Goal: Task Accomplishment & Management: Manage account settings

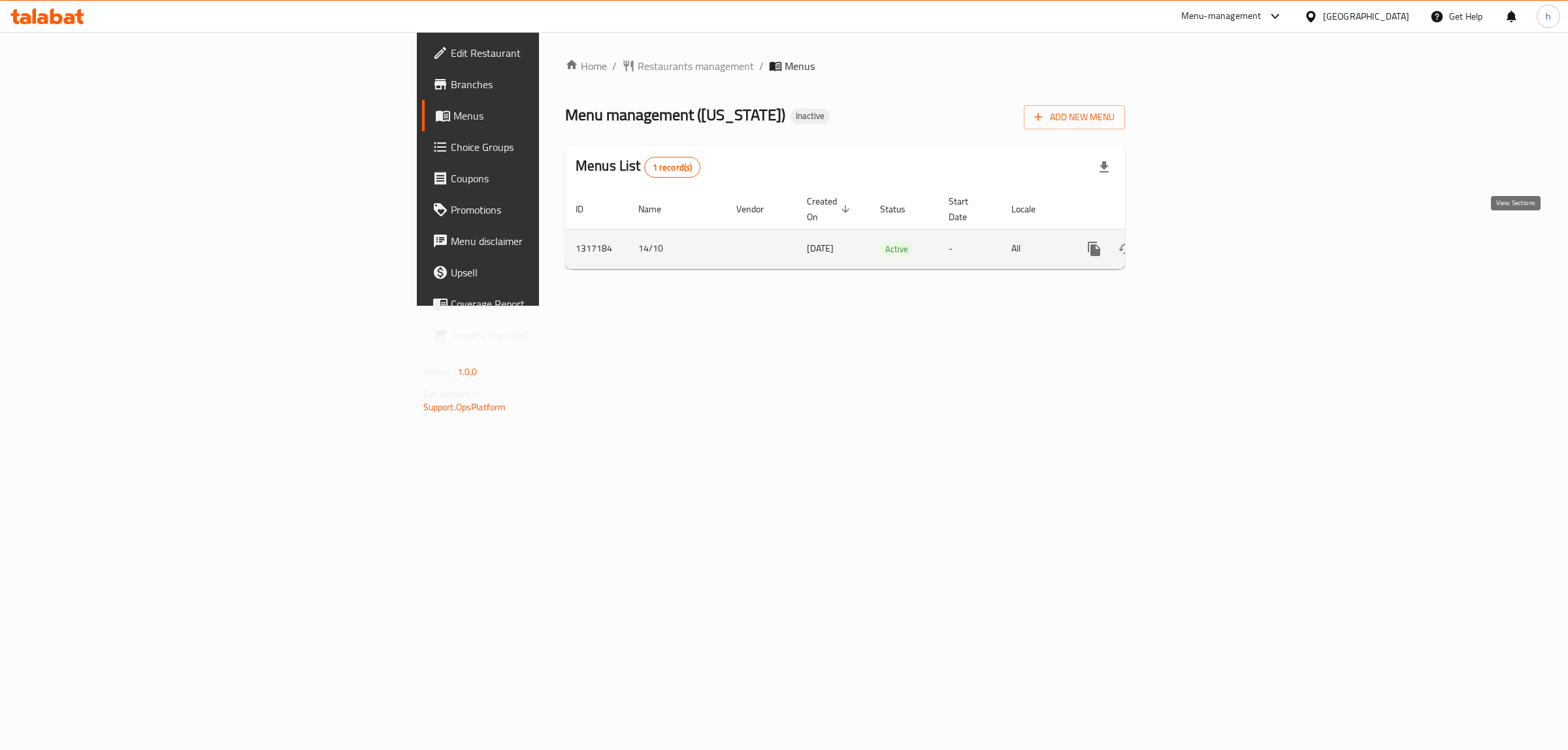
click at [1194, 243] on icon "enhanced table" at bounding box center [1188, 248] width 11 height 11
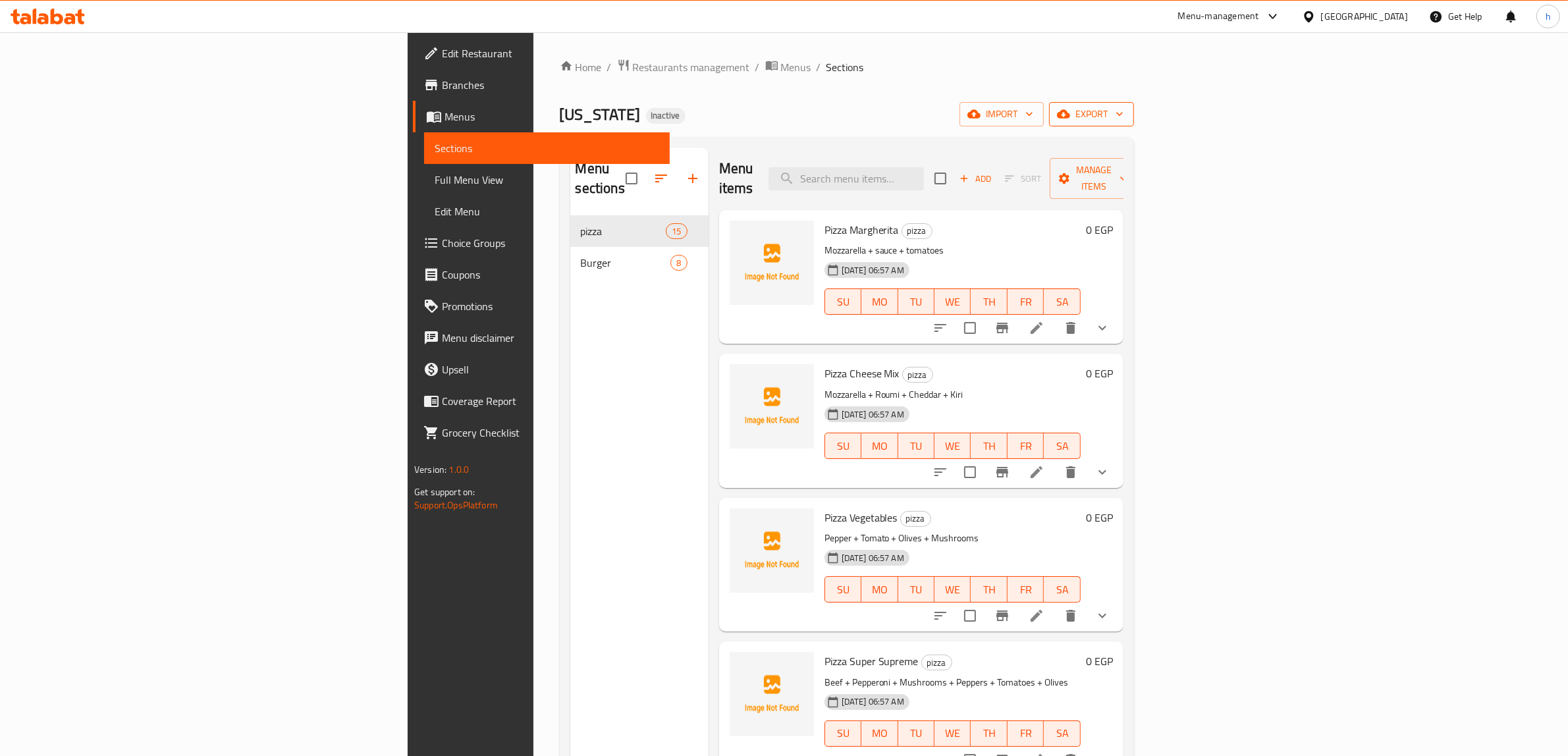
click at [1123, 115] on span "export" at bounding box center [1091, 114] width 64 height 16
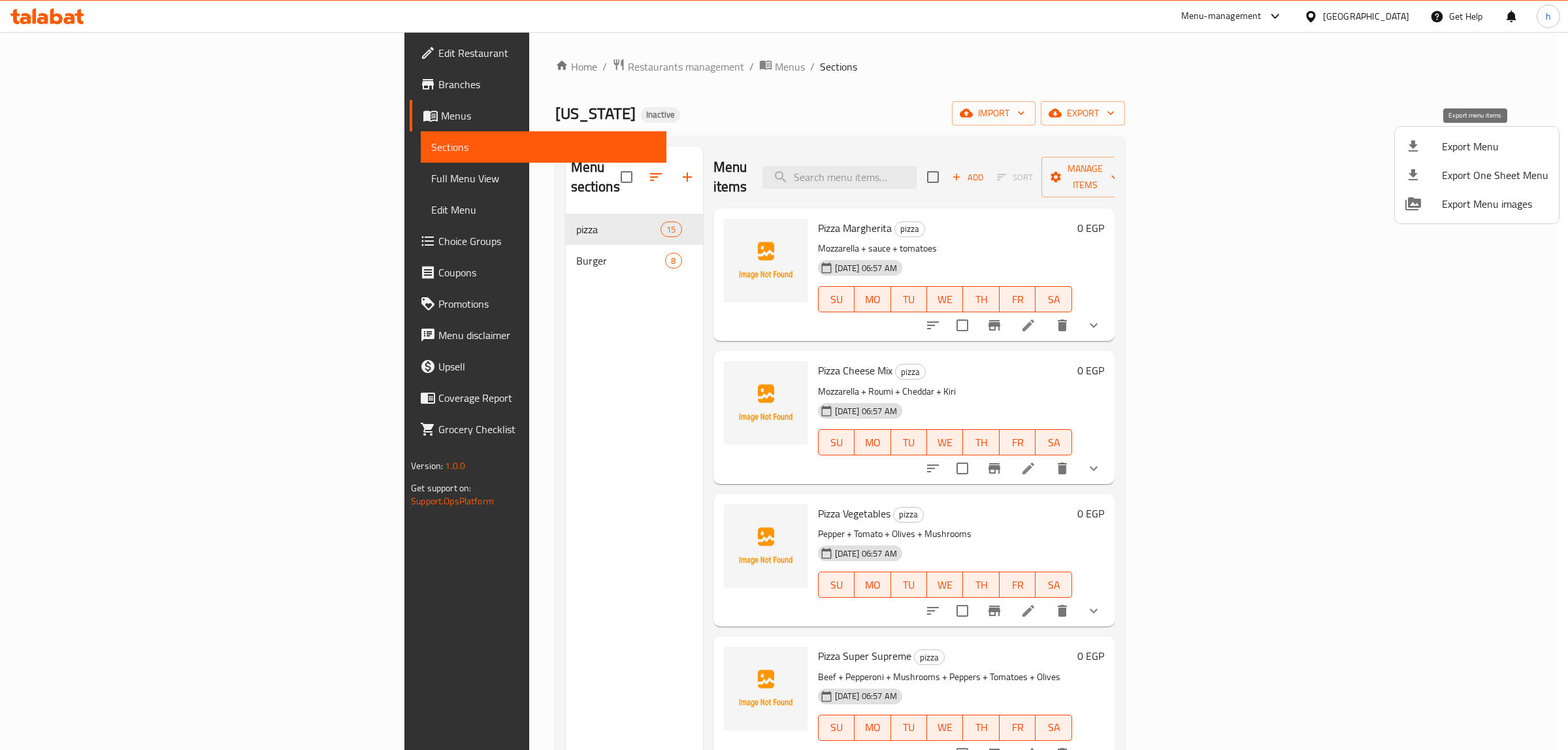
click at [1422, 144] on div at bounding box center [1424, 146] width 36 height 16
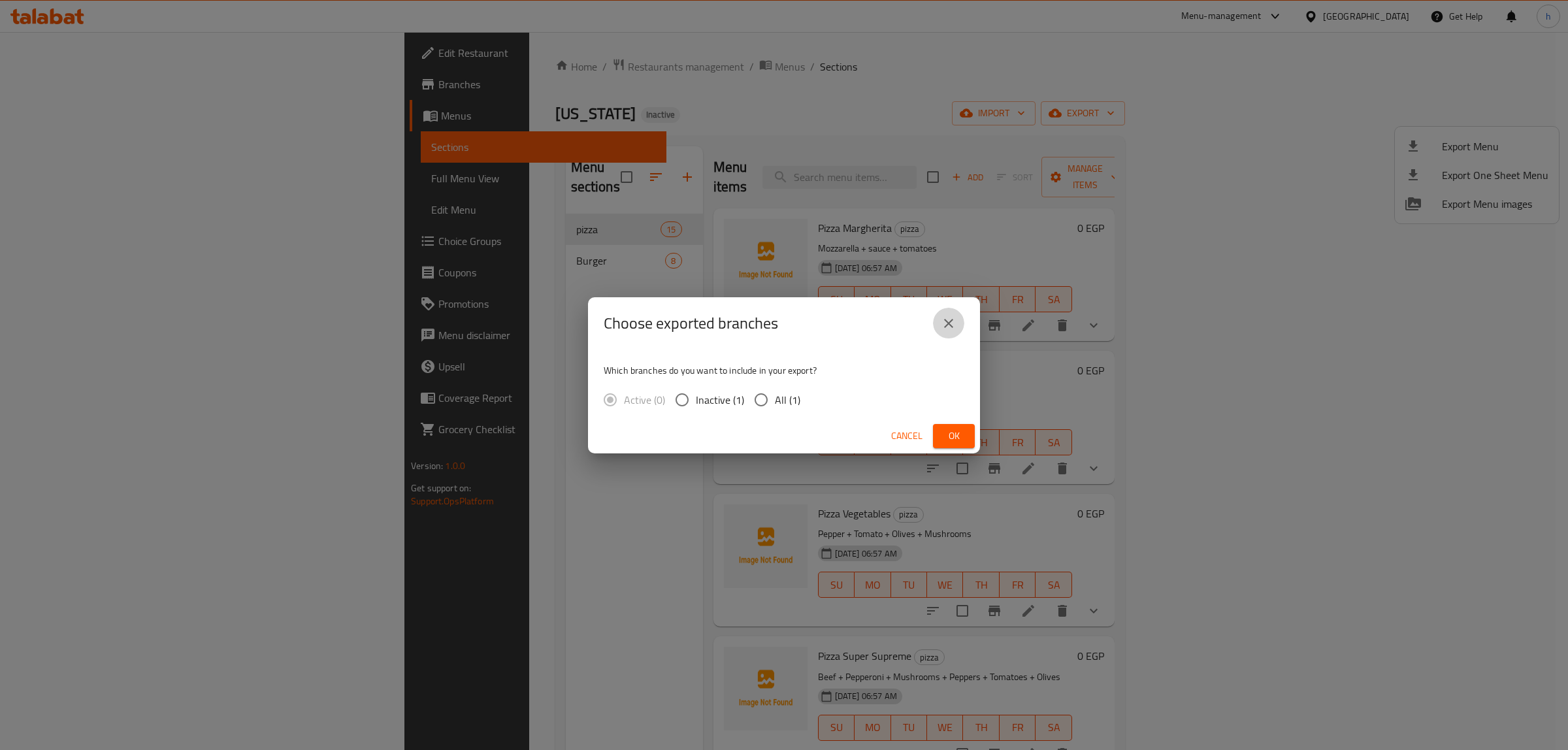
click at [955, 316] on icon "close" at bounding box center [948, 323] width 16 height 16
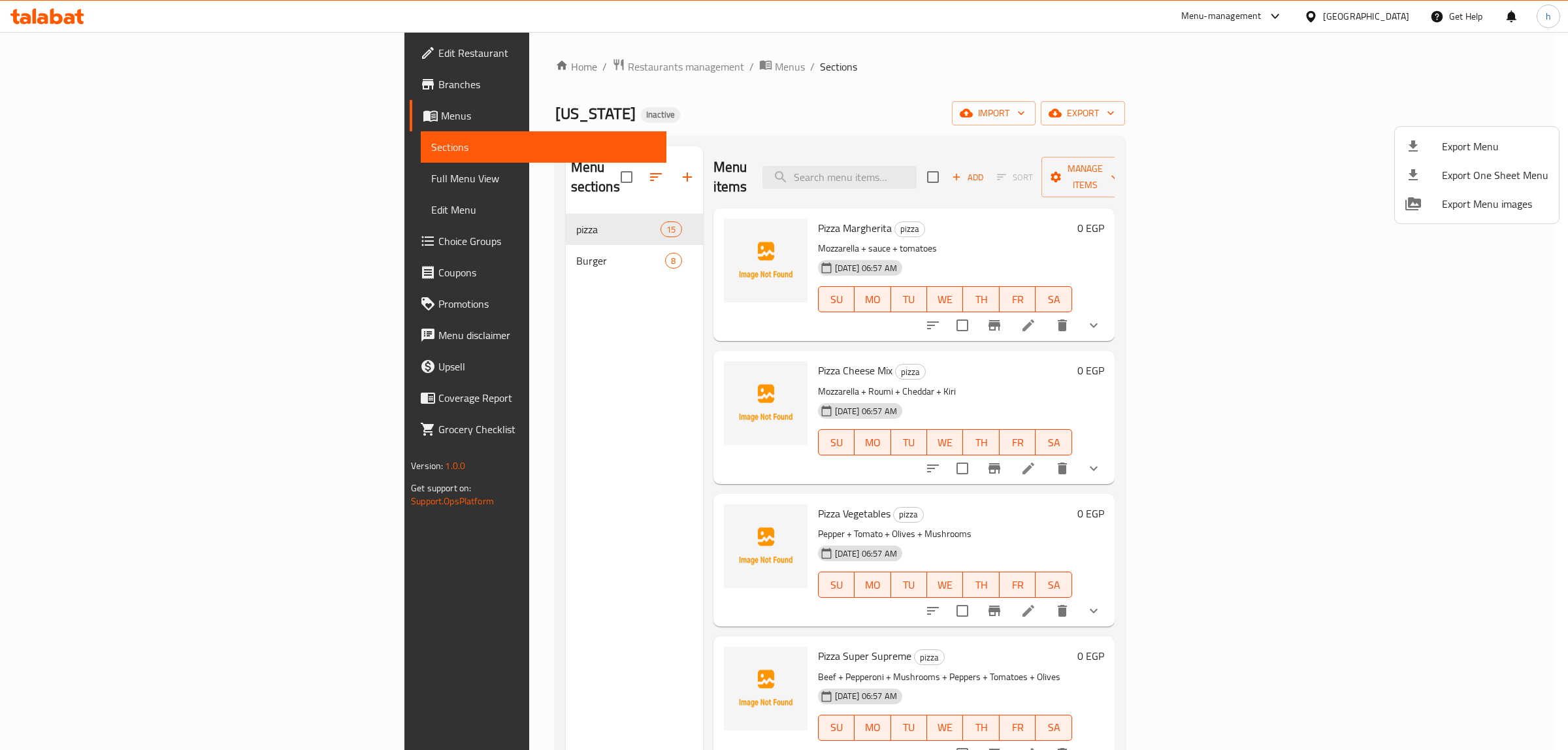
click at [1378, 119] on div at bounding box center [784, 375] width 1568 height 750
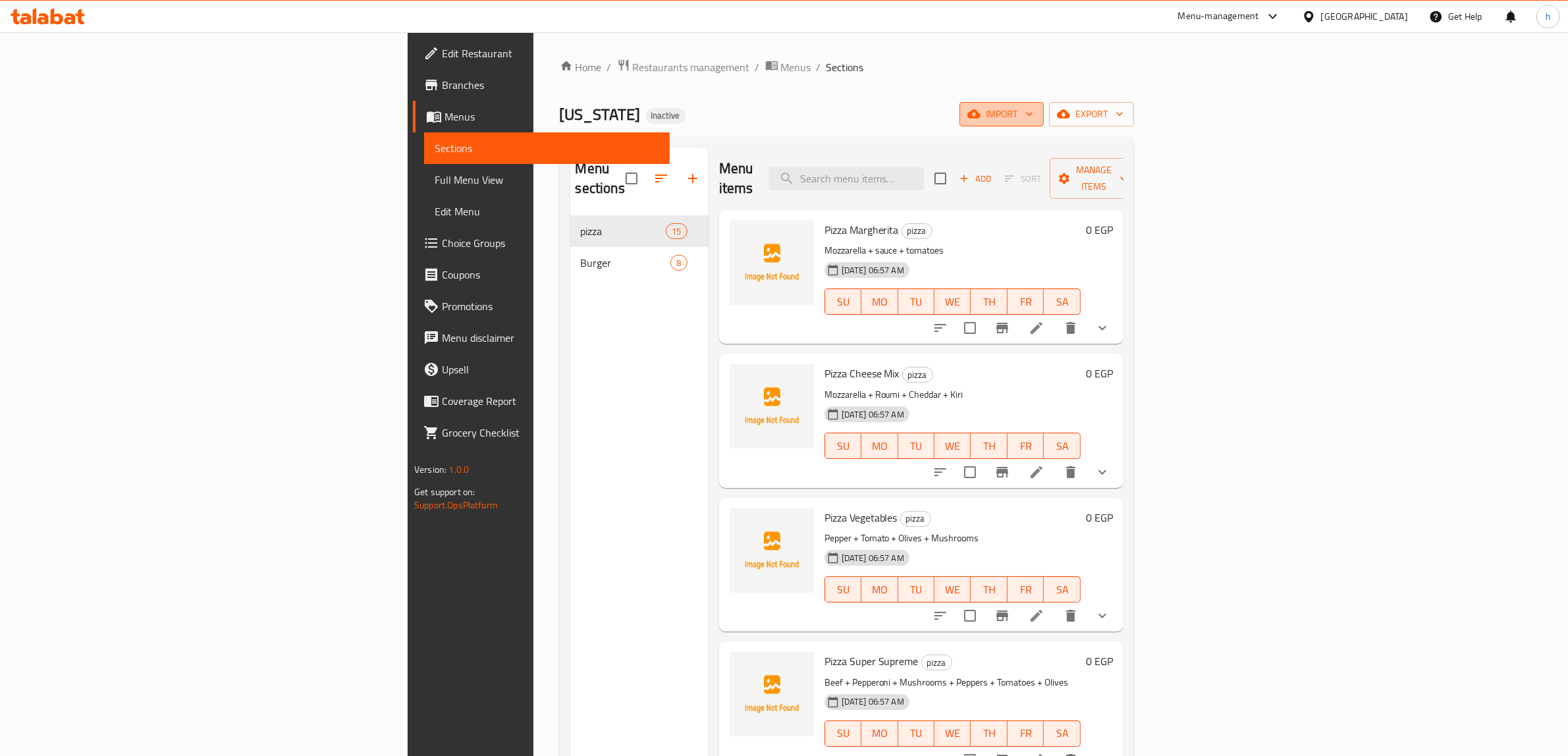
click at [1033, 116] on span "import" at bounding box center [1001, 114] width 63 height 16
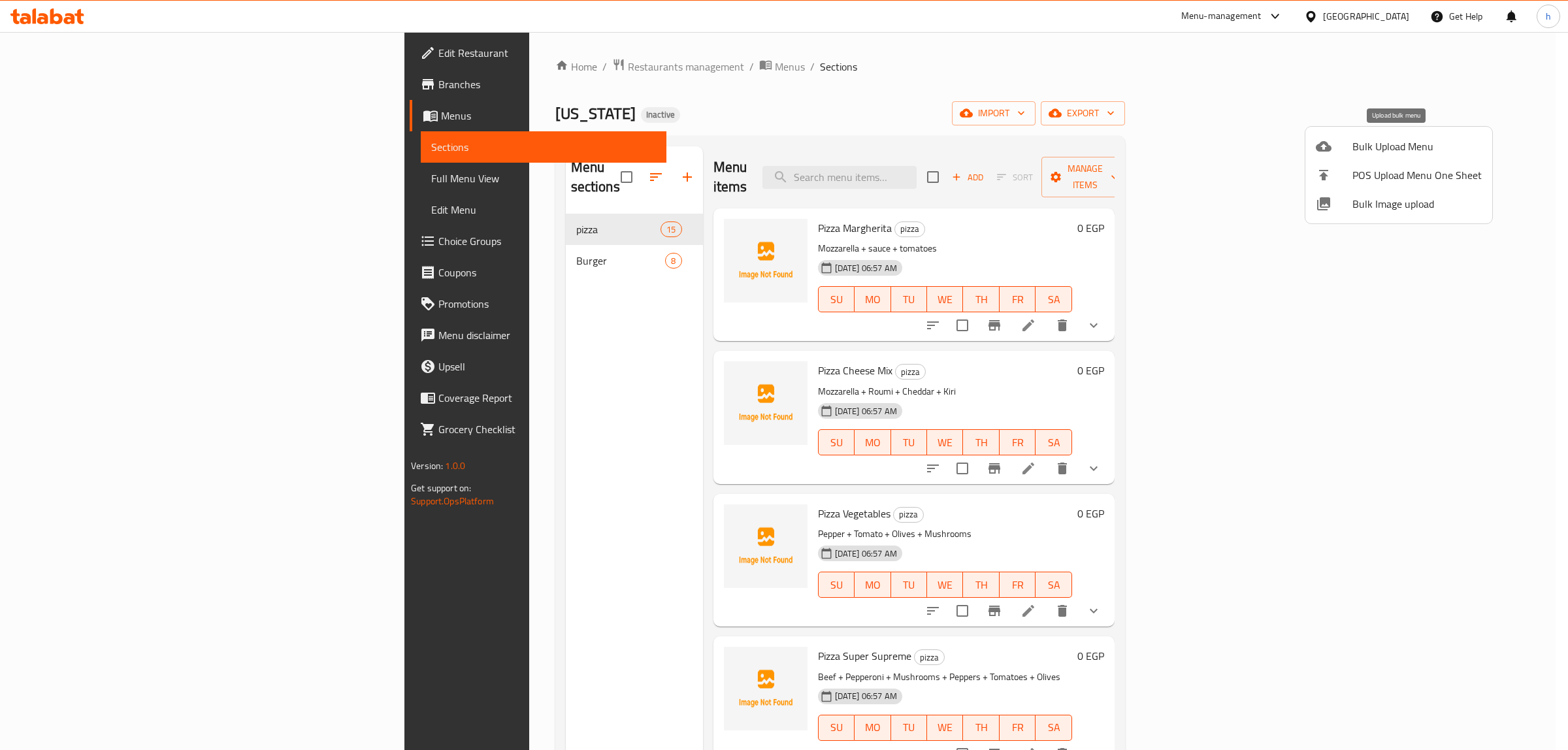
click at [1357, 147] on span "Bulk Upload Menu" at bounding box center [1418, 146] width 130 height 16
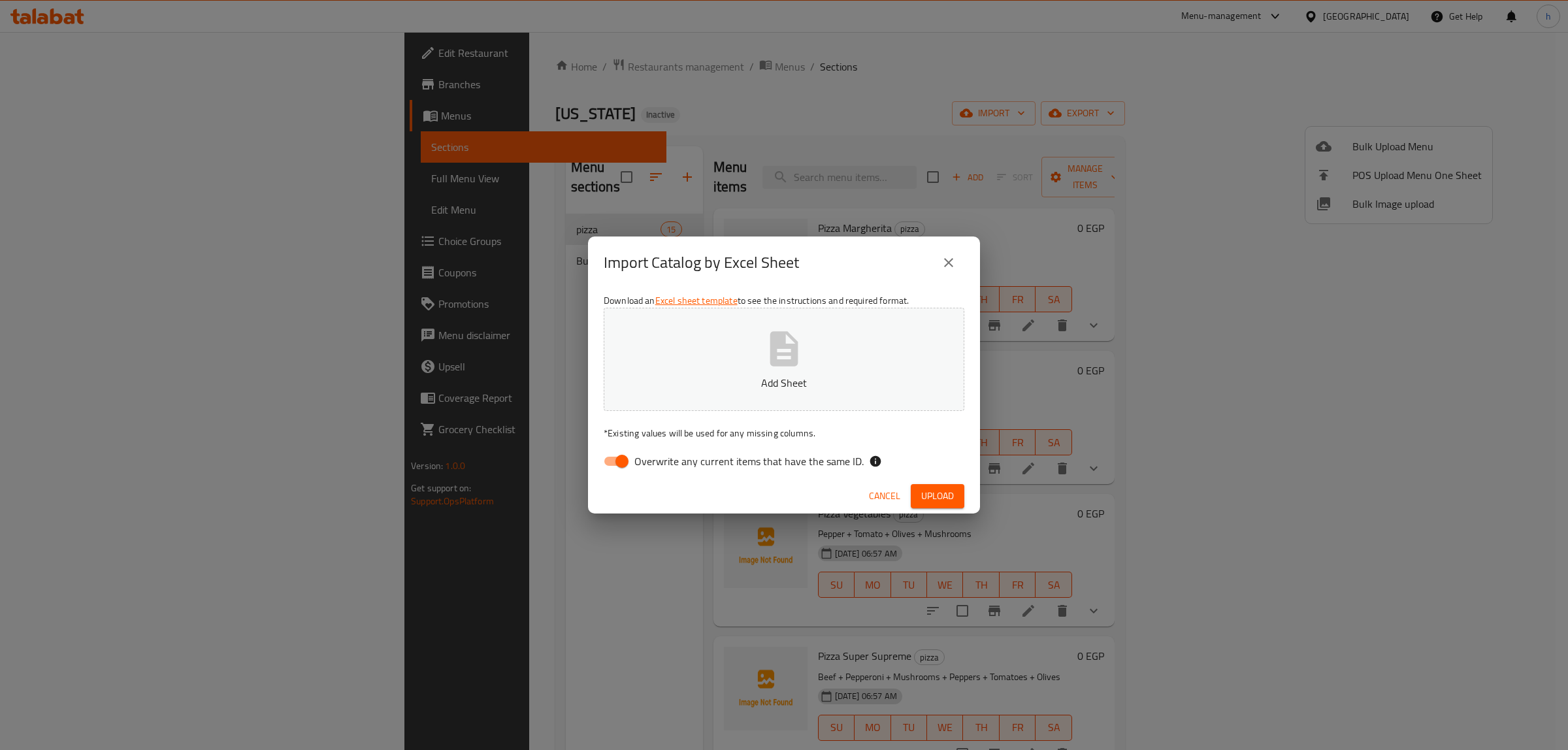
click at [618, 459] on input "Overwrite any current items that have the same ID." at bounding box center [622, 461] width 74 height 25
checkbox input "false"
click at [713, 389] on p "Add Sheet" at bounding box center [784, 382] width 320 height 16
click at [931, 492] on span "Upload" at bounding box center [937, 496] width 32 height 16
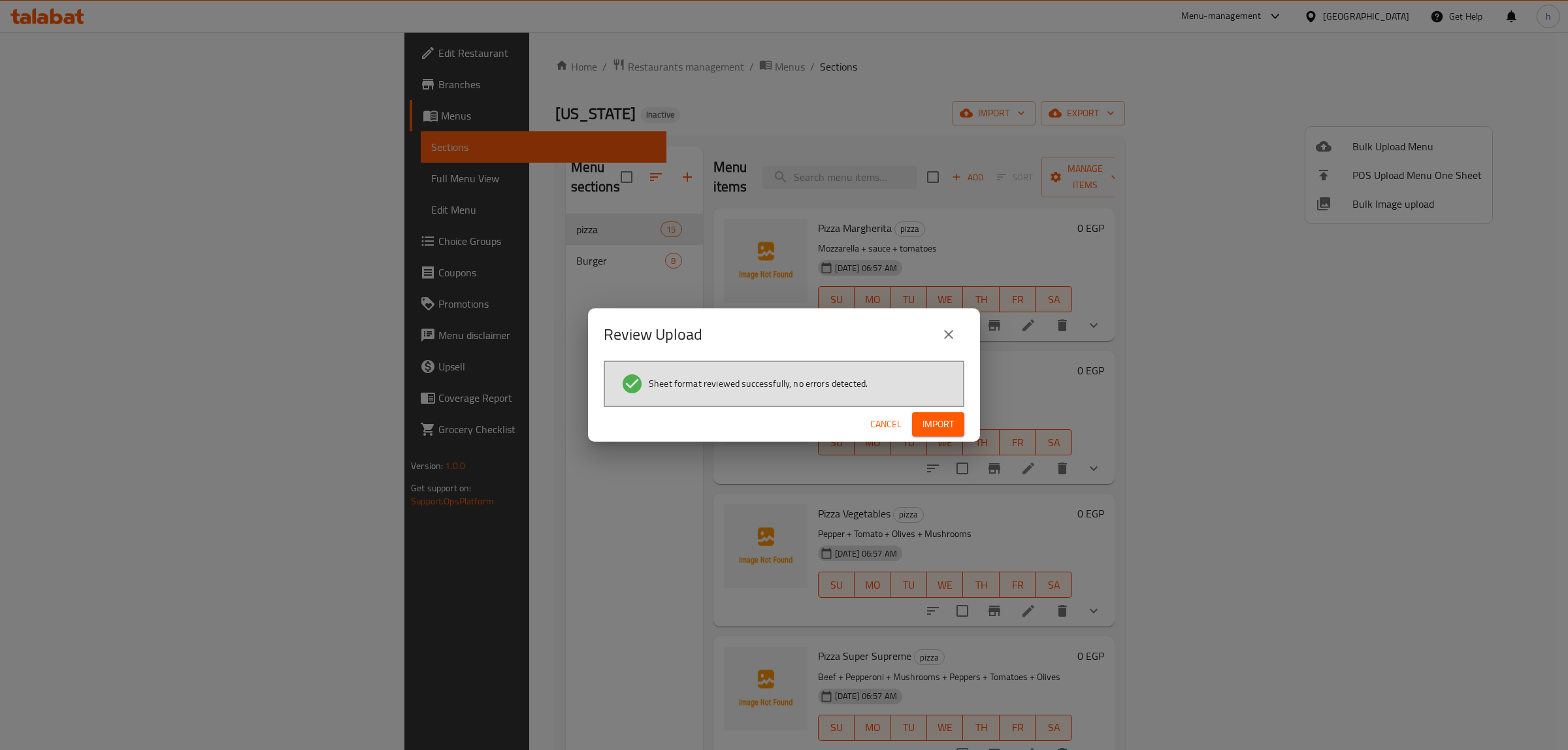
click at [941, 424] on span "Import" at bounding box center [938, 424] width 31 height 16
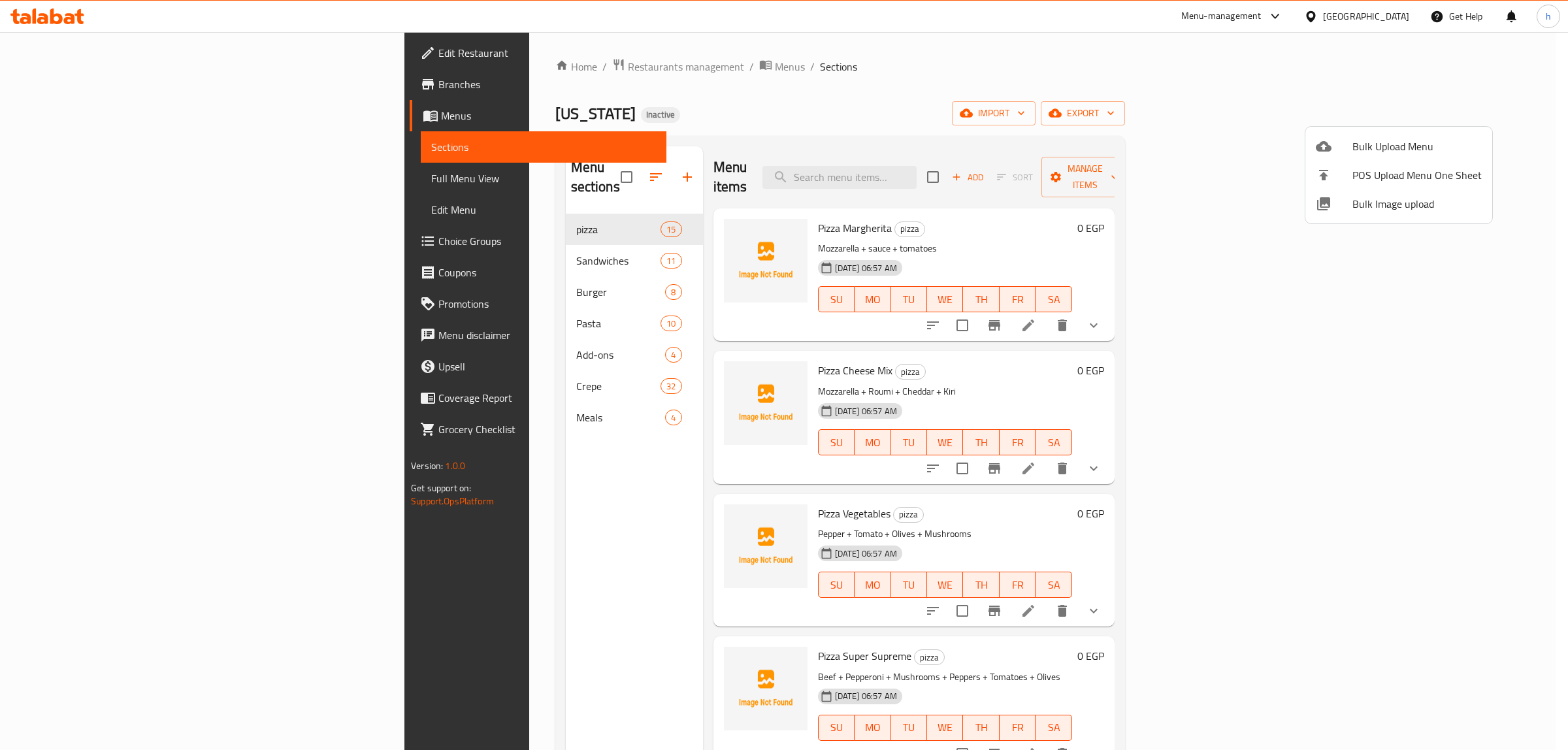
click at [69, 181] on div at bounding box center [784, 375] width 1568 height 750
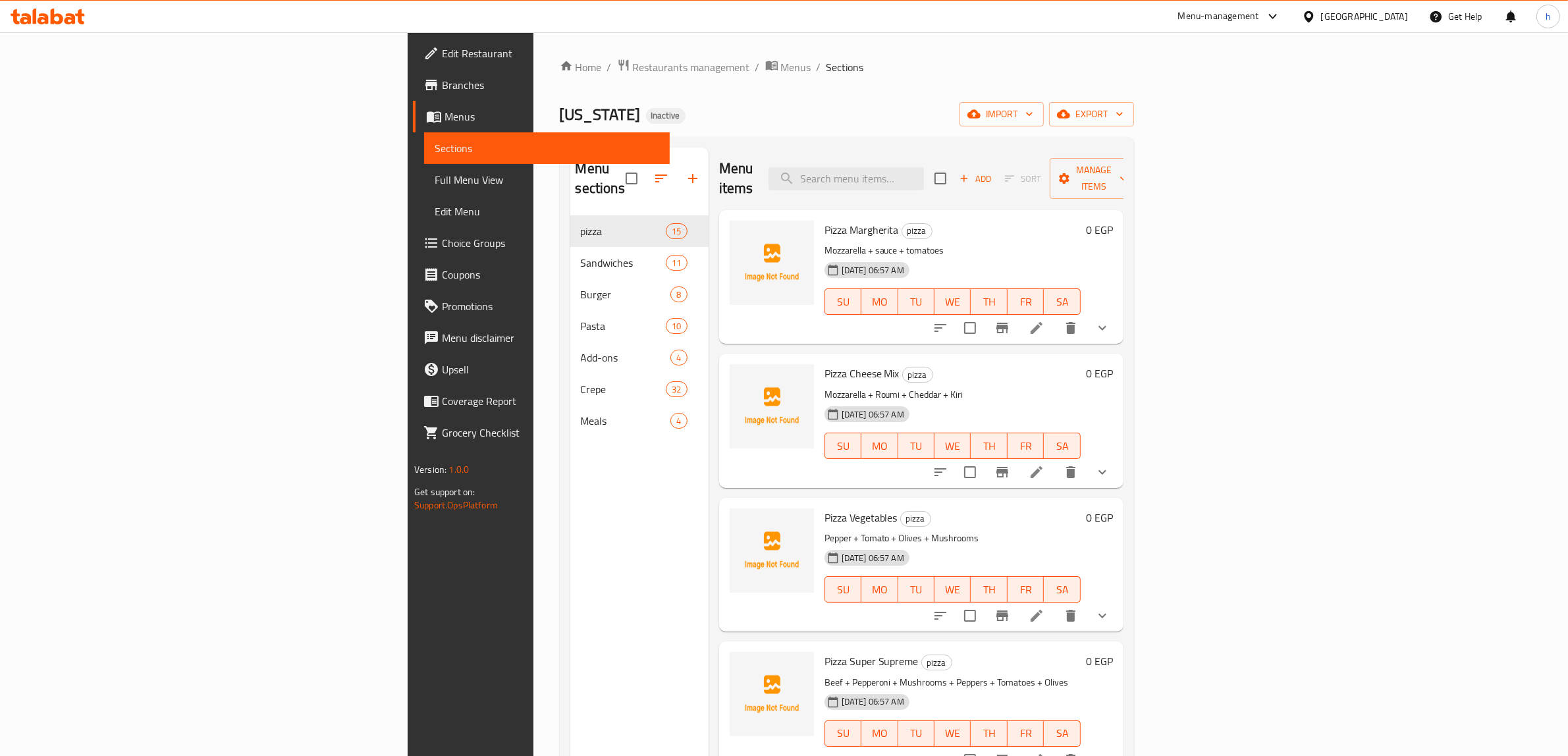
click at [434, 185] on span "Full Menu View" at bounding box center [547, 179] width 224 height 16
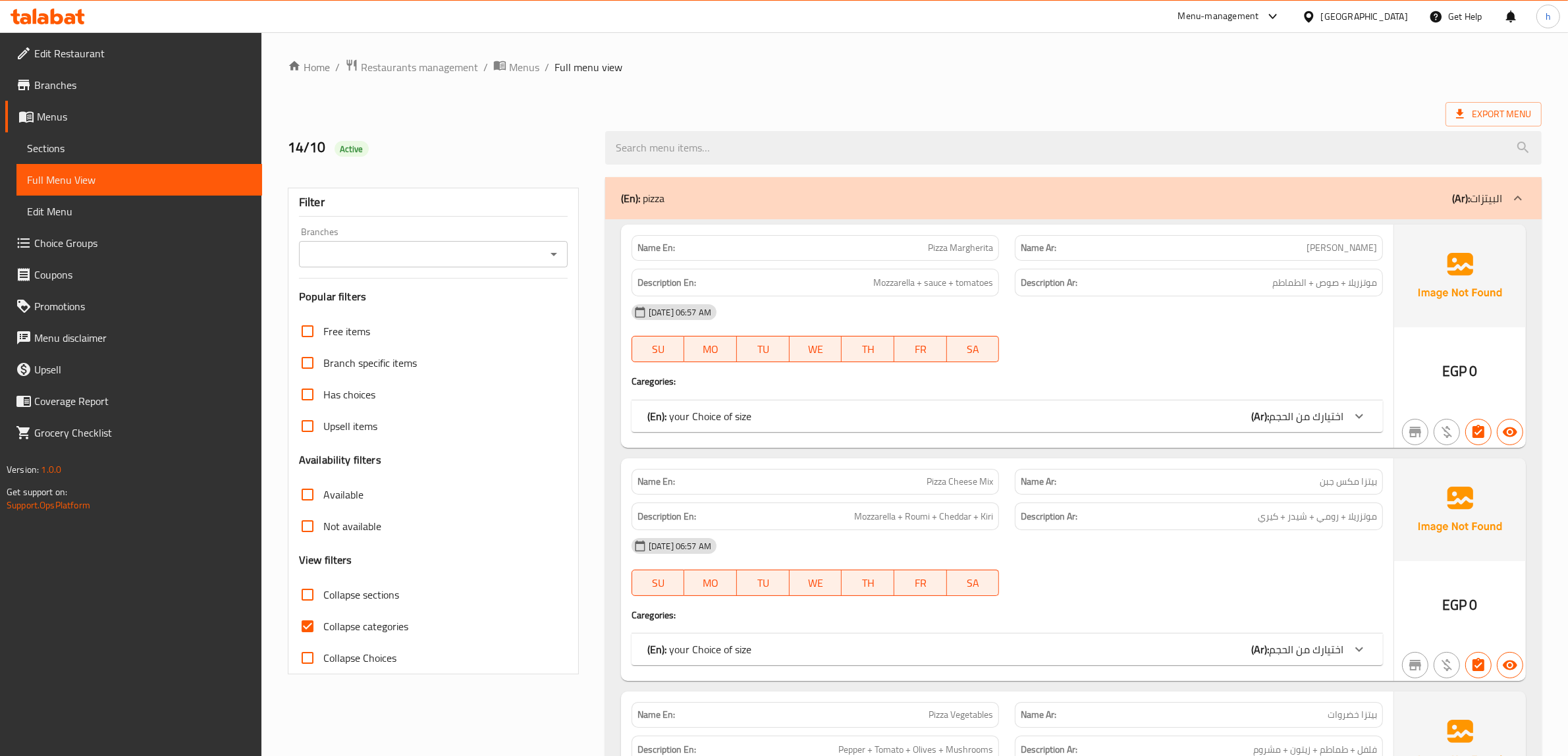
click at [363, 594] on span "Collapse sections" at bounding box center [360, 594] width 75 height 16
click at [323, 594] on input "Collapse sections" at bounding box center [307, 594] width 31 height 31
checkbox input "true"
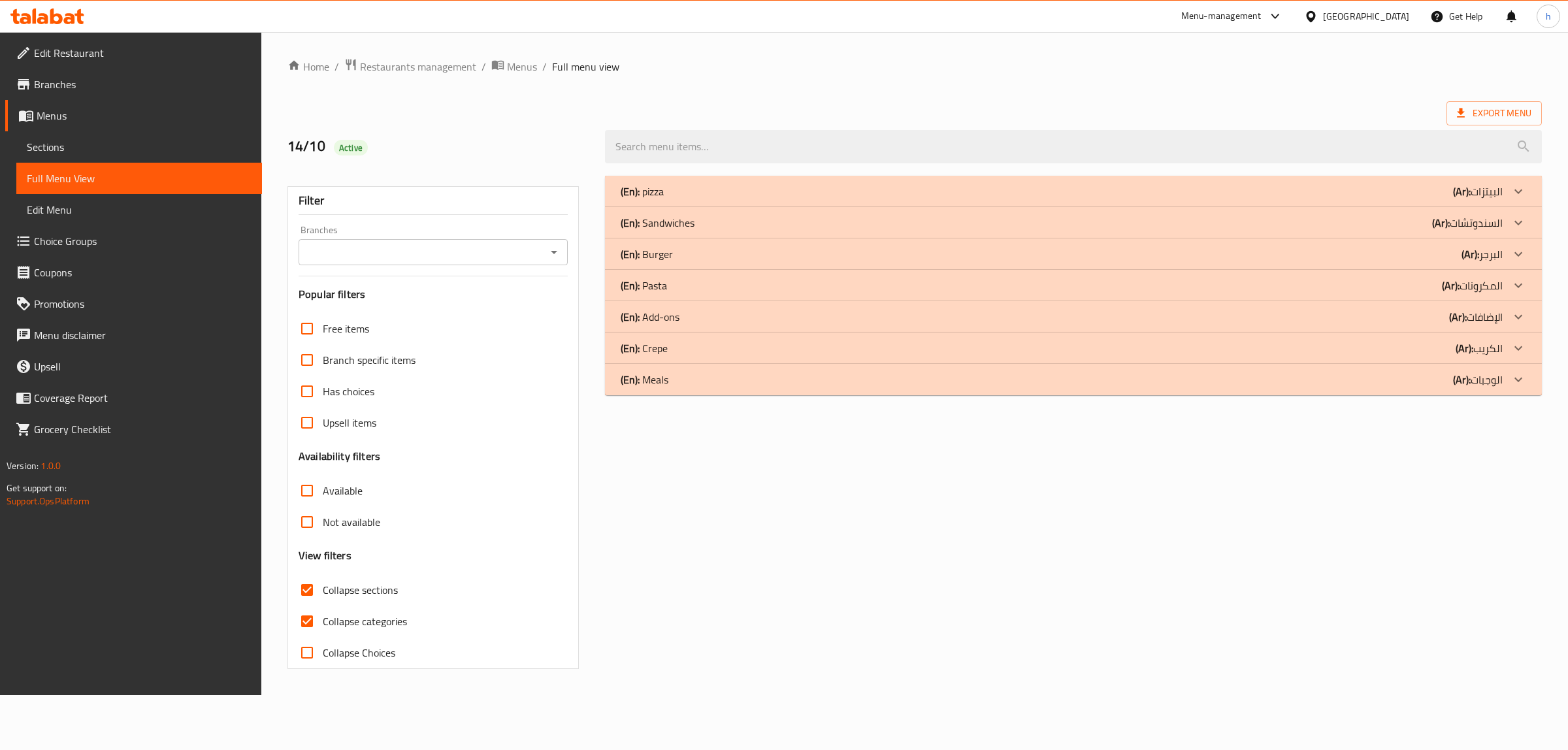
click at [1507, 222] on div at bounding box center [1518, 223] width 31 height 31
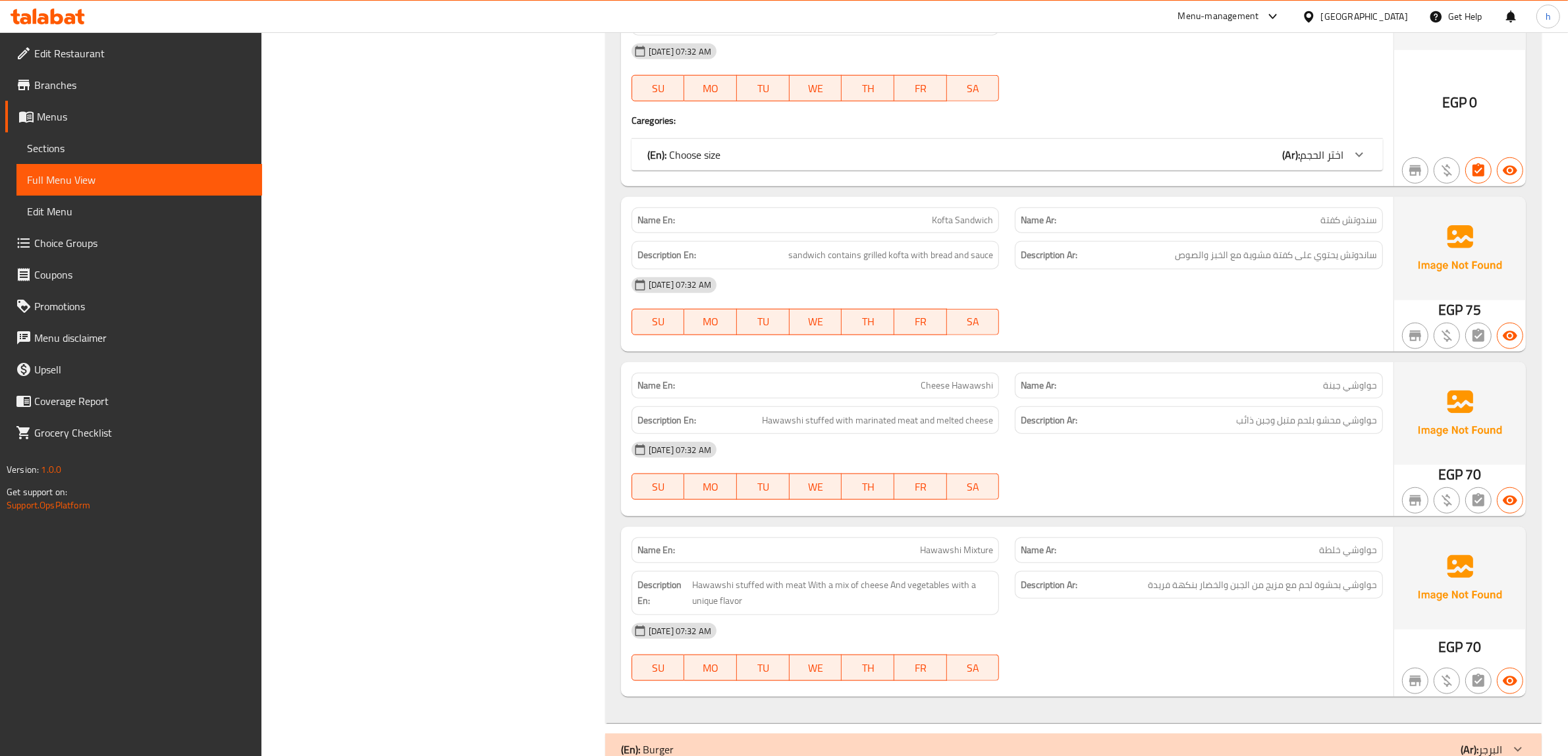
scroll to position [1759, 0]
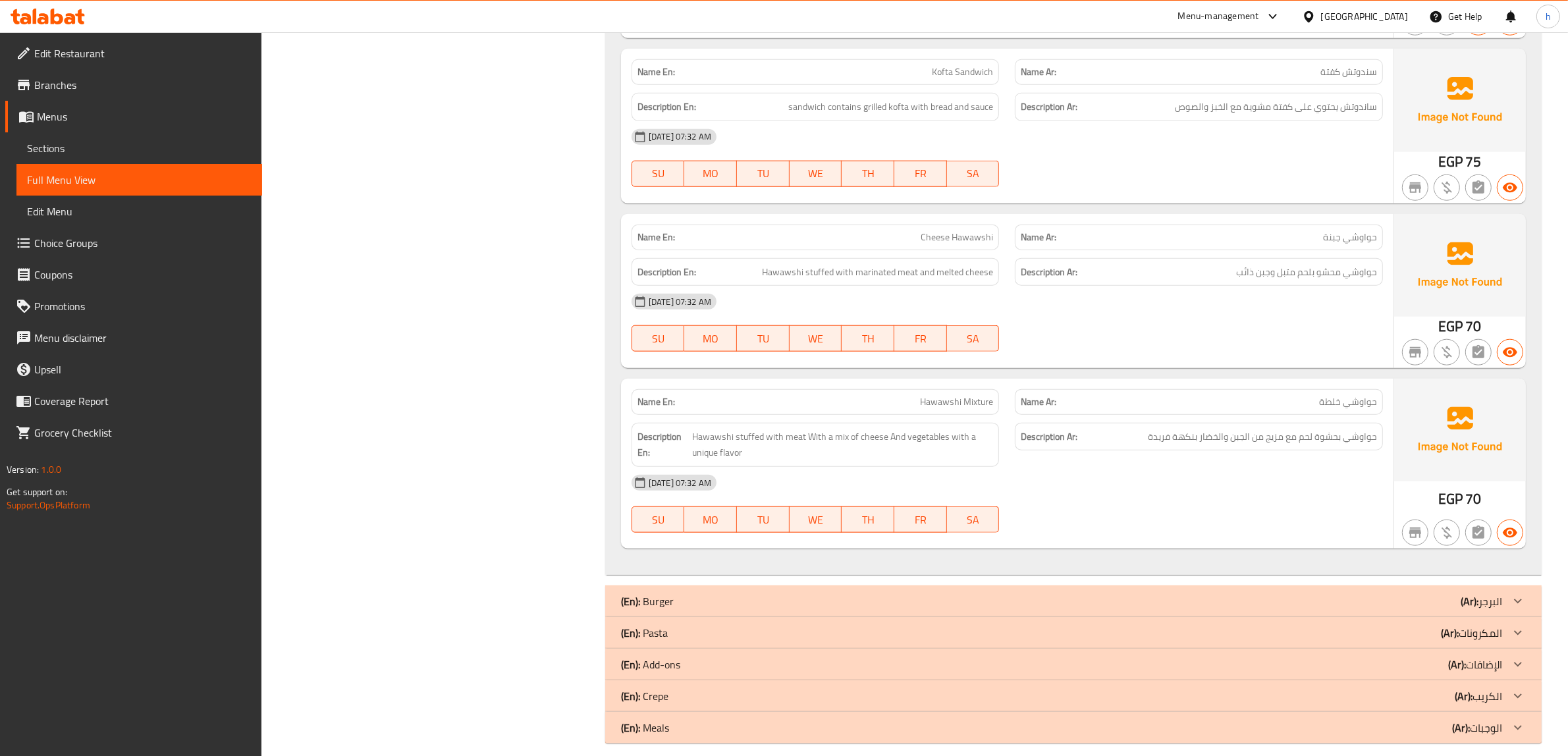
click at [1452, 623] on b "(Ar):" at bounding box center [1450, 632] width 18 height 20
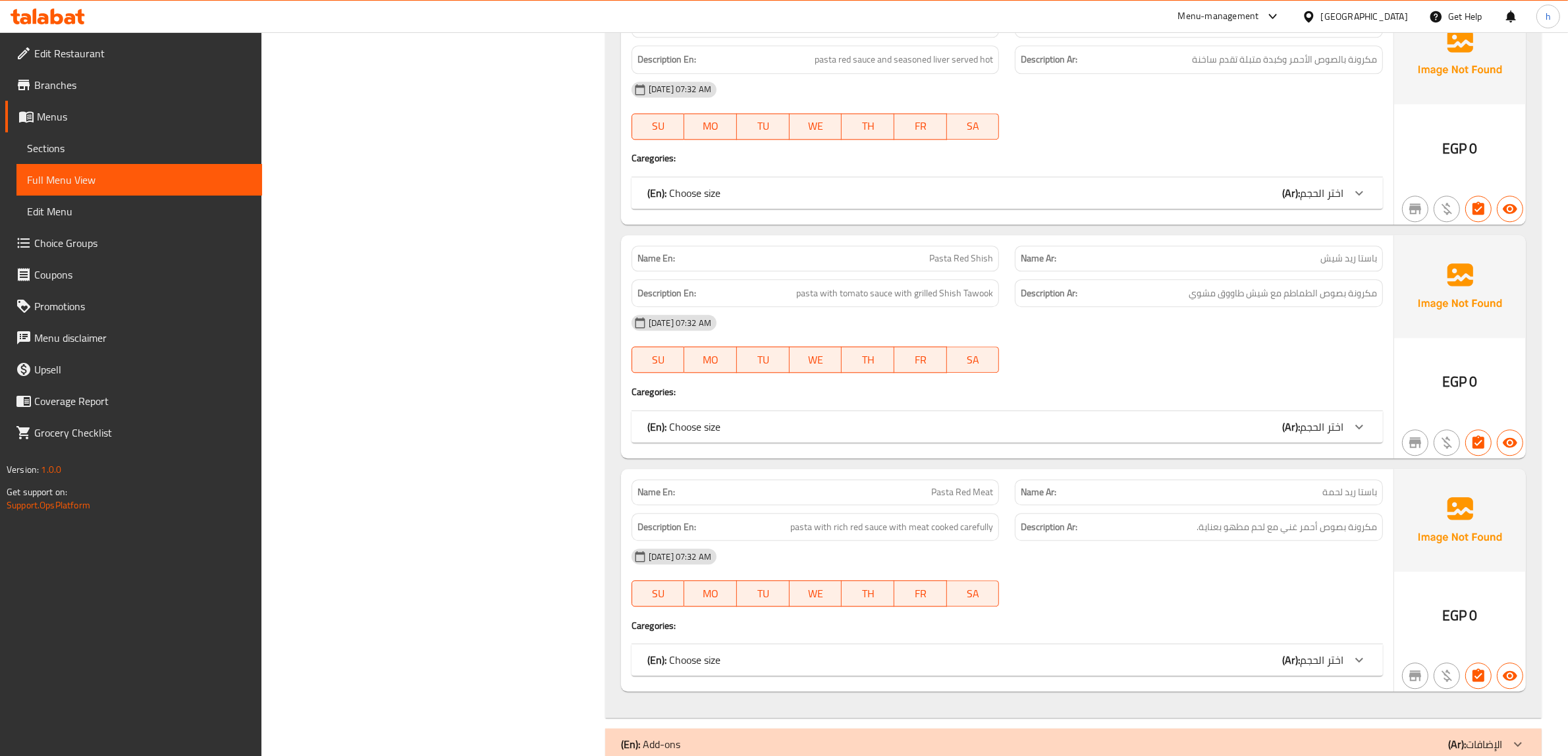
scroll to position [4152, 0]
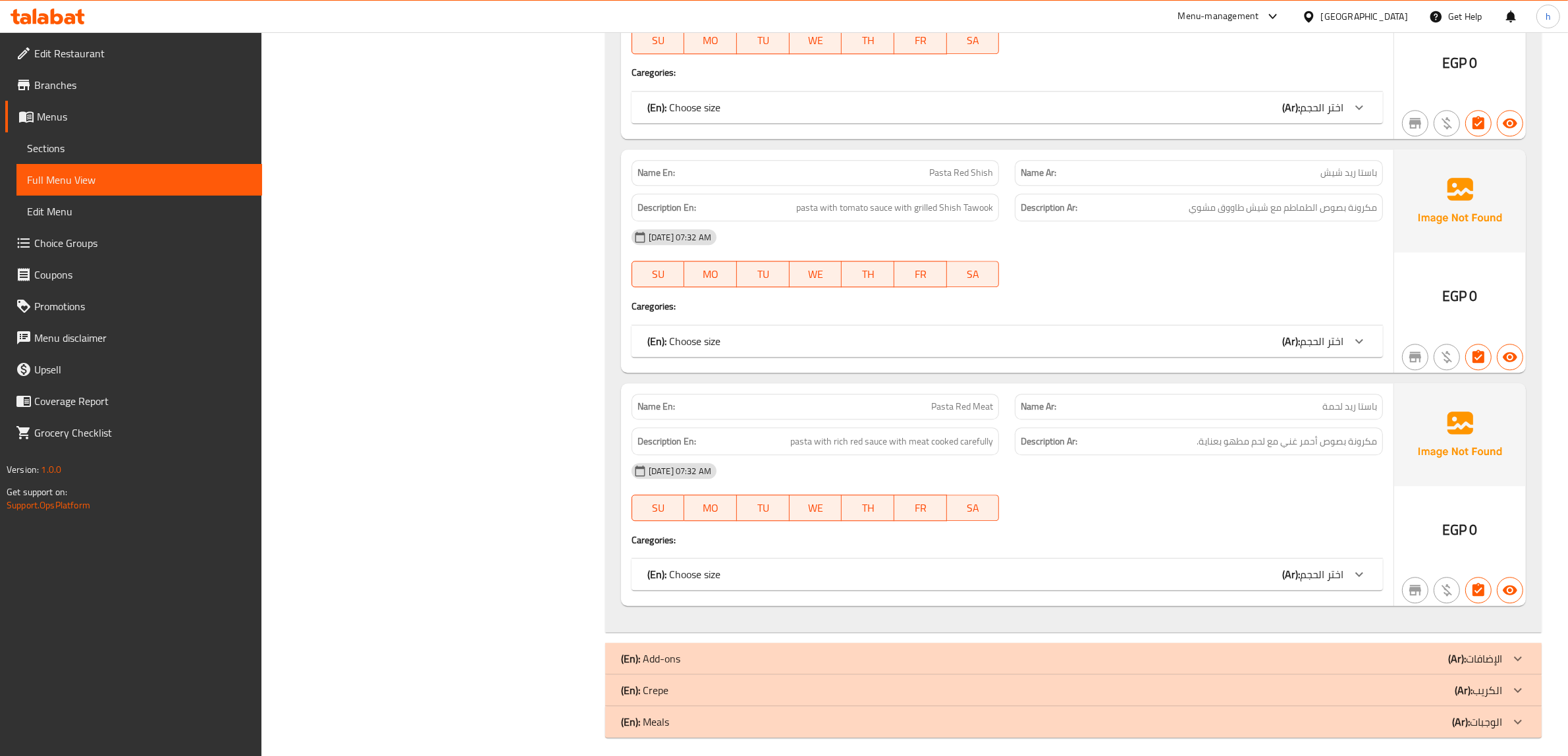
click at [1466, 654] on p "(Ar): الإضافات" at bounding box center [1474, 658] width 54 height 16
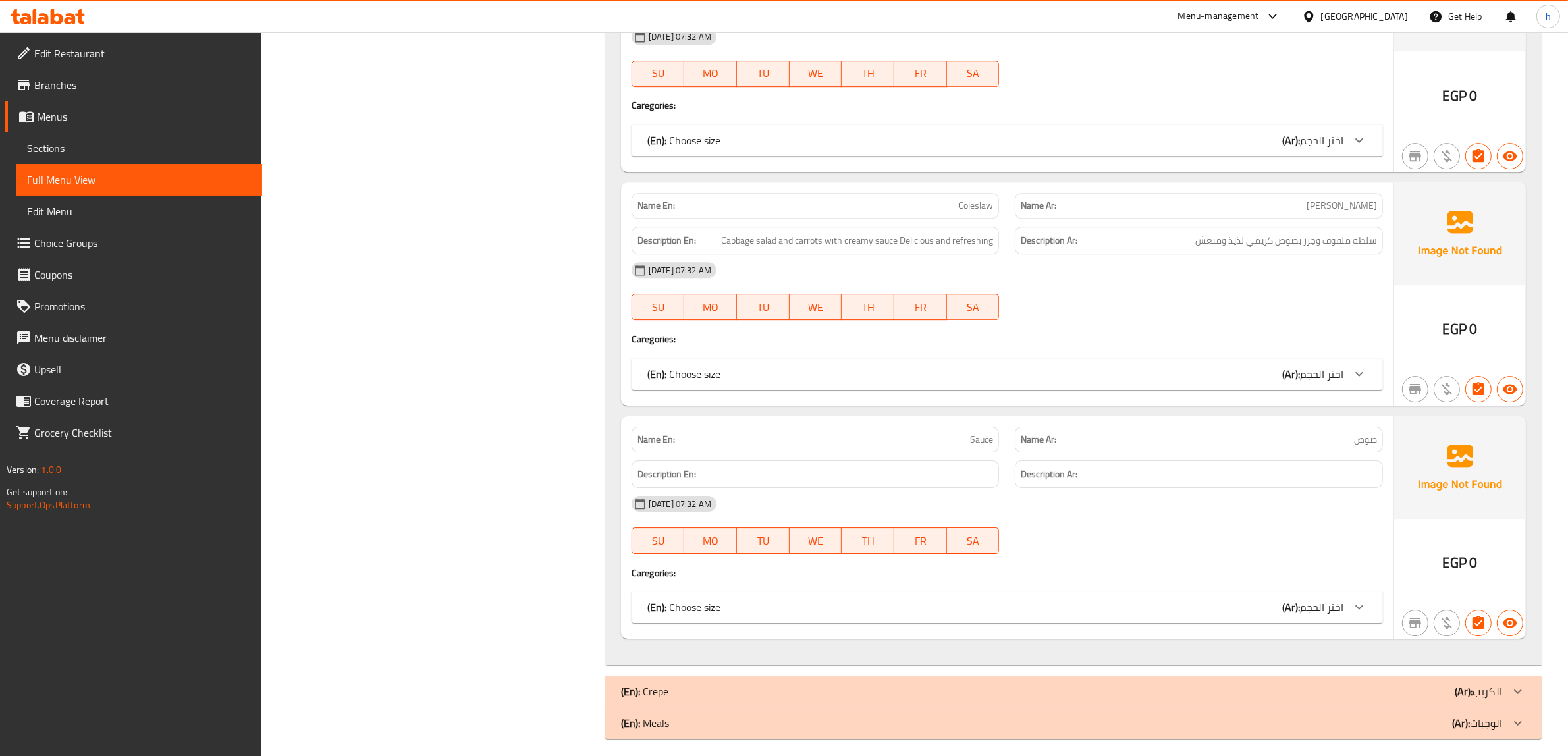
scroll to position [5130, 0]
click at [1473, 680] on p "(Ar): الكريب" at bounding box center [1478, 687] width 48 height 16
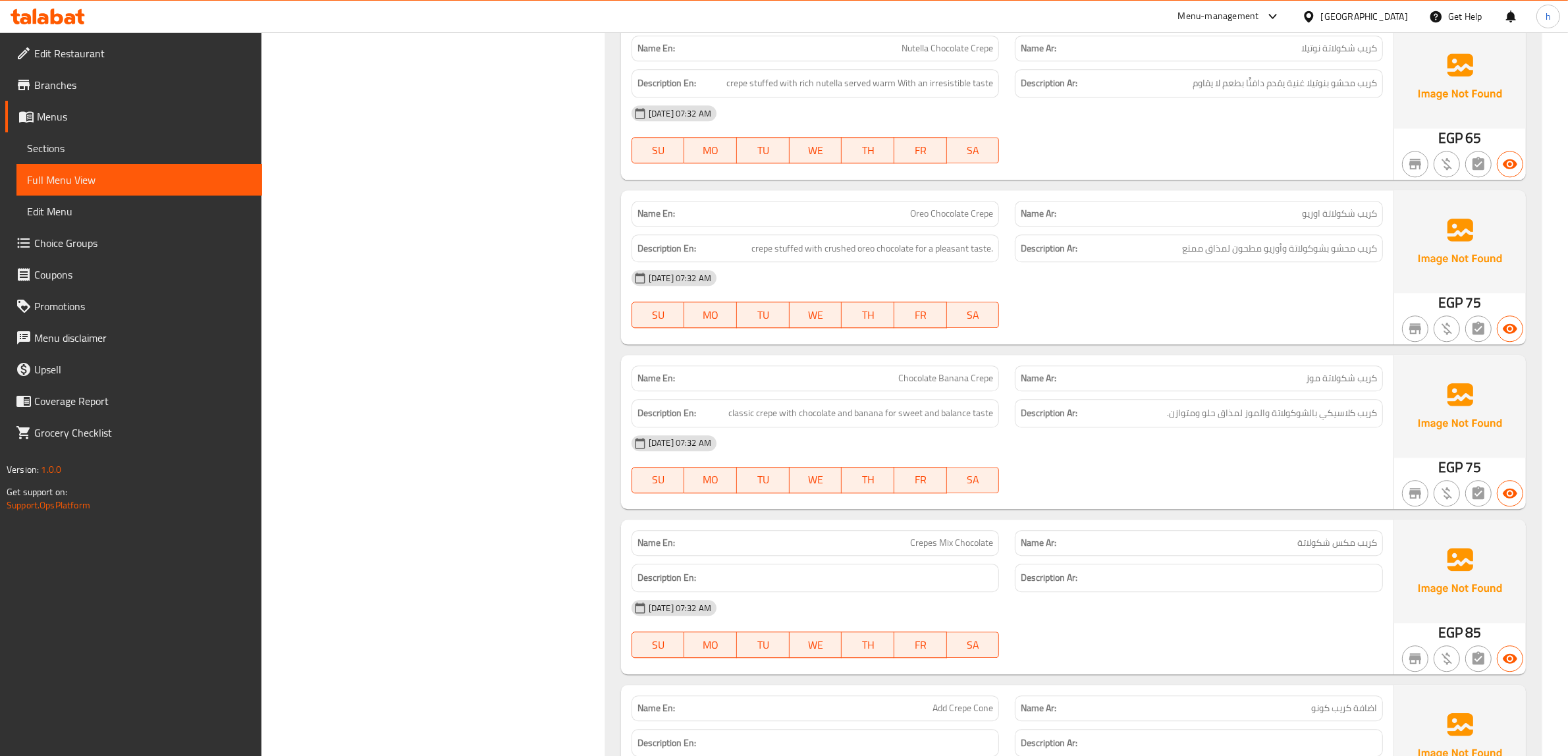
scroll to position [10561, 0]
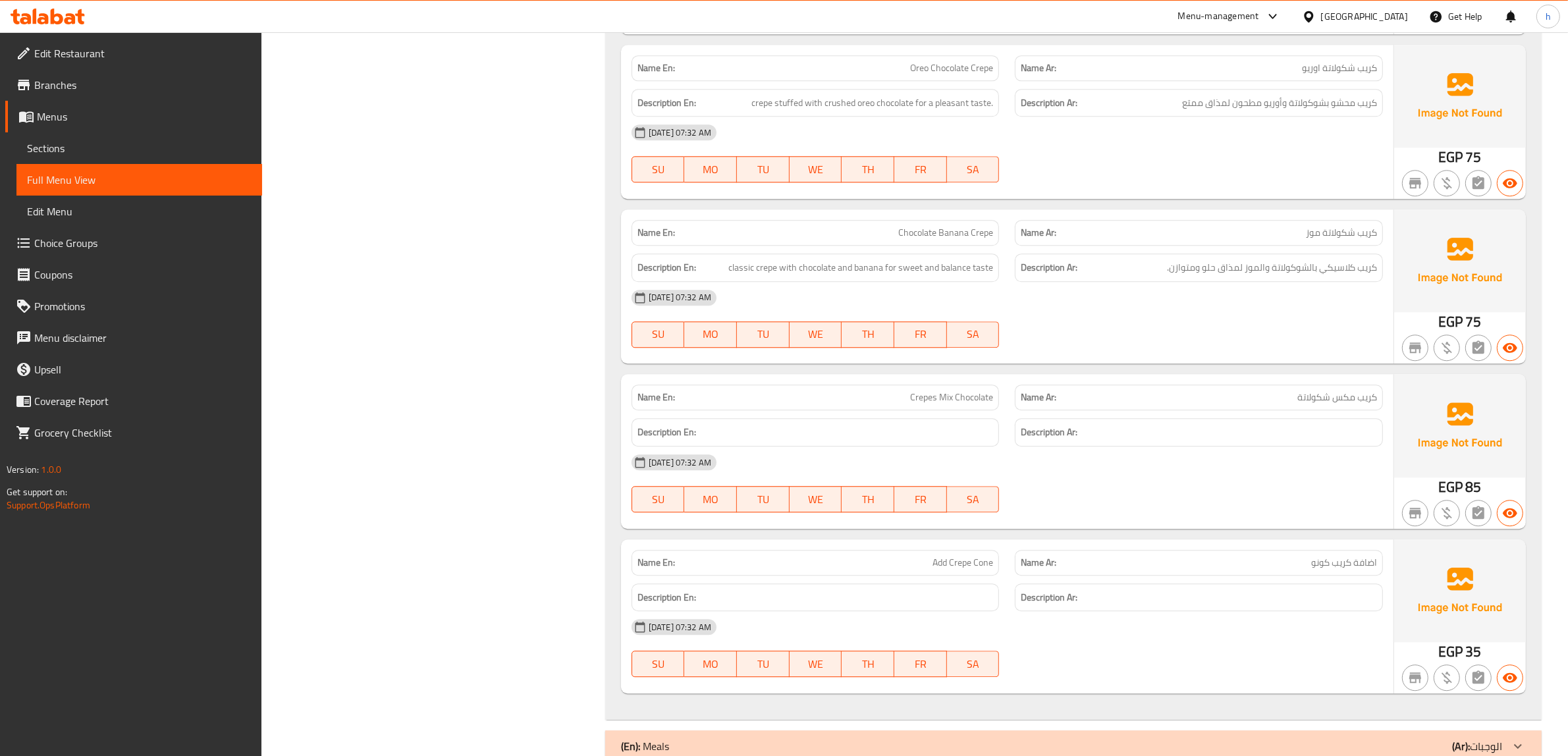
click at [1462, 736] on b "(Ar):" at bounding box center [1461, 746] width 18 height 20
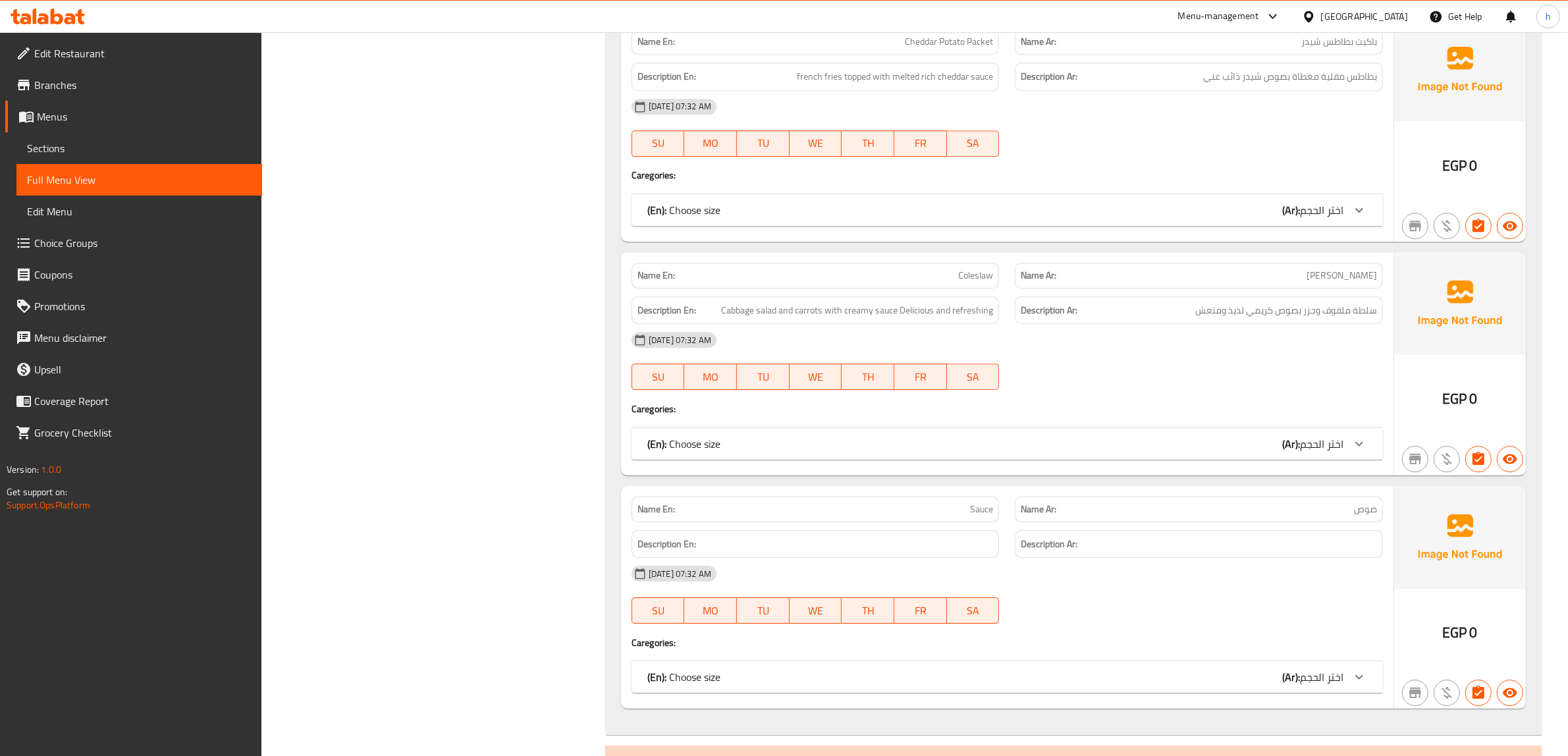
scroll to position [5161, 0]
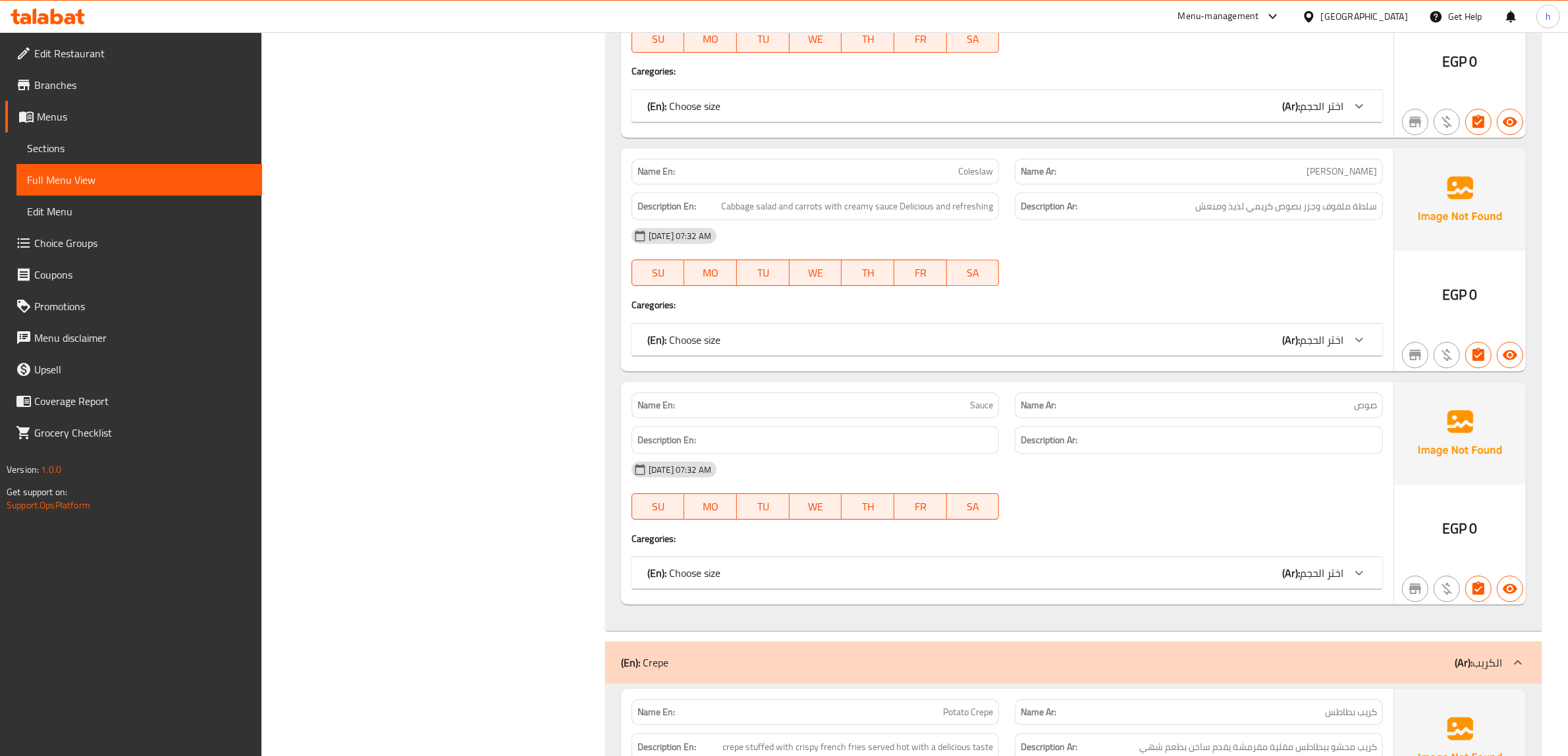
click at [1318, 574] on span "اختر الحجم" at bounding box center [1322, 572] width 44 height 20
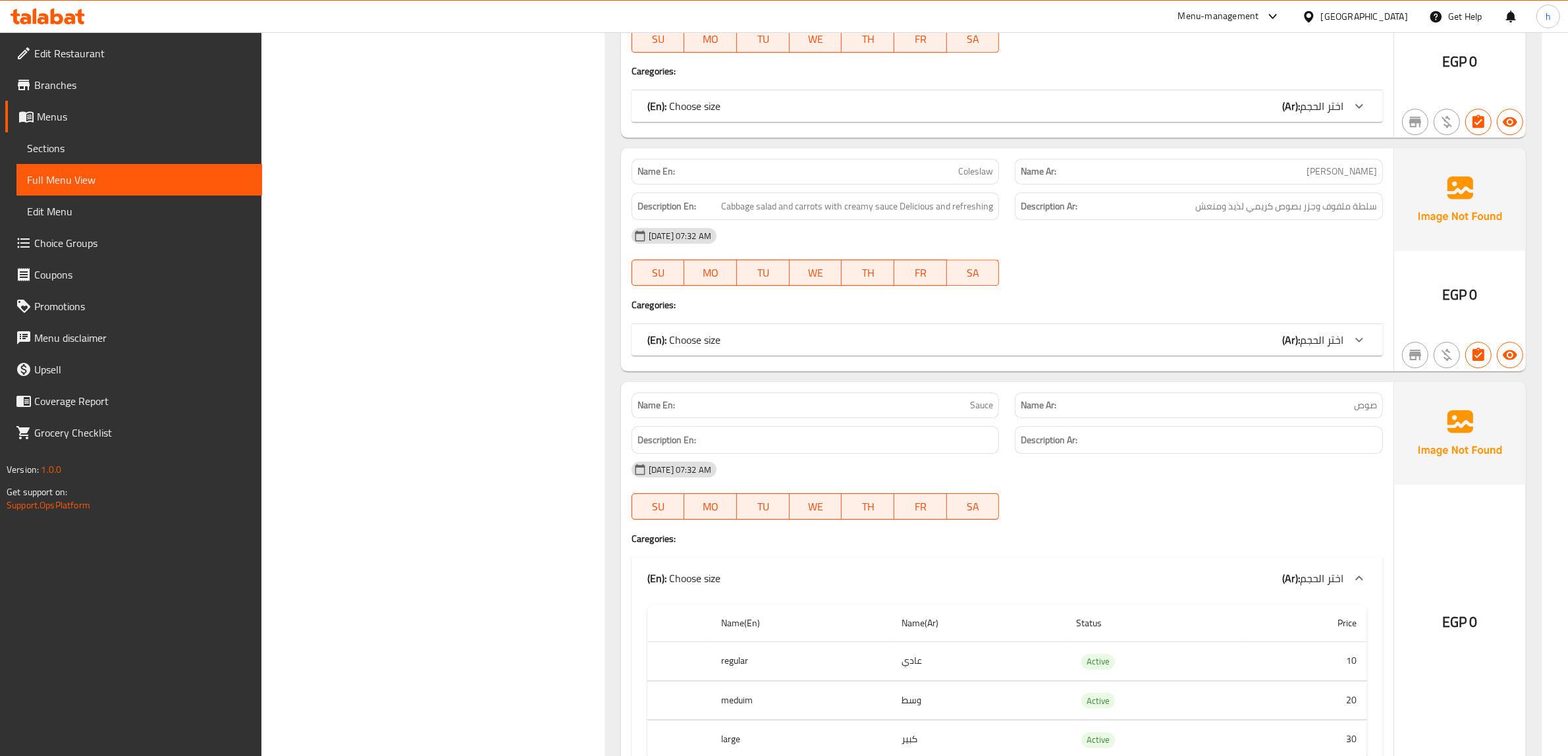
scroll to position [5491, 0]
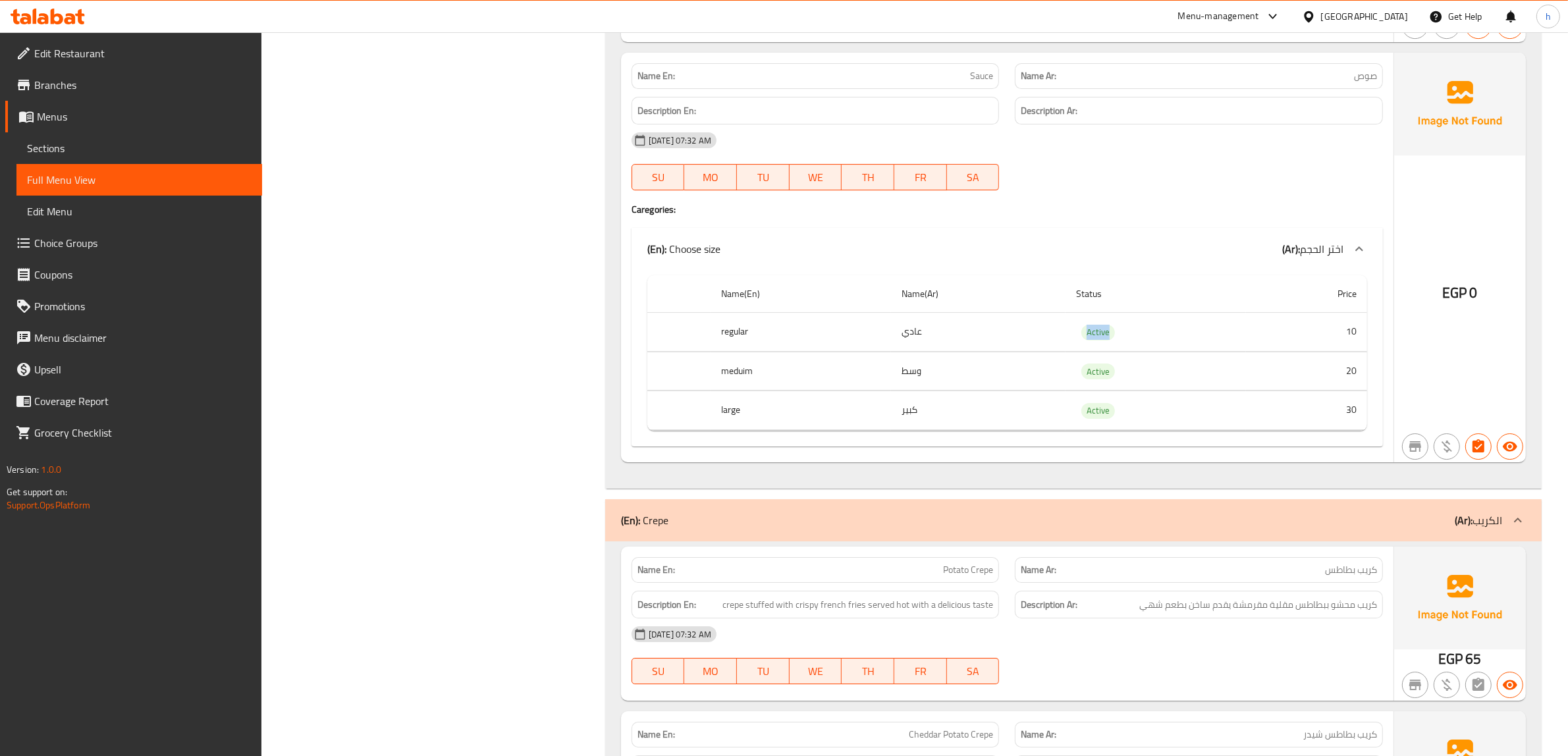
drag, startPoint x: 904, startPoint y: 327, endPoint x: 1291, endPoint y: 322, distance: 387.0
click at [1291, 322] on tr "regular عادي Active 10" at bounding box center [1007, 332] width 719 height 39
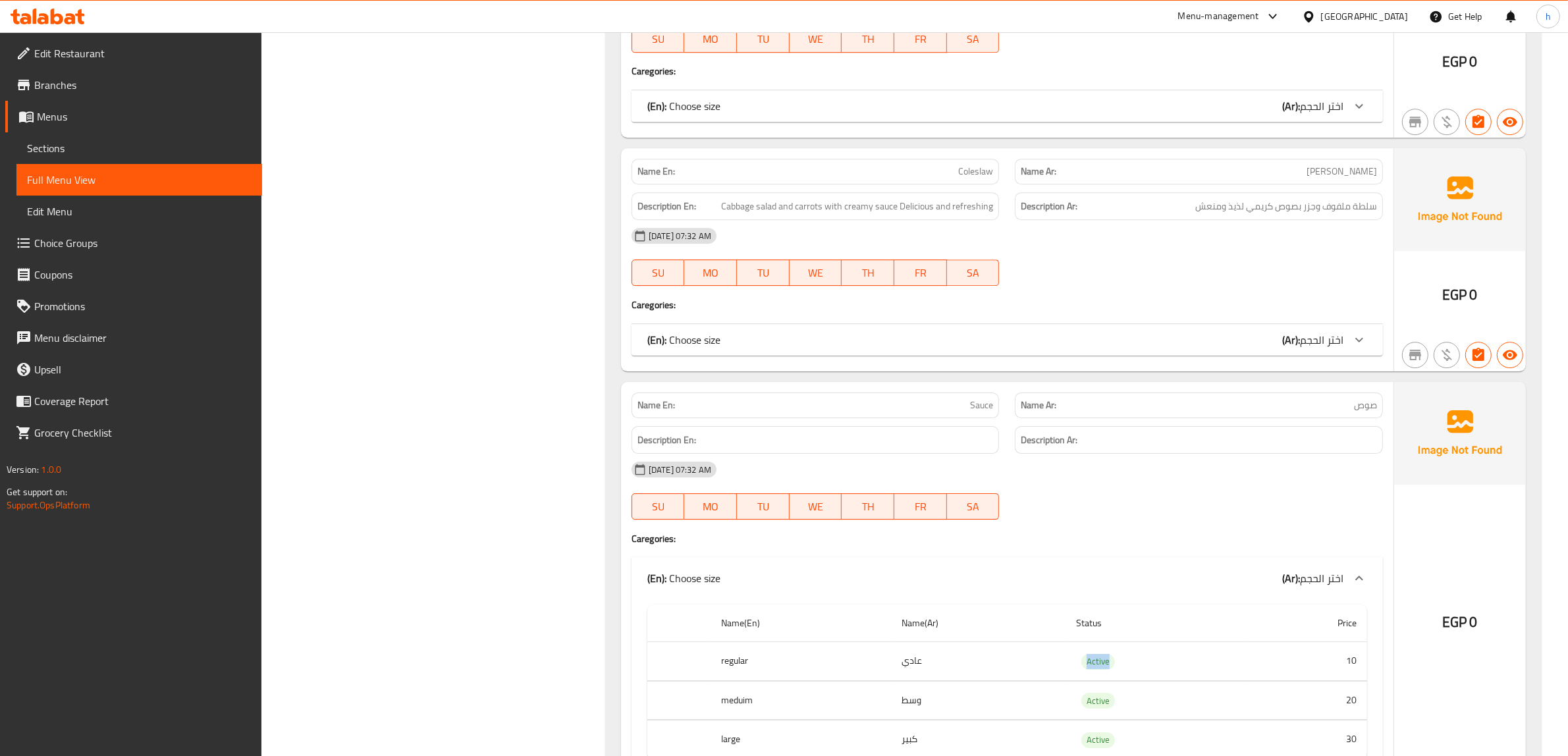
scroll to position [4915, 0]
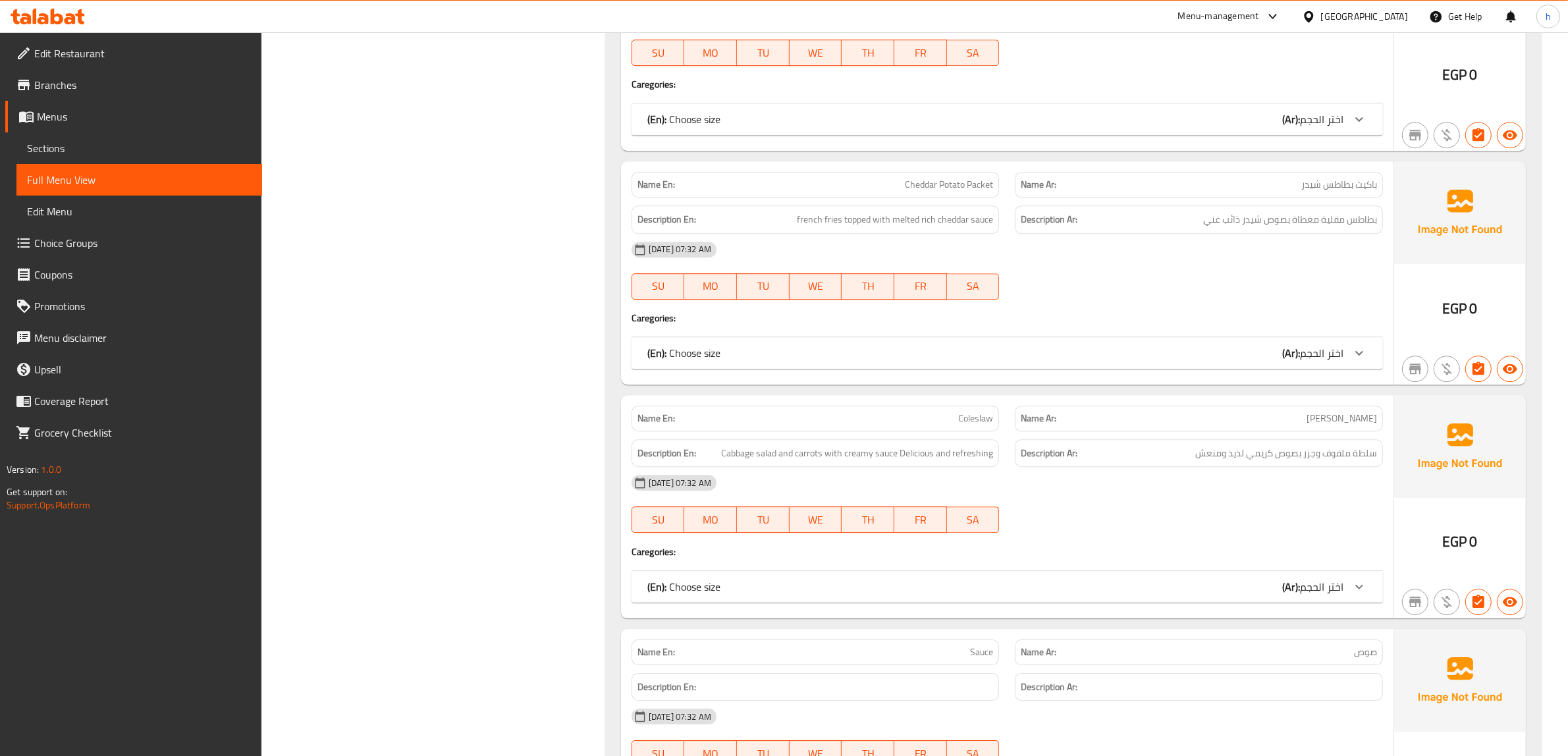
click at [1269, 345] on div "(En): Choose size (Ar): اختر الحجم" at bounding box center [995, 352] width 696 height 16
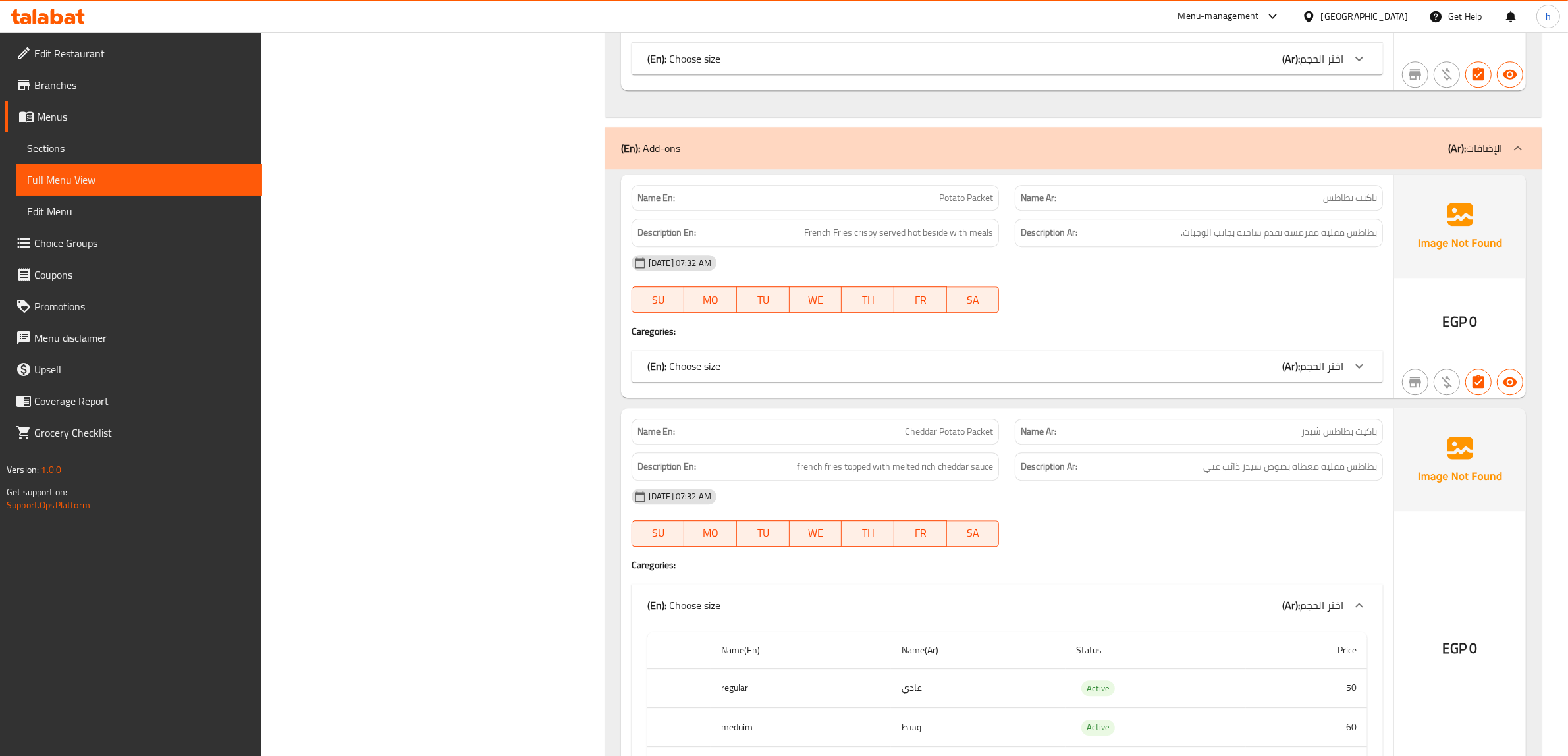
click at [1296, 359] on b "(Ar):" at bounding box center [1291, 366] width 18 height 20
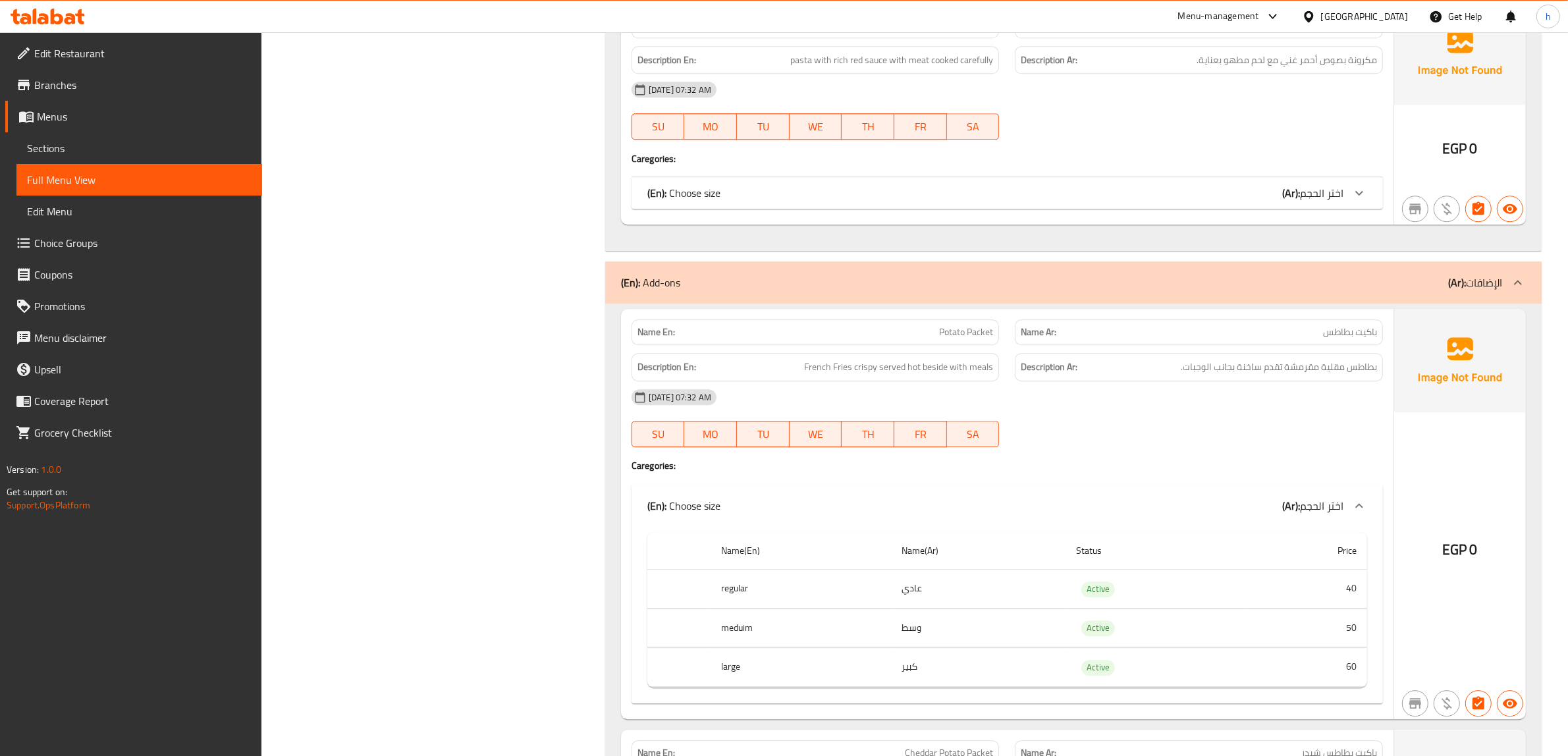
scroll to position [4339, 0]
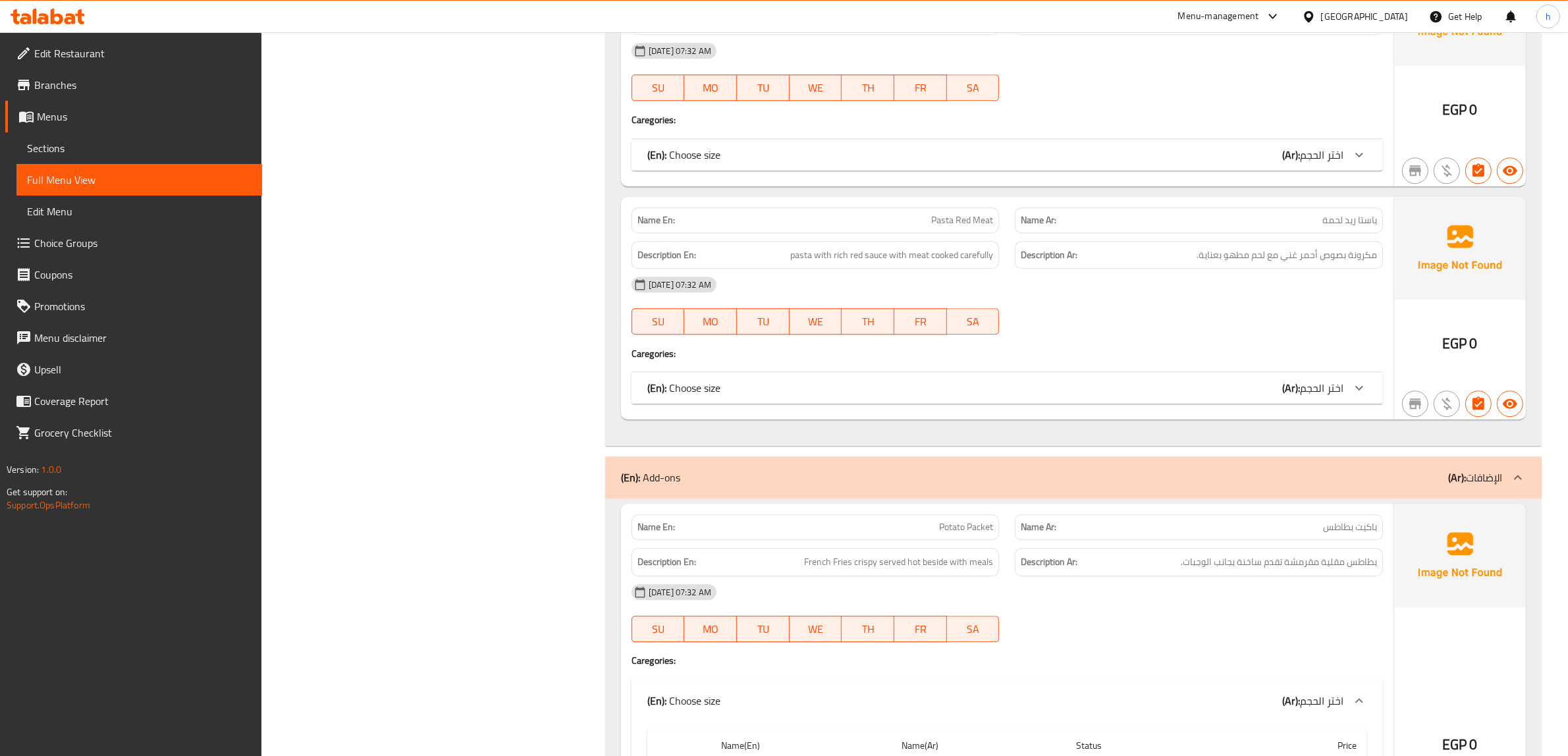
click at [1301, 390] on div "(En): Choose size (Ar): اختر الحجم" at bounding box center [1007, 388] width 751 height 31
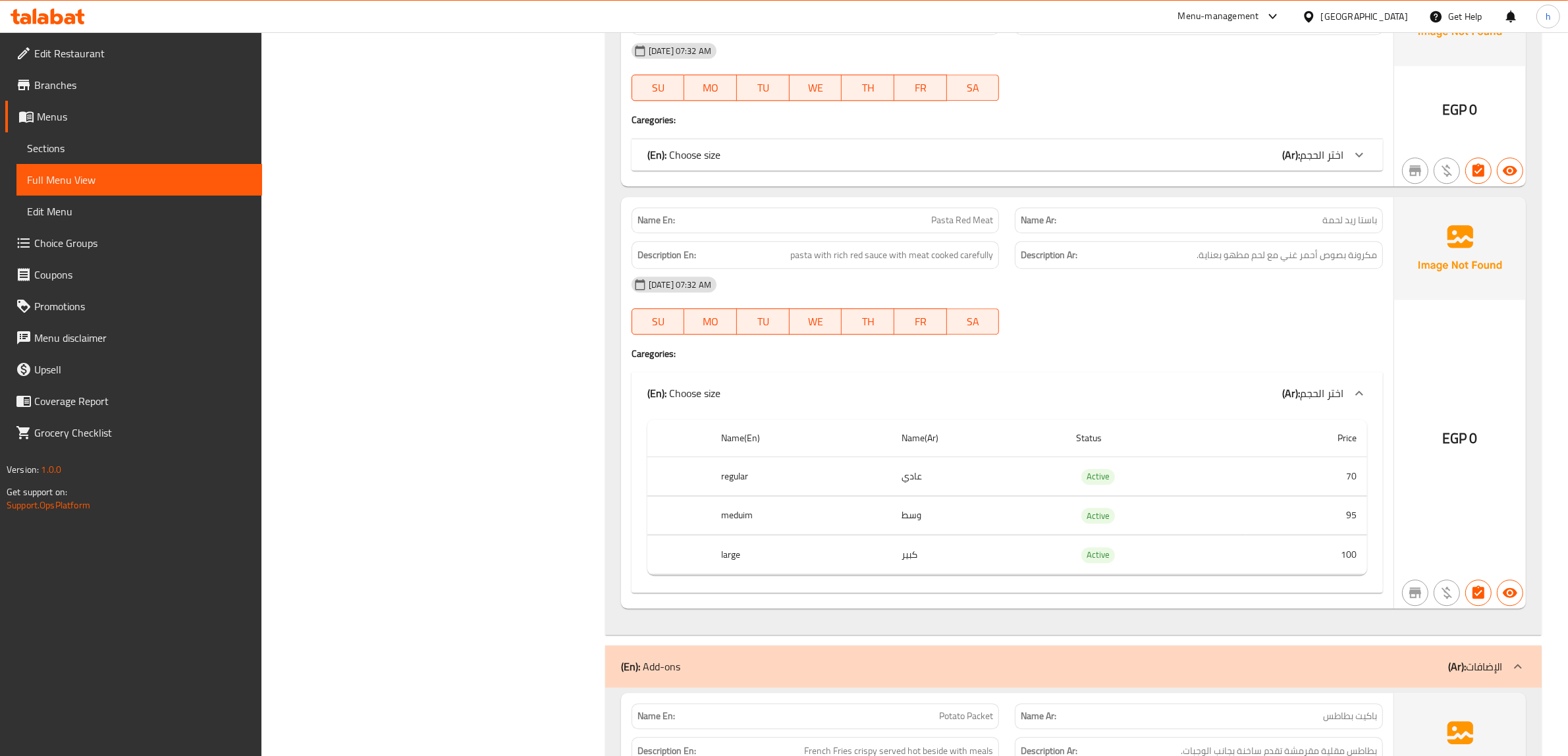
click at [1331, 158] on div "(En): Choose size (Ar): اختر الحجم" at bounding box center [1007, 154] width 751 height 31
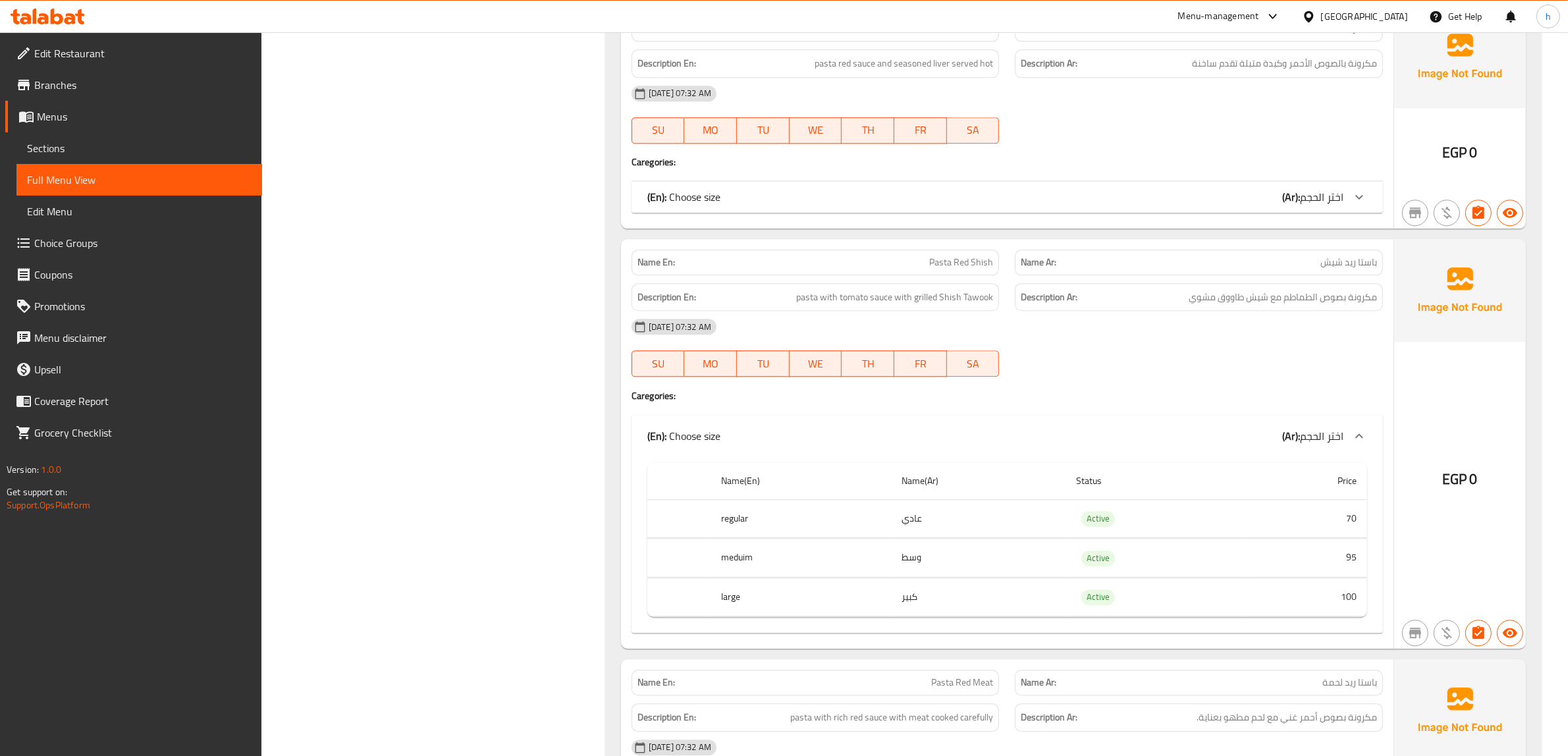
scroll to position [3845, 0]
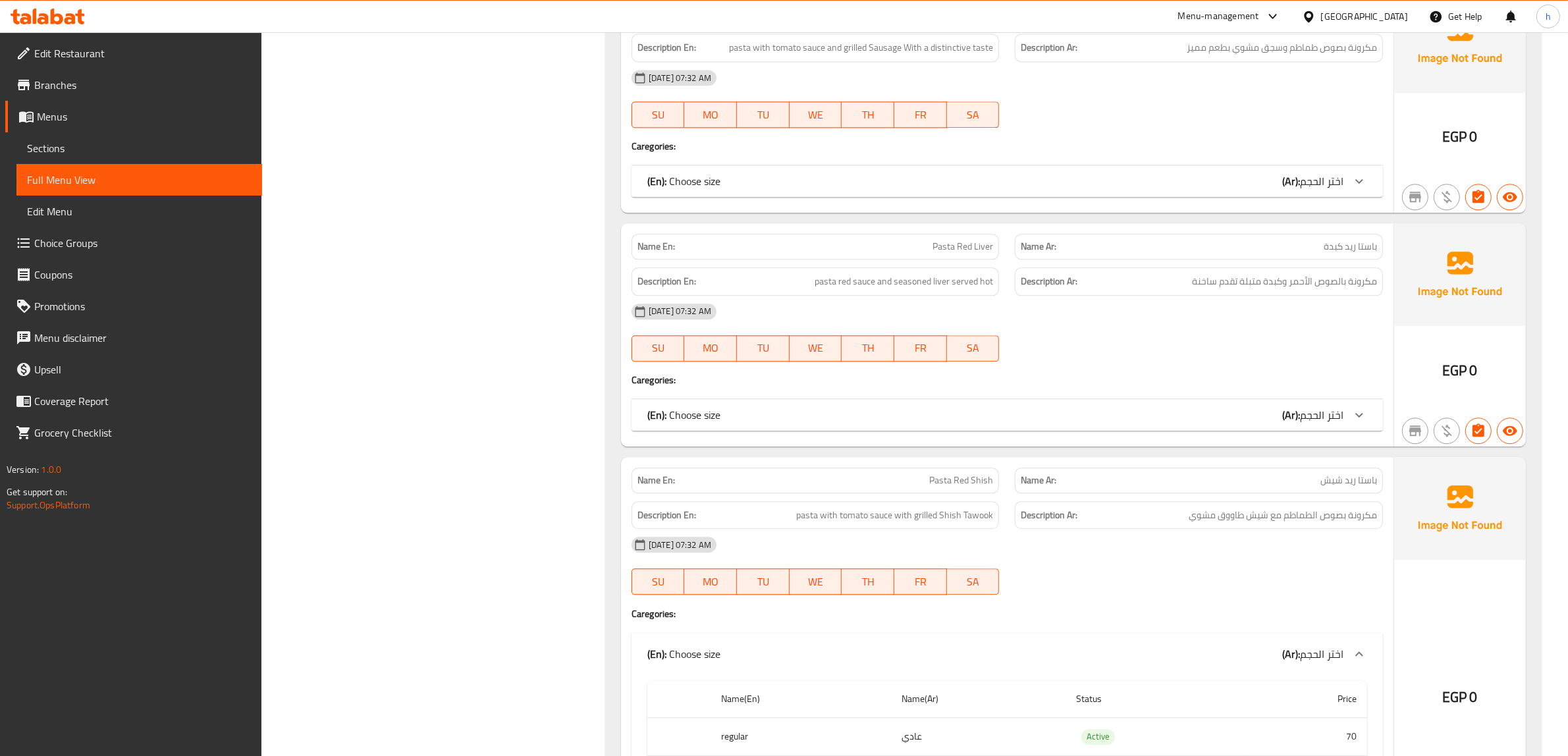
click at [1317, 405] on span "اختر الحجم" at bounding box center [1322, 415] width 44 height 20
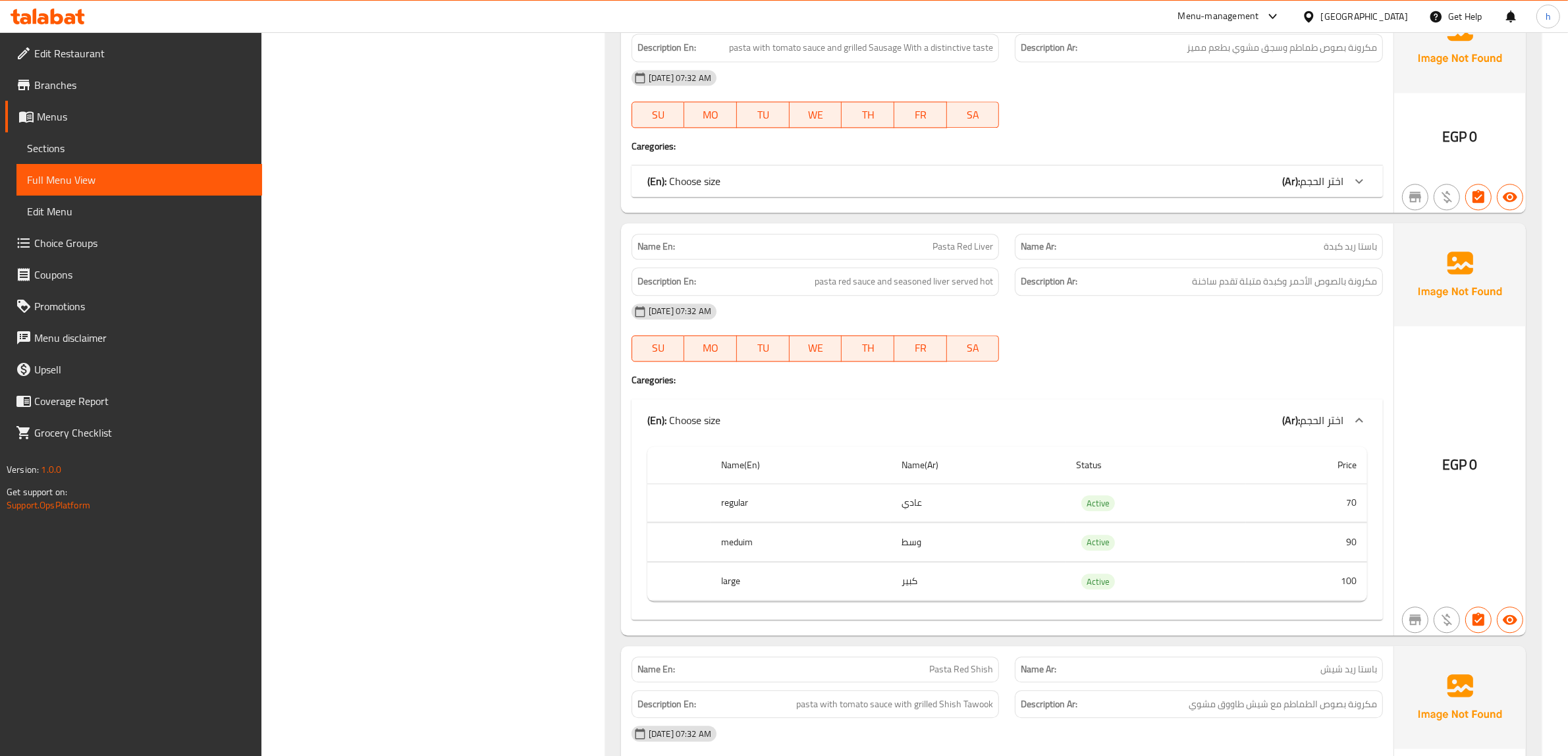
click at [1287, 149] on div "Name En: Pasta Red Sausage Name Ar: باستا ريد سجق Description En: pasta with to…" at bounding box center [1007, 101] width 772 height 223
click at [1286, 173] on b "(Ar):" at bounding box center [1291, 181] width 18 height 20
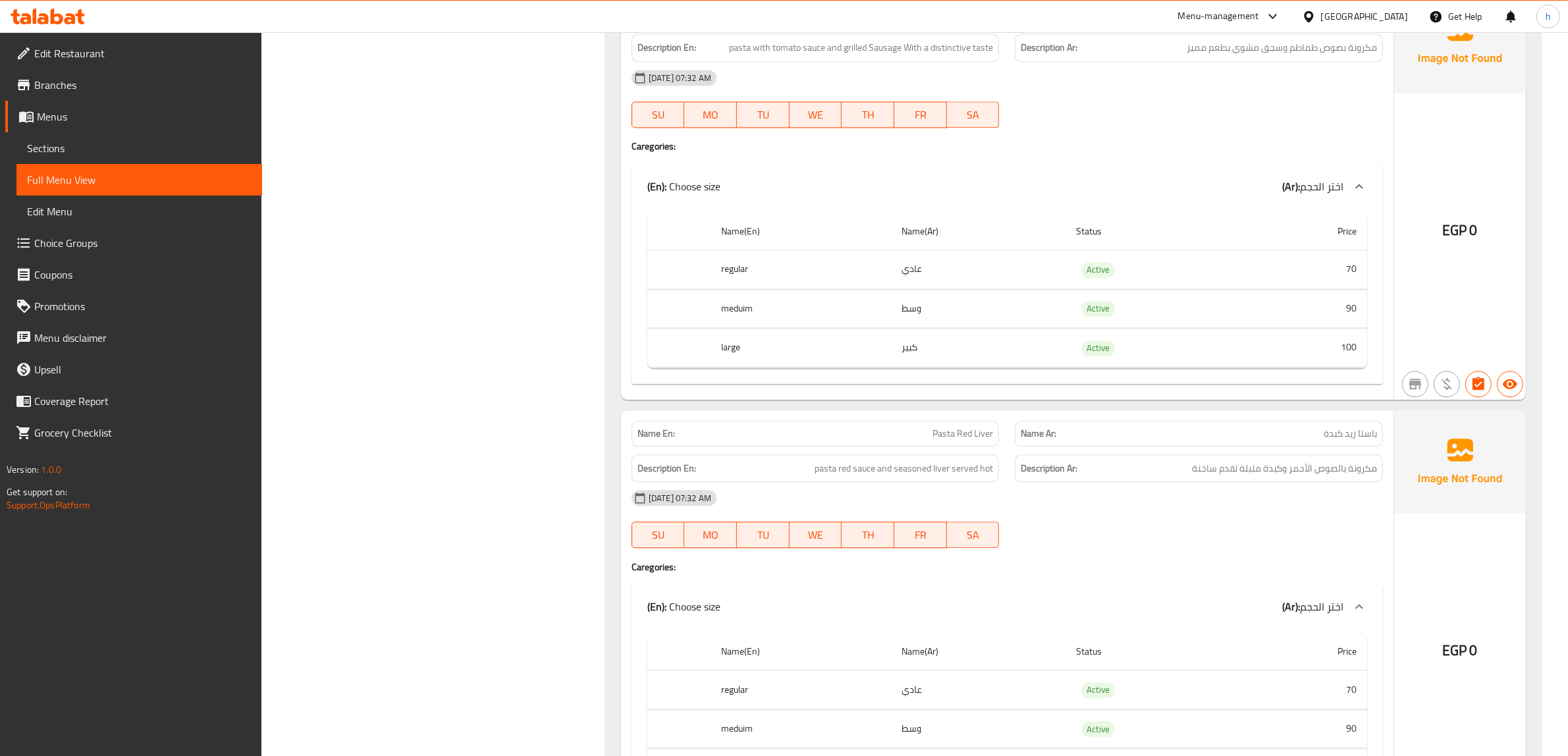
scroll to position [3516, 0]
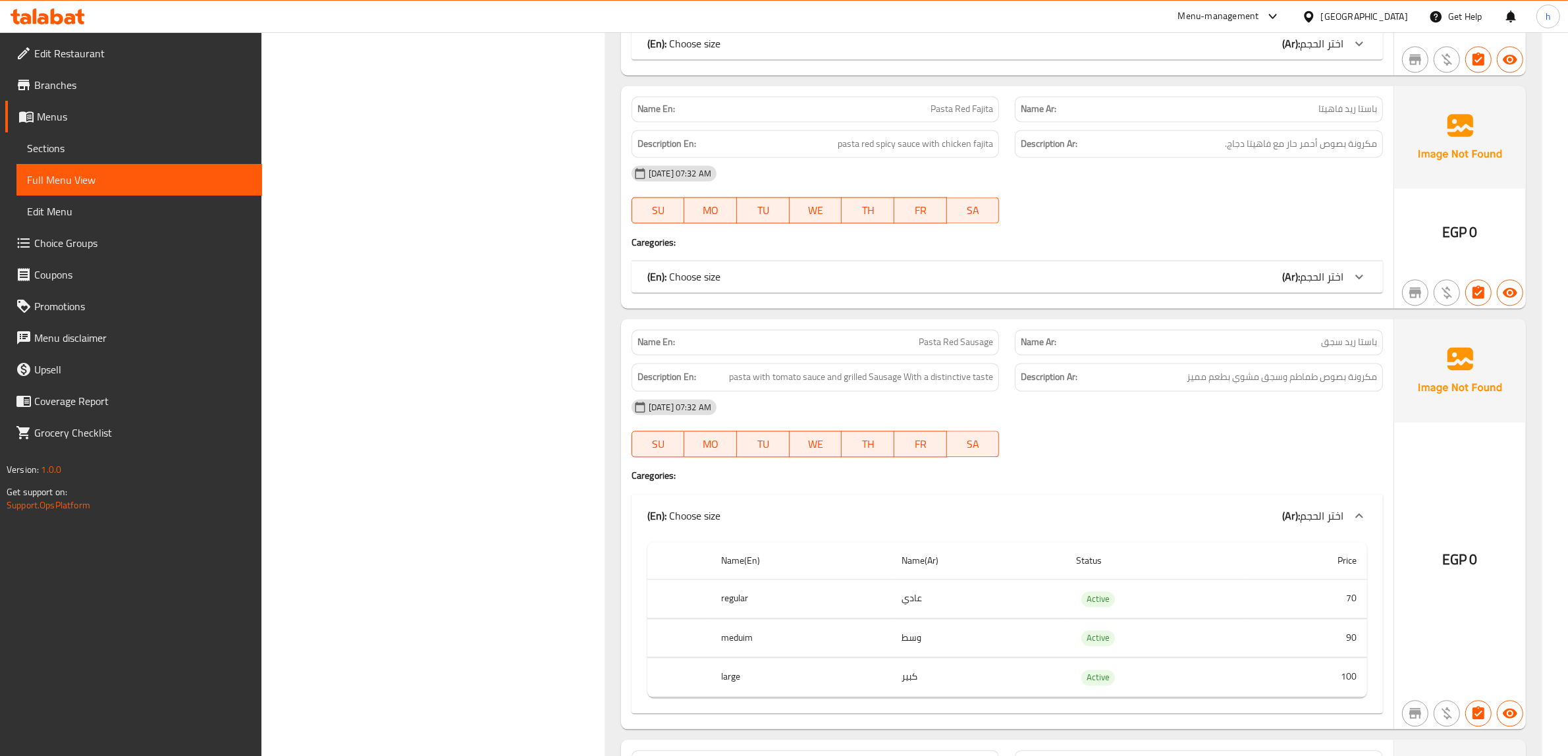
click at [1248, 270] on div "(En): Choose size (Ar): اختر الحجم" at bounding box center [995, 276] width 696 height 16
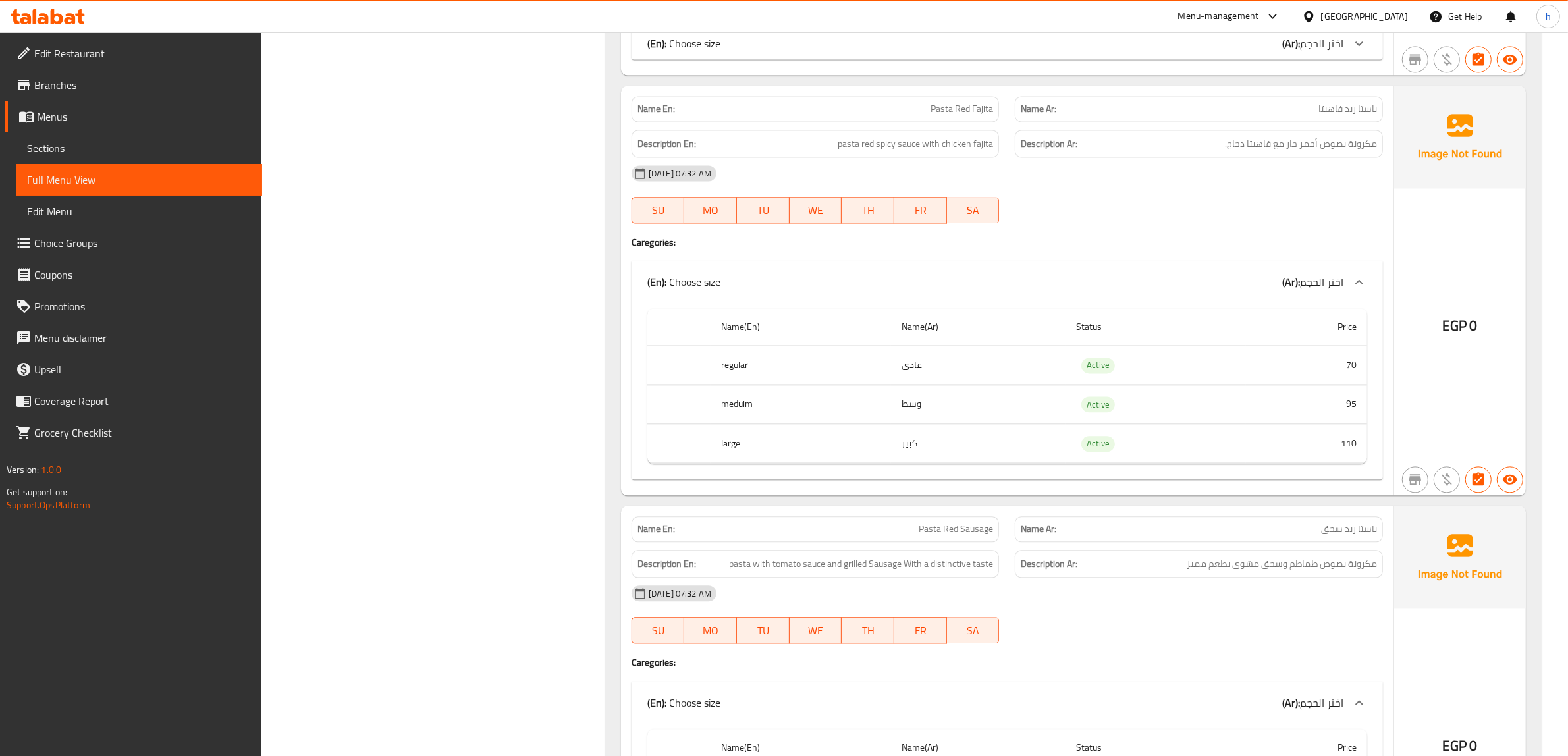
scroll to position [3186, 0]
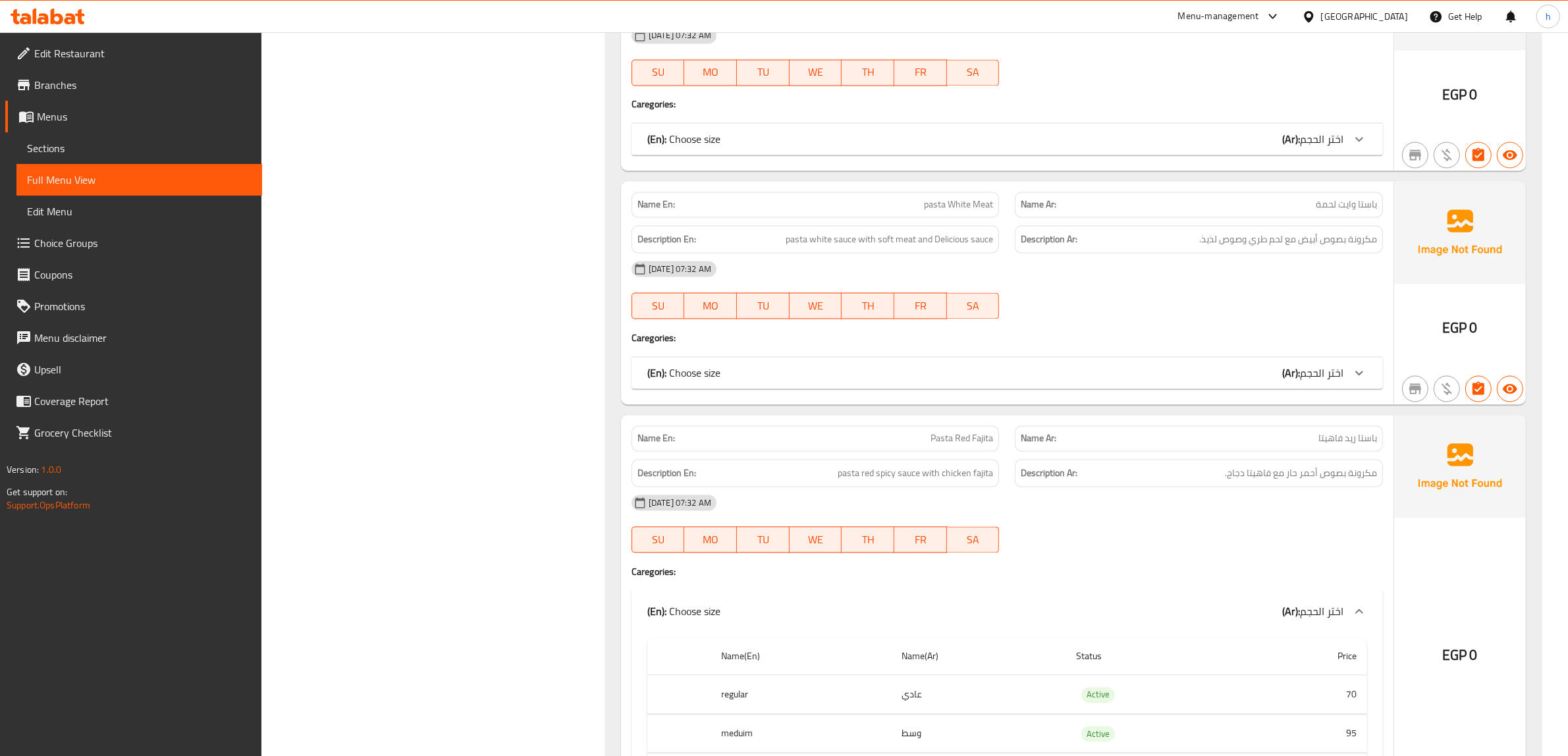
click at [1272, 364] on div "(En): Choose size (Ar): اختر الحجم" at bounding box center [995, 372] width 696 height 16
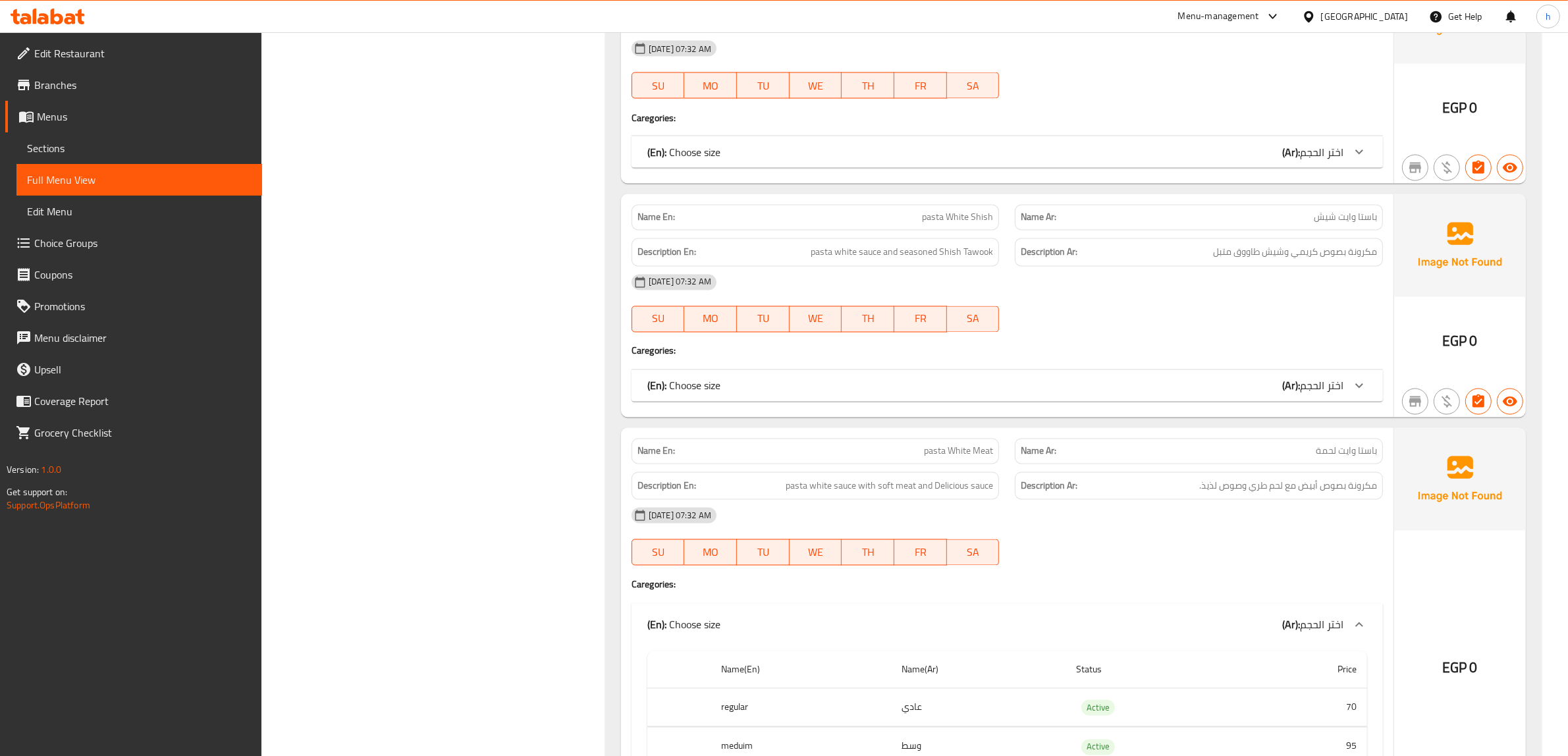
click at [1278, 378] on div "(En): Choose size (Ar): اختر الحجم" at bounding box center [995, 385] width 696 height 16
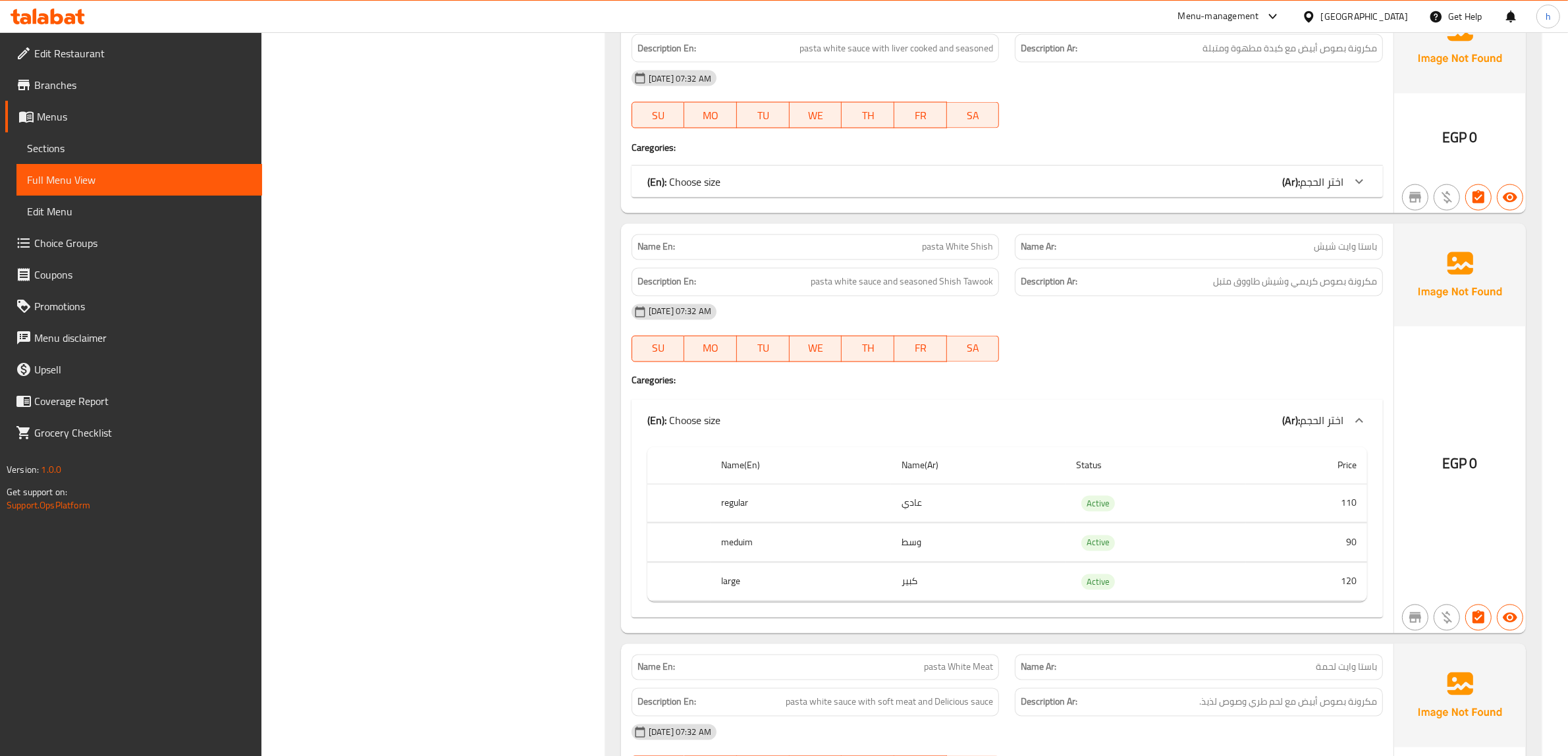
scroll to position [2611, 0]
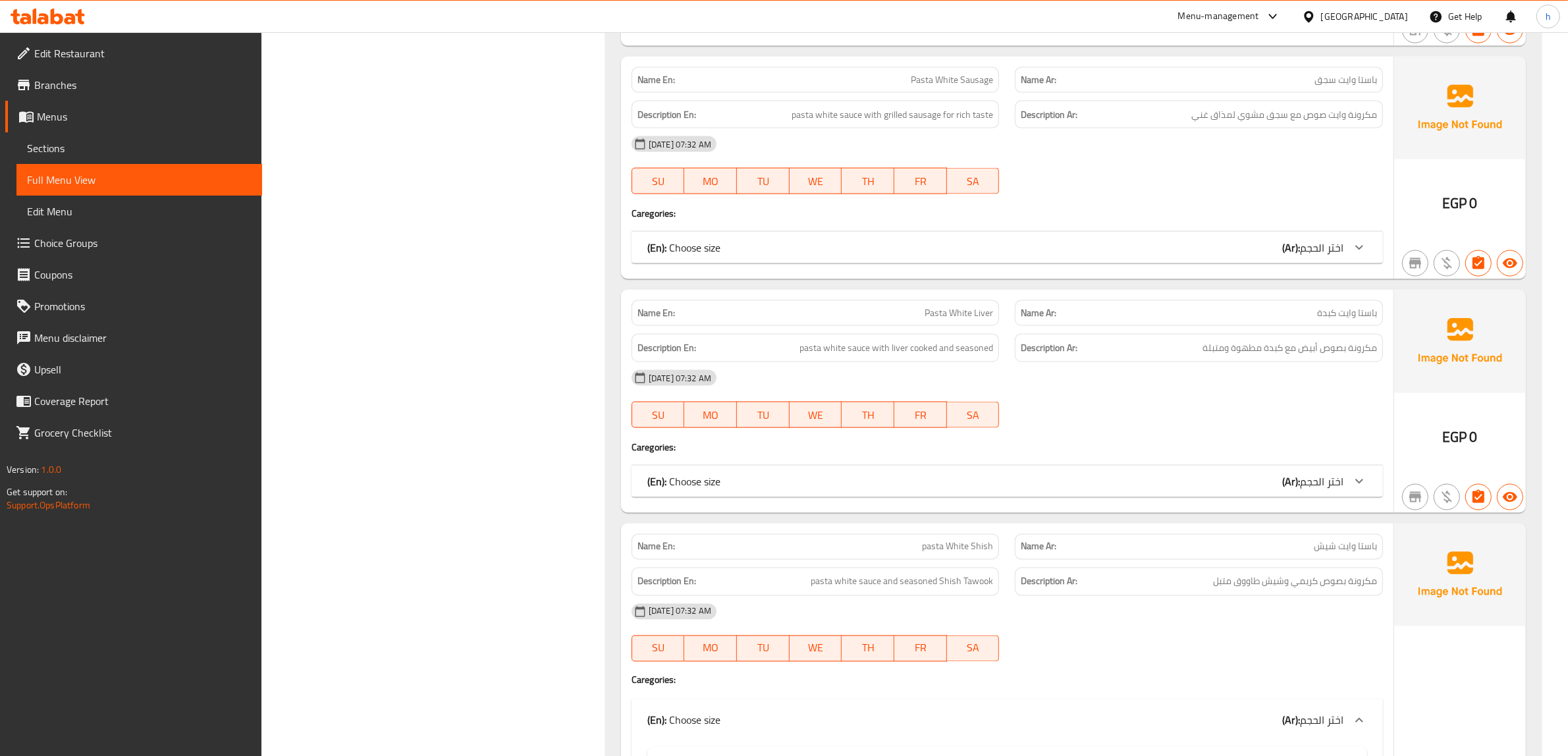
click at [1318, 475] on span "اختر الحجم" at bounding box center [1322, 481] width 44 height 20
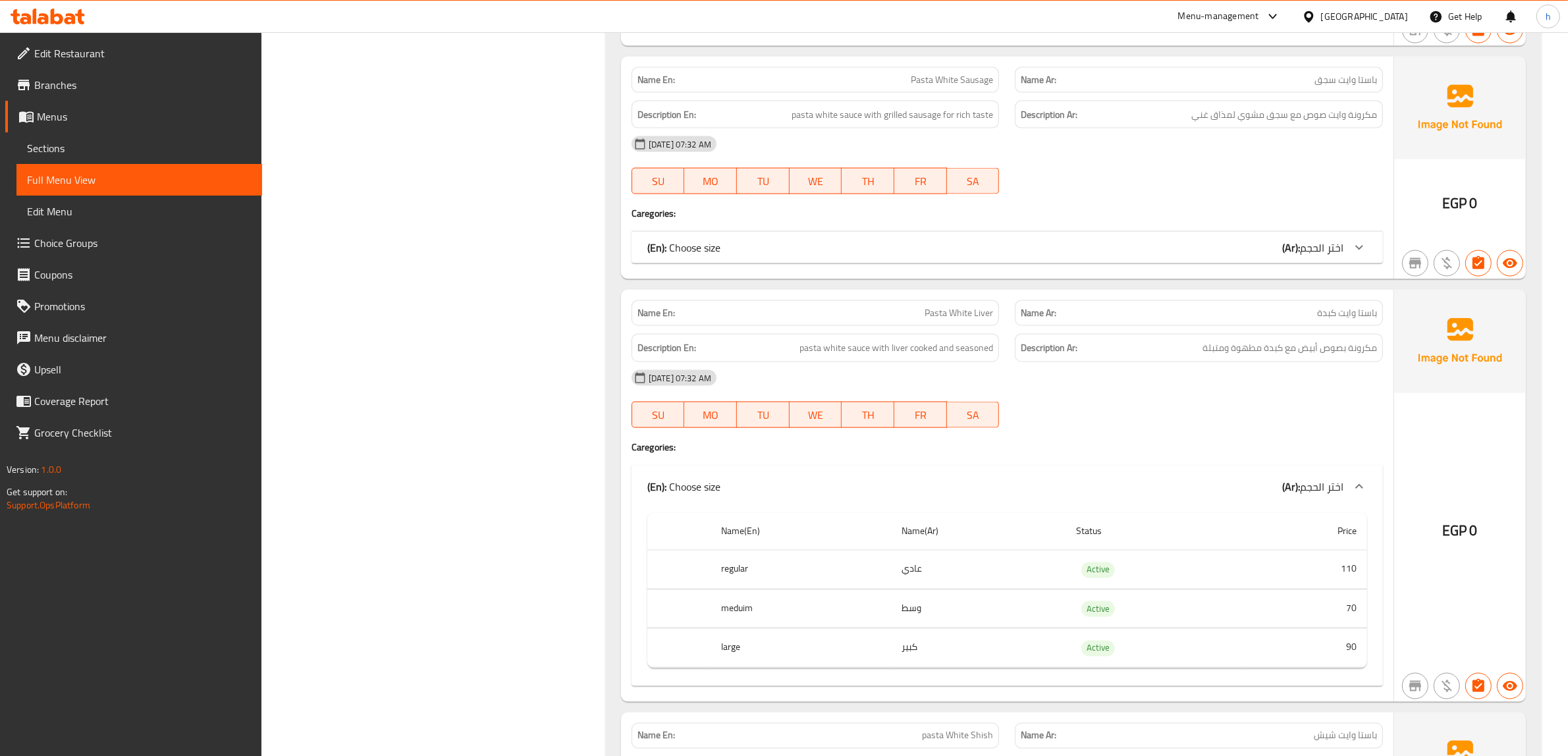
click at [1324, 239] on span "اختر الحجم" at bounding box center [1322, 247] width 44 height 20
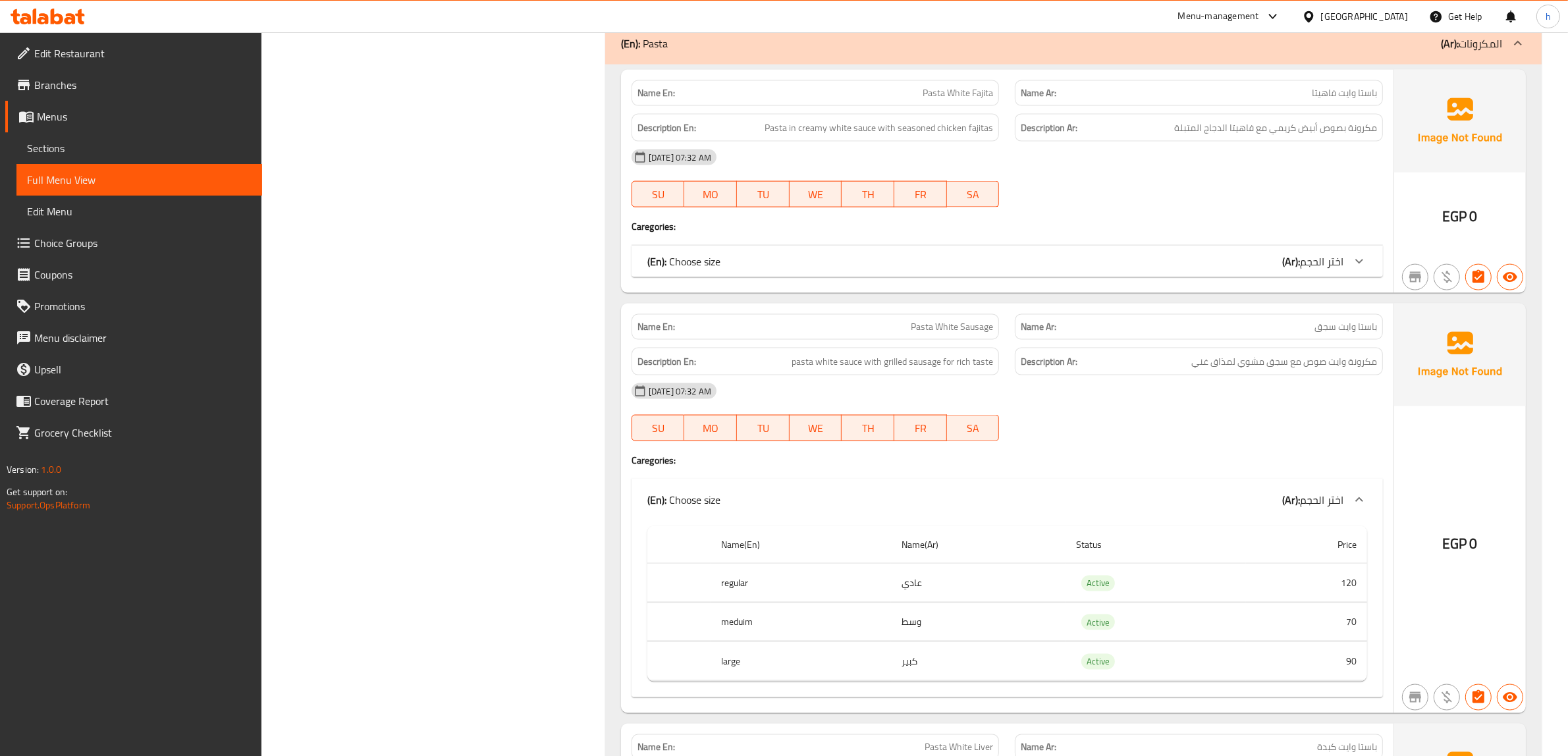
click at [1239, 265] on div "Name En: Pasta White Fajita Name Ar: باستا وايت فاهيتا Description En: Pasta in…" at bounding box center [1007, 182] width 772 height 223
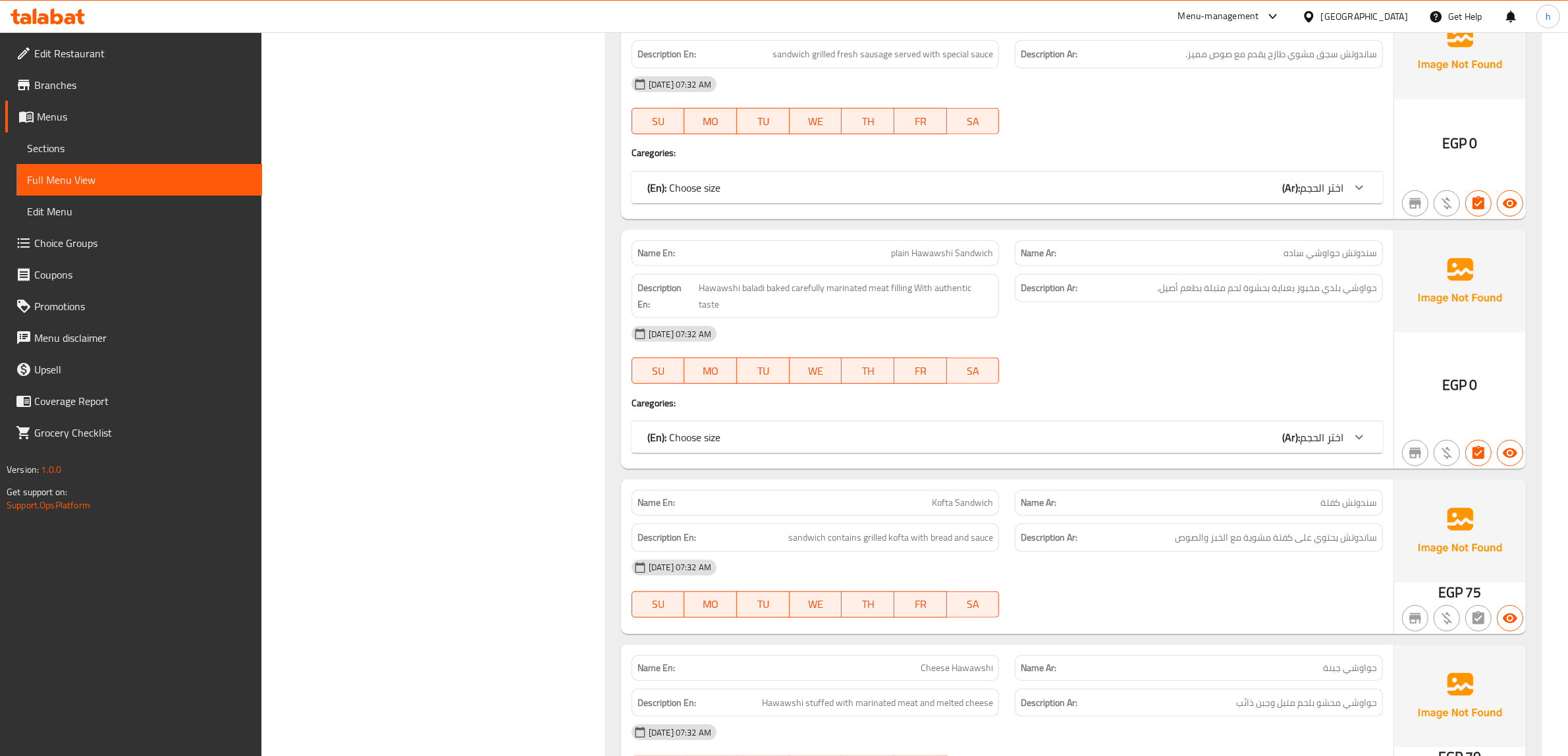
scroll to position [1129, 0]
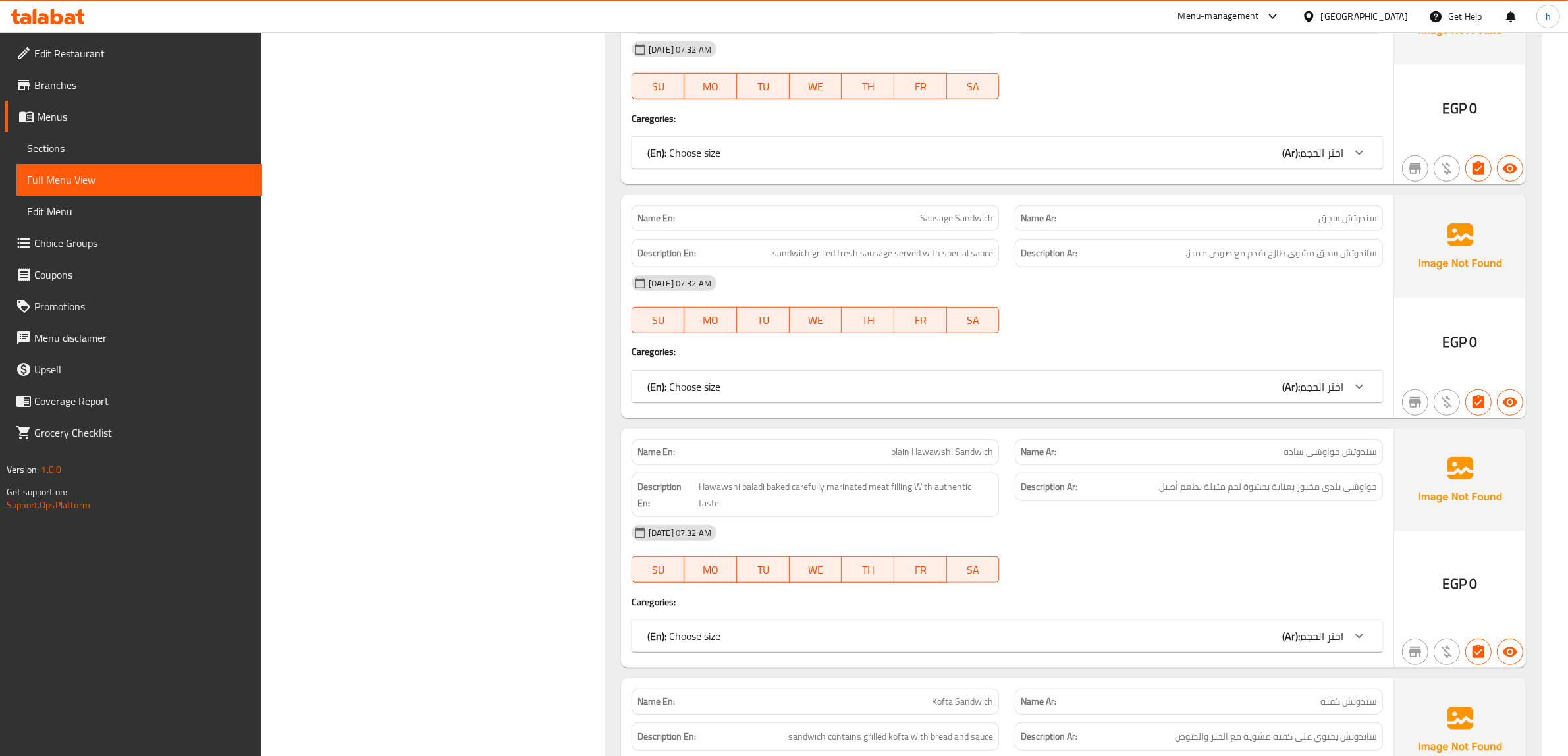
click at [1300, 156] on span "اختر الحجم" at bounding box center [1322, 152] width 44 height 20
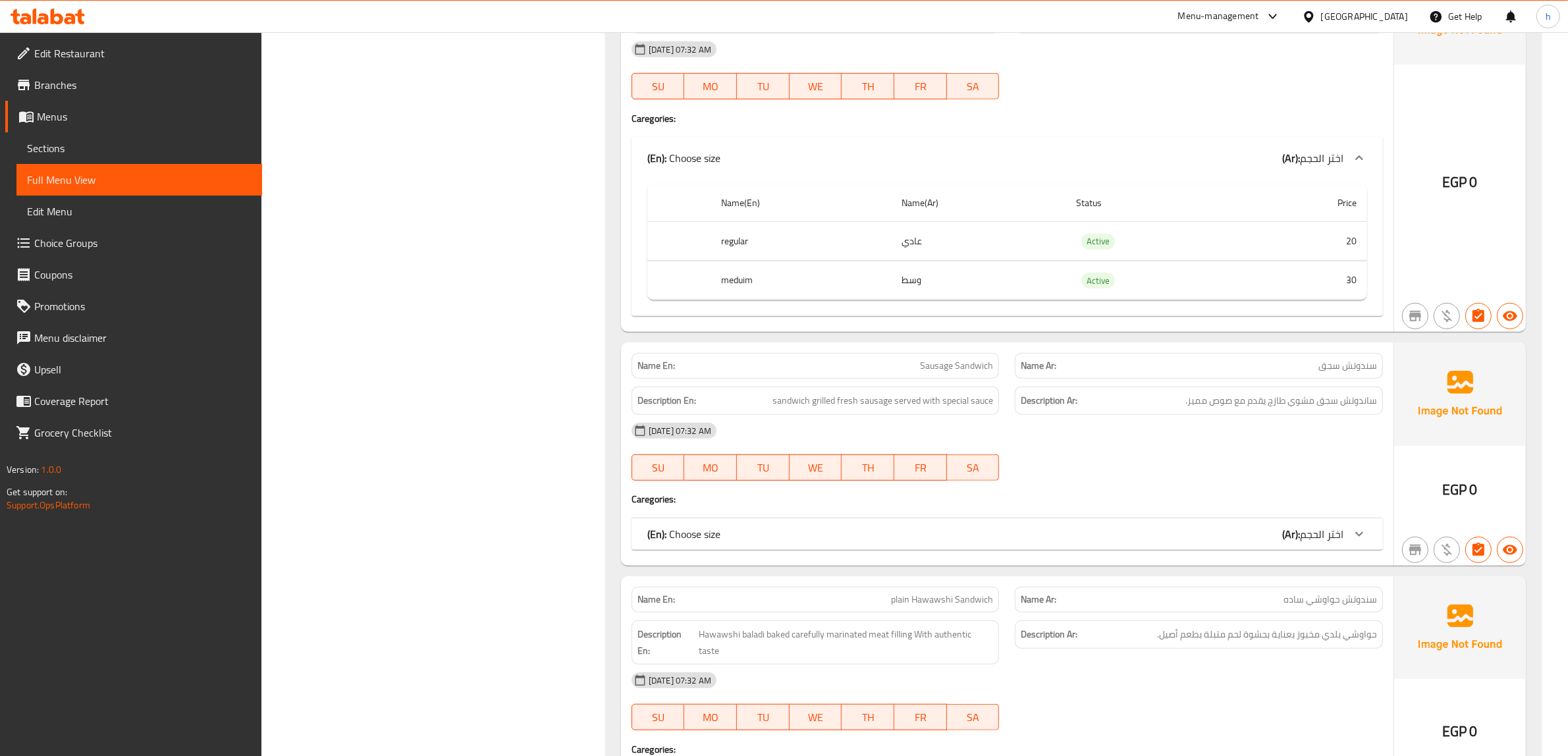
click at [1308, 540] on span "اختر الحجم" at bounding box center [1322, 534] width 44 height 20
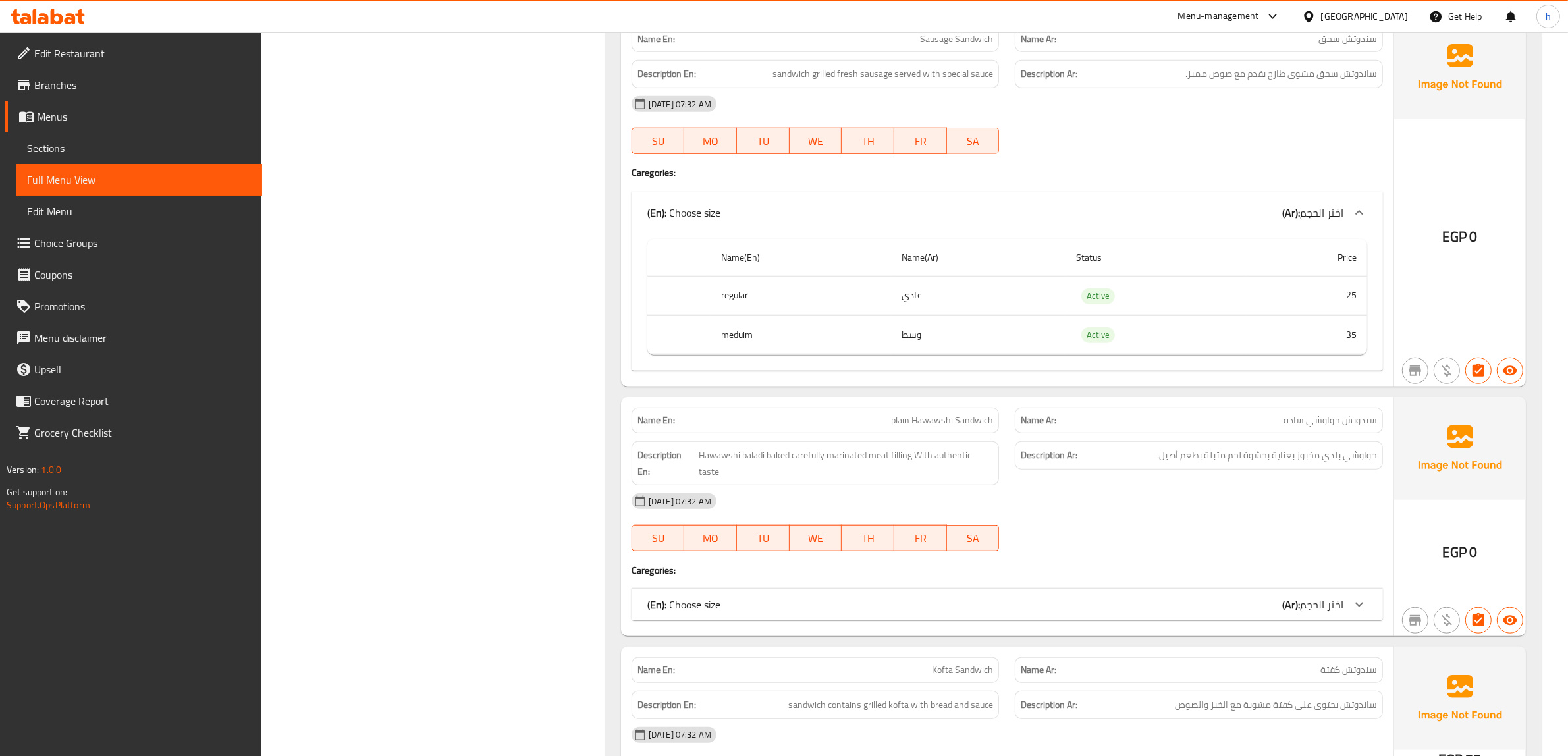
scroll to position [1623, 0]
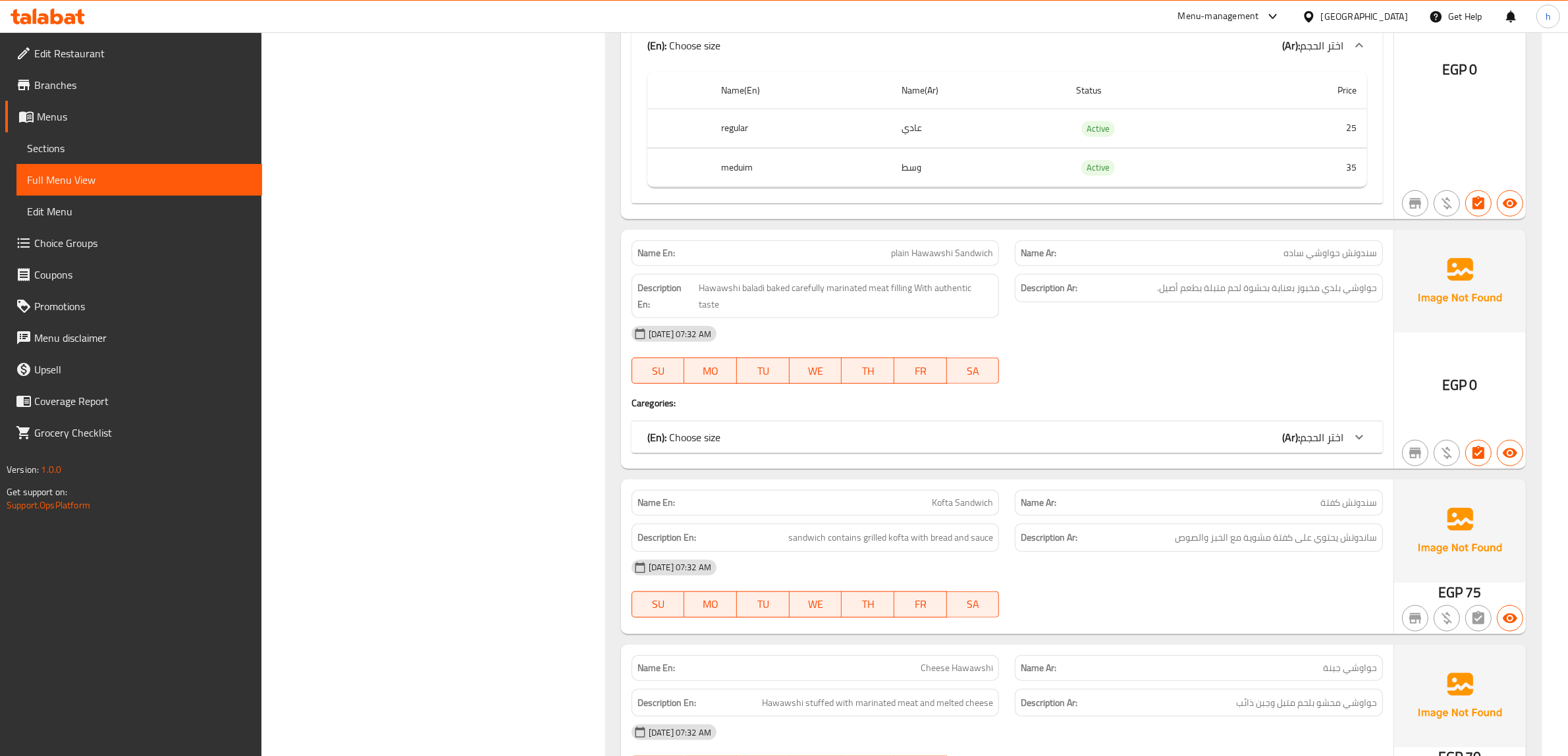
click at [1302, 428] on span "اختر الحجم" at bounding box center [1322, 436] width 44 height 20
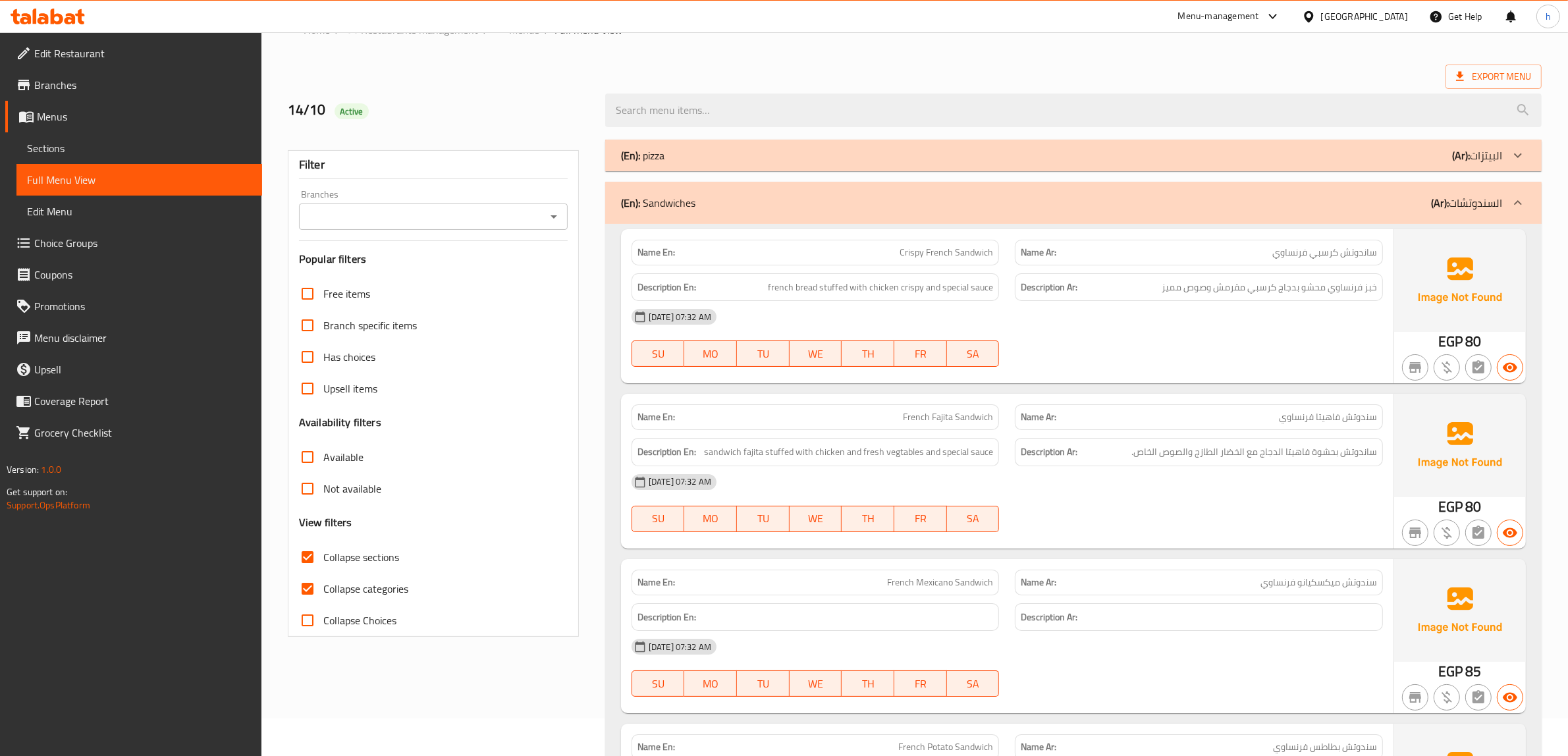
scroll to position [0, 0]
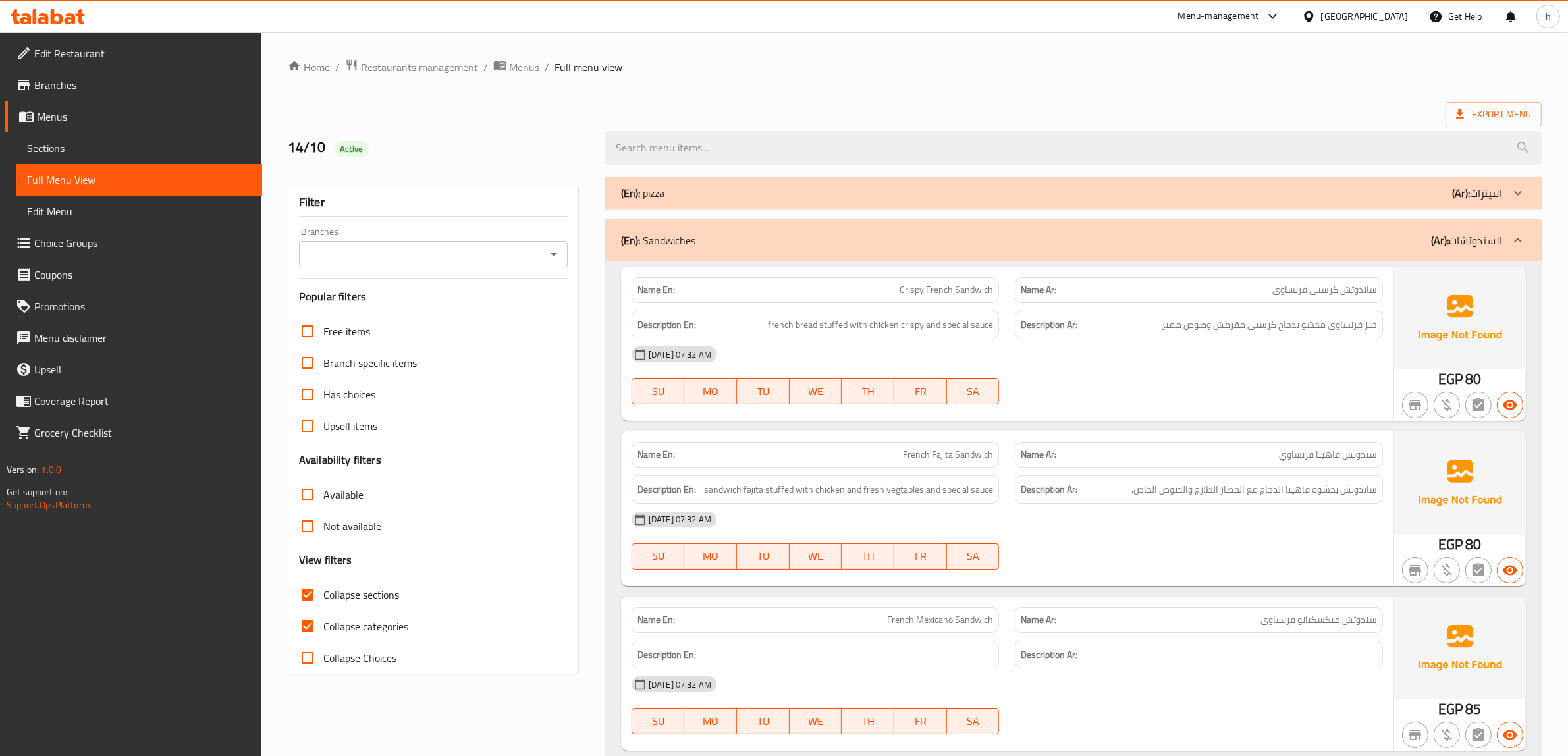
click at [194, 755] on div "Edit Restaurant Branches Menus Sections Full Menu View Edit Menu Choice Groups …" at bounding box center [131, 410] width 262 height 756
click at [90, 56] on span "Edit Restaurant" at bounding box center [143, 53] width 218 height 16
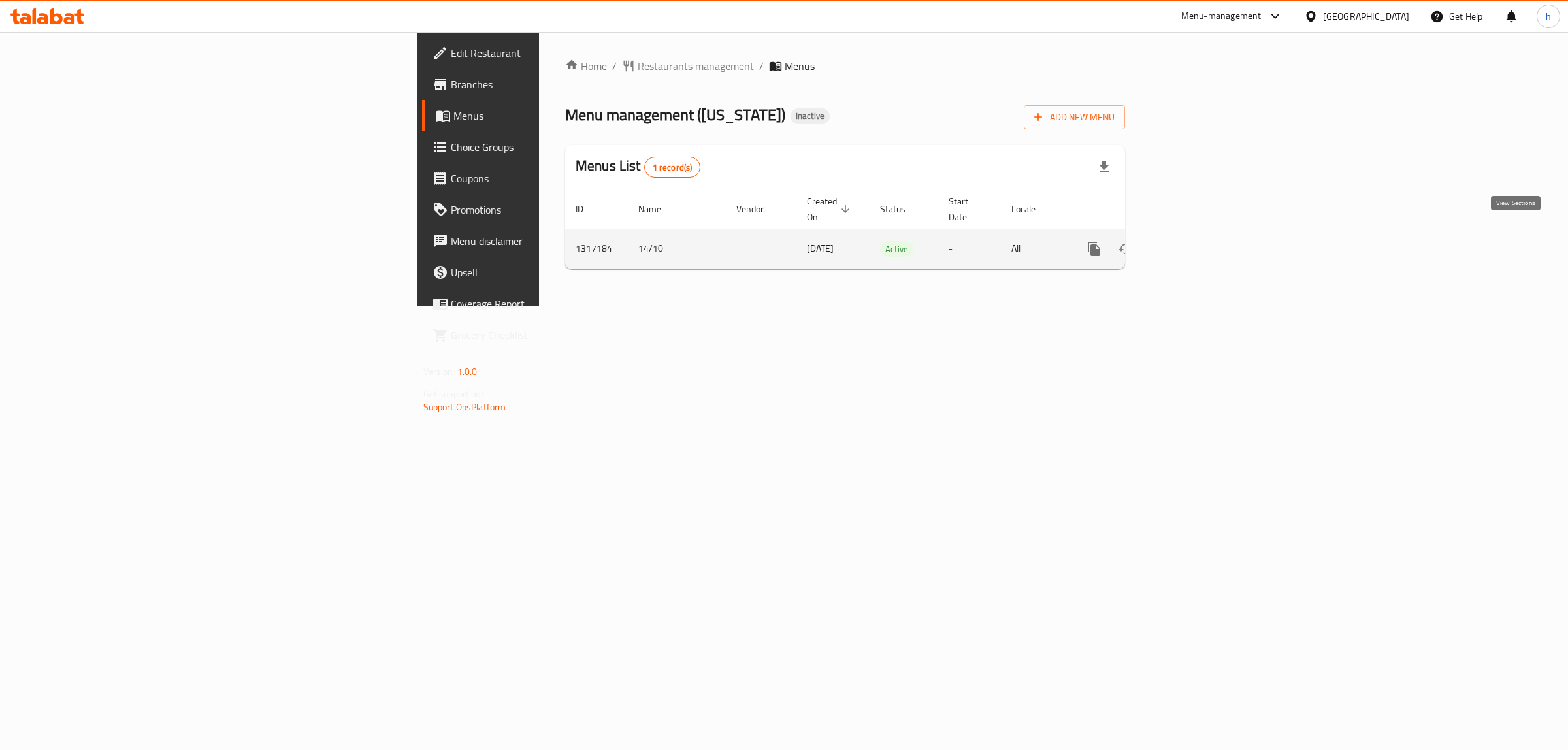
click at [1196, 241] on icon "enhanced table" at bounding box center [1188, 248] width 16 height 16
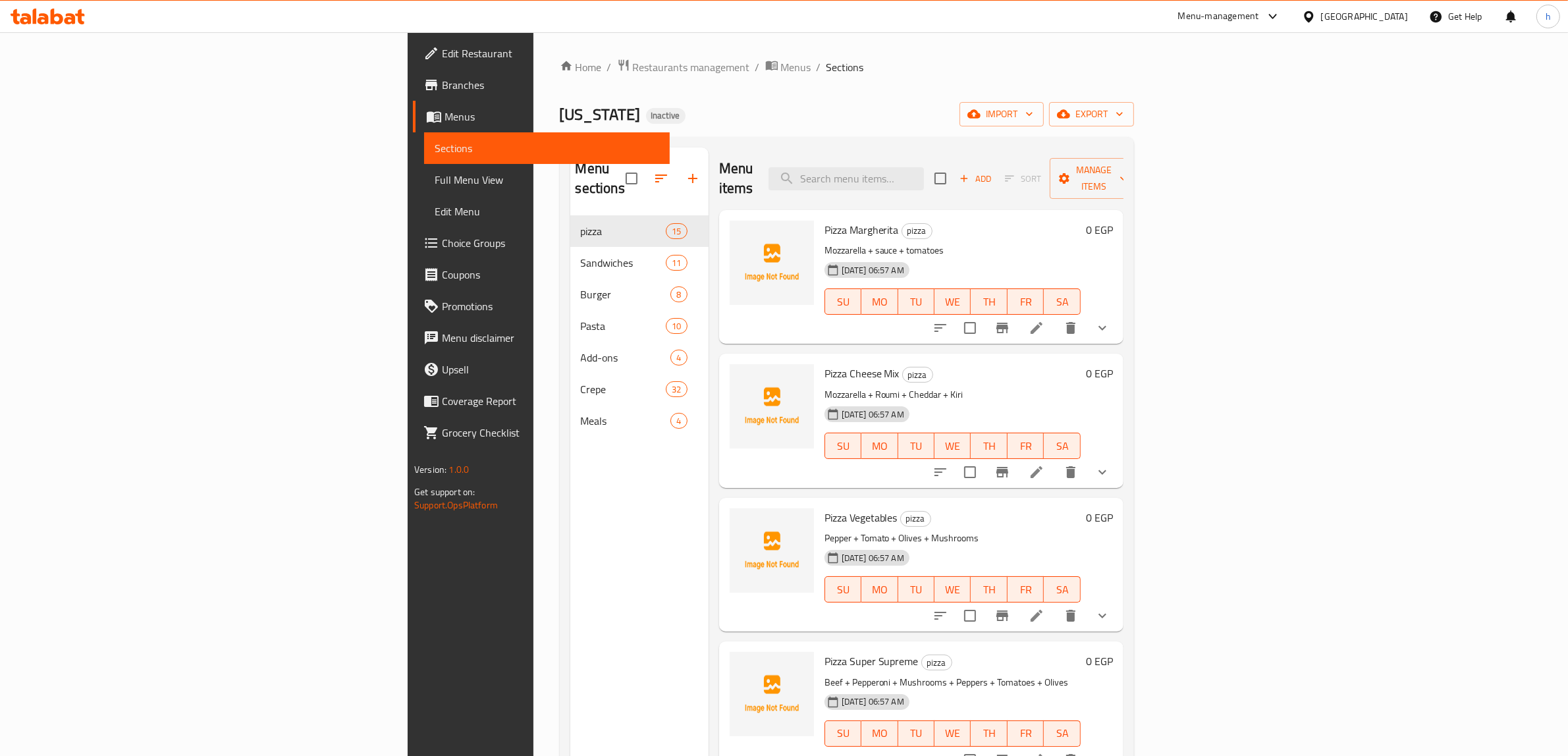
click at [424, 190] on link "Full Menu View" at bounding box center [547, 179] width 245 height 31
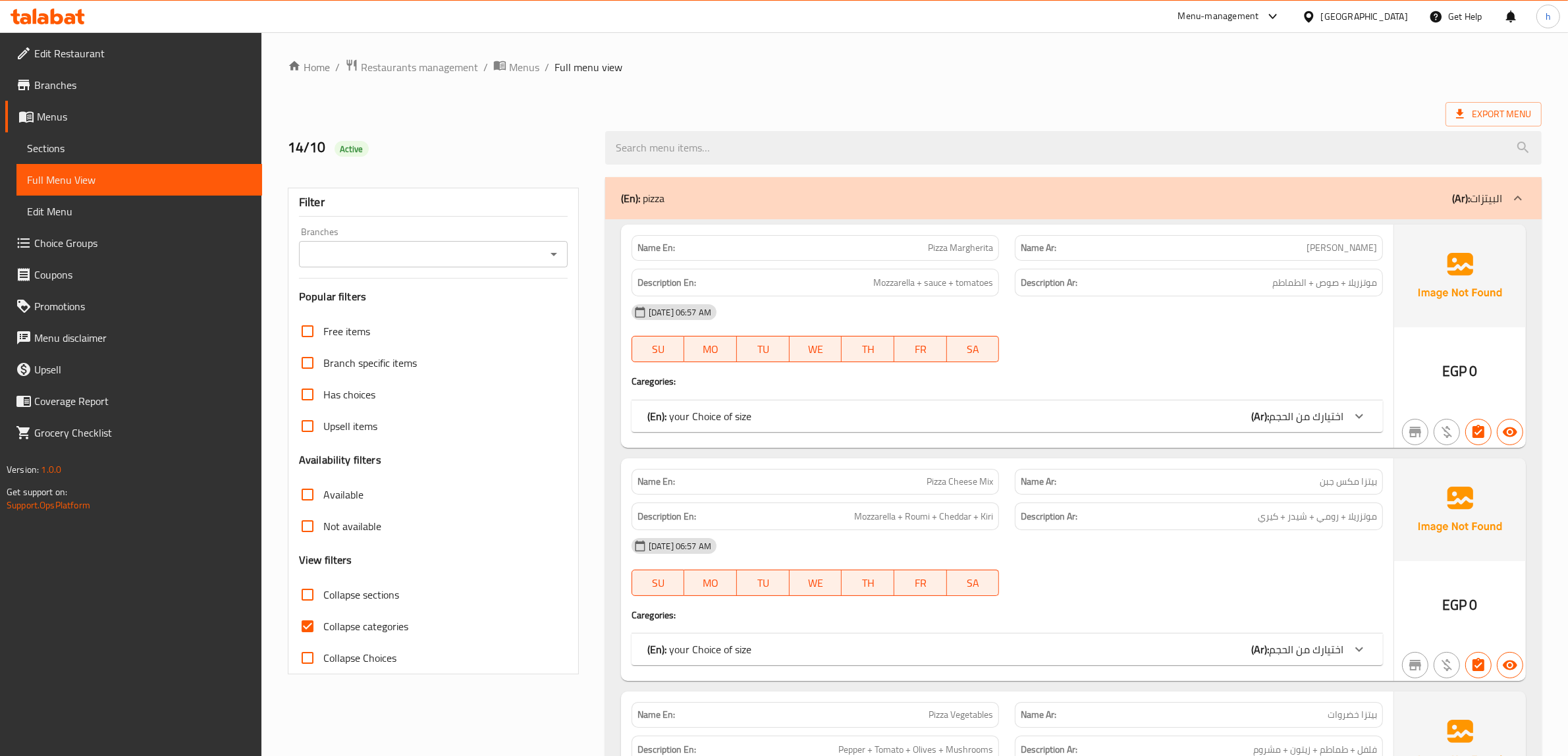
click at [350, 622] on span "Collapse categories" at bounding box center [365, 625] width 85 height 16
click at [323, 622] on input "Collapse categories" at bounding box center [307, 626] width 31 height 31
checkbox input "false"
click at [352, 596] on span "Collapse sections" at bounding box center [360, 594] width 75 height 16
click at [323, 596] on input "Collapse sections" at bounding box center [307, 594] width 31 height 31
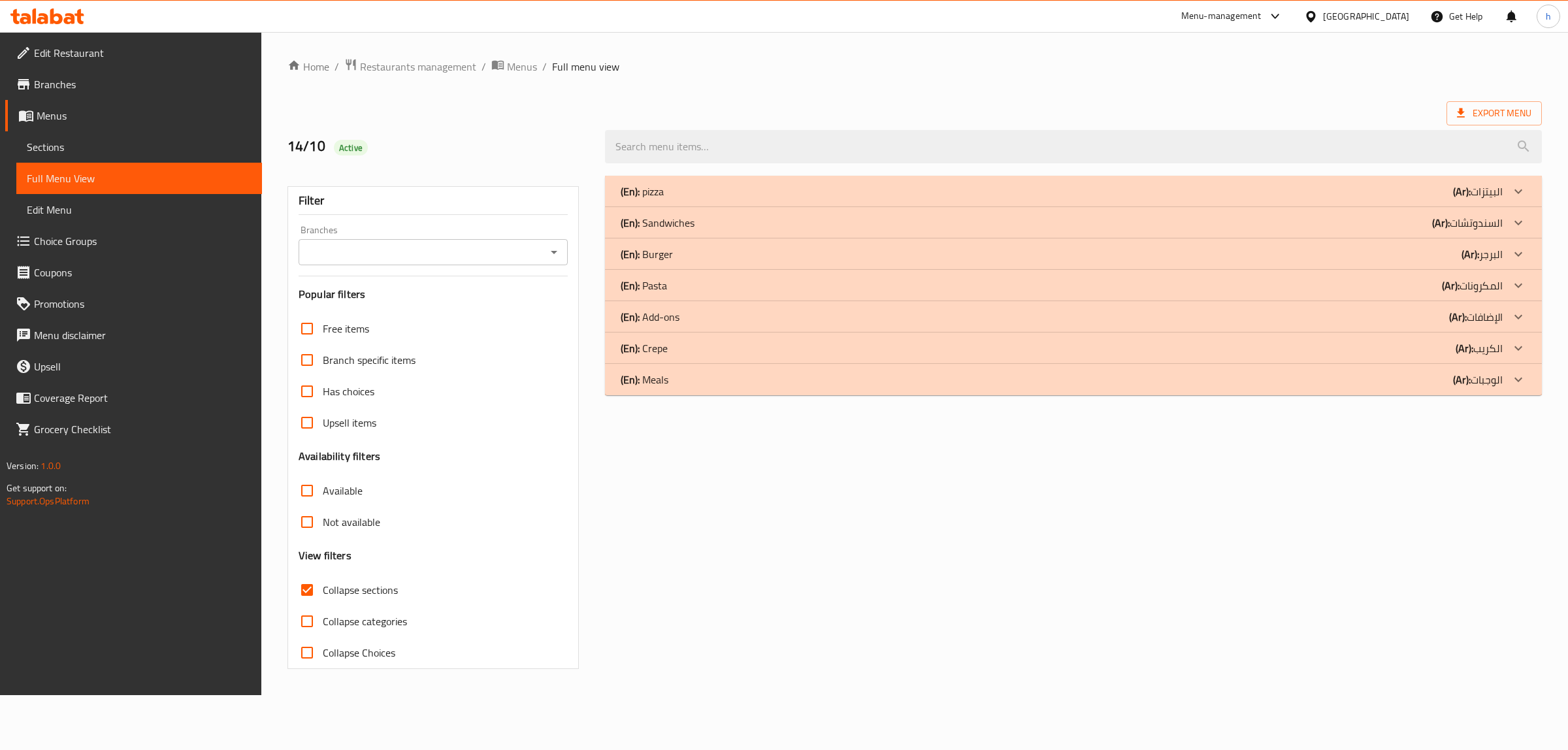
click at [383, 585] on span "Collapse sections" at bounding box center [360, 589] width 75 height 16
click at [323, 585] on input "Collapse sections" at bounding box center [307, 589] width 31 height 31
checkbox input "false"
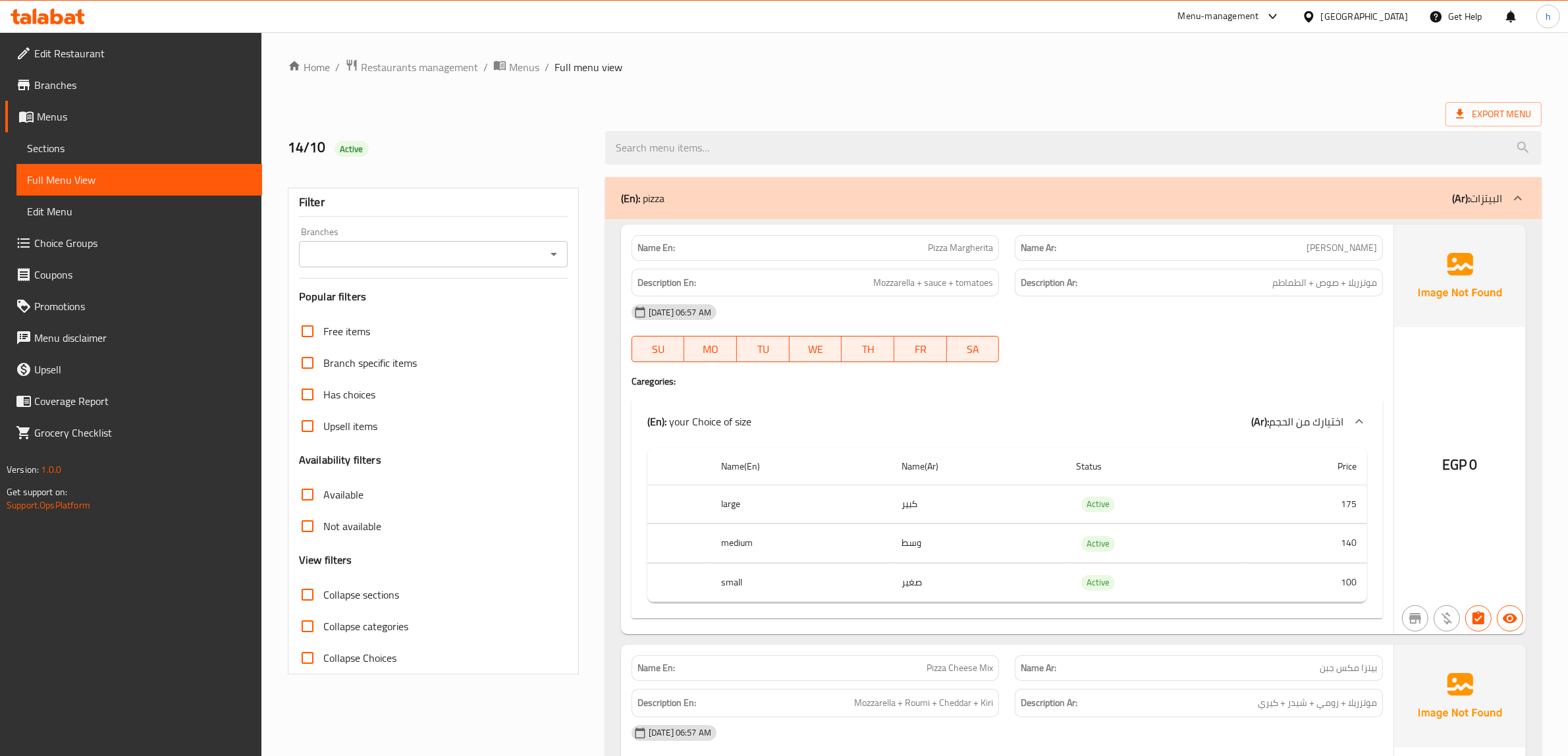
click at [675, 196] on div "(En): pizza (Ar): البيتزات" at bounding box center [1061, 198] width 881 height 16
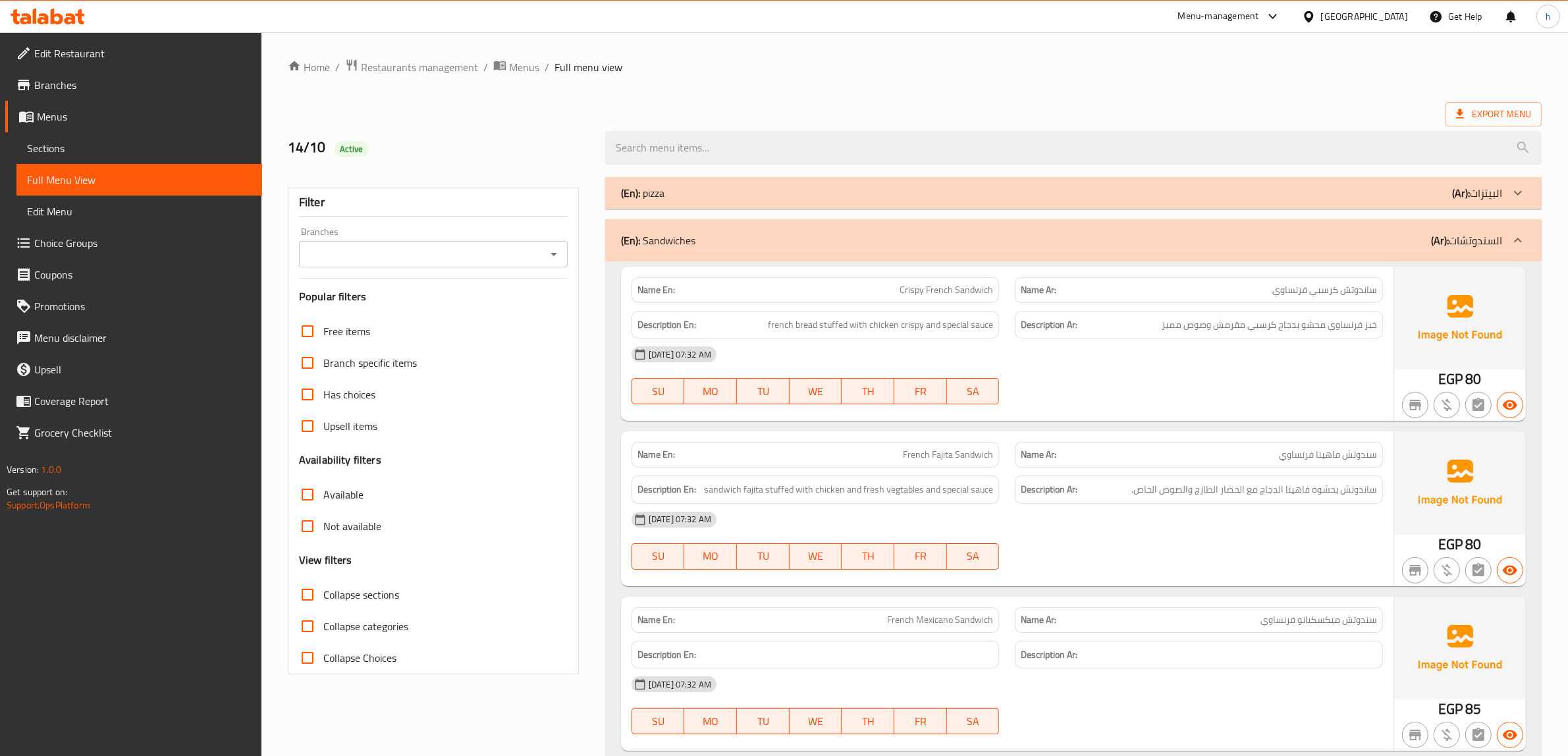
scroll to position [82, 0]
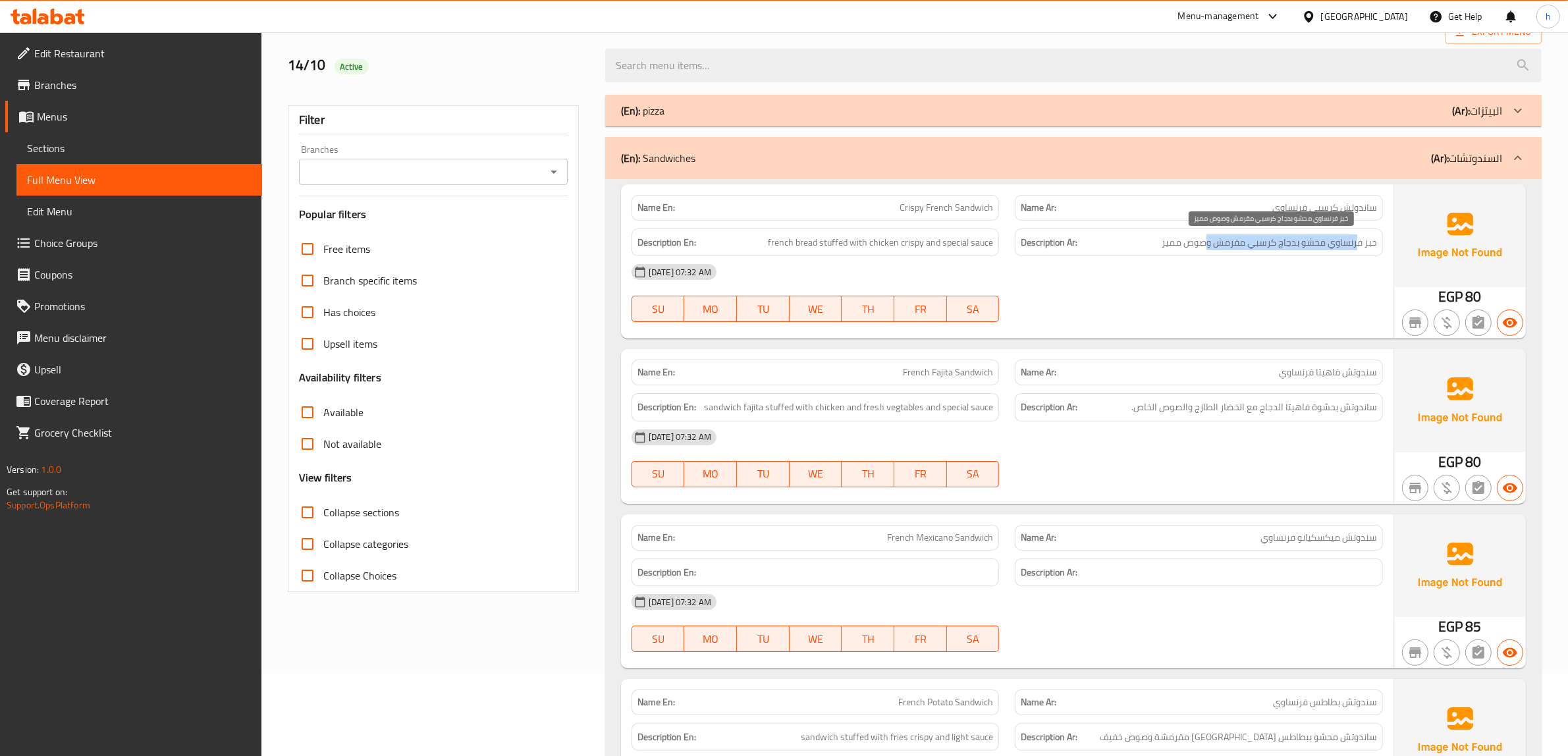
drag, startPoint x: 1352, startPoint y: 249, endPoint x: 1207, endPoint y: 247, distance: 145.0
click at [1207, 247] on span "خبز فرنساوي محشو بدجاج كرسبي مقرمش وصوص مميز" at bounding box center [1269, 243] width 216 height 16
click at [1085, 284] on div "[DATE] 07:32 AM" at bounding box center [1007, 272] width 767 height 31
drag, startPoint x: 614, startPoint y: 435, endPoint x: 649, endPoint y: 426, distance: 36.1
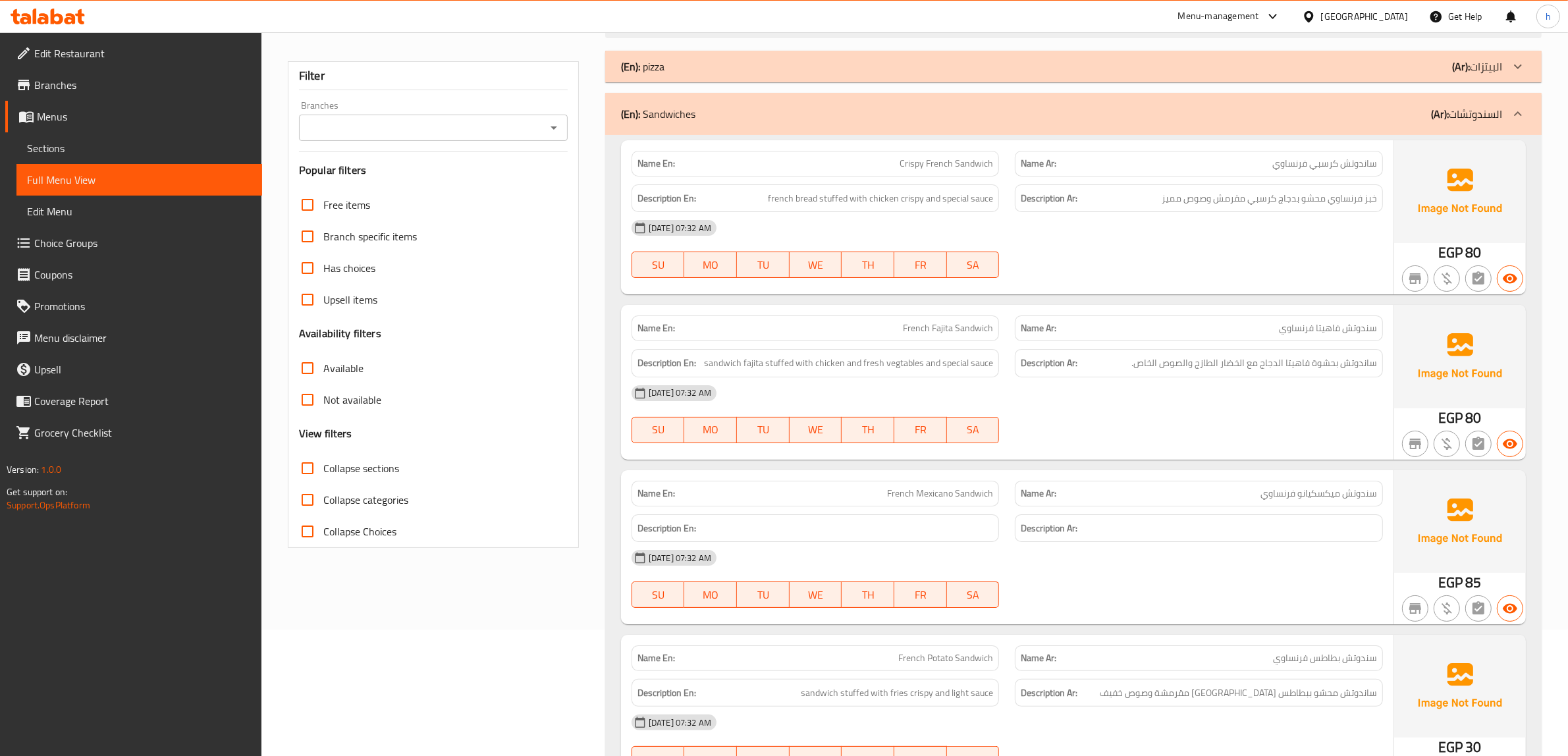
scroll to position [165, 0]
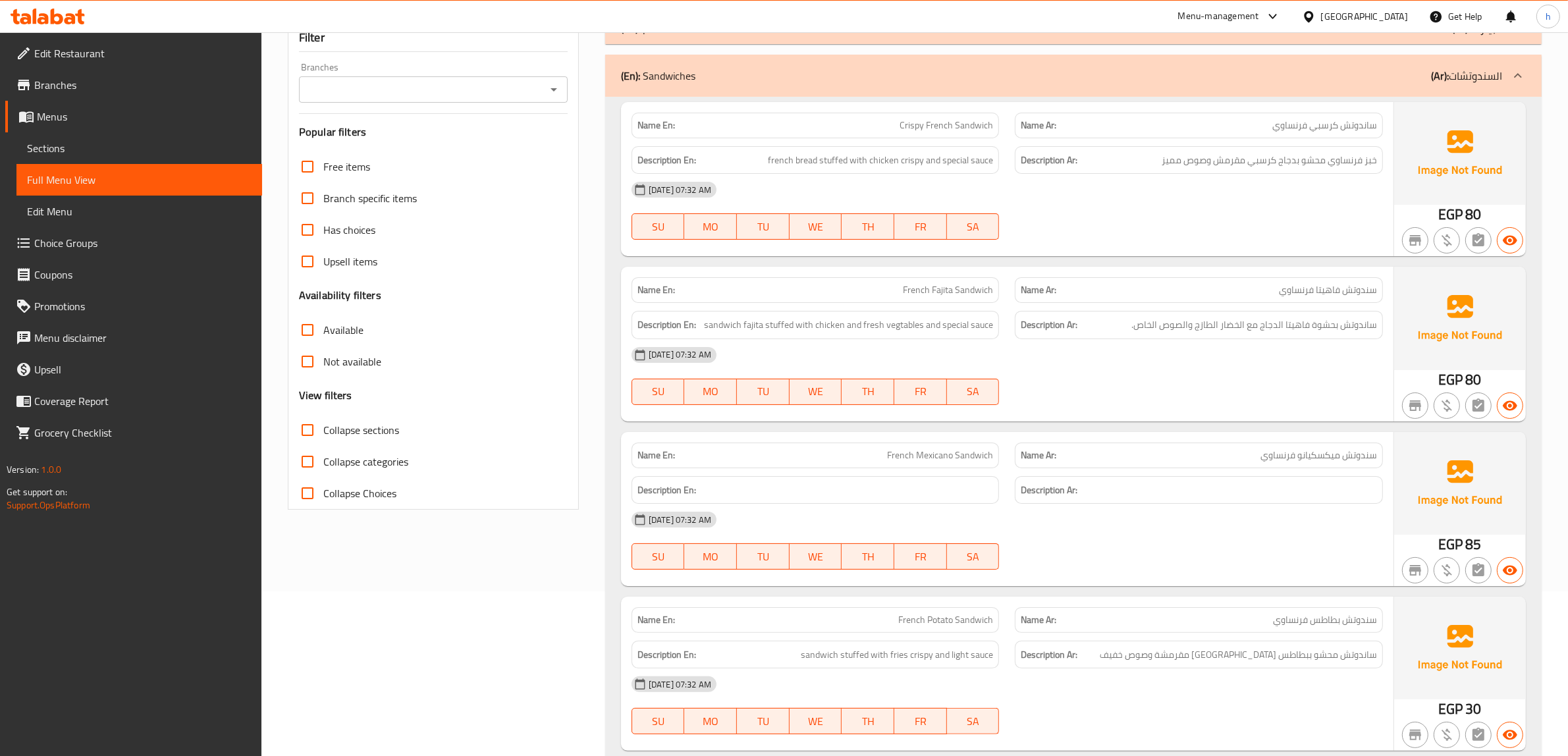
click at [1291, 455] on span "سندوتش ميكسكيانو فرنساوي" at bounding box center [1318, 455] width 116 height 14
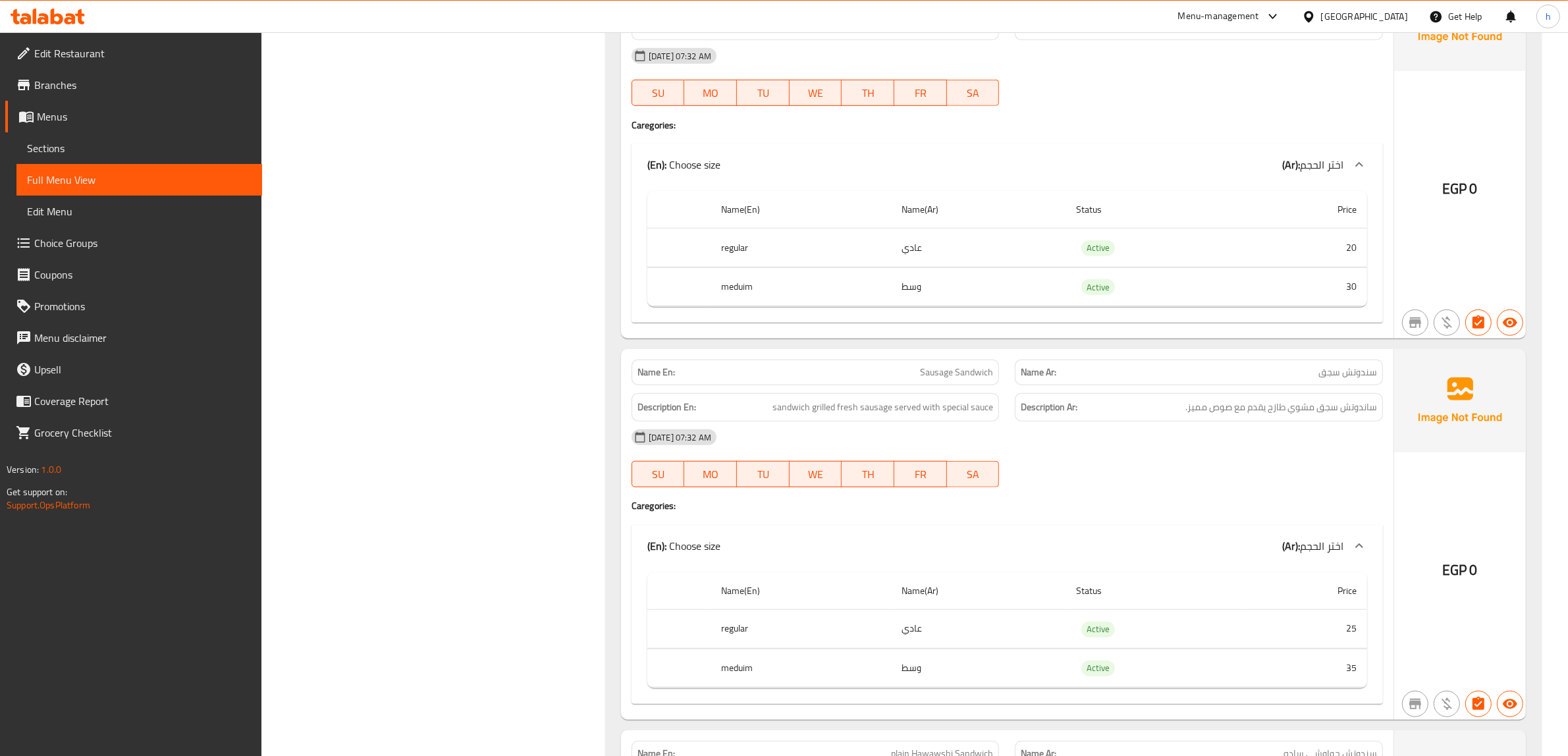
scroll to position [1152, 0]
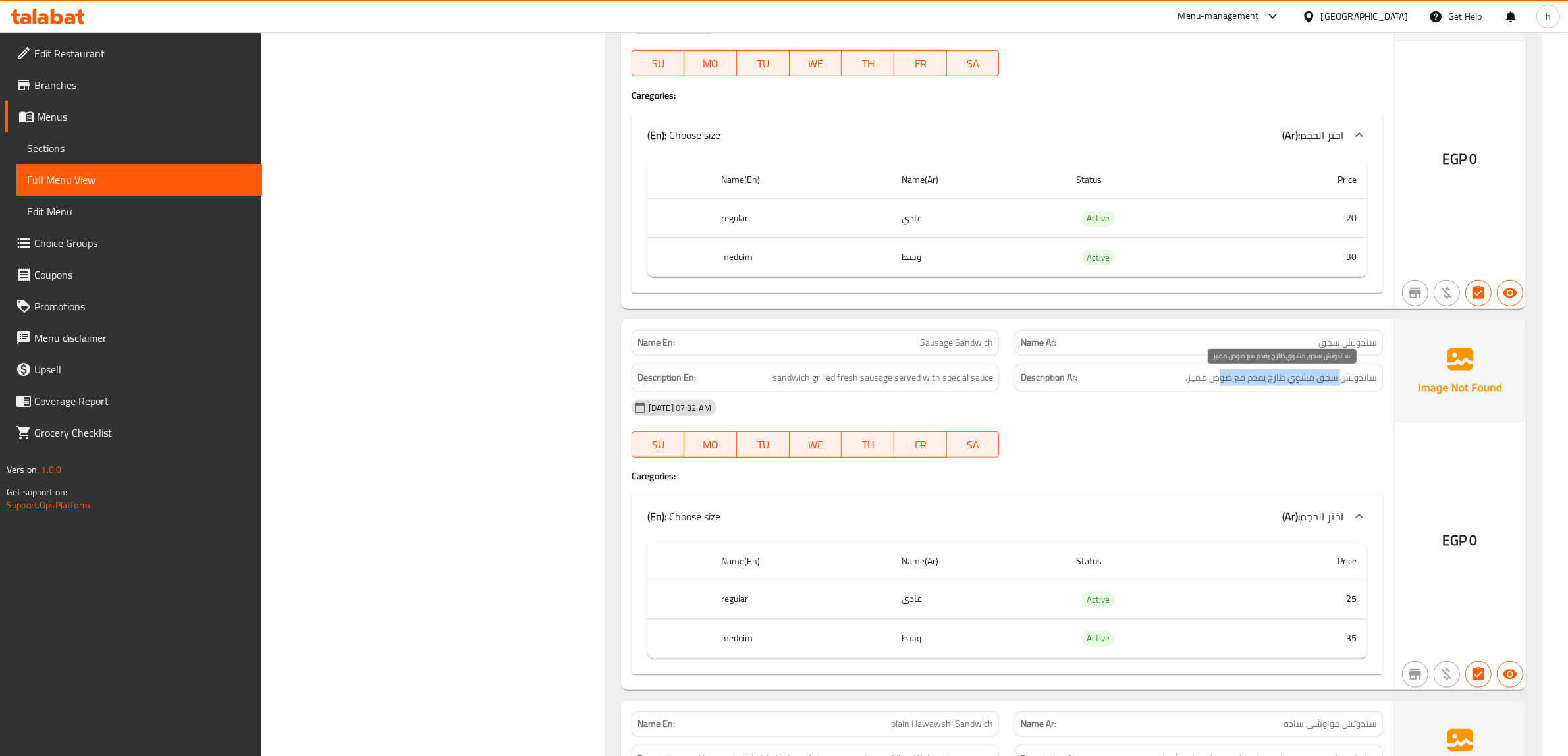
drag, startPoint x: 1342, startPoint y: 386, endPoint x: 1220, endPoint y: 384, distance: 122.0
click at [1220, 384] on span "ساندوتش سجق مشوي طازج يقدم مع صوص مميز." at bounding box center [1281, 377] width 192 height 16
click at [1212, 385] on span "ساندوتش سجق مشوي طازج يقدم مع صوص مميز." at bounding box center [1281, 377] width 192 height 16
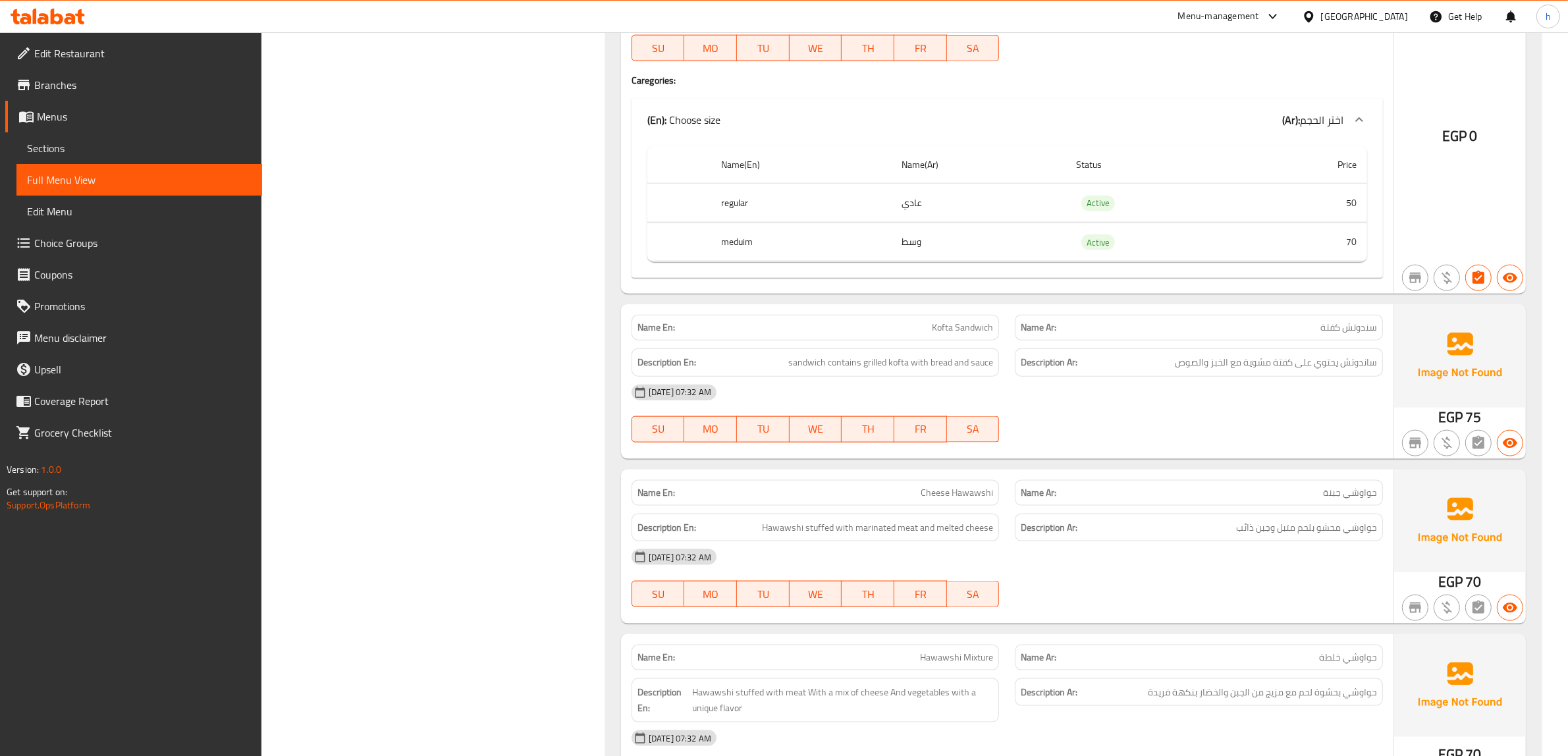
scroll to position [1975, 0]
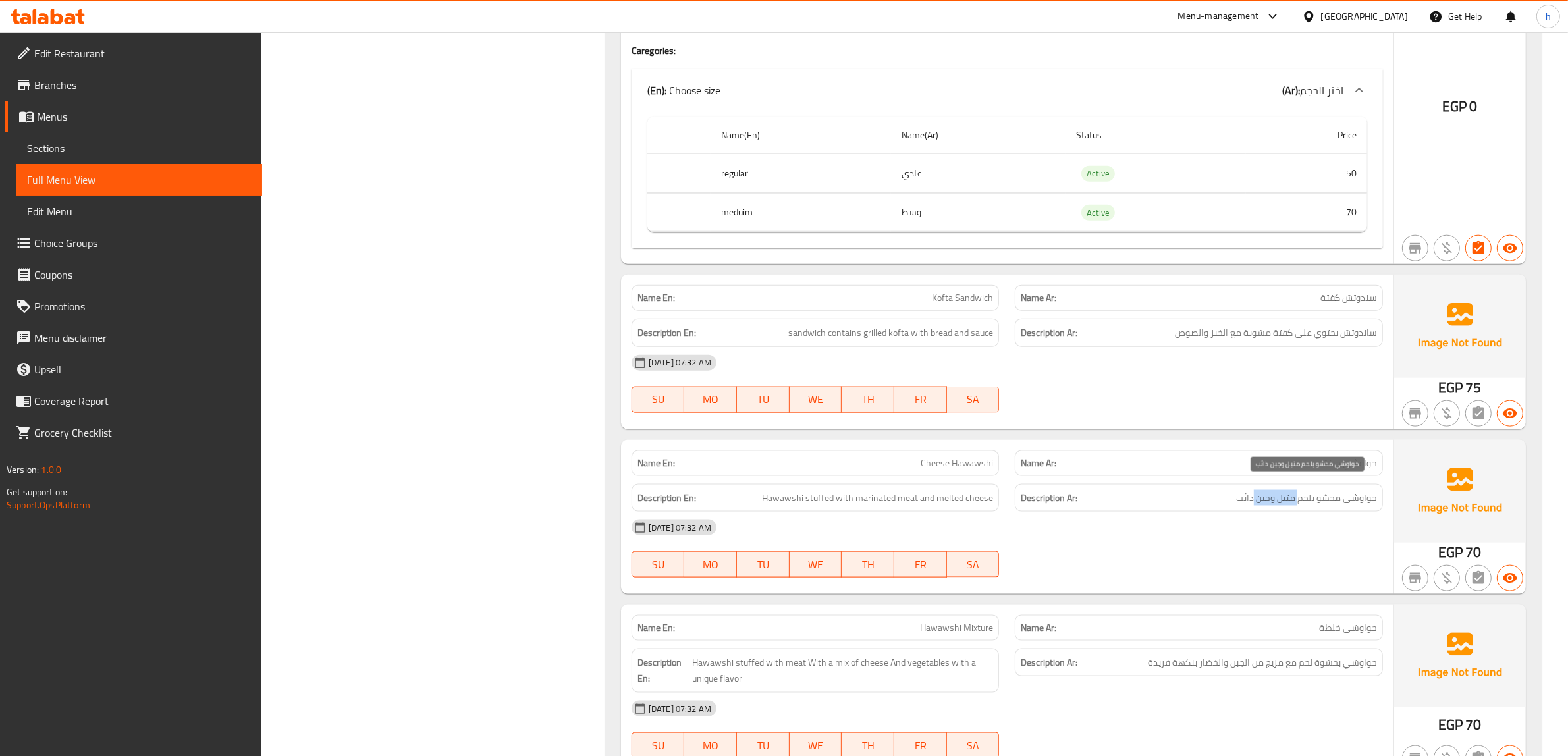
drag, startPoint x: 1299, startPoint y: 489, endPoint x: 1252, endPoint y: 492, distance: 47.1
click at [1252, 492] on span "حواوشي محشو بلحم متبل وجبن ذائب" at bounding box center [1306, 498] width 141 height 16
drag, startPoint x: 787, startPoint y: 489, endPoint x: 915, endPoint y: 489, distance: 128.0
click at [906, 489] on span "Hawawshi stuffed with marinated meat and melted cheese" at bounding box center [877, 498] width 231 height 16
click at [916, 490] on span "Hawawshi stuffed with marinated meat and melted cheese" at bounding box center [877, 498] width 231 height 16
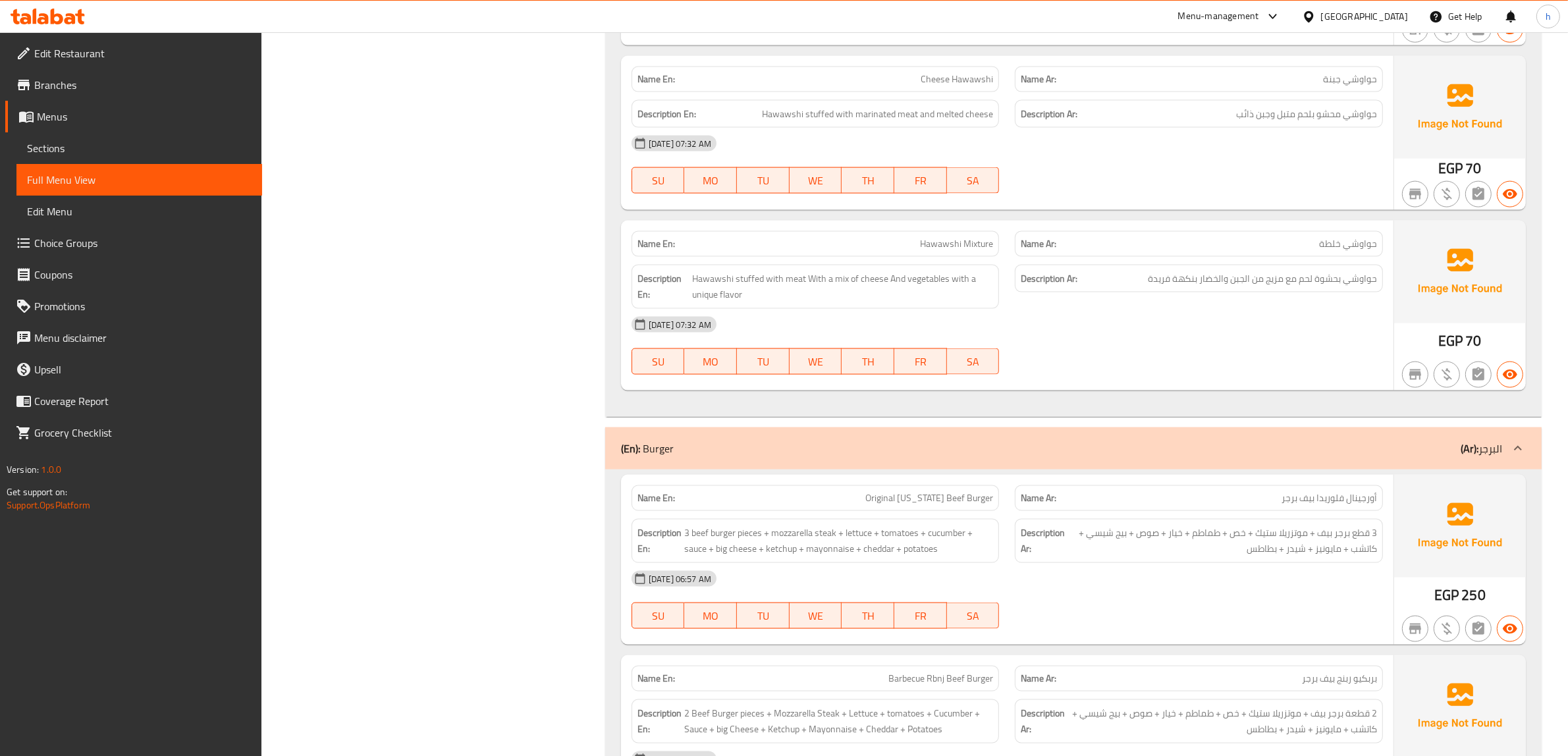
scroll to position [2386, 0]
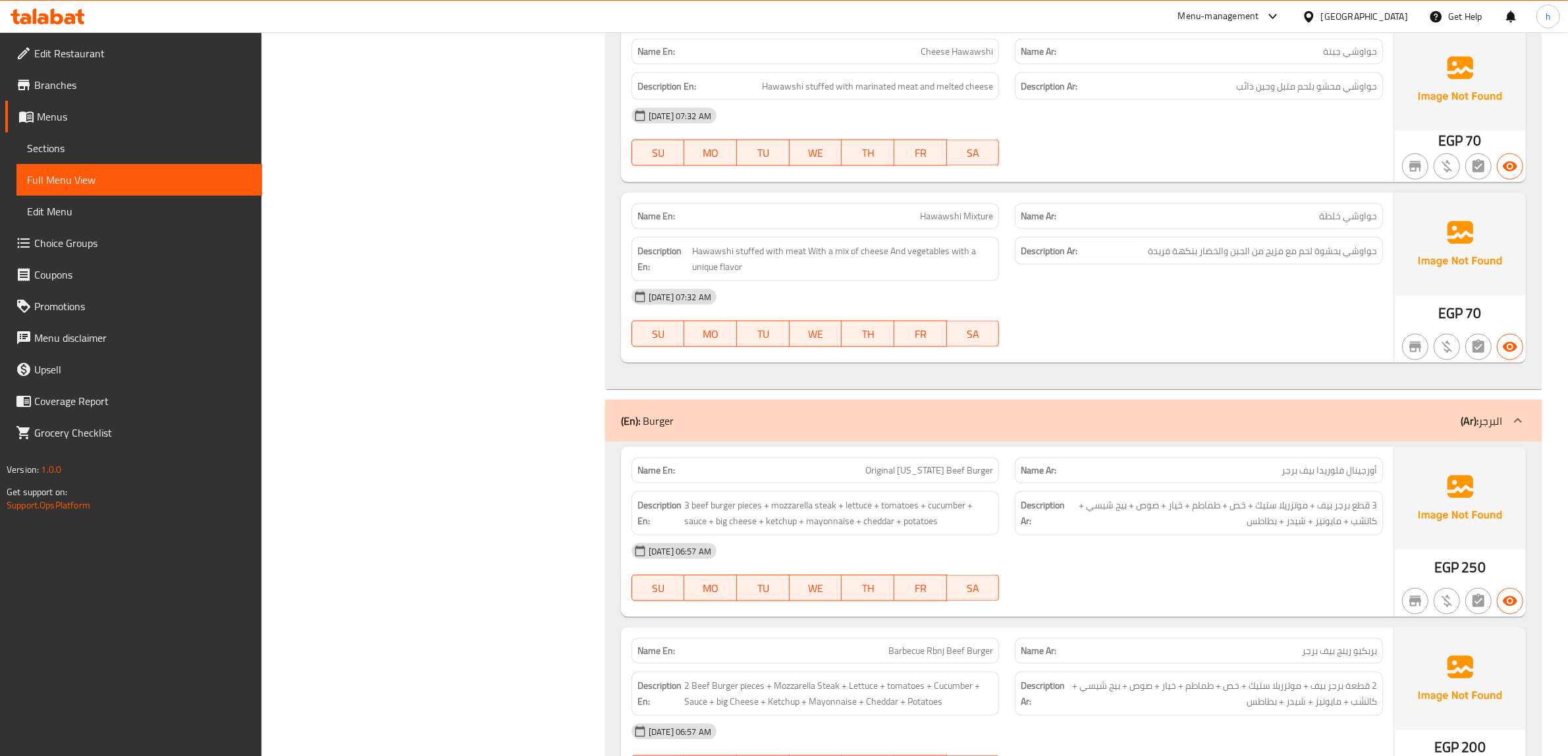
click at [1031, 413] on div "(En): Burger (Ar): البرجر" at bounding box center [1061, 420] width 881 height 16
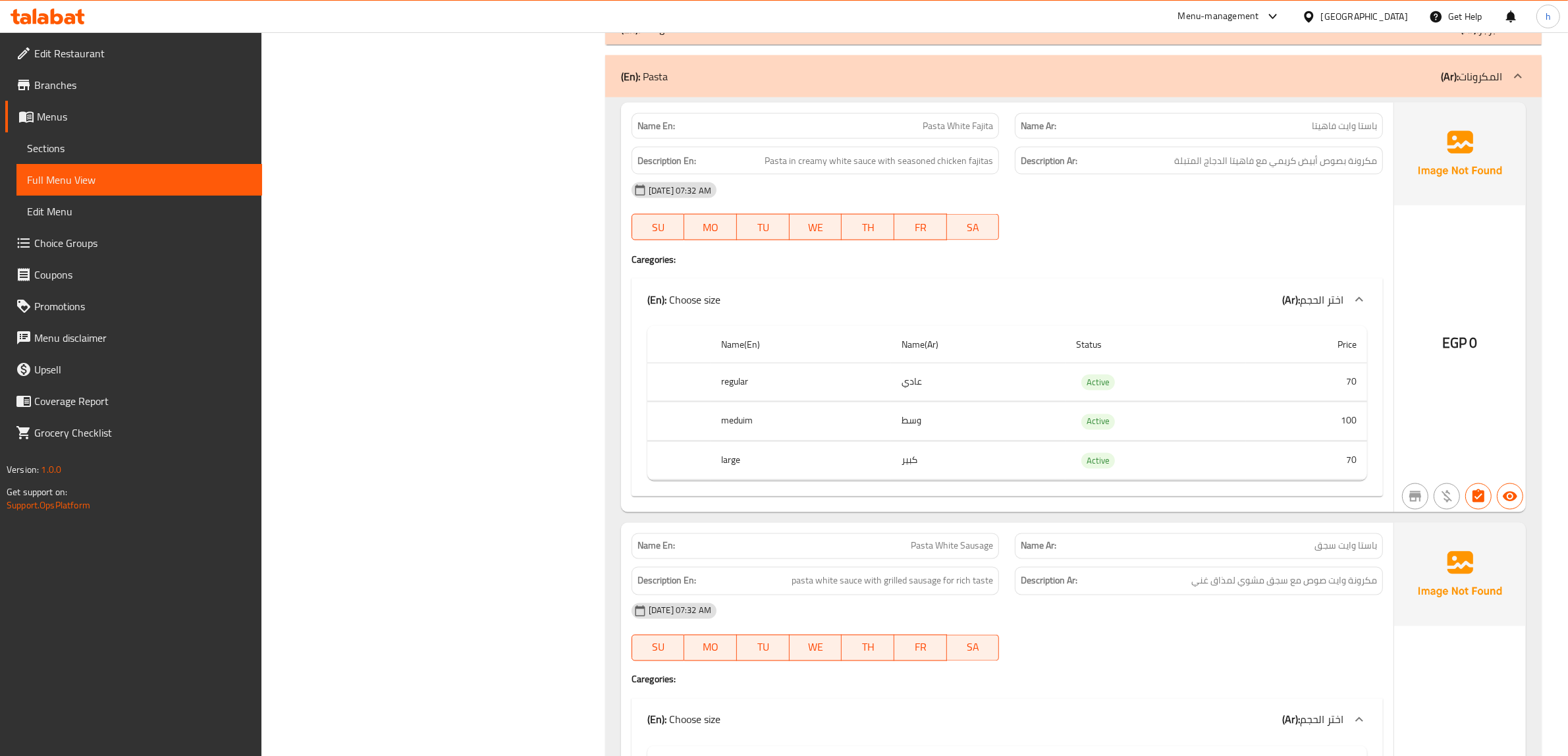
scroll to position [2798, 0]
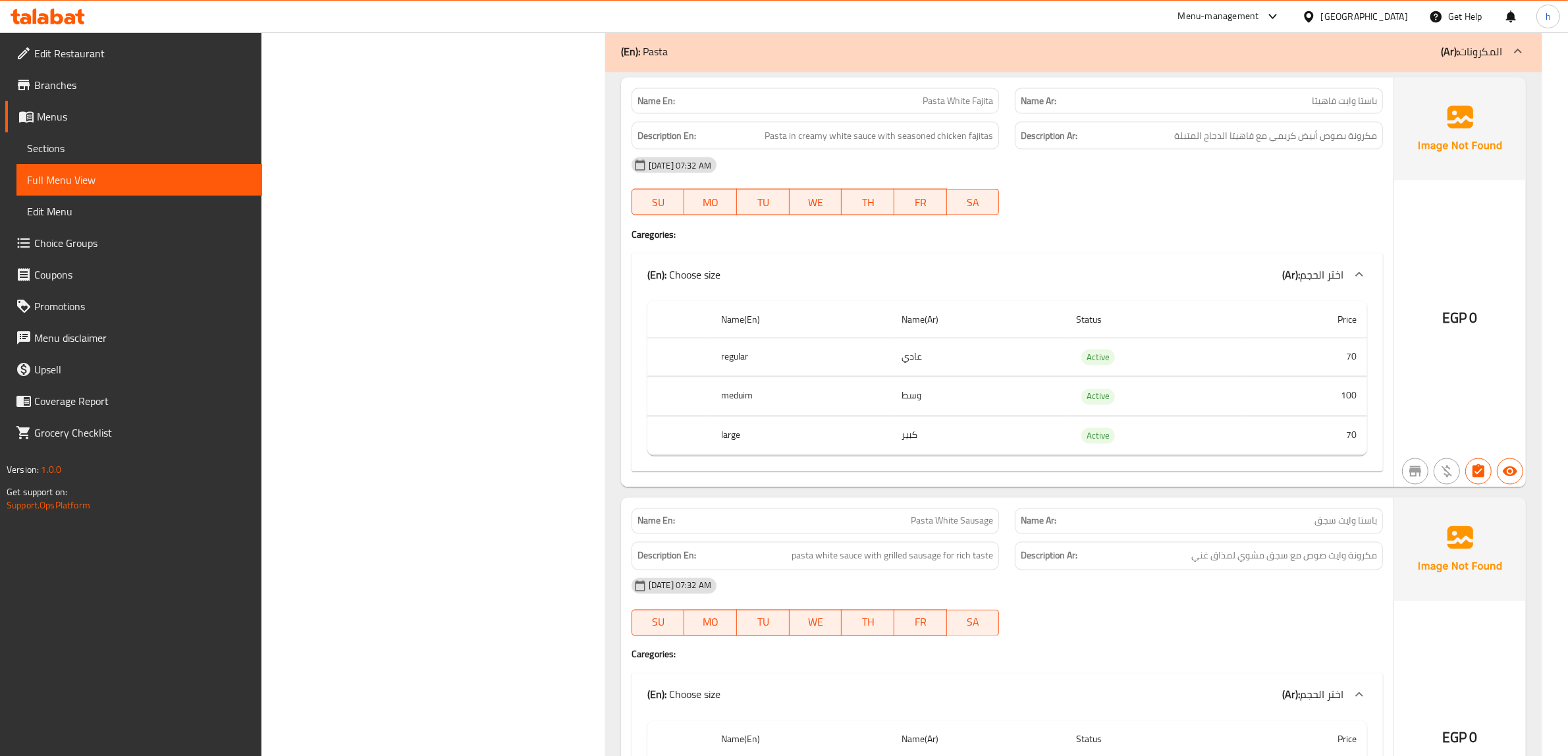
click at [1348, 430] on td "70" at bounding box center [1306, 435] width 121 height 39
click at [1298, 427] on td "70" at bounding box center [1306, 435] width 121 height 39
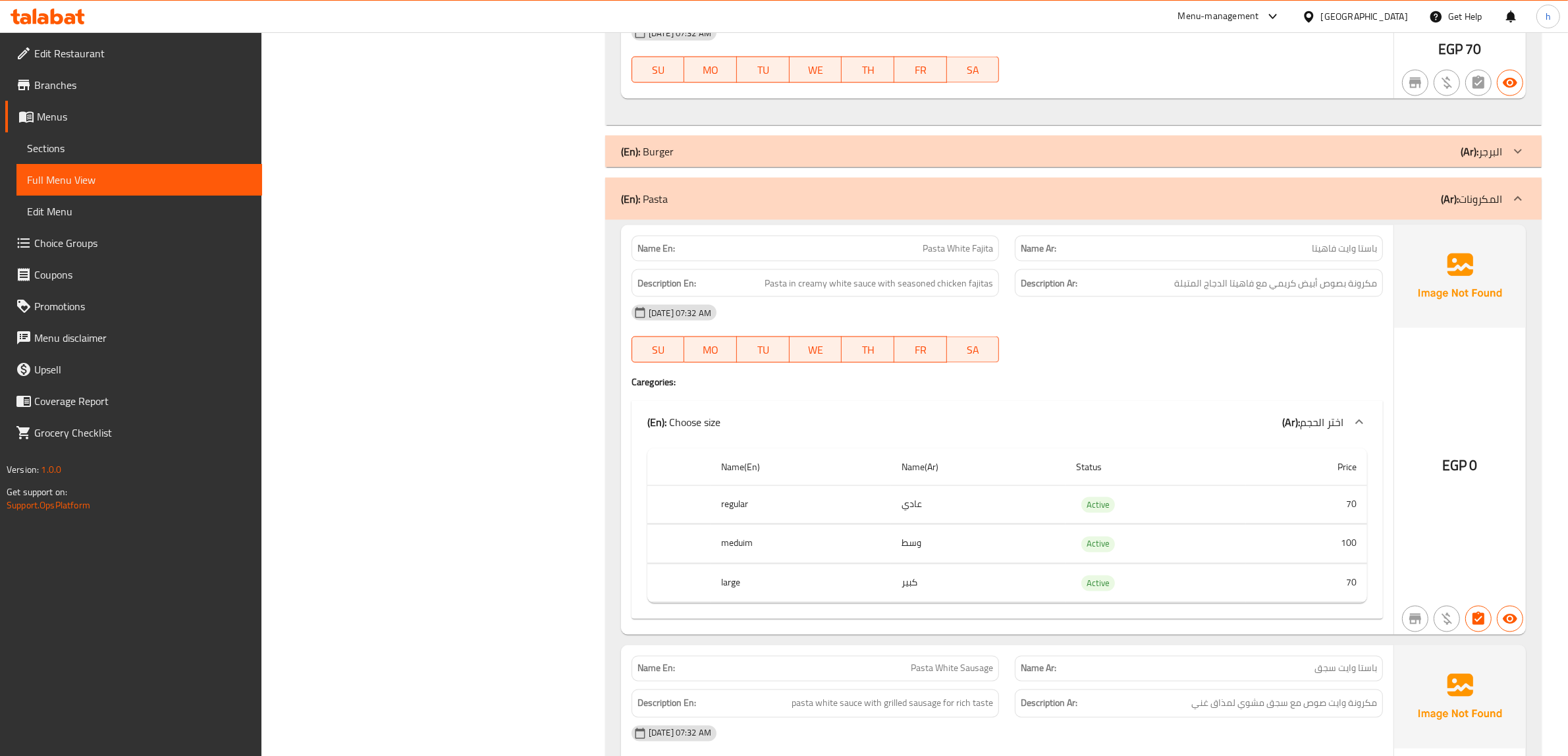
scroll to position [2551, 0]
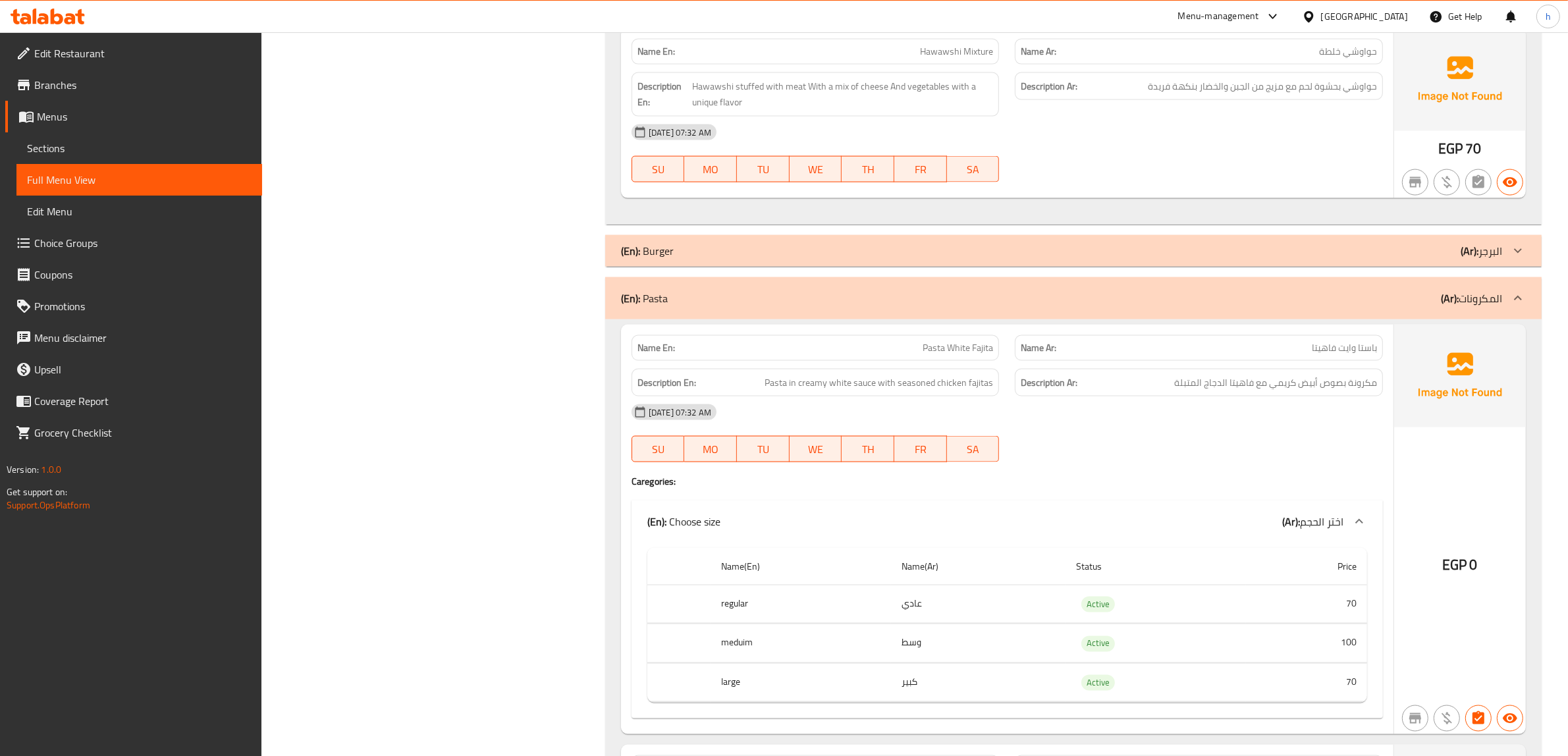
click at [100, 222] on link "Edit Menu" at bounding box center [139, 211] width 245 height 31
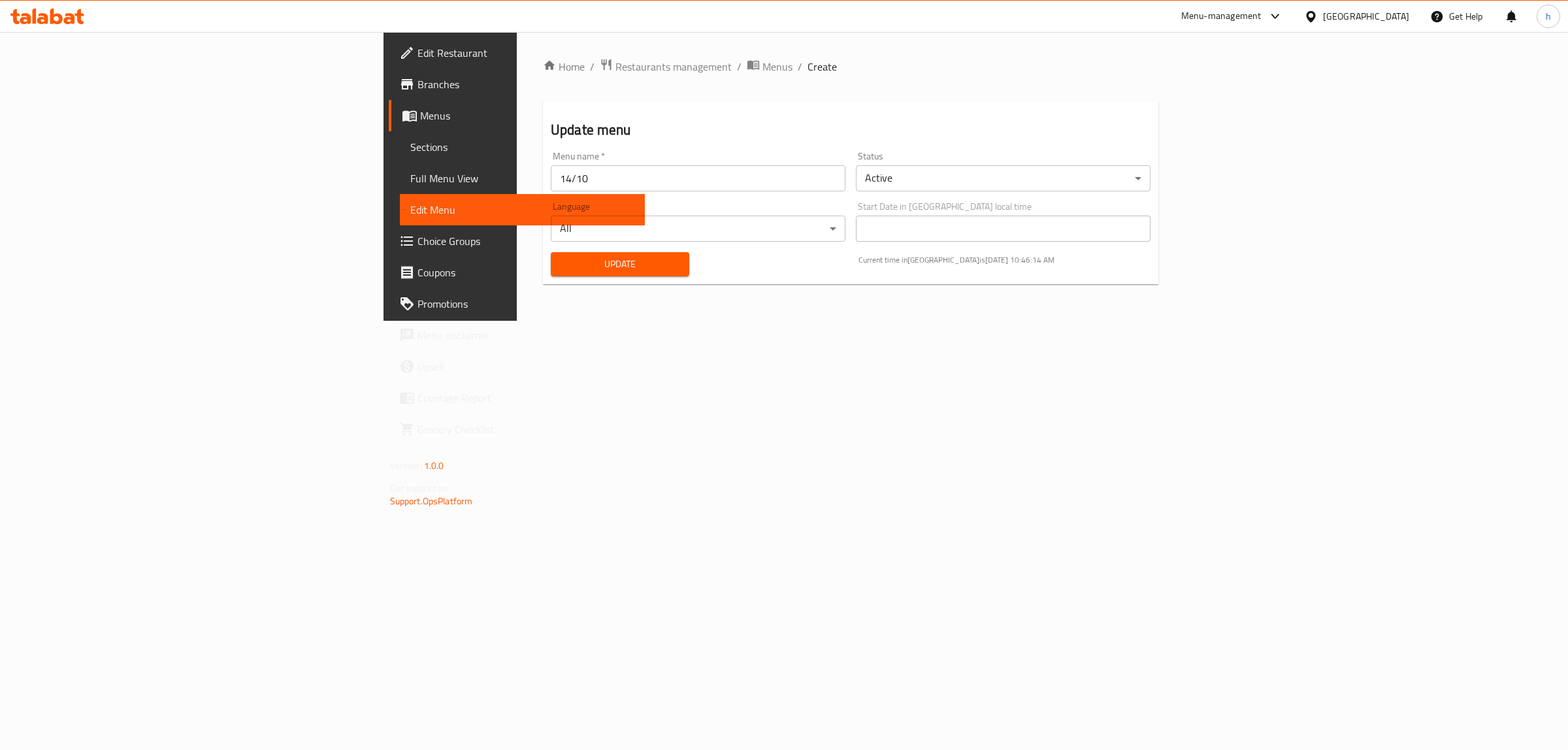
click at [410, 151] on span "Sections" at bounding box center [522, 146] width 225 height 16
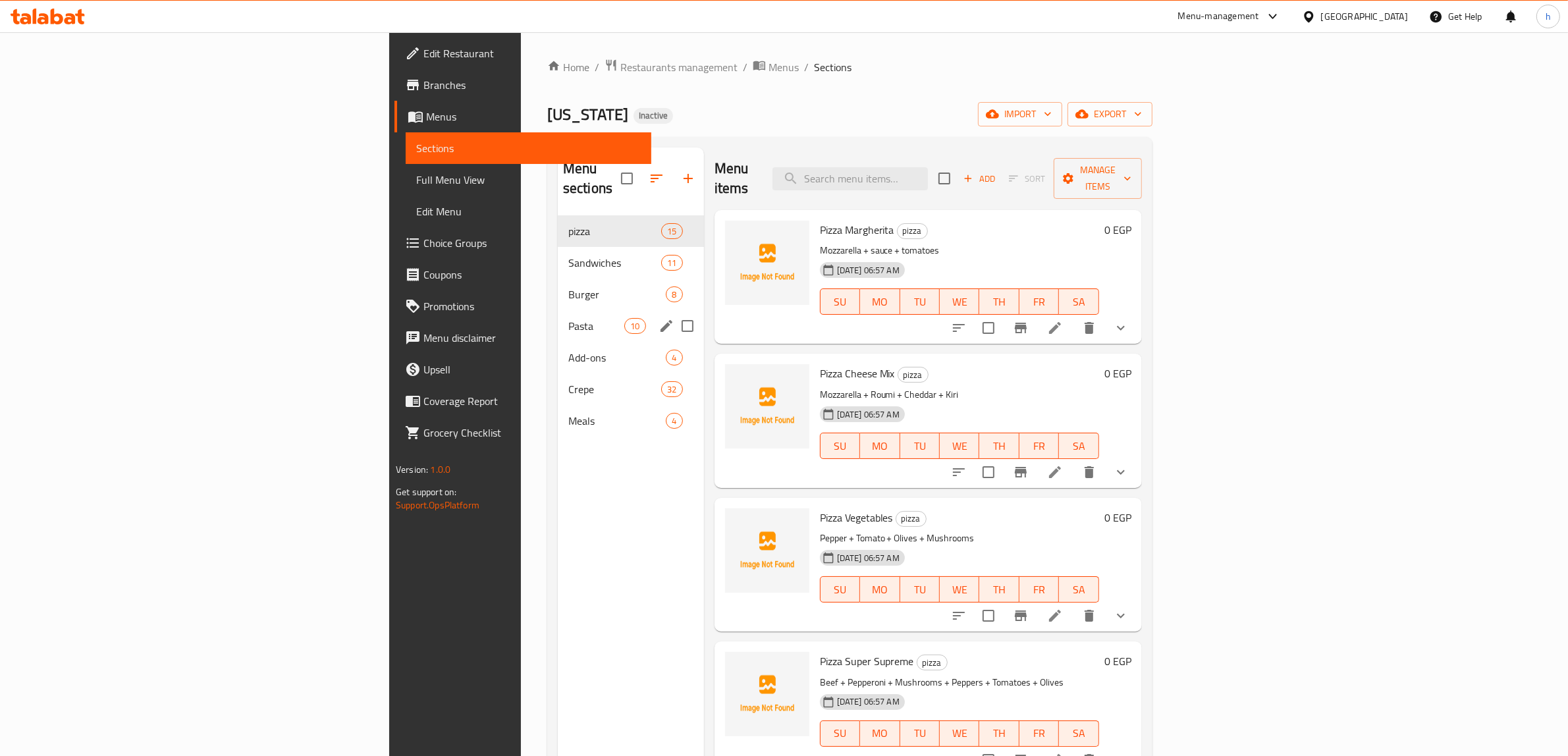
click at [558, 316] on div "Pasta 10" at bounding box center [630, 326] width 146 height 31
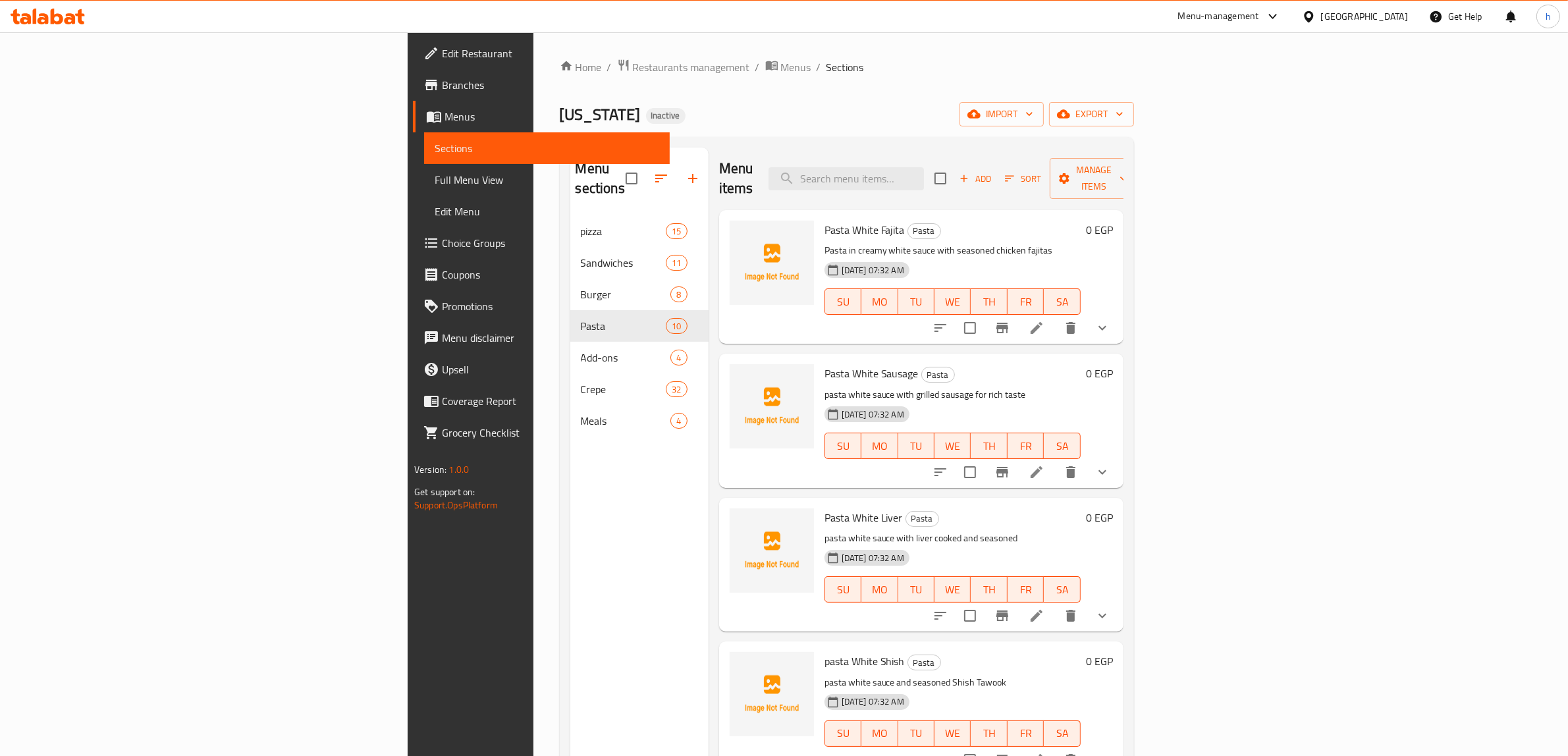
click at [1055, 318] on li at bounding box center [1036, 328] width 37 height 24
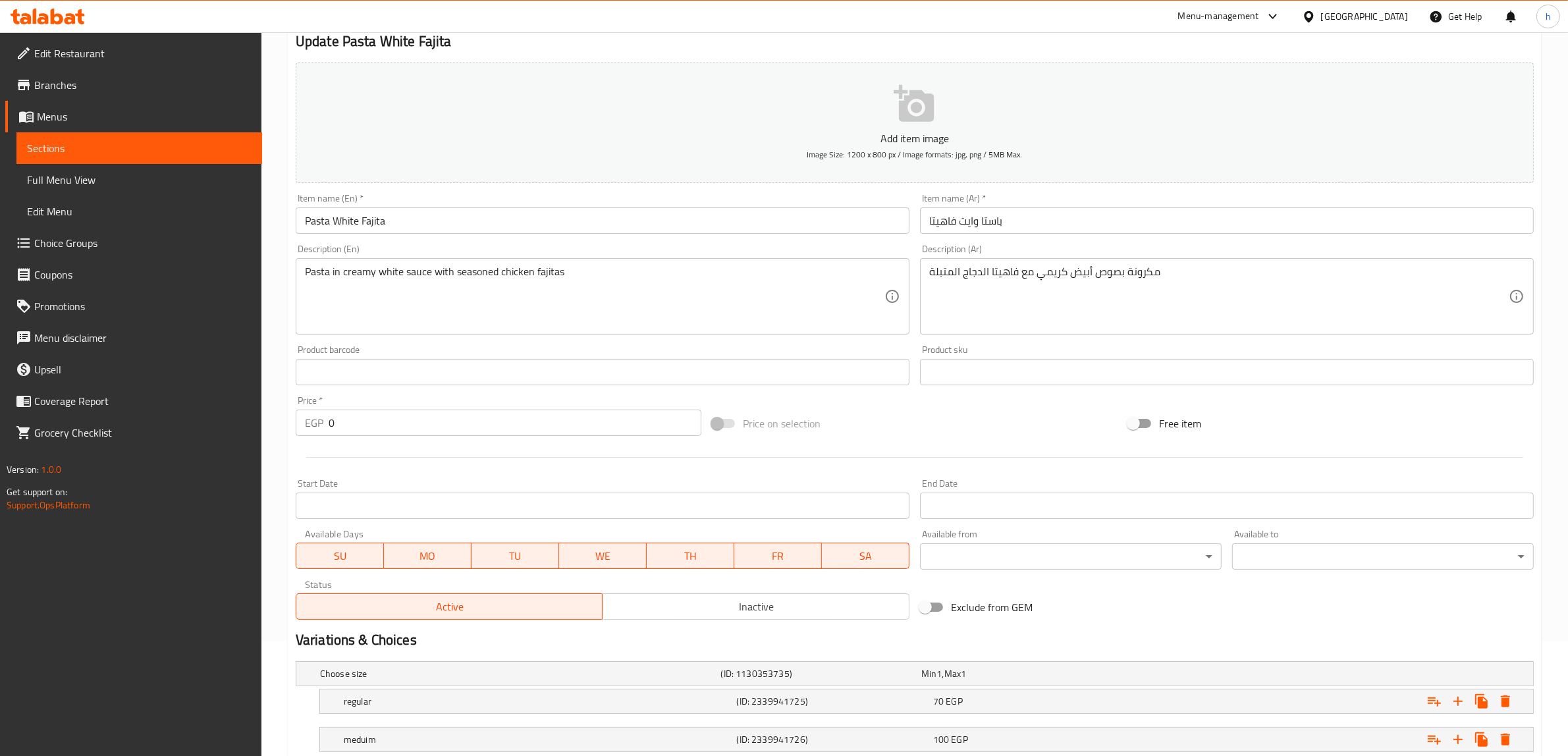
scroll to position [242, 0]
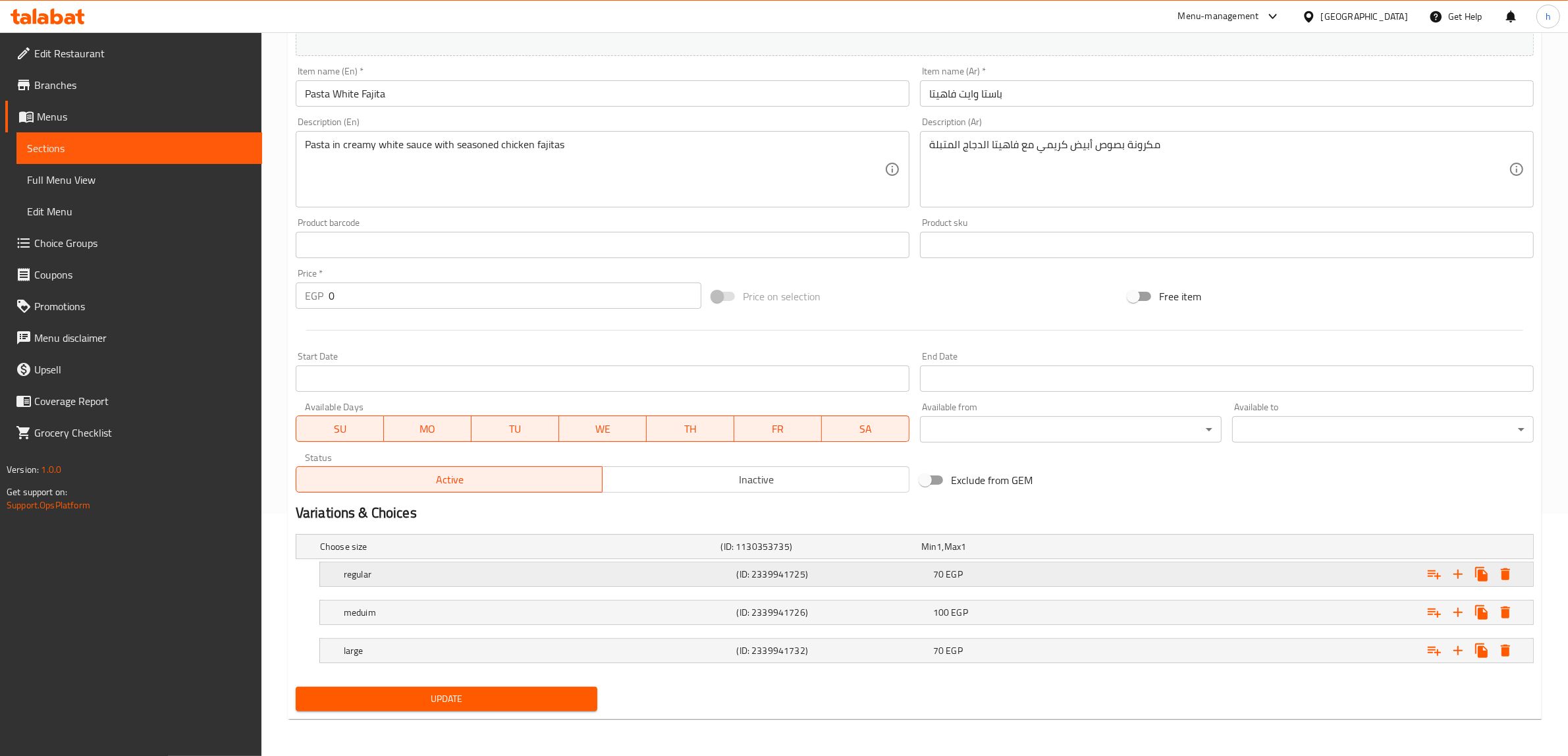
click at [969, 583] on div "regular (ID: 2339941725) 70 EGP" at bounding box center [930, 574] width 1178 height 29
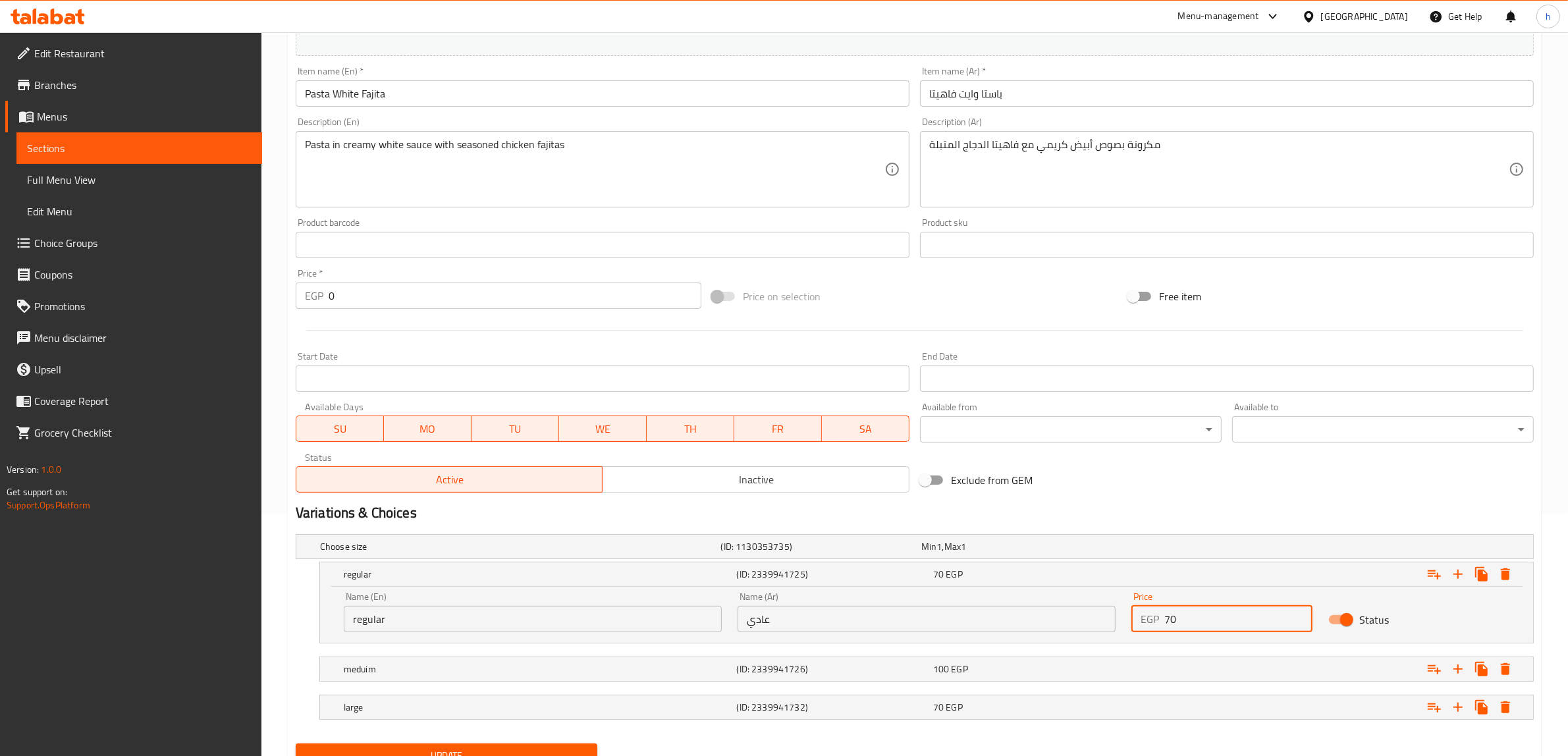
click at [1203, 623] on input "70" at bounding box center [1238, 619] width 148 height 27
click at [1015, 676] on div "100 EGP" at bounding box center [1028, 668] width 197 height 18
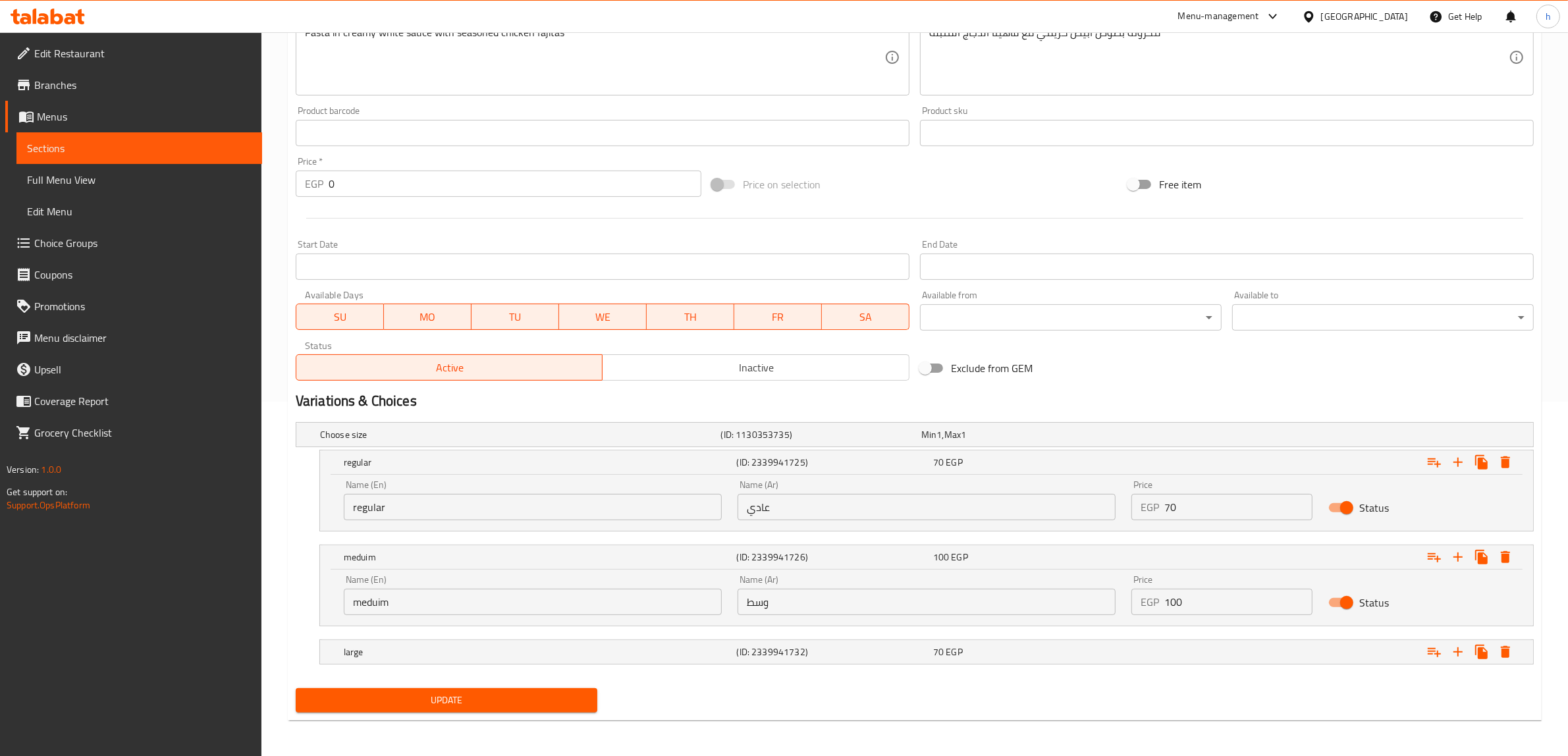
scroll to position [356, 0]
click at [1055, 662] on div "large (ID: 2339941732) 70 EGP" at bounding box center [930, 650] width 1178 height 29
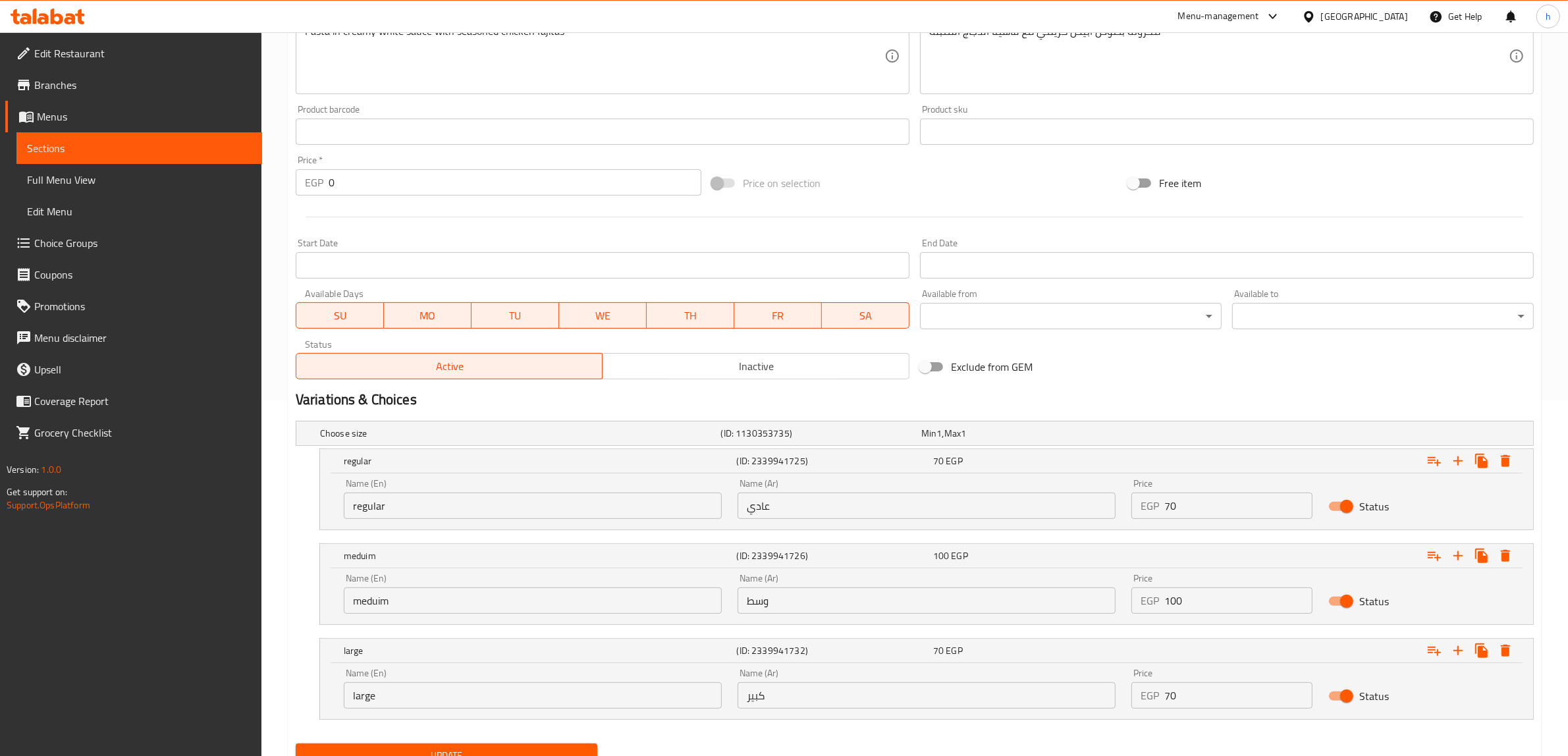
click at [1215, 698] on input "70" at bounding box center [1238, 695] width 148 height 27
type input "7"
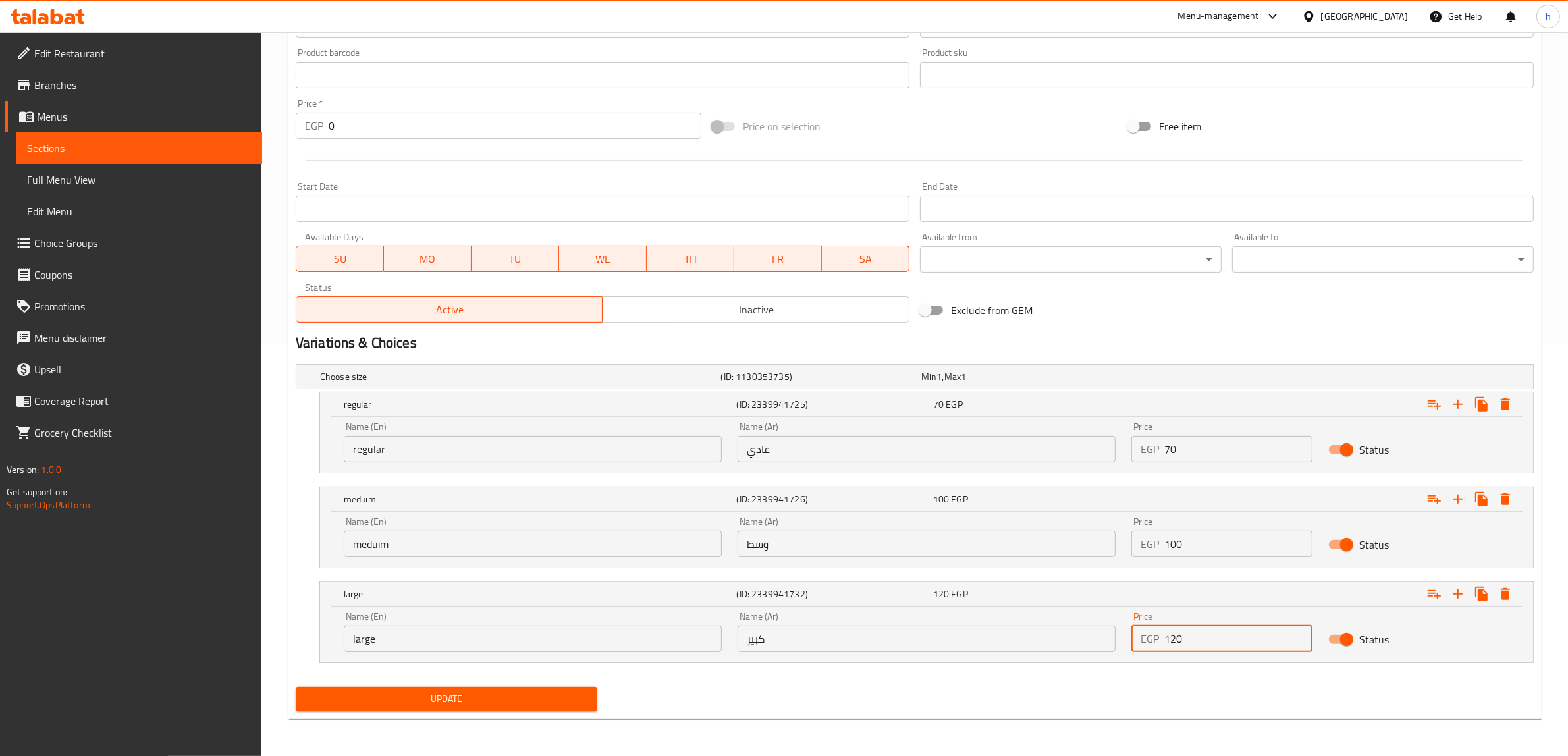
type input "120"
click at [498, 706] on span "Update" at bounding box center [446, 699] width 281 height 16
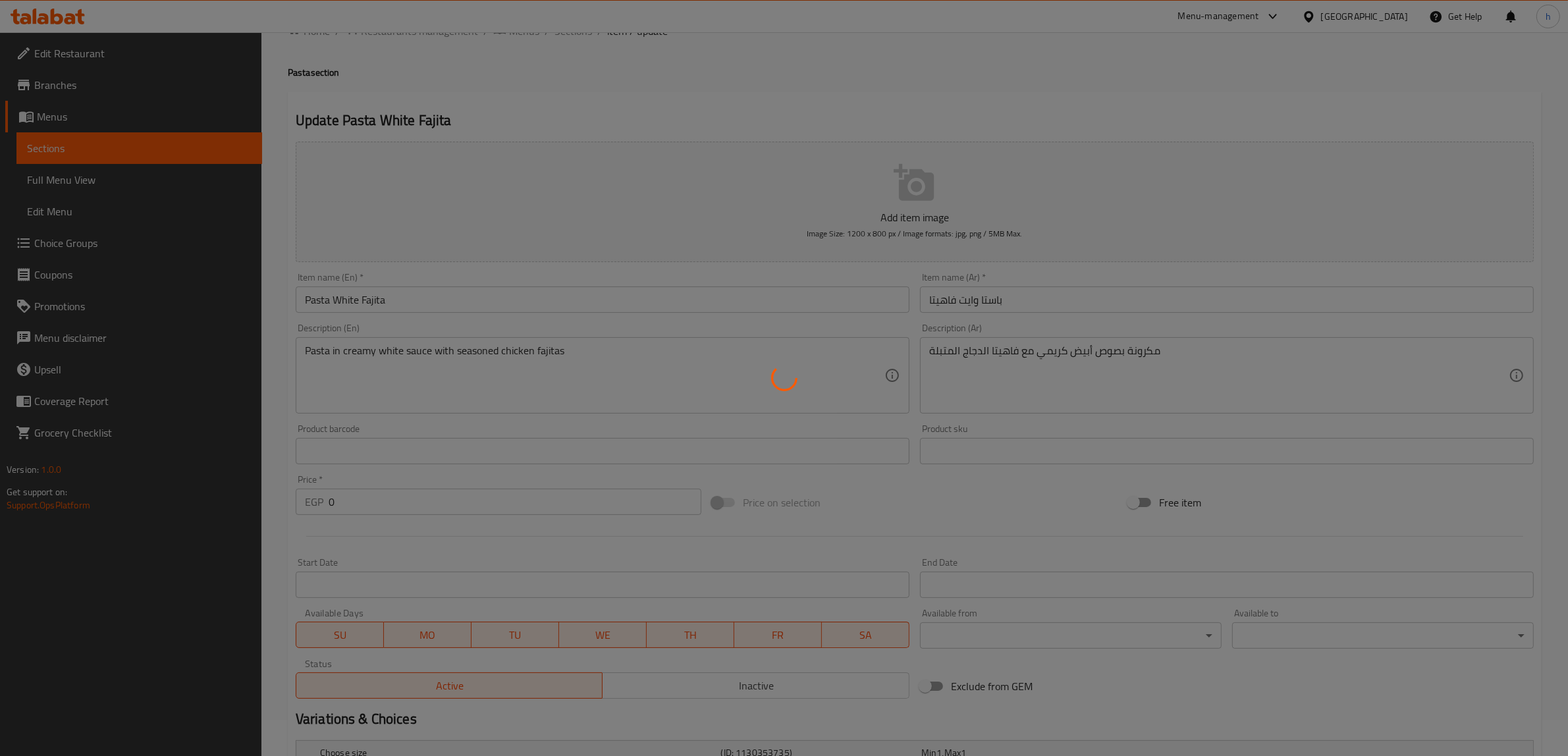
scroll to position [0, 0]
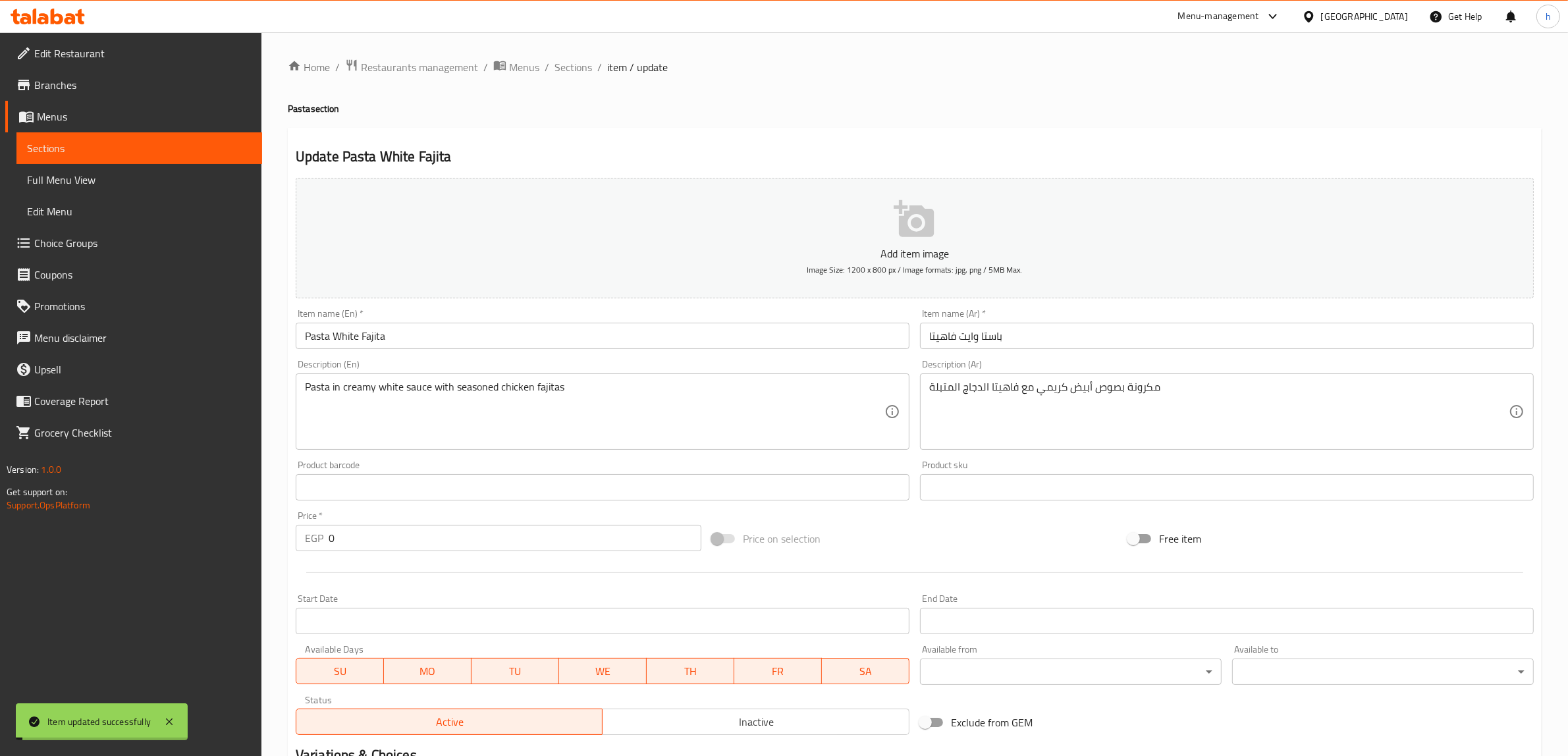
click at [577, 66] on span "Sections" at bounding box center [573, 67] width 37 height 16
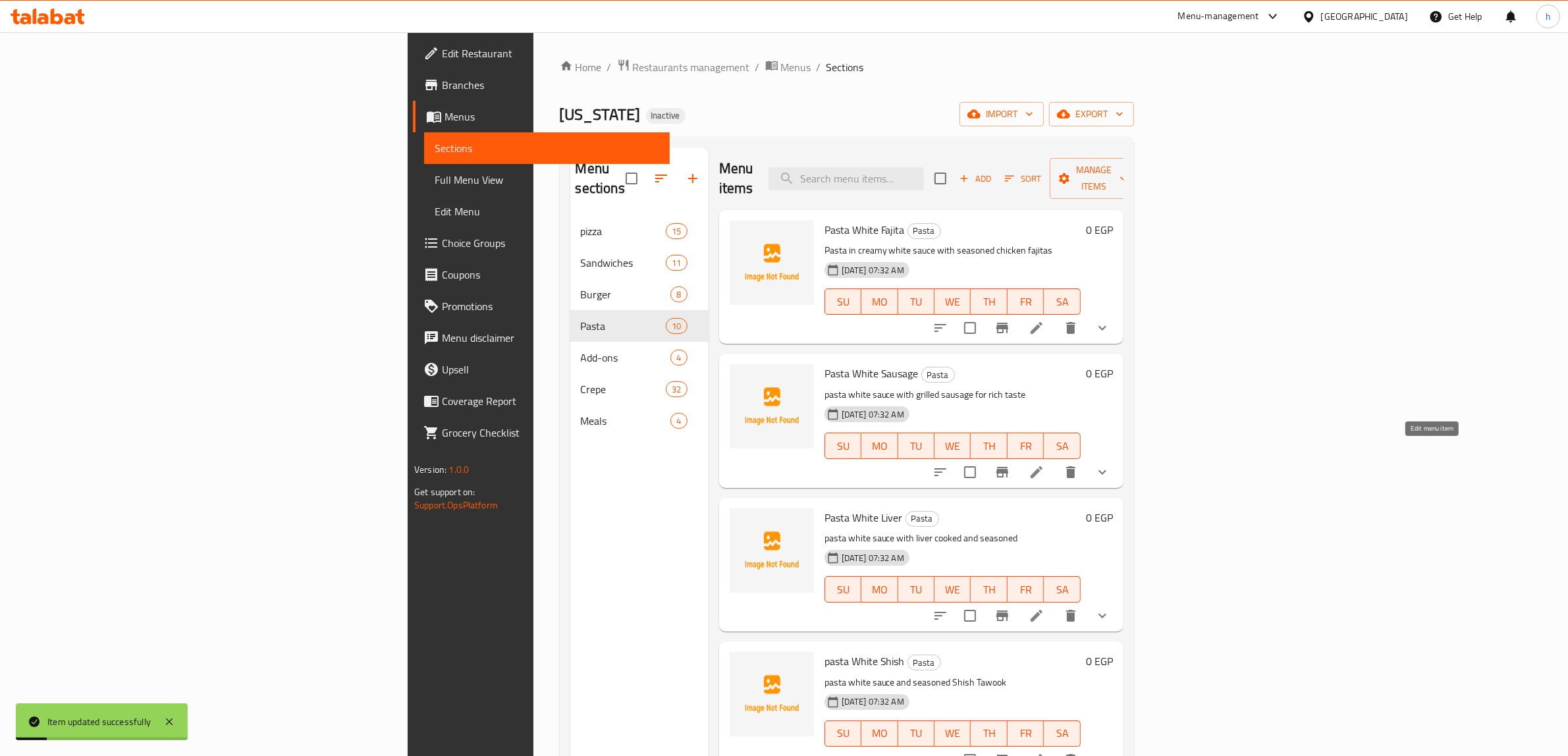
click at [1044, 464] on icon at bounding box center [1036, 472] width 16 height 16
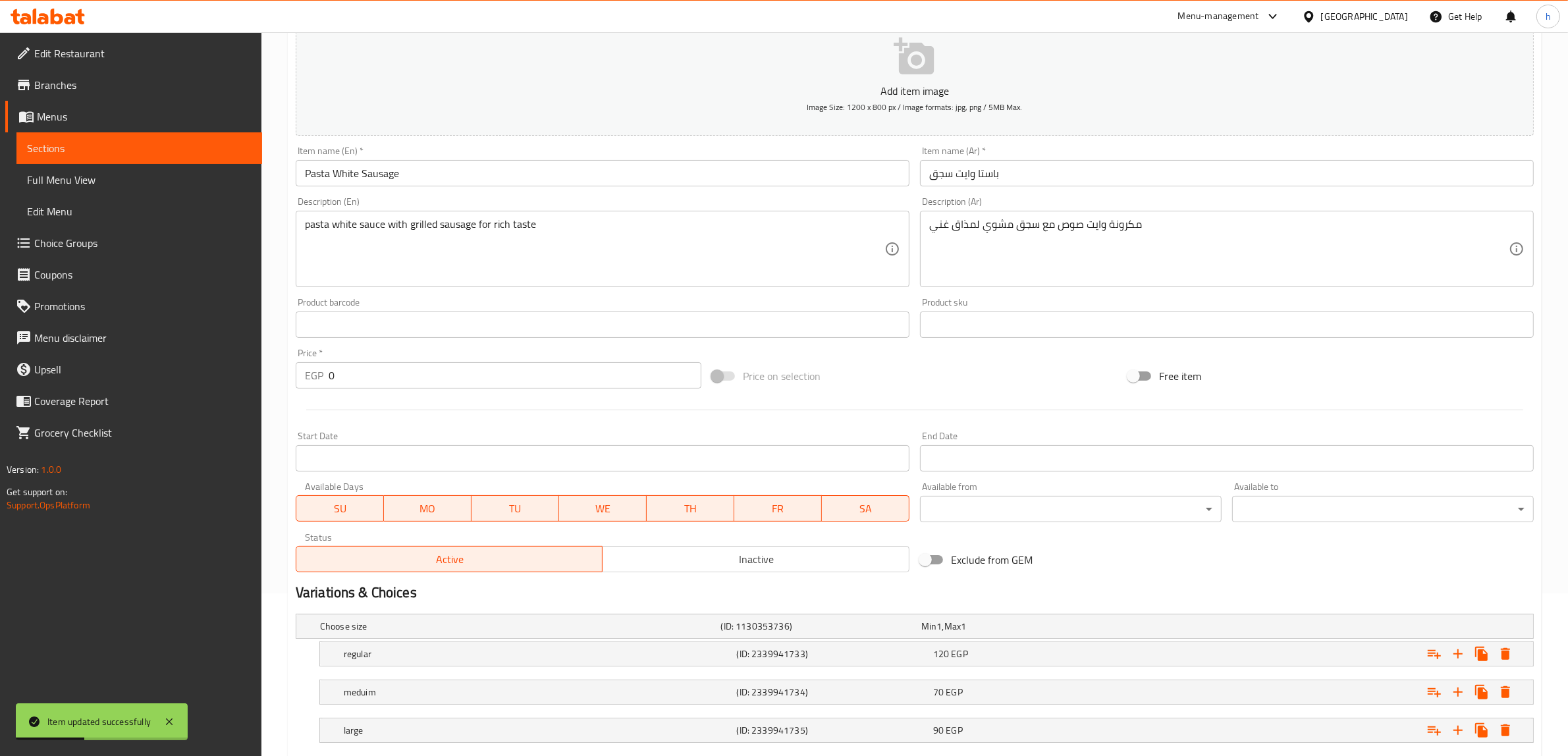
scroll to position [242, 0]
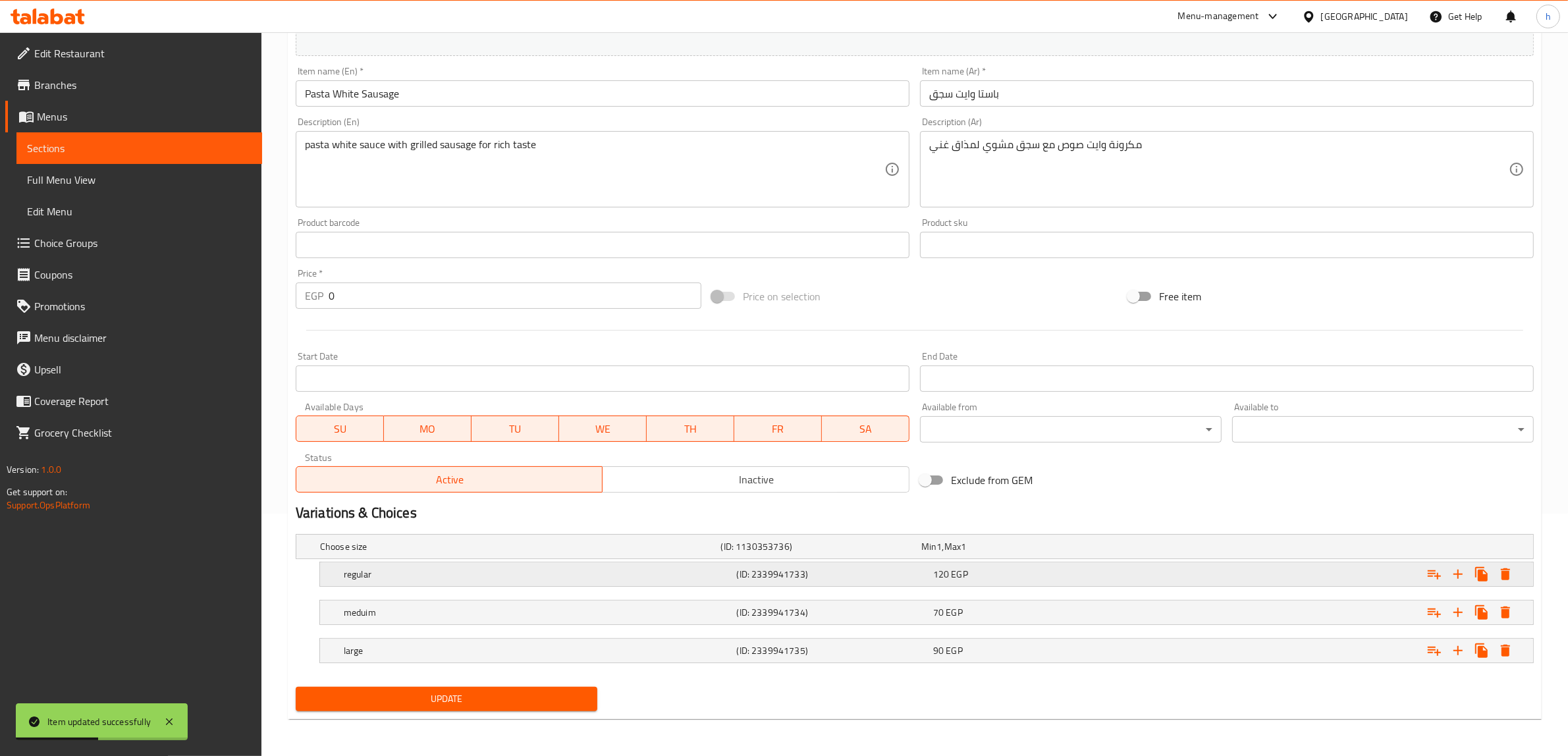
click at [1002, 578] on div "120 EGP" at bounding box center [1028, 574] width 191 height 13
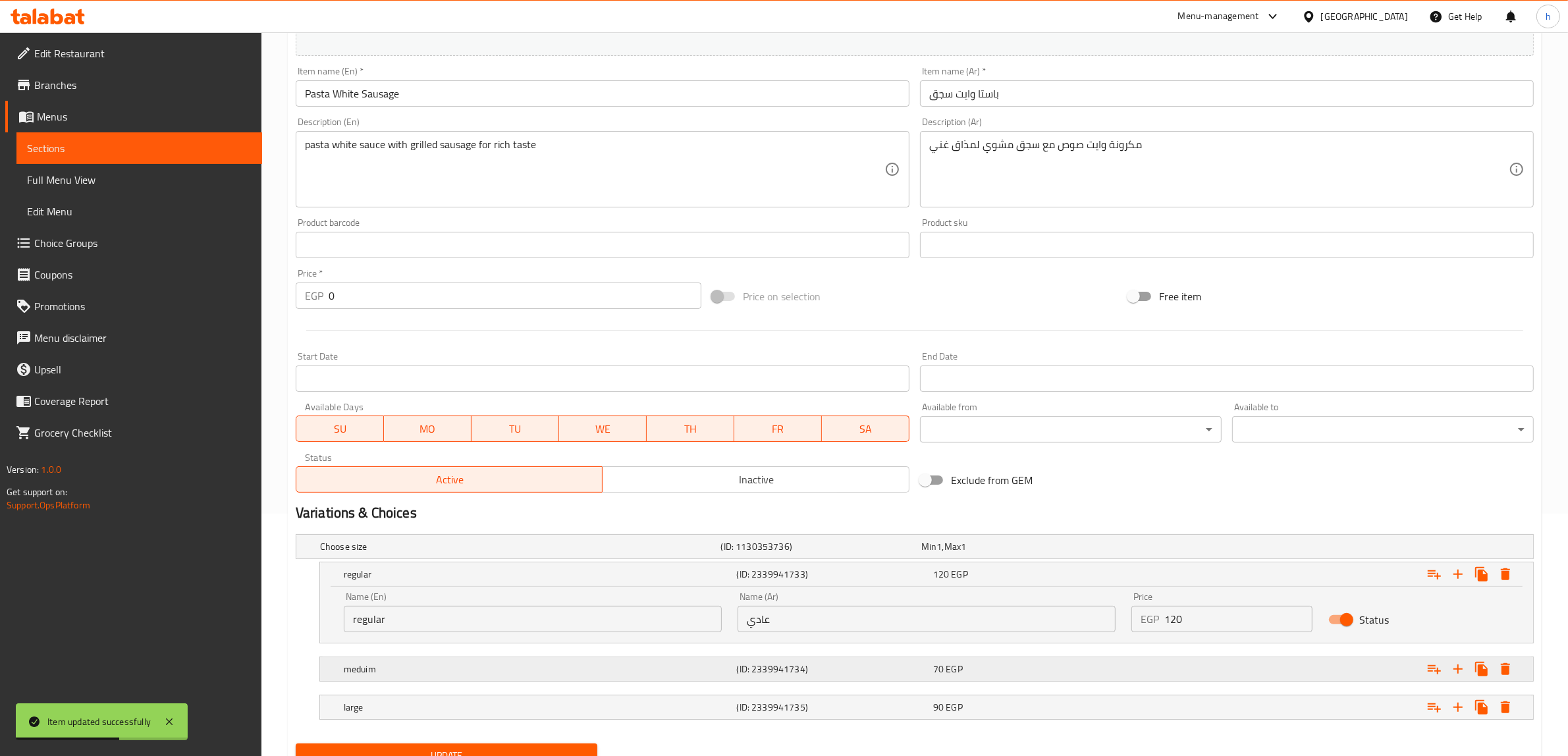
click at [975, 660] on div "70 EGP" at bounding box center [1028, 668] width 197 height 18
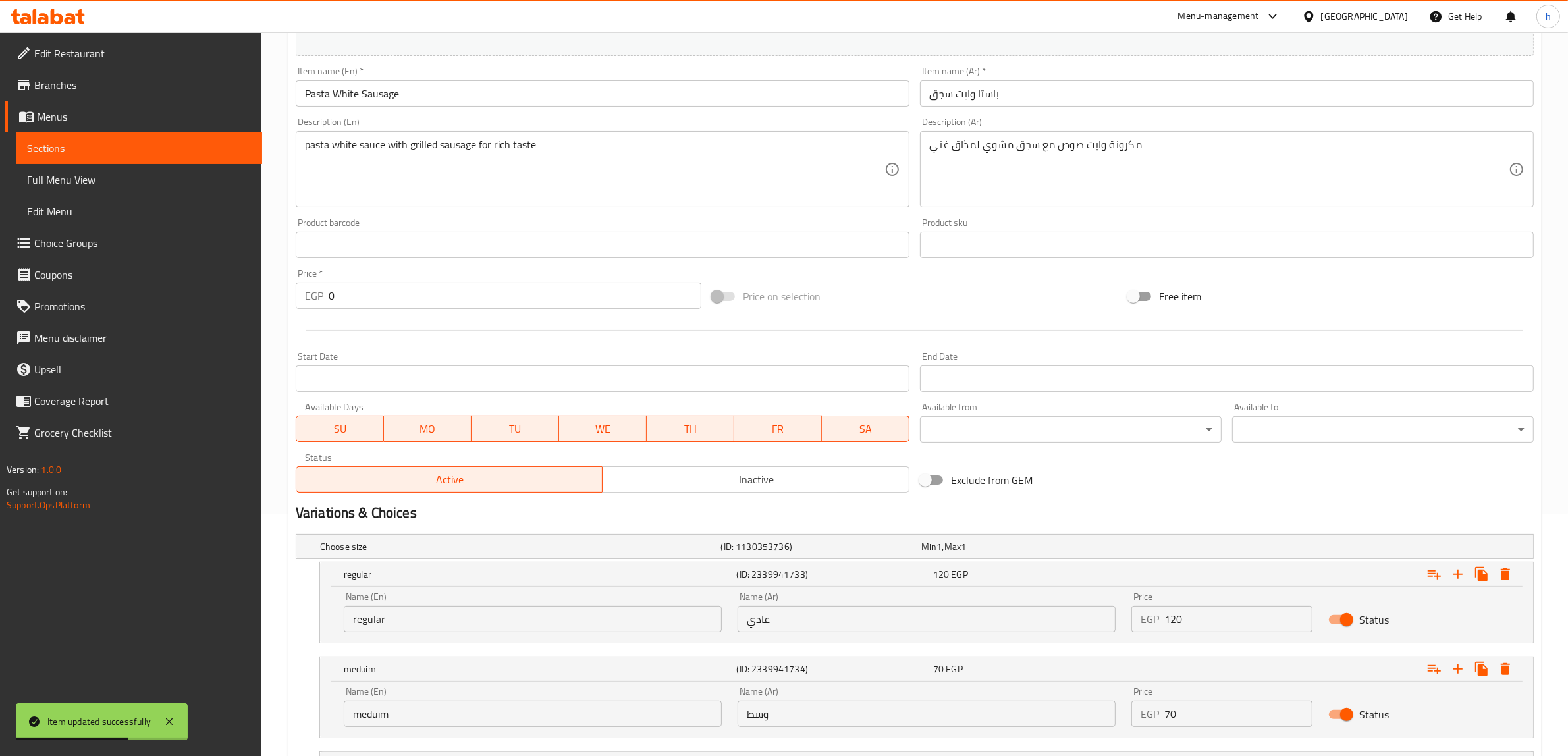
scroll to position [356, 0]
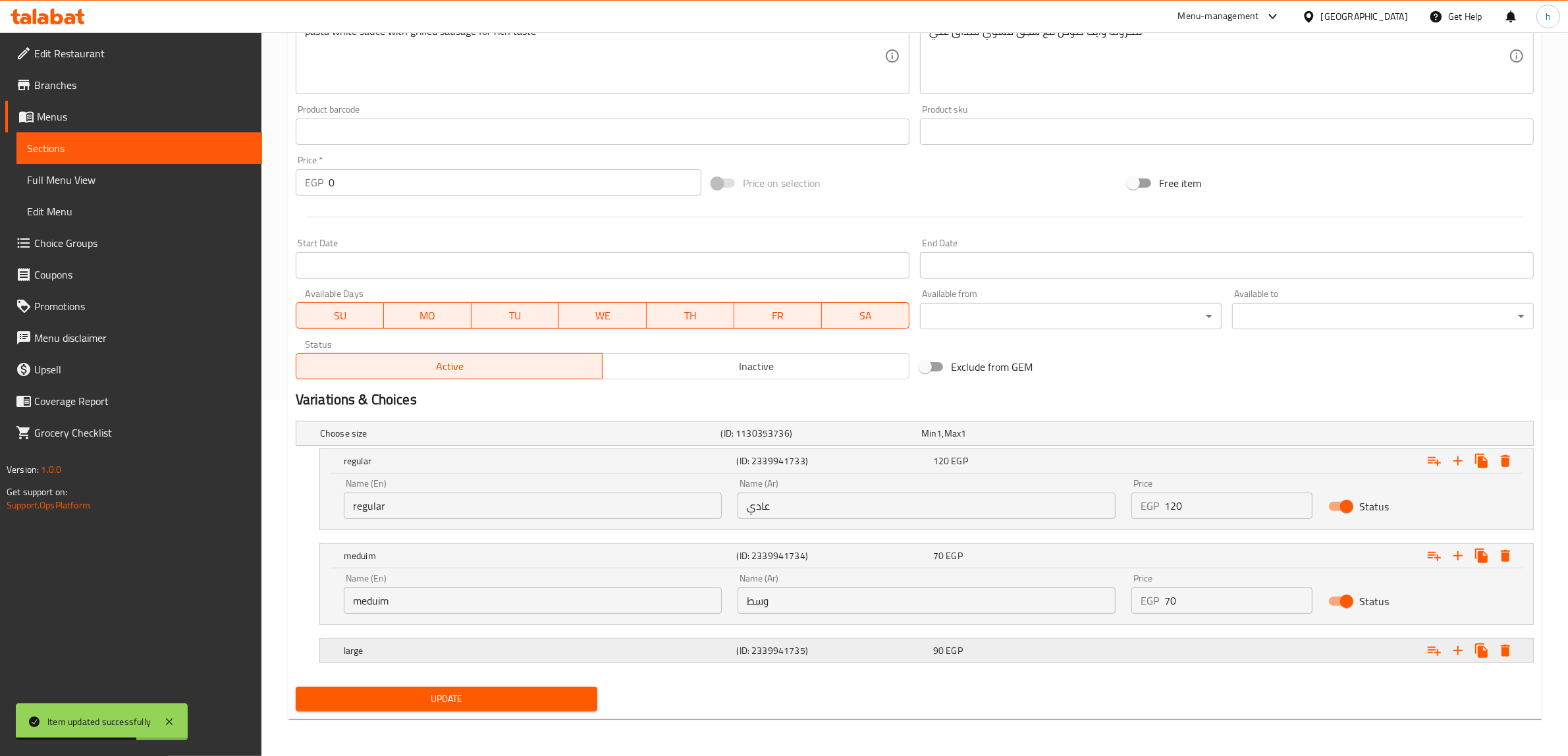
click at [971, 653] on div "90 EGP" at bounding box center [1028, 650] width 191 height 13
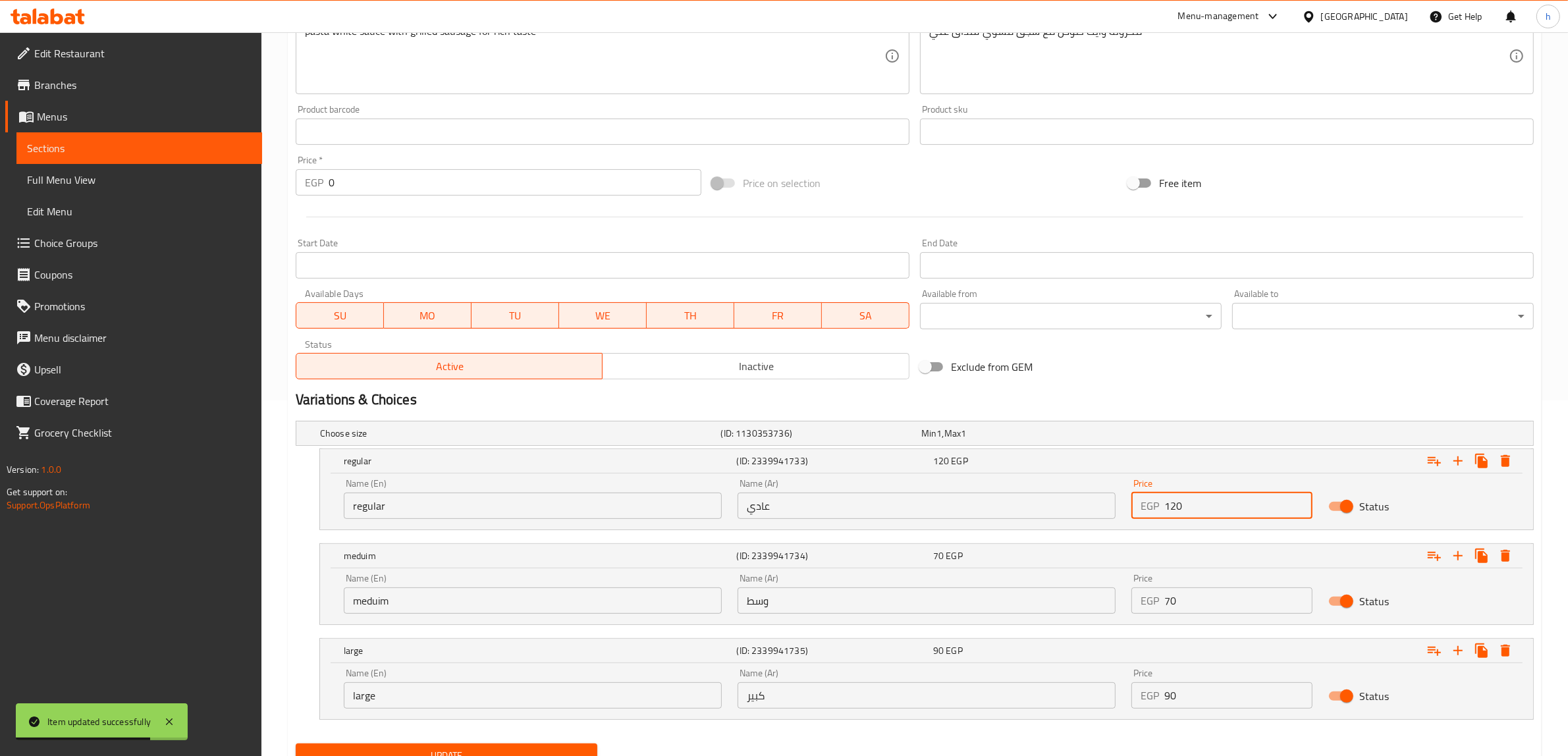
click at [1201, 512] on input "120" at bounding box center [1238, 505] width 148 height 27
type input "1"
type input "70"
click at [1221, 603] on input "70" at bounding box center [1238, 600] width 148 height 27
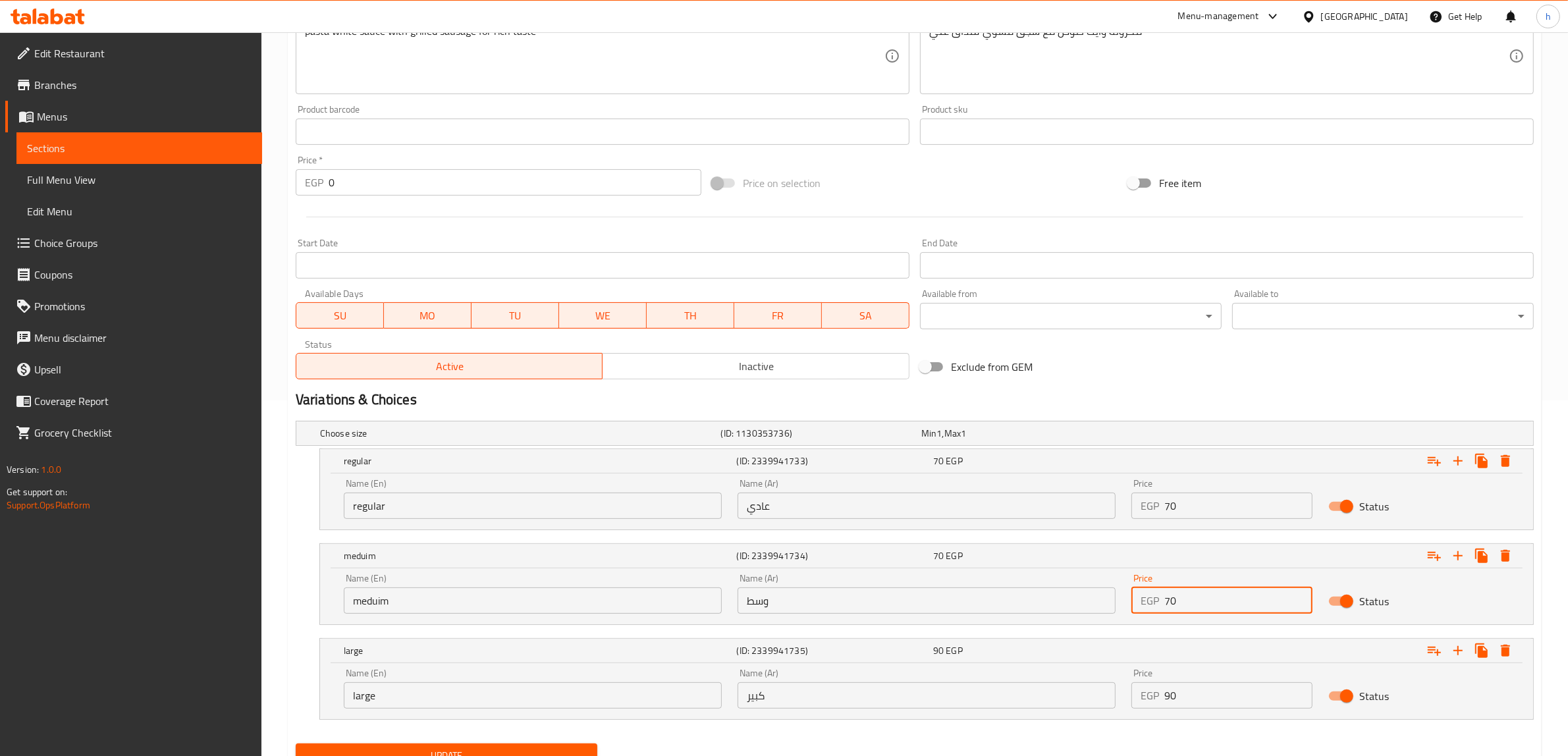
click at [1221, 603] on input "70" at bounding box center [1238, 600] width 148 height 27
type input "7"
type input "90"
click at [1215, 693] on input "90" at bounding box center [1238, 695] width 148 height 27
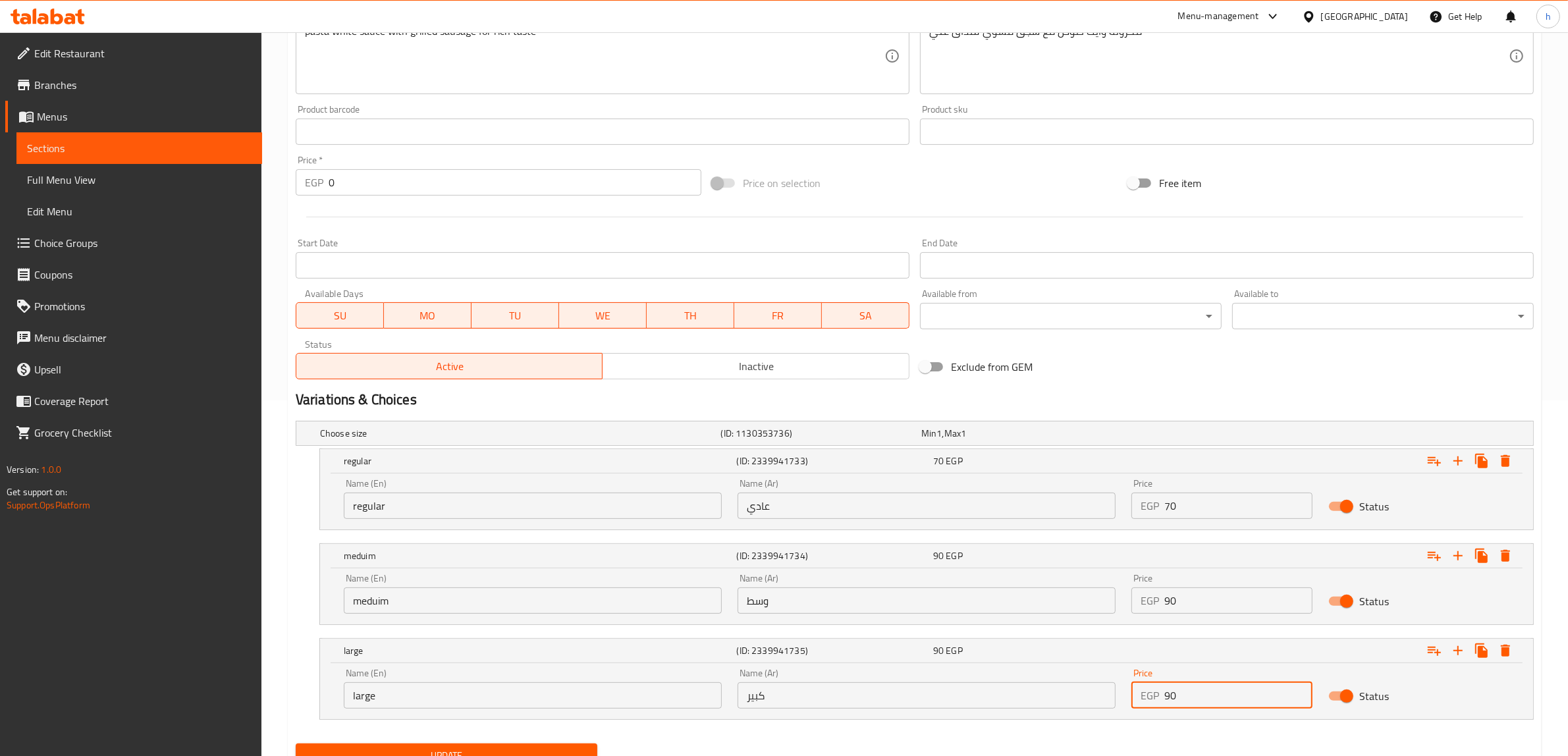
click at [1215, 693] on input "90" at bounding box center [1238, 695] width 148 height 27
type input "9"
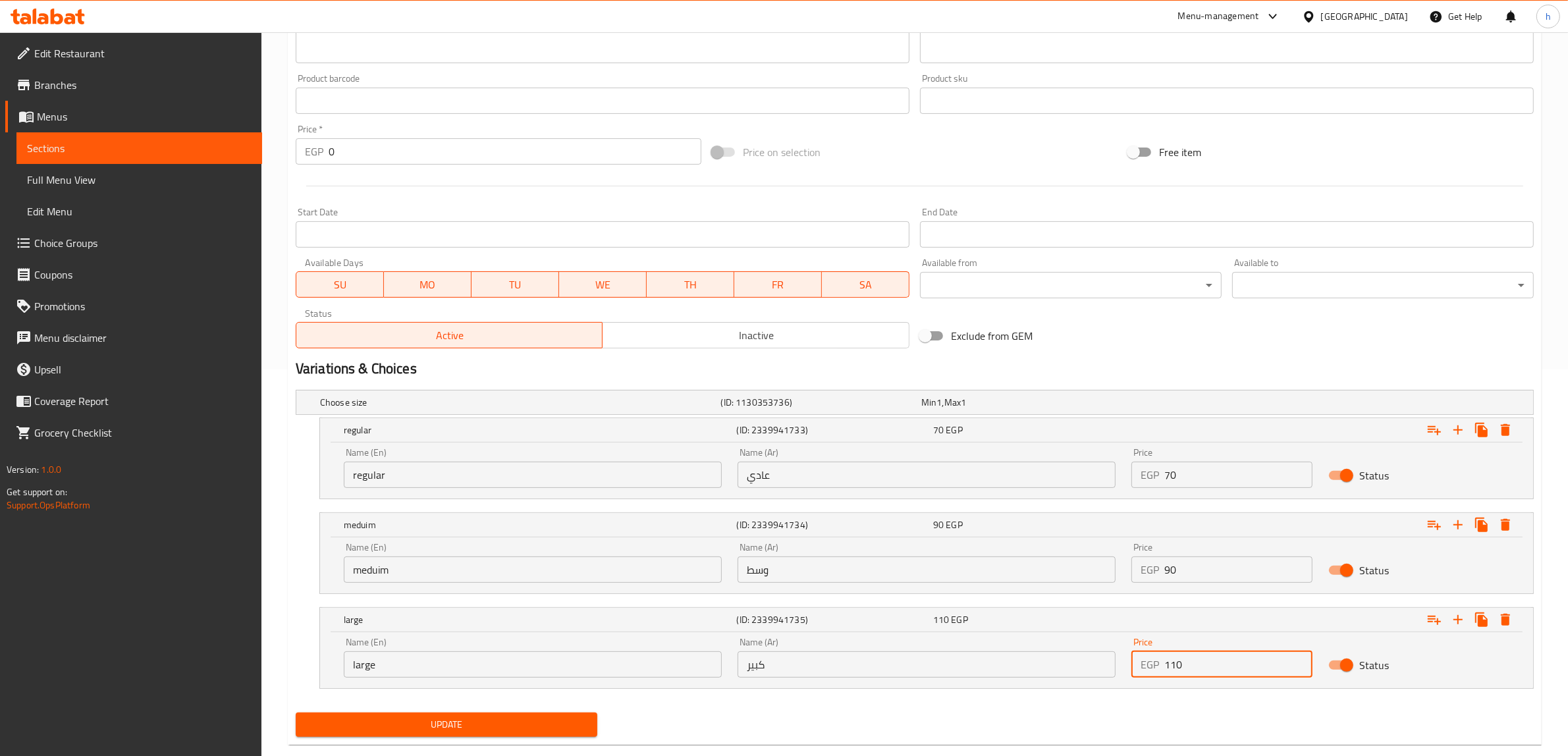
scroll to position [412, 0]
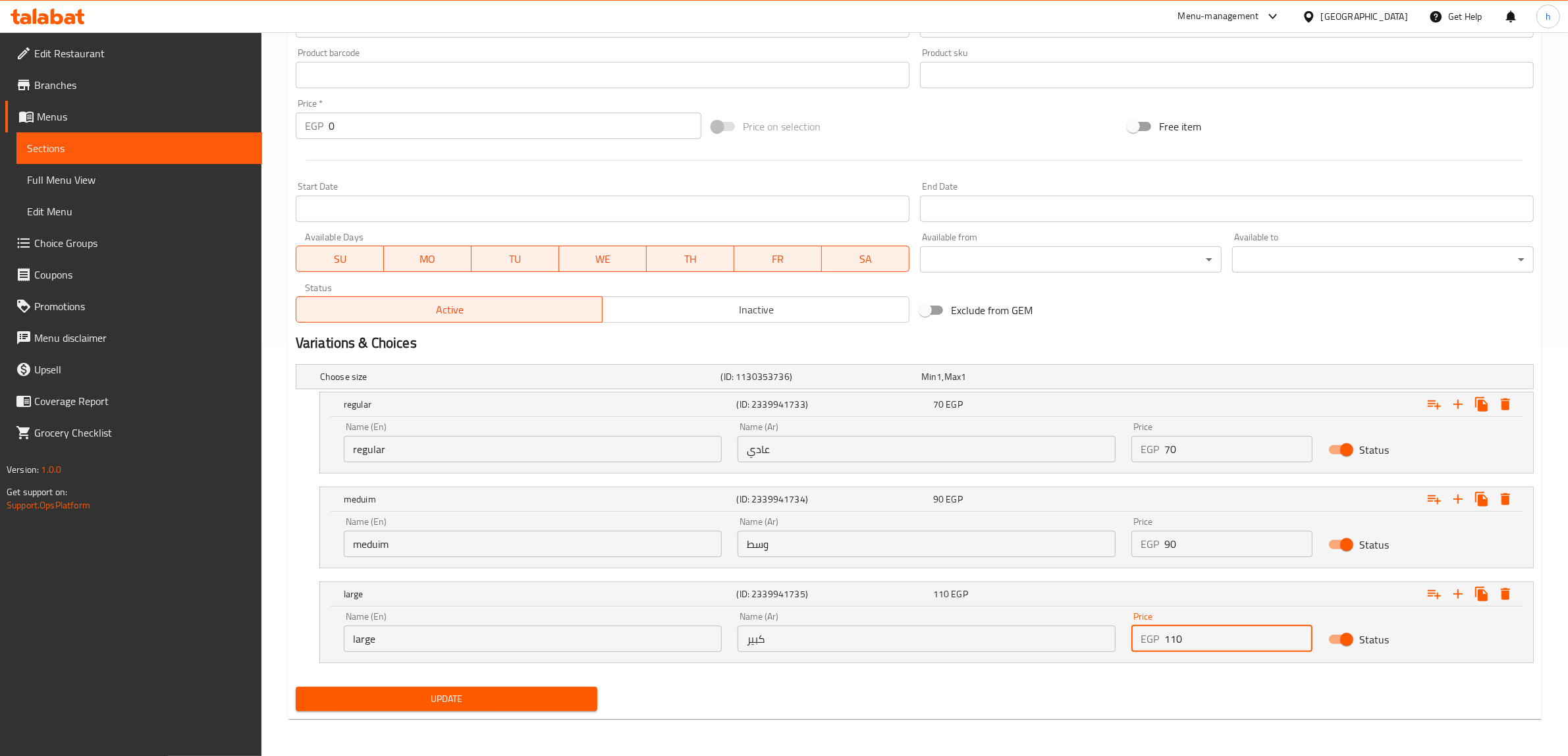
type input "110"
click at [499, 695] on span "Update" at bounding box center [446, 699] width 281 height 16
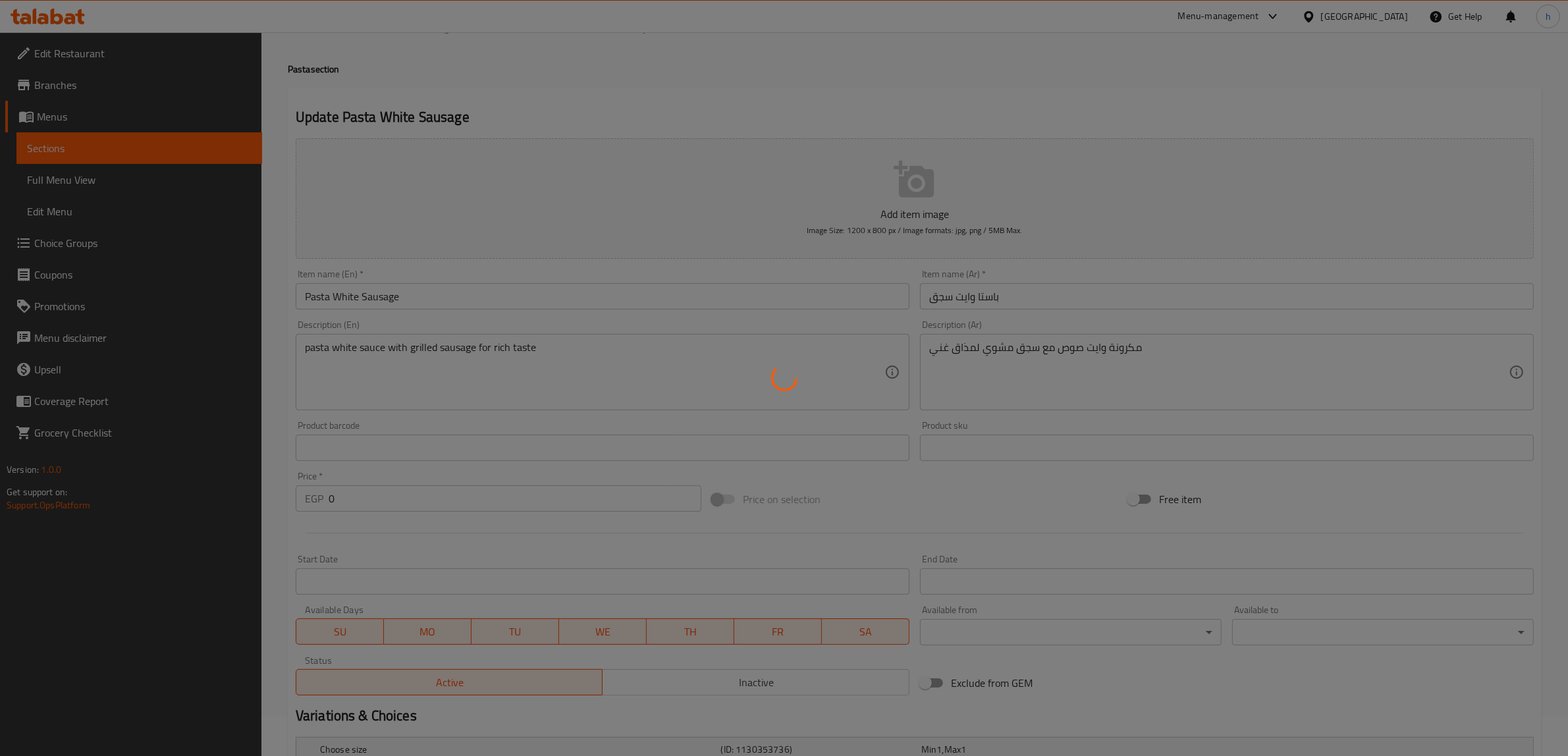
scroll to position [0, 0]
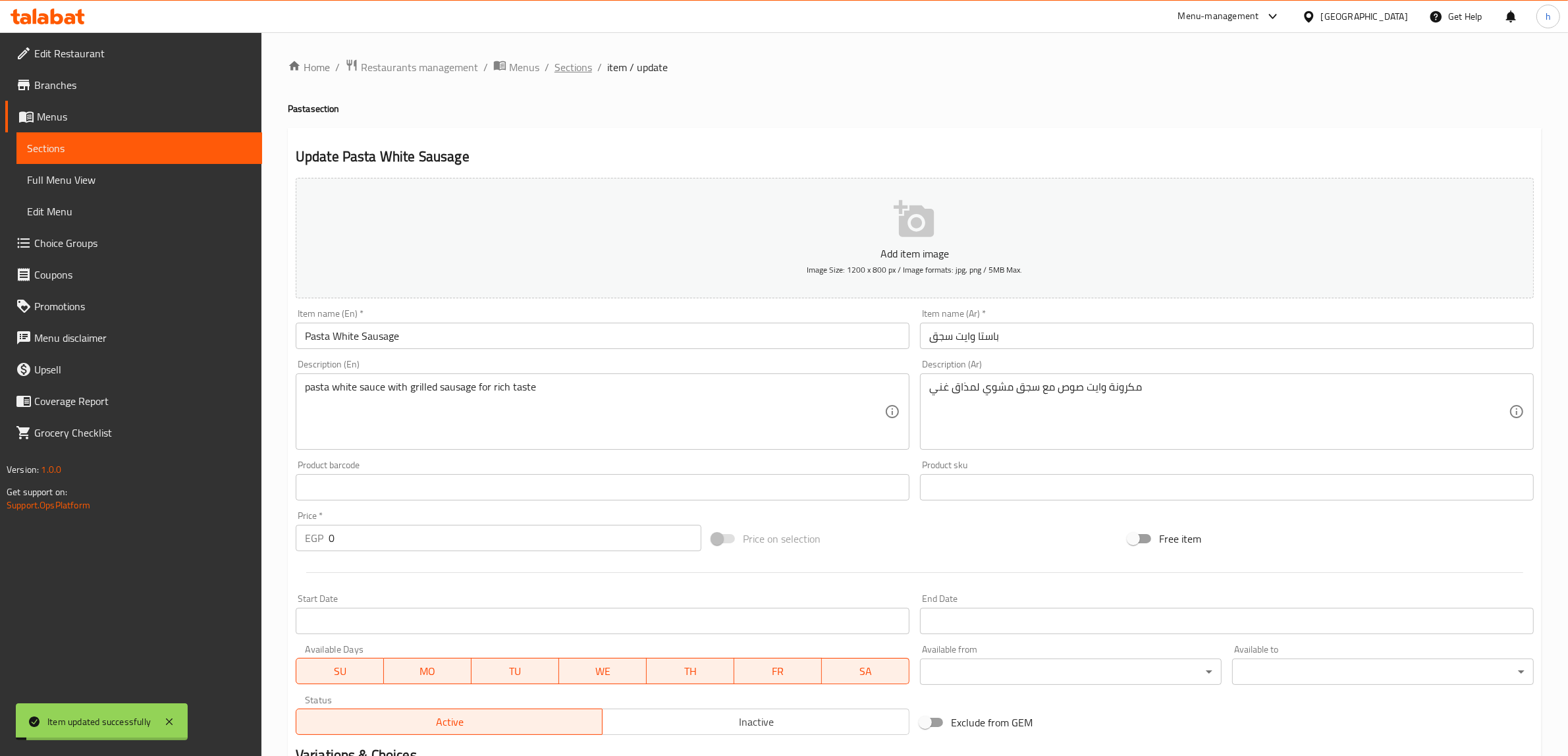
click at [568, 69] on span "Sections" at bounding box center [573, 67] width 37 height 16
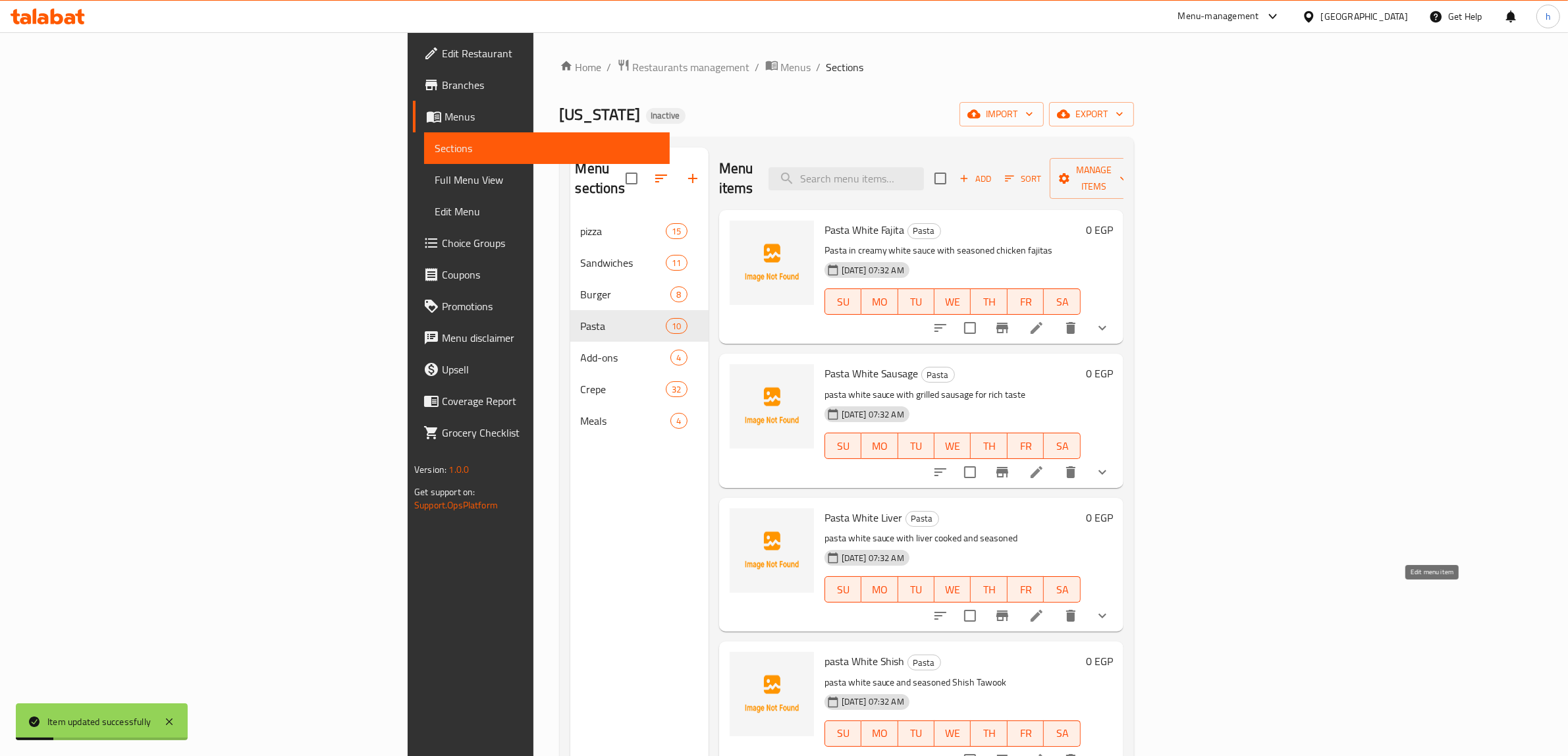
click at [1042, 610] on icon at bounding box center [1036, 615] width 12 height 12
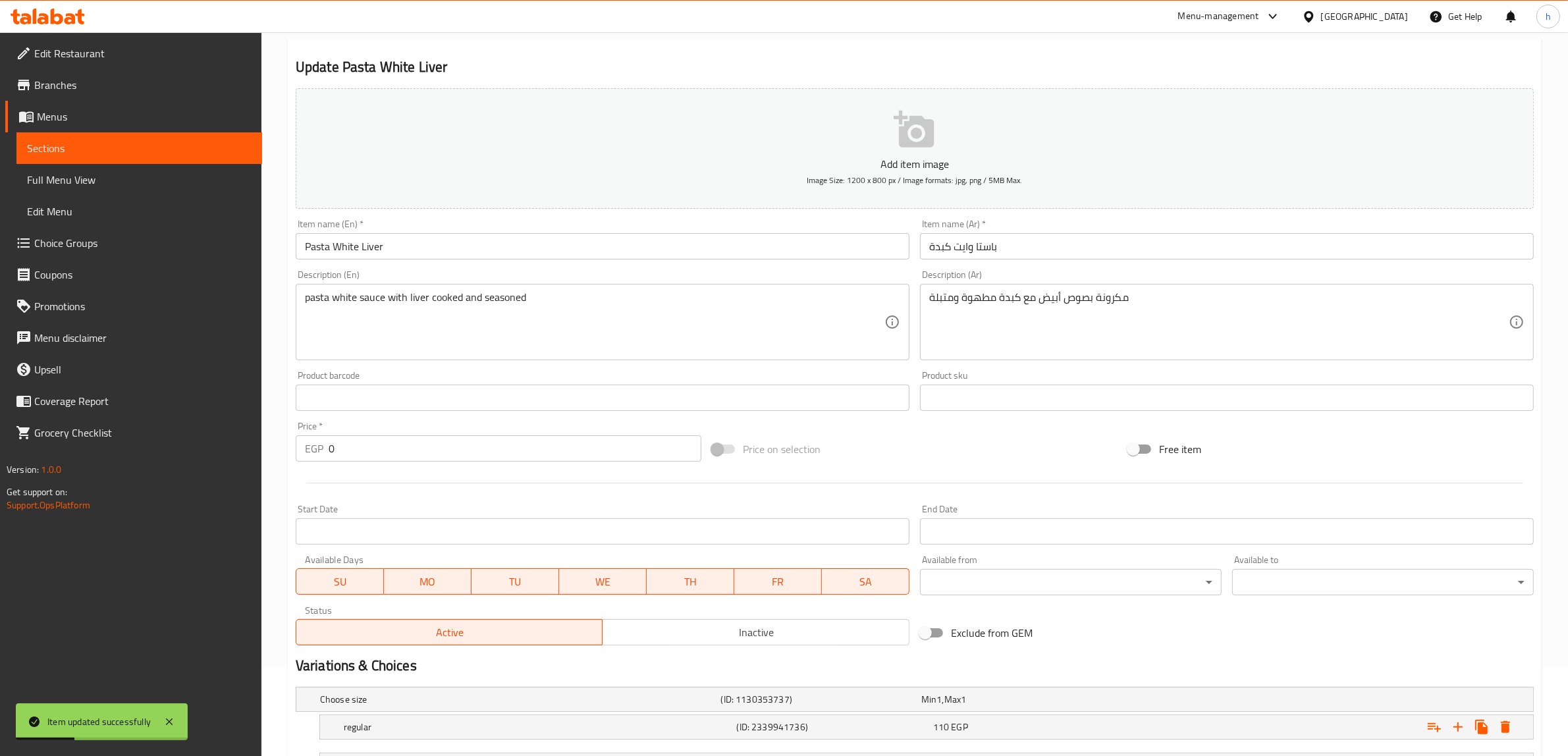
scroll to position [242, 0]
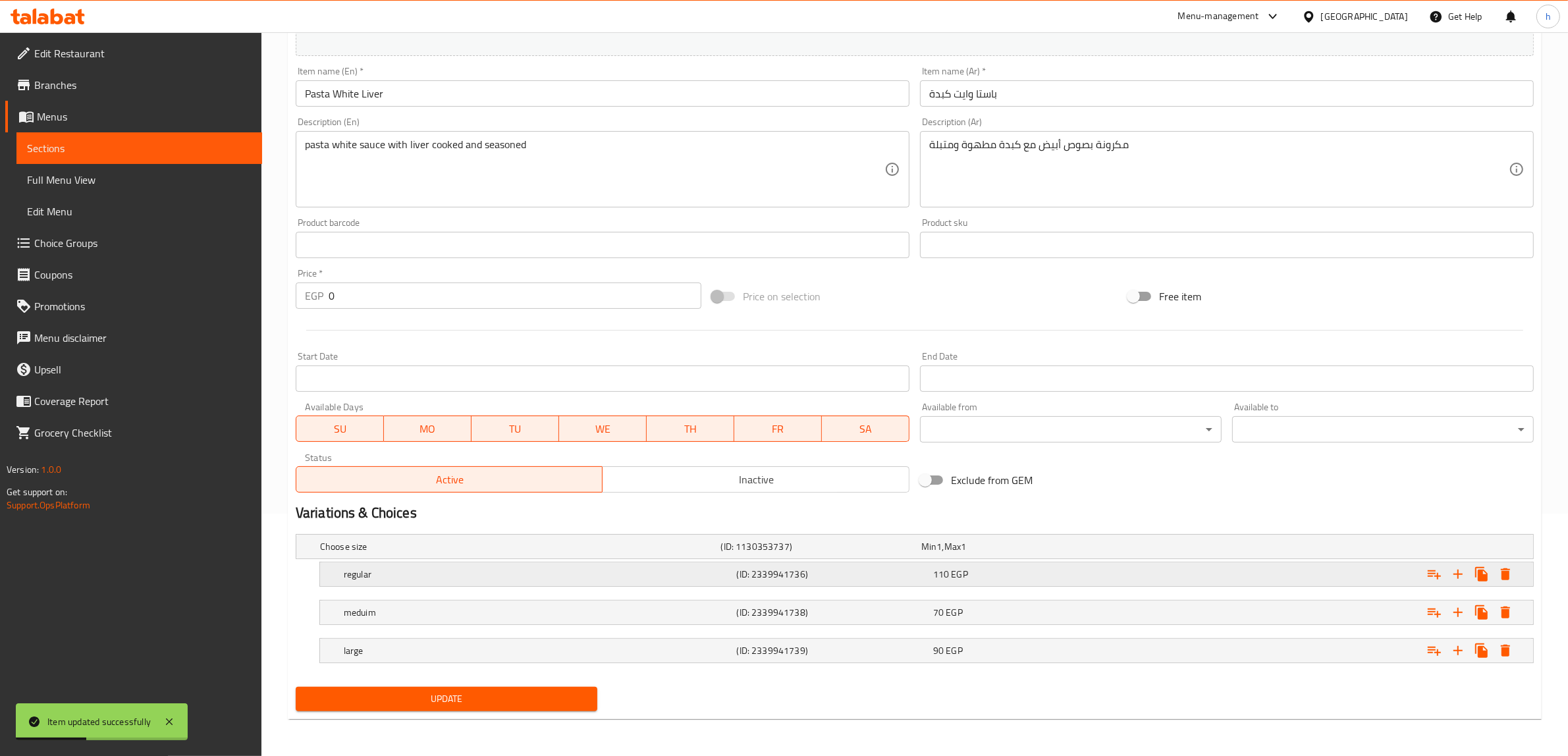
click at [1054, 573] on div "110 EGP" at bounding box center [1028, 574] width 191 height 13
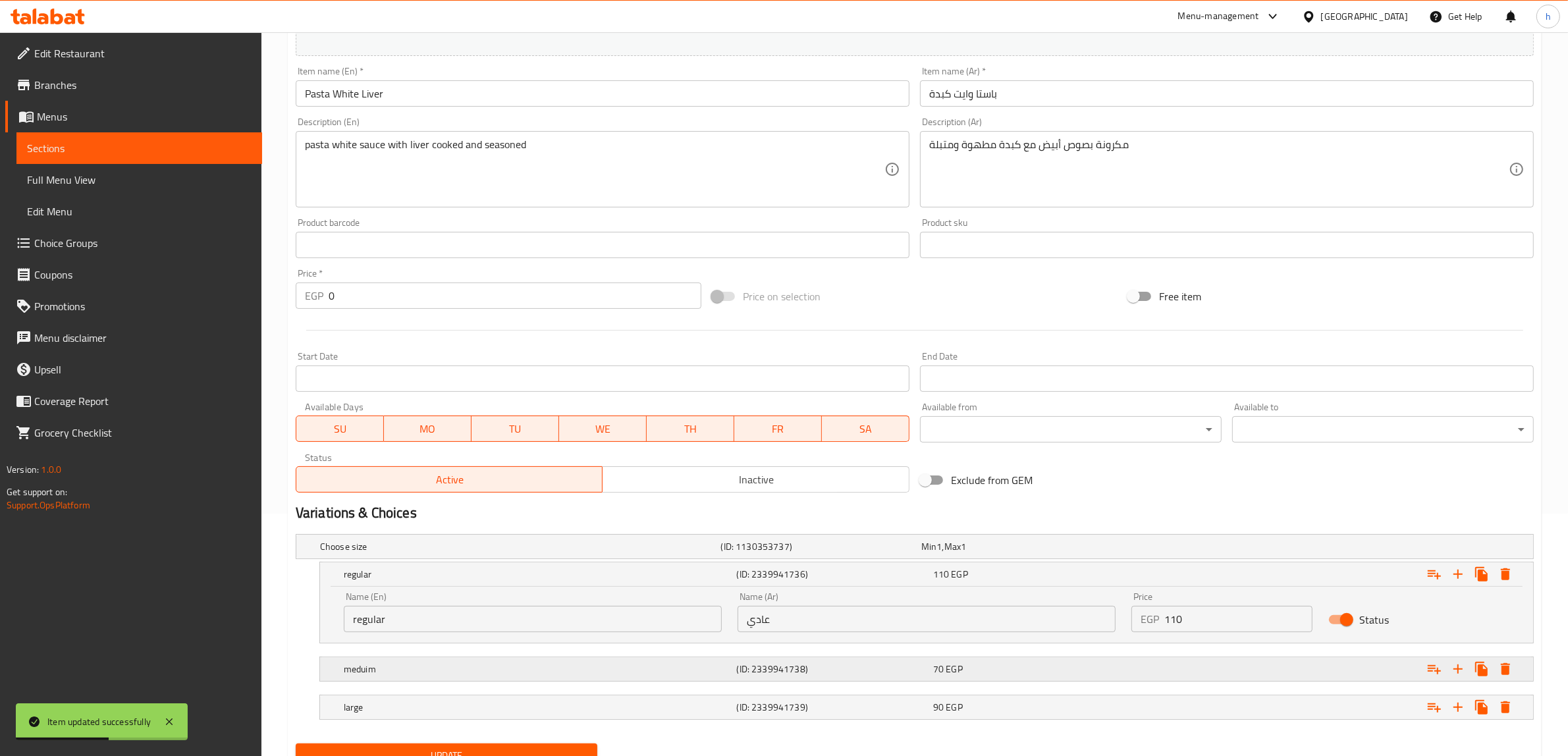
click at [1183, 662] on div "Expand" at bounding box center [1323, 669] width 393 height 29
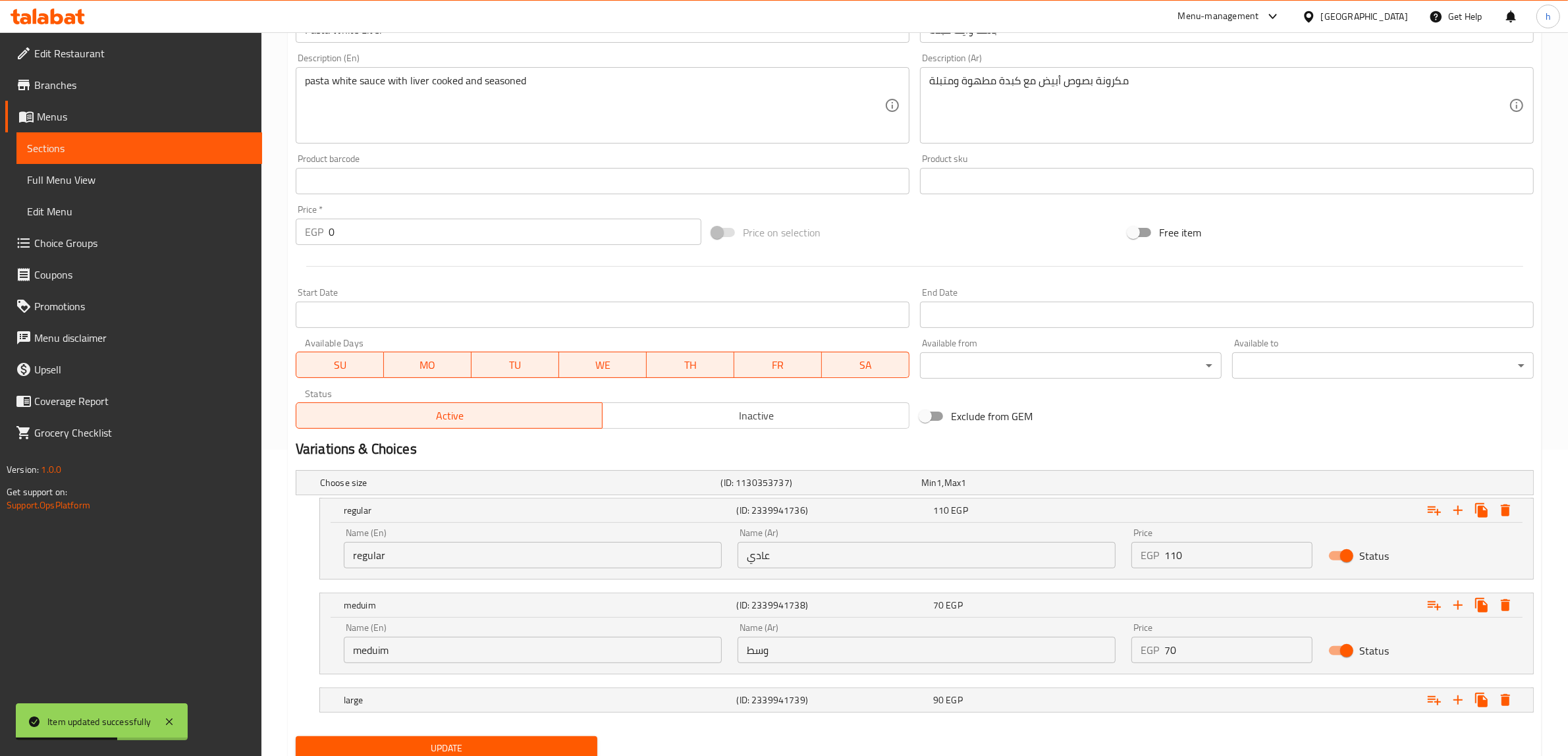
scroll to position [356, 0]
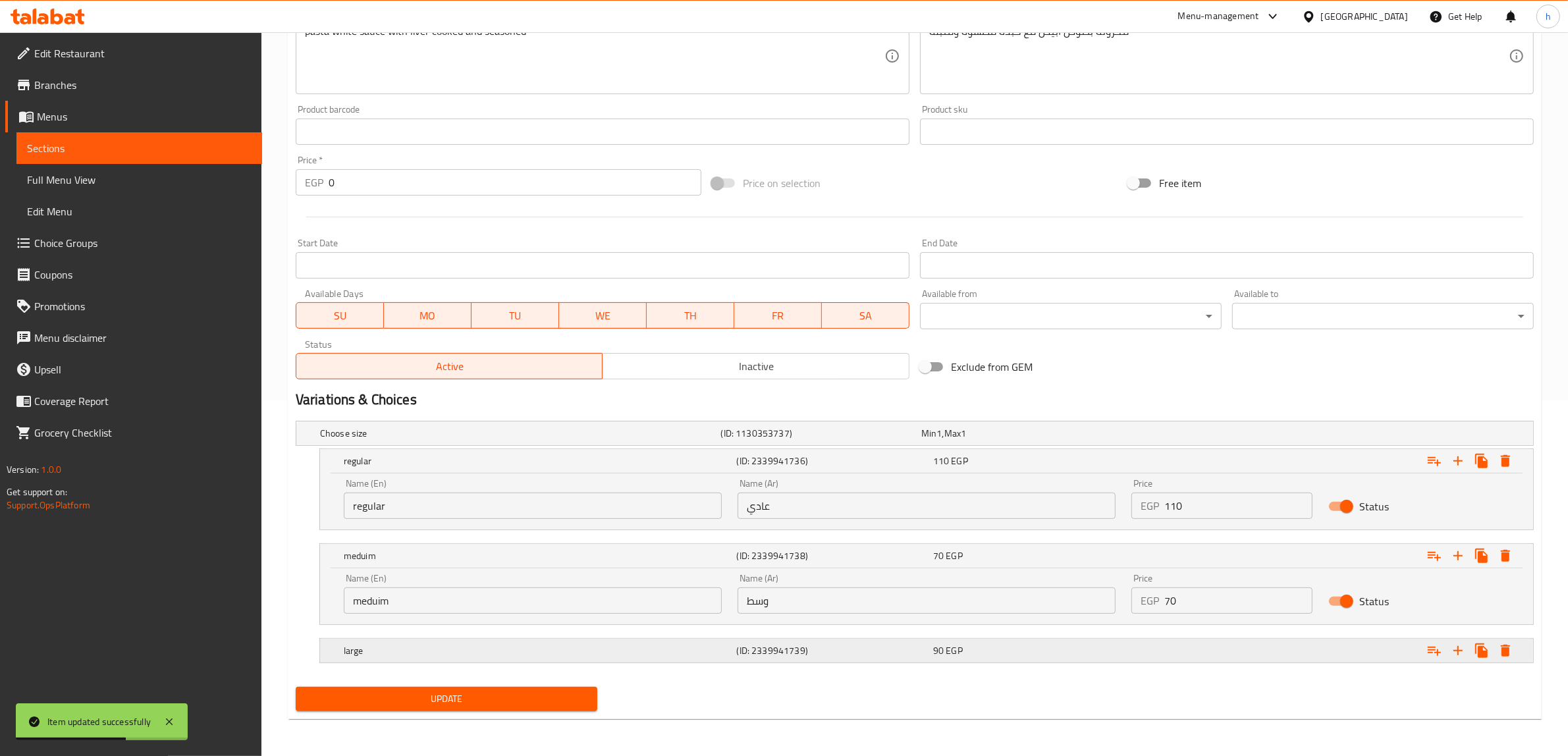
click at [1178, 652] on div "Expand" at bounding box center [1323, 650] width 393 height 29
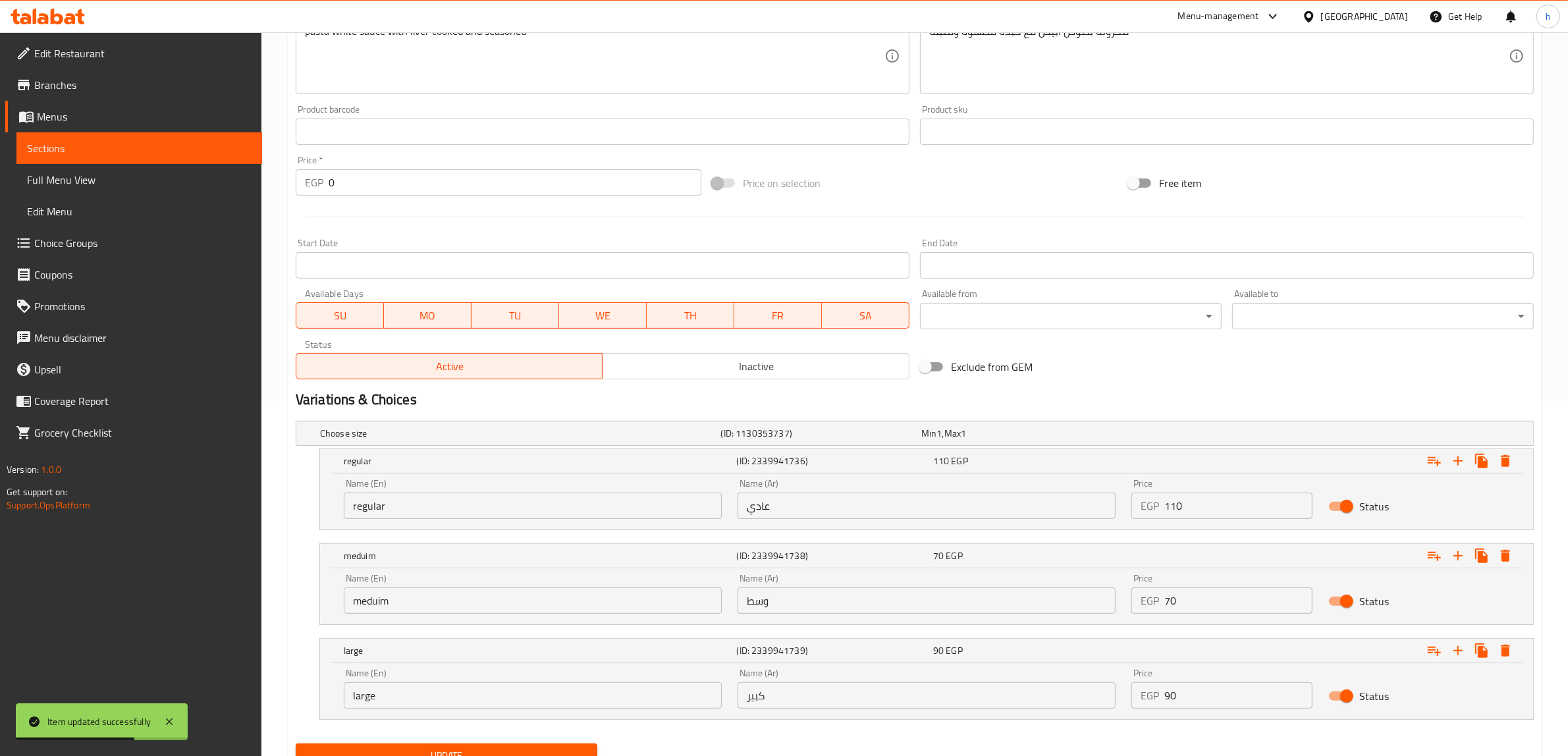
click at [1200, 515] on input "110" at bounding box center [1238, 505] width 148 height 27
type input "1"
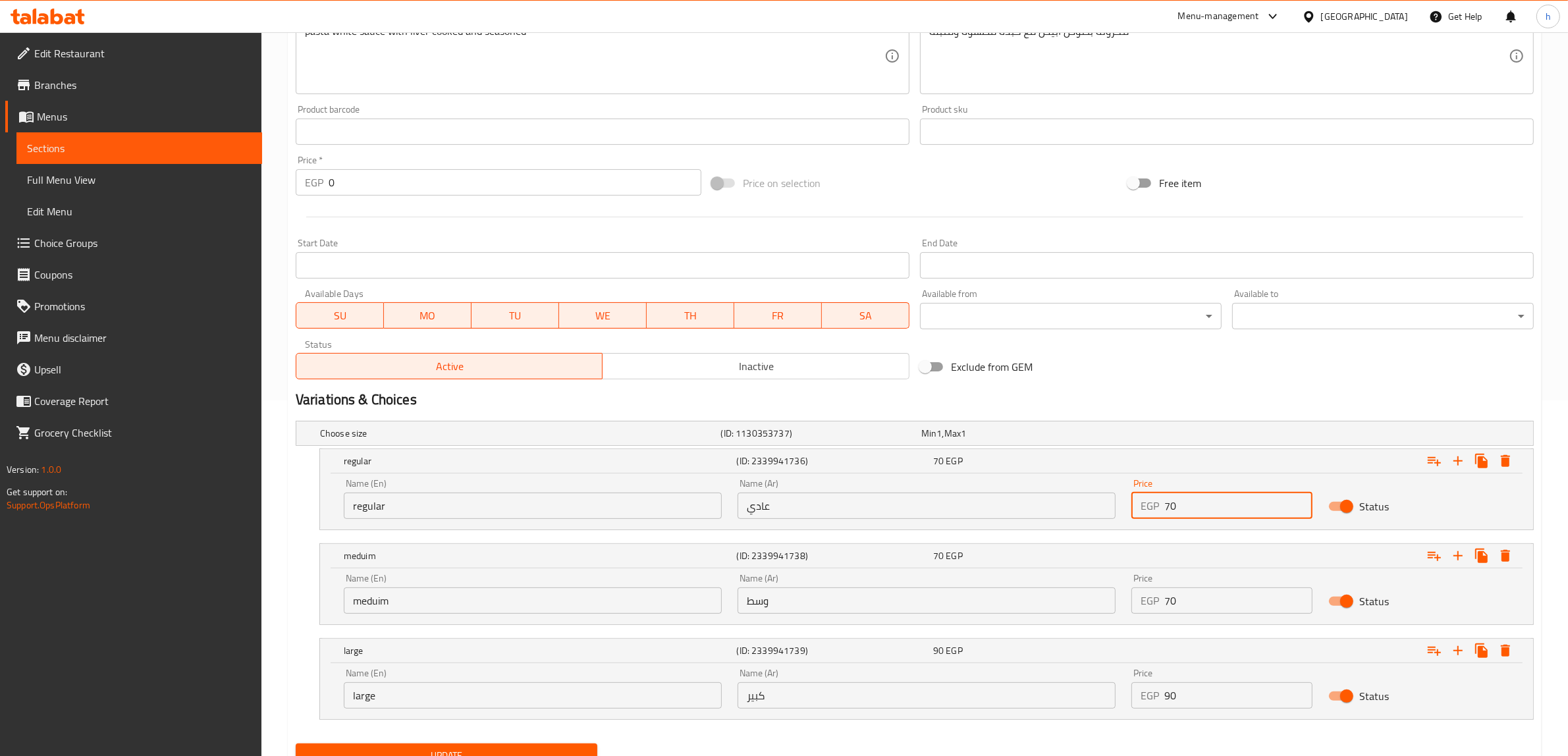
type input "70"
click at [1202, 604] on input "70" at bounding box center [1238, 600] width 148 height 27
type input "7"
type input "90"
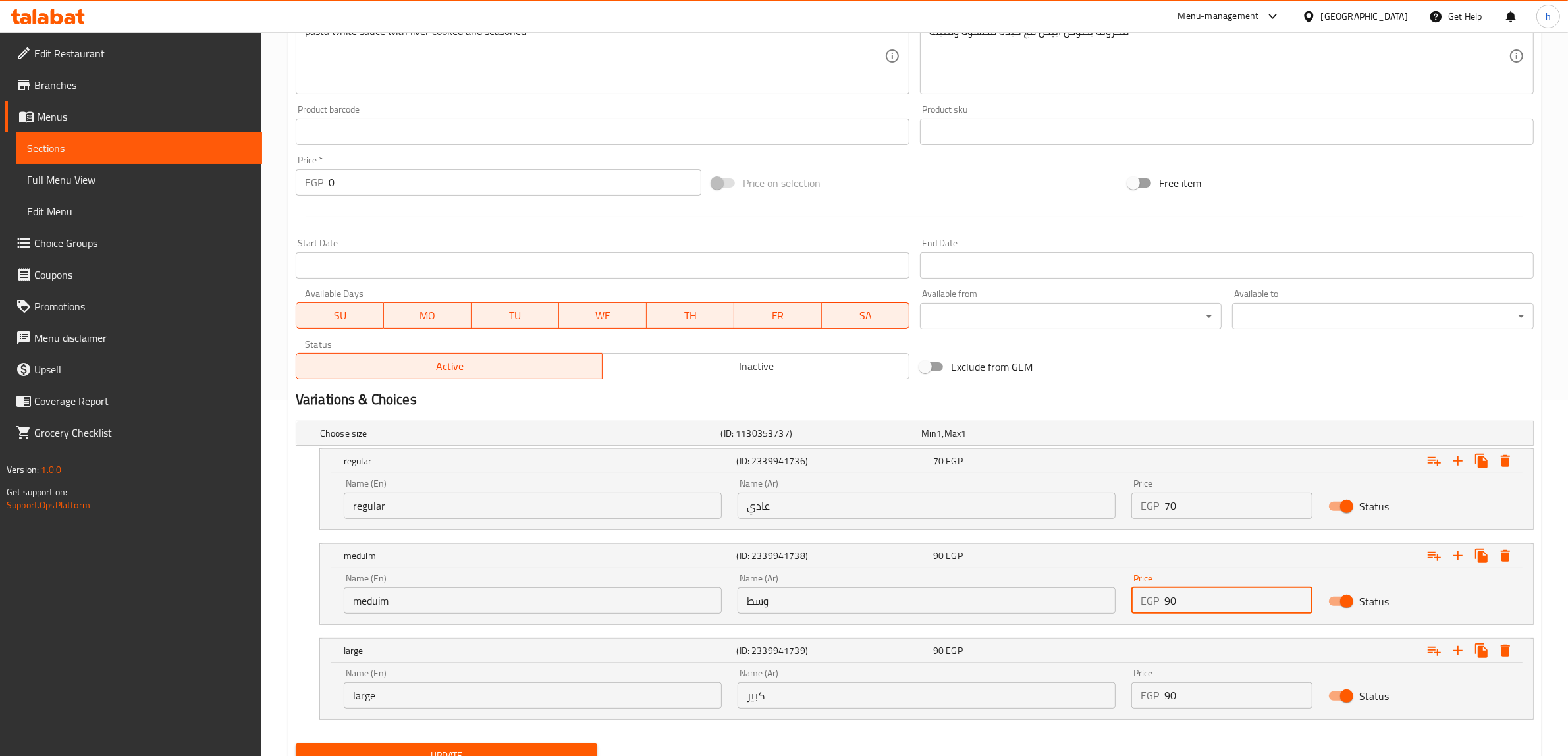
click at [1193, 698] on input "90" at bounding box center [1238, 695] width 148 height 27
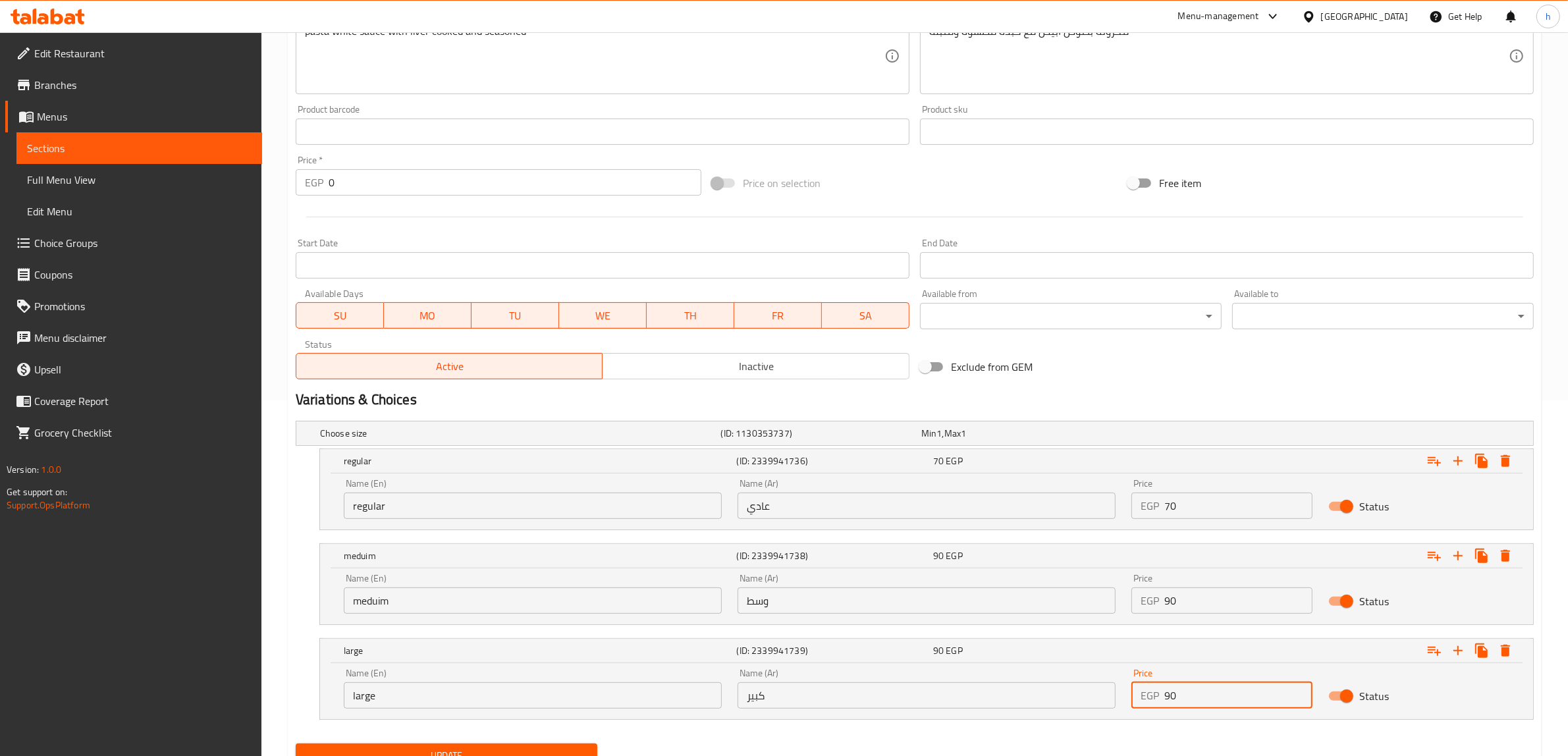
click at [1193, 698] on input "90" at bounding box center [1238, 695] width 148 height 27
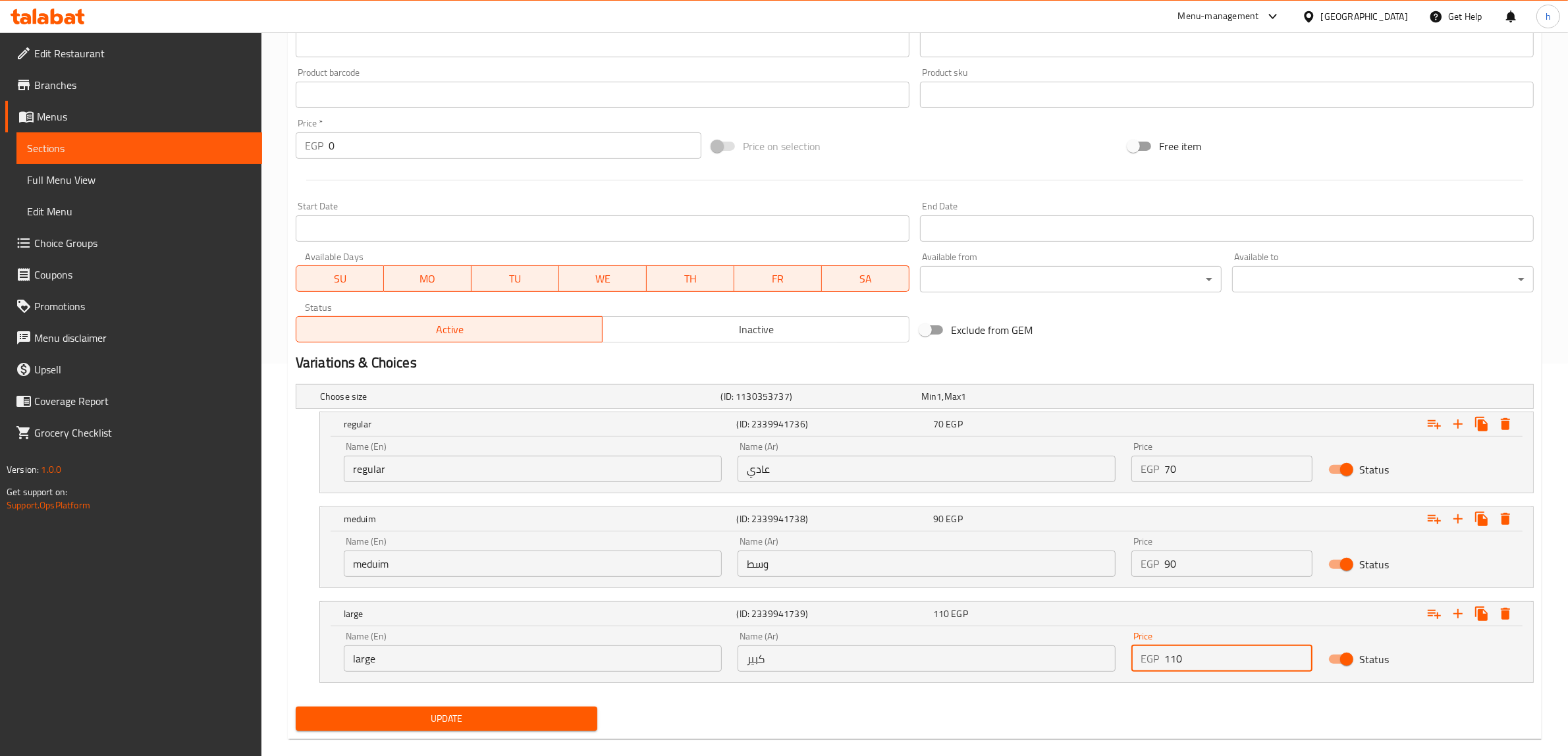
scroll to position [412, 0]
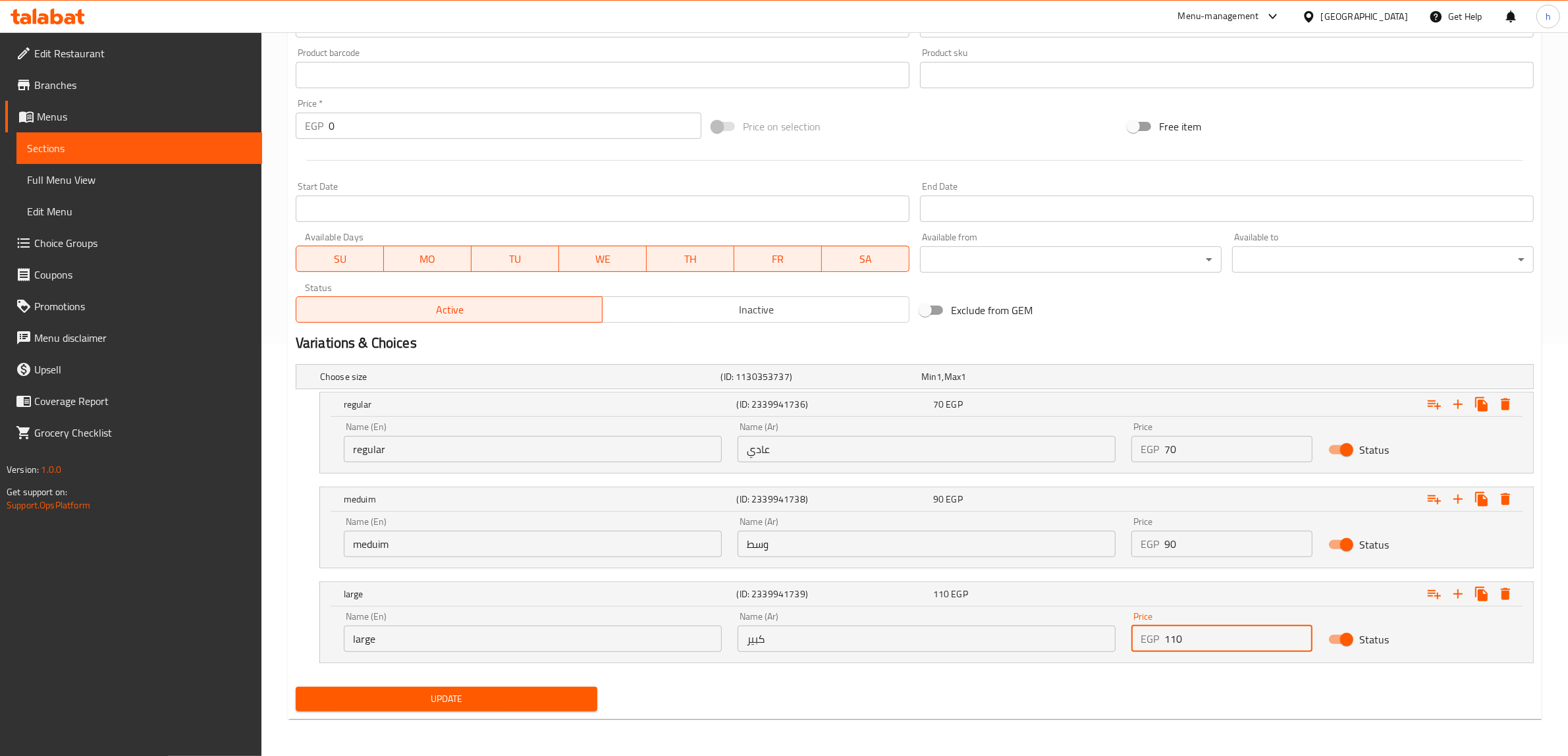
type input "110"
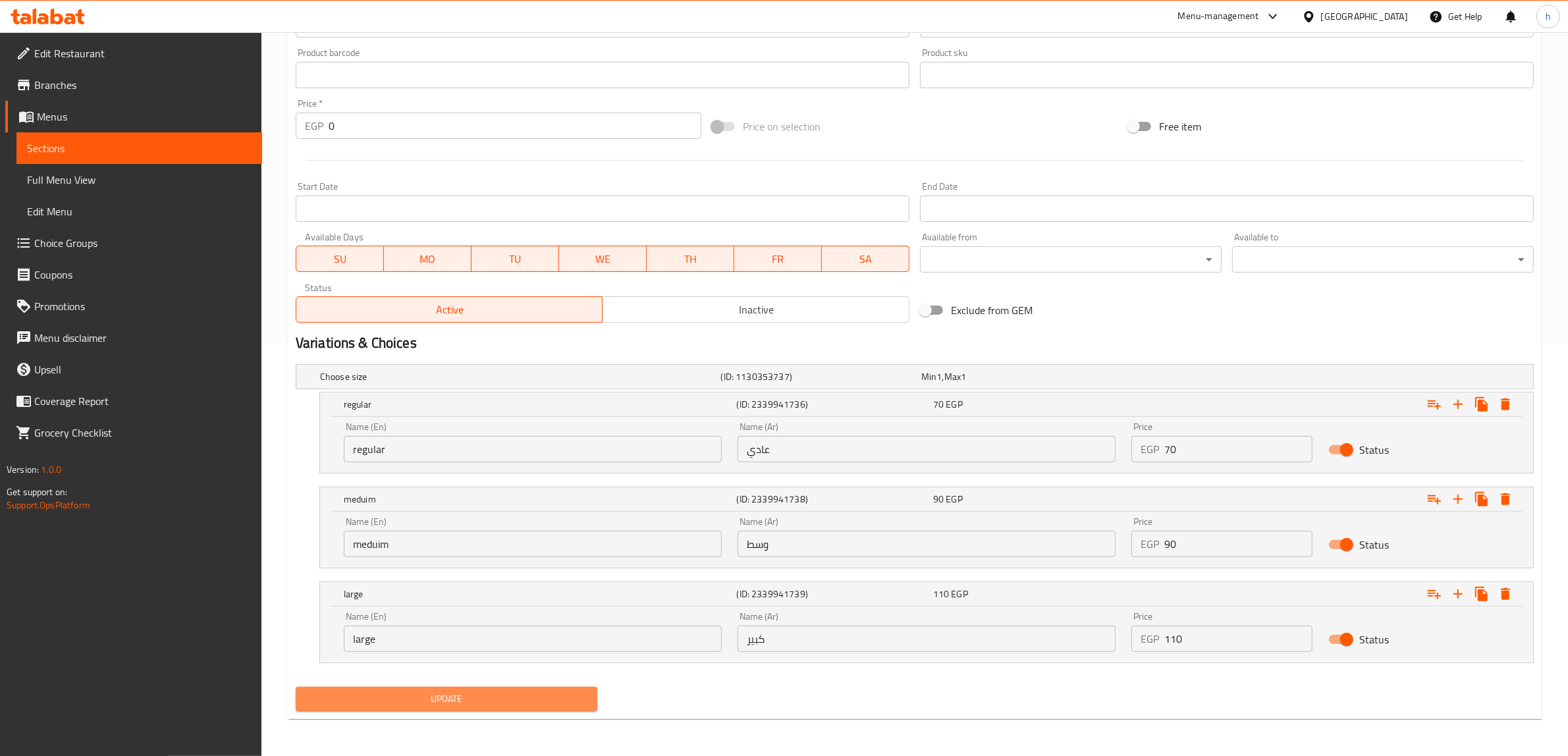
click at [506, 698] on span "Update" at bounding box center [446, 699] width 281 height 16
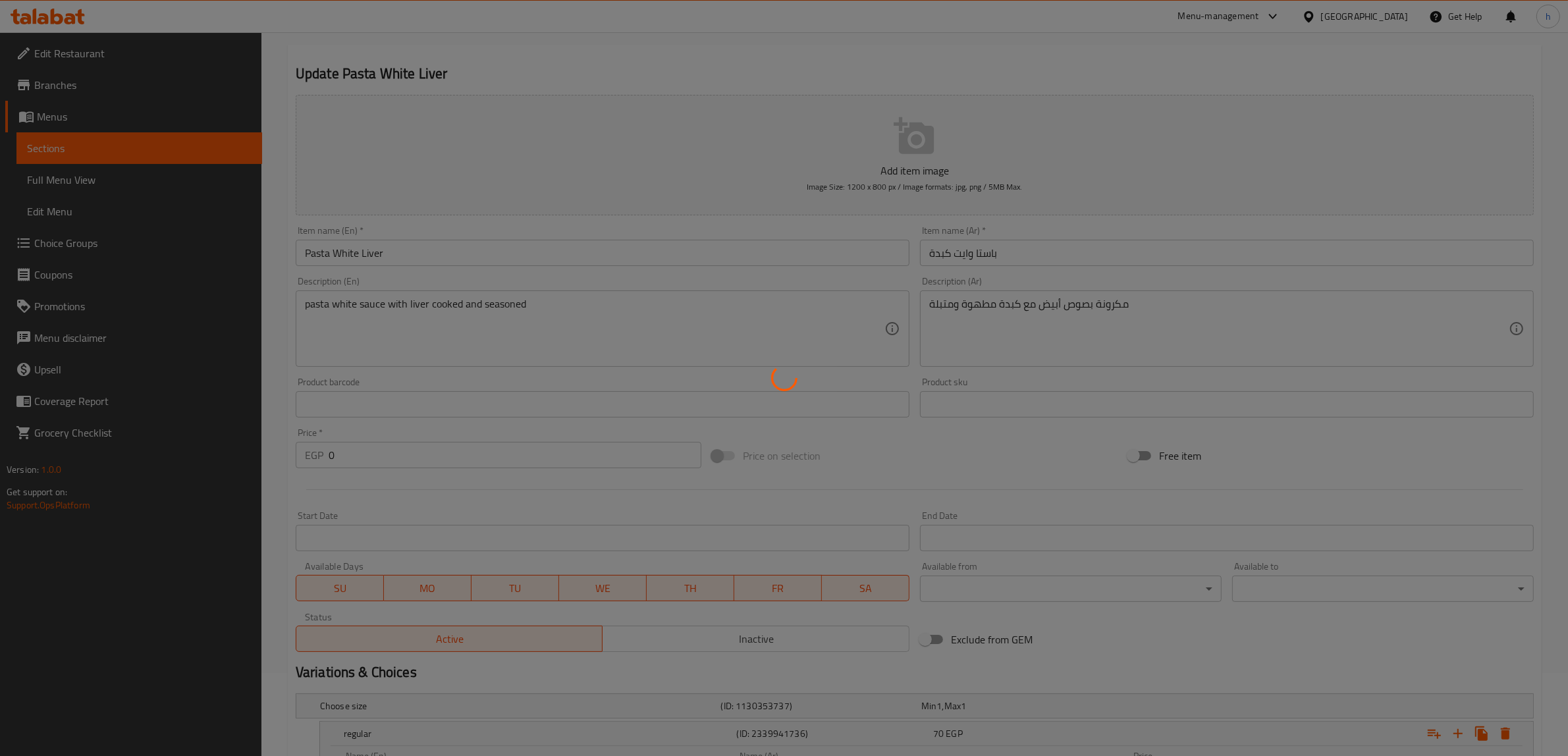
scroll to position [0, 0]
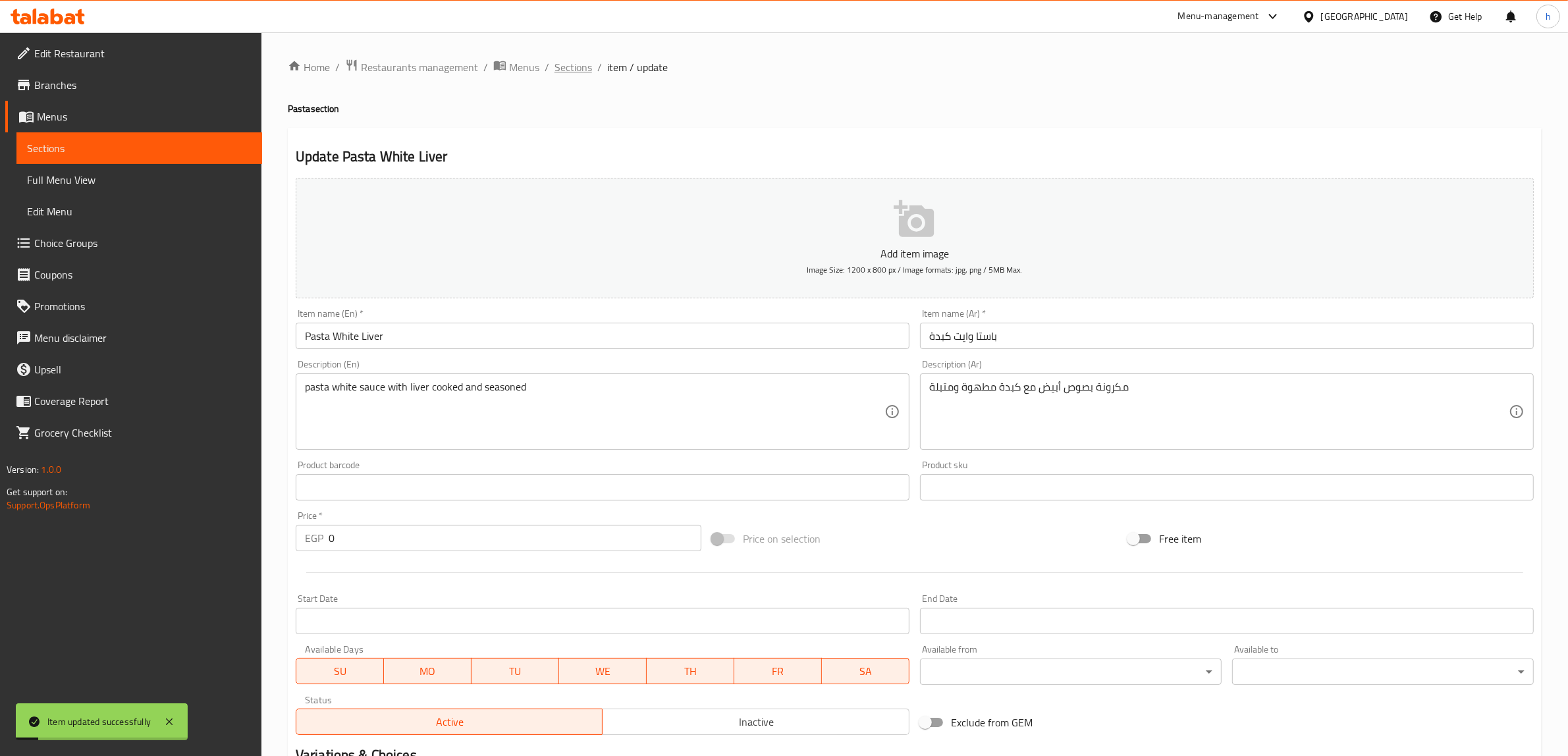
click at [577, 69] on span "Sections" at bounding box center [573, 67] width 37 height 16
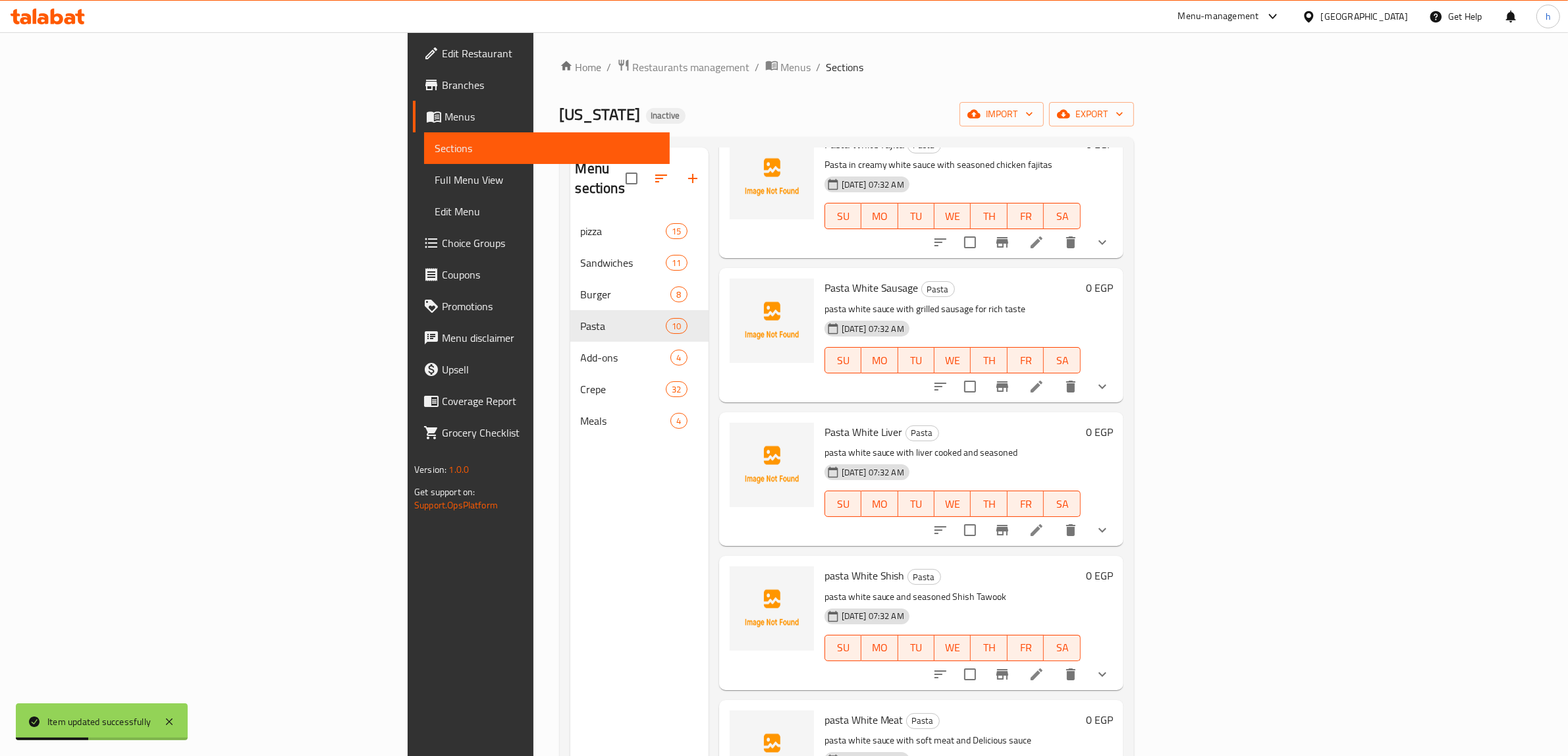
scroll to position [165, 0]
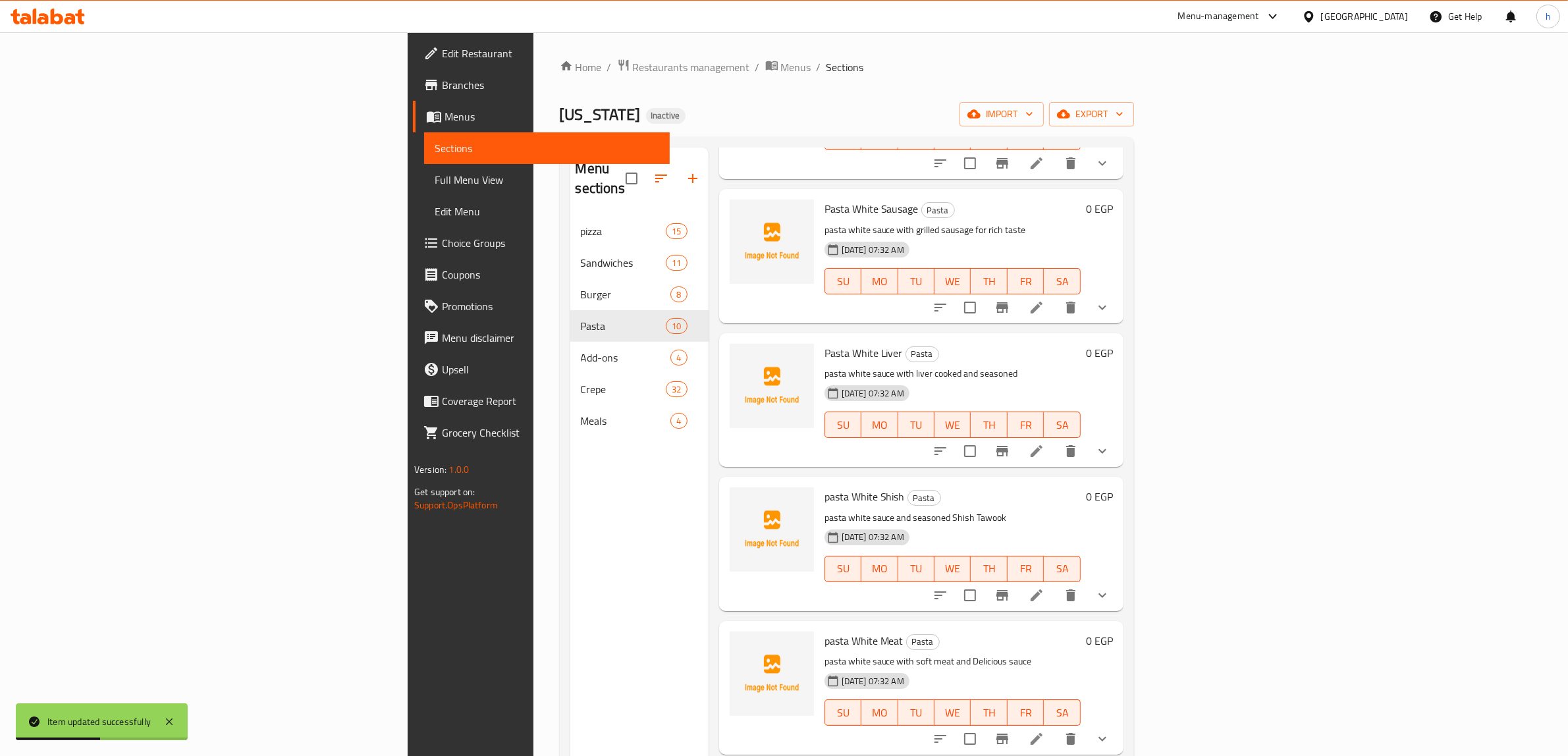
click at [1044, 587] on icon at bounding box center [1036, 595] width 16 height 16
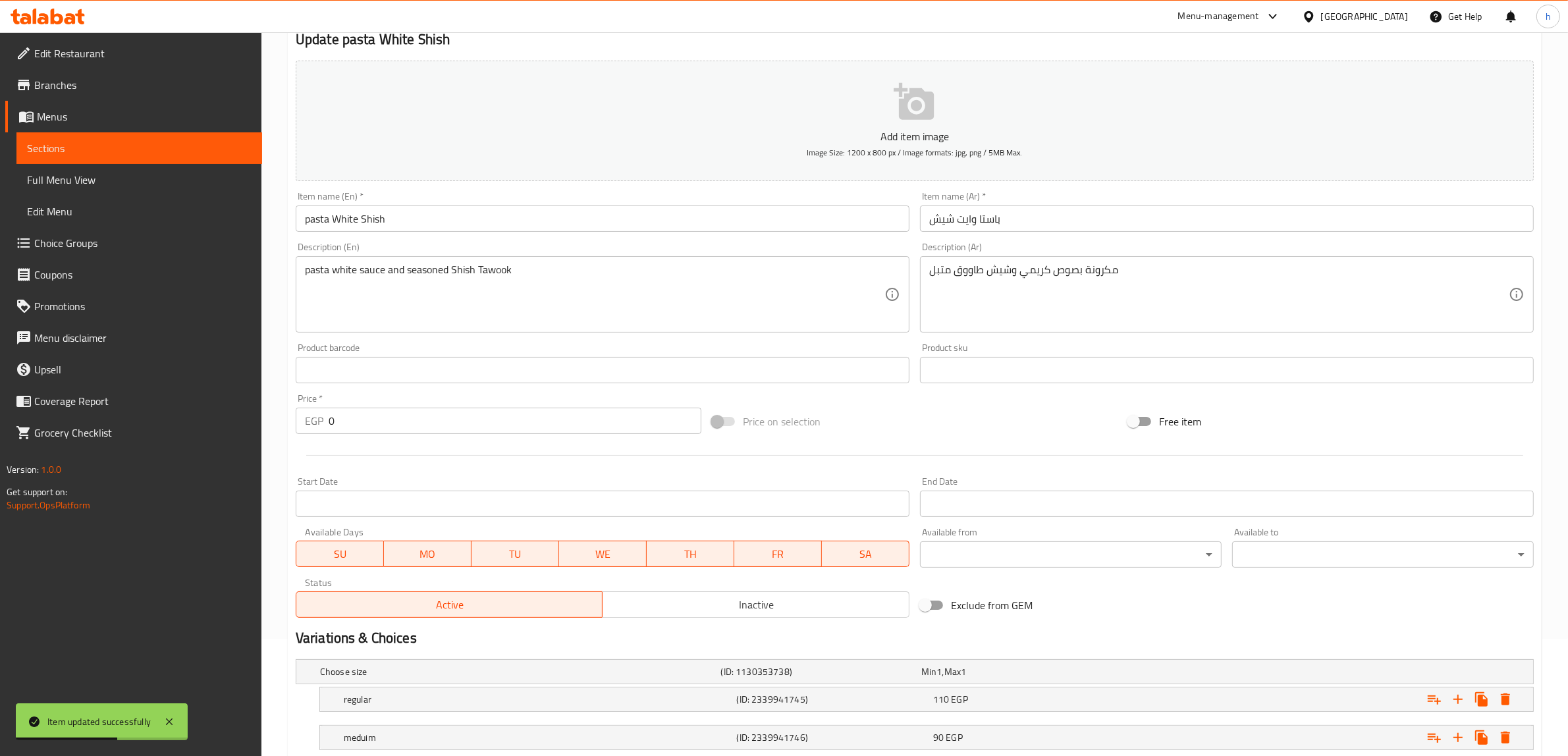
scroll to position [242, 0]
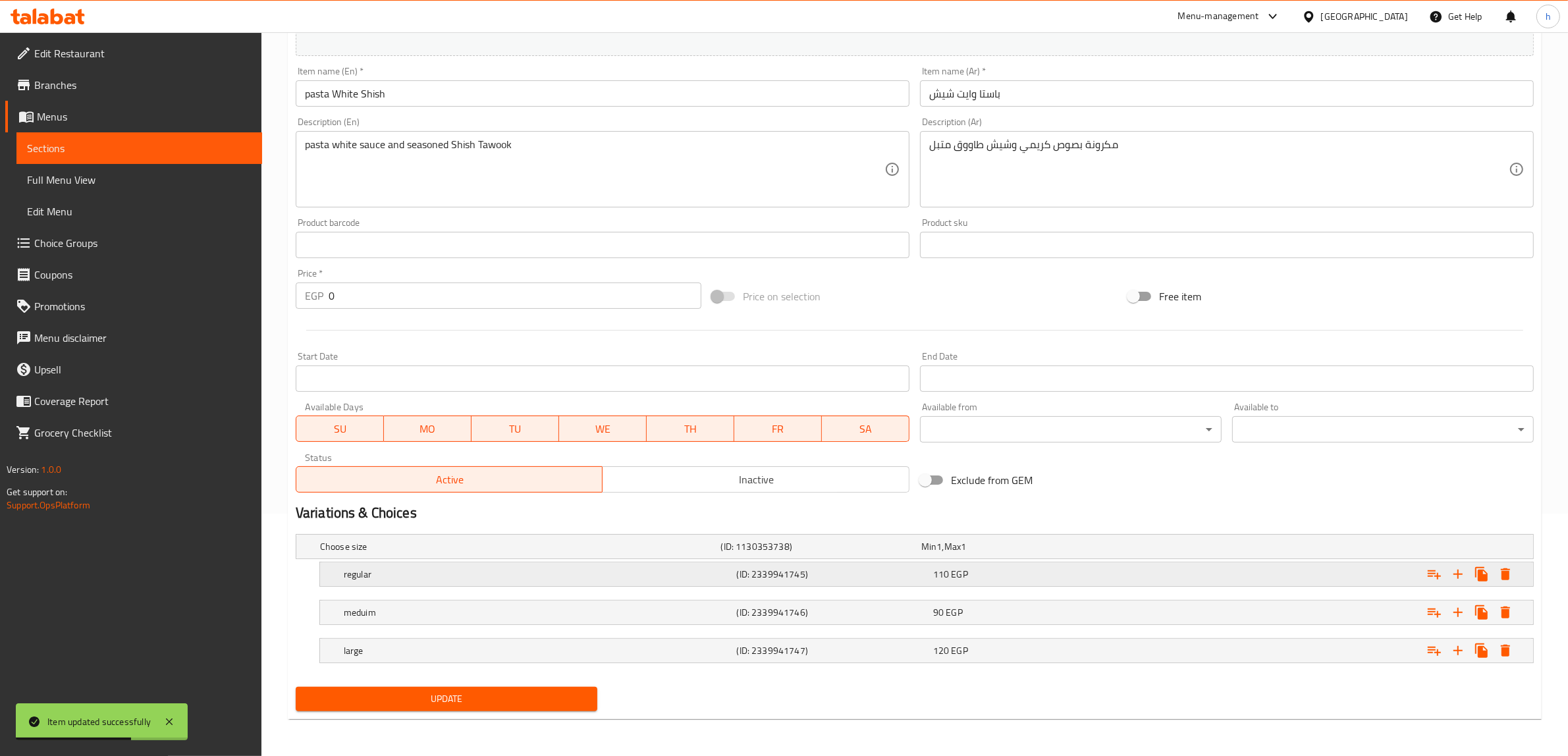
click at [1157, 578] on div "Expand" at bounding box center [1323, 574] width 393 height 29
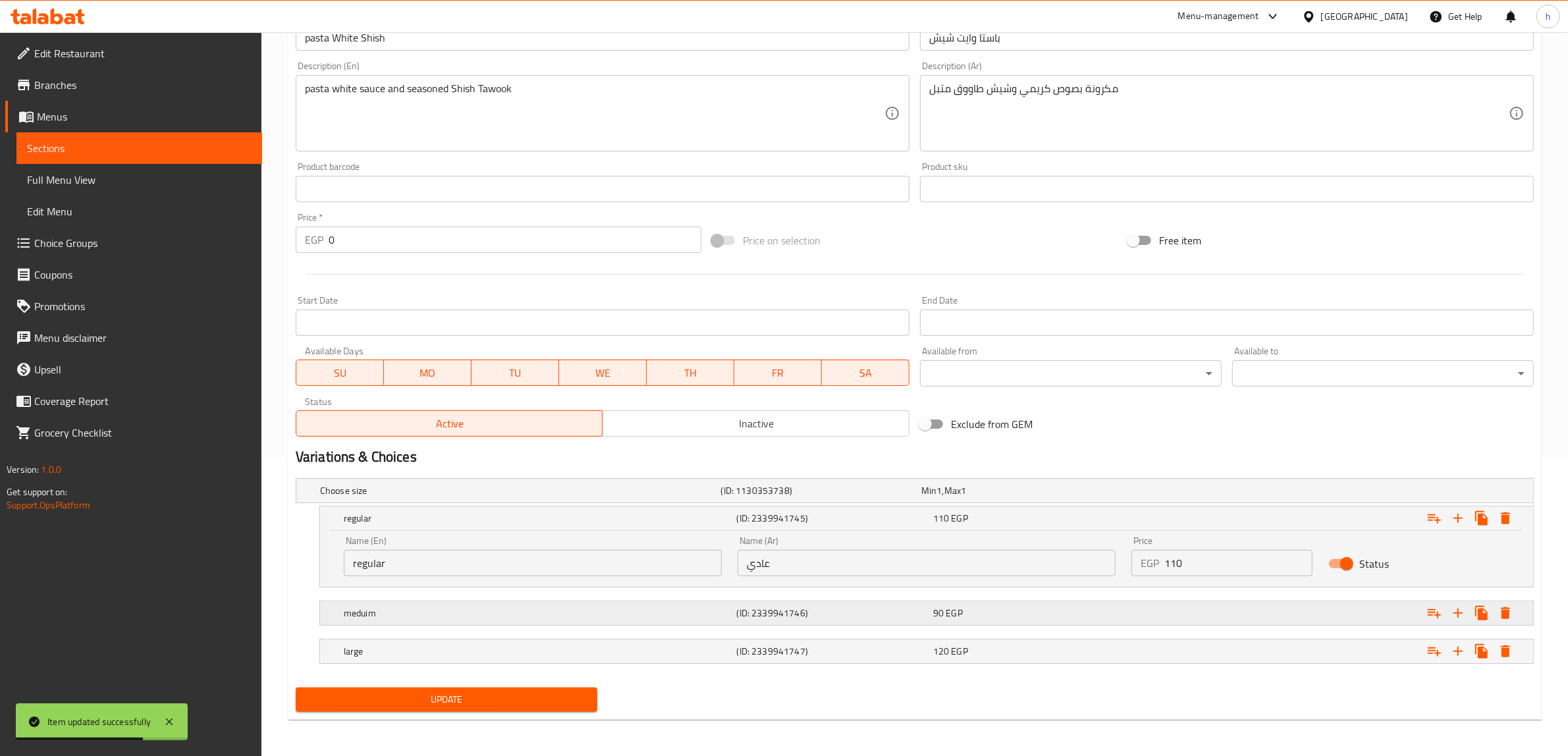
click at [1134, 603] on div "Expand" at bounding box center [1323, 613] width 393 height 29
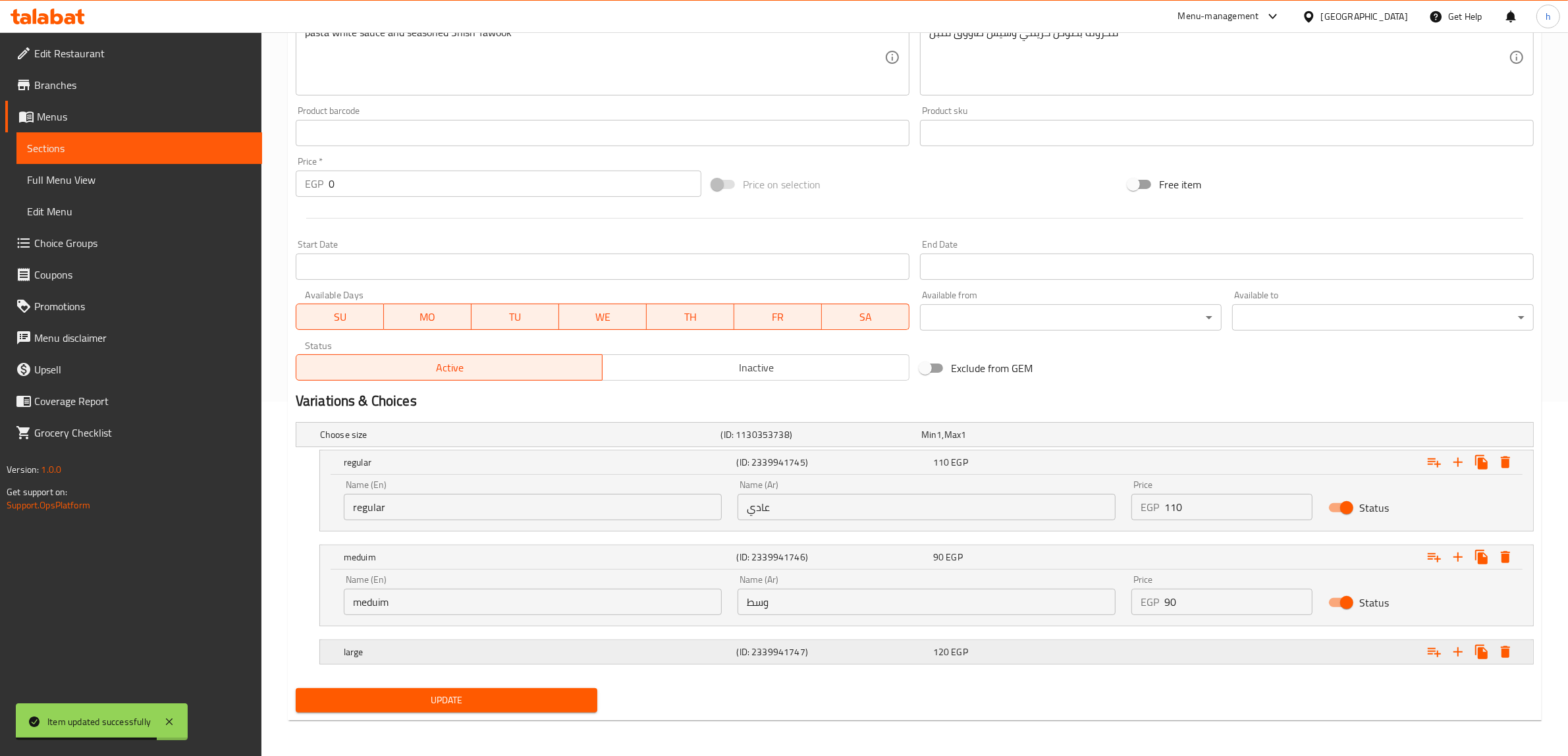
scroll to position [356, 0]
click at [1108, 662] on div "large (ID: 2339941747) 120 EGP" at bounding box center [930, 650] width 1178 height 29
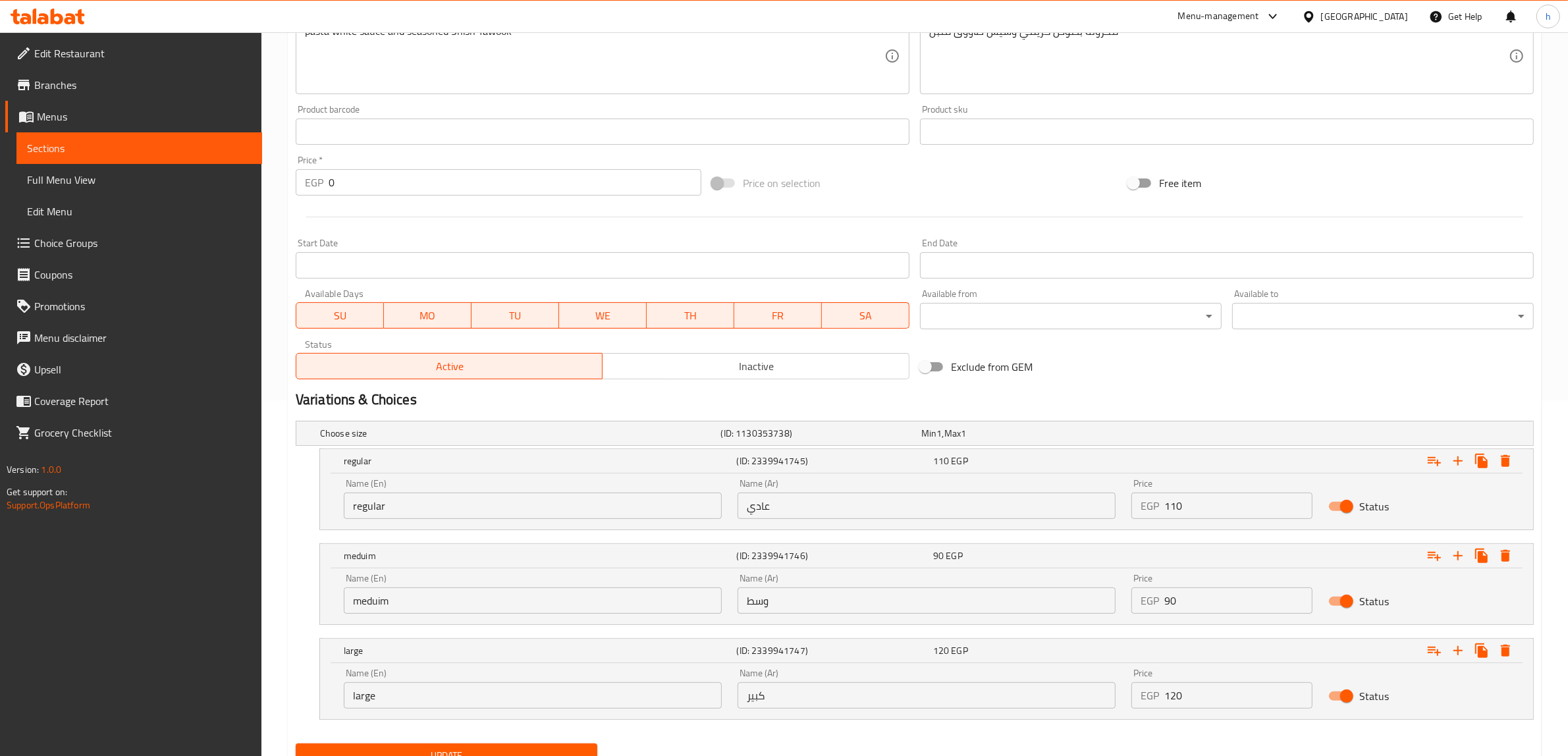
click at [1226, 504] on input "110" at bounding box center [1238, 505] width 148 height 27
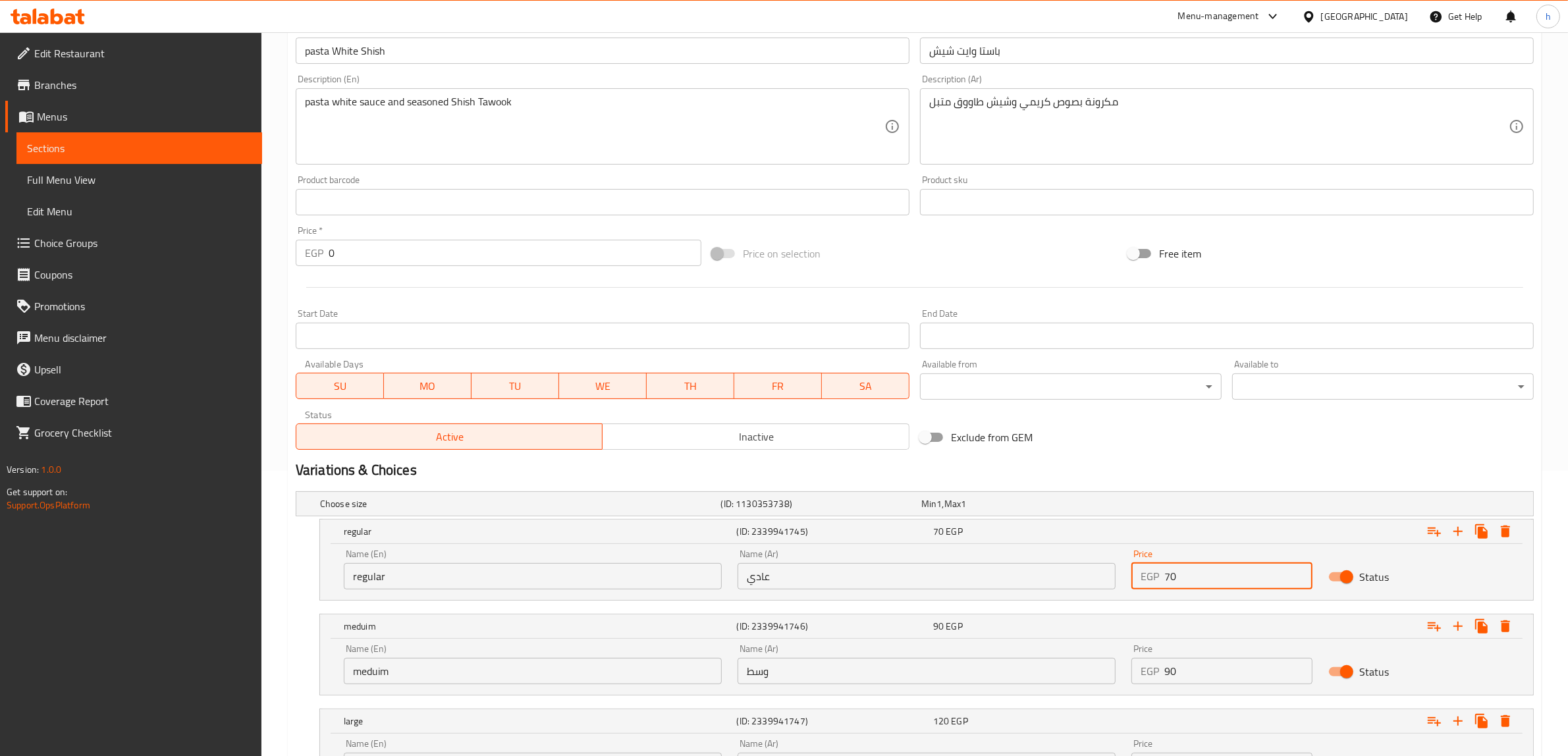
scroll to position [83, 0]
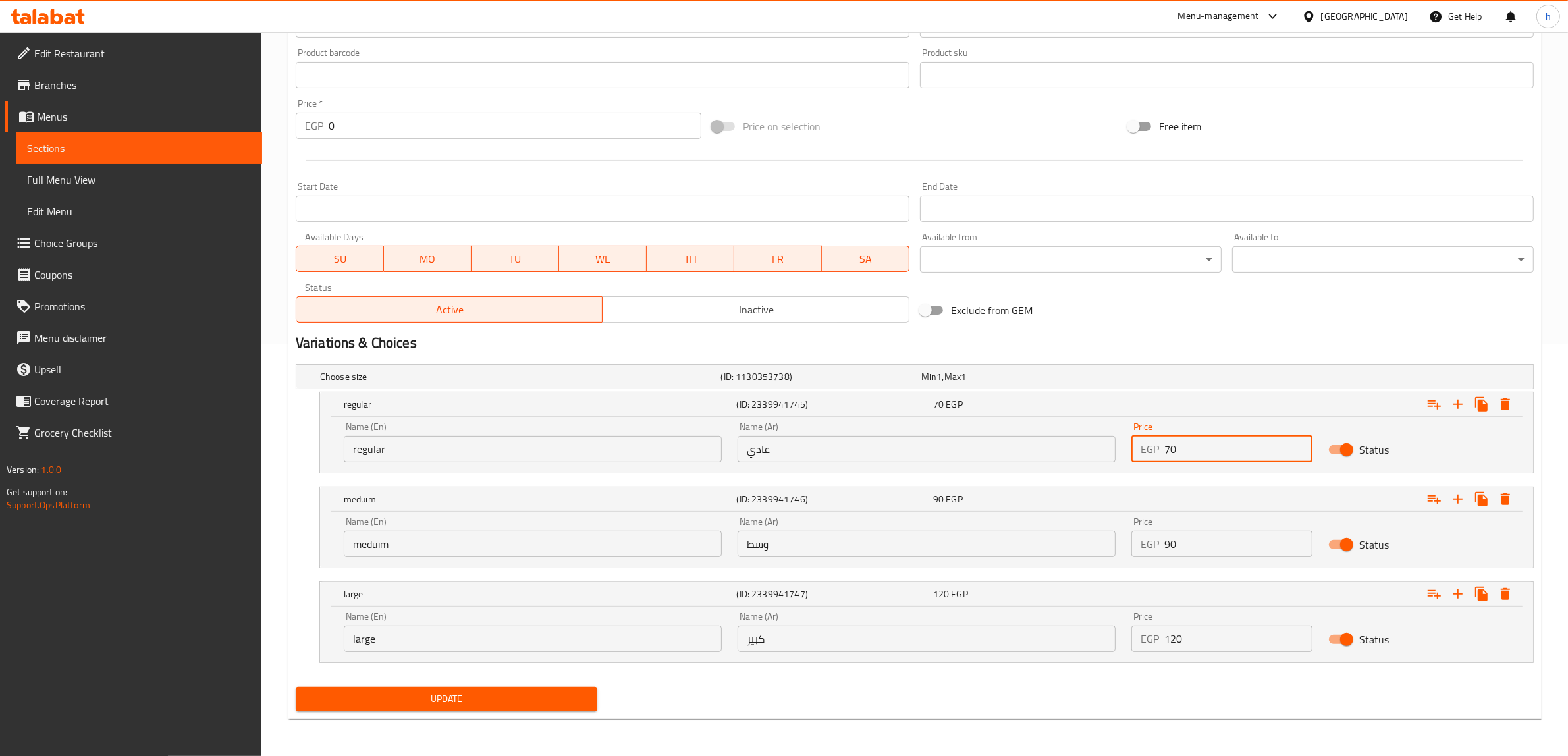
type input "70"
click at [455, 699] on span "Update" at bounding box center [446, 699] width 281 height 16
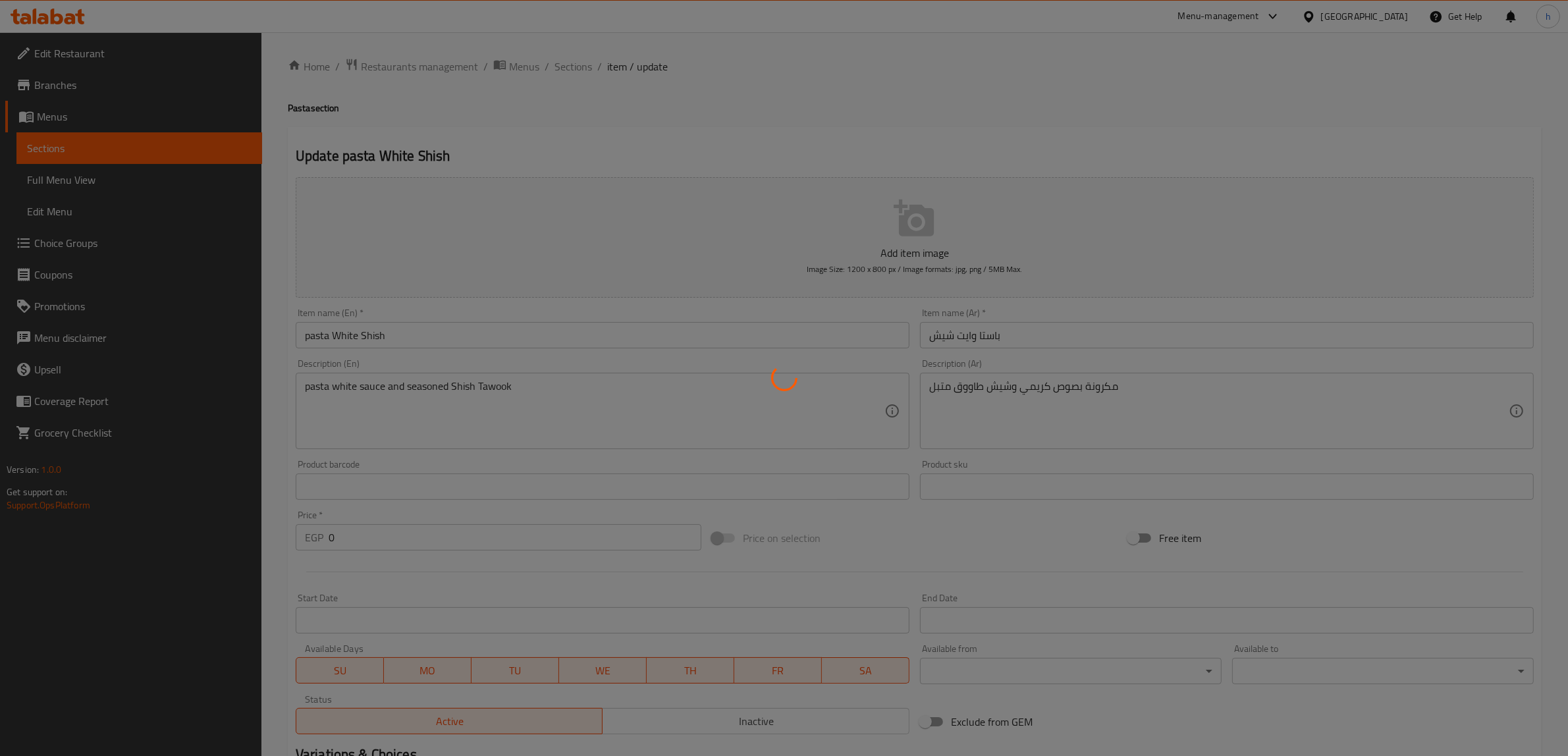
scroll to position [0, 0]
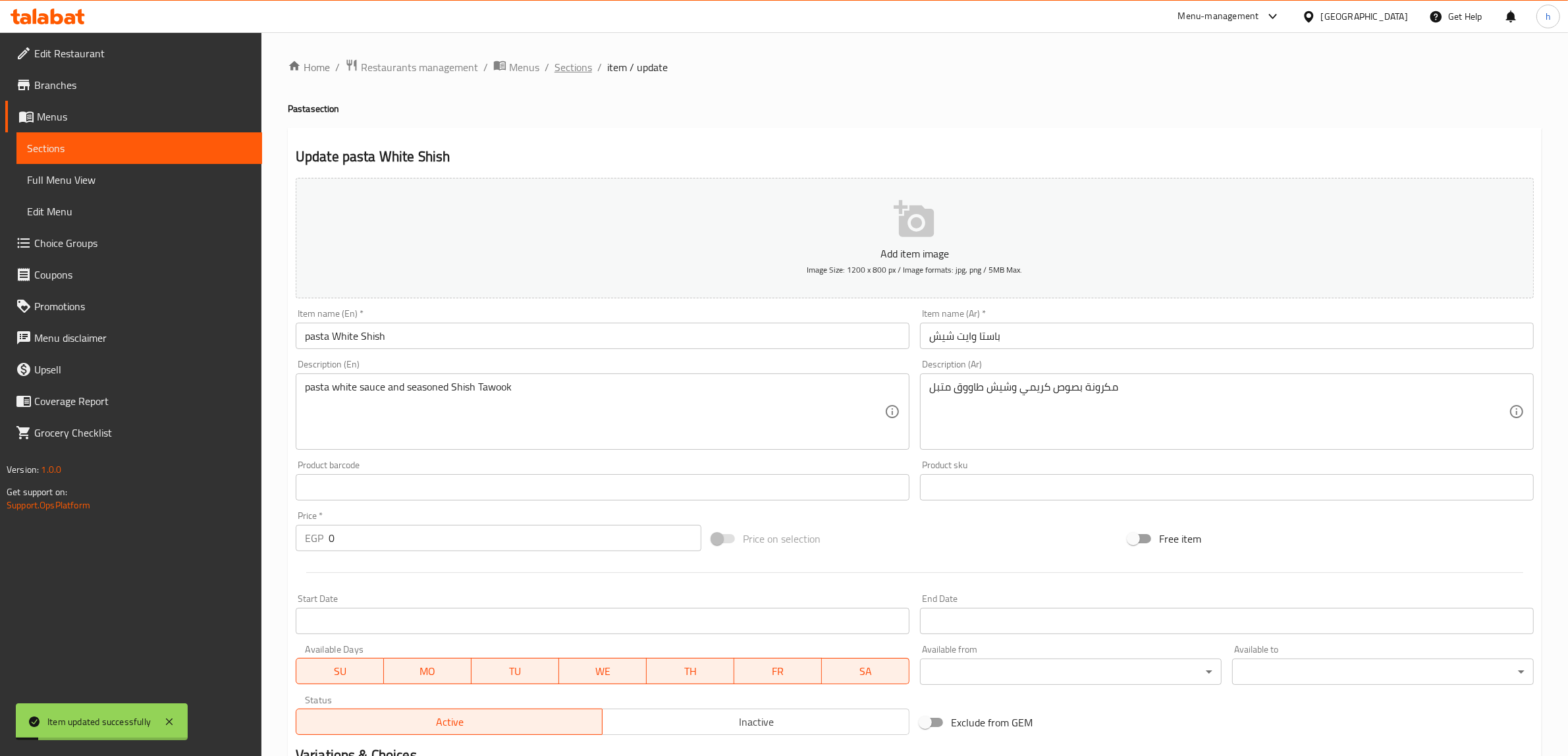
click at [583, 67] on span "Sections" at bounding box center [573, 67] width 37 height 16
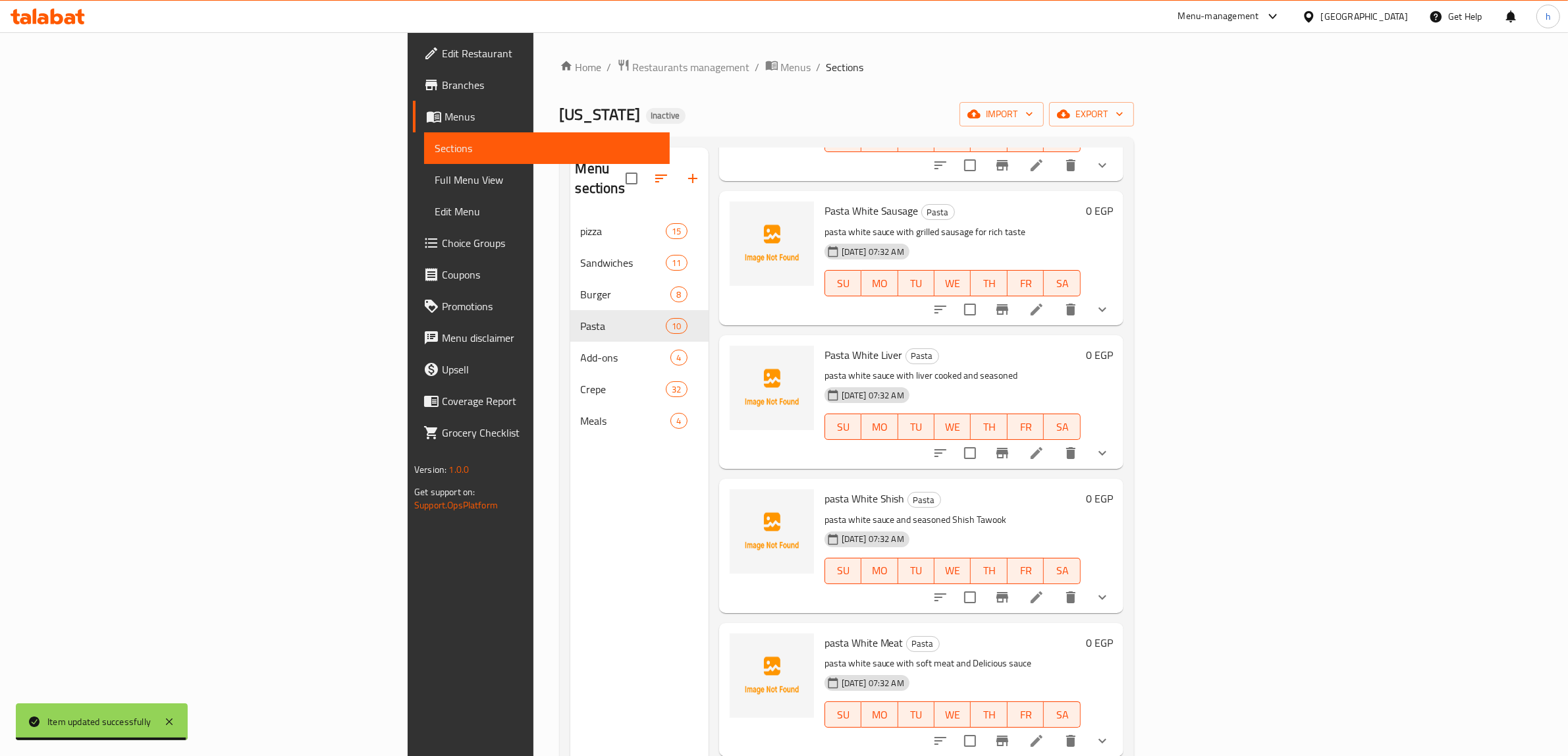
scroll to position [165, 0]
click at [1042, 733] on icon at bounding box center [1036, 738] width 12 height 12
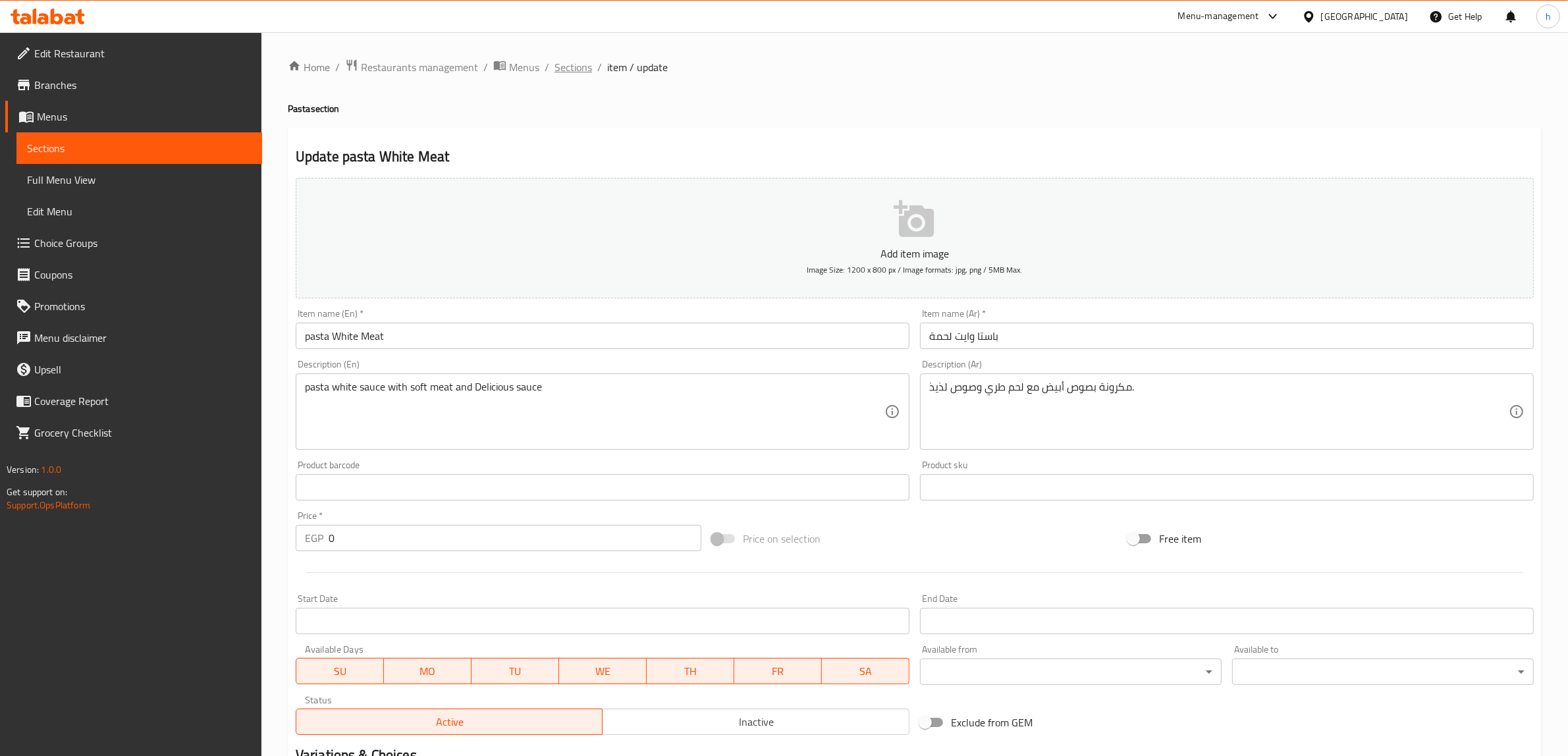
click at [572, 73] on span "Sections" at bounding box center [573, 67] width 37 height 16
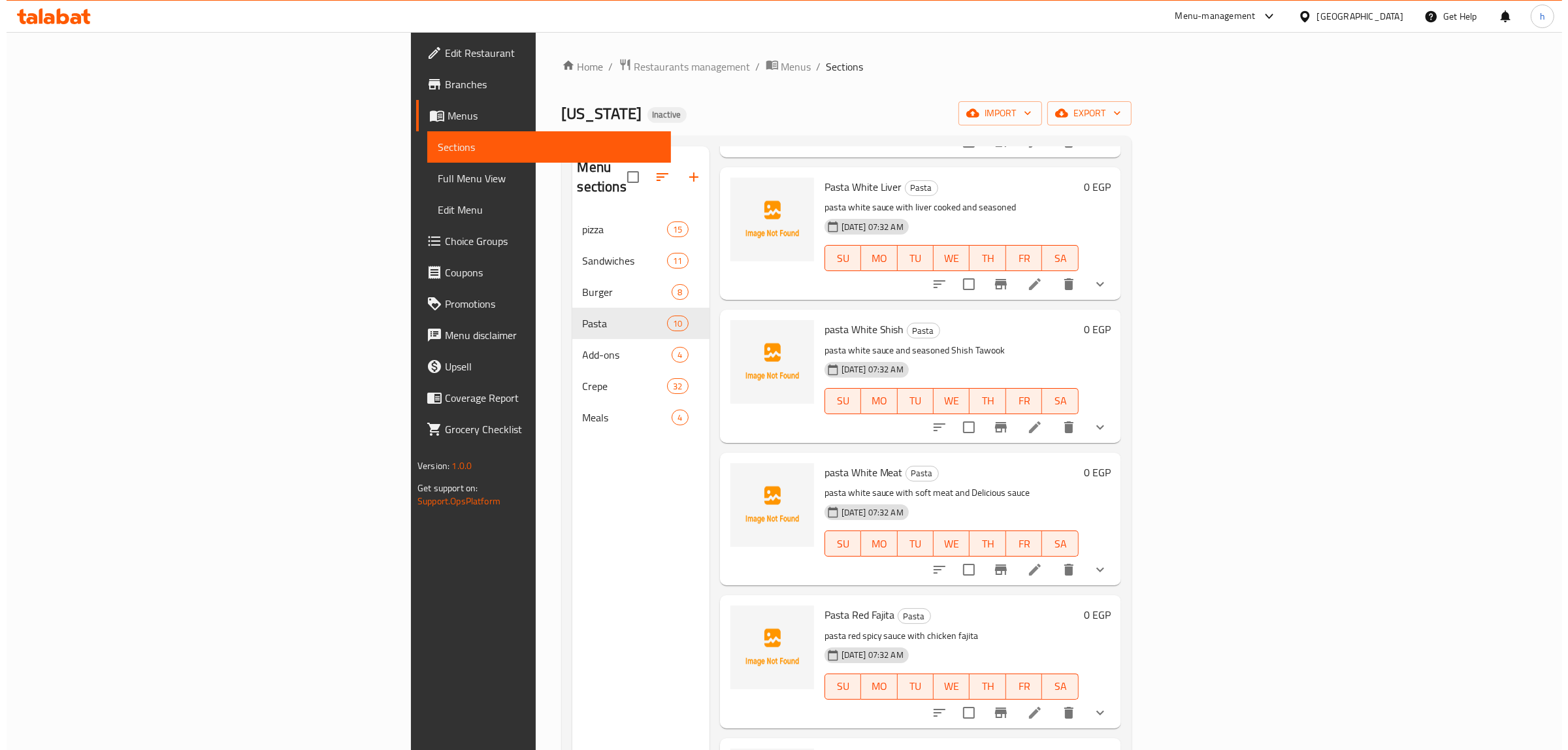
scroll to position [408, 0]
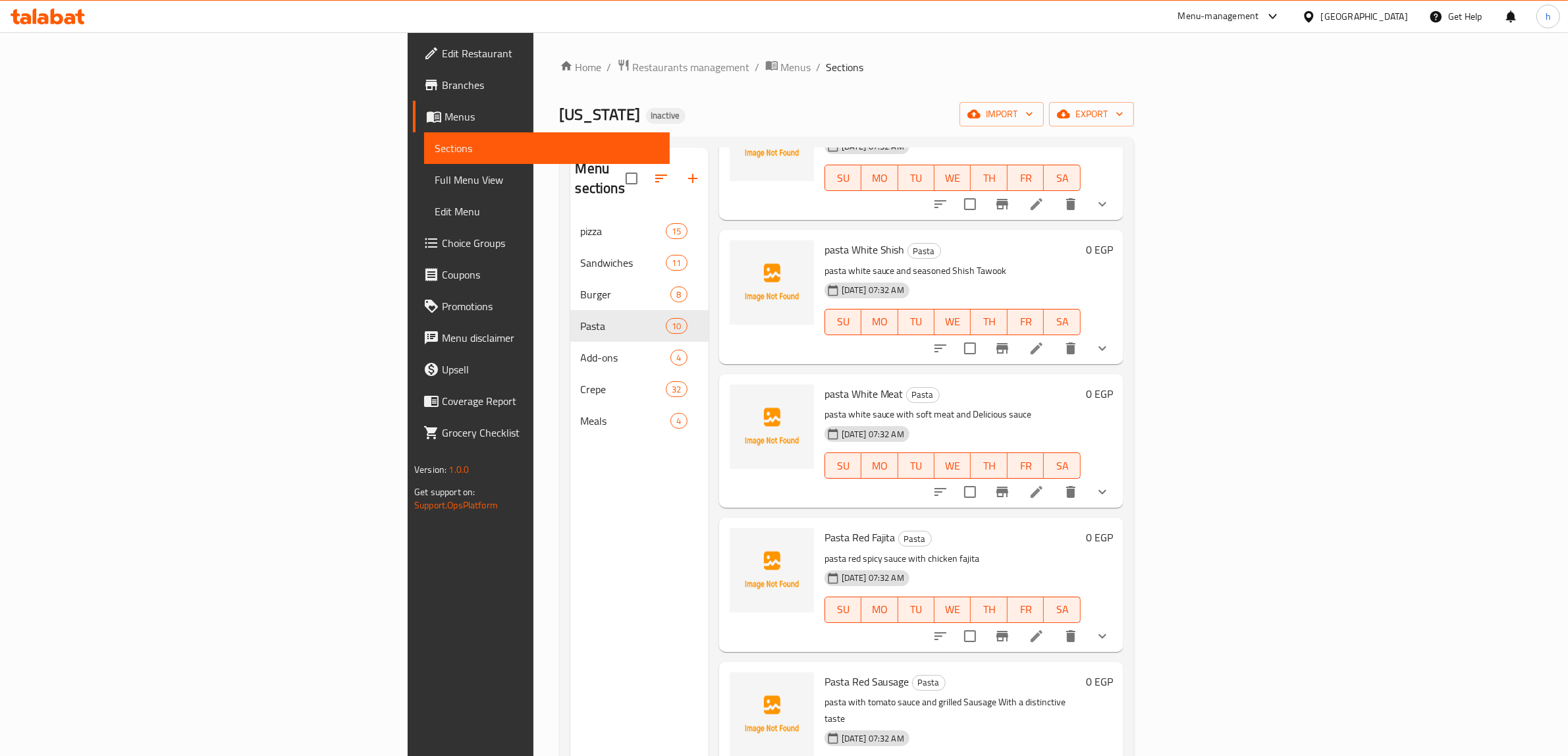
click at [1055, 624] on li at bounding box center [1036, 636] width 37 height 24
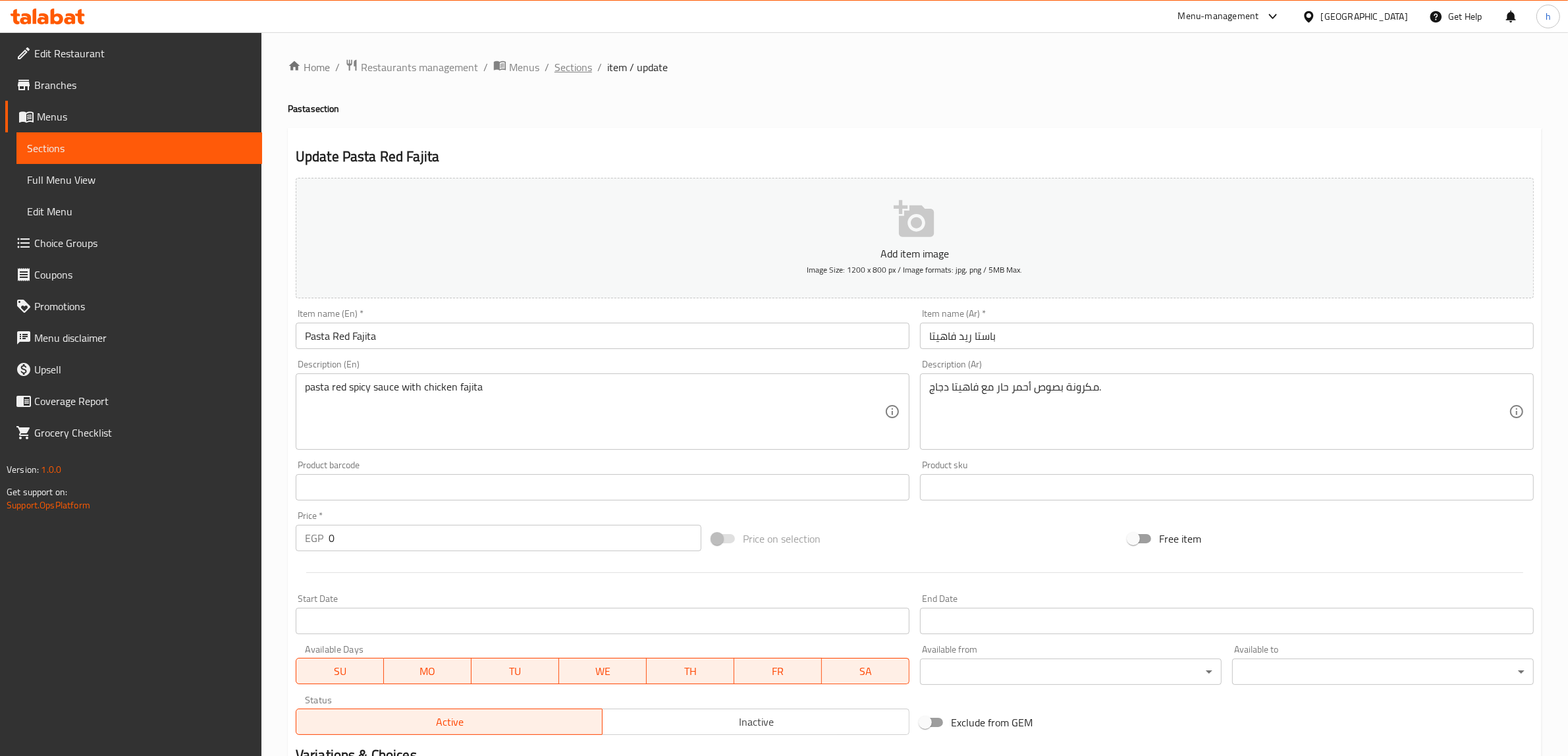
click at [577, 73] on span "Sections" at bounding box center [573, 67] width 37 height 16
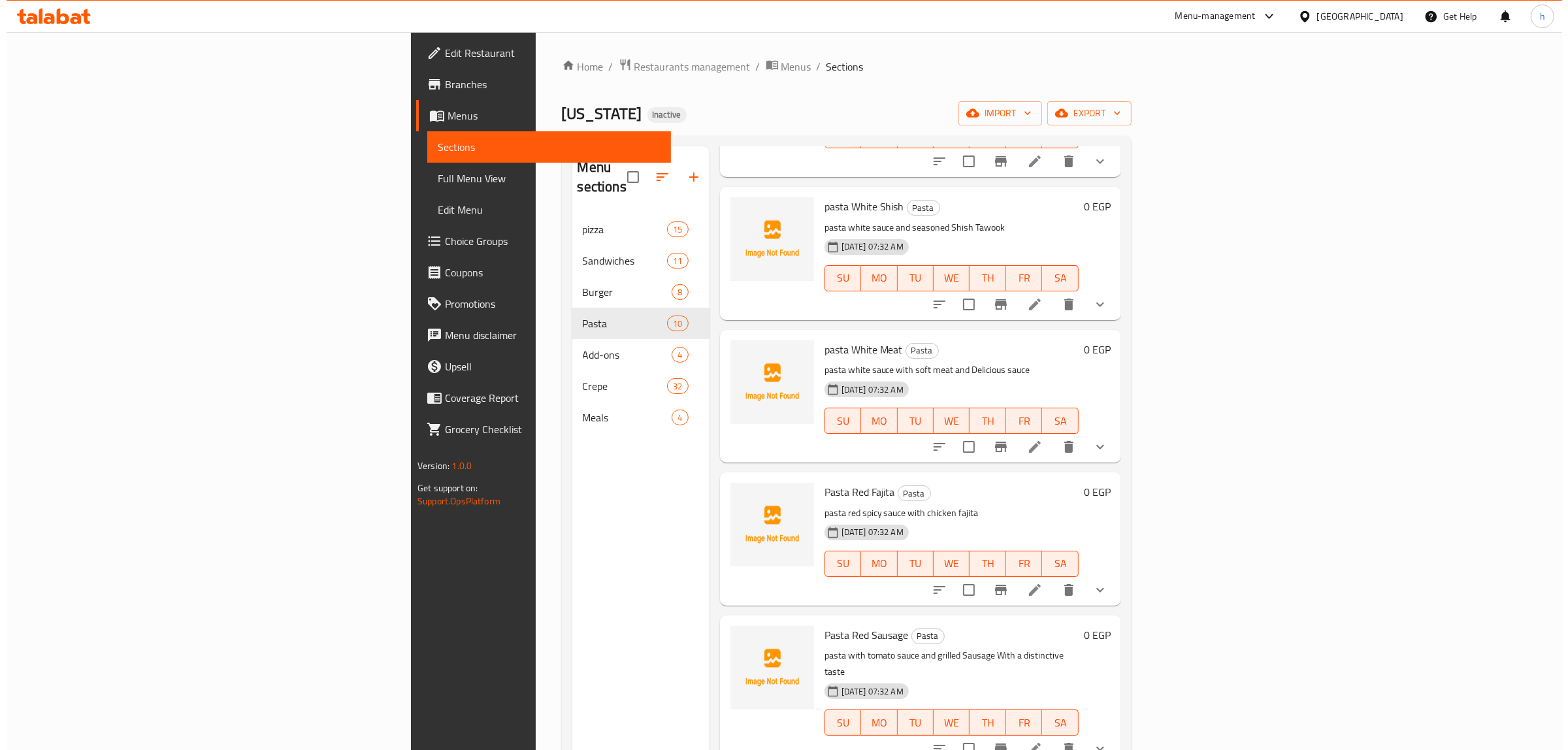
scroll to position [571, 0]
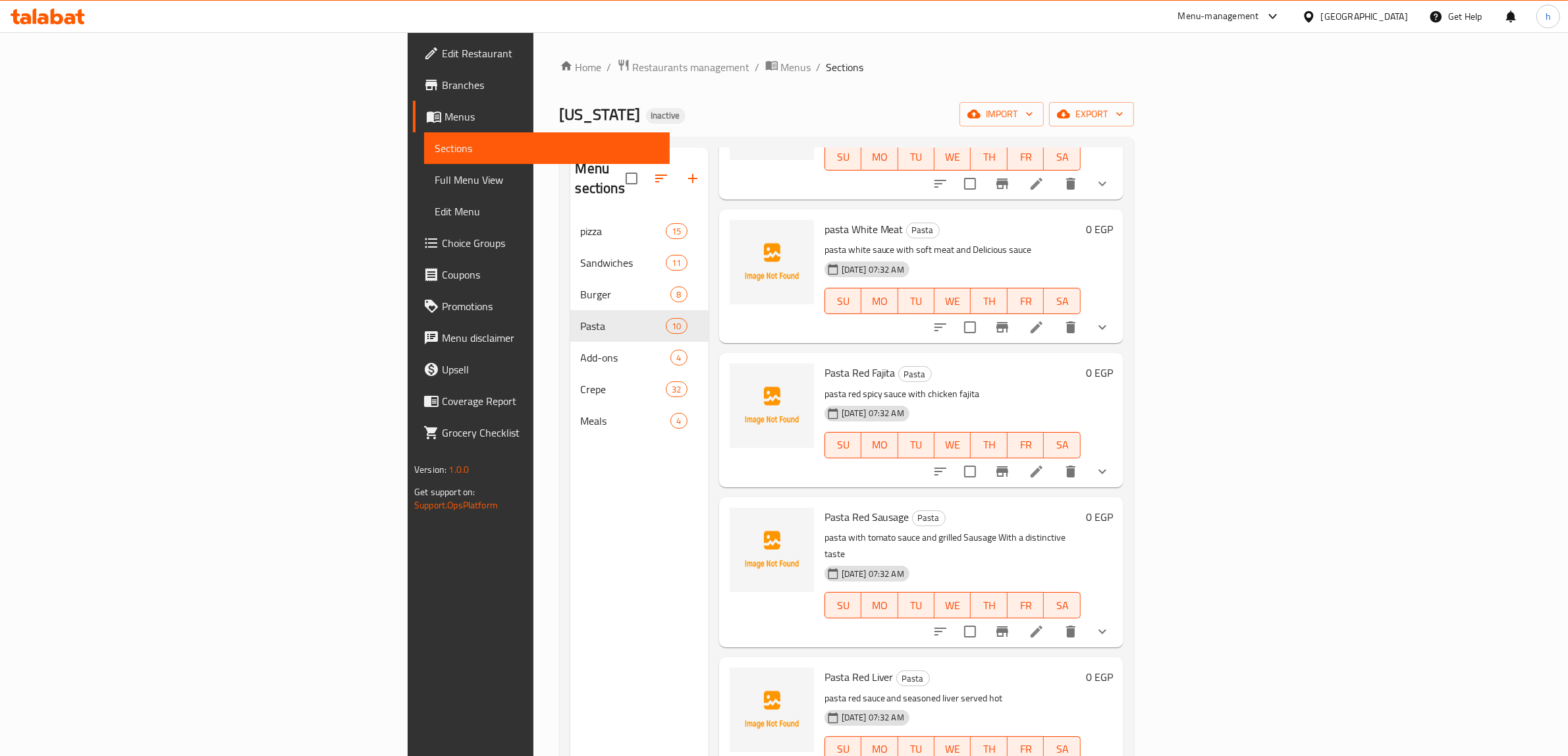
click at [1042, 625] on icon at bounding box center [1036, 631] width 12 height 12
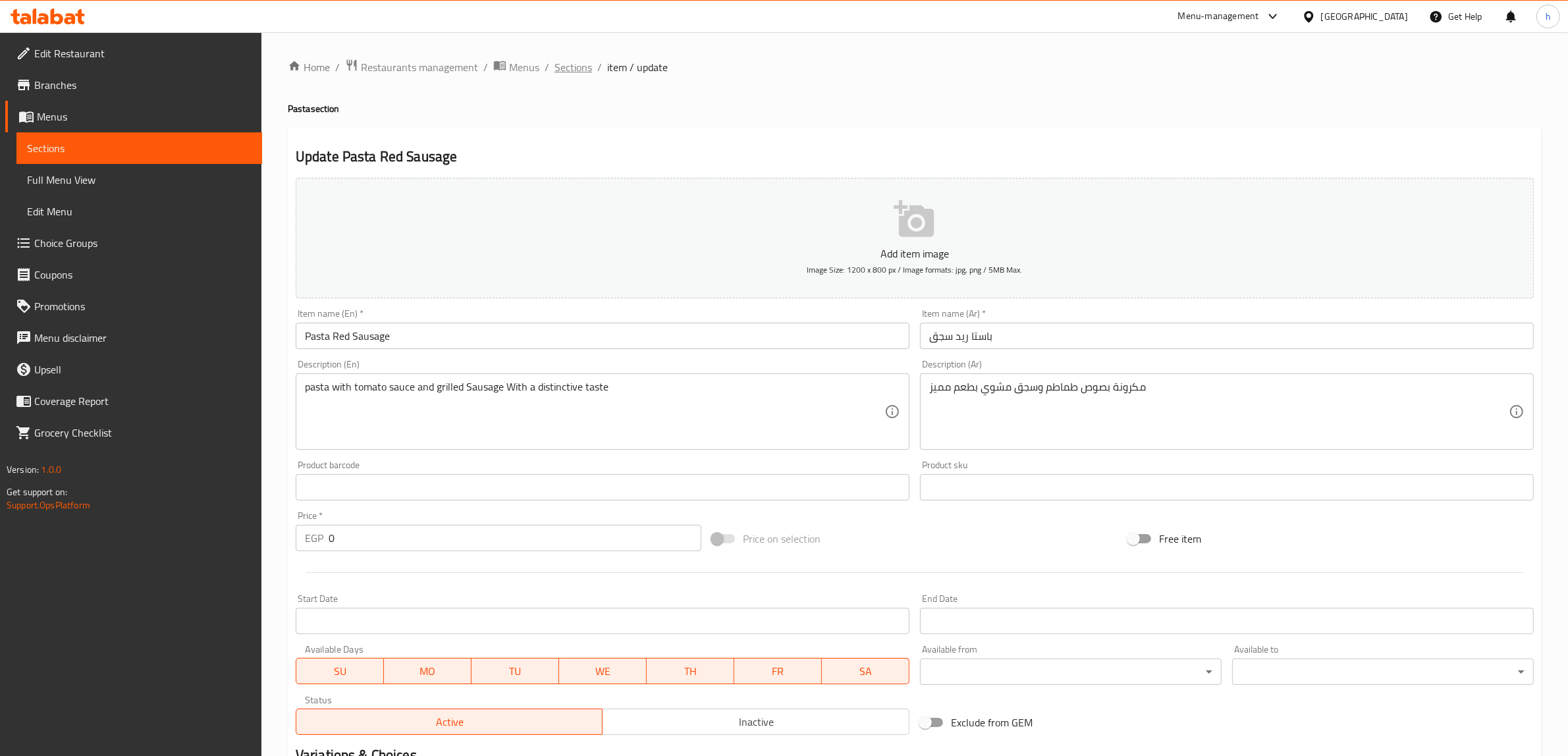
click at [579, 71] on span "Sections" at bounding box center [573, 67] width 37 height 16
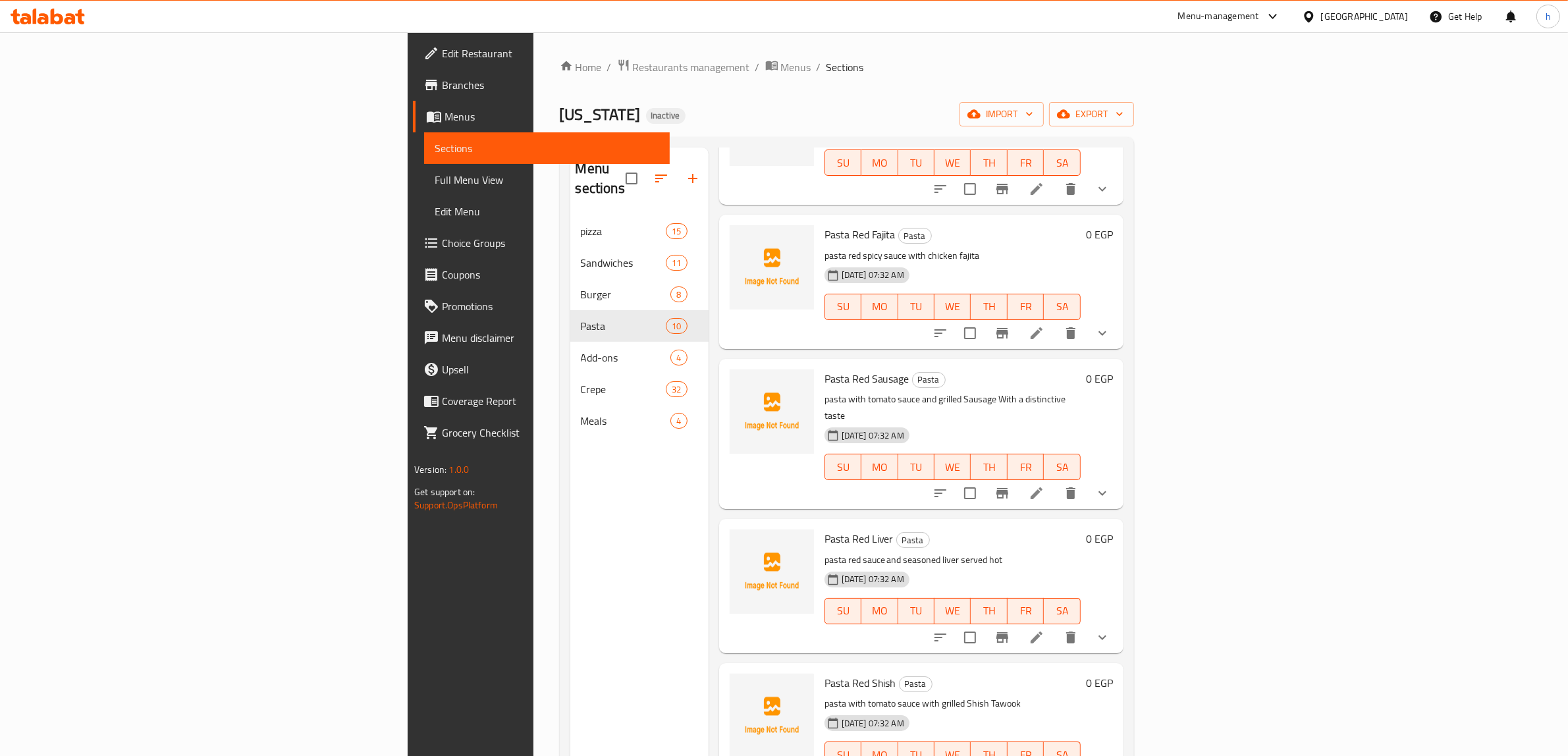
scroll to position [185, 0]
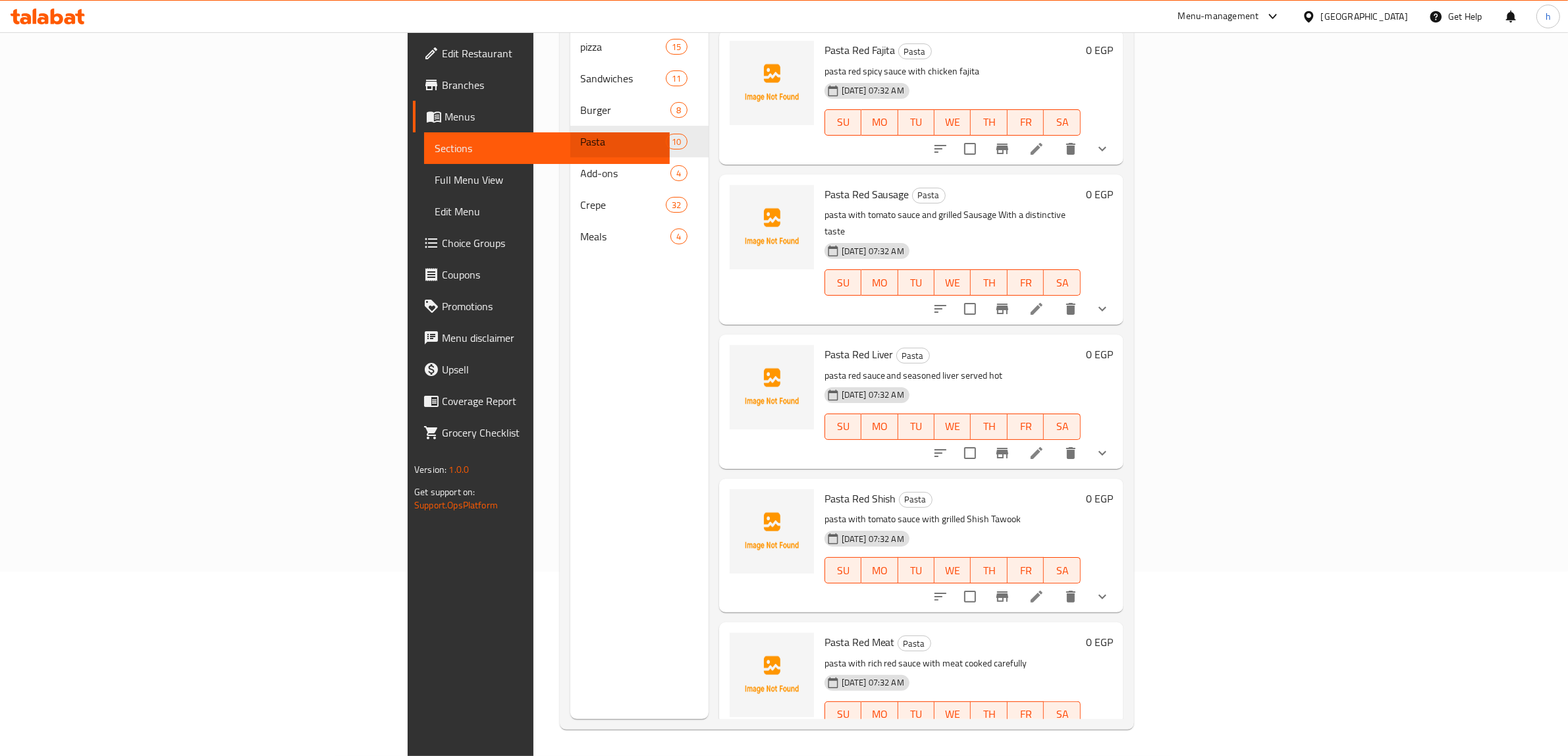
click at [1110, 589] on icon "show more" at bounding box center [1102, 596] width 16 height 16
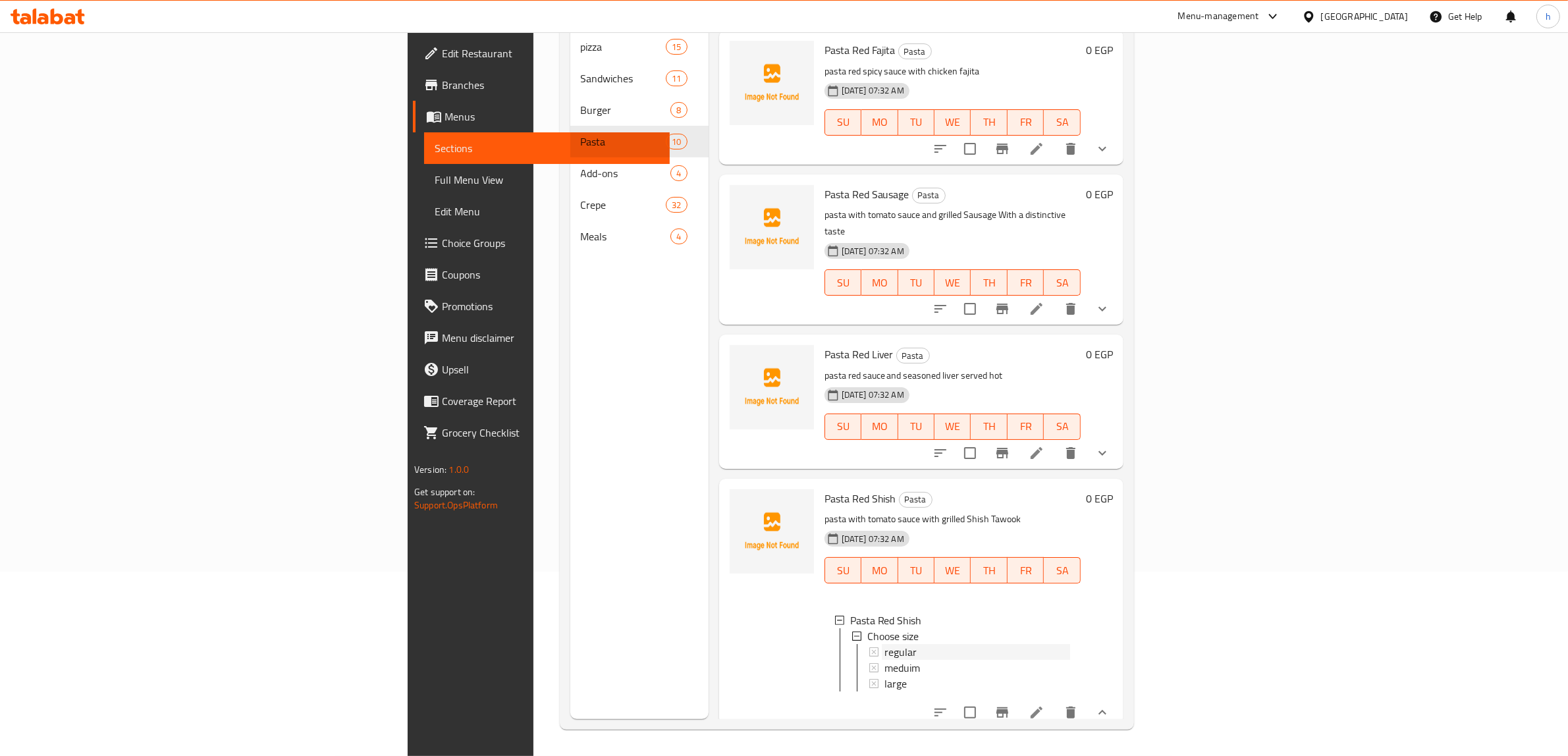
click at [912, 644] on div "regular" at bounding box center [977, 651] width 186 height 16
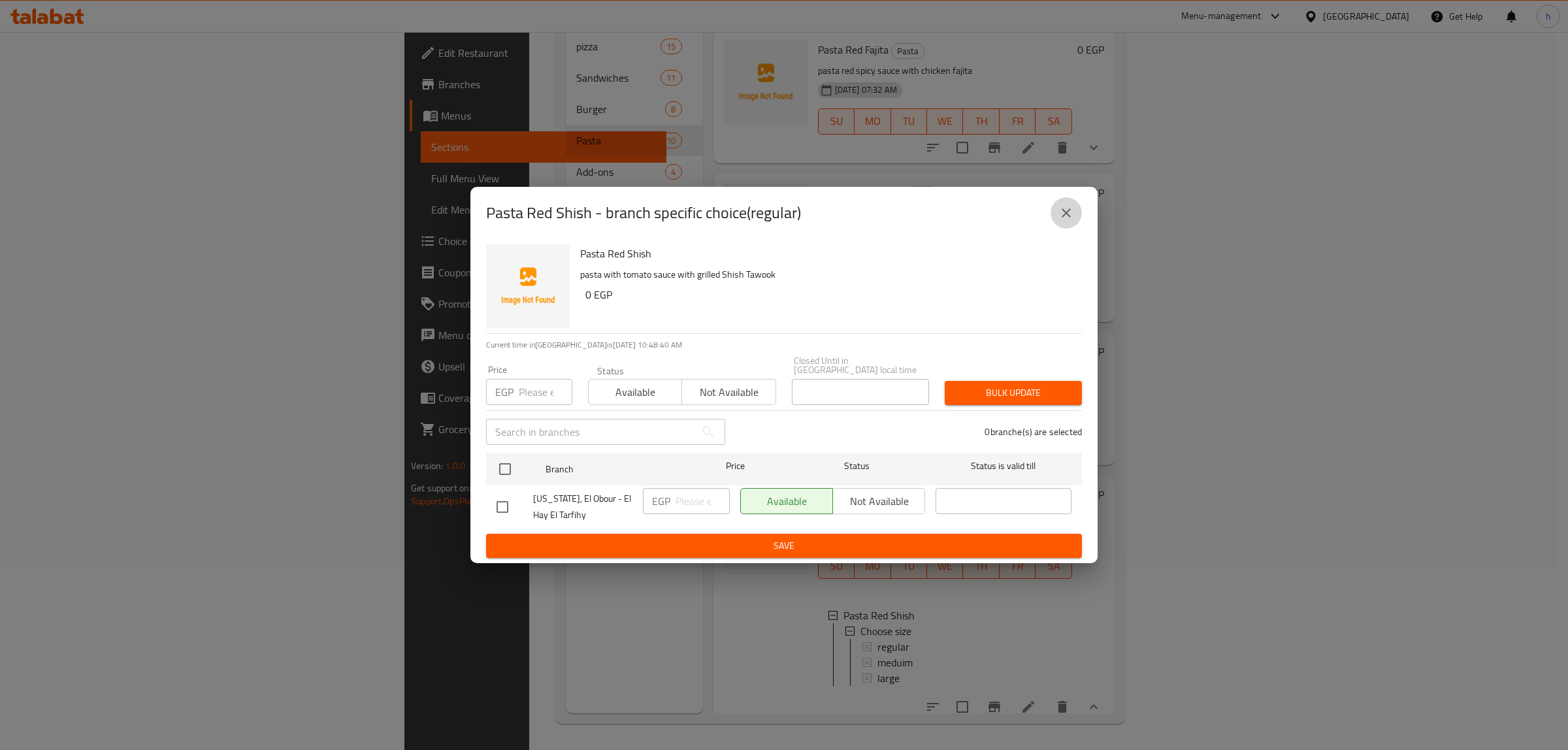
click at [1062, 213] on icon "close" at bounding box center [1066, 212] width 16 height 16
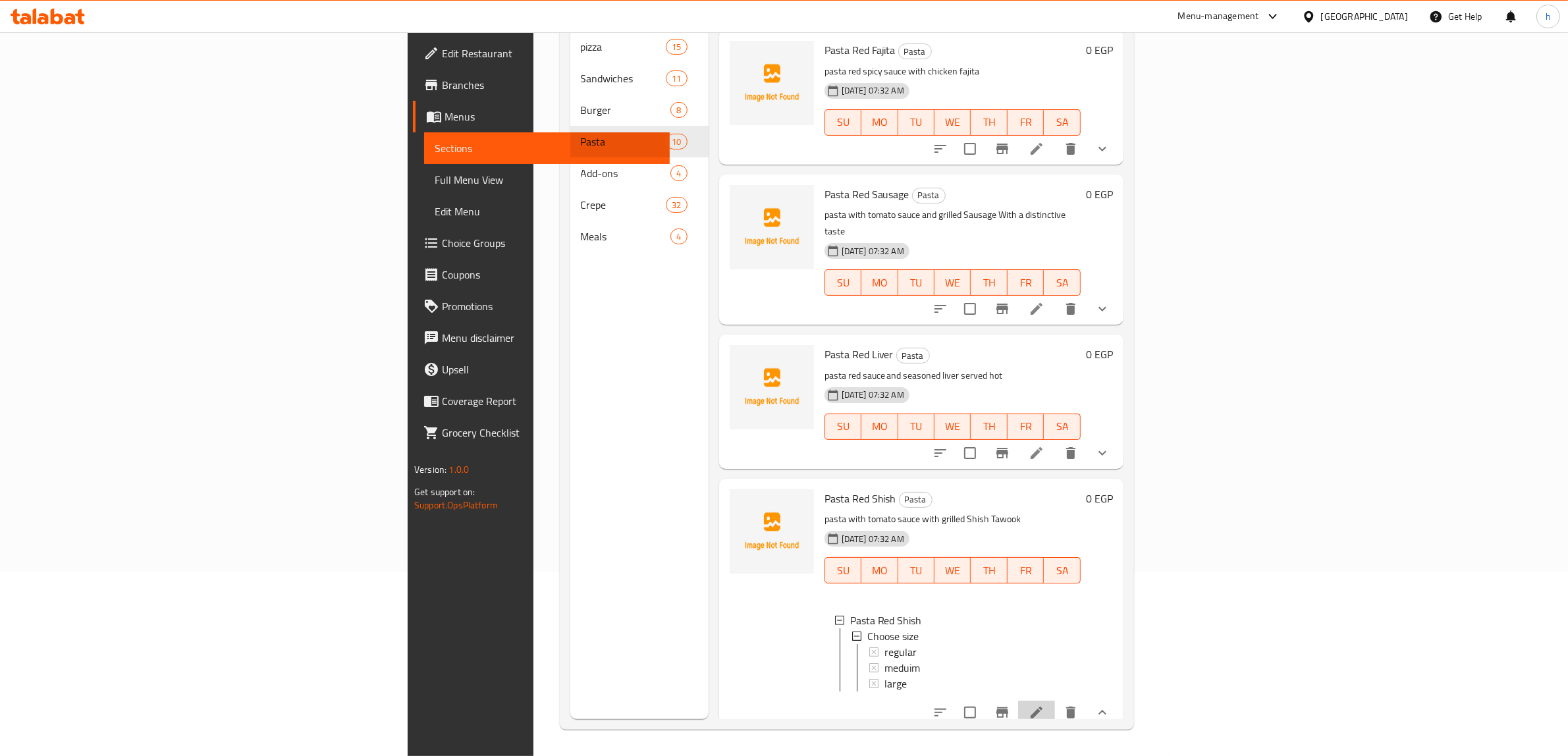
click at [1055, 700] on li at bounding box center [1036, 712] width 37 height 24
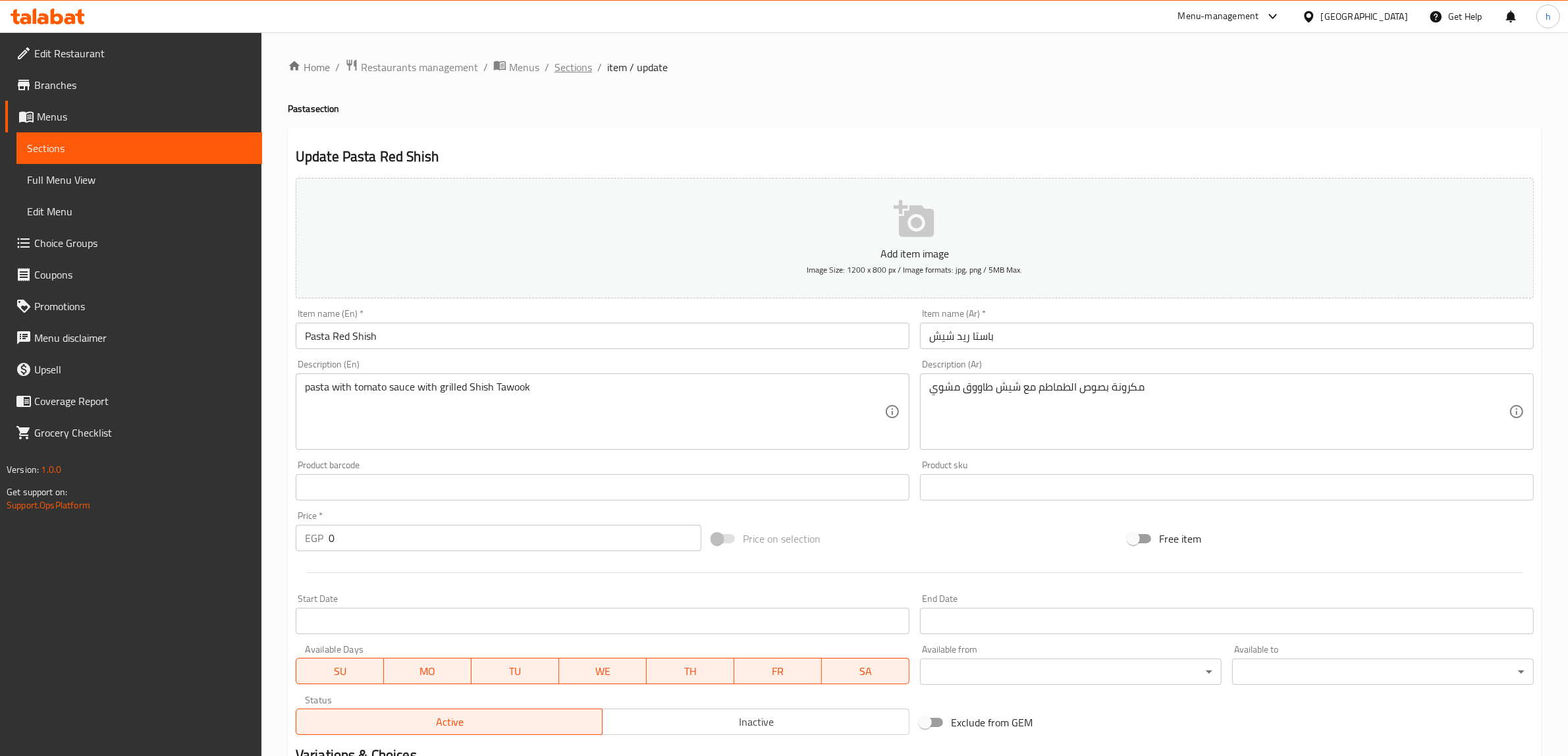
click at [577, 65] on span "Sections" at bounding box center [573, 67] width 37 height 16
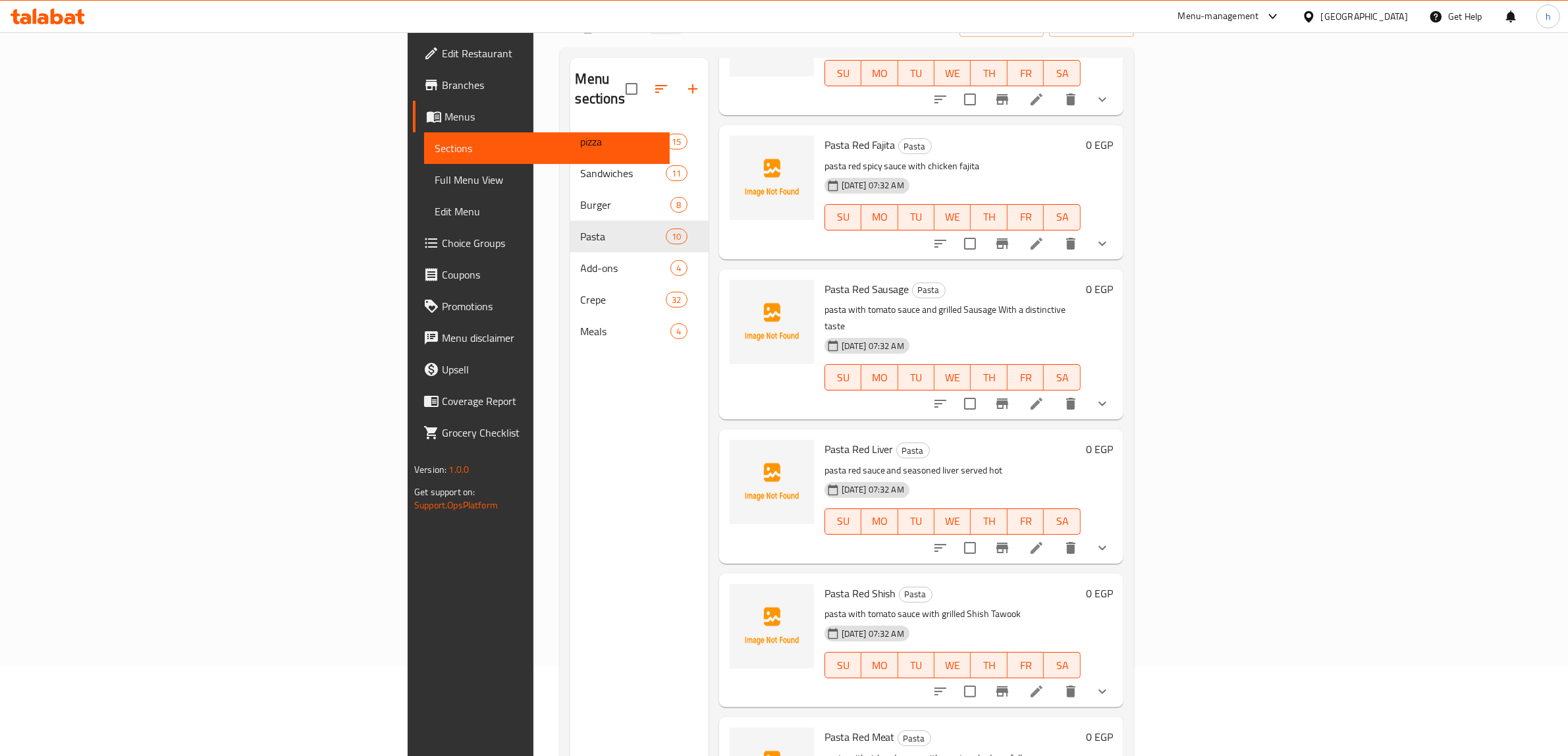
scroll to position [185, 0]
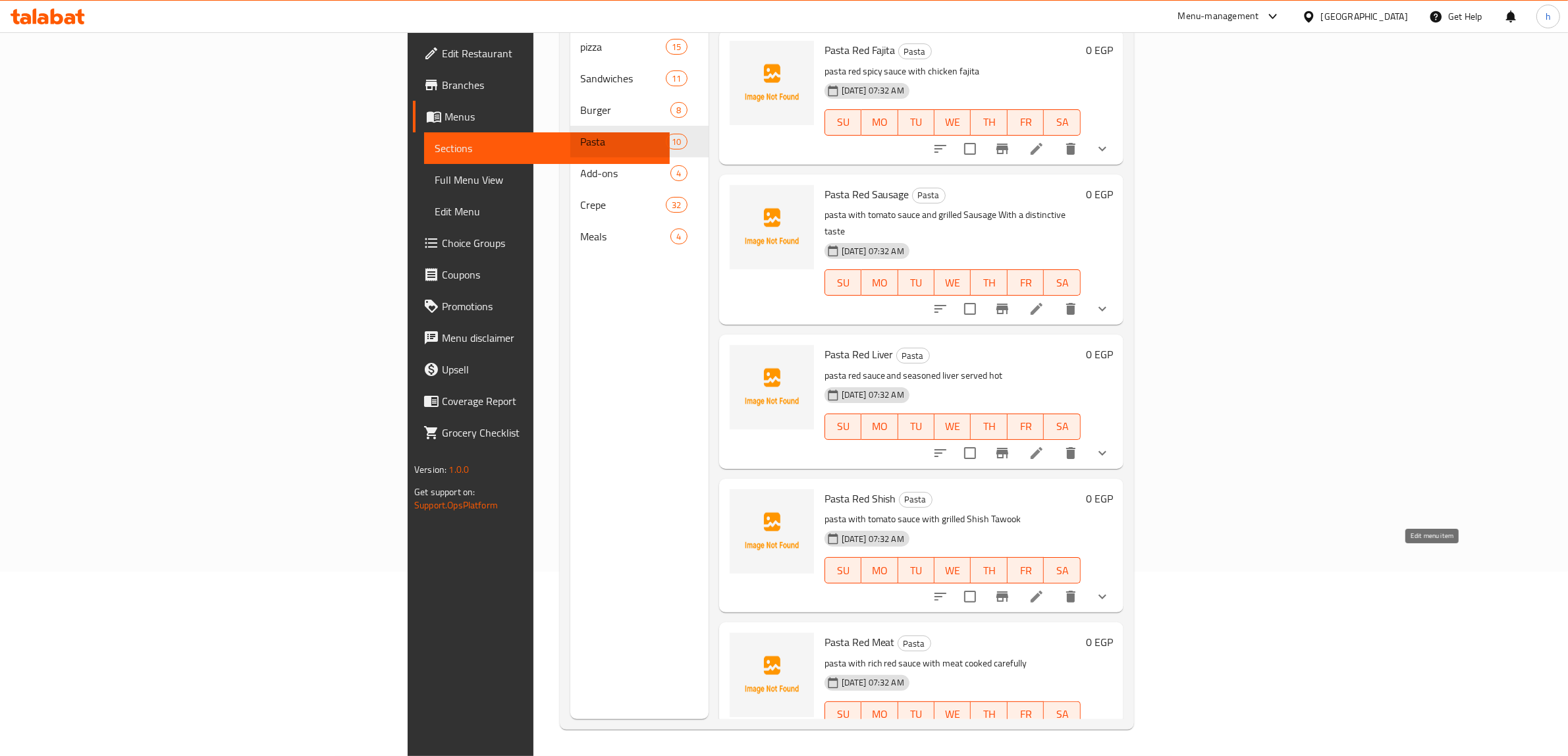
click at [1044, 589] on icon at bounding box center [1036, 596] width 16 height 16
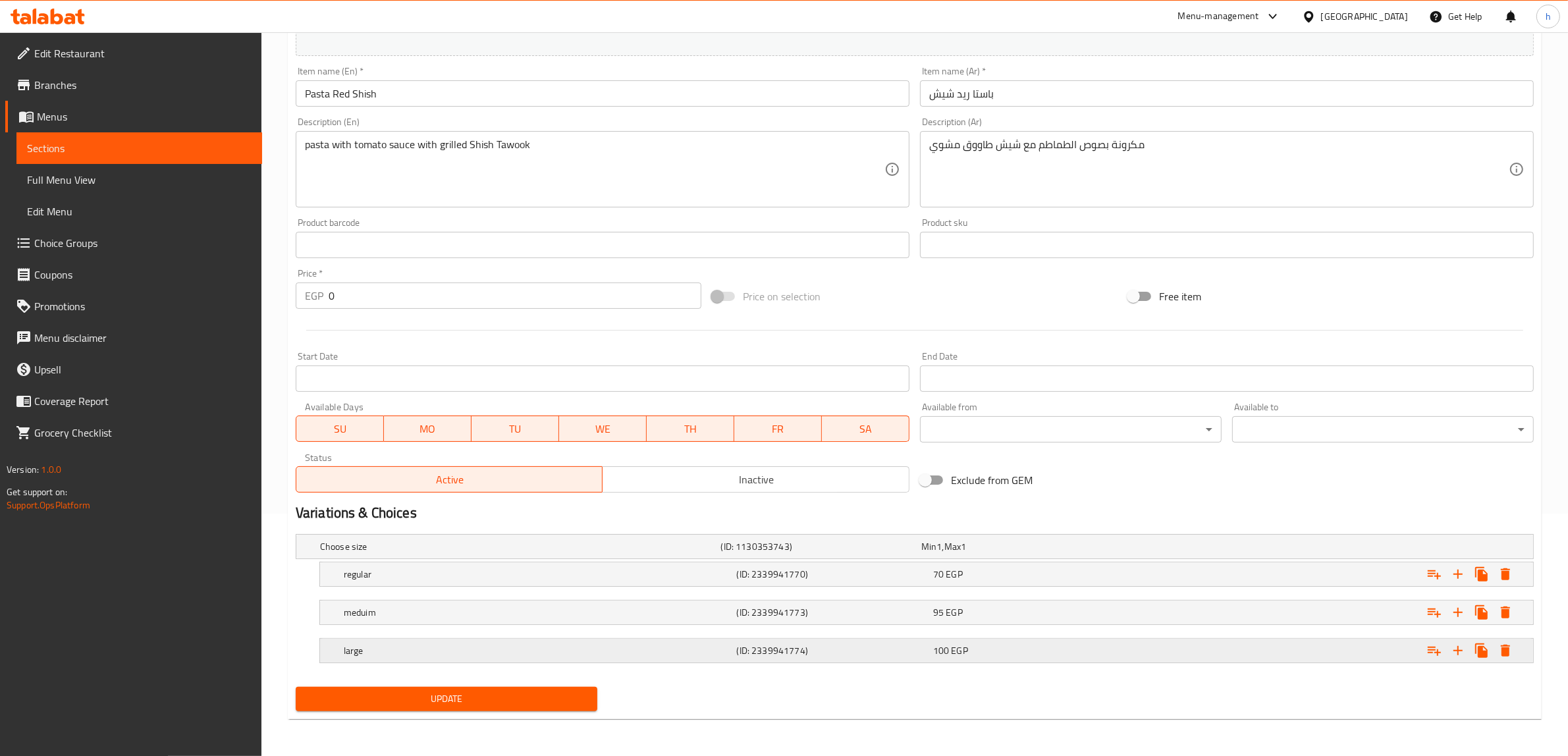
click at [986, 654] on div "100 EGP" at bounding box center [1028, 650] width 191 height 13
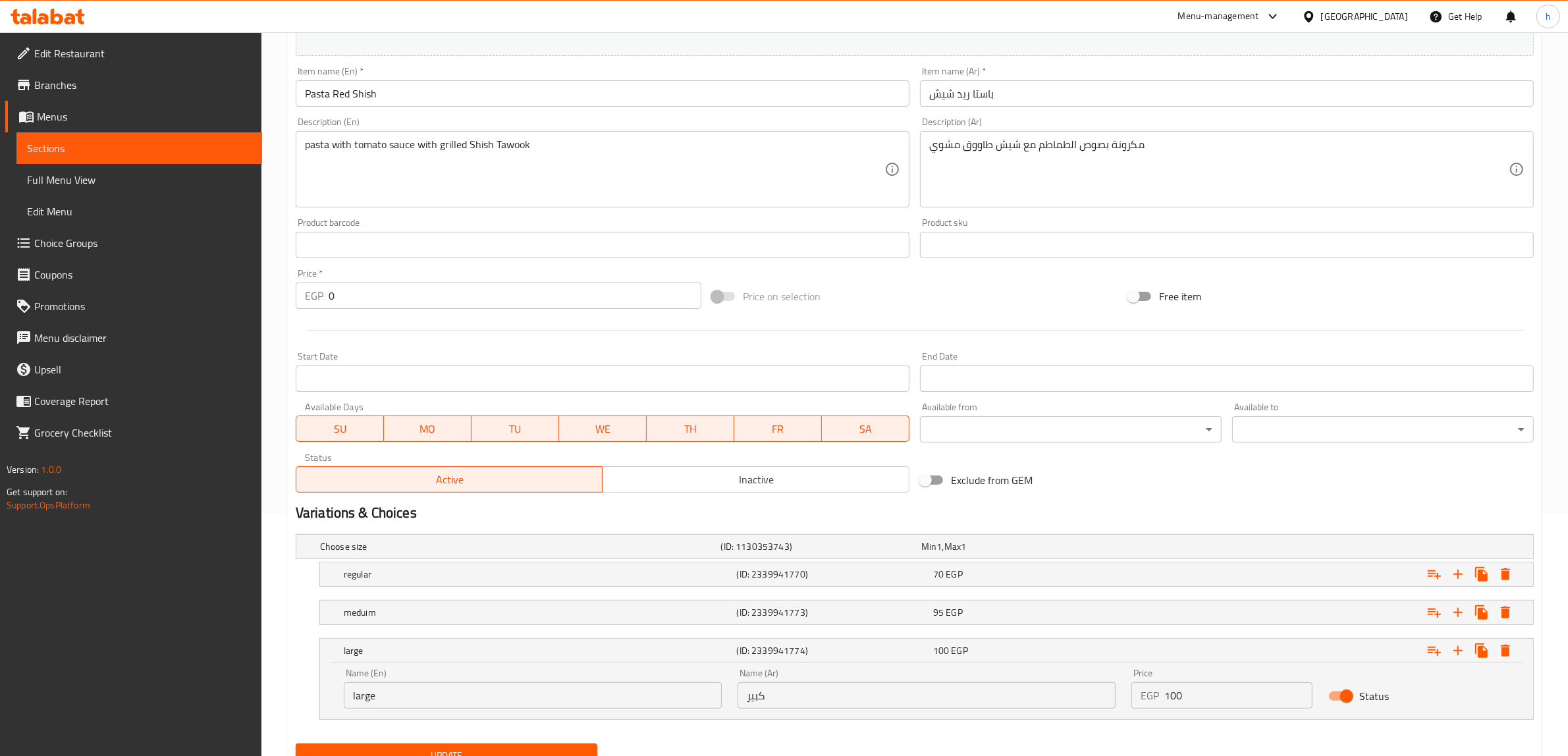
click at [1210, 705] on input "100" at bounding box center [1238, 695] width 148 height 27
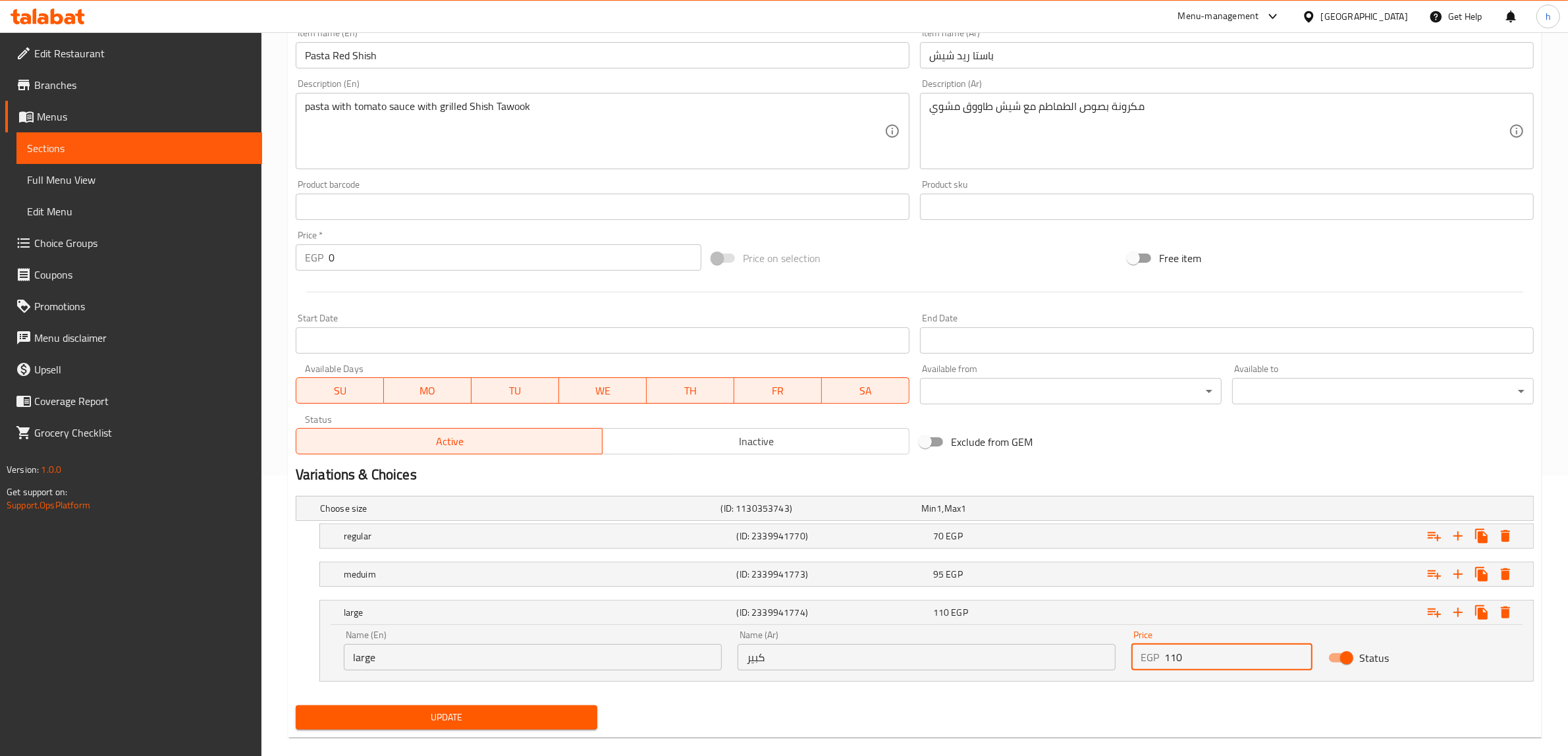
scroll to position [298, 0]
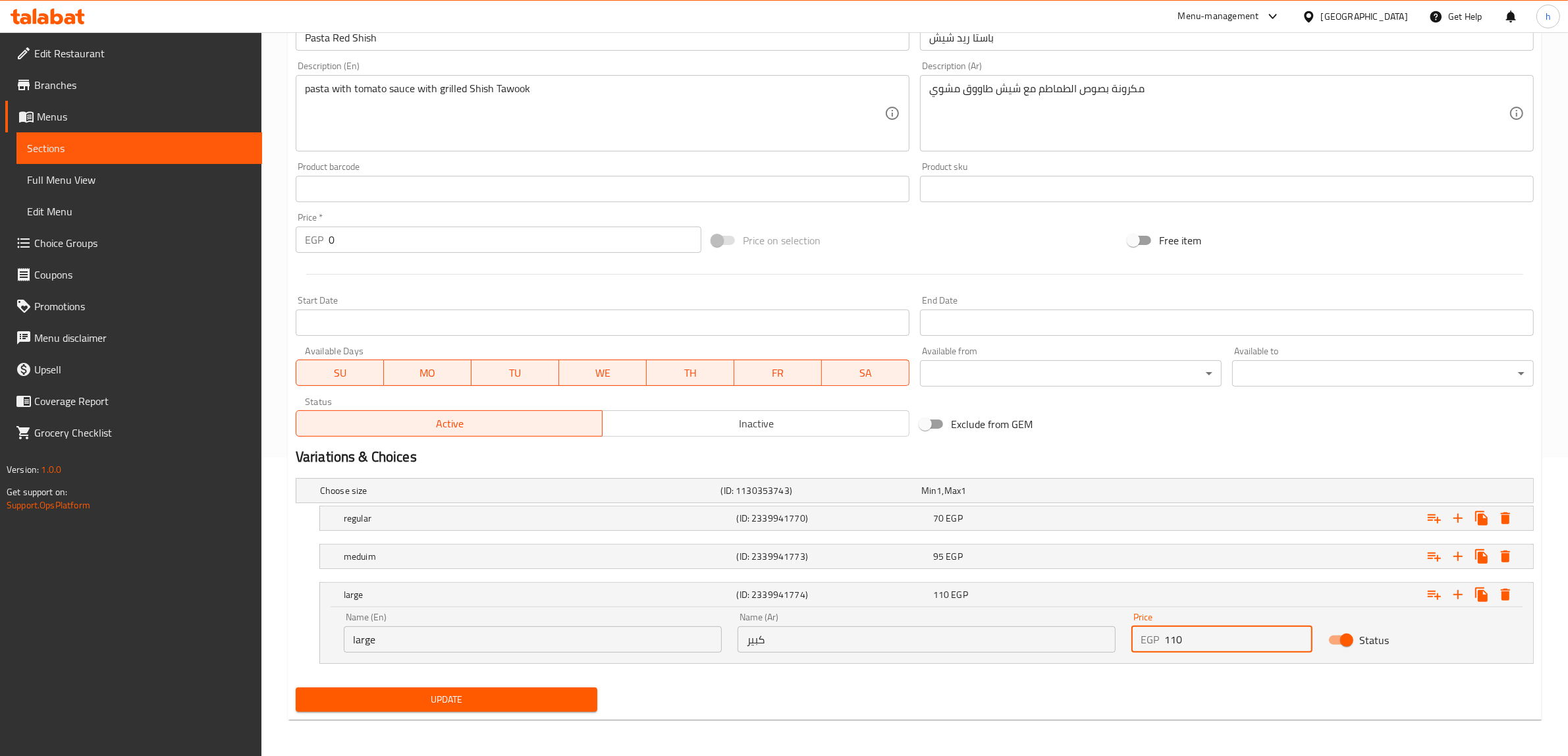
type input "110"
click at [478, 699] on span "Update" at bounding box center [446, 700] width 281 height 16
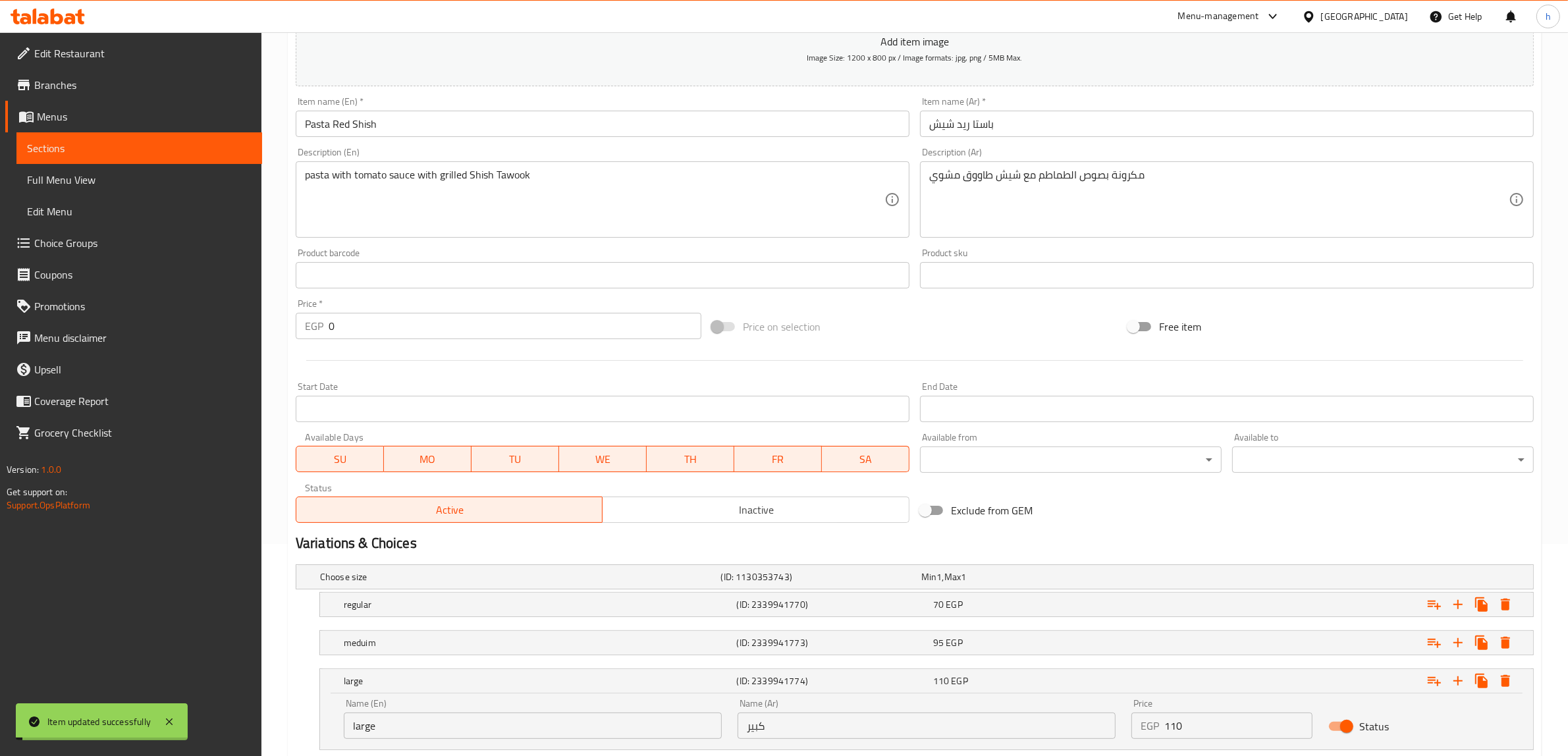
scroll to position [8, 0]
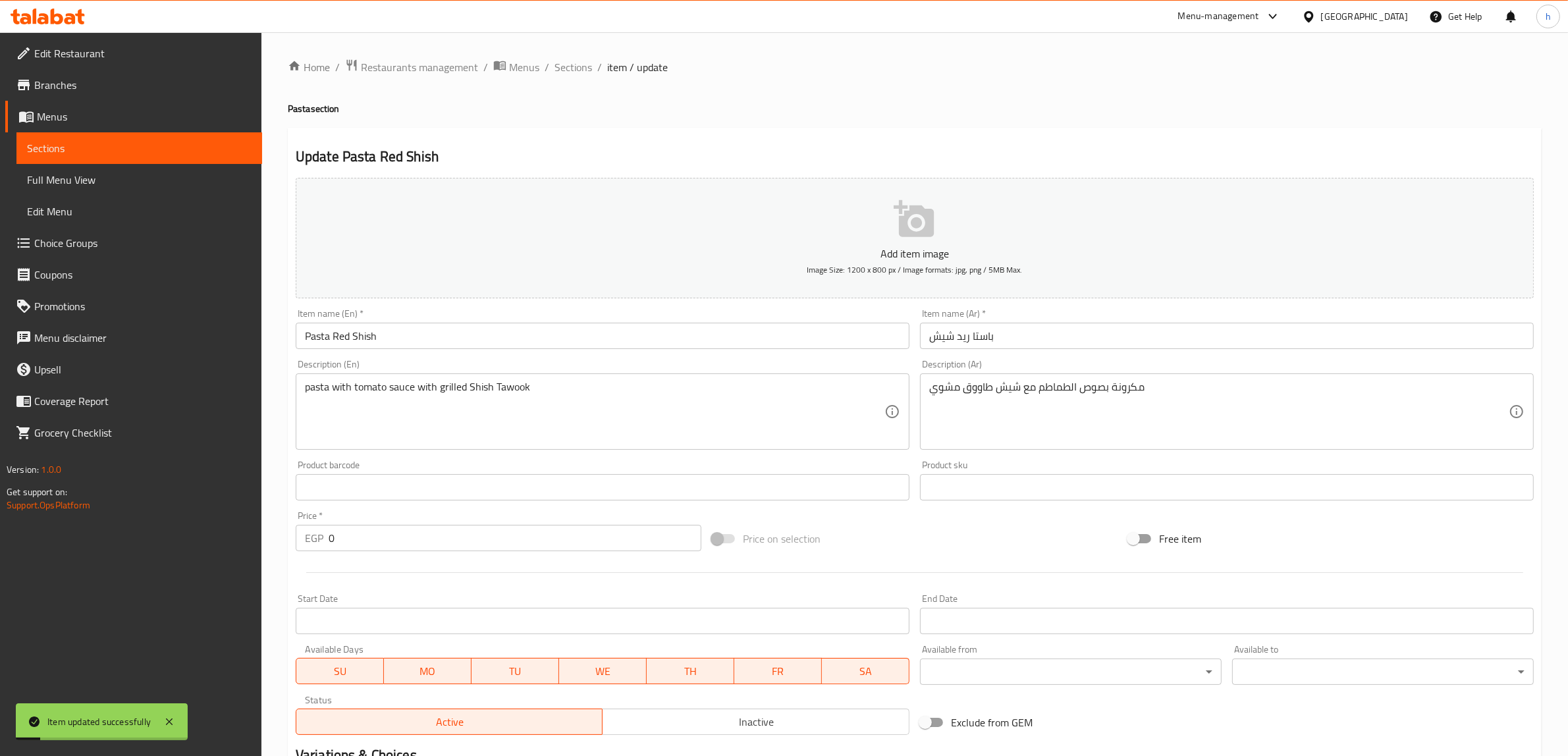
click at [568, 76] on div "Home / Restaurants management / Menus / Sections / item / update Pasta section …" at bounding box center [915, 543] width 1254 height 969
click at [574, 66] on span "Sections" at bounding box center [573, 67] width 37 height 16
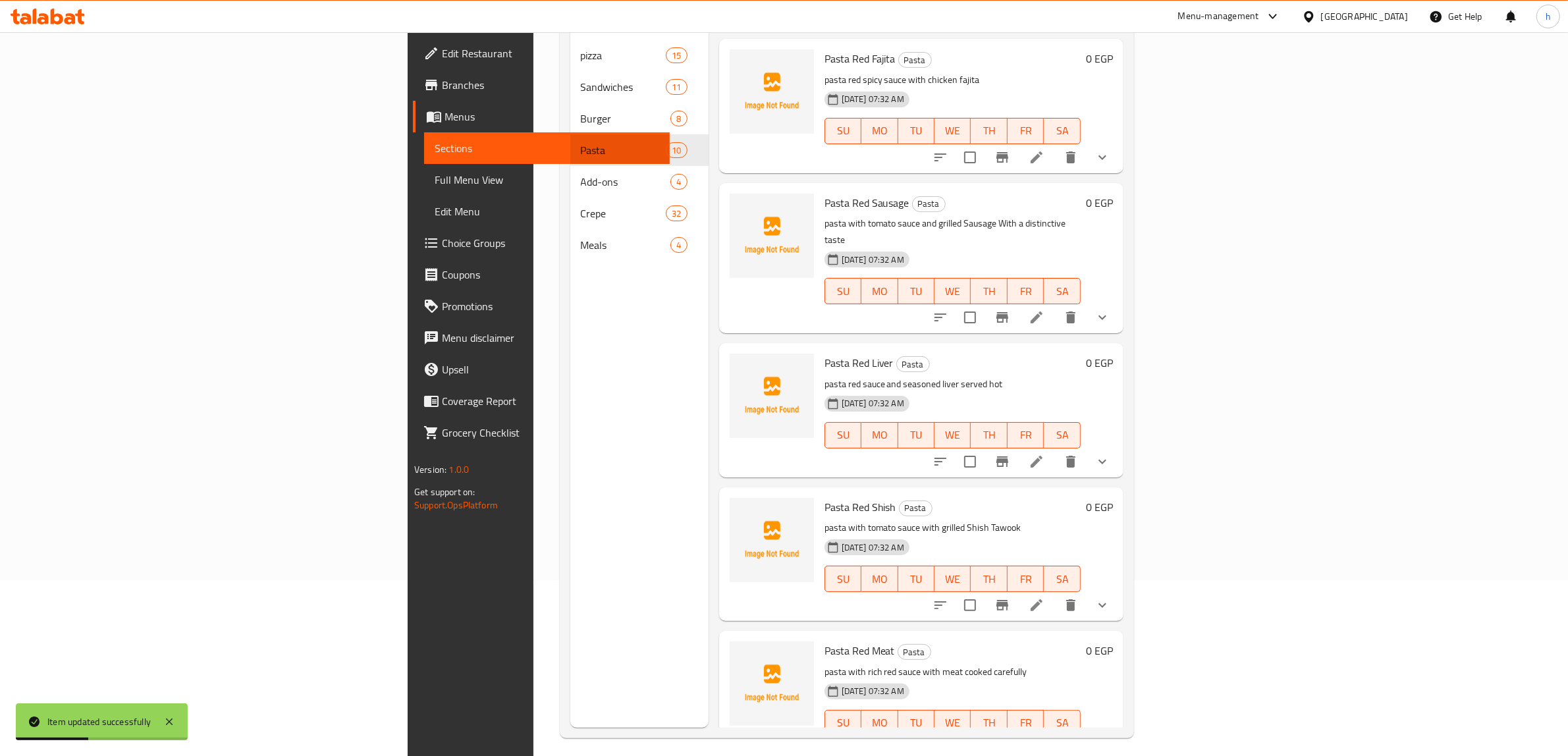
scroll to position [185, 0]
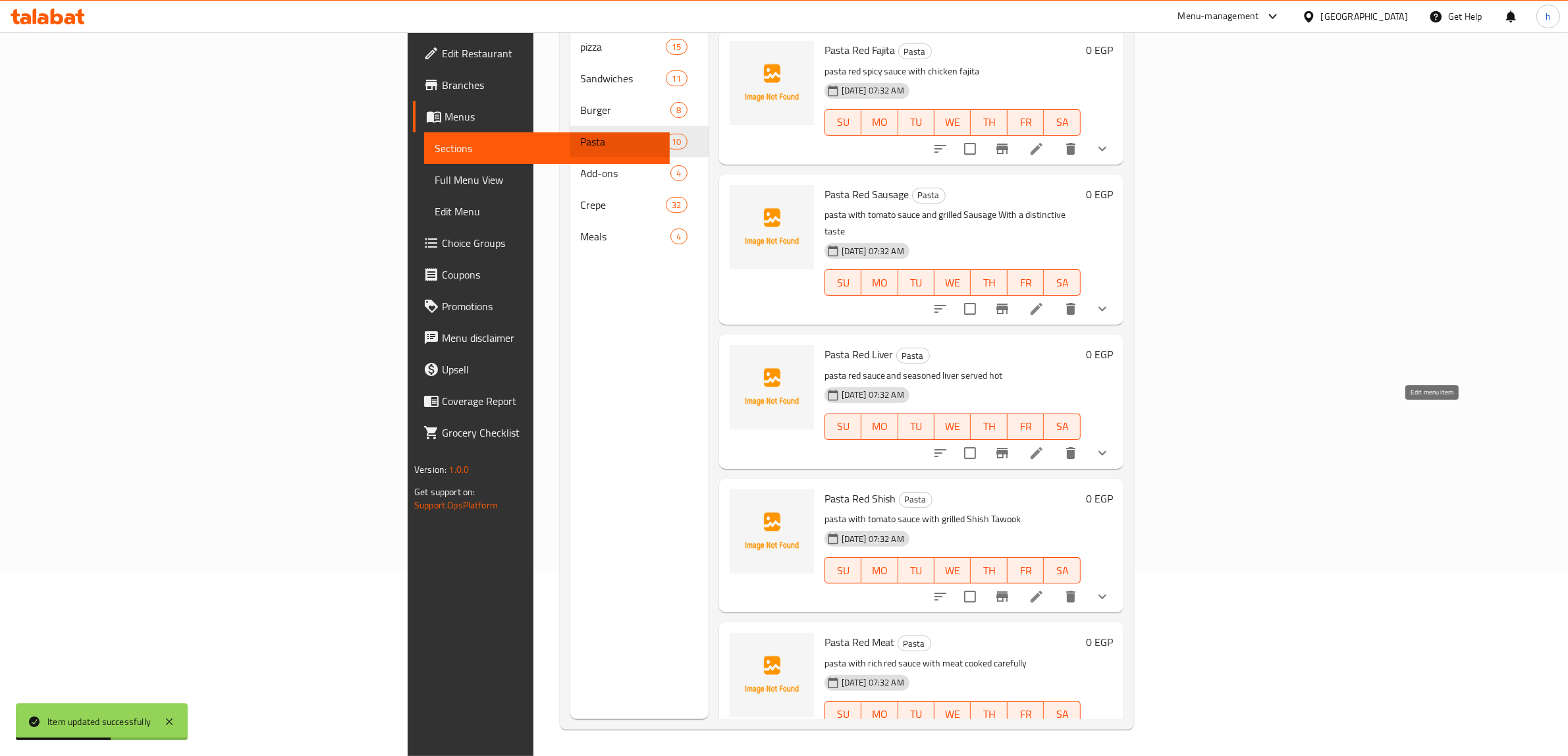
click at [1044, 445] on icon at bounding box center [1036, 453] width 16 height 16
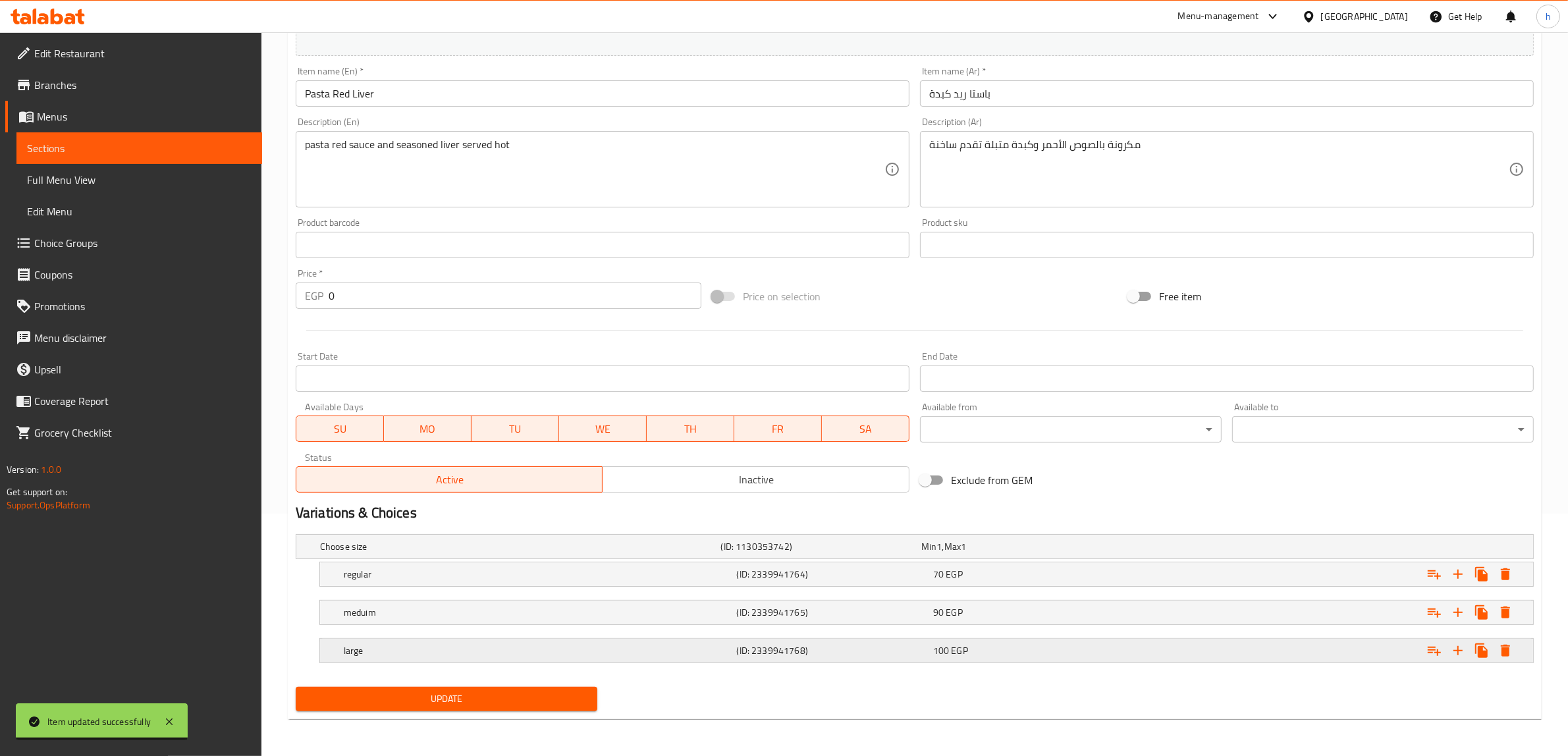
click at [983, 656] on div "100 EGP" at bounding box center [1028, 650] width 191 height 13
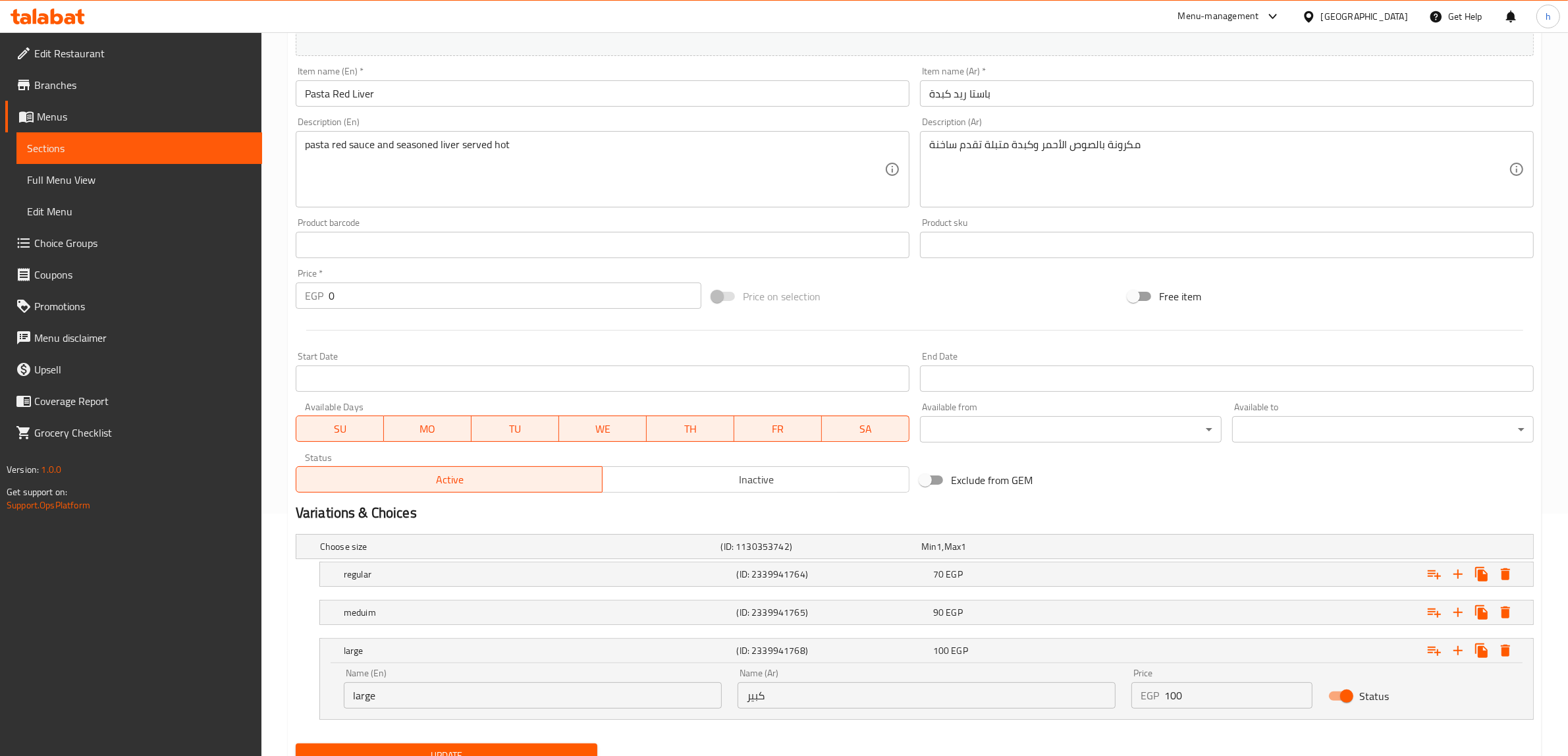
click at [1225, 702] on input "100" at bounding box center [1238, 695] width 148 height 27
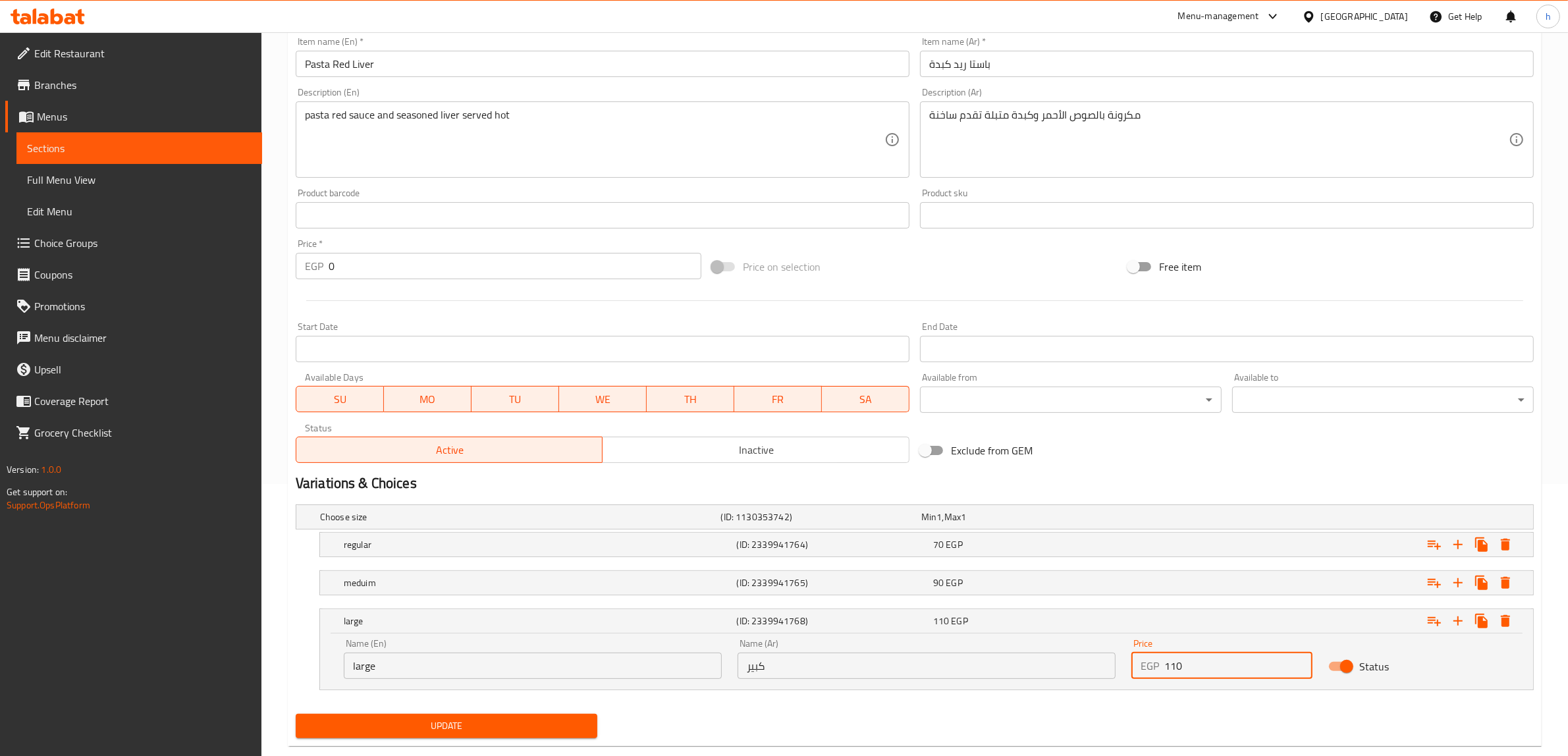
scroll to position [298, 0]
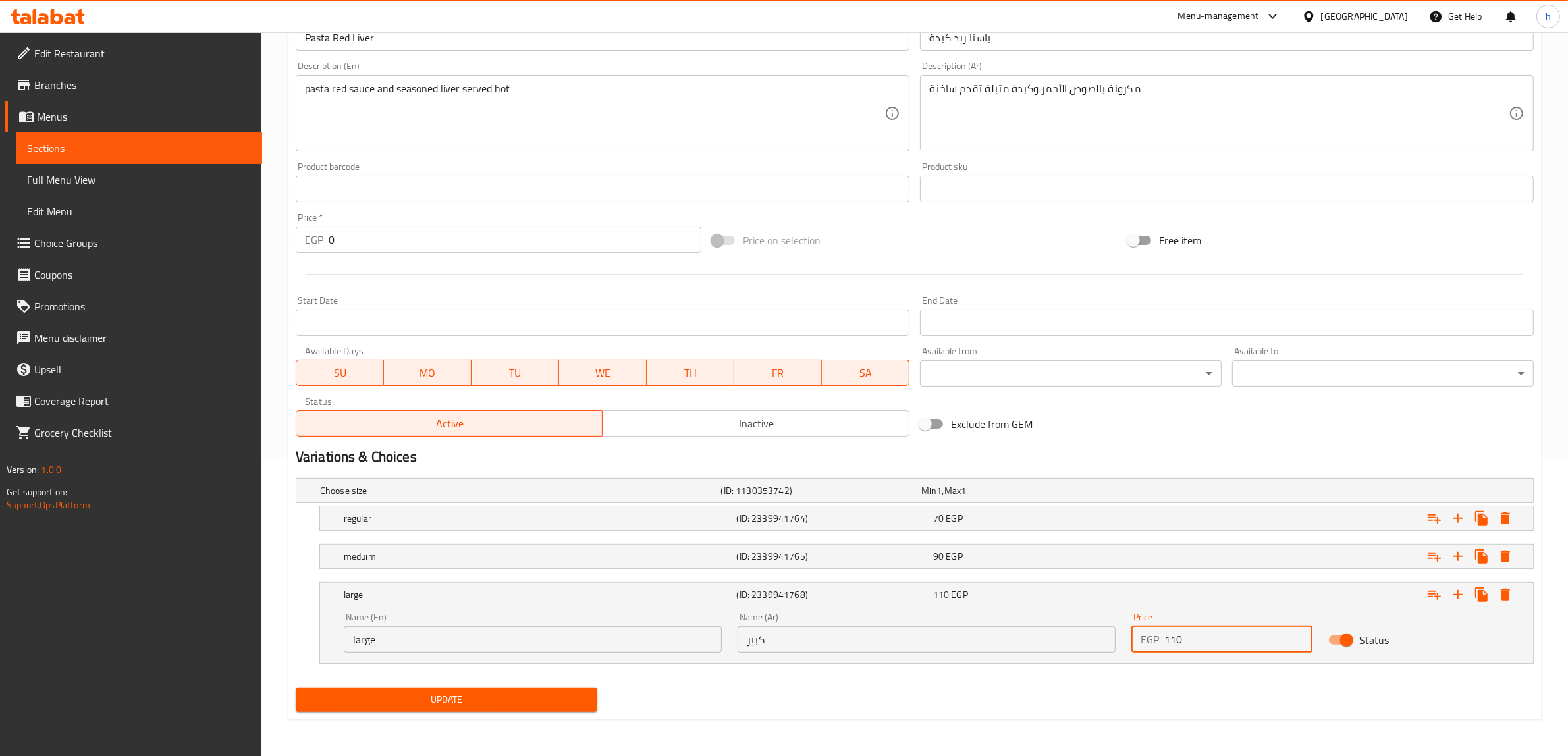
type input "110"
click at [479, 704] on span "Update" at bounding box center [446, 700] width 281 height 16
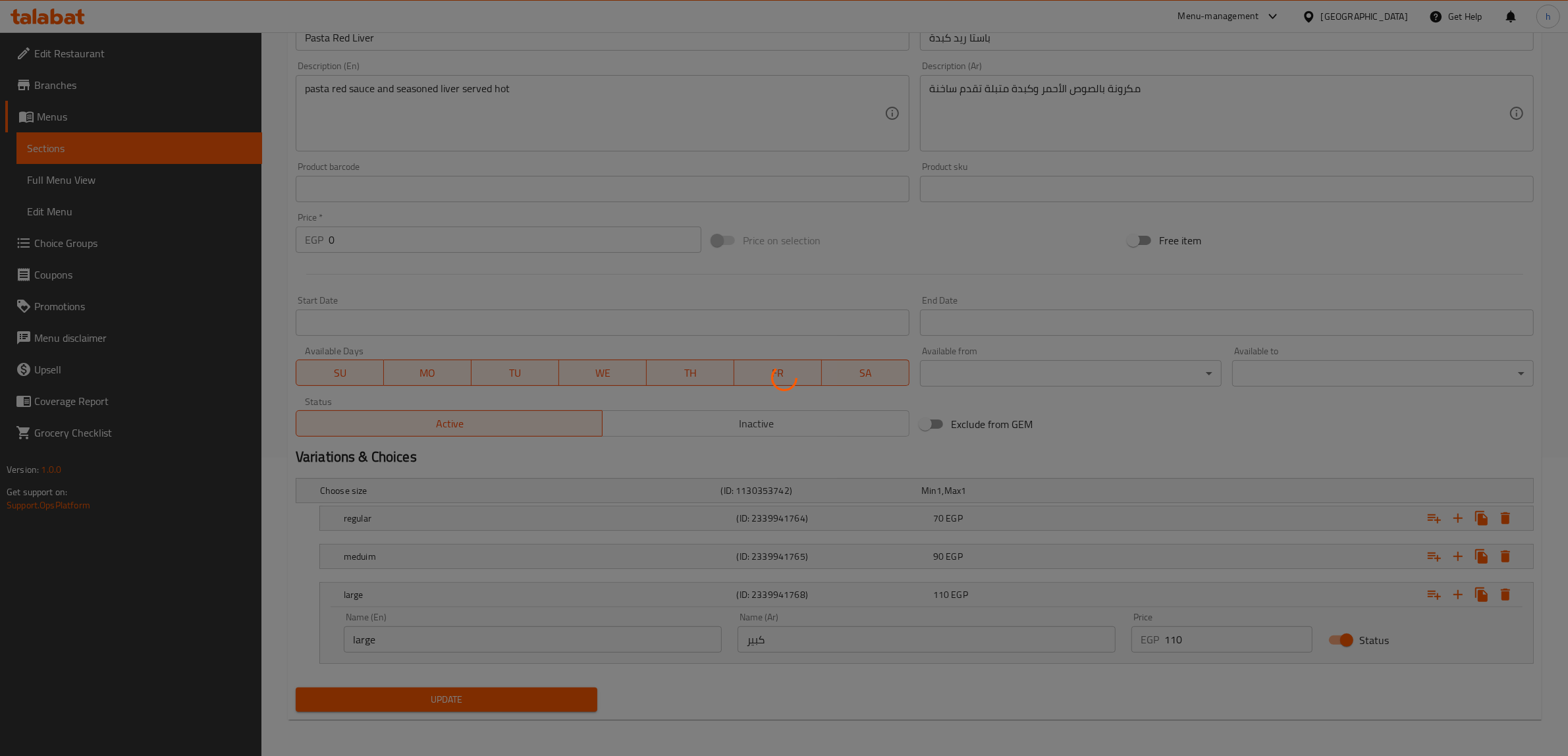
scroll to position [81, 0]
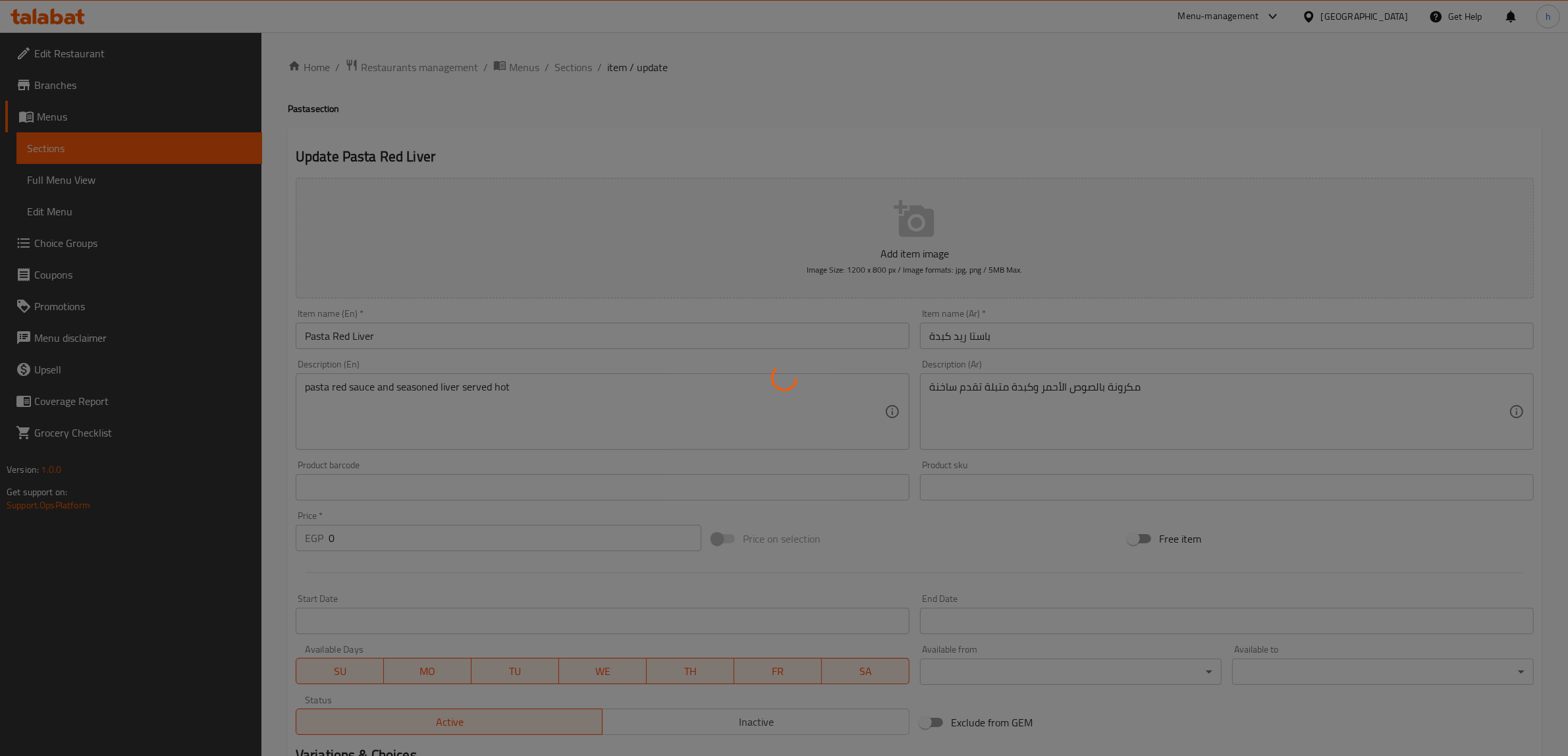
click at [575, 68] on div at bounding box center [784, 378] width 1568 height 756
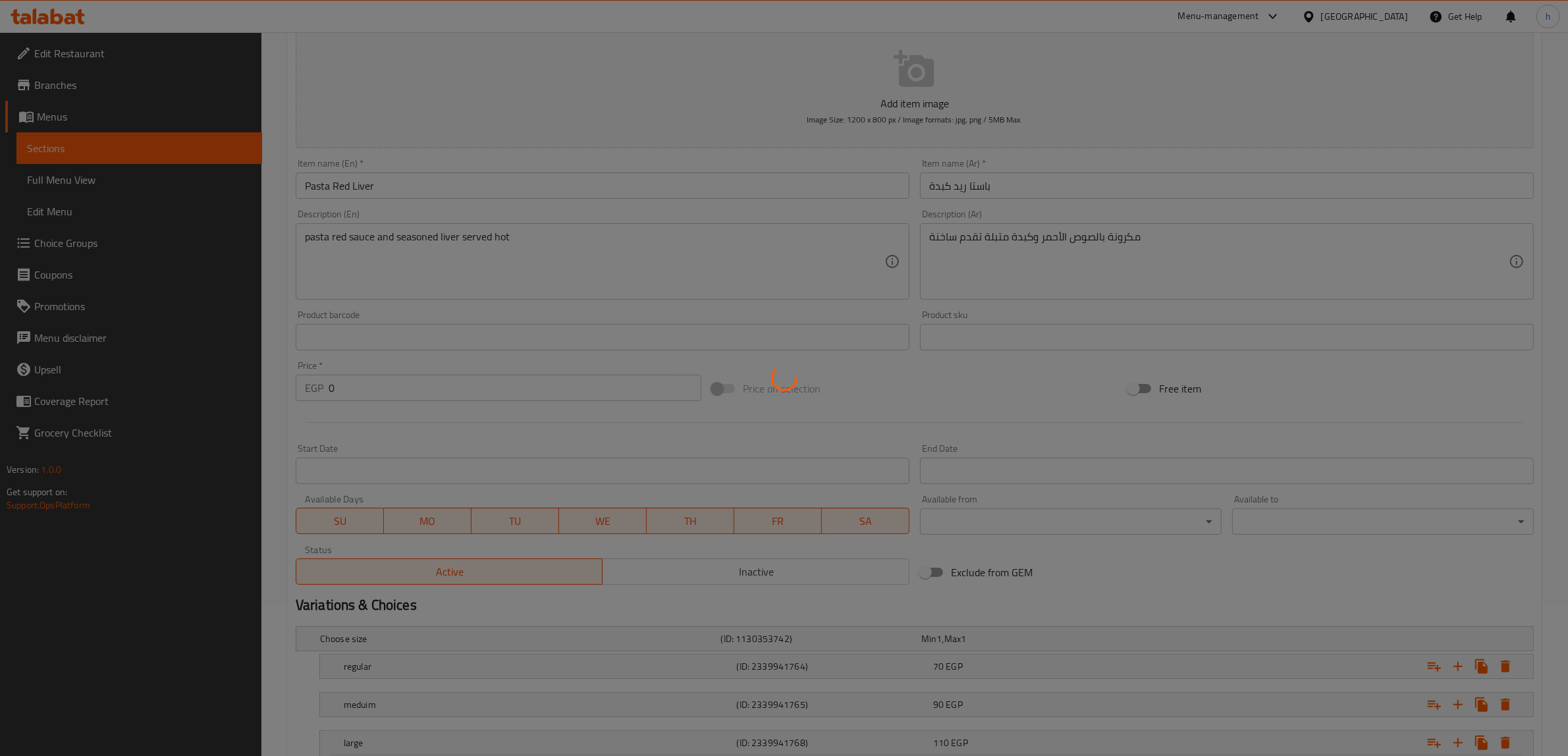
scroll to position [0, 0]
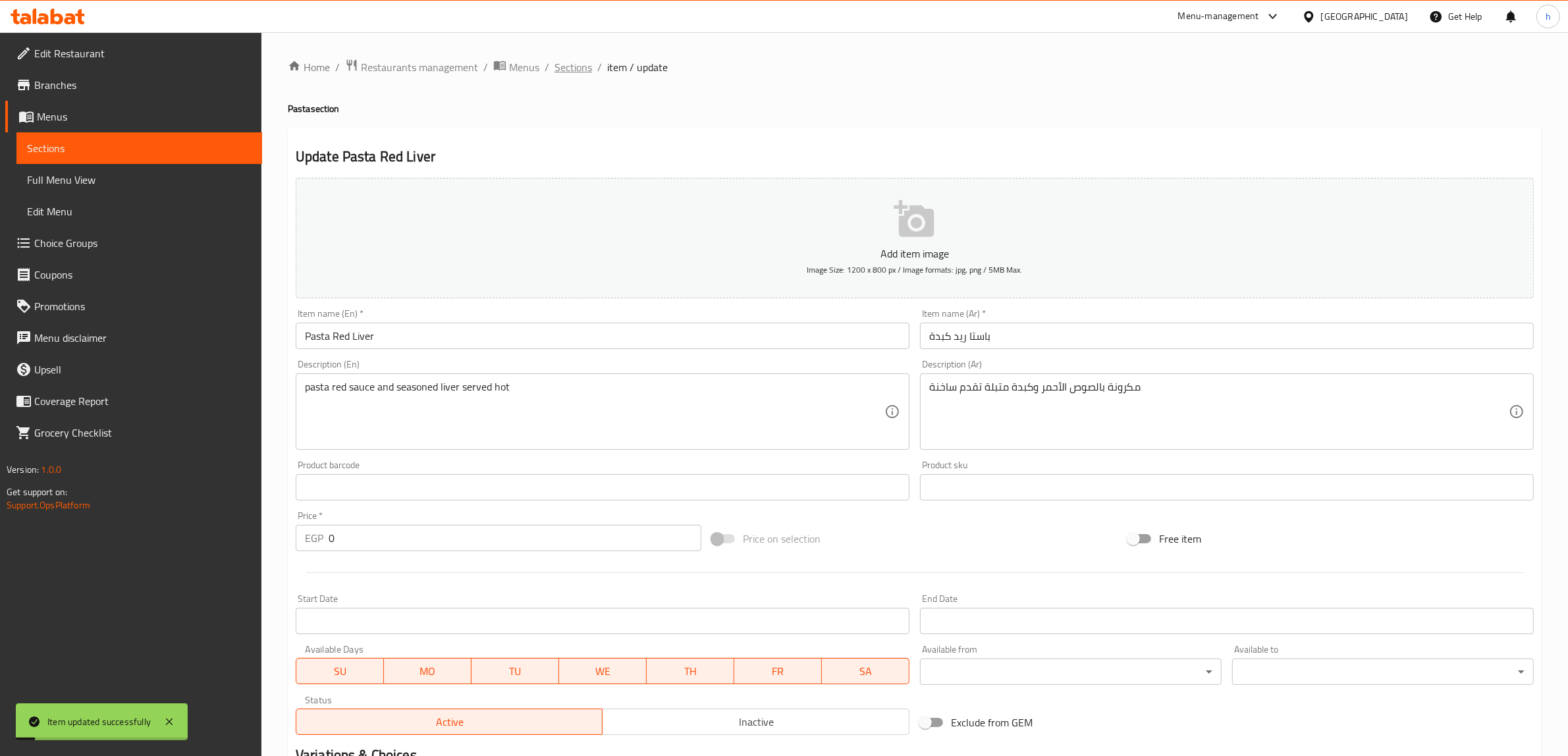
click at [583, 70] on span "Sections" at bounding box center [573, 67] width 37 height 16
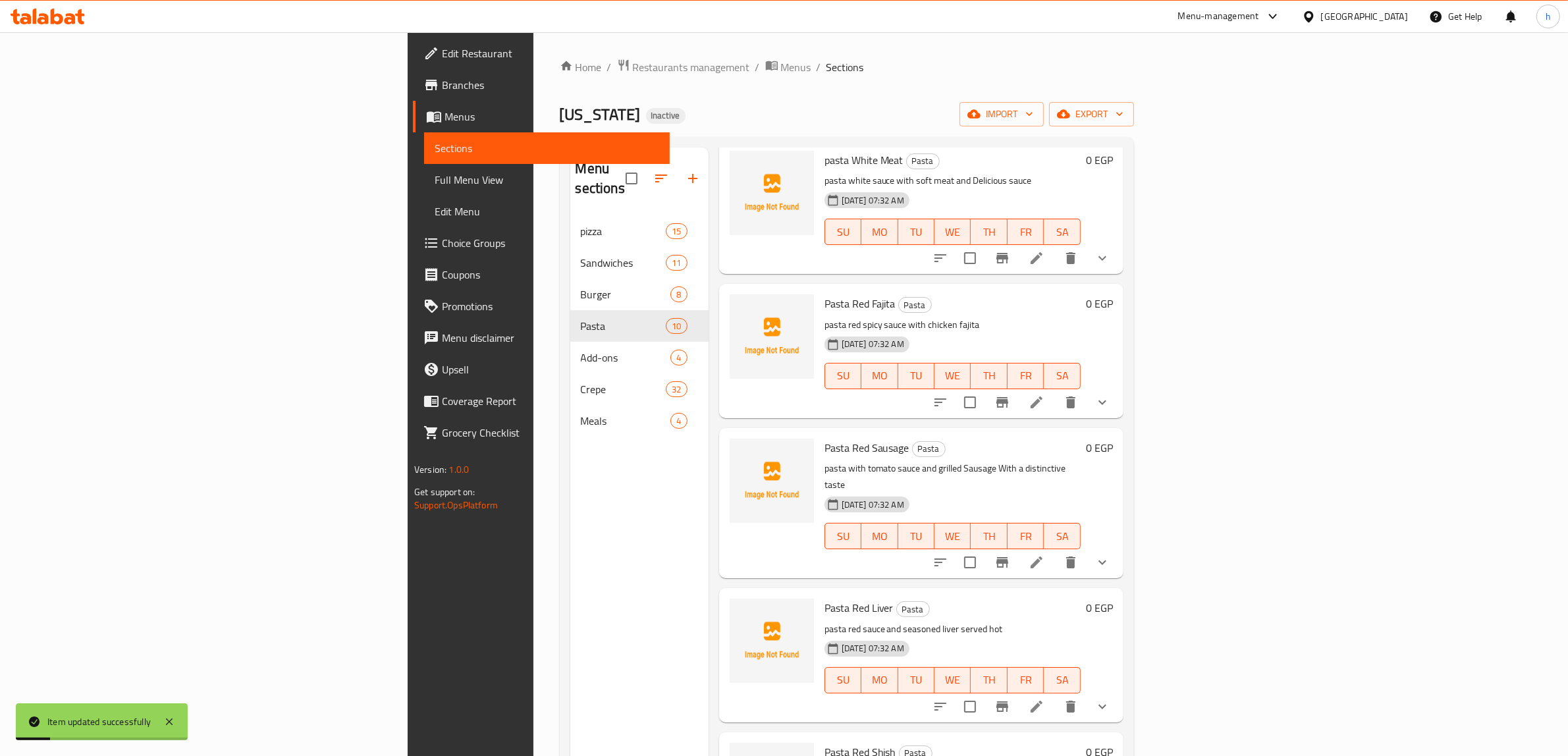
scroll to position [715, 0]
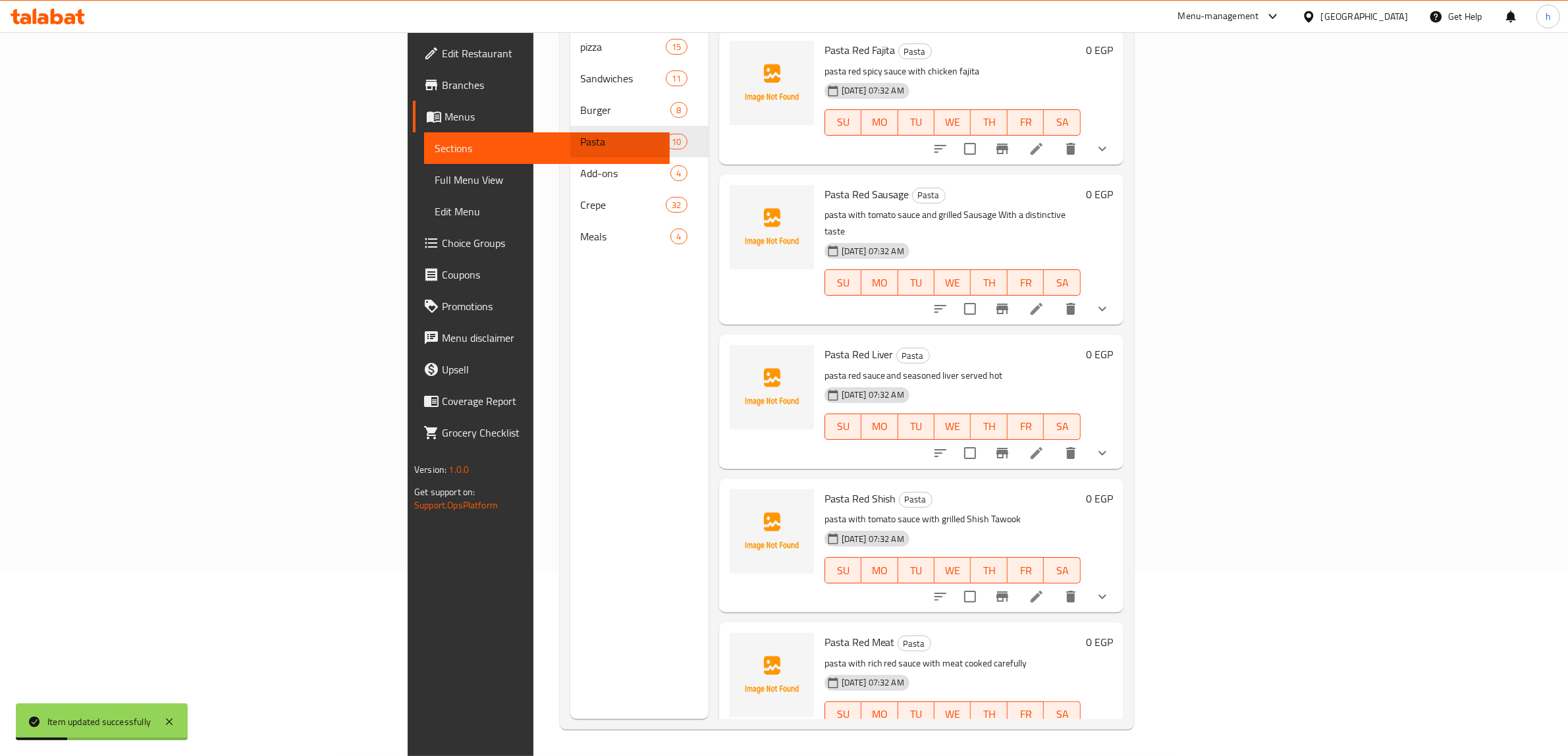
click at [1042, 735] on icon at bounding box center [1036, 740] width 12 height 12
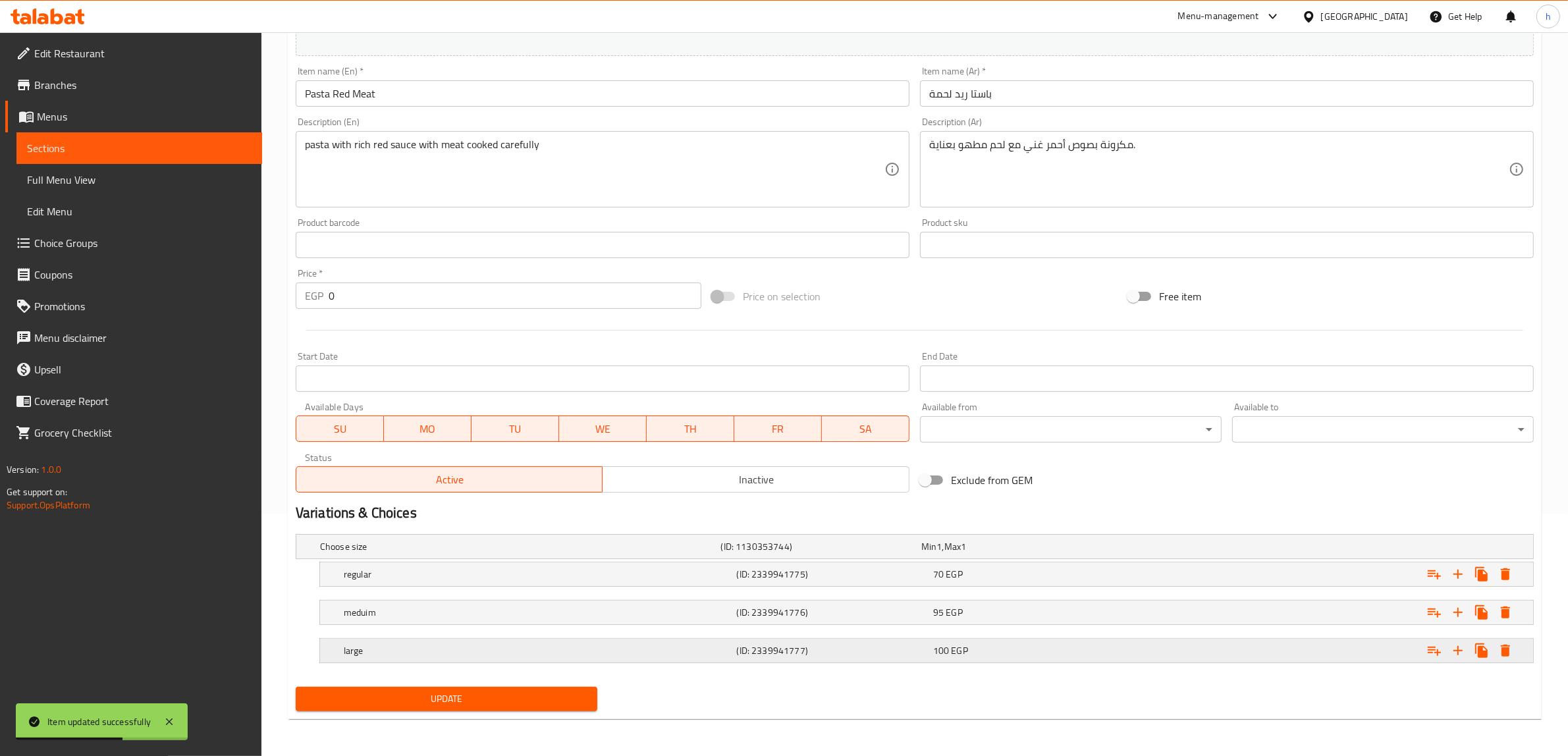
click at [1016, 653] on div "100 EGP" at bounding box center [1028, 650] width 191 height 13
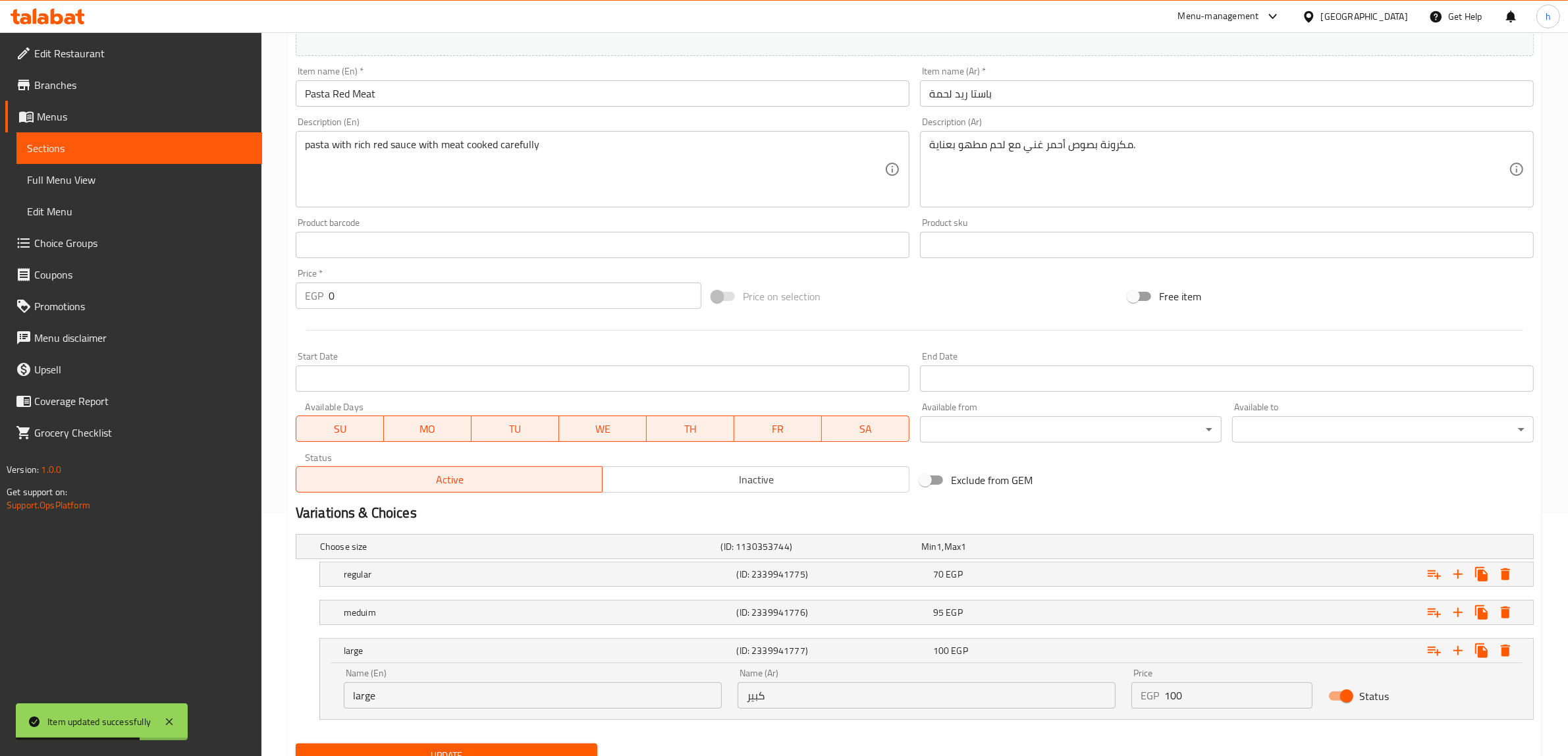
click at [1189, 706] on input "100" at bounding box center [1238, 695] width 148 height 27
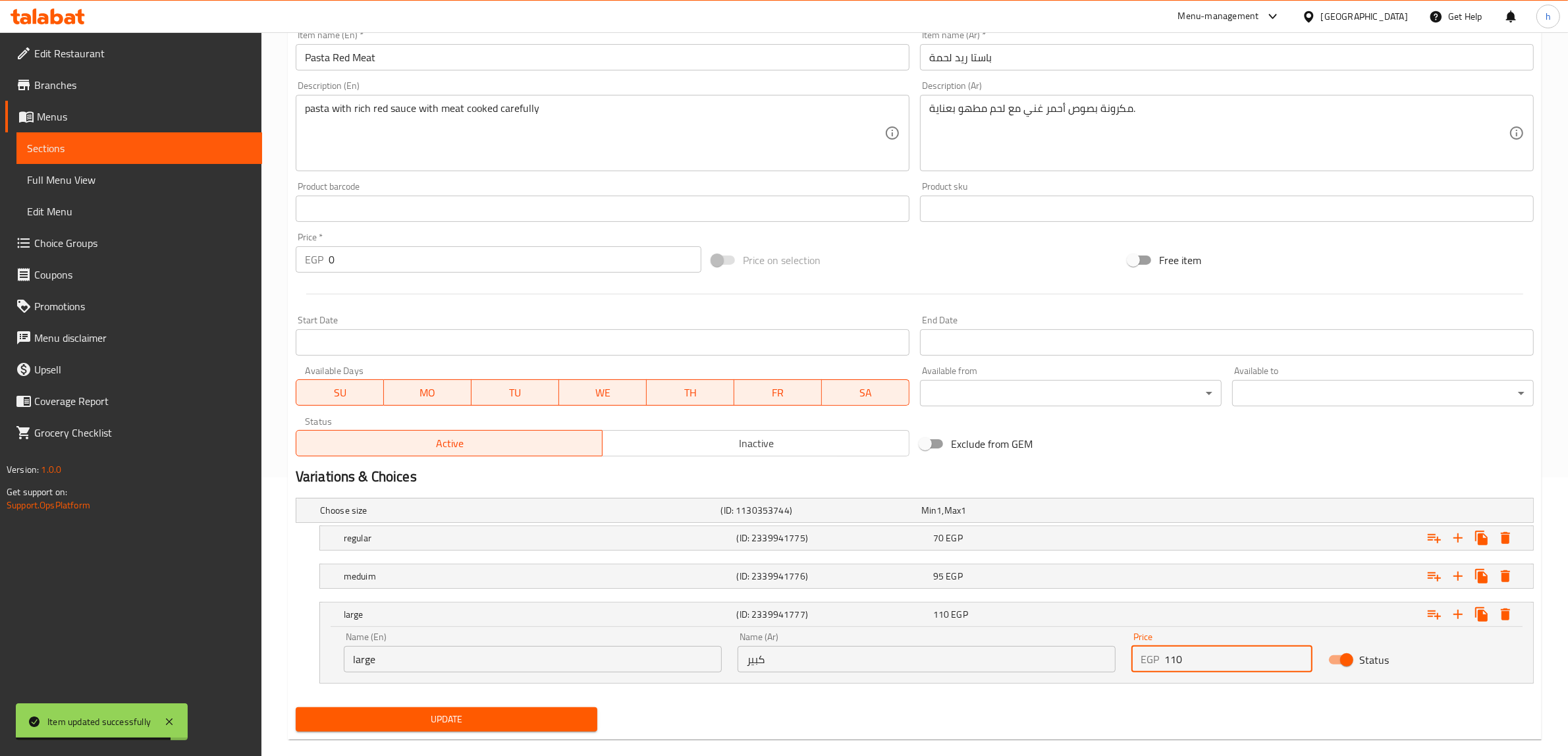
scroll to position [298, 0]
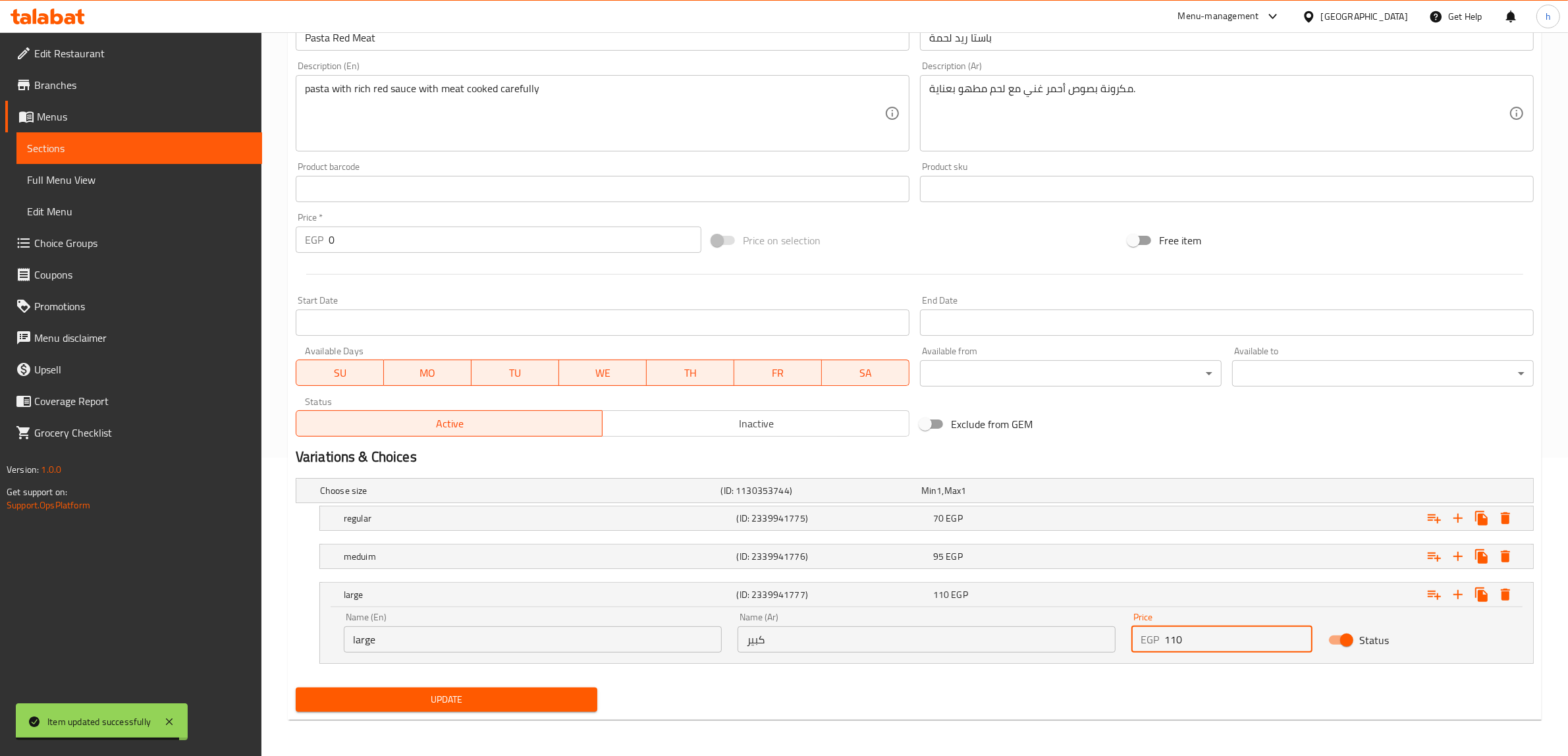
type input "110"
click at [509, 697] on span "Update" at bounding box center [446, 700] width 281 height 16
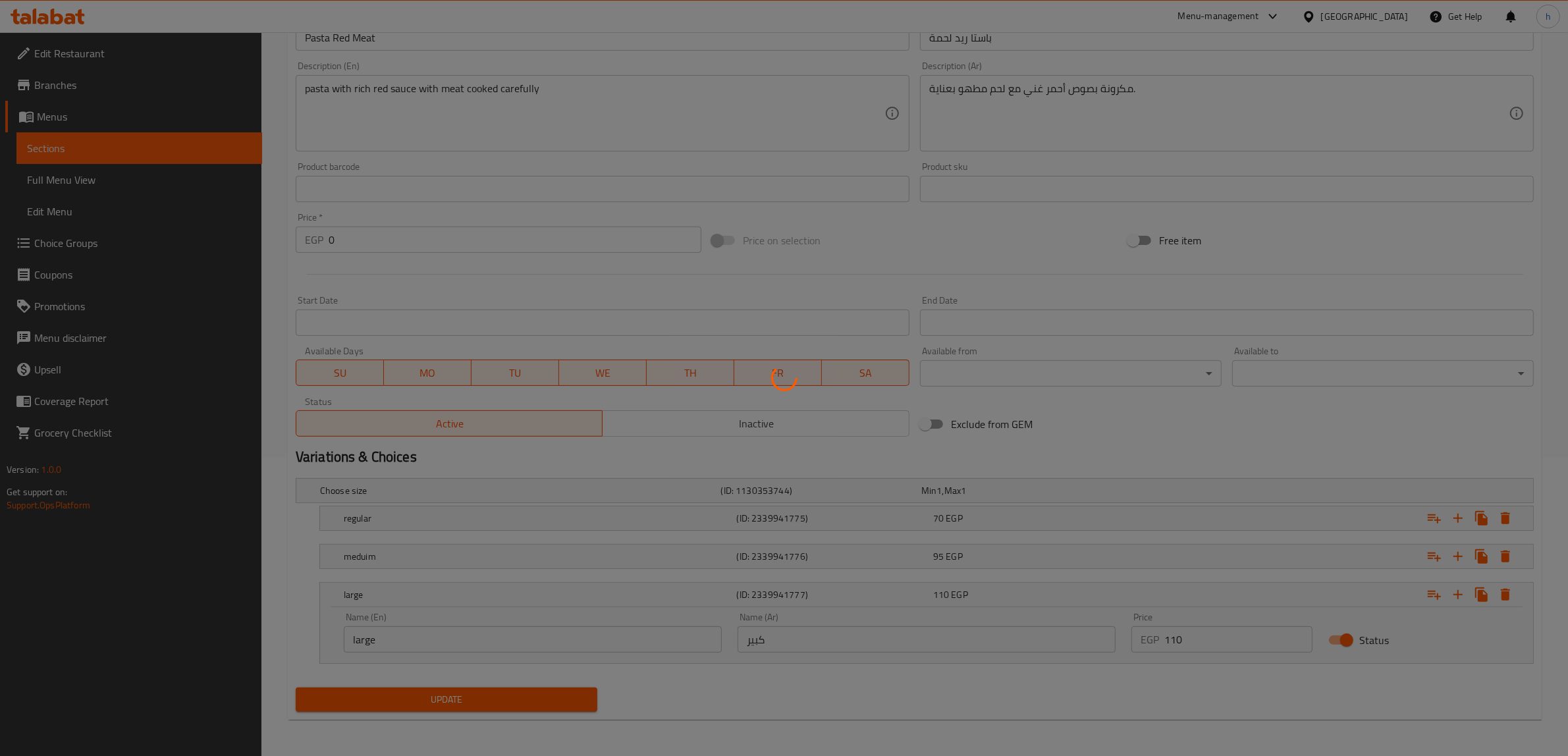
click at [86, 178] on div at bounding box center [784, 378] width 1568 height 756
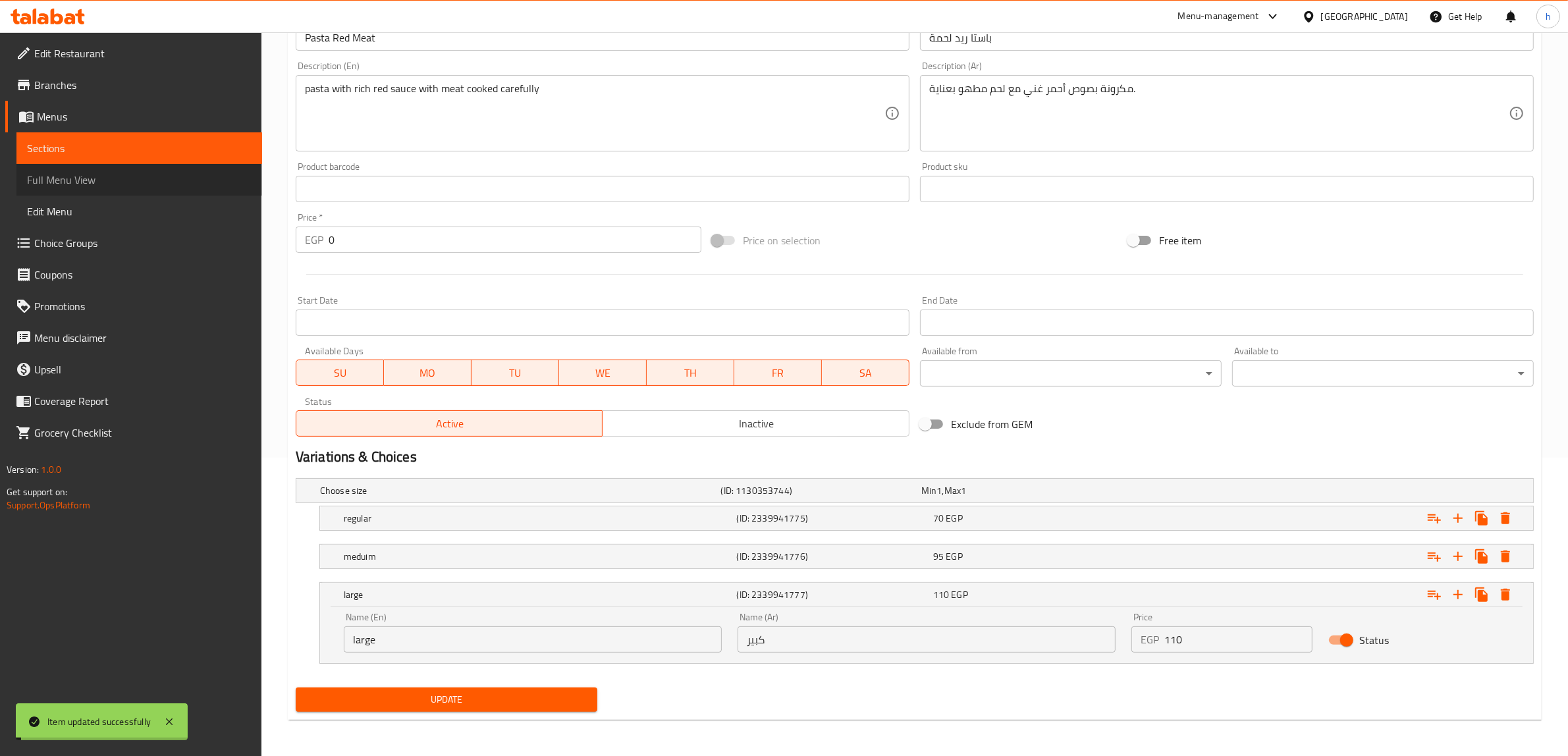
click at [86, 178] on span "Full Menu View" at bounding box center [139, 179] width 224 height 16
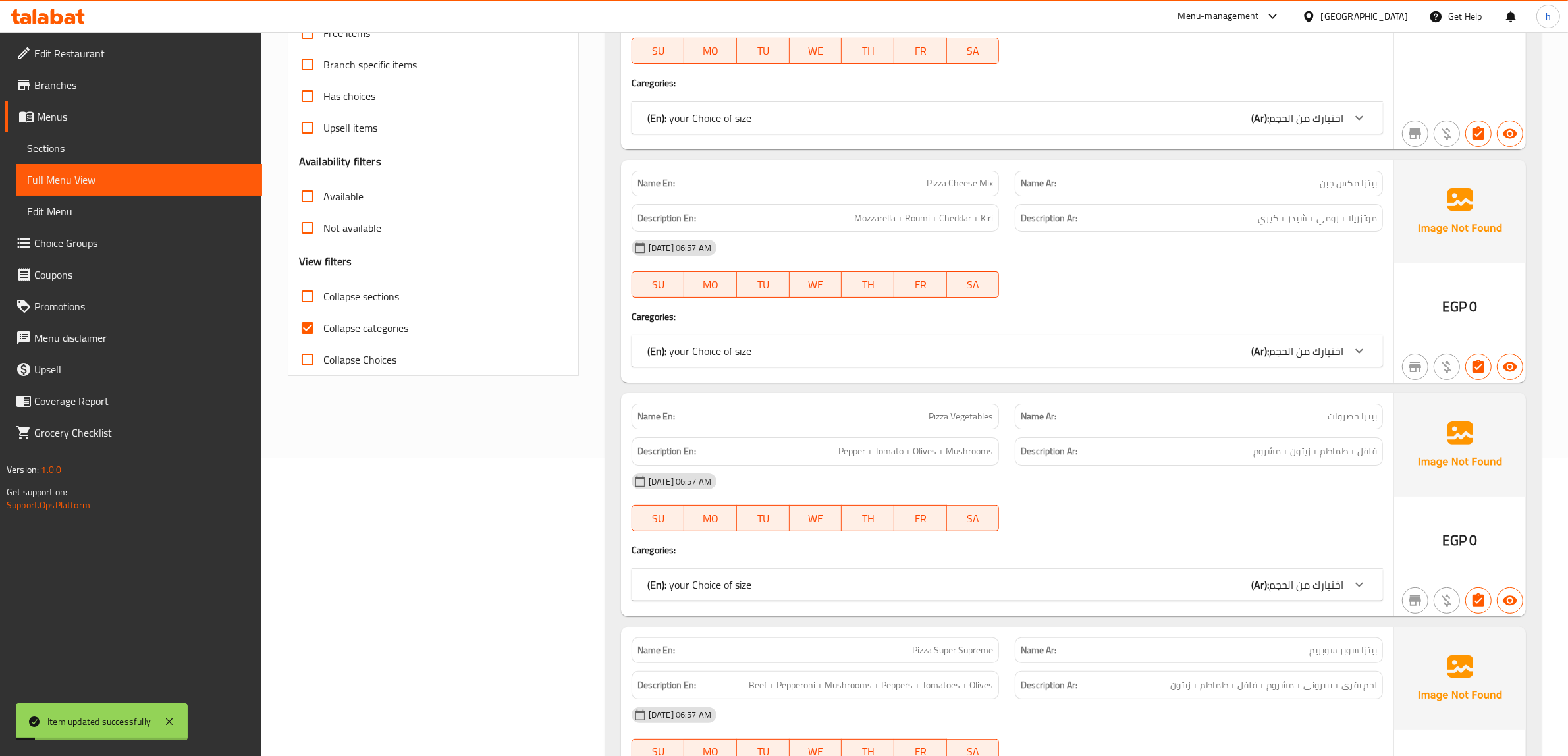
click at [361, 294] on span "Collapse sections" at bounding box center [360, 296] width 75 height 16
click at [323, 294] on input "Collapse sections" at bounding box center [307, 296] width 31 height 31
checkbox input "true"
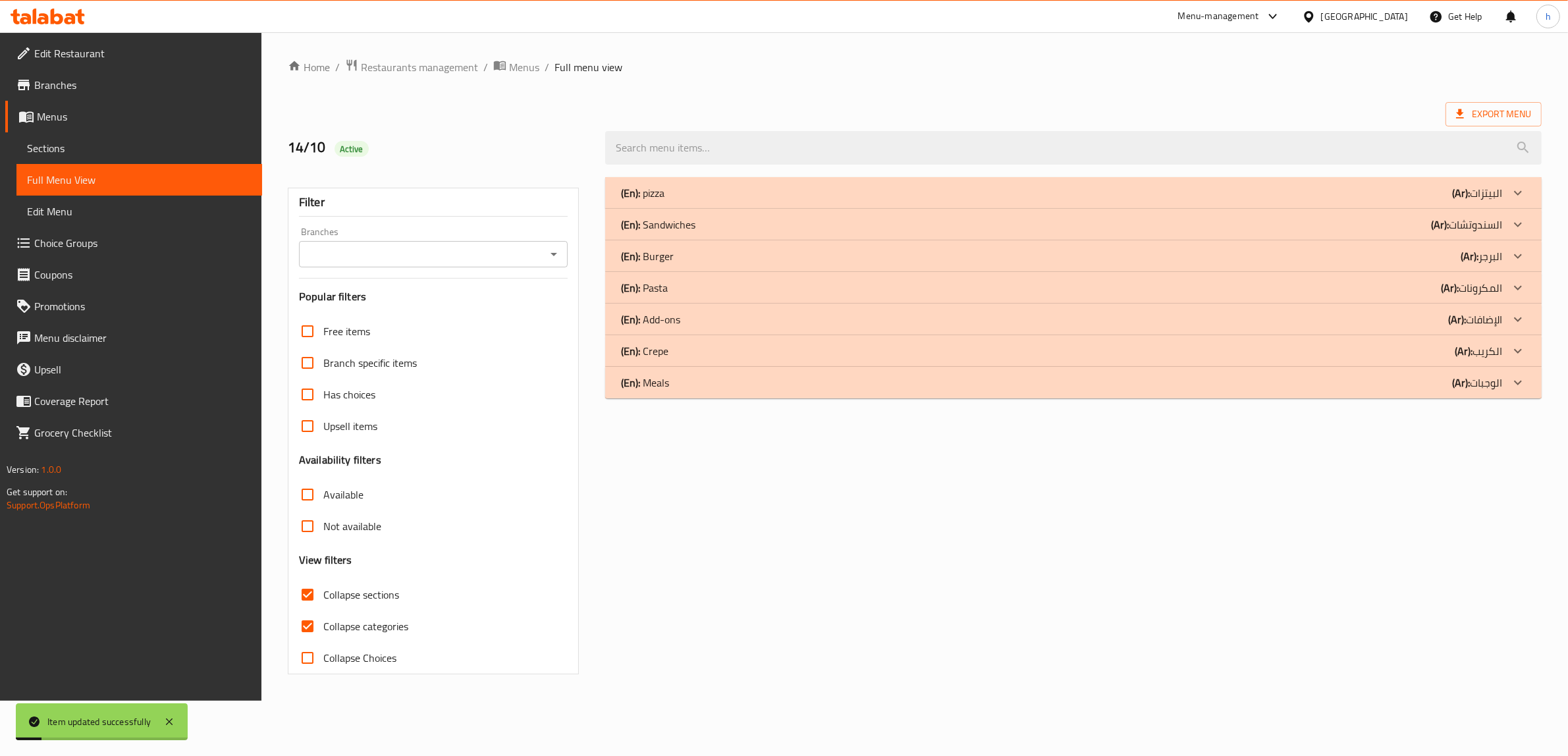
click at [409, 324] on div "Free items" at bounding box center [433, 331] width 269 height 31
click at [393, 625] on span "Collapse categories" at bounding box center [367, 625] width 85 height 16
click at [325, 625] on input "Collapse categories" at bounding box center [309, 626] width 31 height 31
checkbox input "false"
click at [729, 295] on div "(En): Pasta (Ar): المكرونات" at bounding box center [1070, 288] width 889 height 16
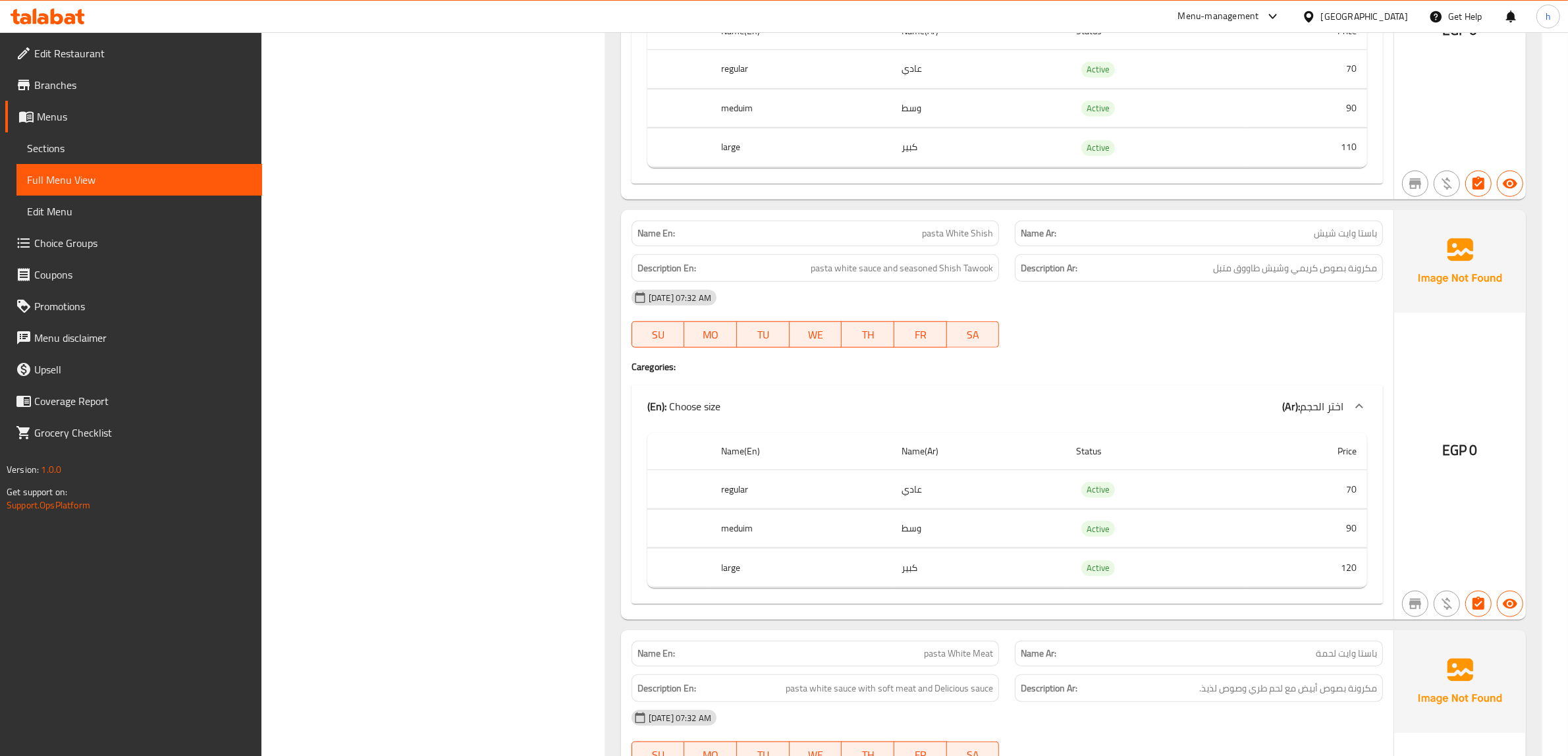
scroll to position [1317, 0]
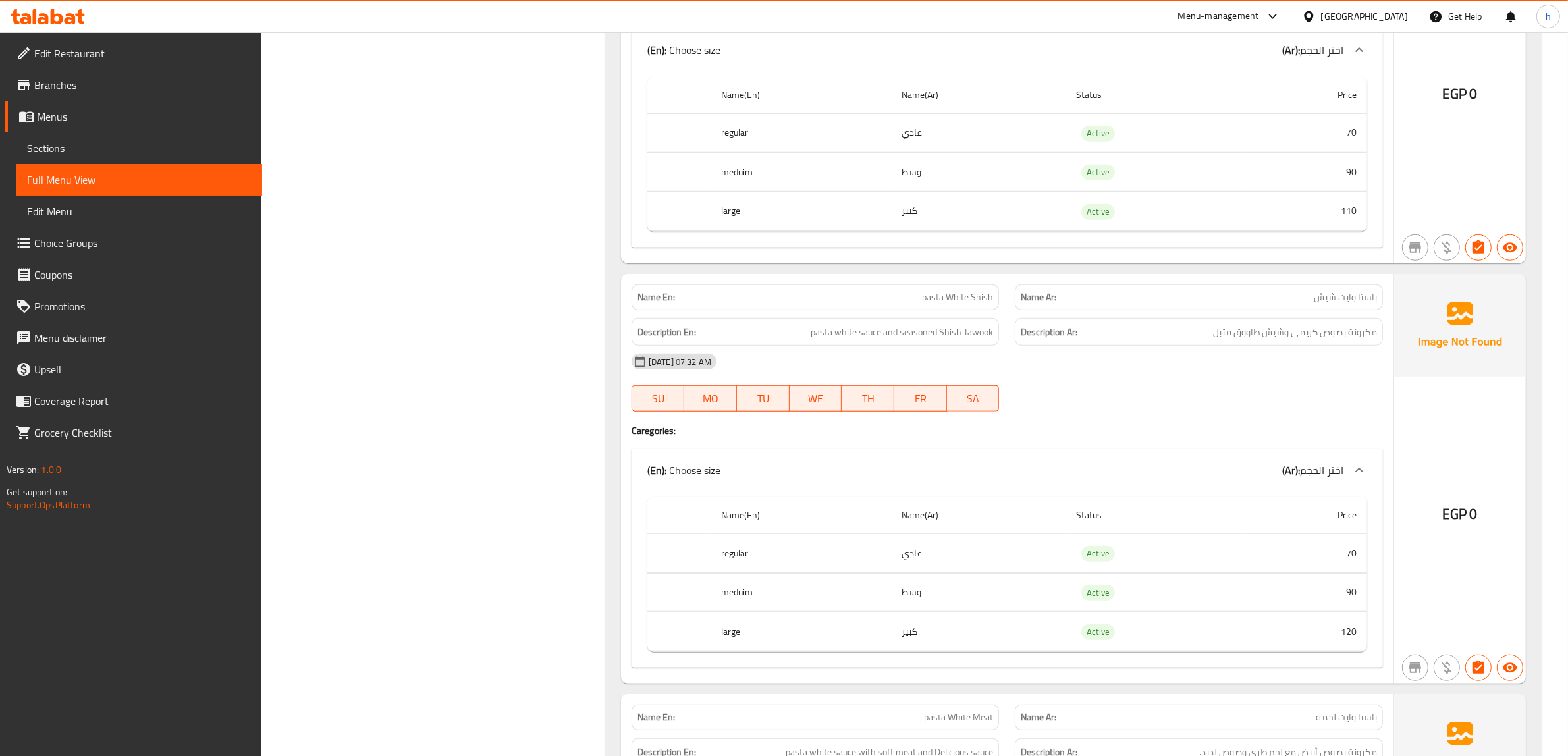
click at [71, 150] on span "Sections" at bounding box center [139, 148] width 224 height 16
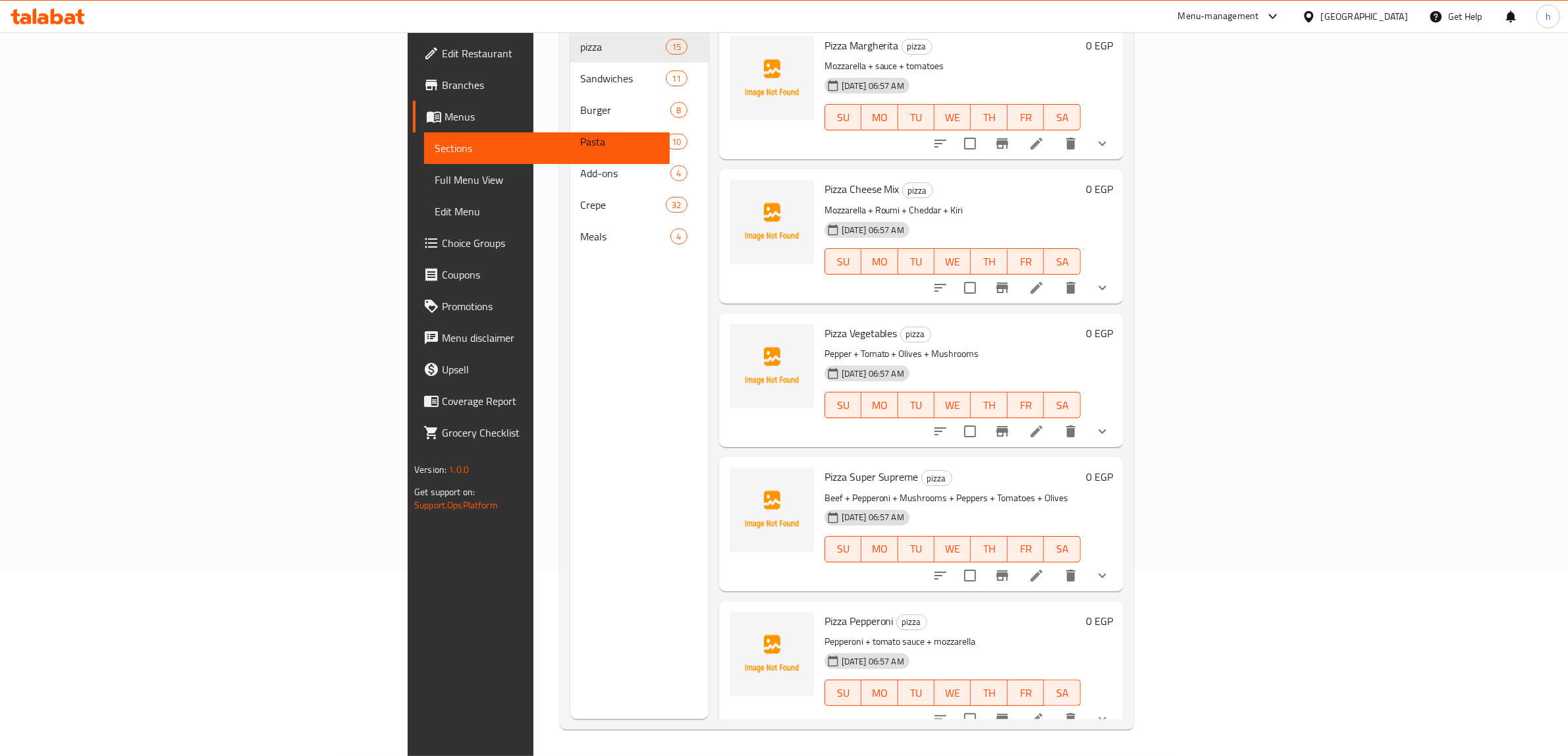
scroll to position [185, 0]
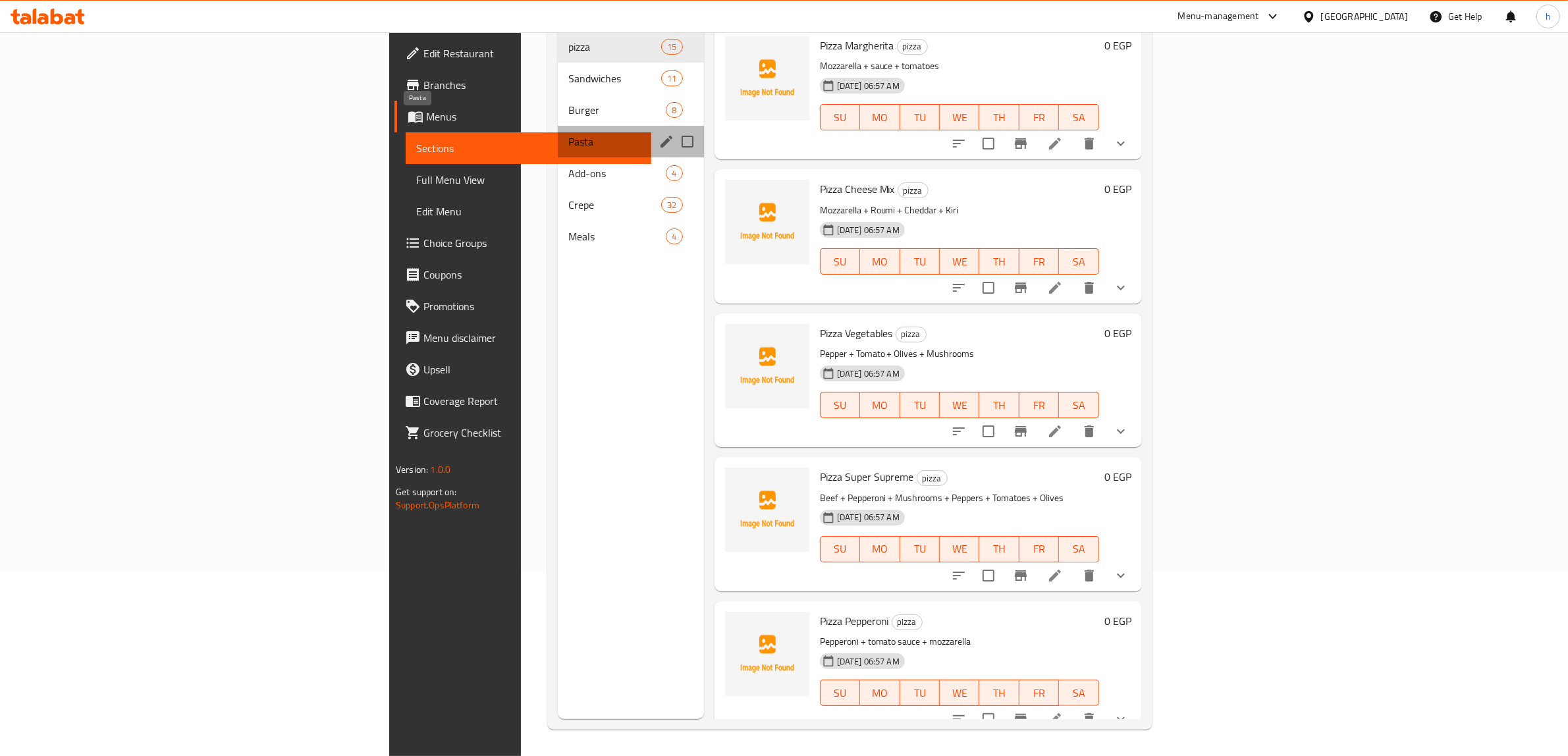
click at [568, 134] on span "Pasta" at bounding box center [596, 141] width 56 height 16
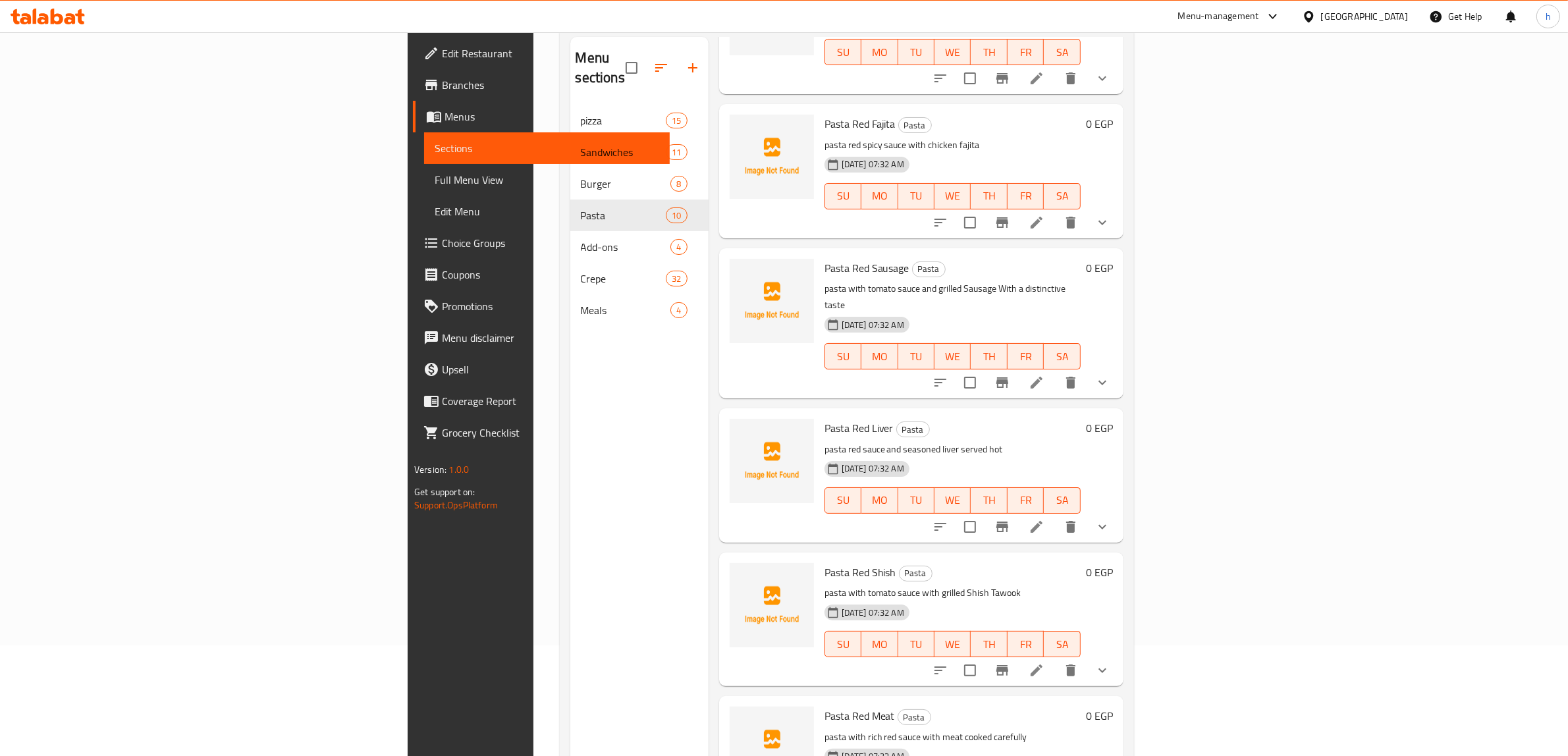
scroll to position [185, 0]
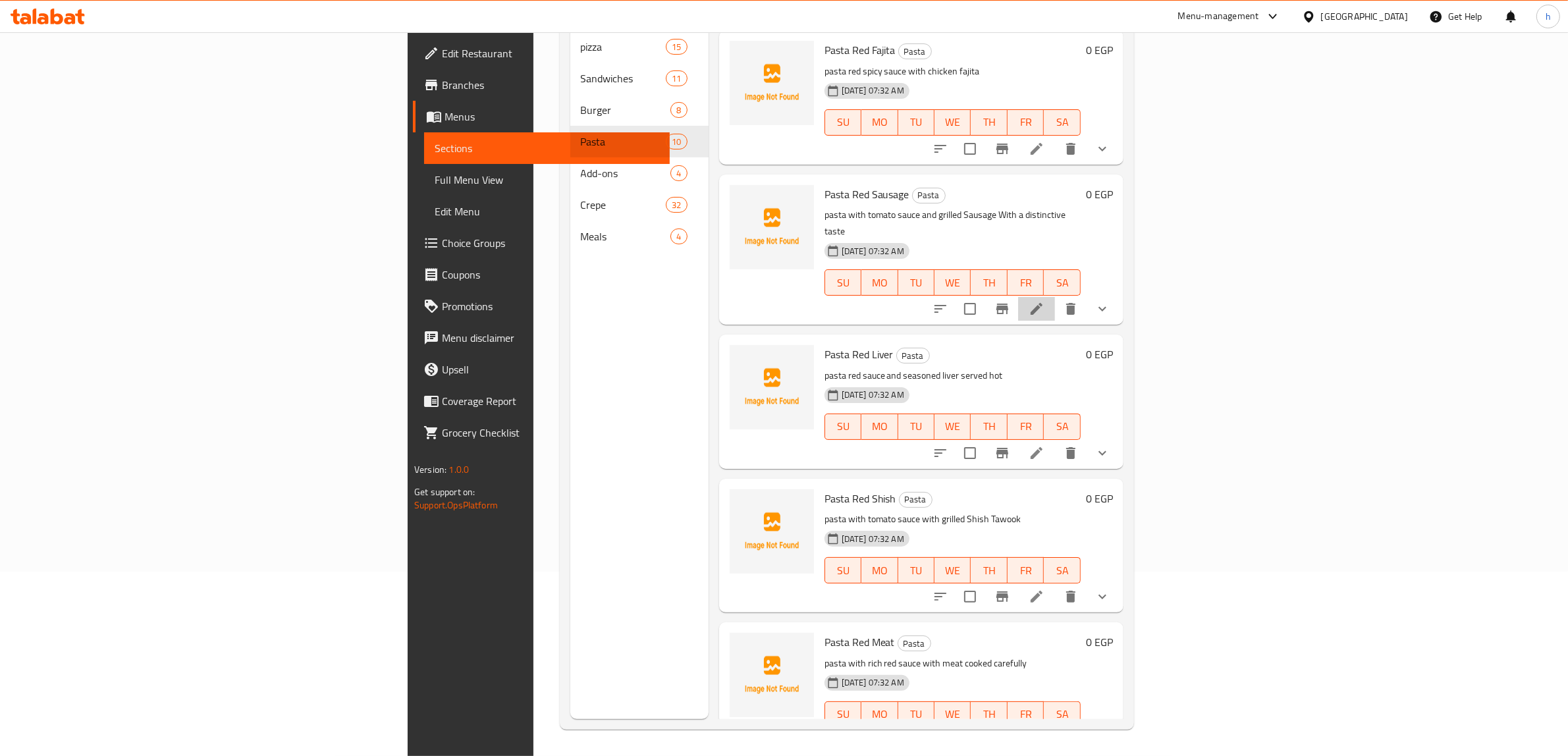
click at [1055, 297] on li at bounding box center [1036, 309] width 37 height 24
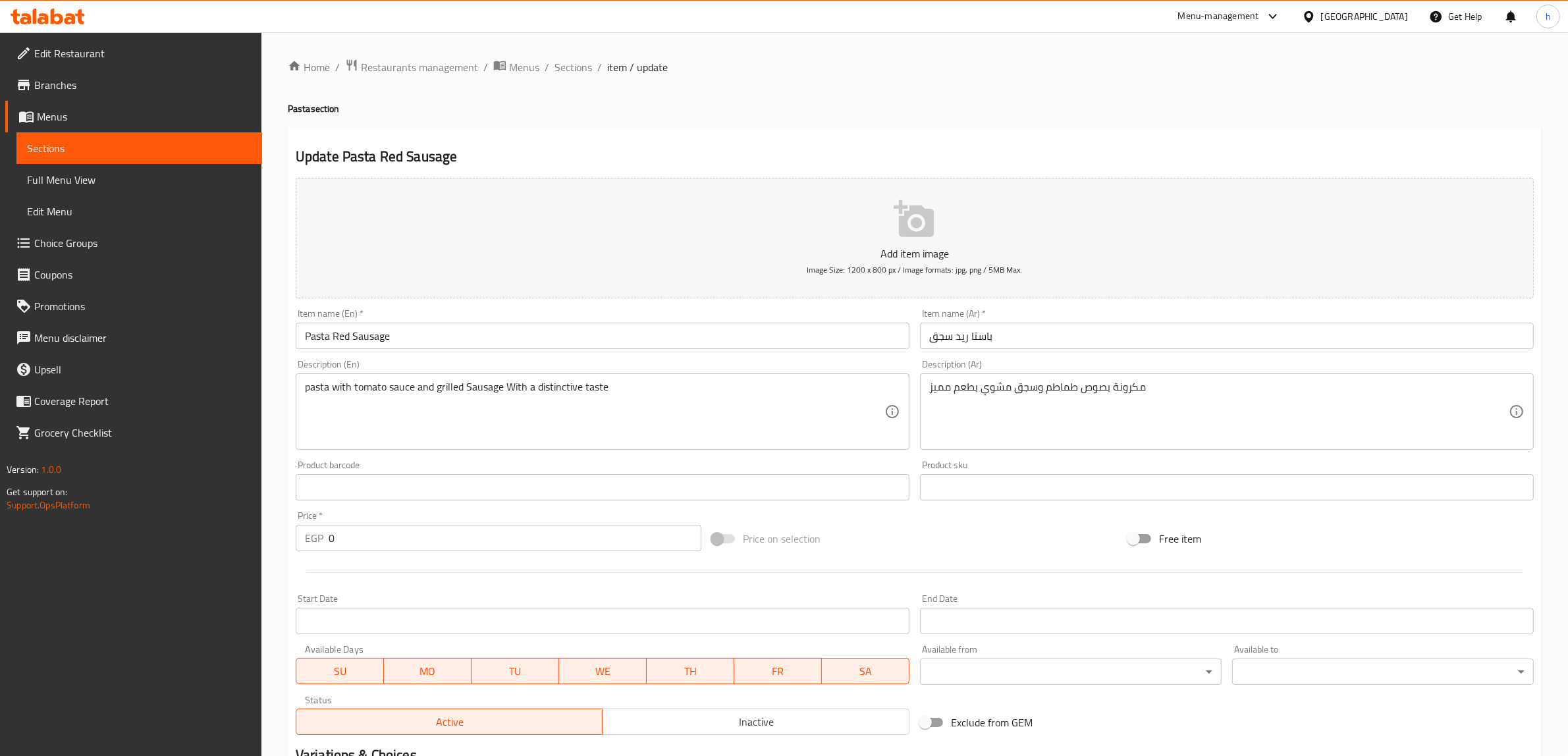
scroll to position [242, 0]
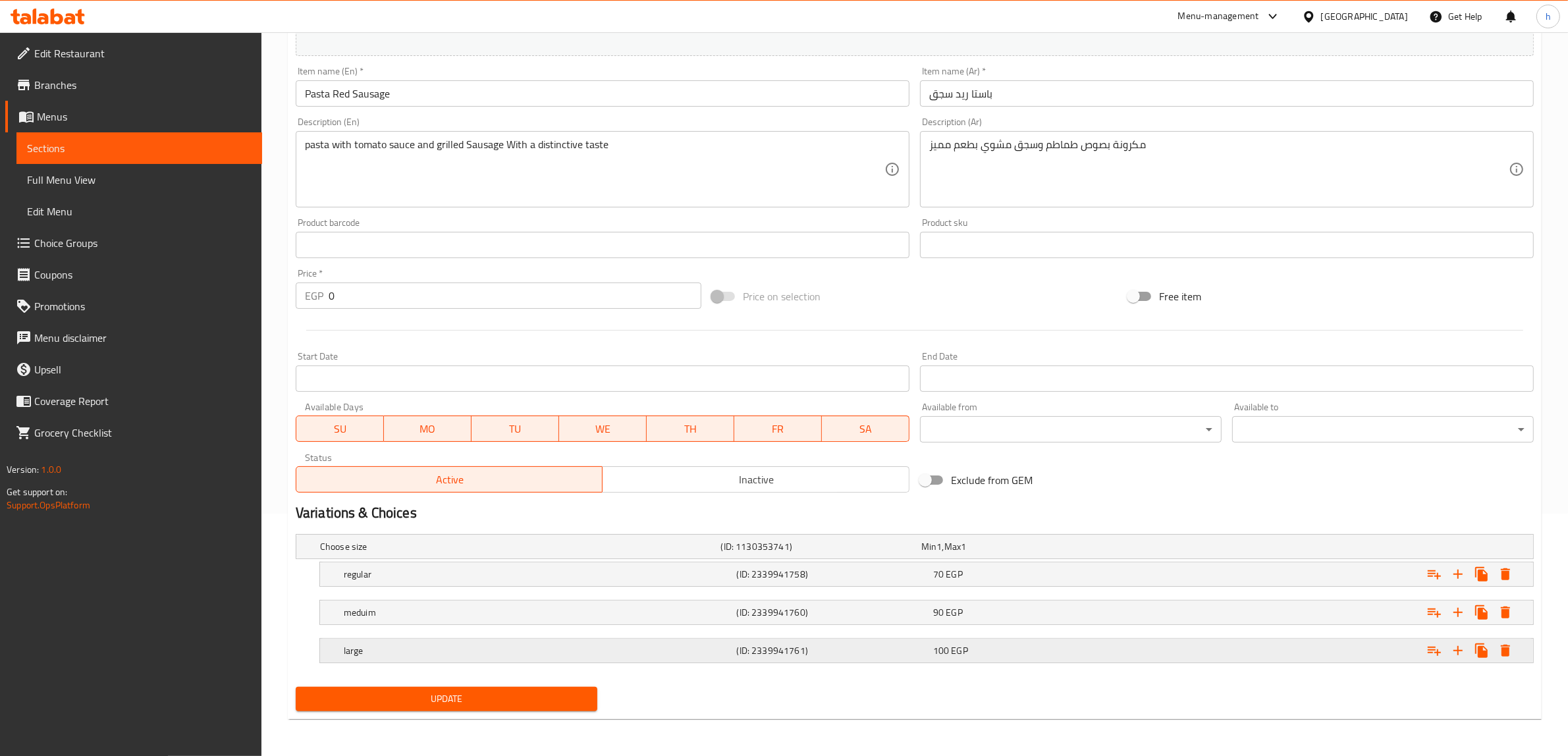
click at [1015, 644] on div "100 EGP" at bounding box center [1028, 650] width 191 height 13
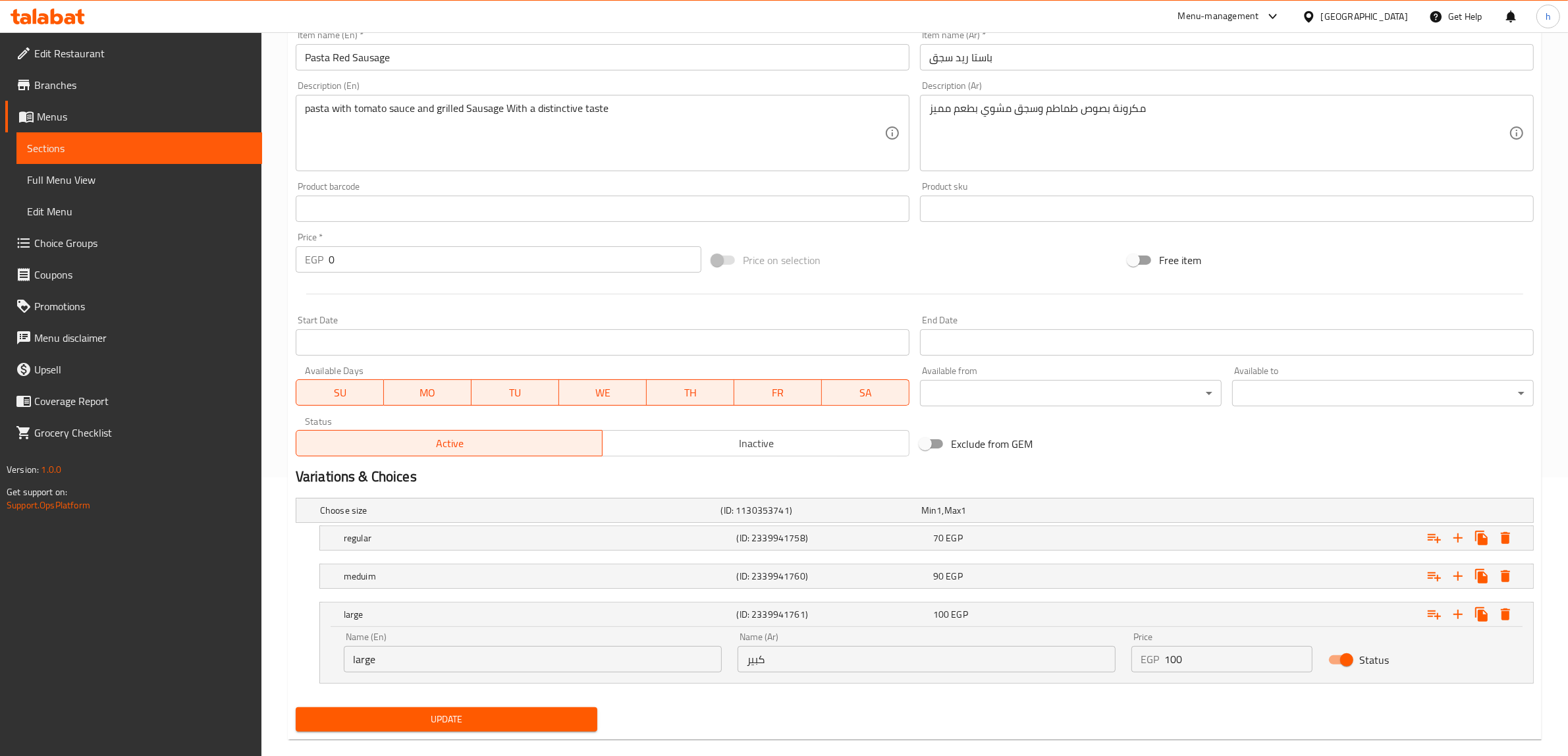
scroll to position [298, 0]
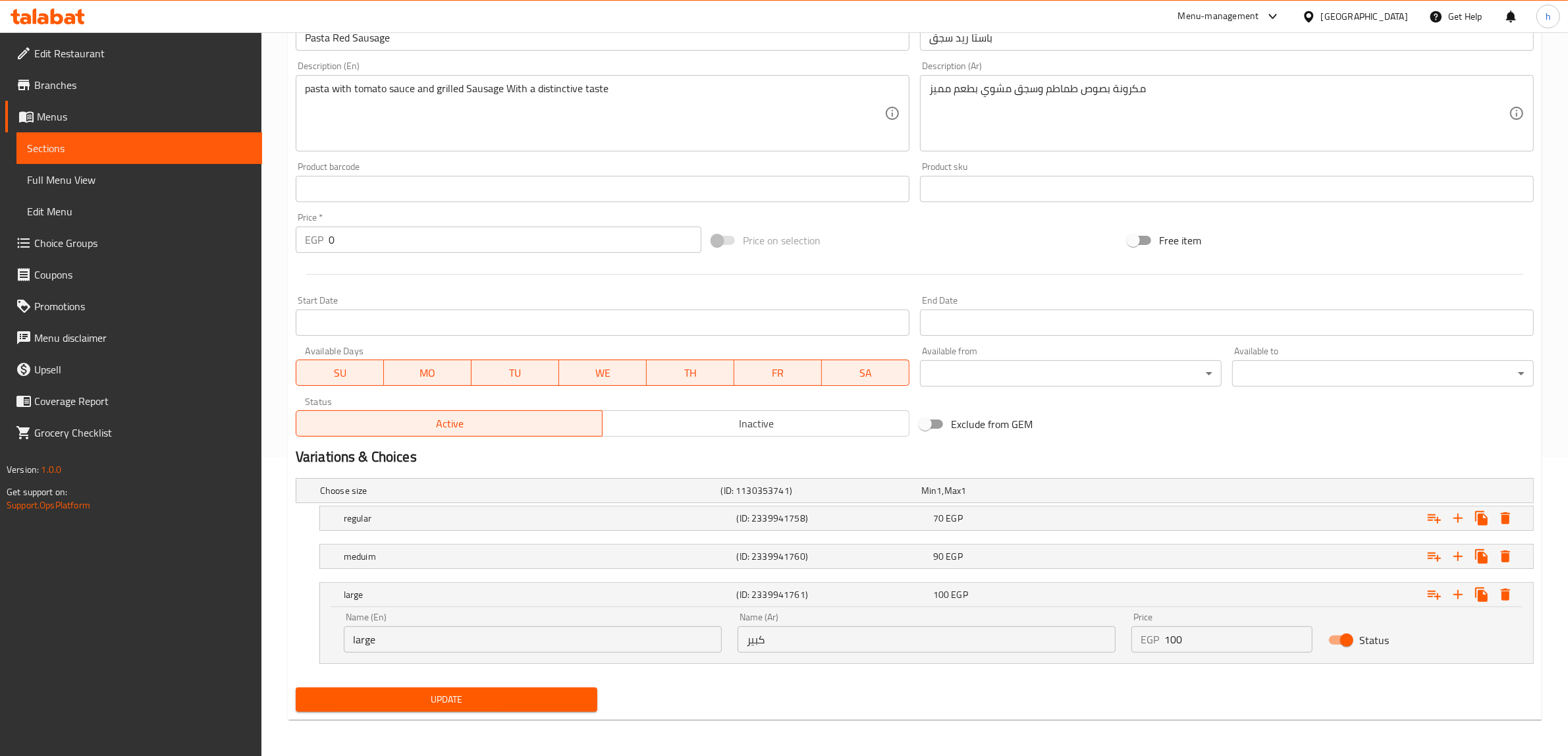
click at [1217, 640] on input "100" at bounding box center [1238, 639] width 148 height 27
type input "110"
click at [400, 705] on span "Update" at bounding box center [446, 700] width 281 height 16
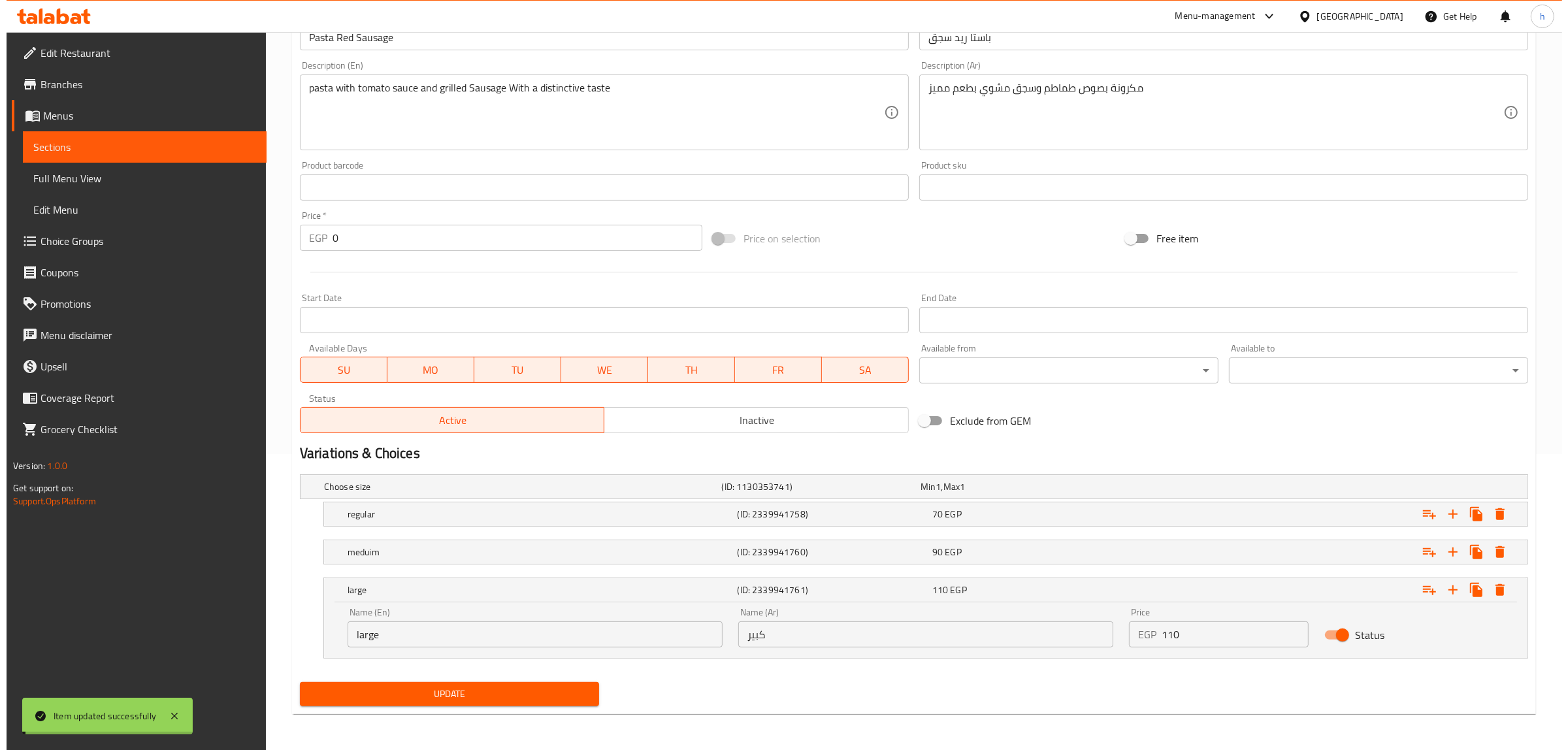
scroll to position [0, 0]
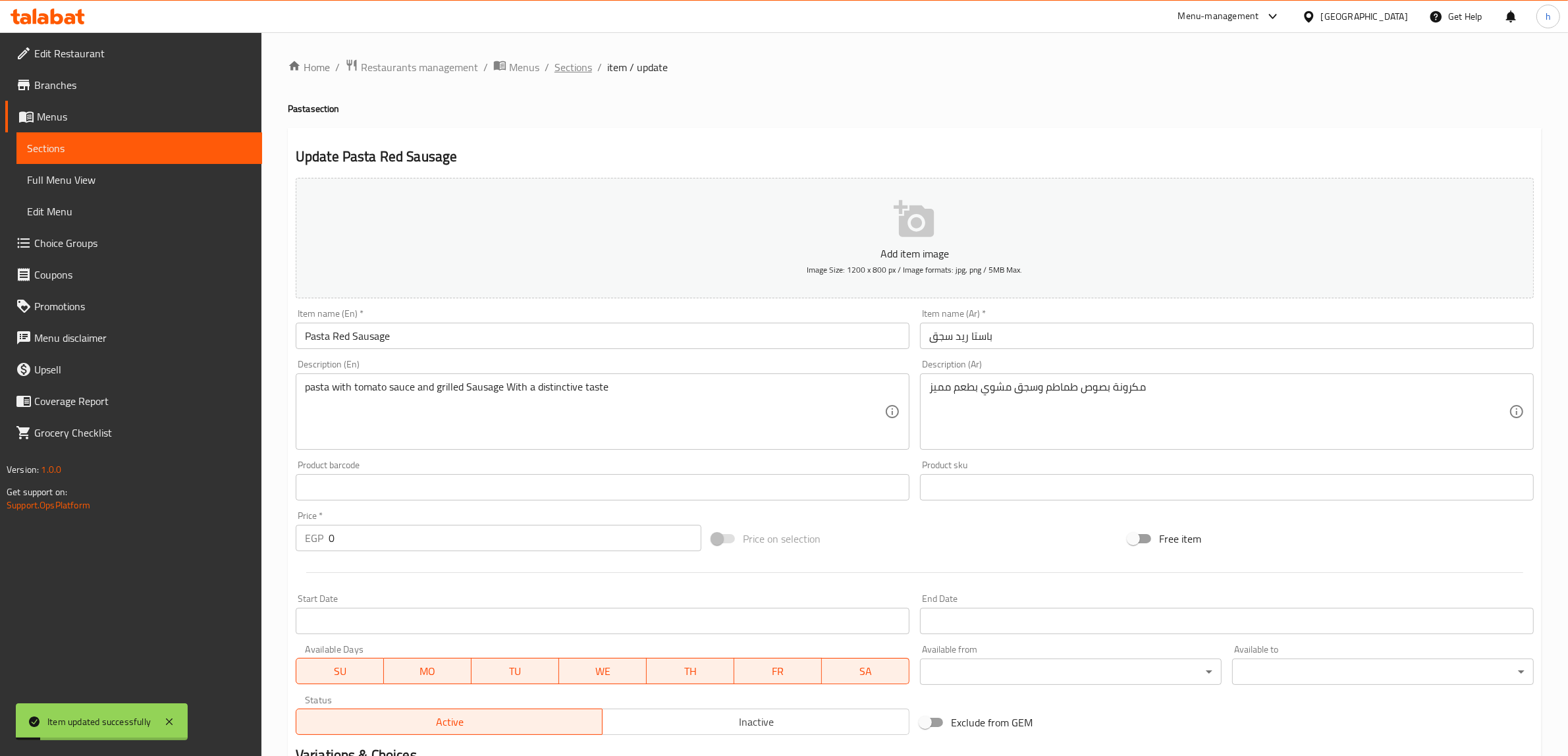
click at [560, 66] on span "Sections" at bounding box center [573, 67] width 37 height 16
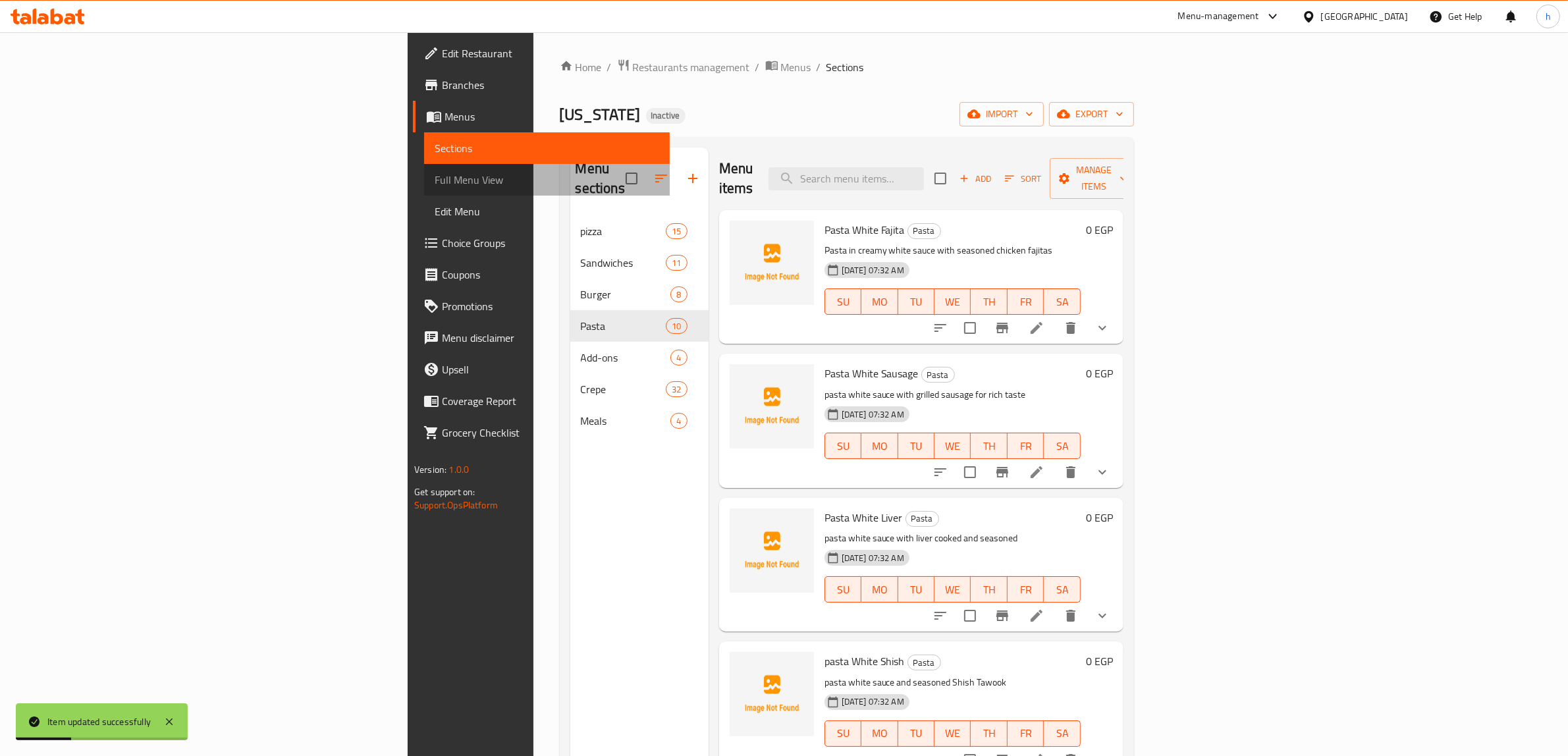
click at [434, 183] on span "Full Menu View" at bounding box center [547, 179] width 224 height 16
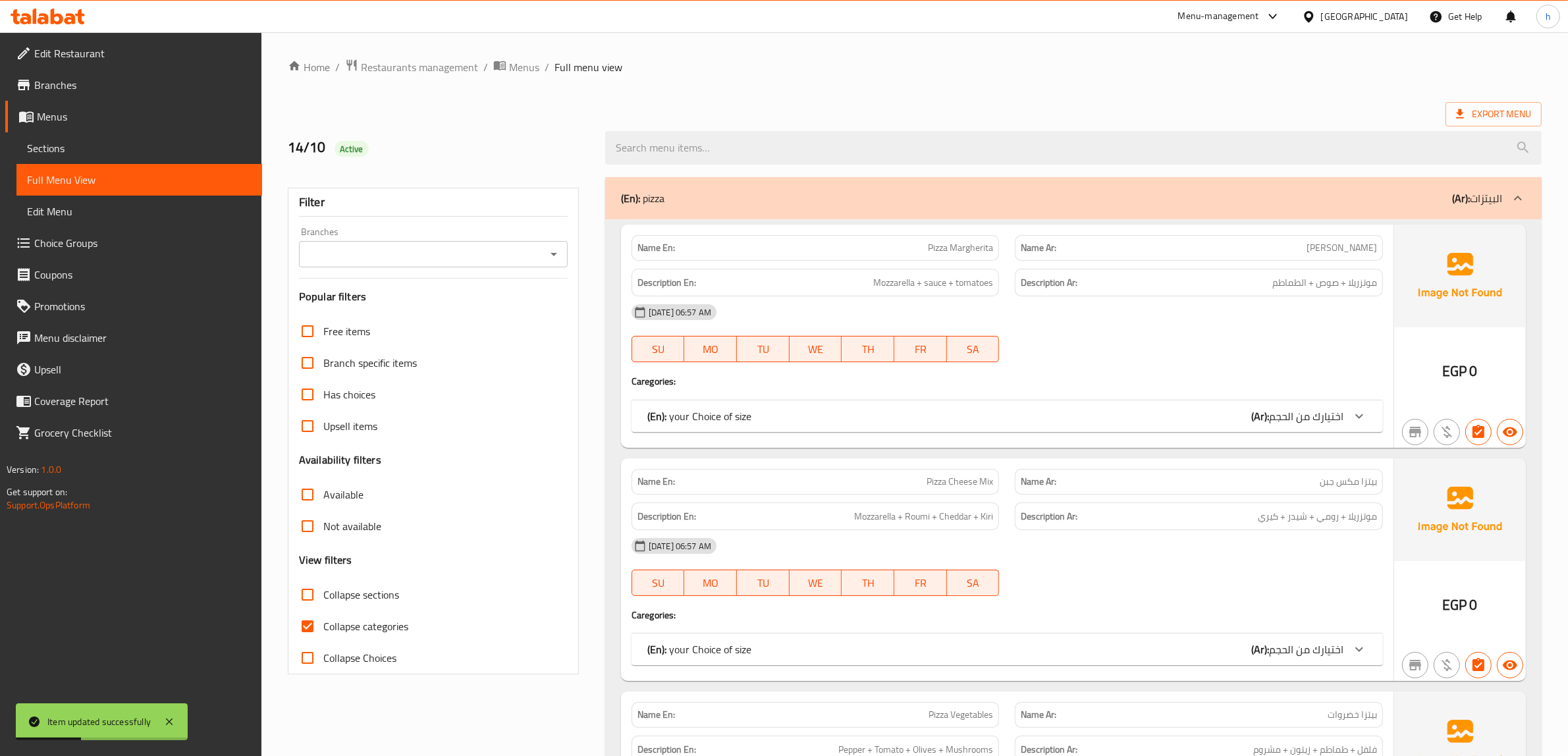
click at [322, 594] on input "Collapse sections" at bounding box center [307, 594] width 31 height 31
checkbox input "true"
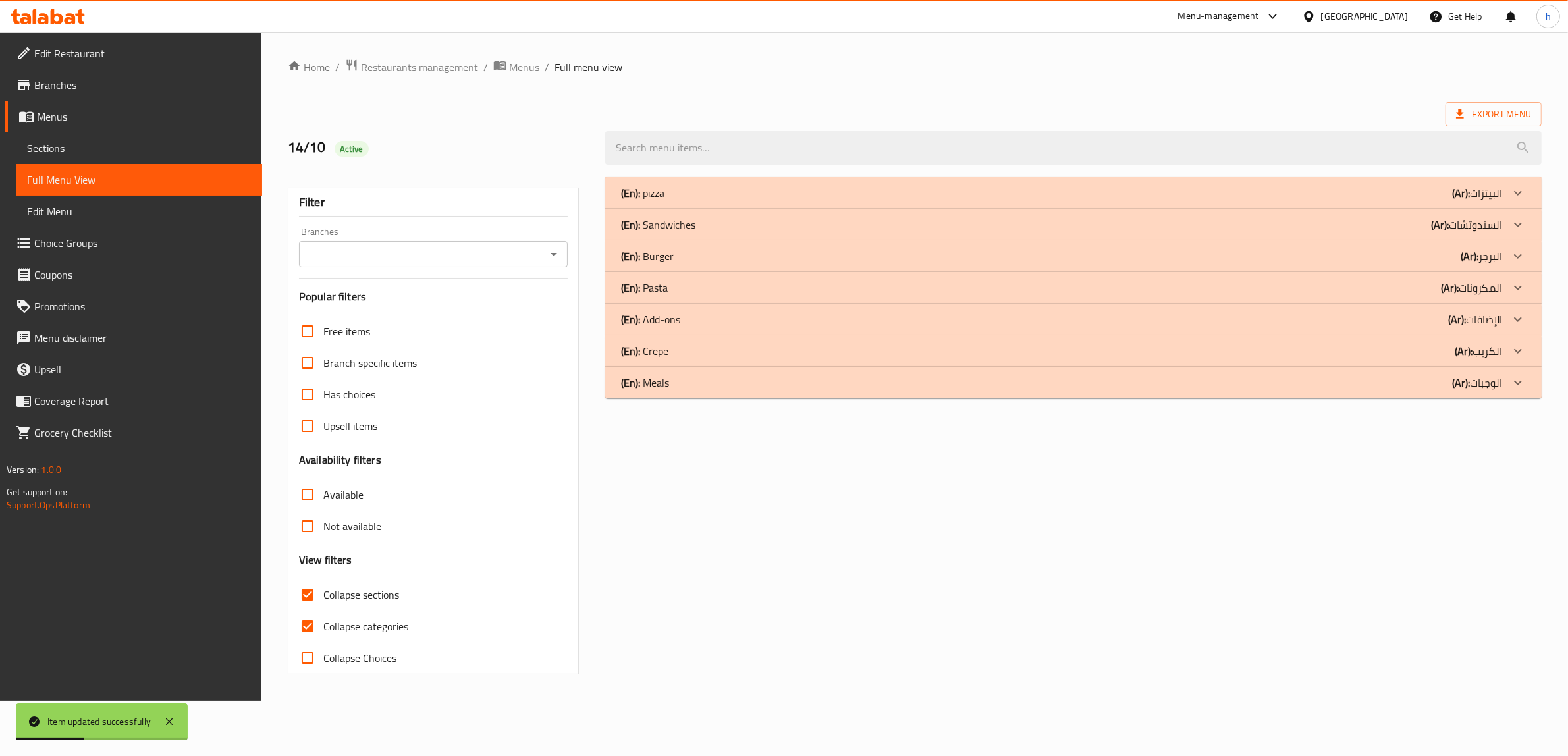
click at [344, 630] on span "Collapse categories" at bounding box center [365, 625] width 85 height 16
click at [323, 630] on input "Collapse categories" at bounding box center [307, 626] width 31 height 31
checkbox input "false"
click at [1482, 227] on p "(Ar): السندوتشات" at bounding box center [1479, 224] width 71 height 16
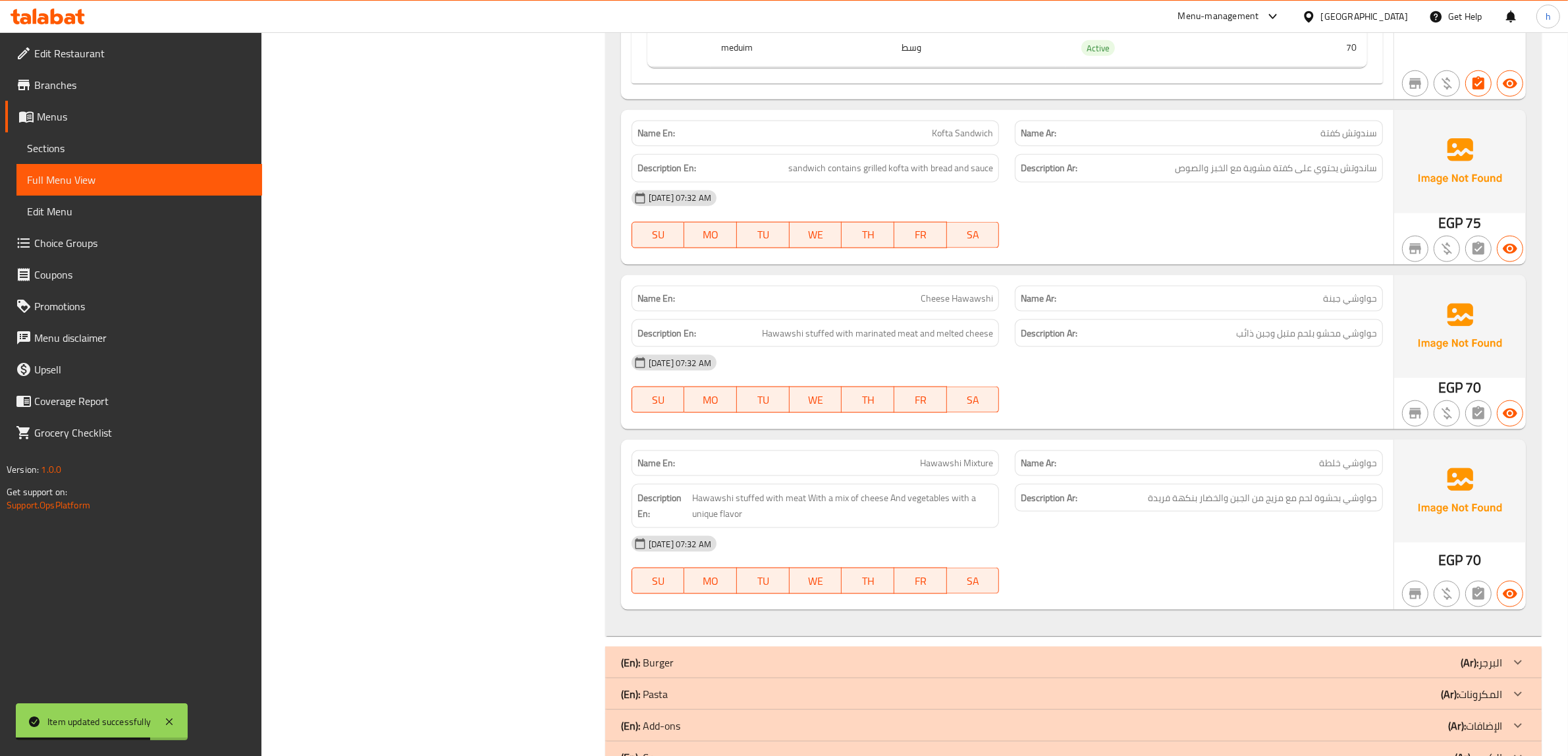
scroll to position [2205, 0]
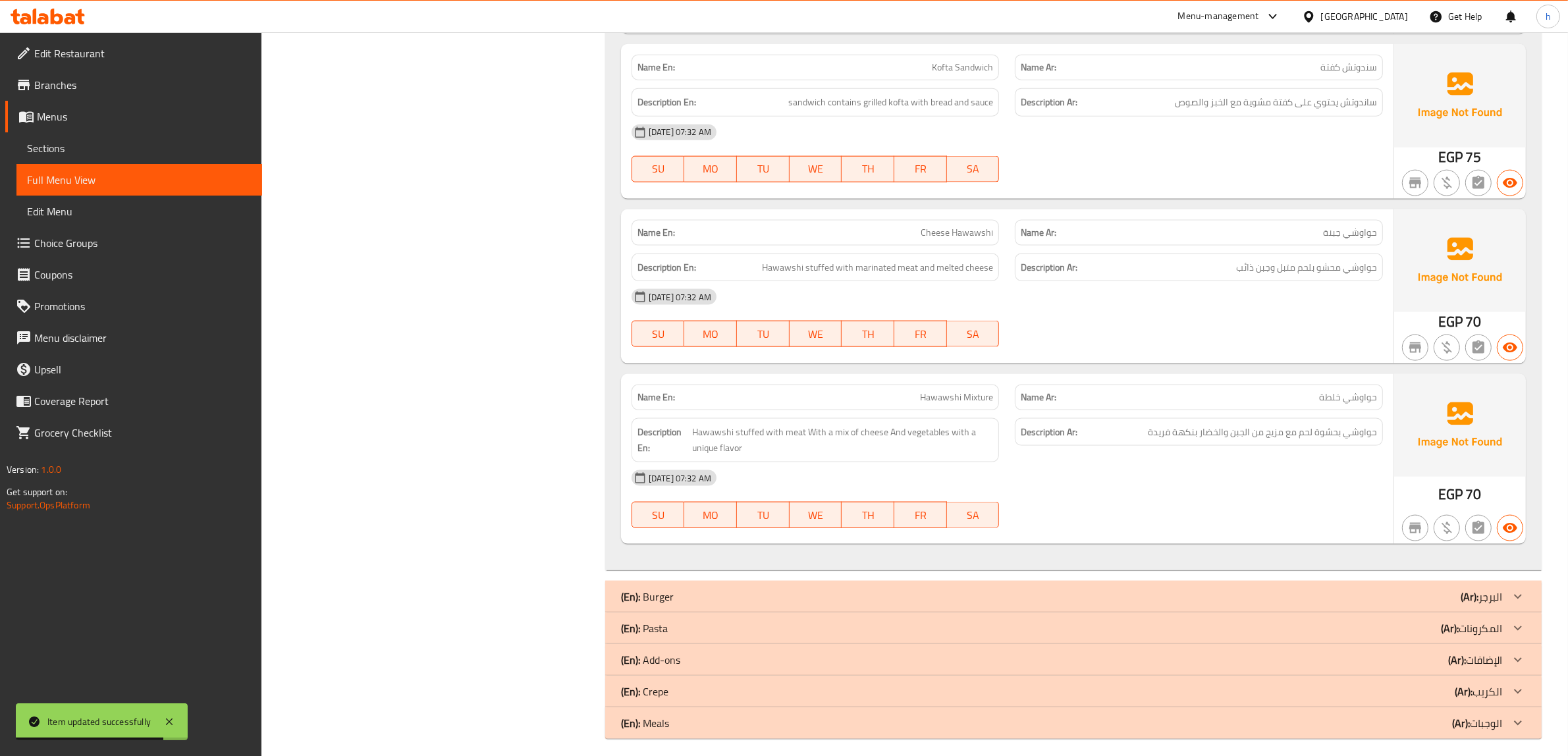
click at [1486, 627] on p "(Ar): المكرونات" at bounding box center [1471, 628] width 61 height 16
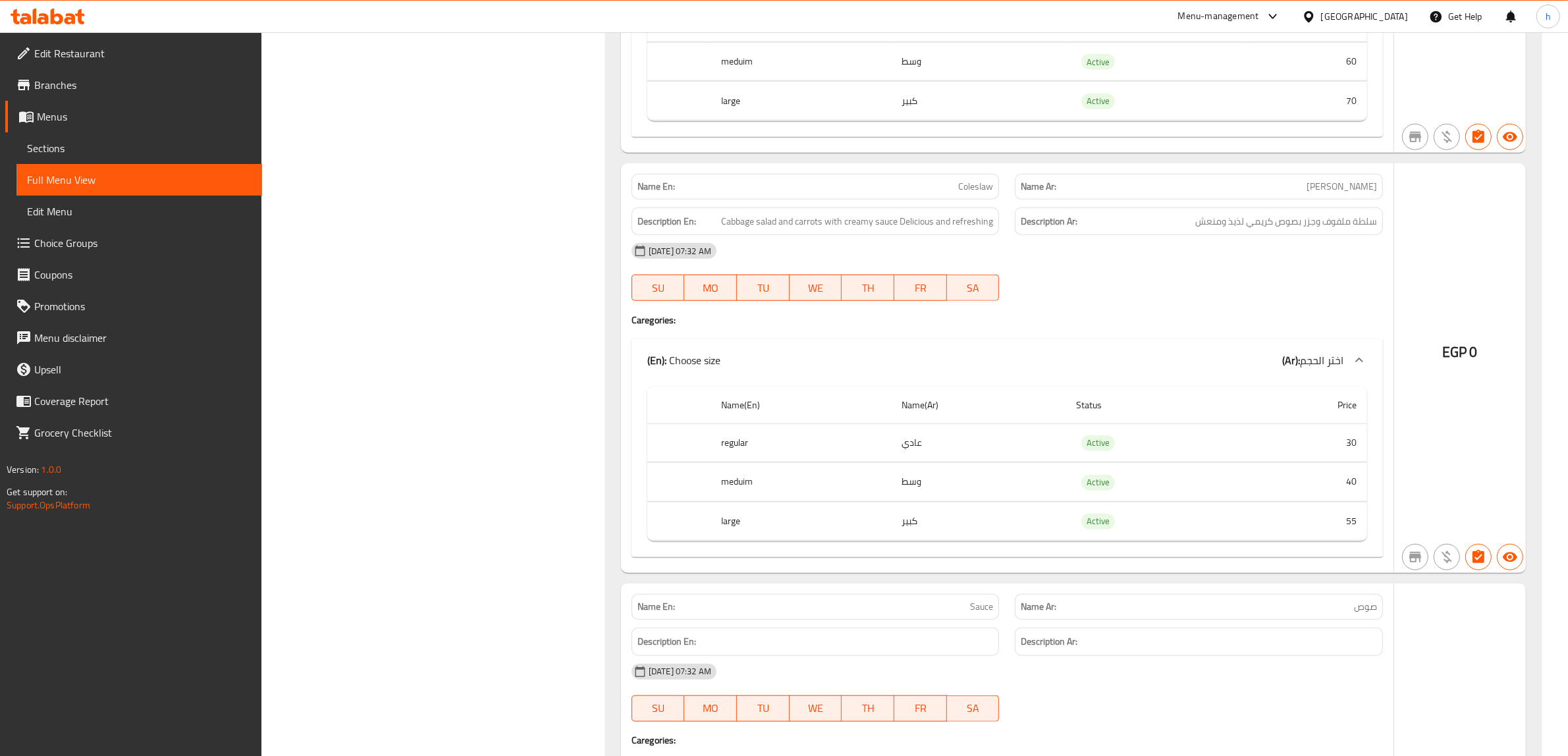
scroll to position [8220, 0]
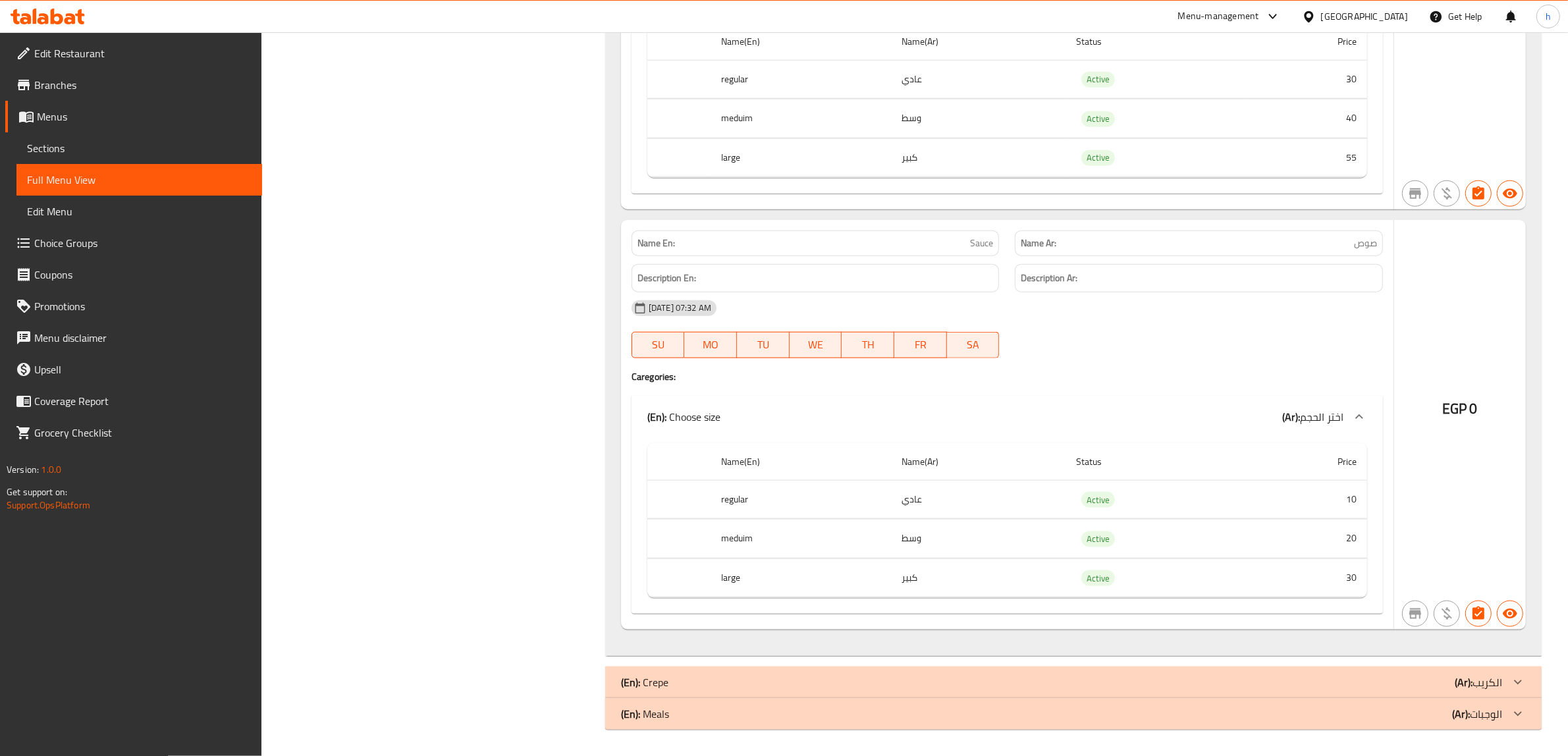
click at [1488, 683] on p "(Ar): الكريب" at bounding box center [1478, 682] width 48 height 16
click at [1490, 715] on p "(Ar): الوجبات" at bounding box center [1477, 713] width 50 height 16
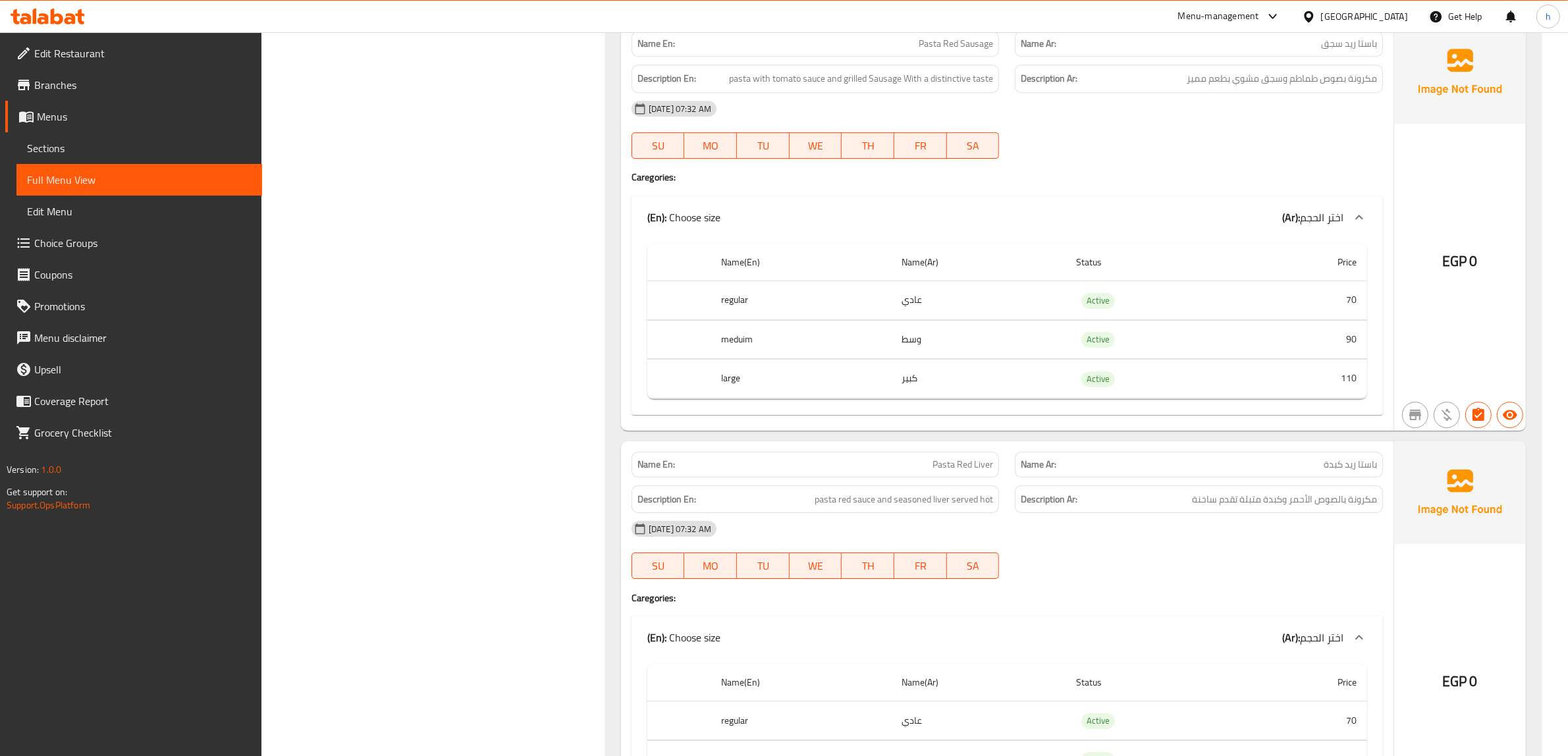
scroll to position [5459, 0]
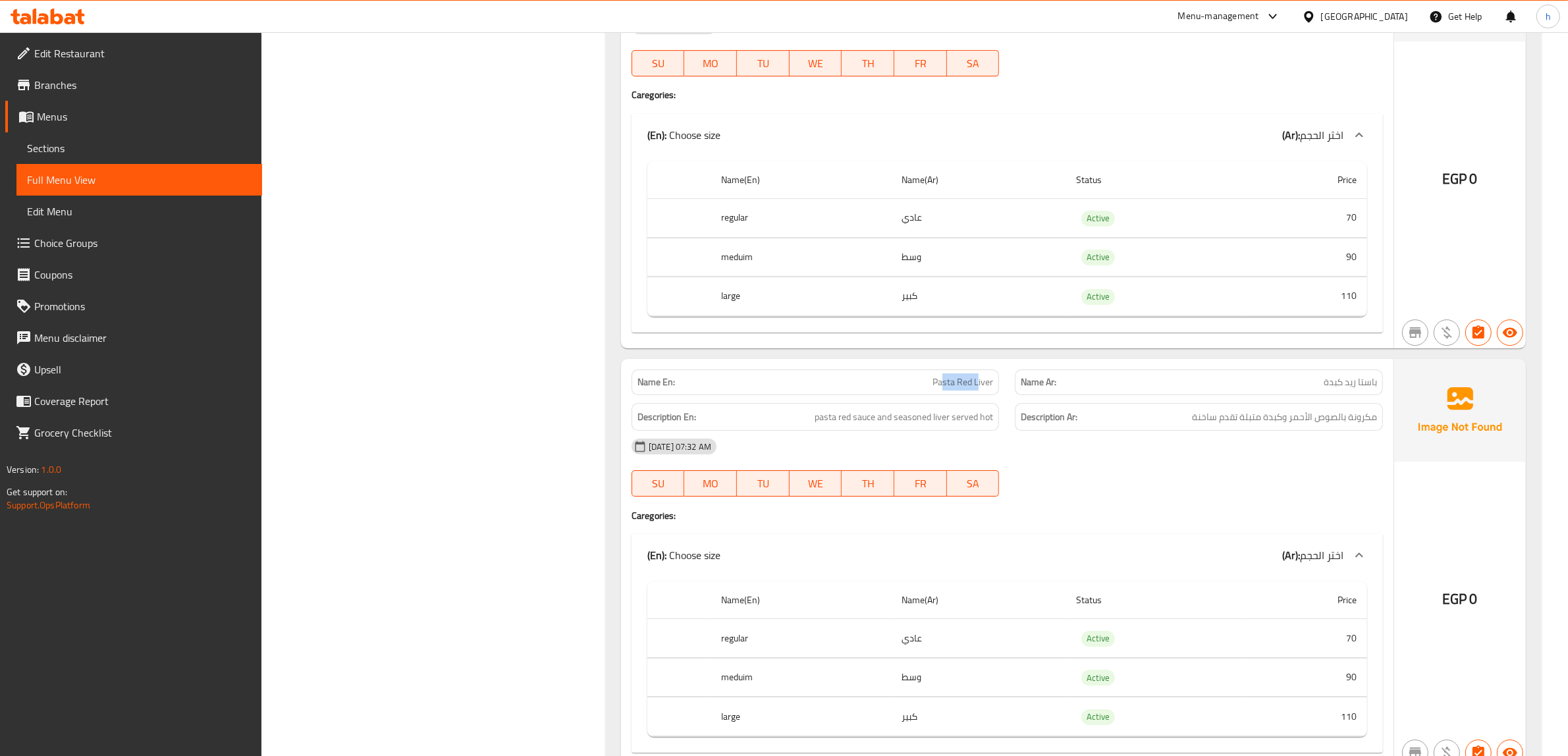
drag, startPoint x: 945, startPoint y: 396, endPoint x: 976, endPoint y: 395, distance: 31.0
click at [976, 389] on span "Pasta Red Liver" at bounding box center [962, 382] width 61 height 14
click at [985, 389] on span "Pasta Red Liver" at bounding box center [962, 382] width 61 height 14
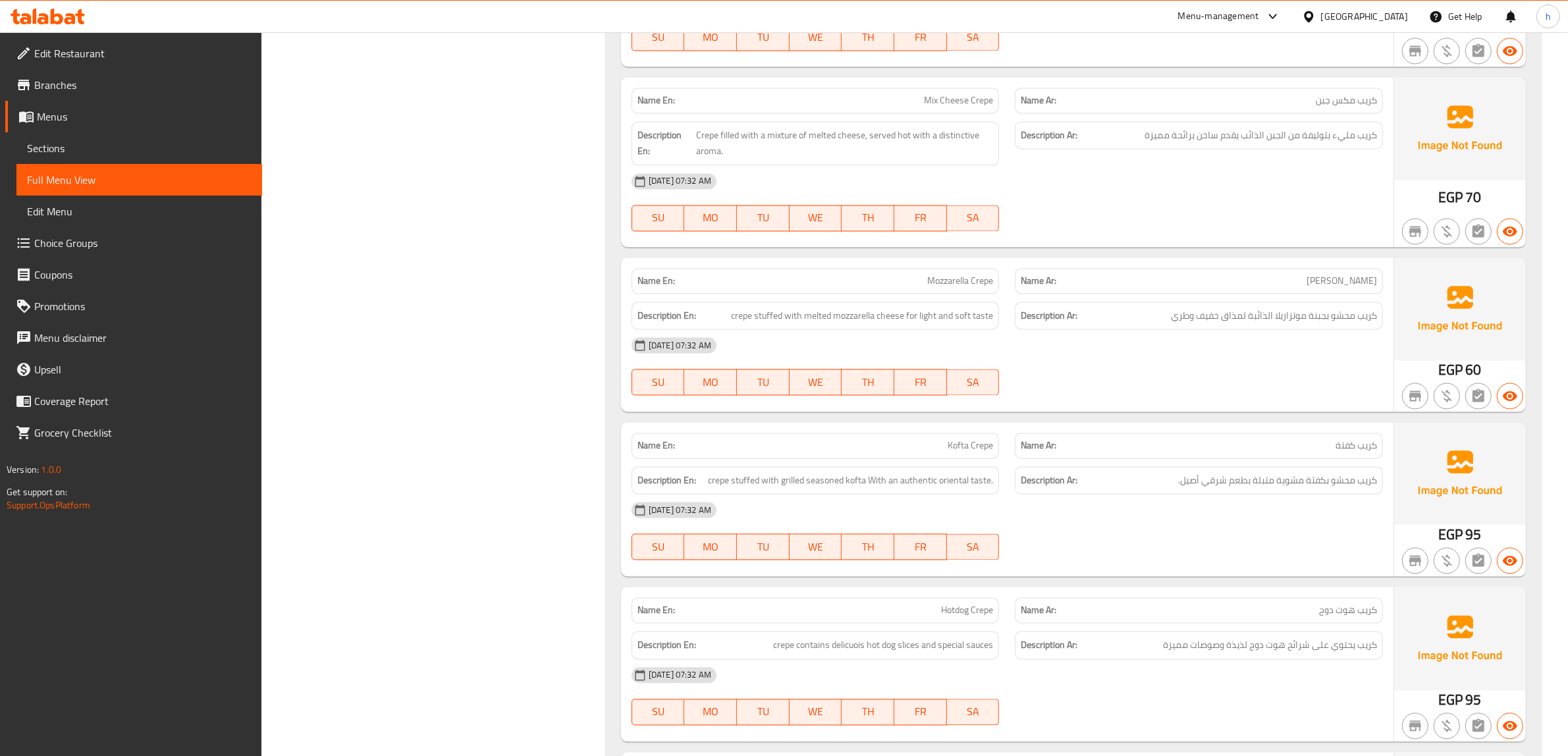
scroll to position [9573, 0]
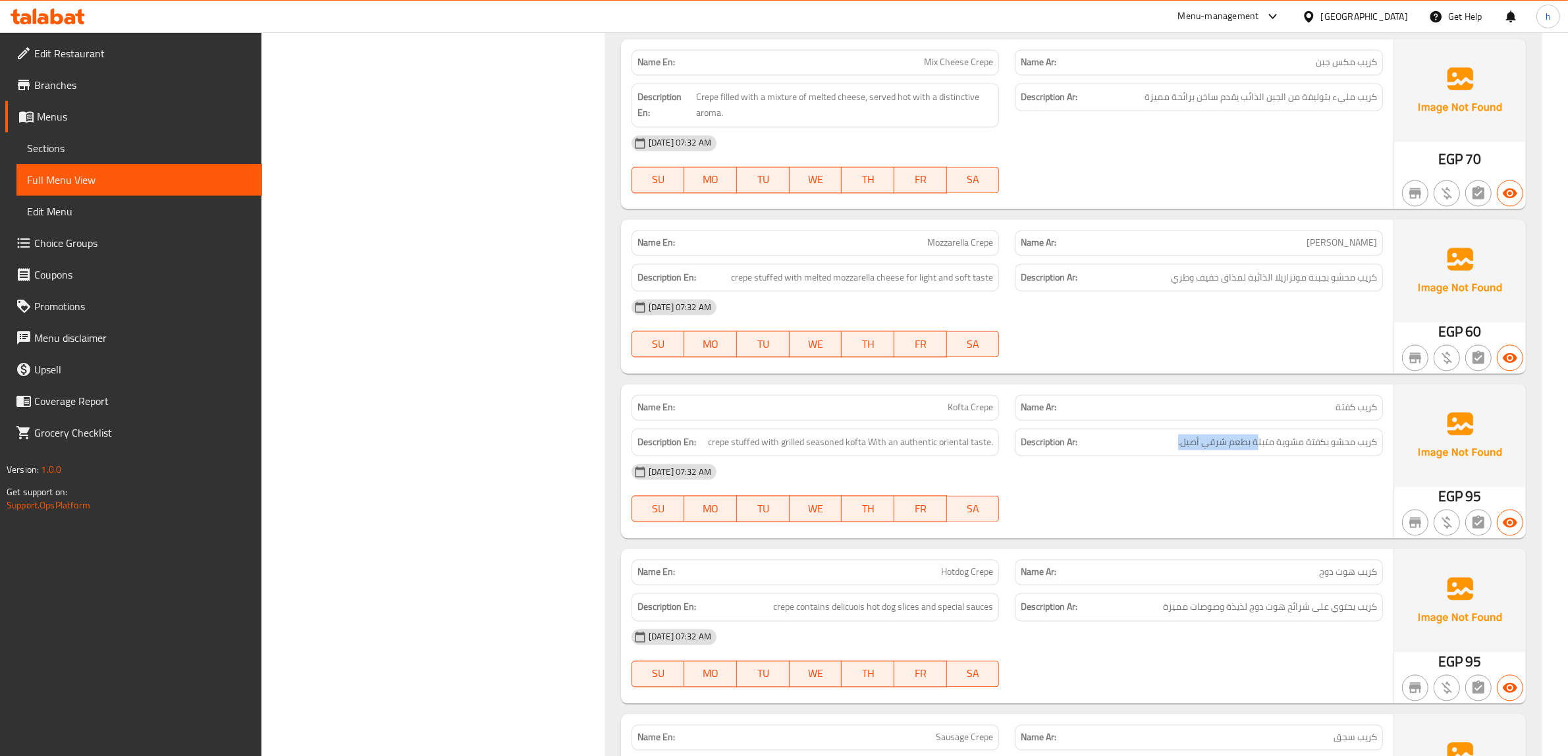
drag, startPoint x: 1246, startPoint y: 477, endPoint x: 1166, endPoint y: 481, distance: 80.1
click at [1166, 450] on h6 "Description Ar: كريب محشو بكفتة مشوية متبلة بطعم شرقي أصيل." at bounding box center [1199, 442] width 356 height 16
click at [922, 450] on span "crepe stuffed with grilled seasoned kofta With an authentic oriental taste." at bounding box center [850, 442] width 285 height 16
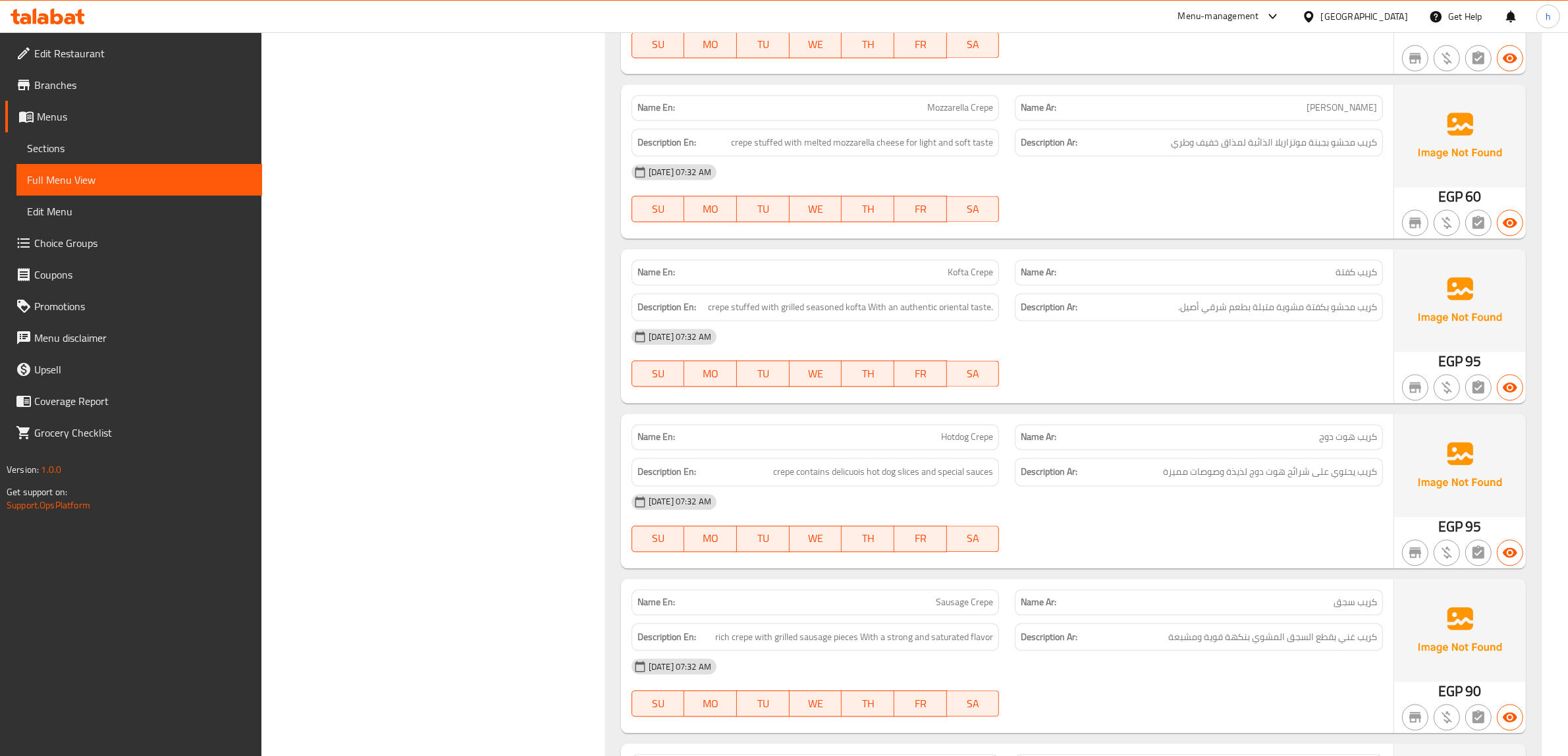
scroll to position [9738, 0]
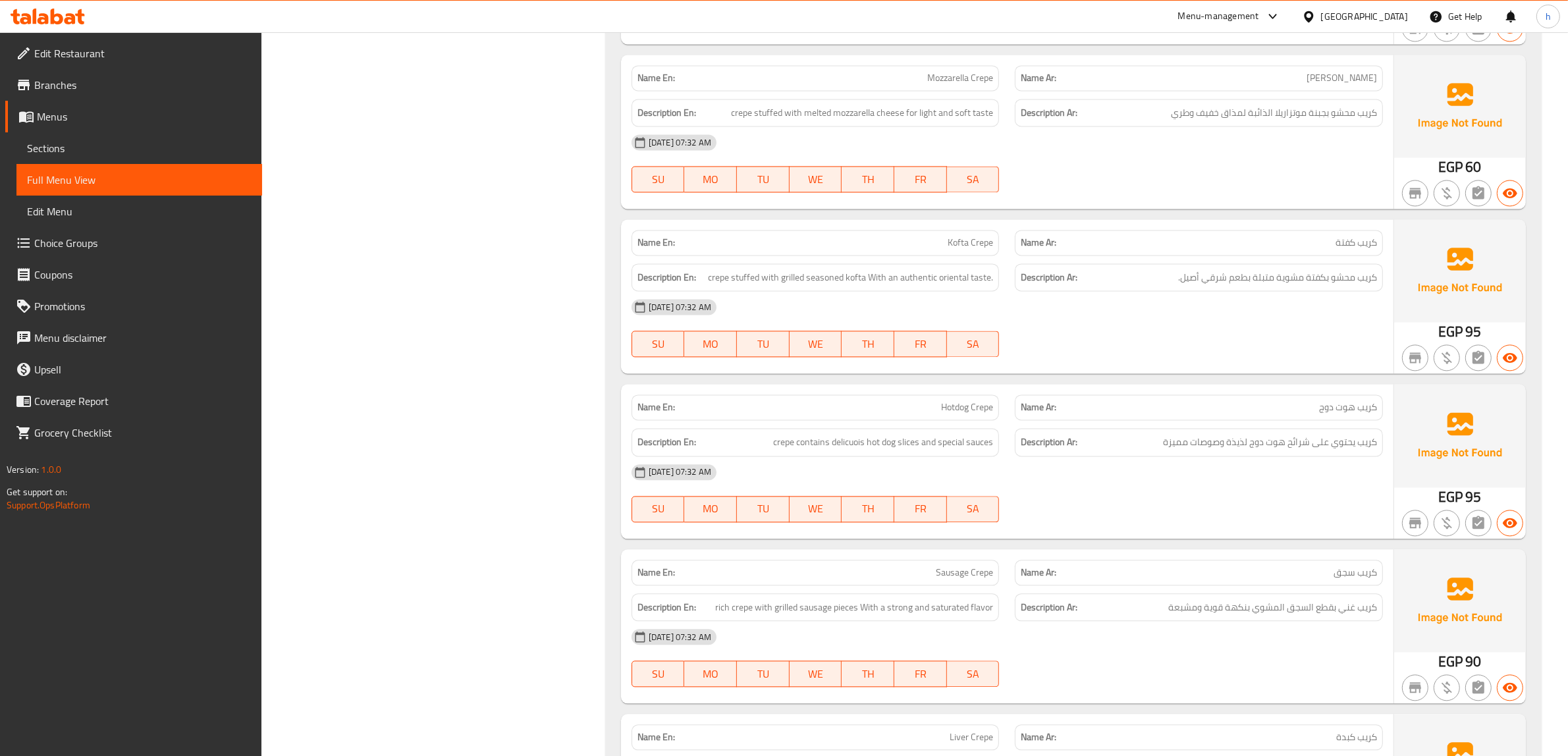
drag, startPoint x: 1238, startPoint y: 449, endPoint x: 1296, endPoint y: 458, distance: 58.7
click at [1263, 454] on div "Name En: Hotdog Crepe Name Ar: كريب هوت دوج Description En: crepe contains deli…" at bounding box center [1007, 461] width 772 height 154
click at [1299, 456] on div "Description Ar: كريب يحتوي على شرائح هوت دوج لذيذة وصوصات مميزة" at bounding box center [1198, 442] width 368 height 29
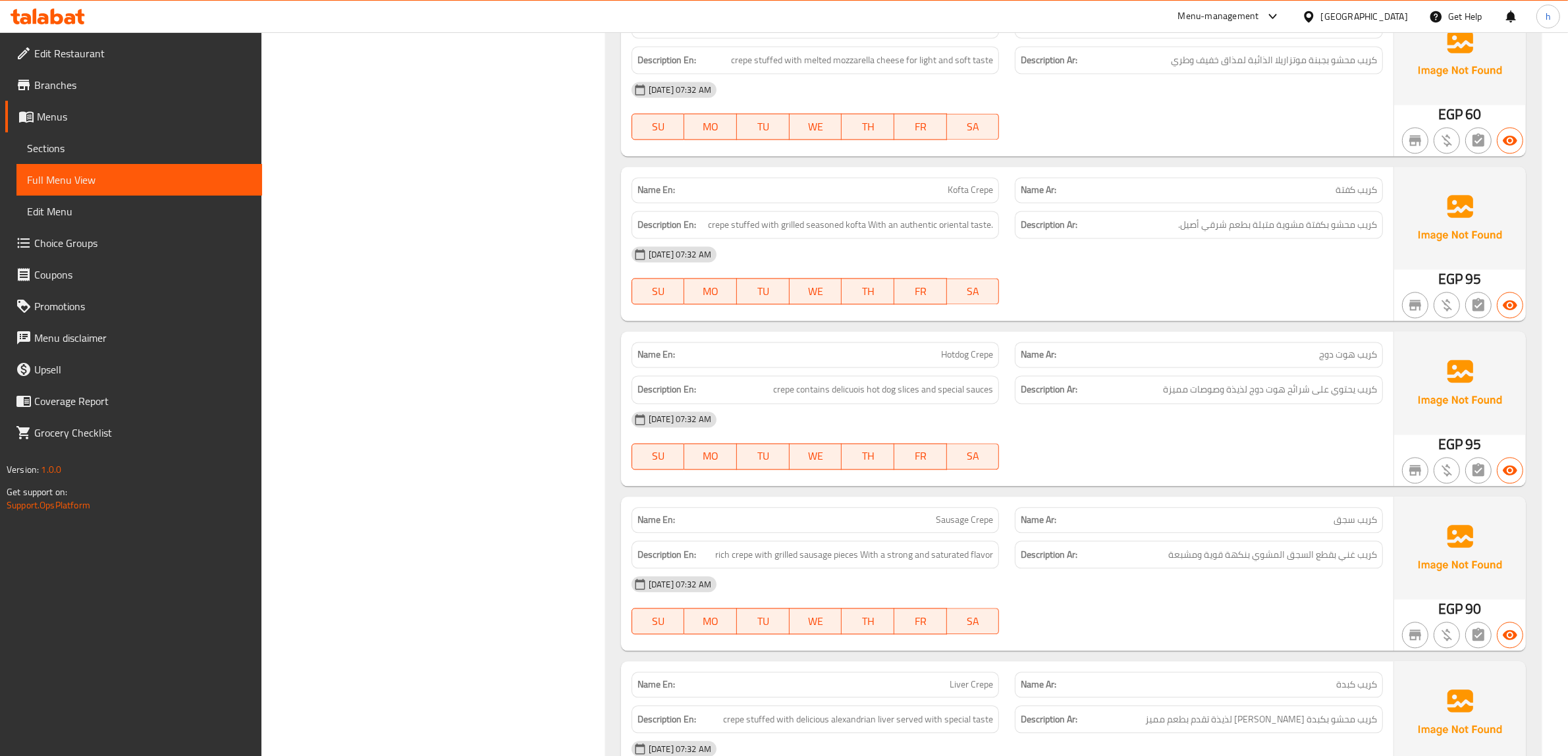
scroll to position [9820, 0]
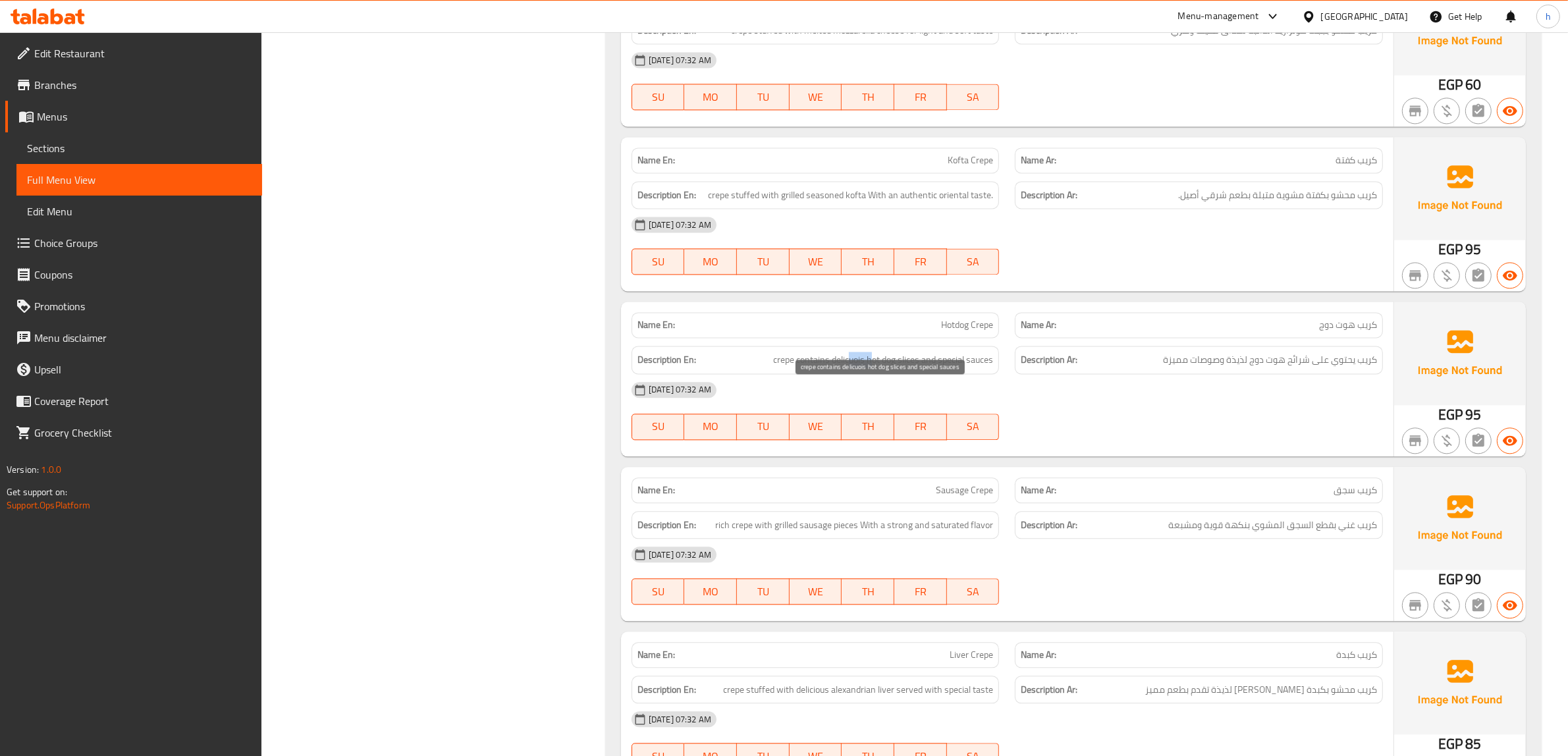
drag, startPoint x: 847, startPoint y: 398, endPoint x: 869, endPoint y: 398, distance: 22.0
click at [869, 368] on span "crepe contains delicuois hot dog slices and special sauces" at bounding box center [883, 360] width 220 height 16
click at [874, 374] on div "Description En: crepe contains delicuois hot dog slices and special sauces" at bounding box center [815, 360] width 368 height 29
click at [849, 368] on span "crepe contains delicuois hot dog slices and special sauces" at bounding box center [883, 360] width 220 height 16
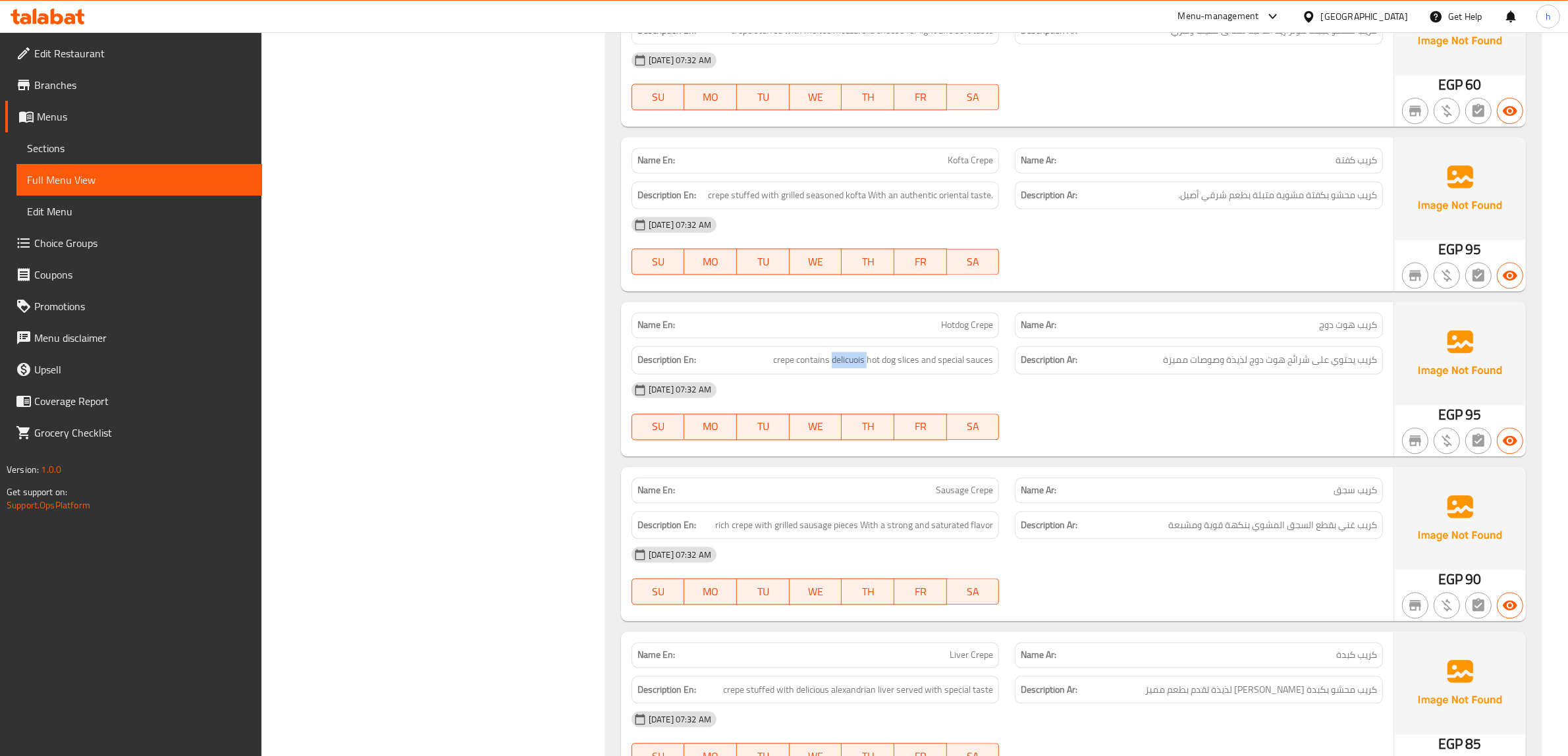
click at [849, 368] on span "crepe contains delicuois hot dog slices and special sauces" at bounding box center [883, 360] width 220 height 16
click at [846, 368] on span "crepe contains delicuois hot dog slices and special sauces" at bounding box center [883, 360] width 220 height 16
click at [869, 368] on span "crepe contains delicuois hot dog slices and special sauces" at bounding box center [883, 360] width 220 height 16
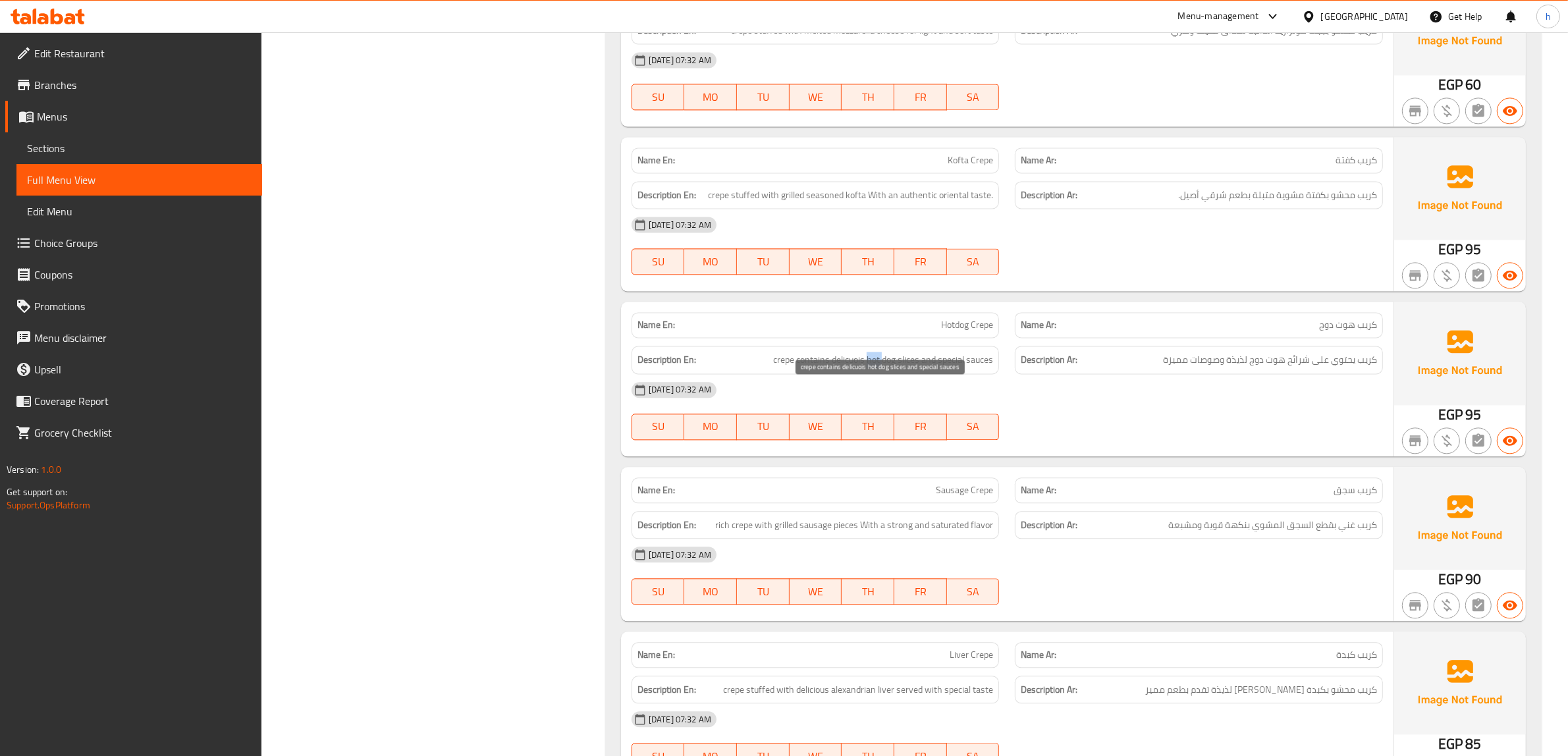
click at [869, 368] on span "crepe contains delicuois hot dog slices and special sauces" at bounding box center [883, 360] width 220 height 16
click at [840, 368] on span "crepe contains delicuois hot dog slices and special sauces" at bounding box center [883, 360] width 220 height 16
click at [972, 332] on span "Hotdog Crepe" at bounding box center [967, 325] width 52 height 14
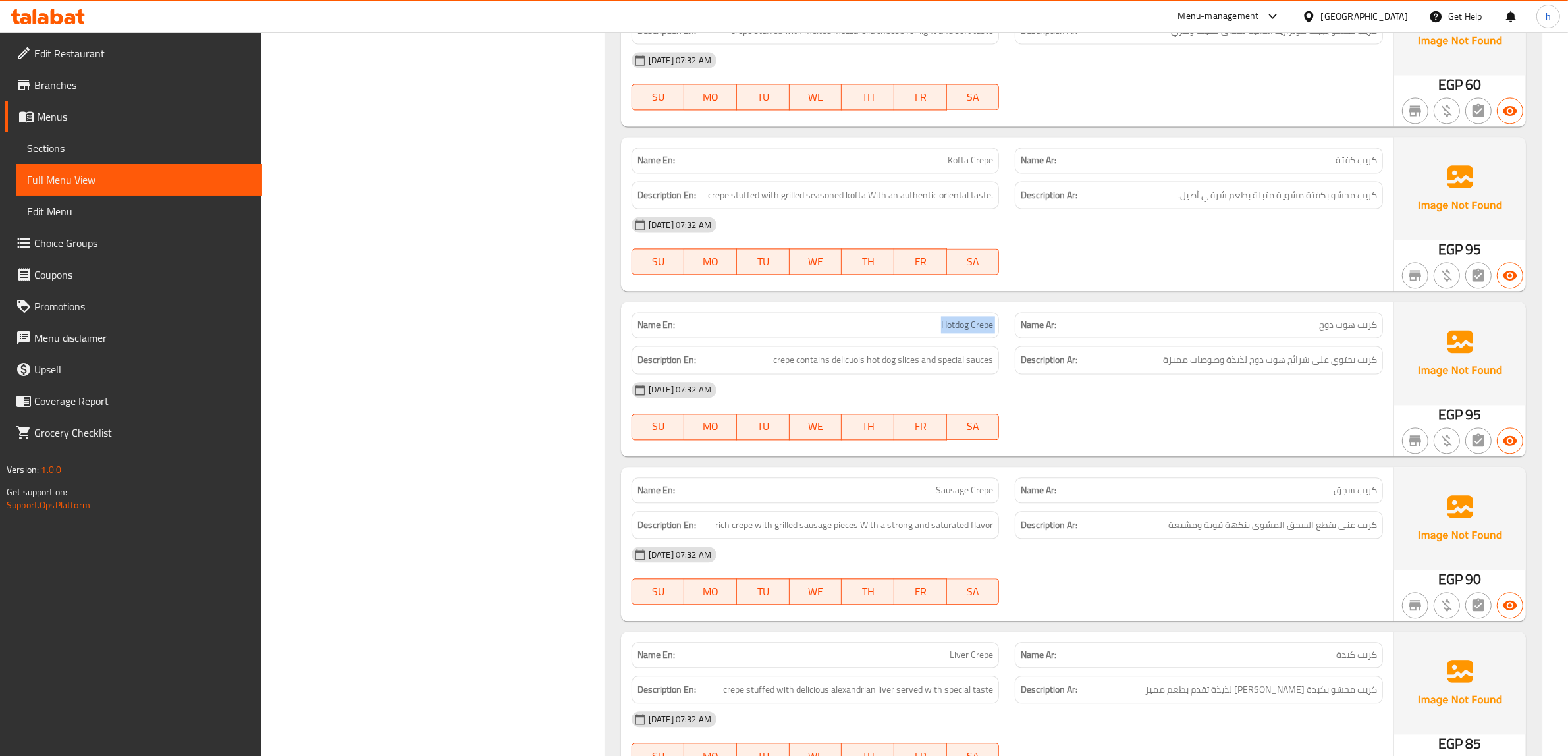
click at [972, 332] on span "Hotdog Crepe" at bounding box center [967, 325] width 52 height 14
copy span "Hotdog Crepe"
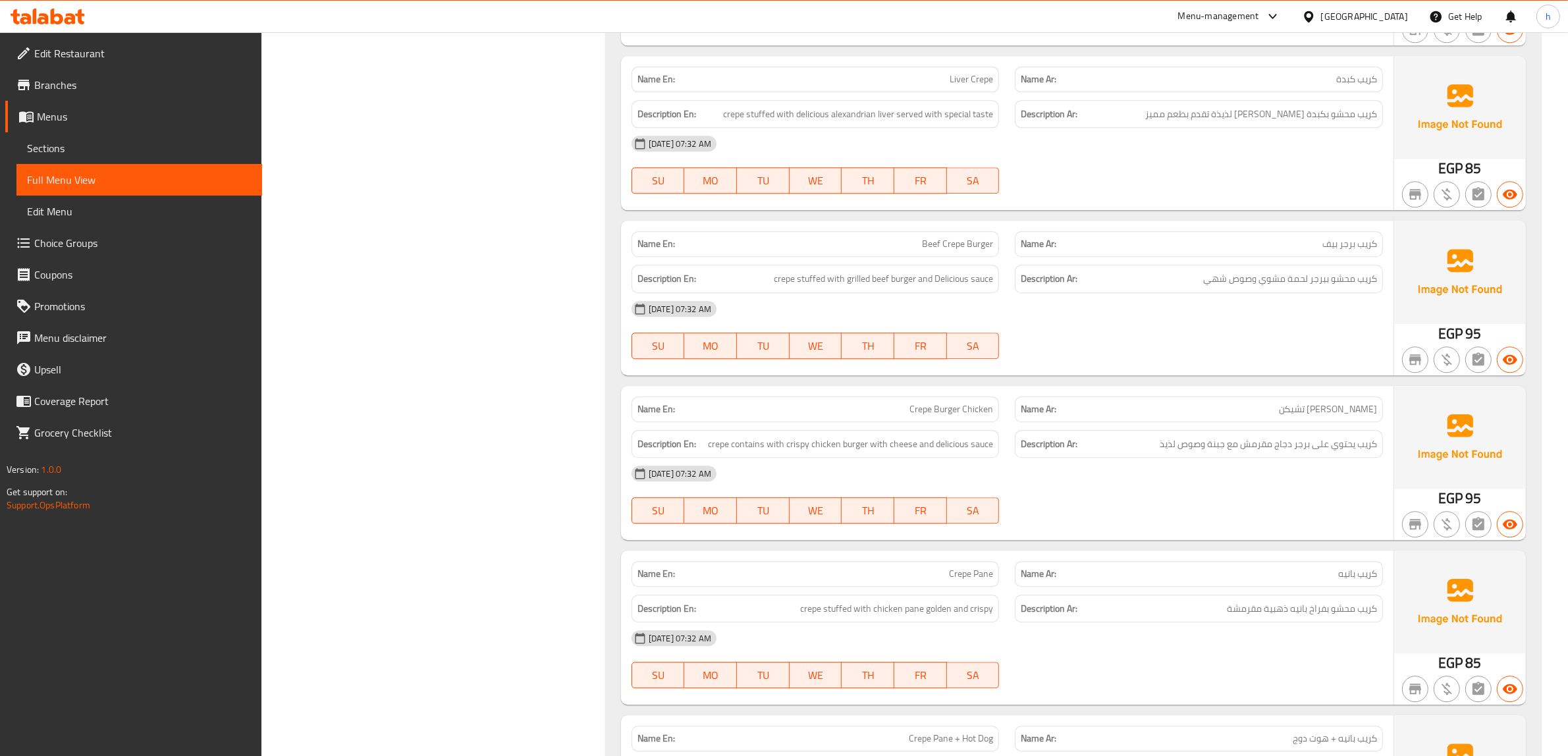
scroll to position [10396, 0]
click at [1353, 415] on span "كريببرجر تشيكن" at bounding box center [1328, 409] width 98 height 14
copy span "كريببرجر تشيكن"
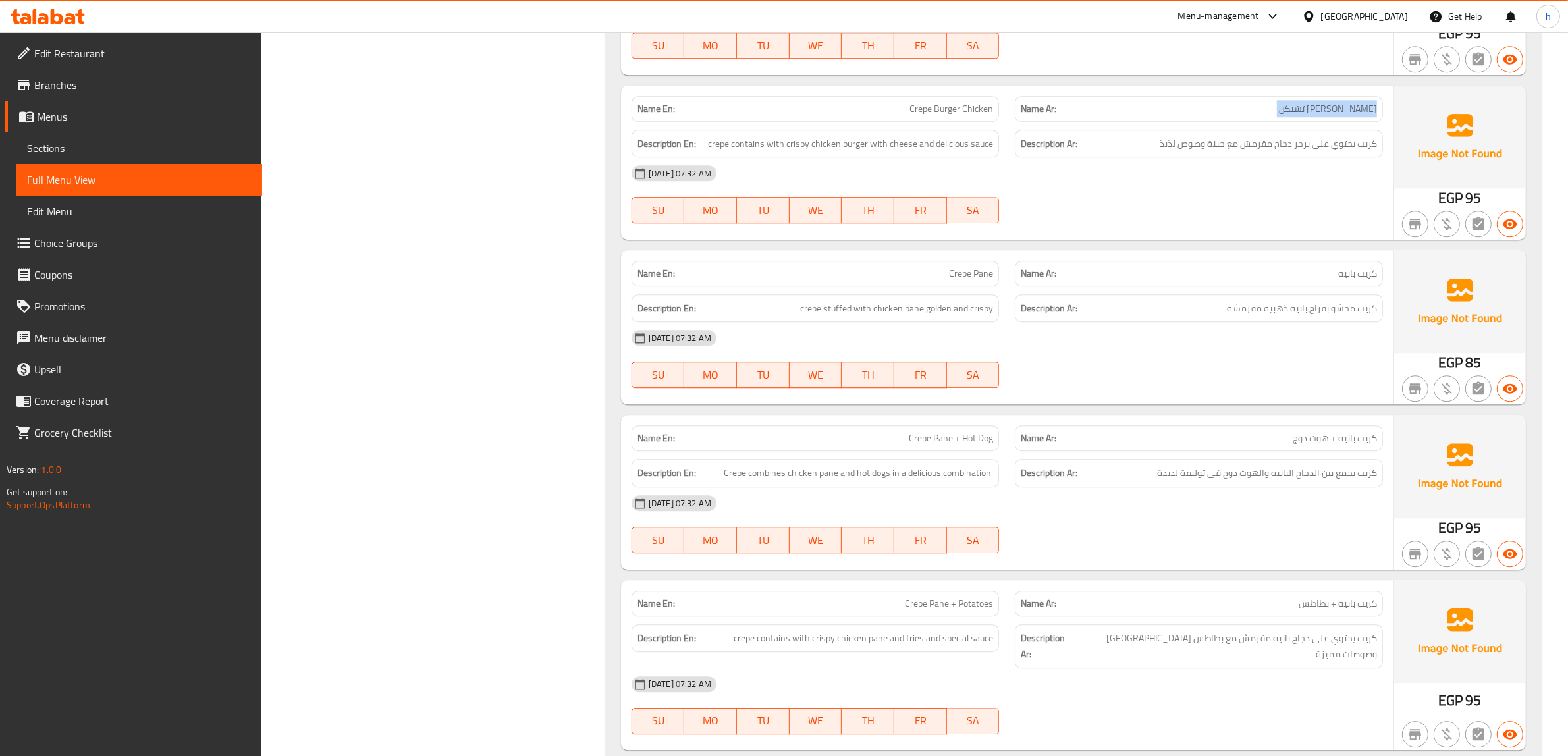
scroll to position [10725, 0]
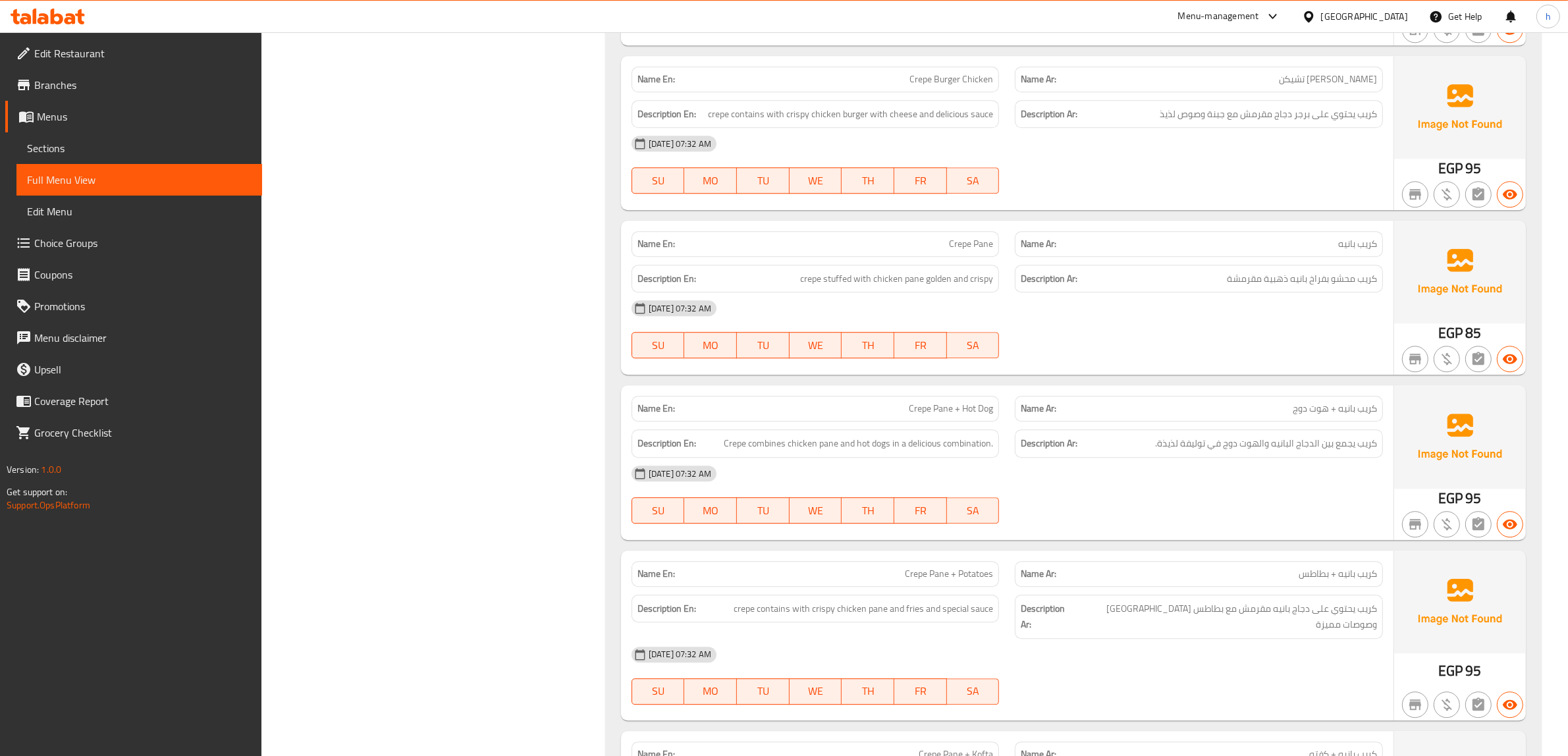
click at [1205, 451] on span "كريب يجمع بين الدجاج البانيه والهوت دوج في توليفة لذيذة." at bounding box center [1266, 443] width 222 height 16
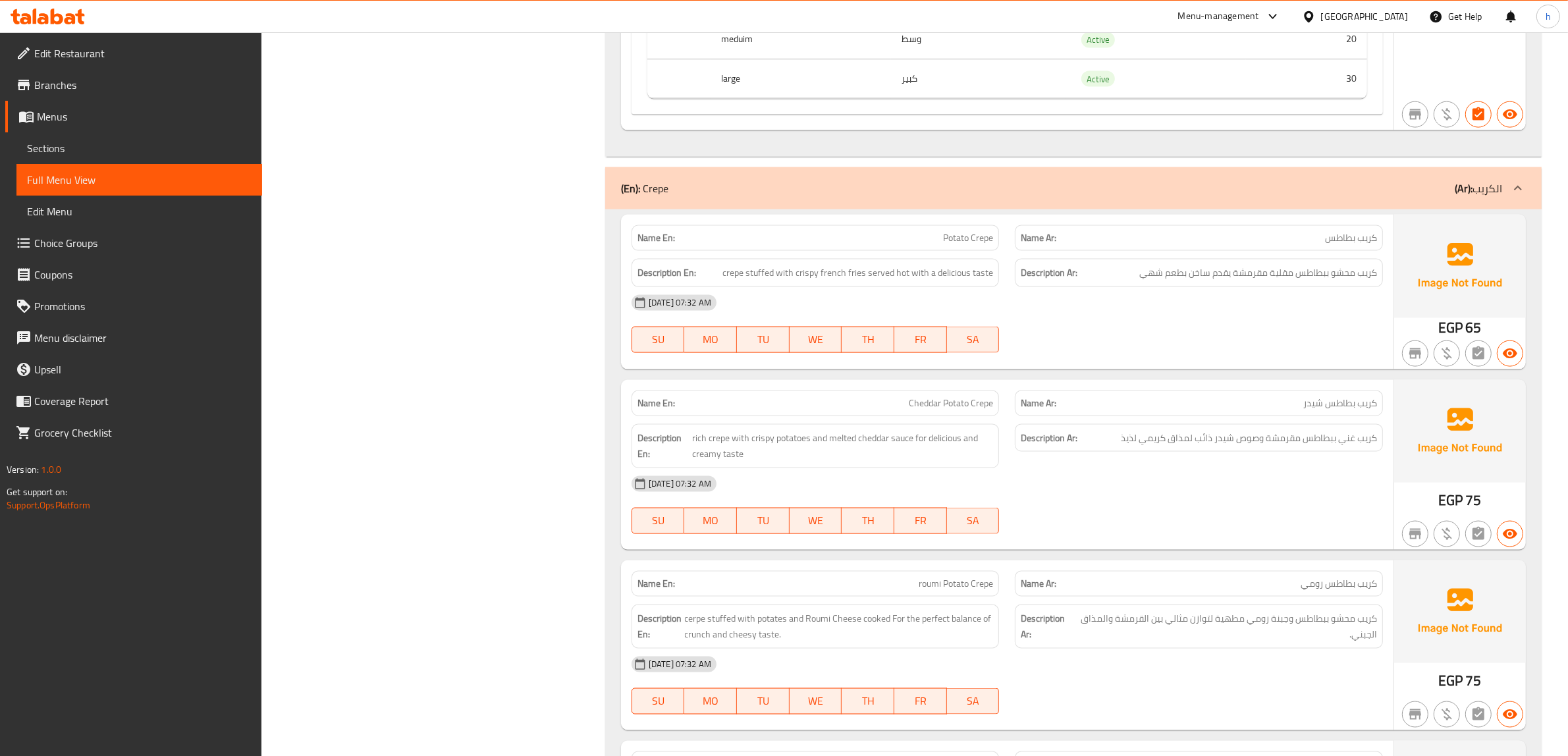
scroll to position [8667, 0]
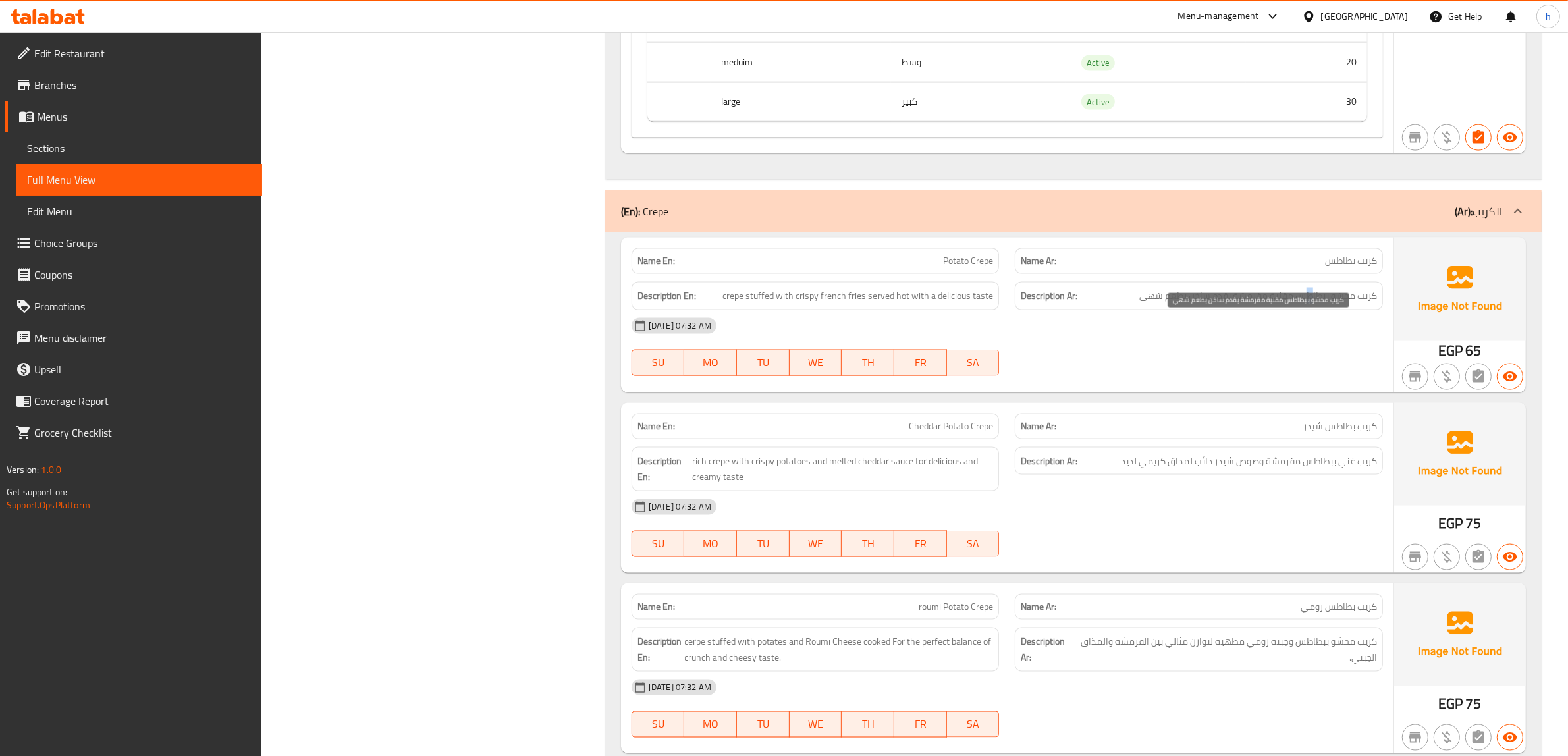
drag, startPoint x: 1314, startPoint y: 329, endPoint x: 1303, endPoint y: 329, distance: 11.0
click at [1303, 304] on span "كريب محشو ببطاطس مقلية مقرمشة يقدم ساخن بطعم شهي" at bounding box center [1258, 296] width 238 height 16
click at [1327, 304] on span "كريب محشو ببطاطس مقلية مقرمشة يقدم ساخن بطعم شهي" at bounding box center [1258, 296] width 238 height 16
drag, startPoint x: 1286, startPoint y: 324, endPoint x: 1265, endPoint y: 328, distance: 21.4
click at [1265, 304] on span "كريب محشو ببطاطس مقلية مقرمشة يقدم ساخن بطعم شهي" at bounding box center [1258, 296] width 238 height 16
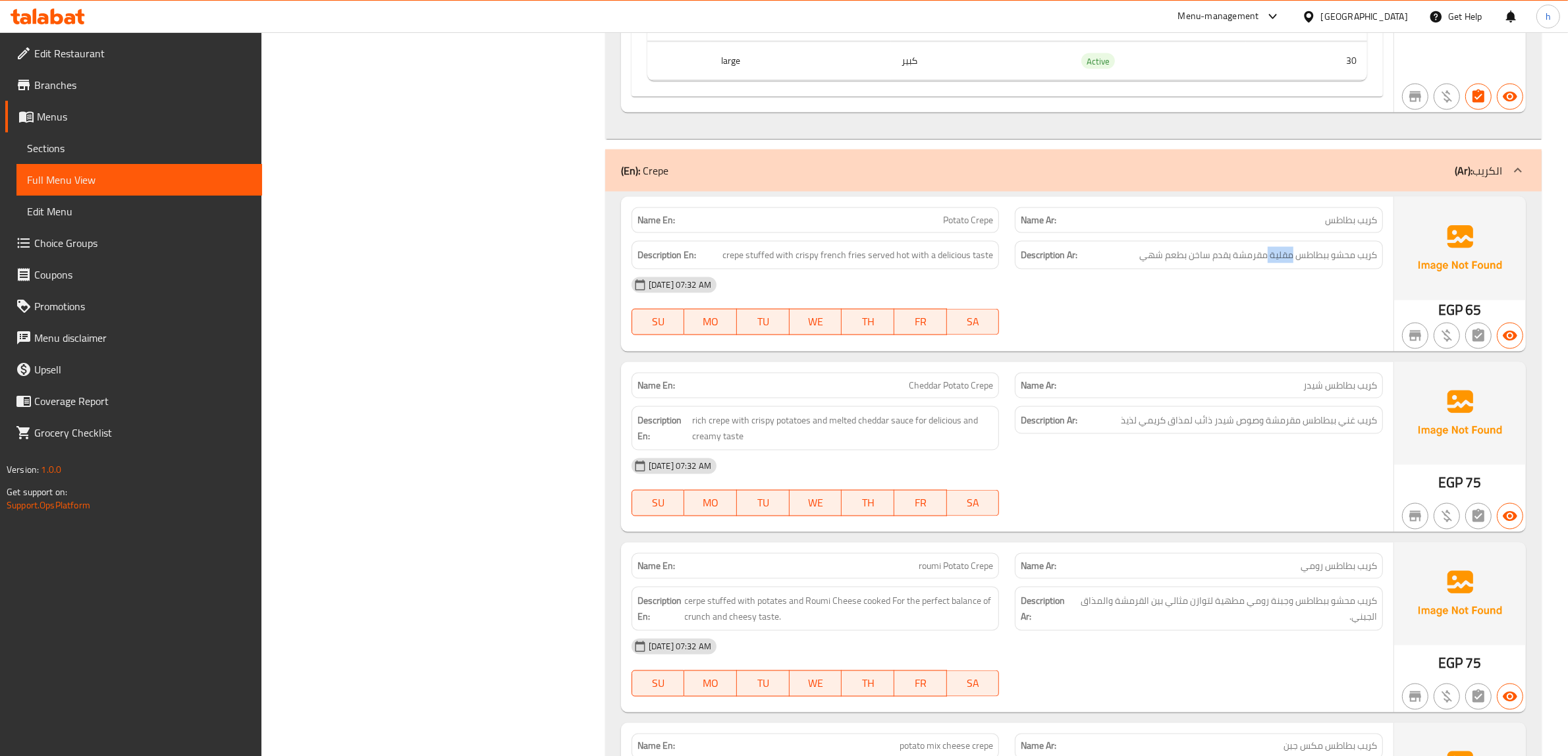
scroll to position [8750, 0]
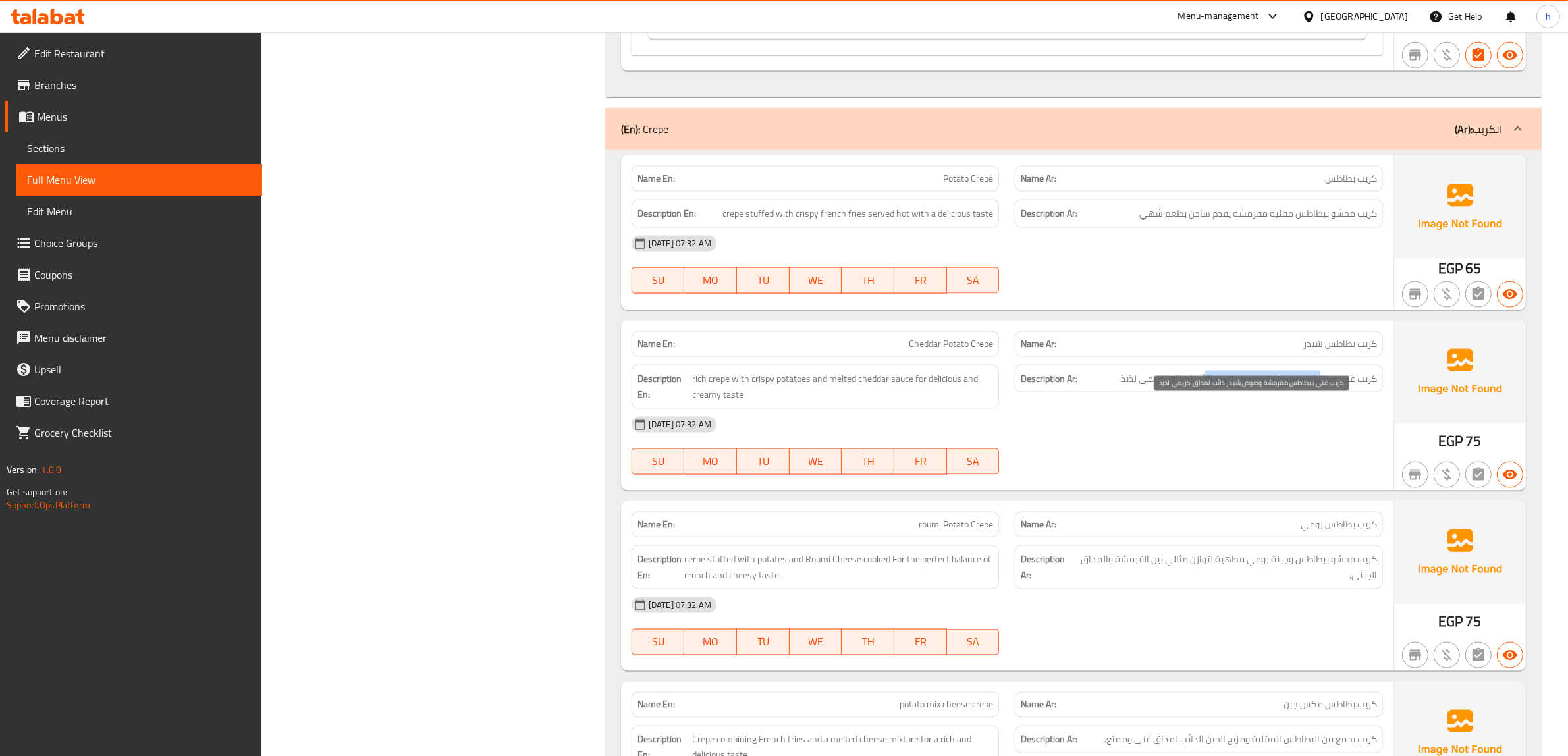
drag, startPoint x: 1318, startPoint y: 410, endPoint x: 1205, endPoint y: 407, distance: 113.0
click at [1205, 387] on span "كريب غني ببطاطس مقرمشة وصوص شيدر ذائب لمذاق كريمي لذيذ" at bounding box center [1248, 379] width 256 height 16
click at [1340, 387] on span "كريب غني ببطاطس مقرمشة وصوص شيدر ذائب لمذاق كريمي لذيذ" at bounding box center [1248, 379] width 256 height 16
click at [1281, 387] on span "كريب غني ببطاطس مقرمشة وصوص شيدر ذائب لمذاق كريمي لذيذ" at bounding box center [1248, 379] width 256 height 16
click at [1196, 387] on span "كريب غني ببطاطس مقرمشة وصوص شيدر ذائب لمذاق كريمي لذيذ" at bounding box center [1248, 379] width 256 height 16
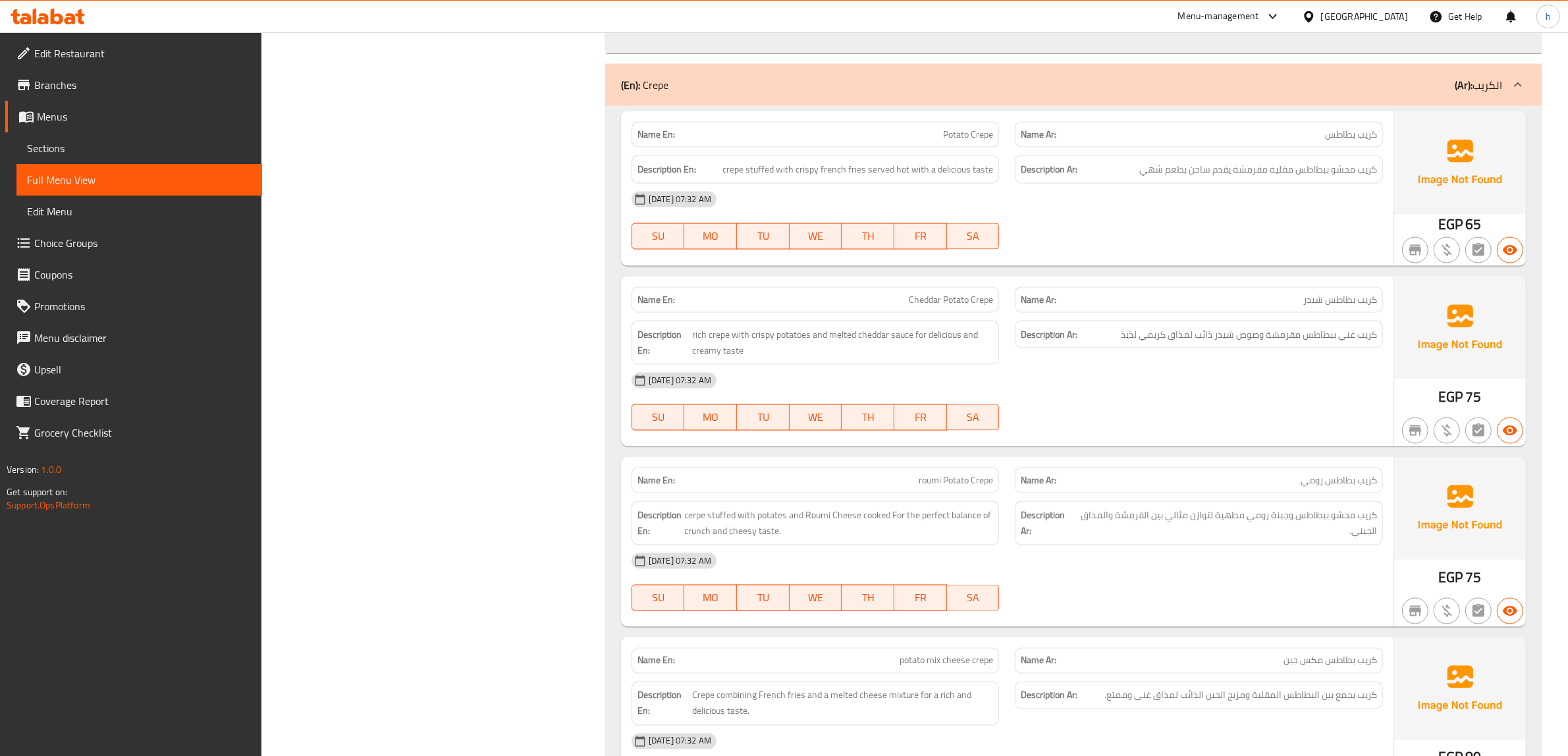
scroll to position [8833, 0]
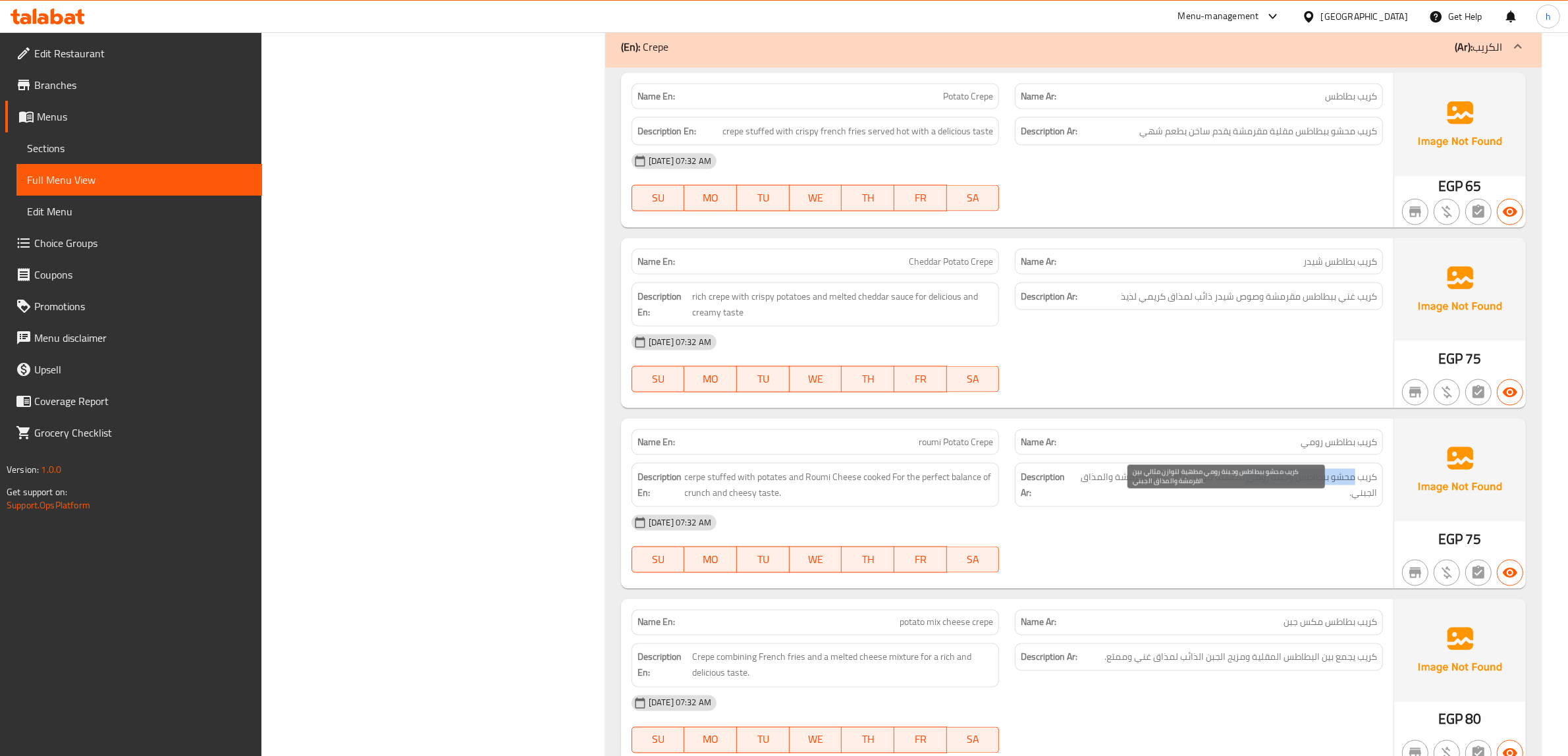
drag, startPoint x: 1351, startPoint y: 508, endPoint x: 1237, endPoint y: 504, distance: 114.1
click at [1239, 501] on span "كريب محشو ببطاطس وجبنة رومي مطهية لتوازن مثالي بين القرمشة والمذاق الجبني." at bounding box center [1226, 484] width 301 height 32
click at [1218, 501] on span "كريب محشو ببطاطس وجبنة رومي مطهية لتوازن مثالي بين القرمشة والمذاق الجبني." at bounding box center [1226, 484] width 301 height 32
drag, startPoint x: 1200, startPoint y: 507, endPoint x: 1171, endPoint y: 508, distance: 29.0
click at [1171, 501] on span "كريب محشو ببطاطس وجبنة رومي مطهية لتوازن مثالي بين القرمشة والمذاق الجبني." at bounding box center [1226, 484] width 301 height 32
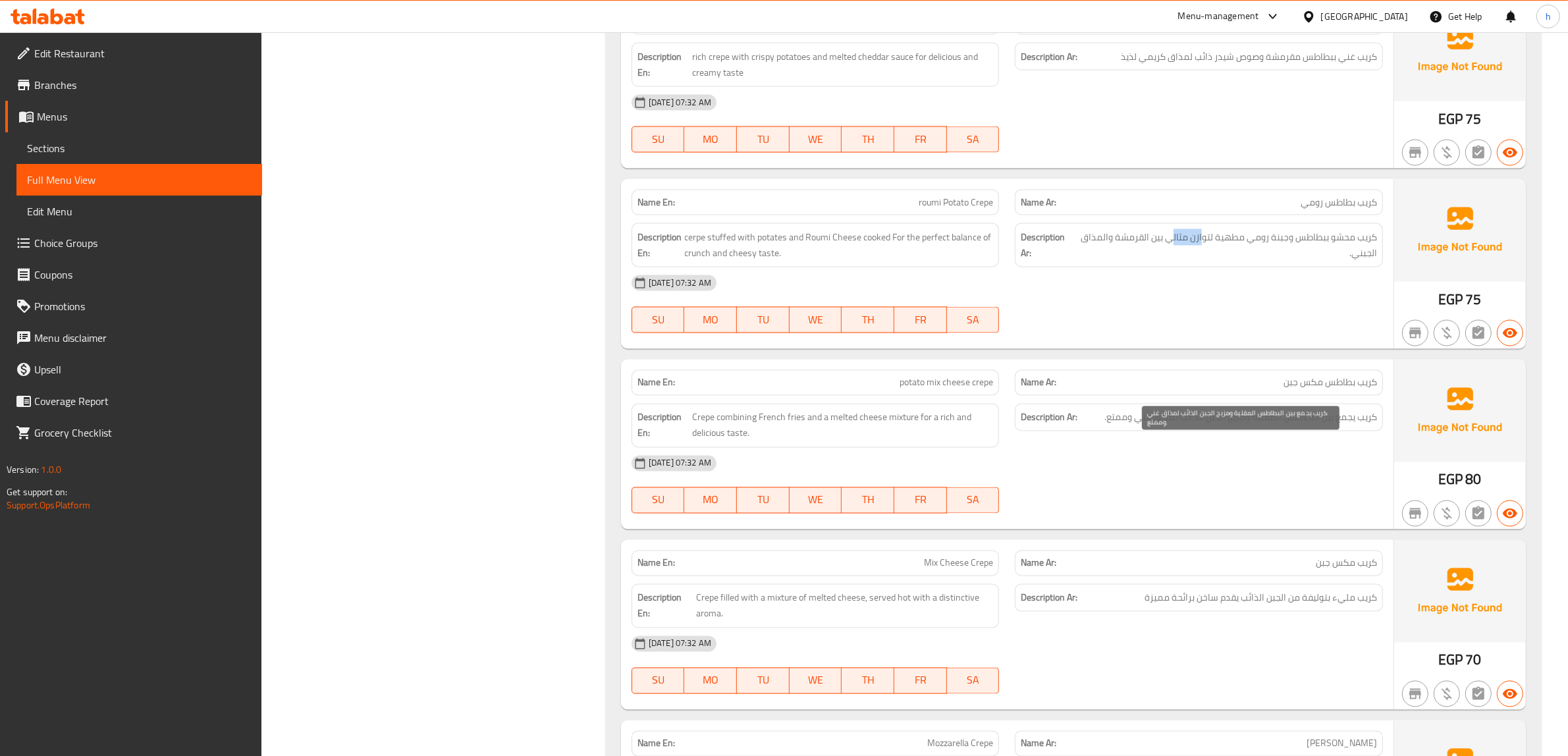
scroll to position [9079, 0]
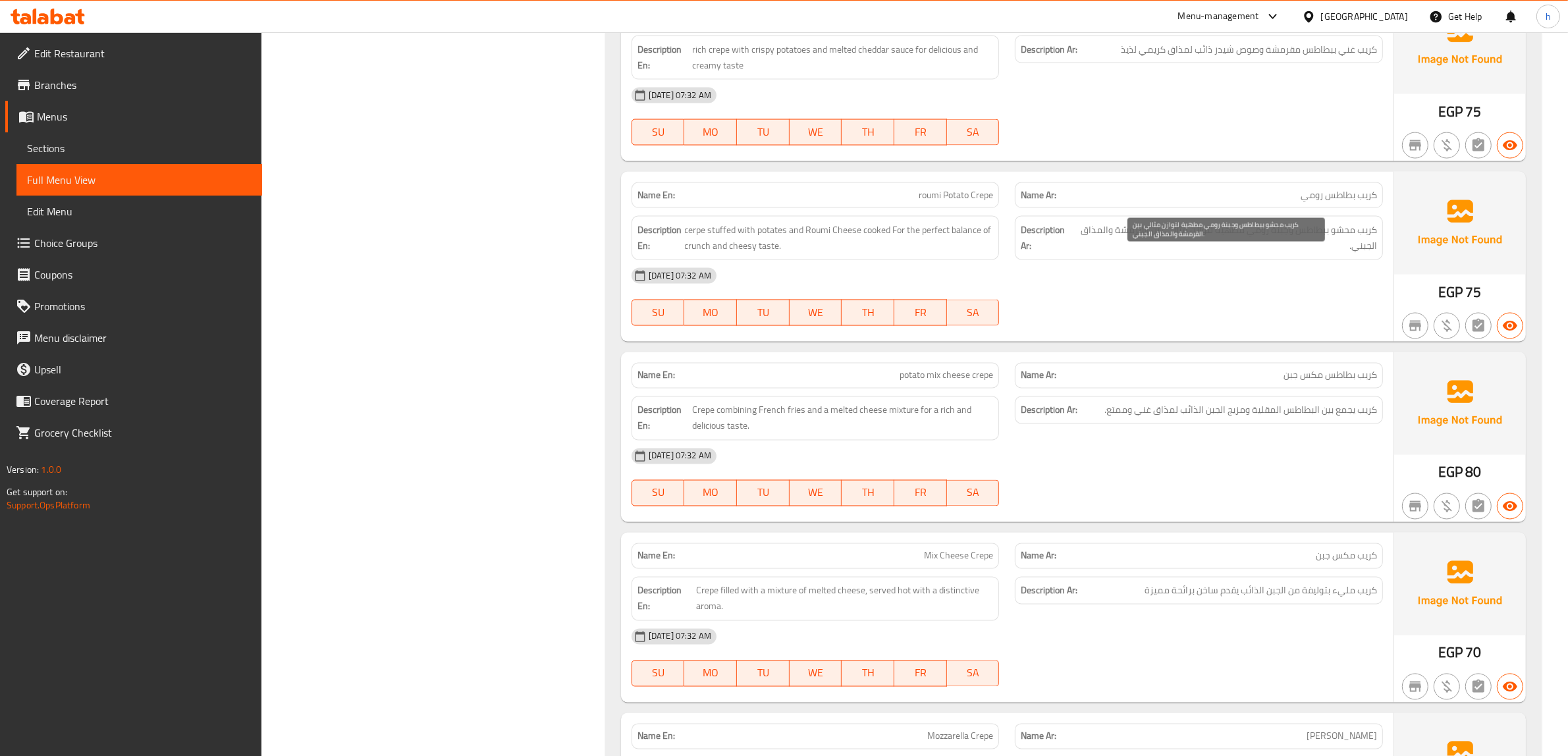
drag, startPoint x: 1225, startPoint y: 255, endPoint x: 1239, endPoint y: 257, distance: 14.1
click at [1229, 254] on span "كريب محشو ببطاطس وجبنة رومي مطهية لتوازن مثالي بين القرمشة والمذاق الجبني." at bounding box center [1226, 237] width 301 height 32
click at [1233, 254] on span "كريب محشو ببطاطس وجبنة رومي مطهية لتوازن مثالي بين القرمشة والمذاق الجبني." at bounding box center [1226, 237] width 301 height 32
click at [1268, 254] on span "كريب محشو ببطاطس وجبنة رومي مطهية لتوازن مثالي بين القرمشة والمذاق الجبني." at bounding box center [1226, 237] width 301 height 32
click at [1282, 254] on span "كريب محشو ببطاطس وجبنة رومي مطهية لتوازن مثالي بين القرمشة والمذاق الجبني." at bounding box center [1226, 237] width 301 height 32
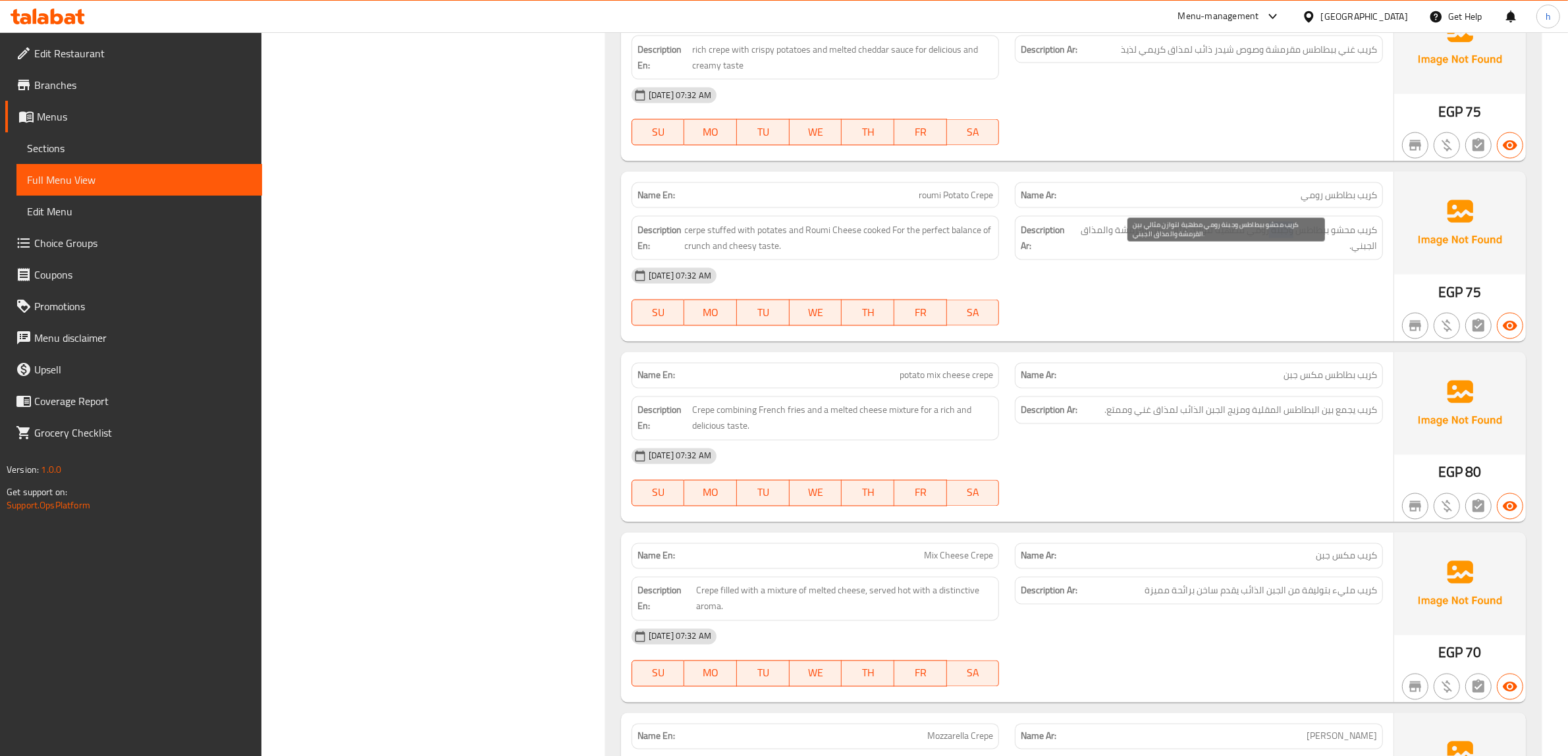
click at [1282, 254] on span "كريب محشو ببطاطس وجبنة رومي مطهية لتوازن مثالي بين القرمشة والمذاق الجبني." at bounding box center [1226, 237] width 301 height 32
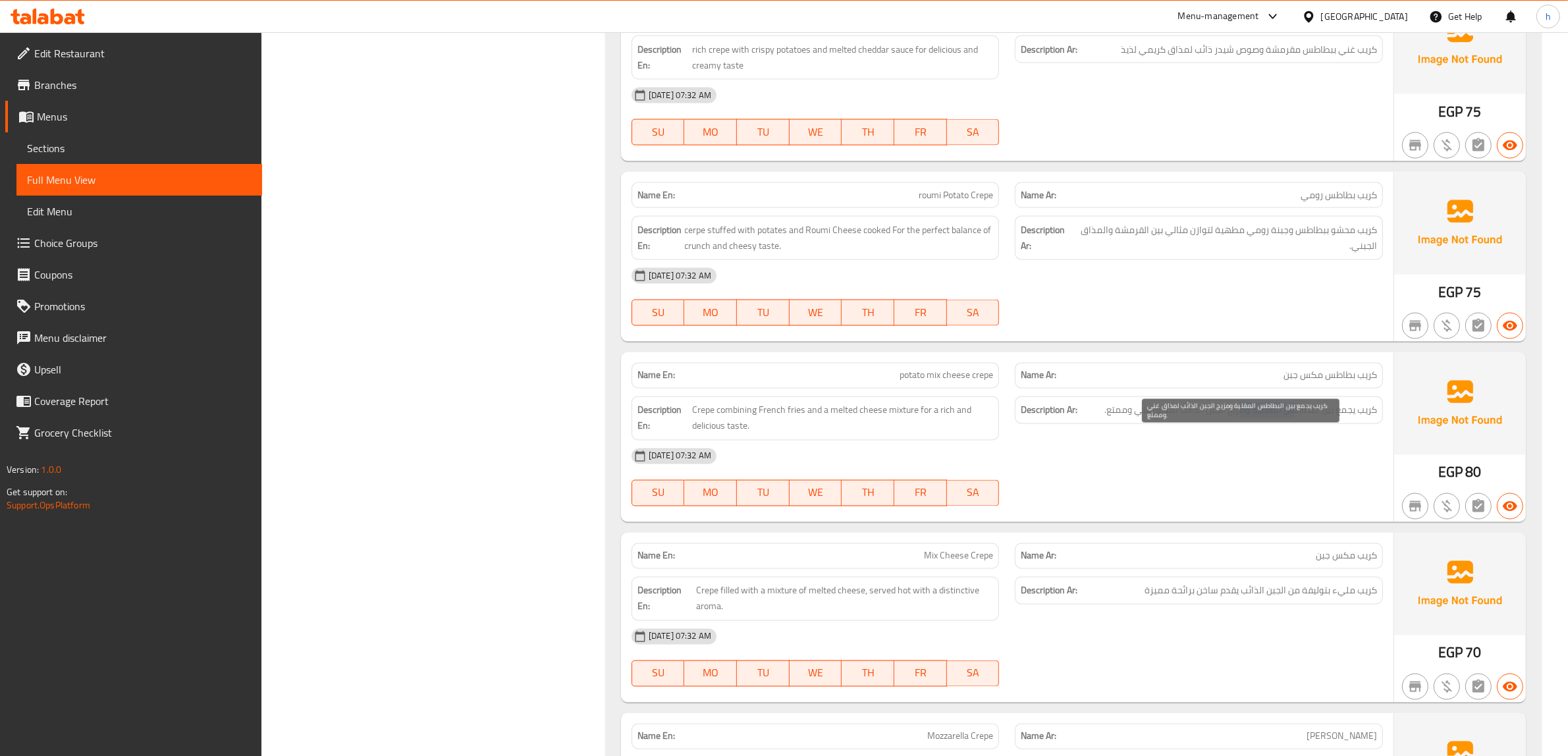
drag, startPoint x: 1294, startPoint y: 441, endPoint x: 1236, endPoint y: 447, distance: 58.3
click at [1236, 419] on span "كريب يجمع بين البطاطس المقلية ومزيج الجبن الذائب لمذاق غني وممتع." at bounding box center [1240, 411] width 273 height 16
click at [1187, 419] on span "كريب يجمع بين البطاطس المقلية ومزيج الجبن الذائب لمذاق غني وممتع." at bounding box center [1240, 411] width 273 height 16
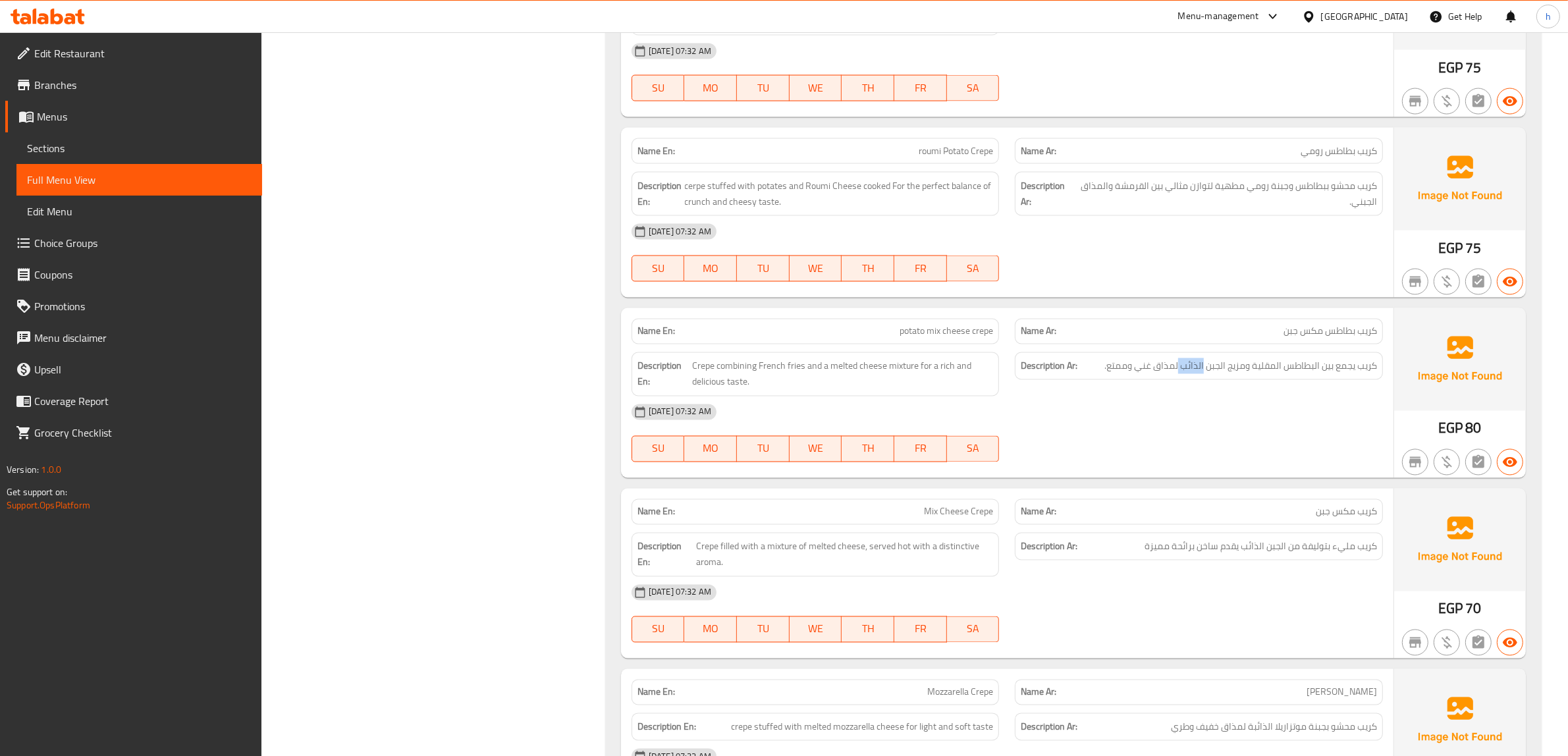
scroll to position [9162, 0]
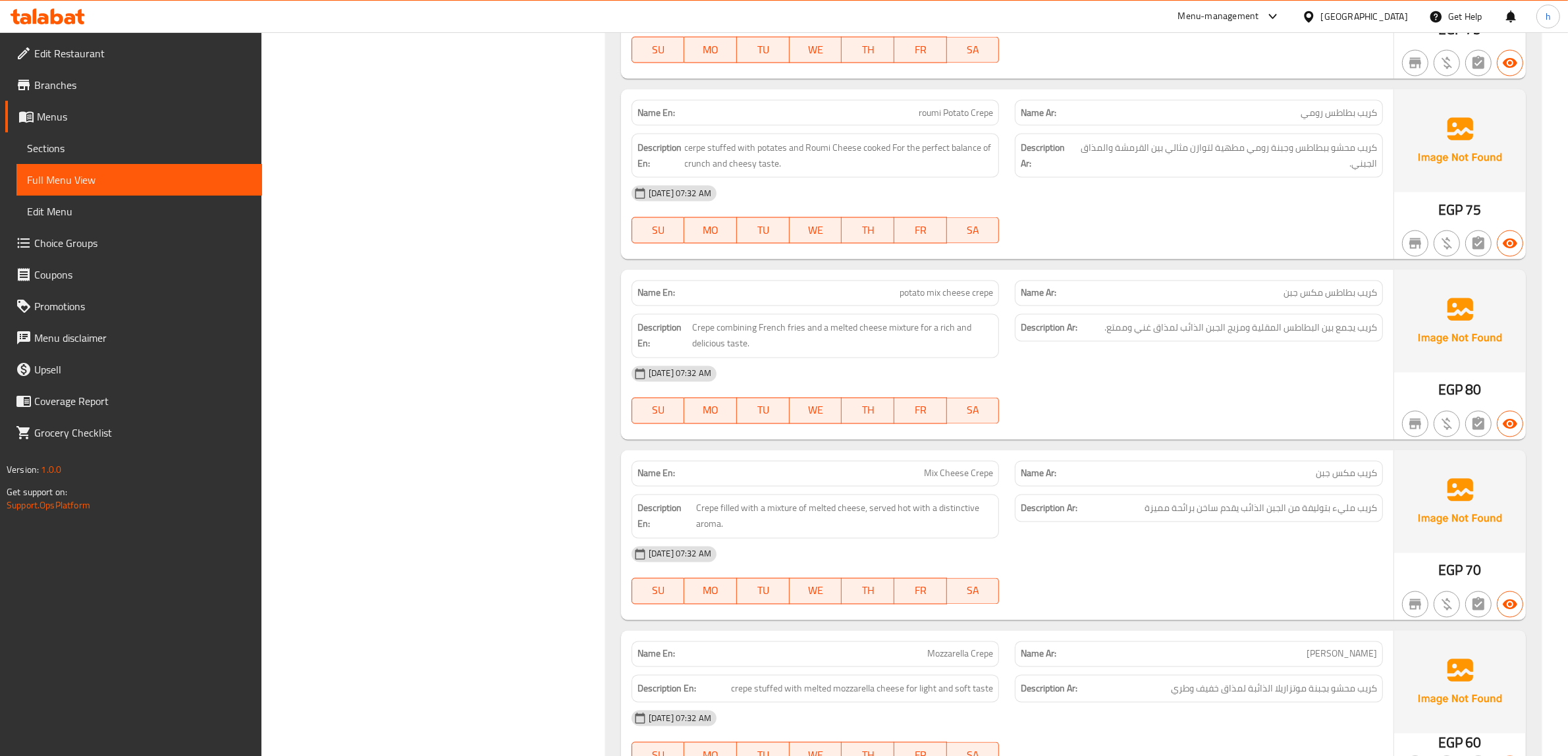
drag, startPoint x: 1355, startPoint y: 510, endPoint x: 1337, endPoint y: 511, distance: 18.0
click at [1341, 481] on span "كريب مكس جبن" at bounding box center [1346, 474] width 61 height 14
click at [1332, 481] on span "كريب مكس جبن" at bounding box center [1346, 474] width 61 height 14
click at [1259, 517] on span "كريب مليء بتوليفة من الجبن الذائب يقدم ساخن برائحة مميزة" at bounding box center [1261, 509] width 233 height 16
click at [1242, 517] on span "كريب مليء بتوليفة من الجبن الذائب يقدم ساخن برائحة مميزة" at bounding box center [1261, 509] width 233 height 16
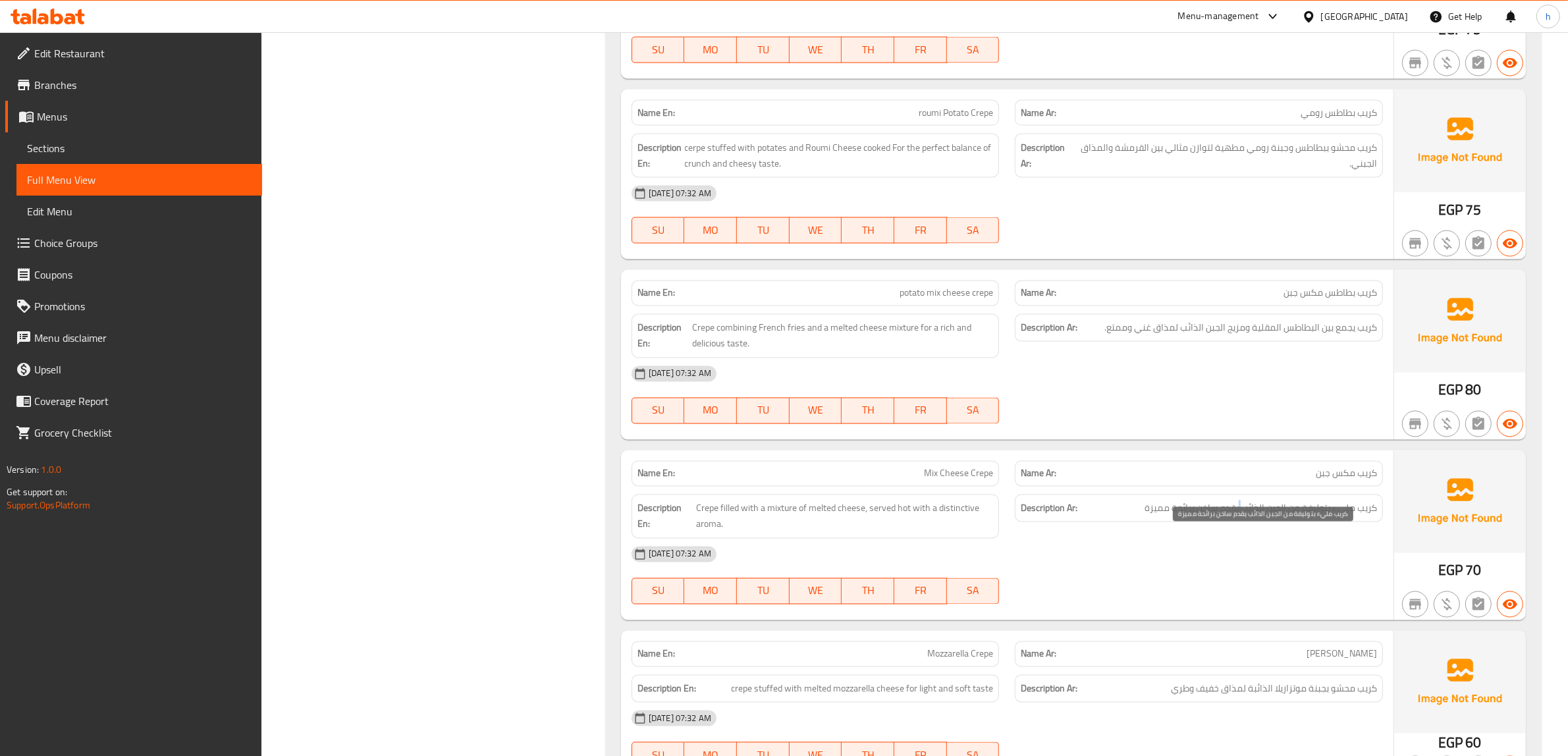
click at [1242, 517] on span "كريب مليء بتوليفة من الجبن الذائب يقدم ساخن برائحة مميزة" at bounding box center [1261, 509] width 233 height 16
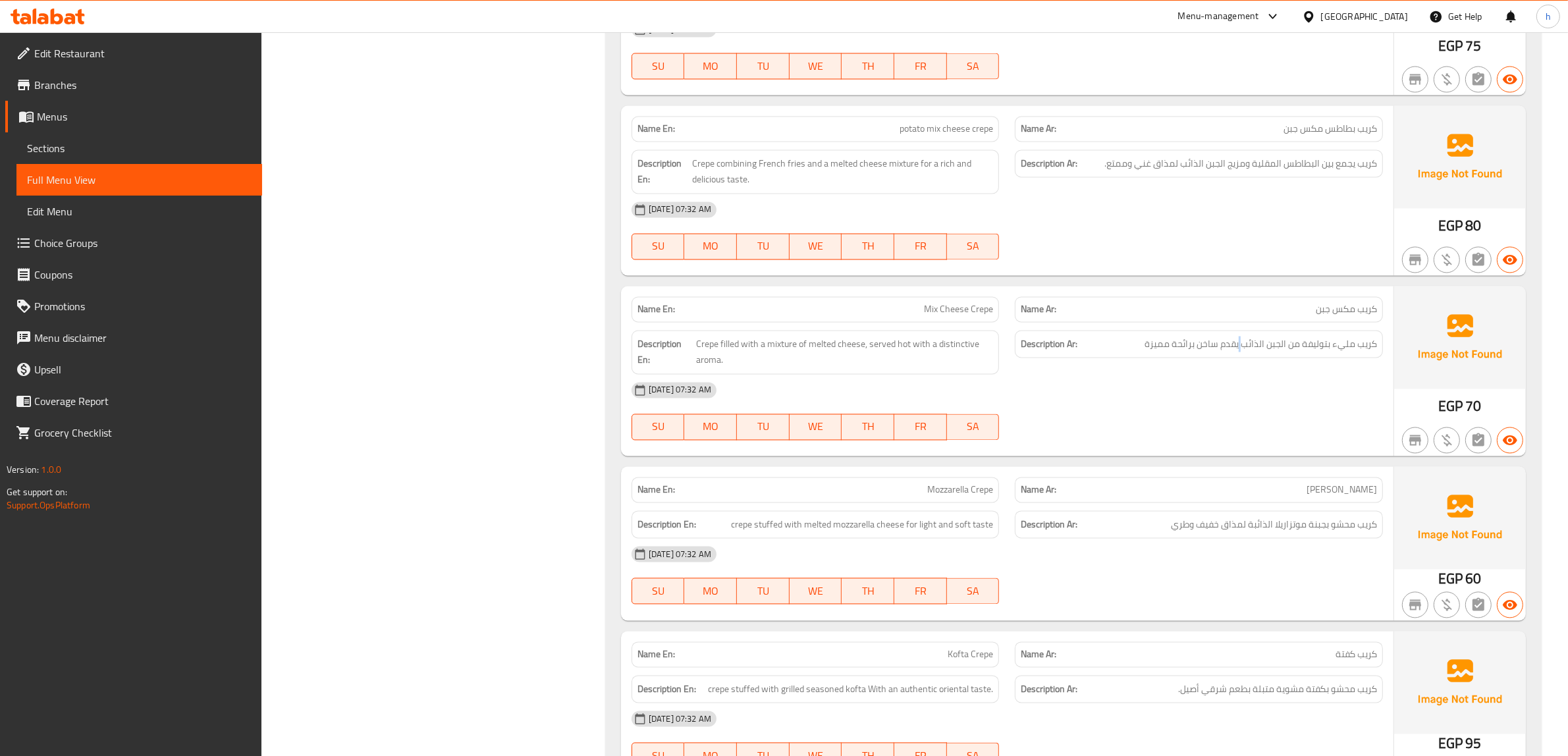
scroll to position [9326, 0]
drag, startPoint x: 1374, startPoint y: 555, endPoint x: 1346, endPoint y: 557, distance: 28.1
click at [1369, 532] on span "كريب محشو بجبنة موتزاريلا الذائبة لمذاق خفيف وطري" at bounding box center [1274, 524] width 206 height 16
click at [1252, 532] on span "كريب محشو بجبنة موتزاريلا الذائبة لمذاق خفيف وطري" at bounding box center [1274, 524] width 206 height 16
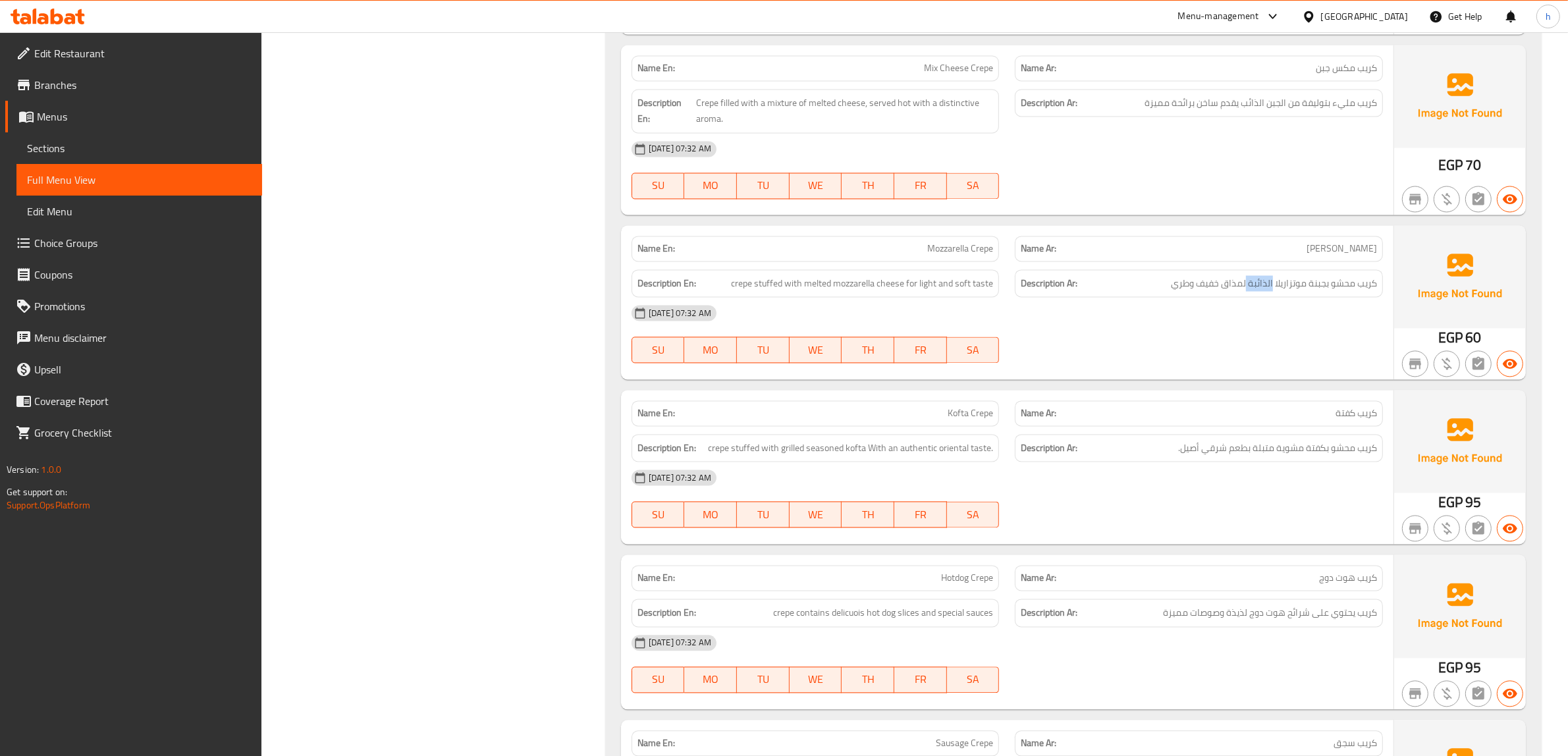
scroll to position [9573, 0]
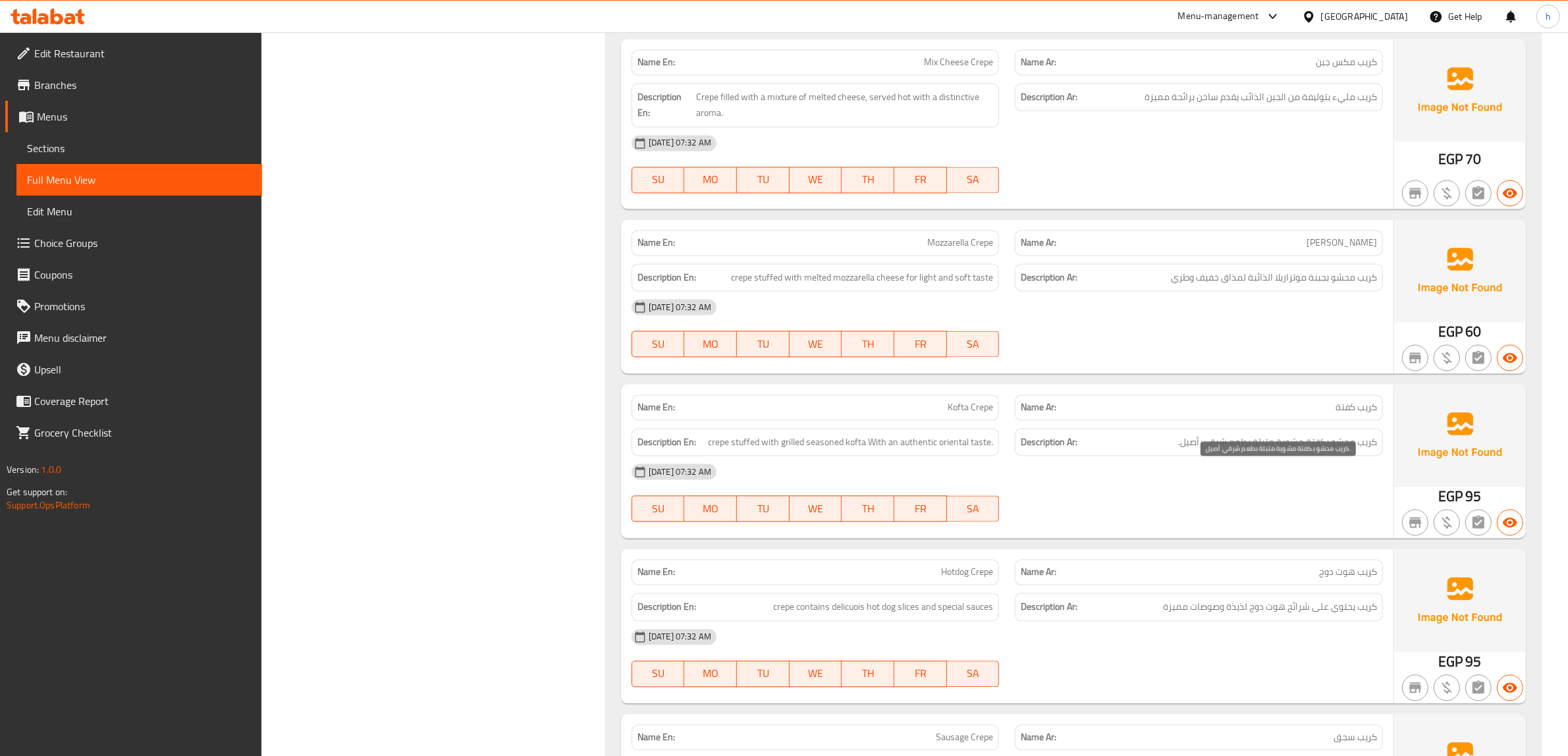
click at [1363, 450] on span "كريب محشو بكفتة مشوية متبلة بطعم شرقي أصيل." at bounding box center [1277, 442] width 199 height 16
click at [1339, 450] on span "كريب محشو بكفتة مشوية متبلة بطعم شرقي أصيل." at bounding box center [1277, 442] width 199 height 16
click at [1291, 450] on span "كريب محشو بكفتة مشوية متبلة بطعم شرقي أصيل." at bounding box center [1277, 442] width 199 height 16
click at [1291, 450] on span "كريب محشو بكفتة مشوية متبلة بطعم شرقي أصيل." at bounding box center [1277, 442] width 199 height 16
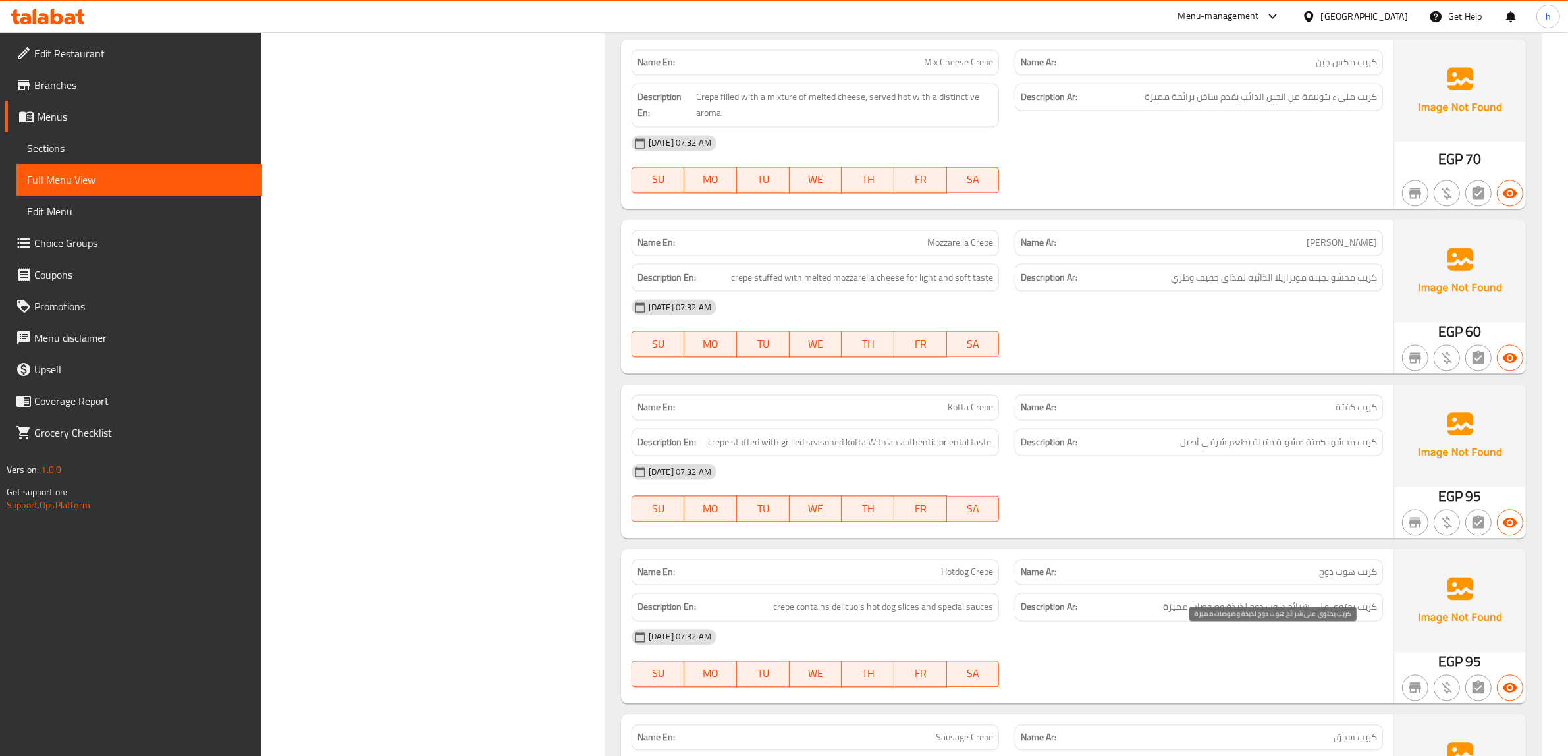
click at [1284, 615] on span "كريب يحتوي على شرائح هوت دوج لذيذة وصوصات مميزة" at bounding box center [1269, 606] width 214 height 16
click at [1302, 615] on span "كريب يحتوي على شرائح هوت دوج لذيذة وصوصات مميزة" at bounding box center [1269, 606] width 214 height 16
click at [1208, 615] on span "كريب يحتوي على شرائح هوت دوج لذيذة وصوصات مميزة" at bounding box center [1269, 606] width 214 height 16
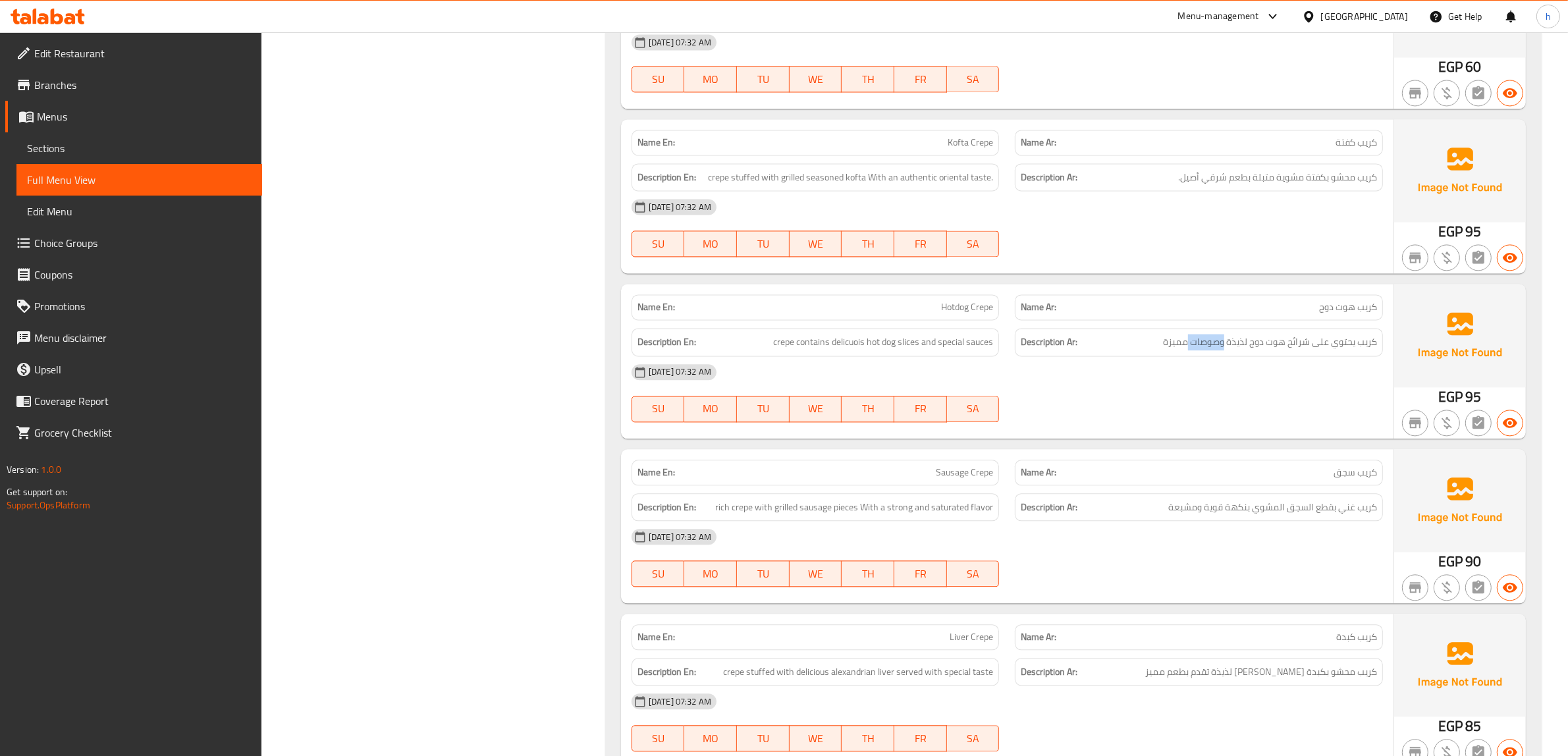
scroll to position [9902, 0]
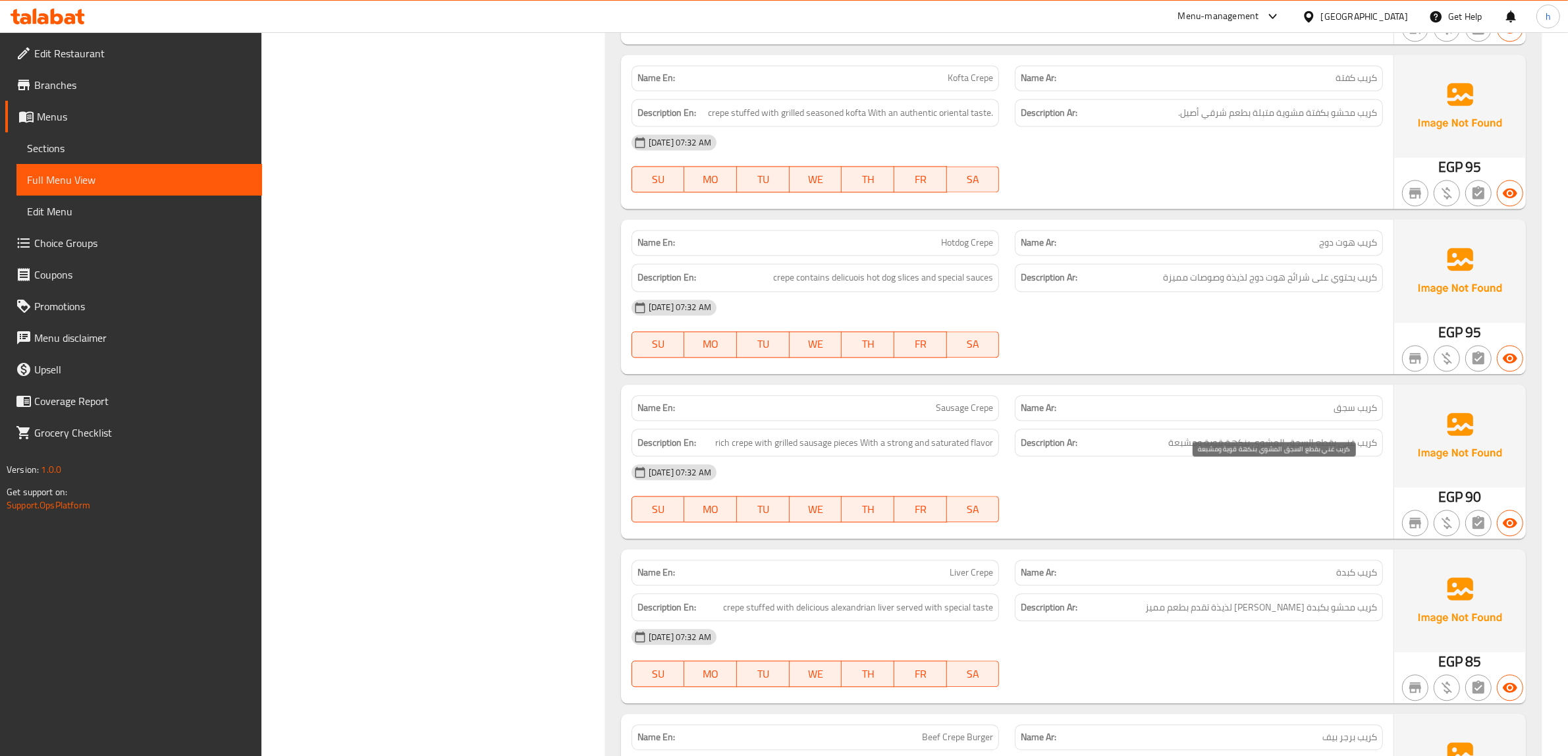
click at [1368, 451] on span "كريب غني بقطع السجق المشوي بنكهة قوية ومشبعة" at bounding box center [1272, 443] width 209 height 16
click at [1353, 451] on span "كريب غني بقطع السجق المشوي بنكهة قوية ومشبعة" at bounding box center [1272, 443] width 209 height 16
click at [1312, 451] on span "كريب غني بقطع السجق المشوي بنكهة قوية ومشبعة" at bounding box center [1272, 443] width 209 height 16
click at [1291, 451] on span "كريب غني بقطع السجق المشوي بنكهة قوية ومشبعة" at bounding box center [1272, 443] width 209 height 16
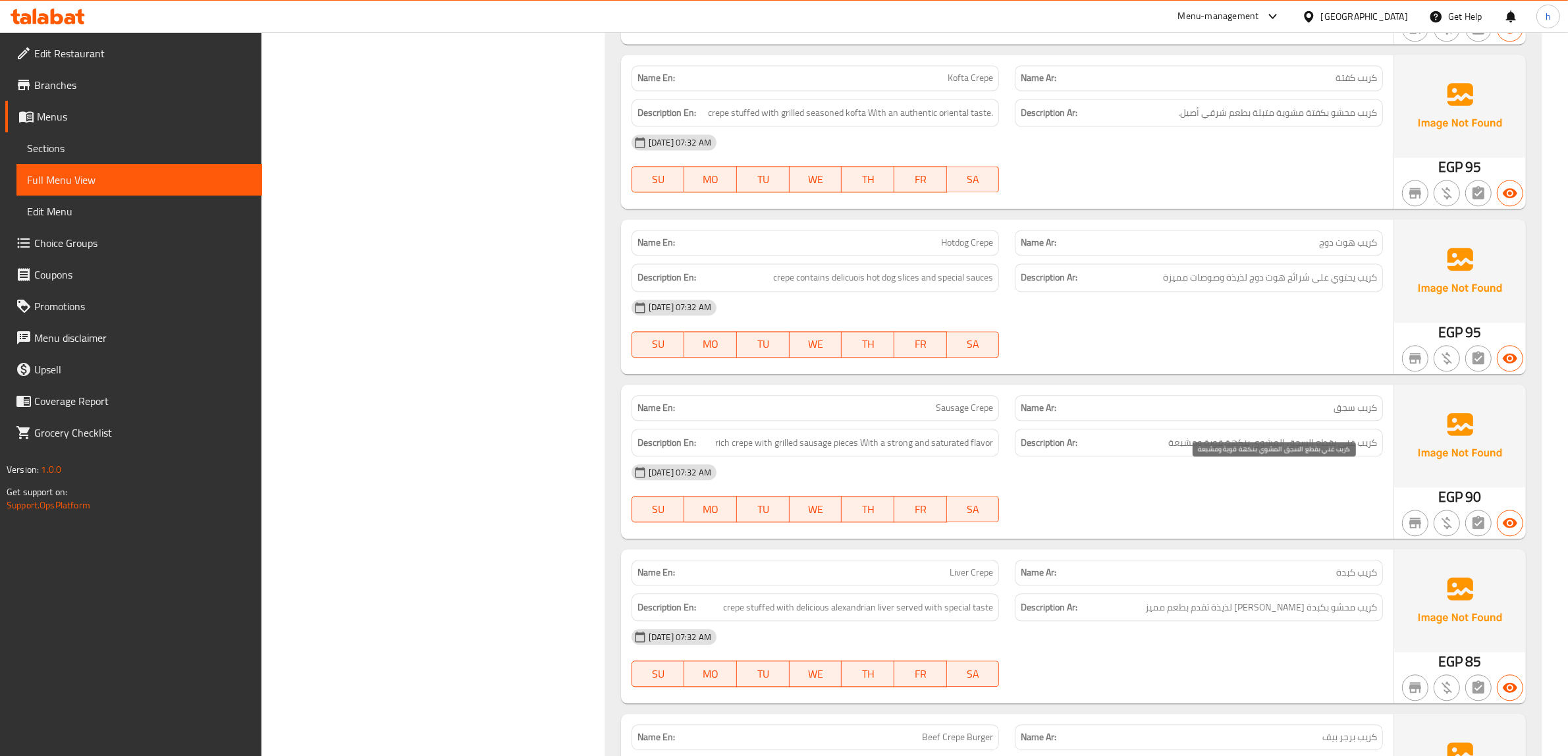
click at [1269, 451] on span "كريب غني بقطع السجق المشوي بنكهة قوية ومشبعة" at bounding box center [1272, 443] width 209 height 16
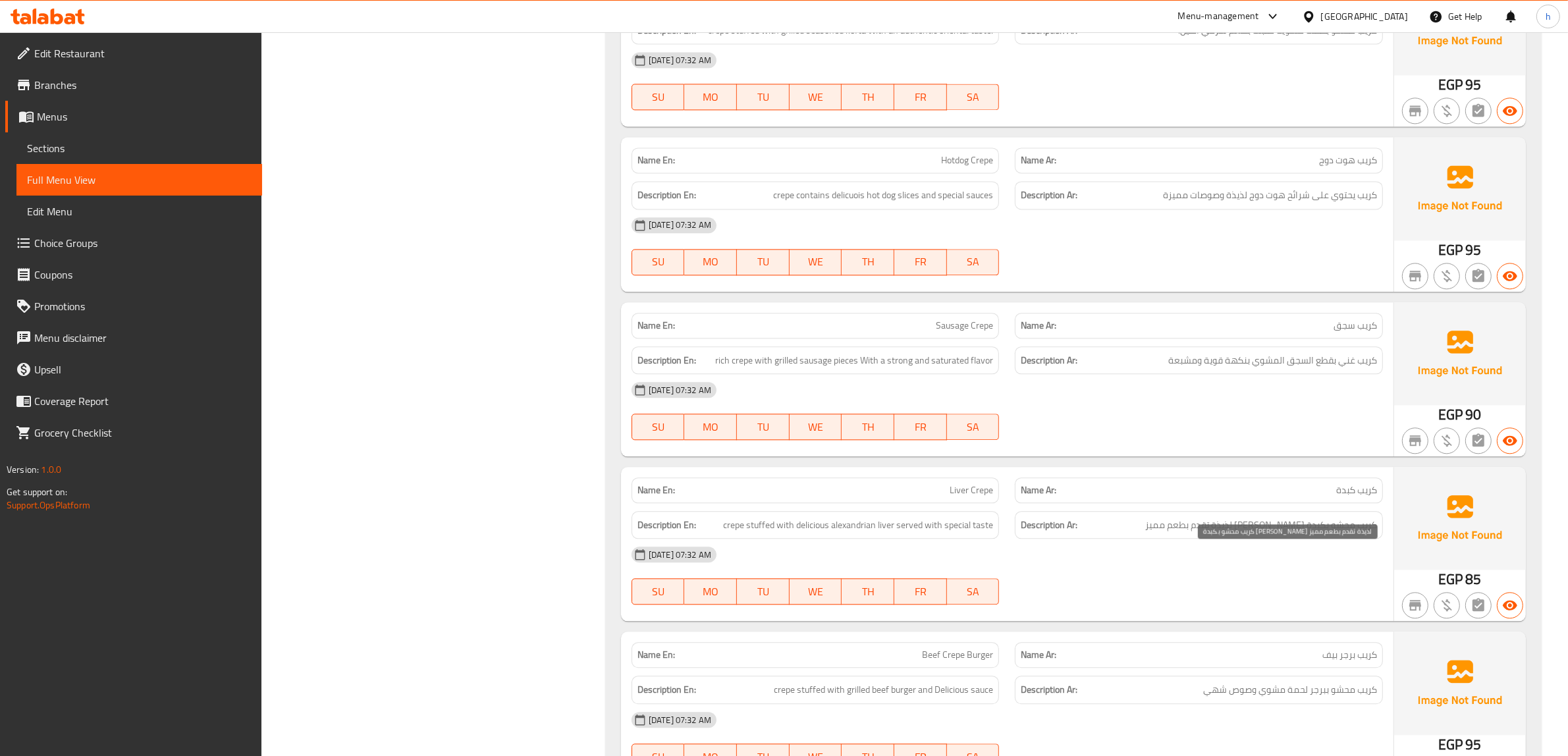
click at [1297, 533] on span "كريب محشو بكبدة اسكندراني لذيذة تقدم بطعم مميز" at bounding box center [1261, 525] width 232 height 16
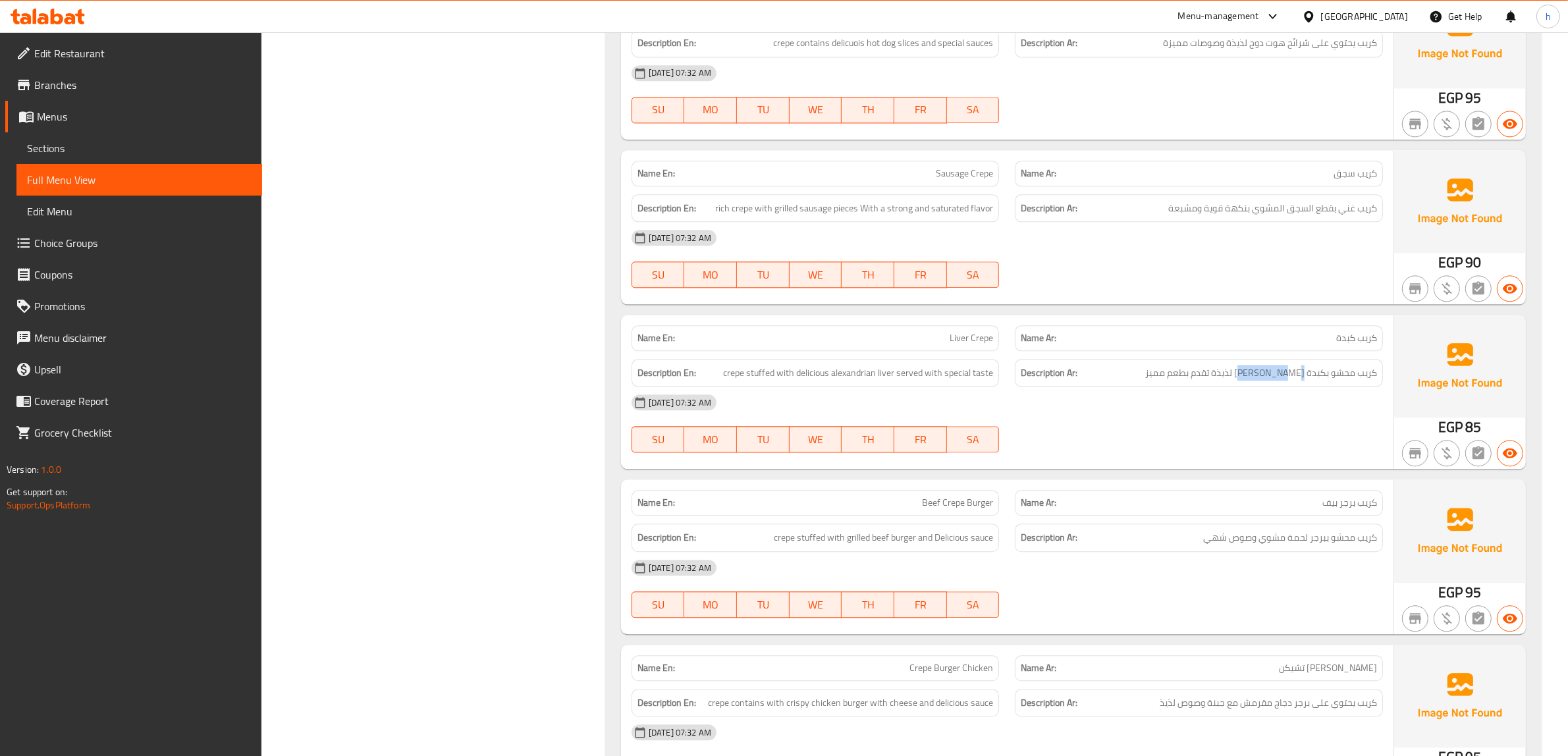
scroll to position [10149, 0]
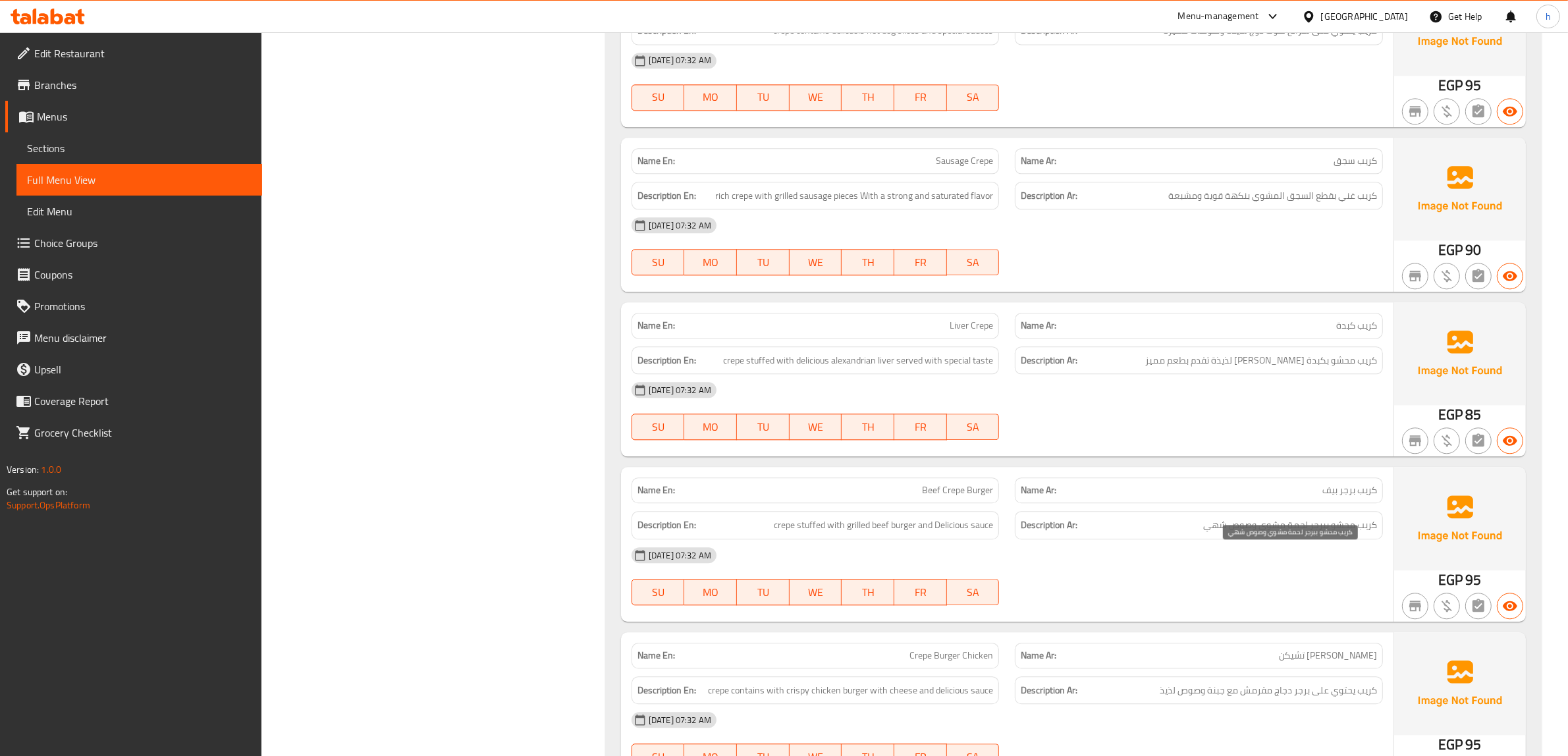
click at [1348, 533] on span "كريب محشو ببرجر لحمة مشوي وصوص شهي" at bounding box center [1290, 525] width 174 height 16
click at [1267, 533] on span "كريب محشو ببرجر لحمة مشوي وصوص شهي" at bounding box center [1290, 525] width 174 height 16
click at [871, 533] on span "crepe stuffed with grilled beef burger and Delicious sauce" at bounding box center [883, 525] width 219 height 16
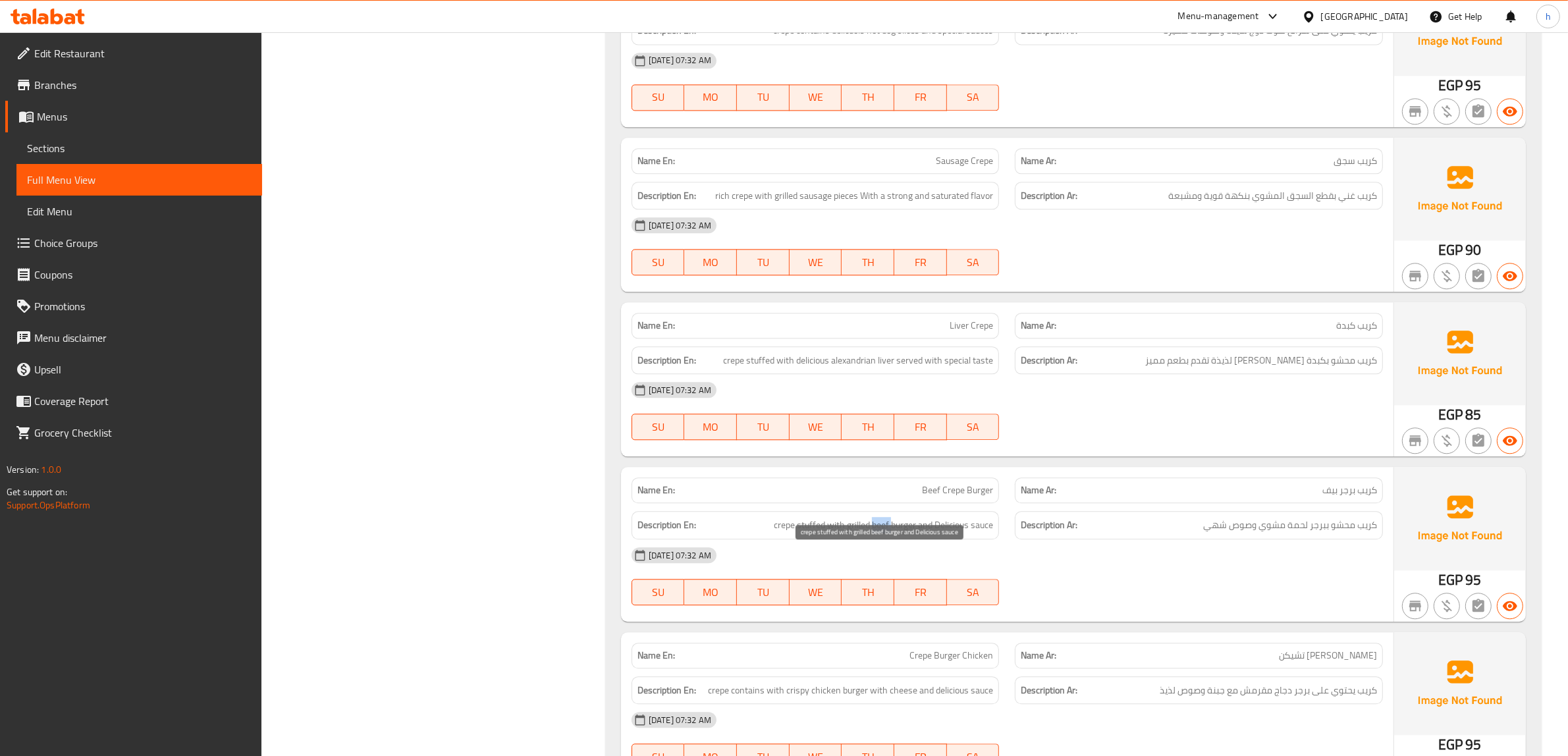
click at [883, 533] on span "crepe stuffed with grilled beef burger and Delicious sauce" at bounding box center [883, 525] width 219 height 16
click at [951, 497] on span "Beef Crepe Burger" at bounding box center [957, 490] width 71 height 14
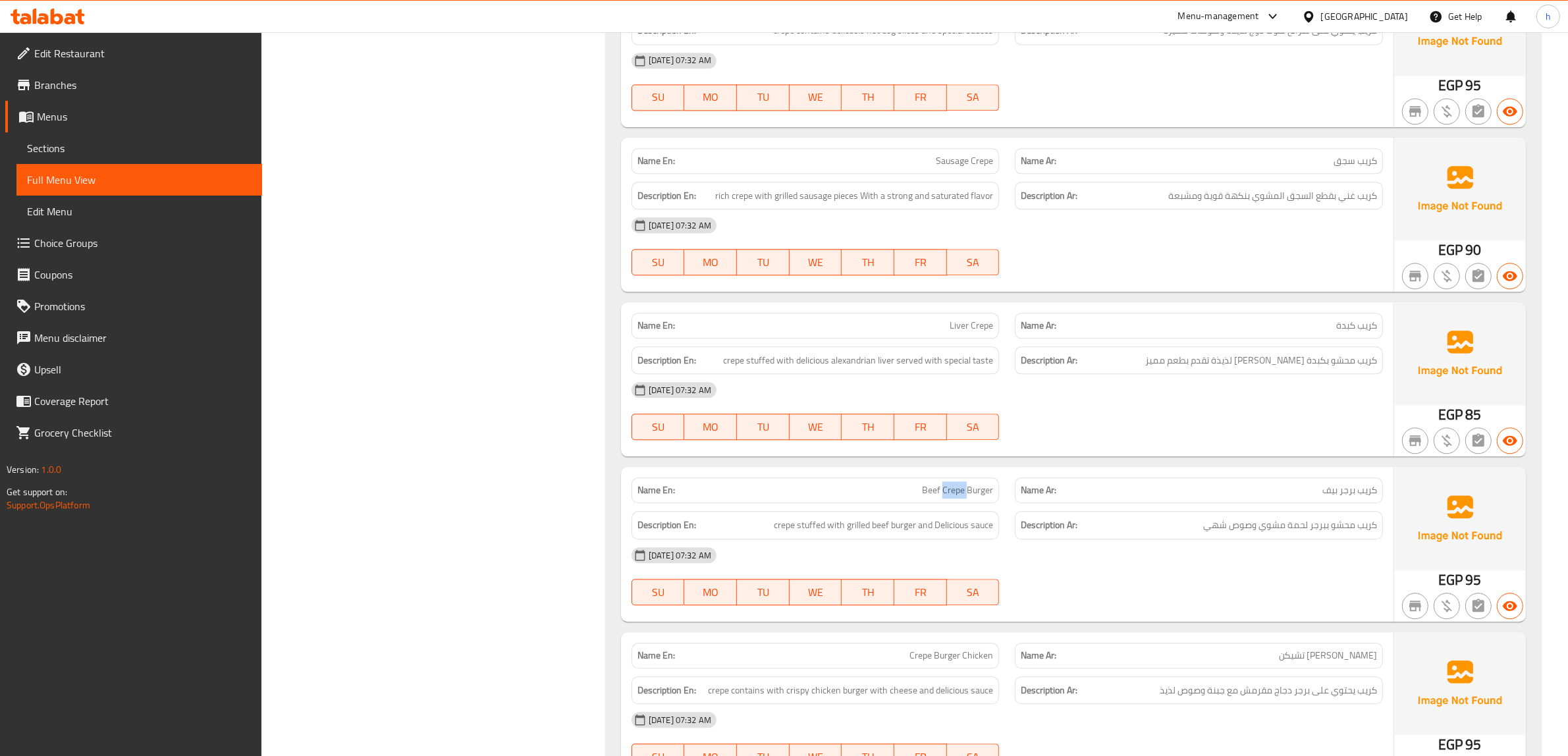
click at [951, 497] on span "Beef Crepe Burger" at bounding box center [957, 490] width 71 height 14
click at [1322, 533] on span "كريب محشو ببرجر لحمة مشوي وصوص شهي" at bounding box center [1290, 525] width 174 height 16
click at [1321, 533] on span "كريب محشو ببرجر لحمة مشوي وصوص شهي" at bounding box center [1290, 525] width 174 height 16
click at [1301, 533] on span "كريب محشو ببرجر لحمة مشوي وصوص شهي" at bounding box center [1290, 525] width 174 height 16
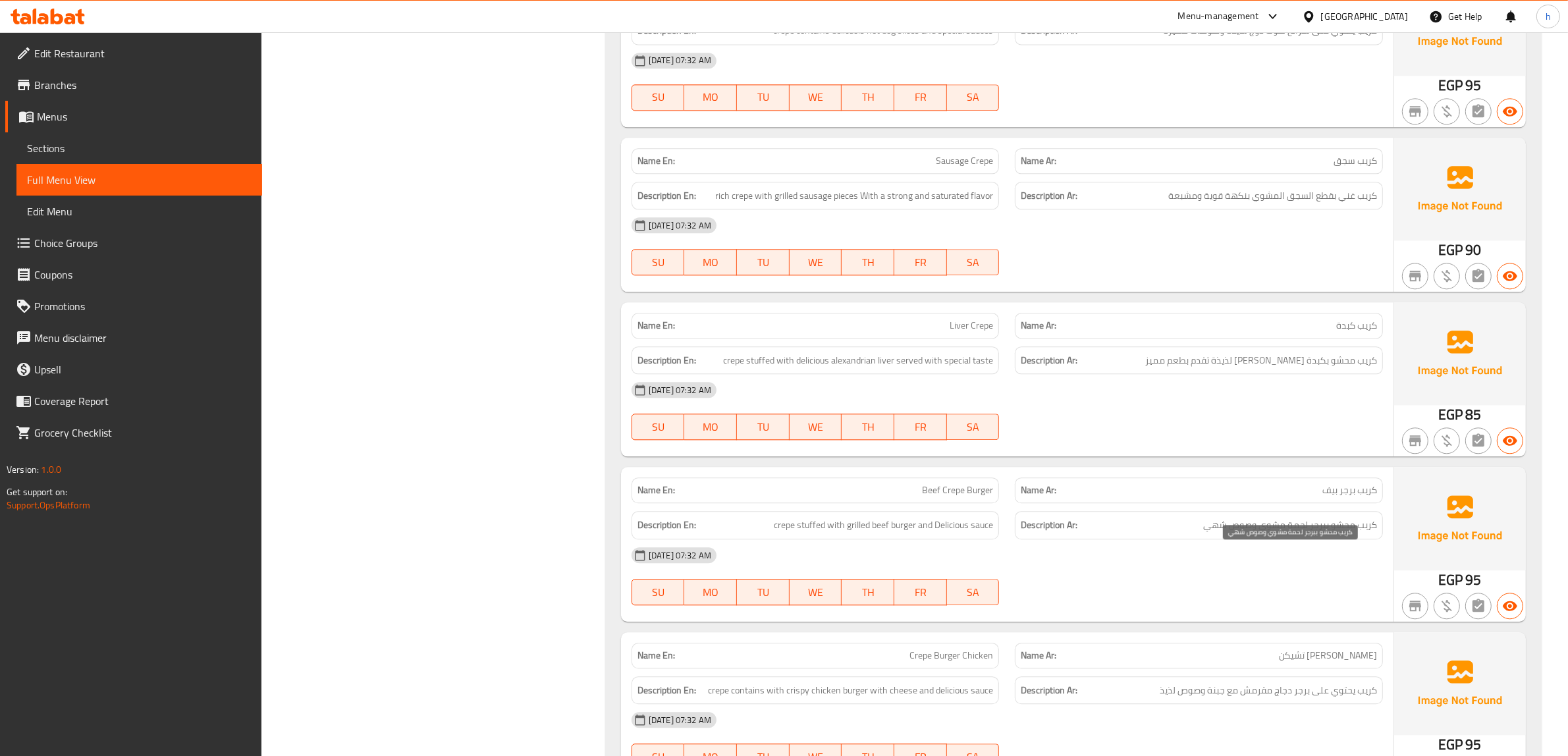
click at [1287, 533] on span "كريب محشو ببرجر لحمة مشوي وصوص شهي" at bounding box center [1290, 525] width 174 height 16
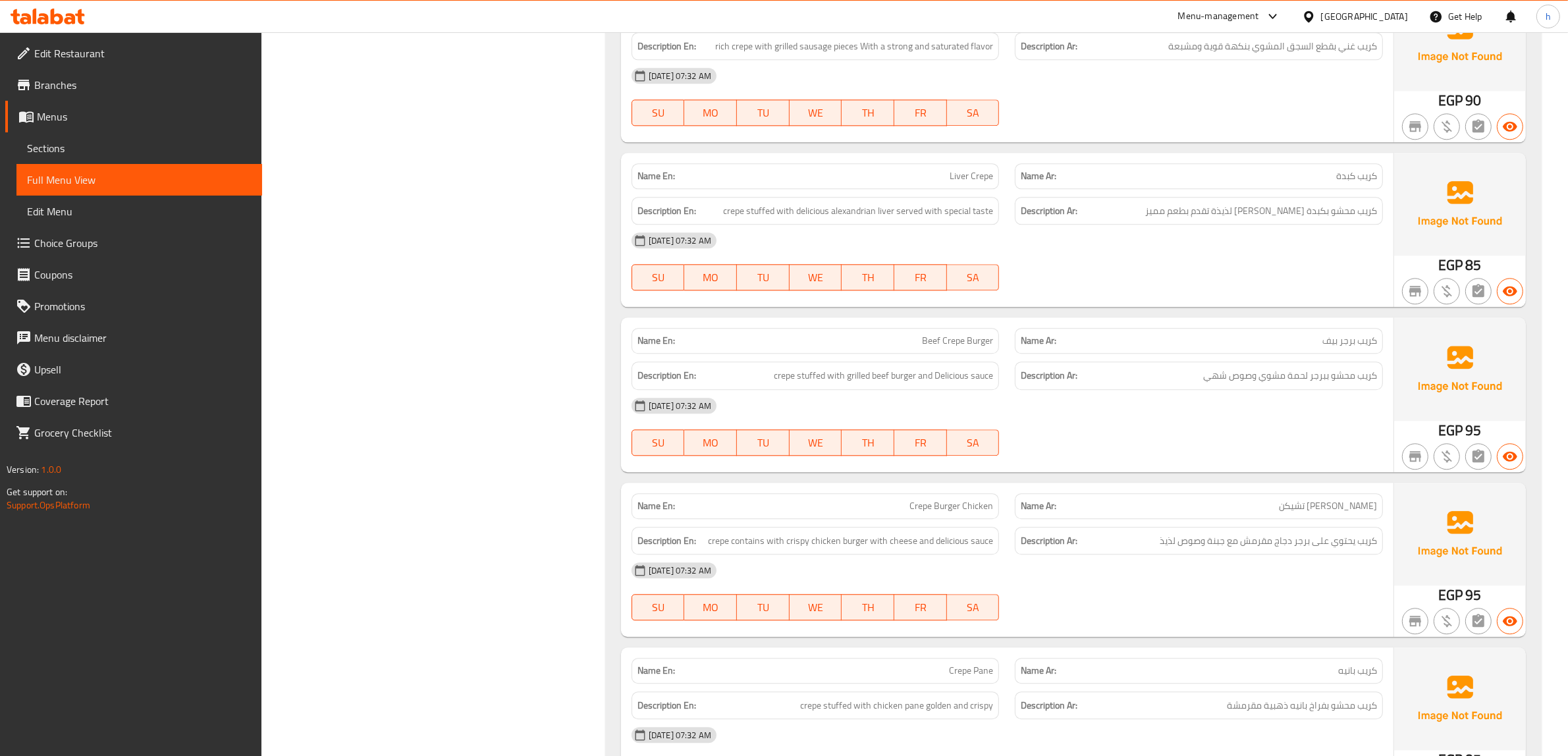
scroll to position [10313, 0]
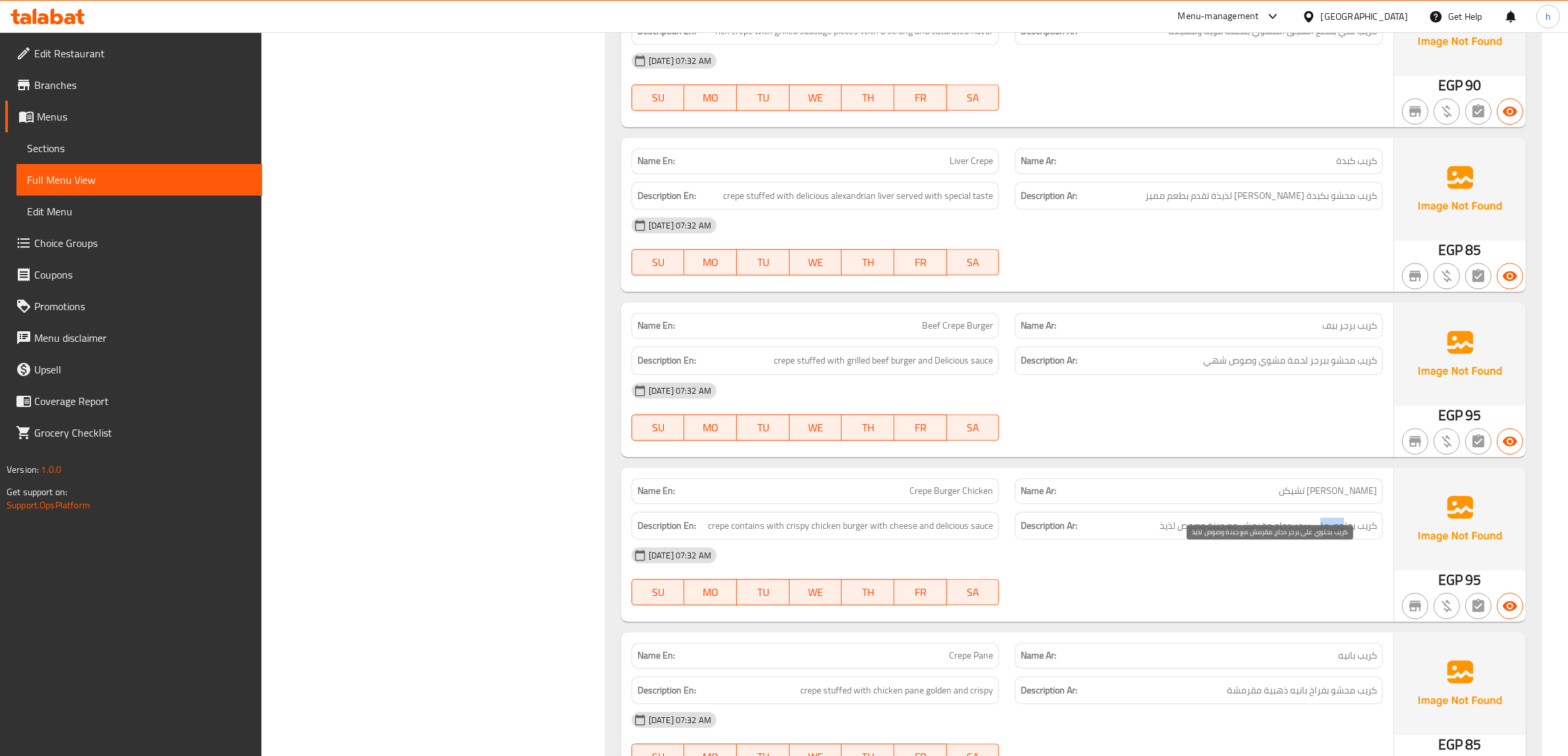
drag, startPoint x: 1342, startPoint y: 564, endPoint x: 1320, endPoint y: 564, distance: 22.0
click at [1320, 534] on span "كريب يحتوي على برجر دجاج مقرمش مع جبنة وصوص لذيذ" at bounding box center [1268, 526] width 218 height 16
click at [1311, 534] on span "كريب يحتوي على برجر دجاج مقرمش مع جبنة وصوص لذيذ" at bounding box center [1268, 526] width 218 height 16
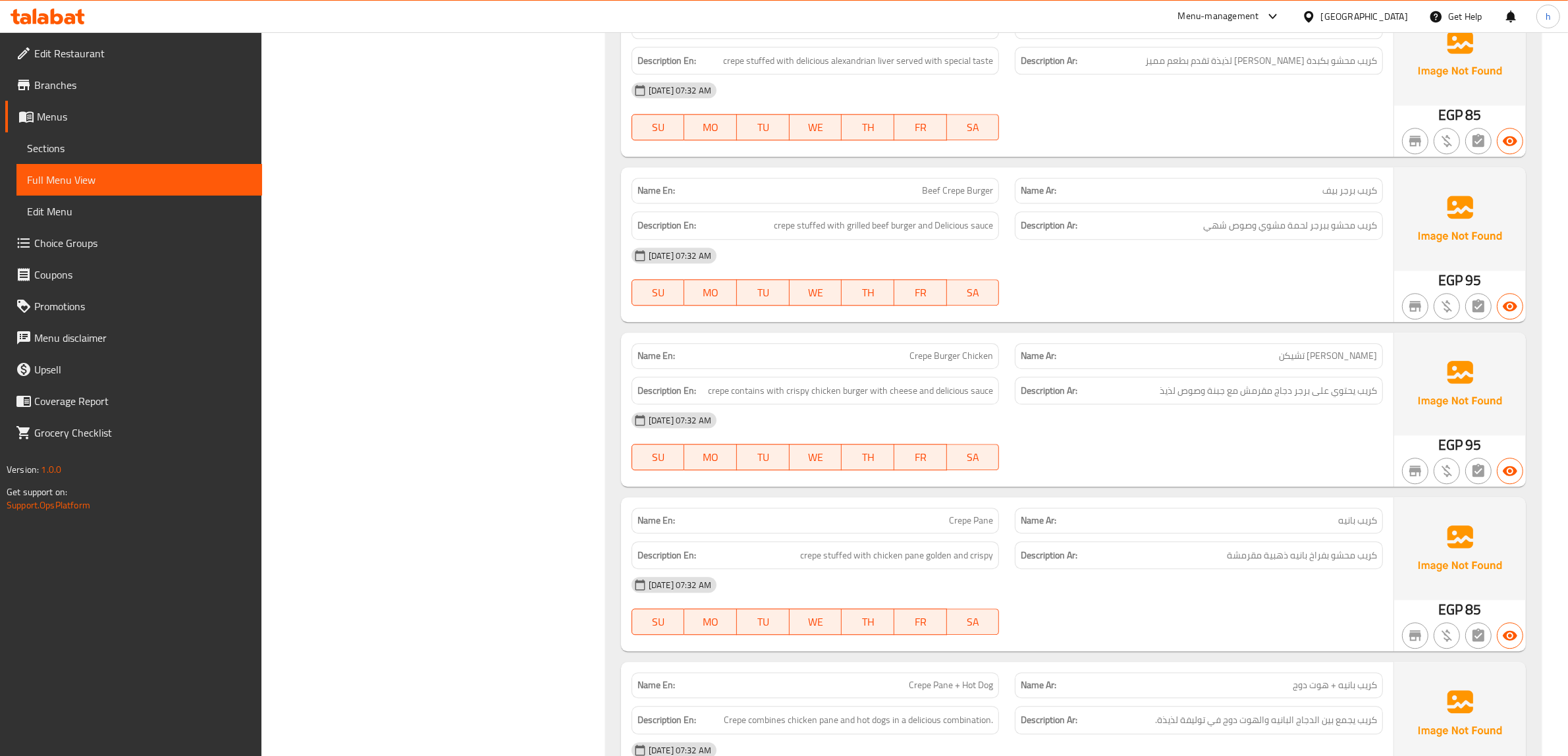
scroll to position [10478, 0]
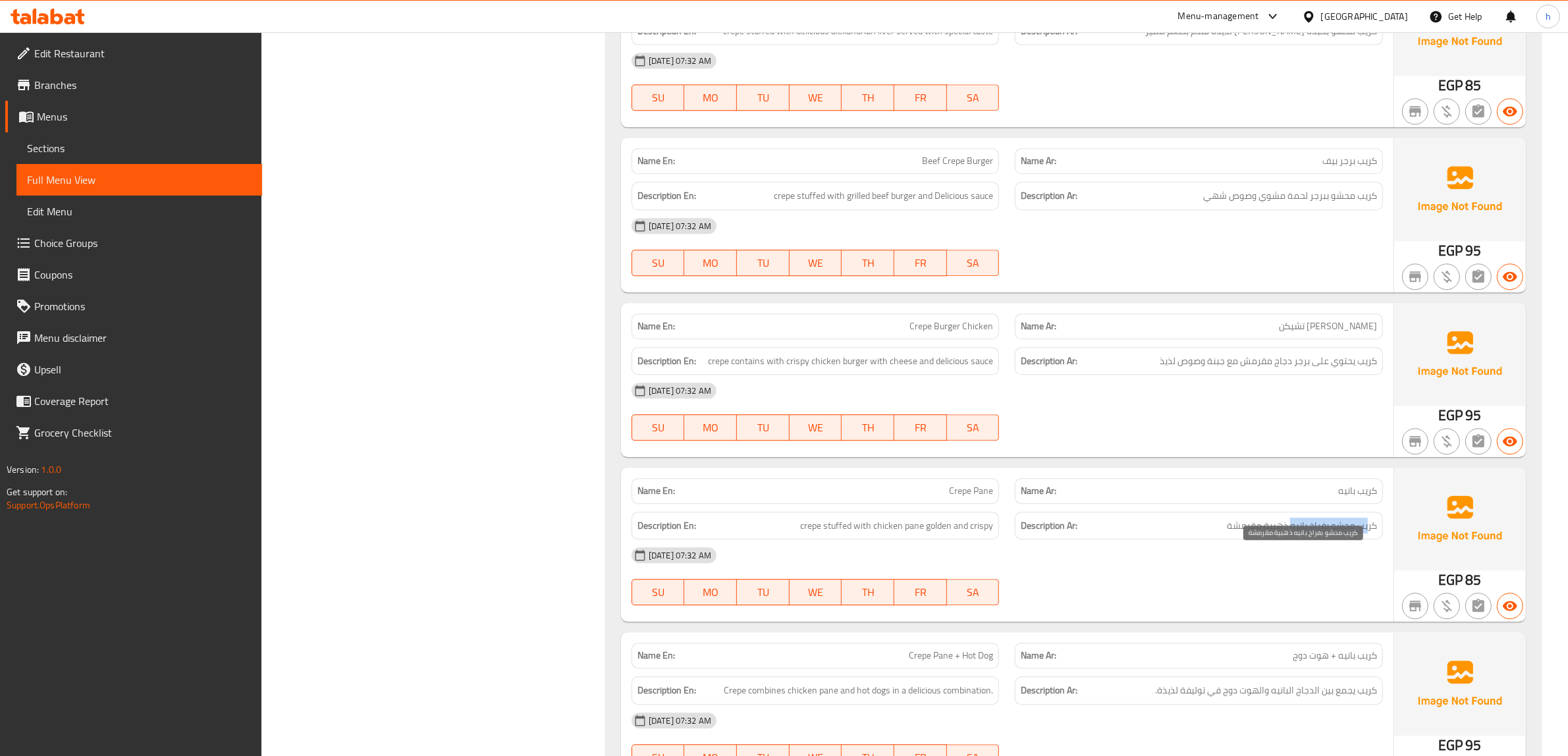
drag, startPoint x: 1368, startPoint y: 553, endPoint x: 1291, endPoint y: 555, distance: 77.0
click at [1291, 534] on span "كريب محشو بفراخ بانيه ذهبية مقرمشة" at bounding box center [1301, 526] width 150 height 16
click at [1286, 540] on div "Description Ar: كريب محشو بفراخ بانيه ذهبية مقرمشة" at bounding box center [1198, 526] width 368 height 29
click at [1244, 534] on span "كريب محشو بفراخ بانيه ذهبية مقرمشة" at bounding box center [1301, 526] width 150 height 16
click at [1278, 534] on span "كريب محشو بفراخ بانيه ذهبية مقرمشة" at bounding box center [1301, 526] width 150 height 16
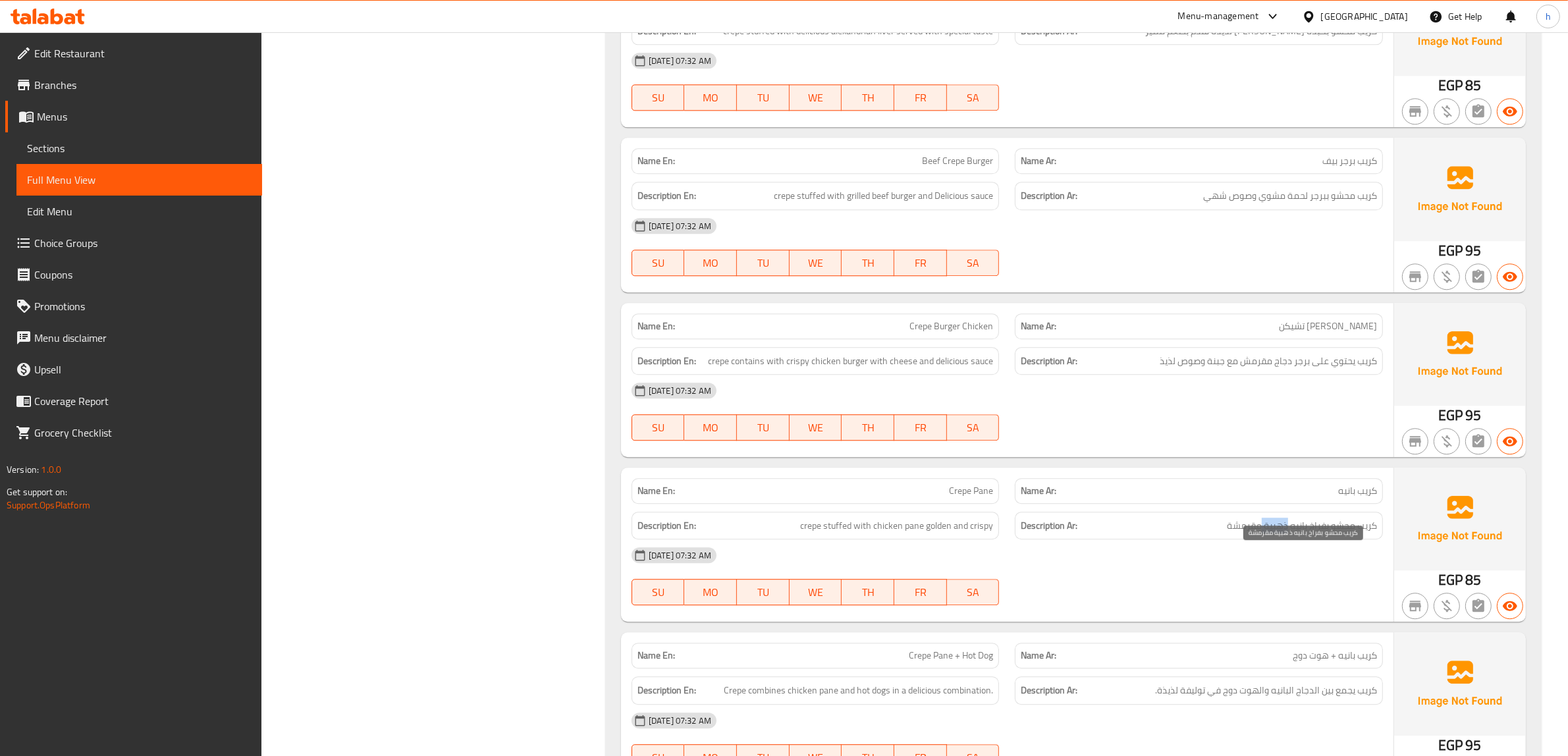
click at [1278, 534] on span "كريب محشو بفراخ بانيه ذهبية مقرمشة" at bounding box center [1301, 526] width 150 height 16
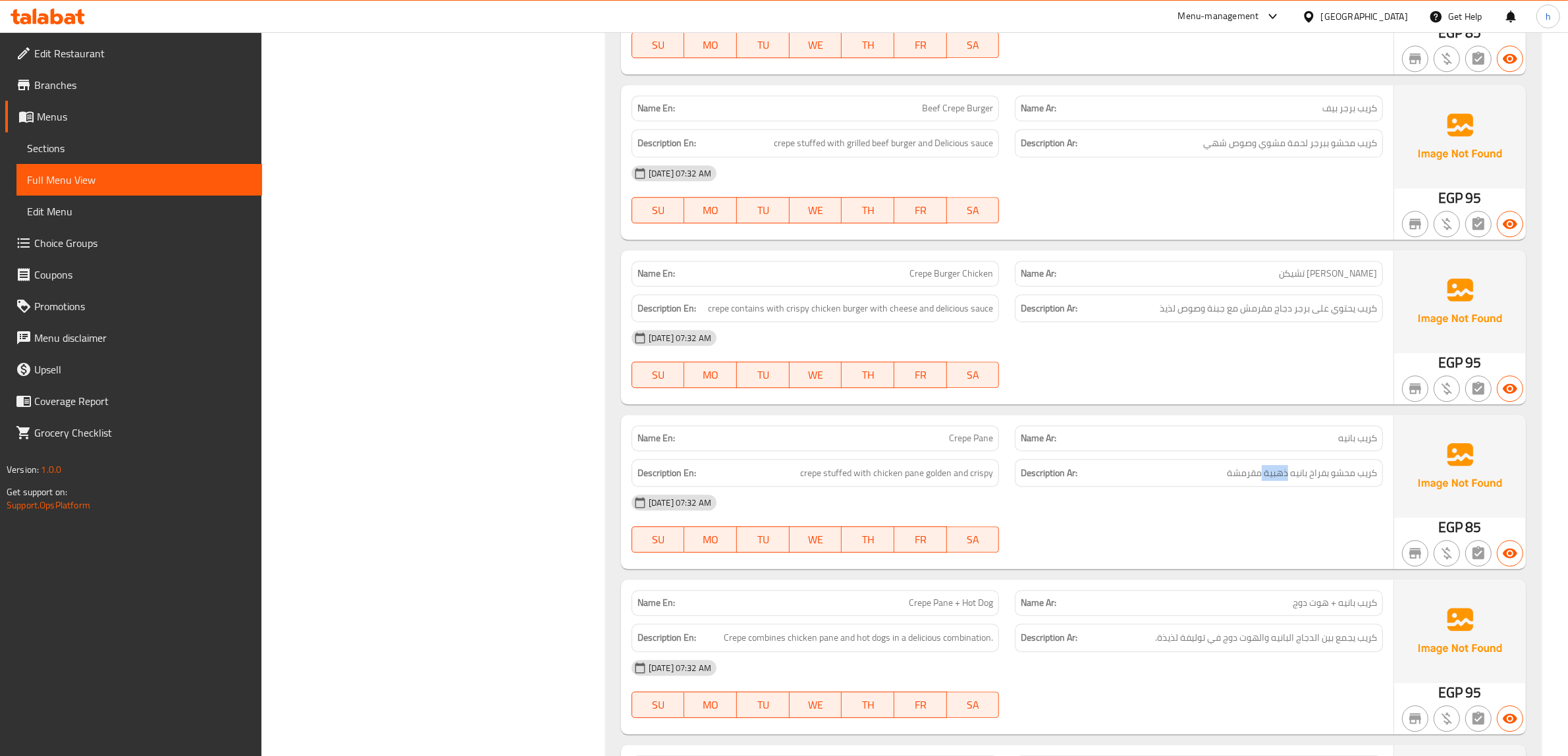
scroll to position [10643, 0]
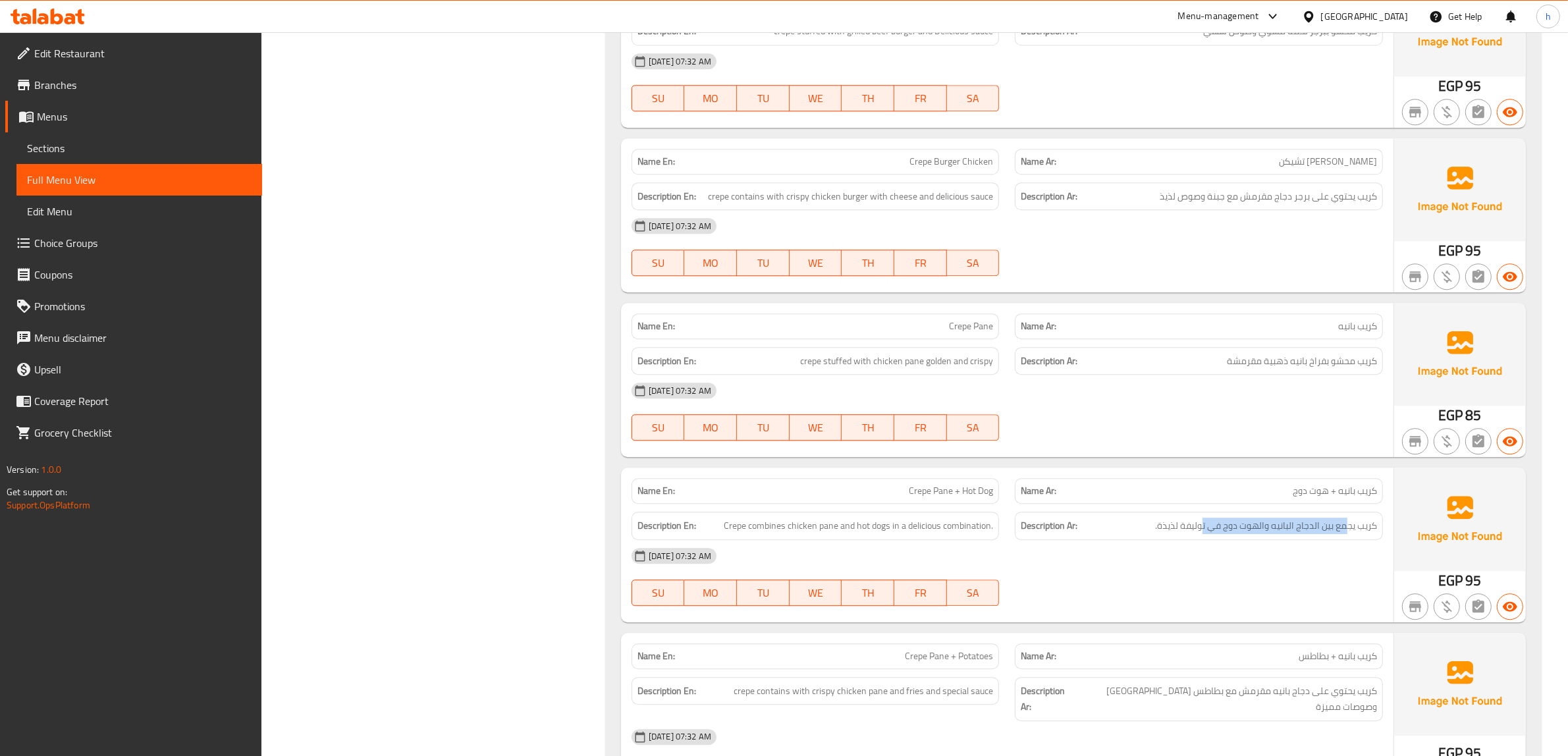
drag, startPoint x: 1348, startPoint y: 560, endPoint x: 1201, endPoint y: 565, distance: 147.1
click at [1201, 540] on div "Description Ar: كريب يجمع بين الدجاج البانيه والهوت دوج في توليفة لذيذة." at bounding box center [1198, 526] width 368 height 29
click at [968, 498] on span "Crepe Pane + Hot Dog" at bounding box center [951, 491] width 84 height 14
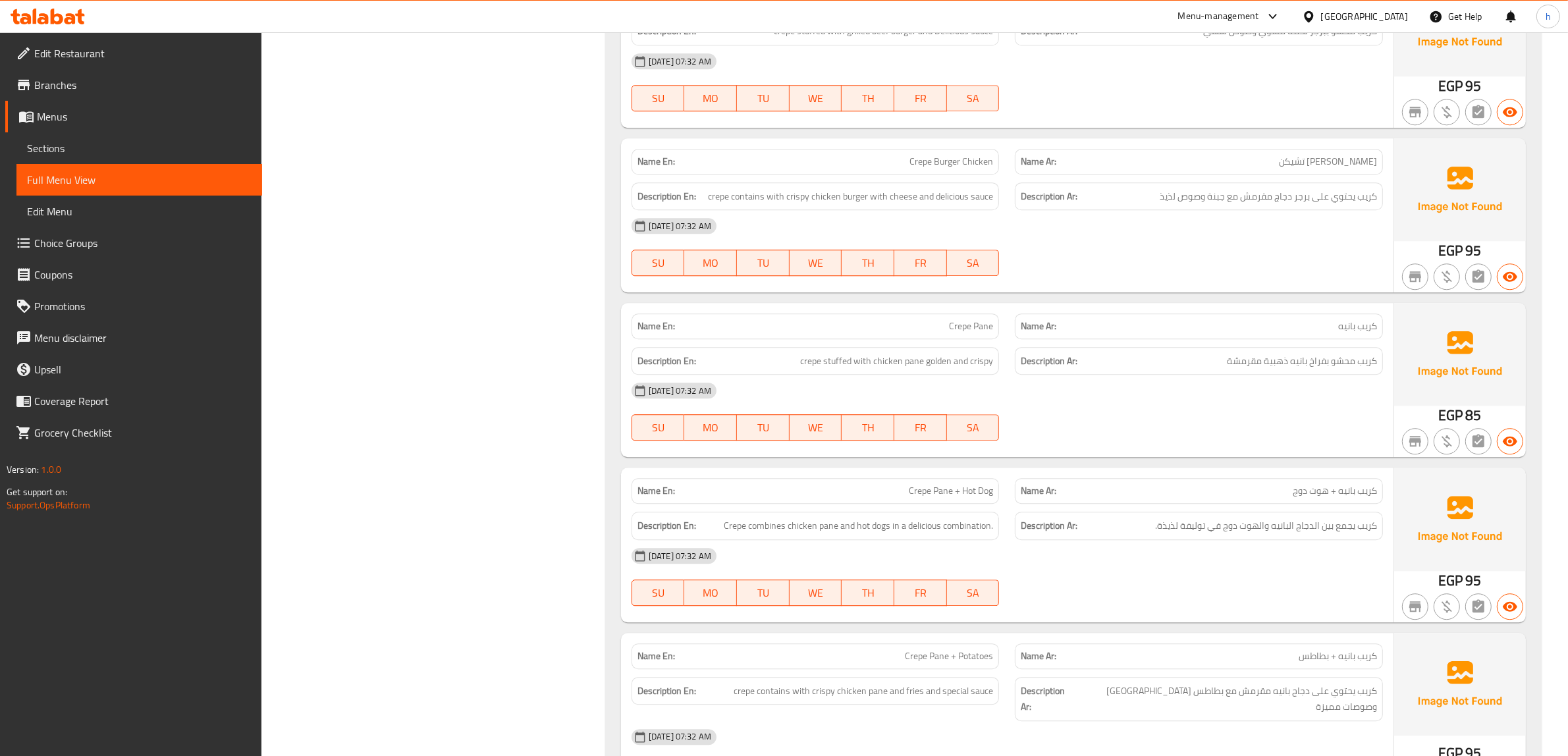
drag, startPoint x: 968, startPoint y: 513, endPoint x: 887, endPoint y: 551, distance: 89.5
click at [887, 534] on span "Crepe combines chicken pane and hot dogs in a delicious combination." at bounding box center [858, 526] width 269 height 16
click at [932, 498] on span "Crepe Pane + Hot Dog" at bounding box center [951, 491] width 84 height 14
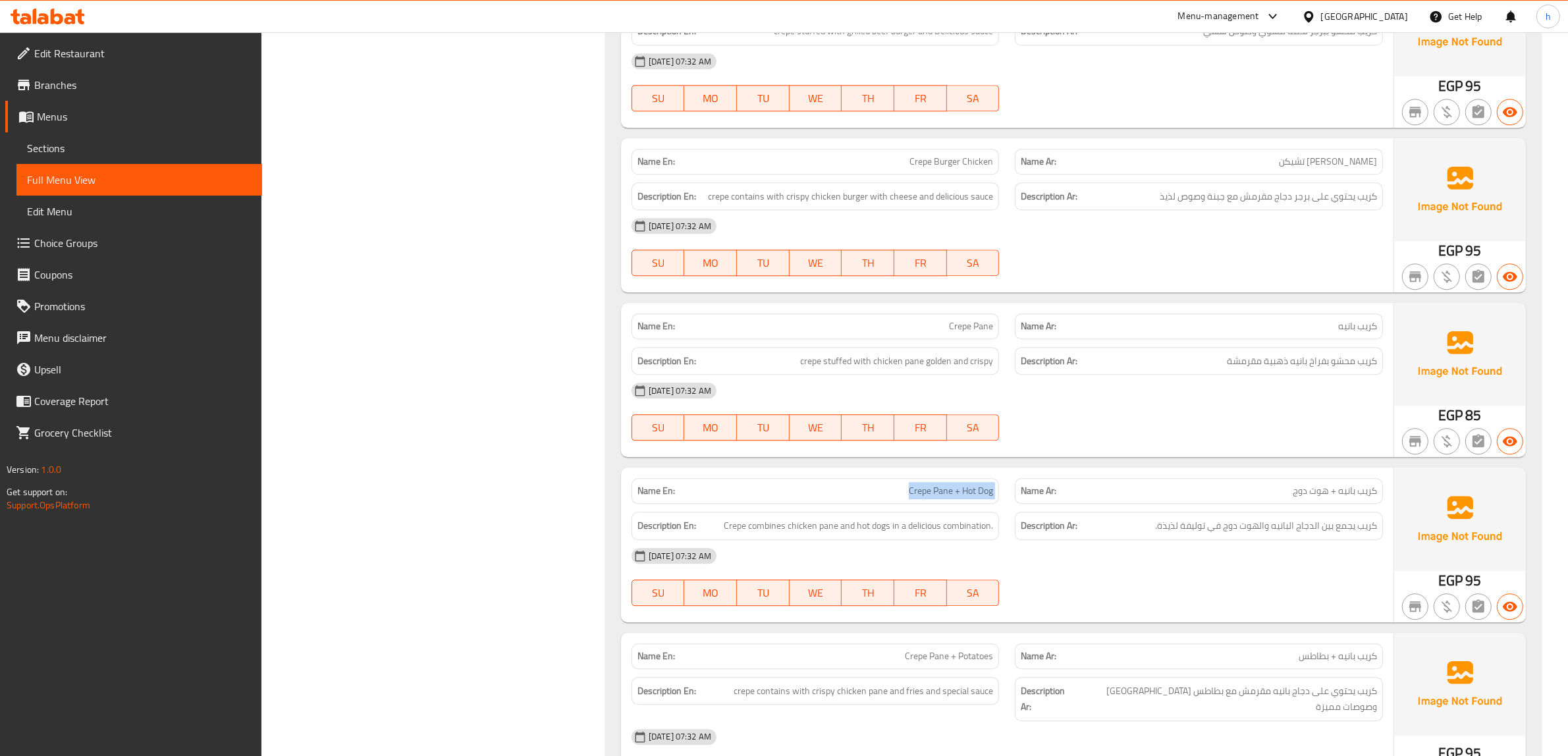
copy span "Crepe Pane + Hot Dog"
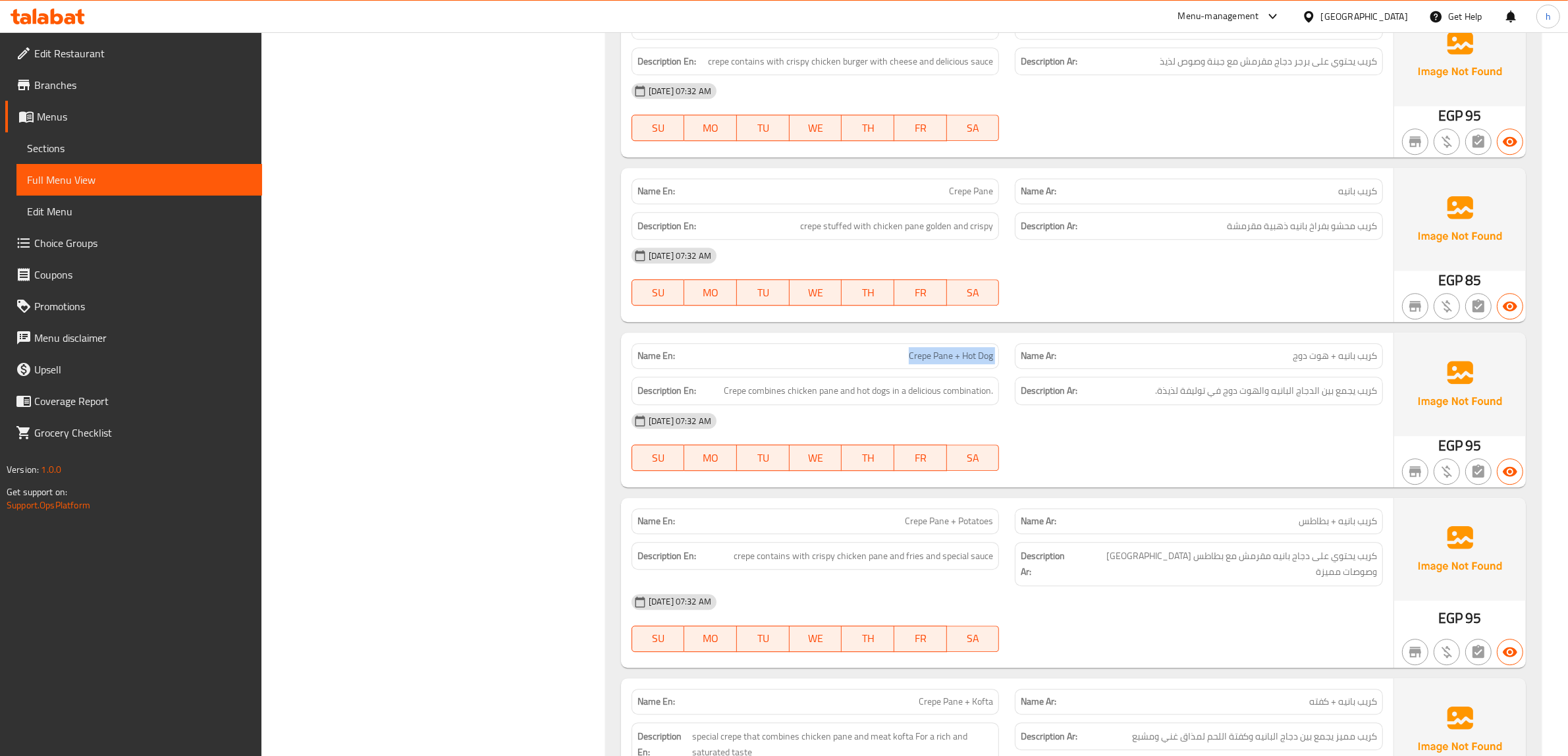
scroll to position [10808, 0]
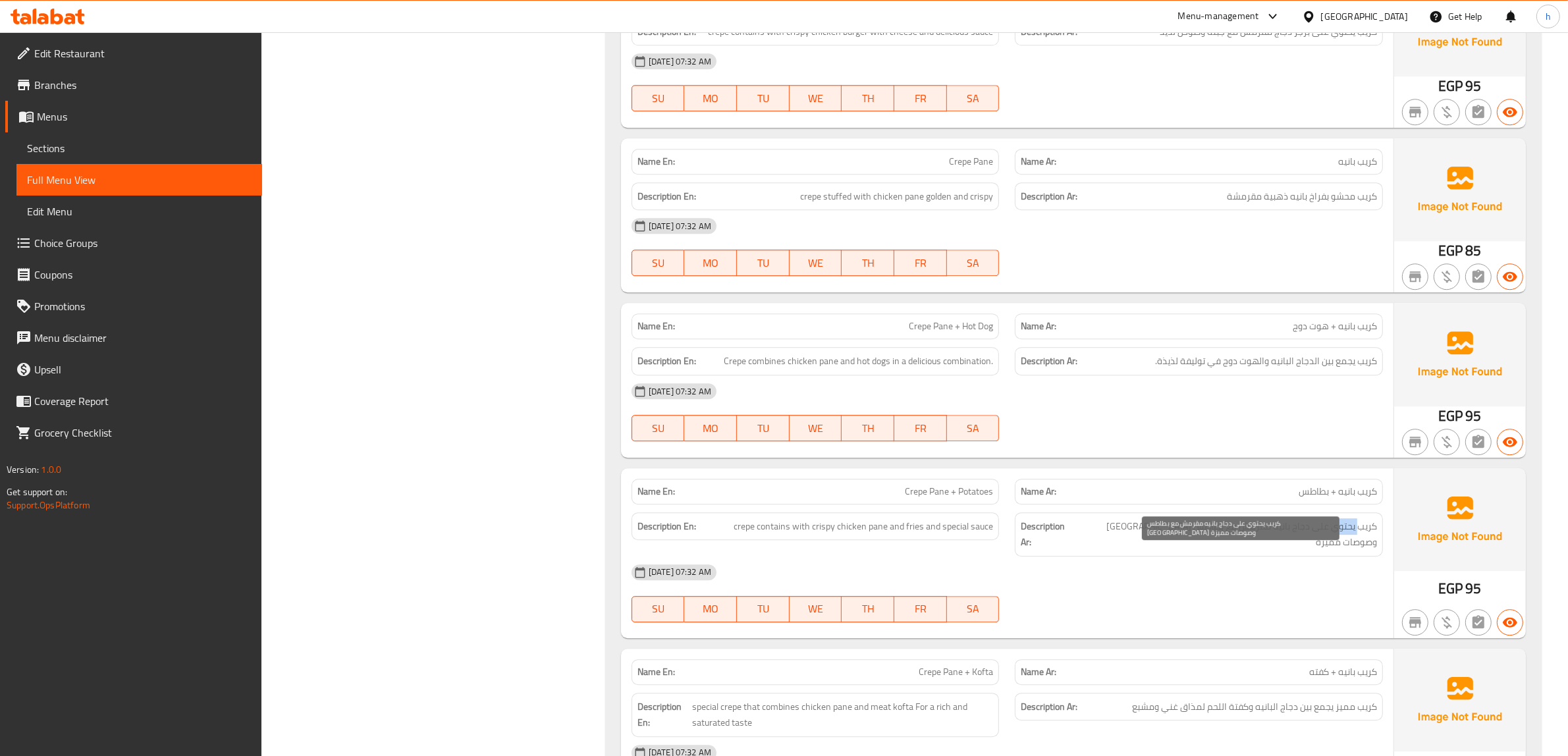
drag, startPoint x: 1361, startPoint y: 560, endPoint x: 1337, endPoint y: 561, distance: 24.0
click at [1337, 551] on span "كريب يحتوي على دجاج بانيه مقرمش مع بطاطس مقلية وصوصات مميزة" at bounding box center [1225, 534] width 302 height 32
drag, startPoint x: 1267, startPoint y: 560, endPoint x: 1244, endPoint y: 561, distance: 23.0
click at [1244, 551] on span "كريب يحتوي على دجاج بانيه مقرمش مع بطاطس مقلية وصوصات مميزة" at bounding box center [1225, 534] width 302 height 32
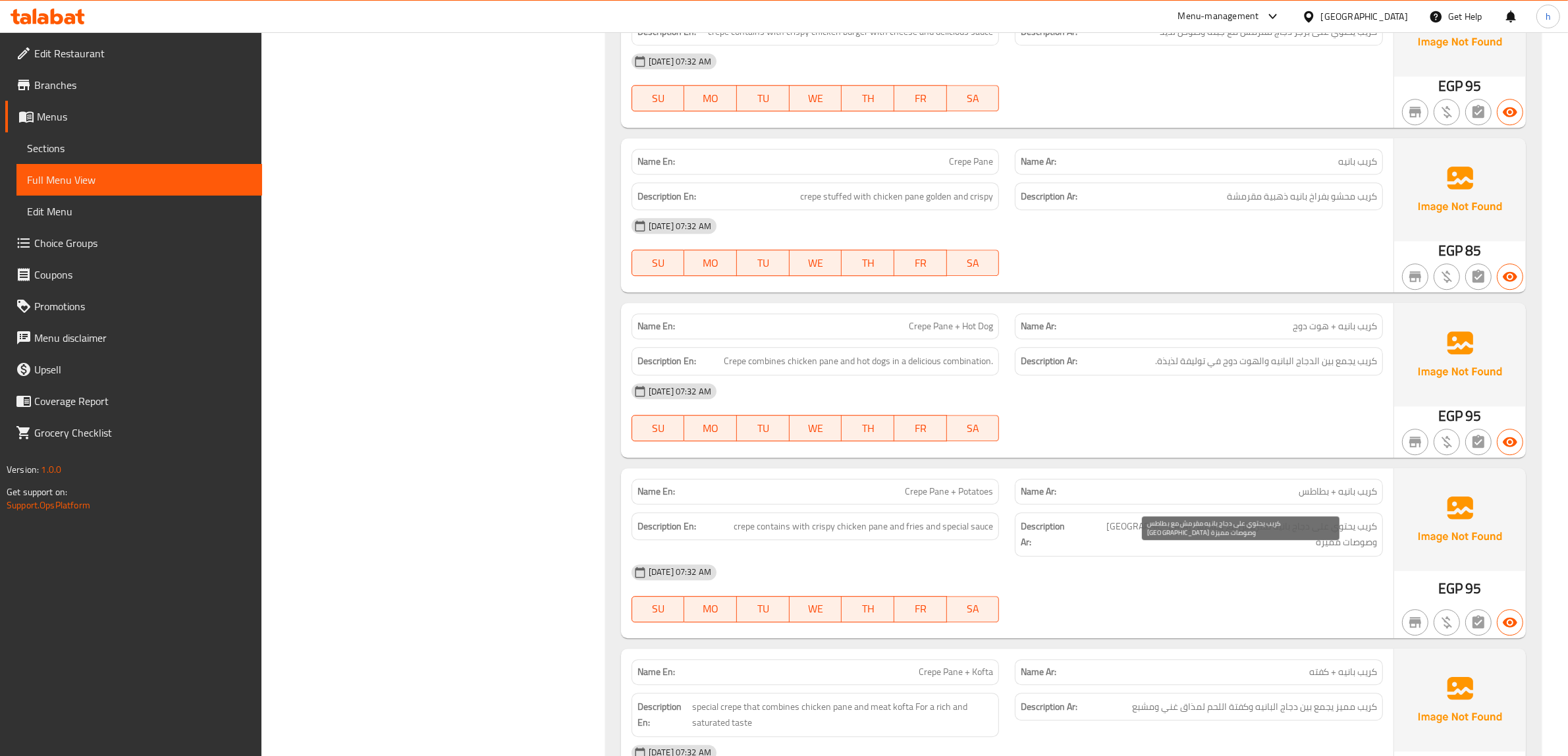
click at [1182, 551] on span "كريب يحتوي على دجاج بانيه مقرمش مع بطاطس مقلية وصوصات مميزة" at bounding box center [1225, 534] width 302 height 32
click at [1128, 551] on span "كريب يحتوي على دجاج بانيه مقرمش مع بطاطس مقلية وصوصات مميزة" at bounding box center [1225, 534] width 302 height 32
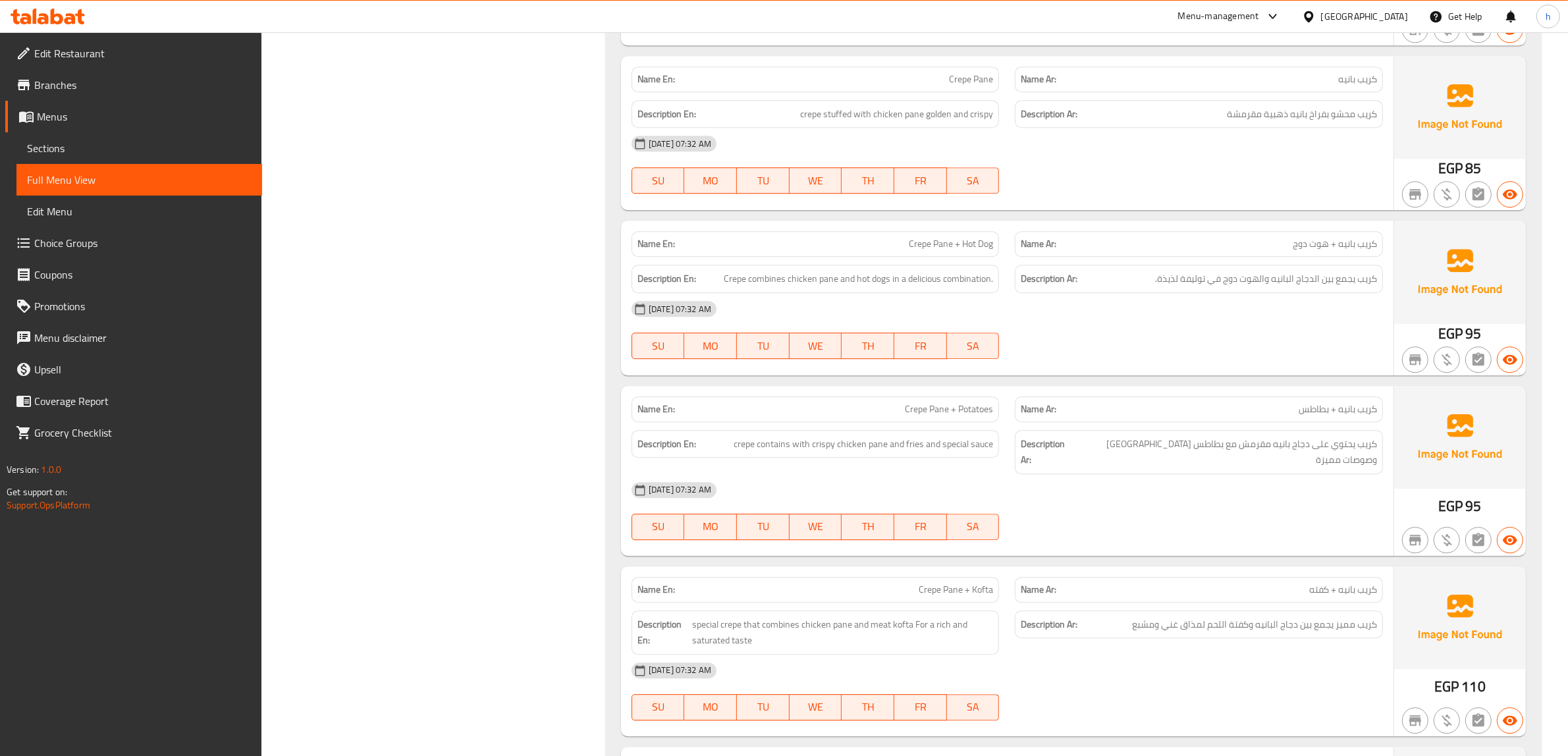
click at [1291, 531] on div "14-10-2025 07:32 AM SU MO TU WE TH FR SA" at bounding box center [1007, 511] width 767 height 73
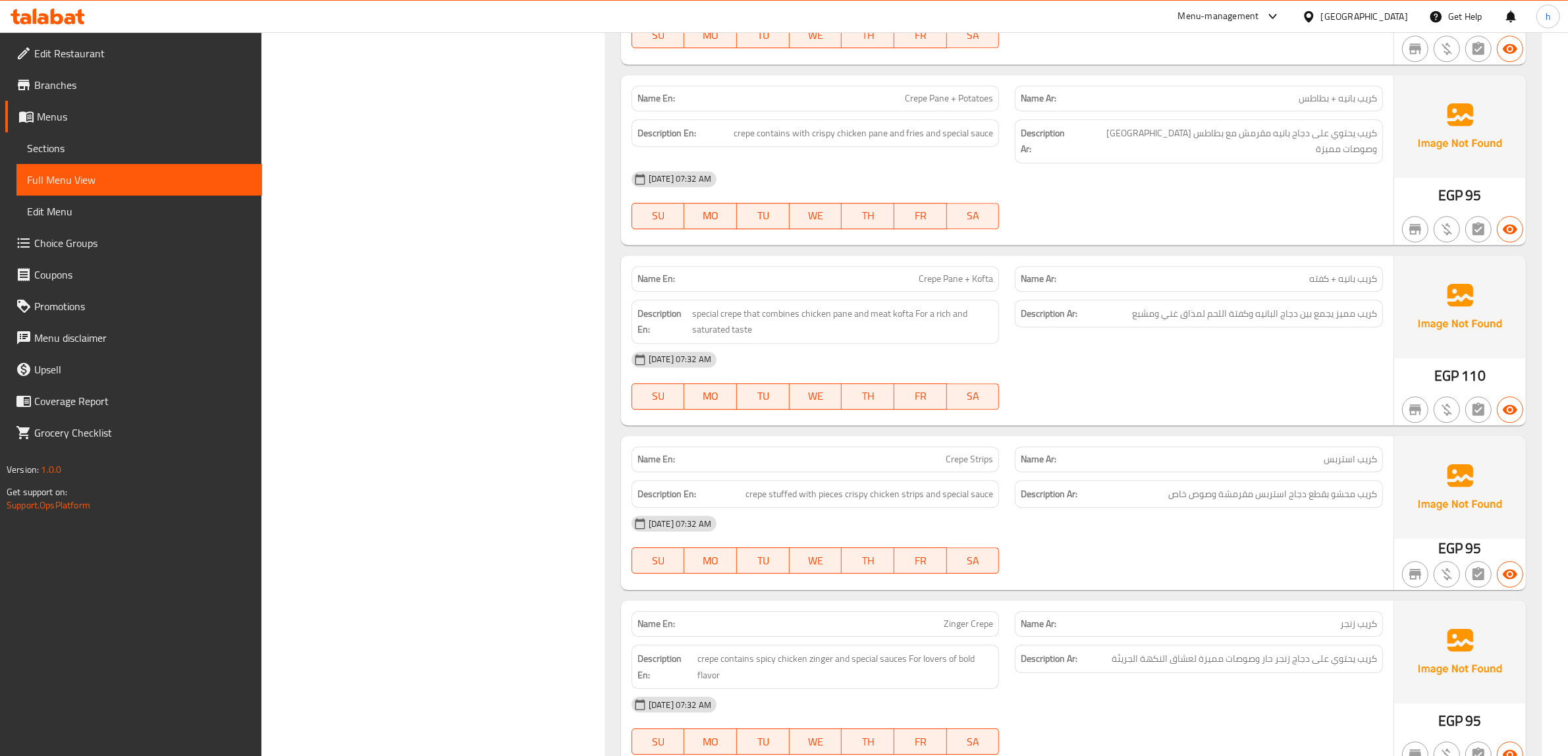
scroll to position [11219, 0]
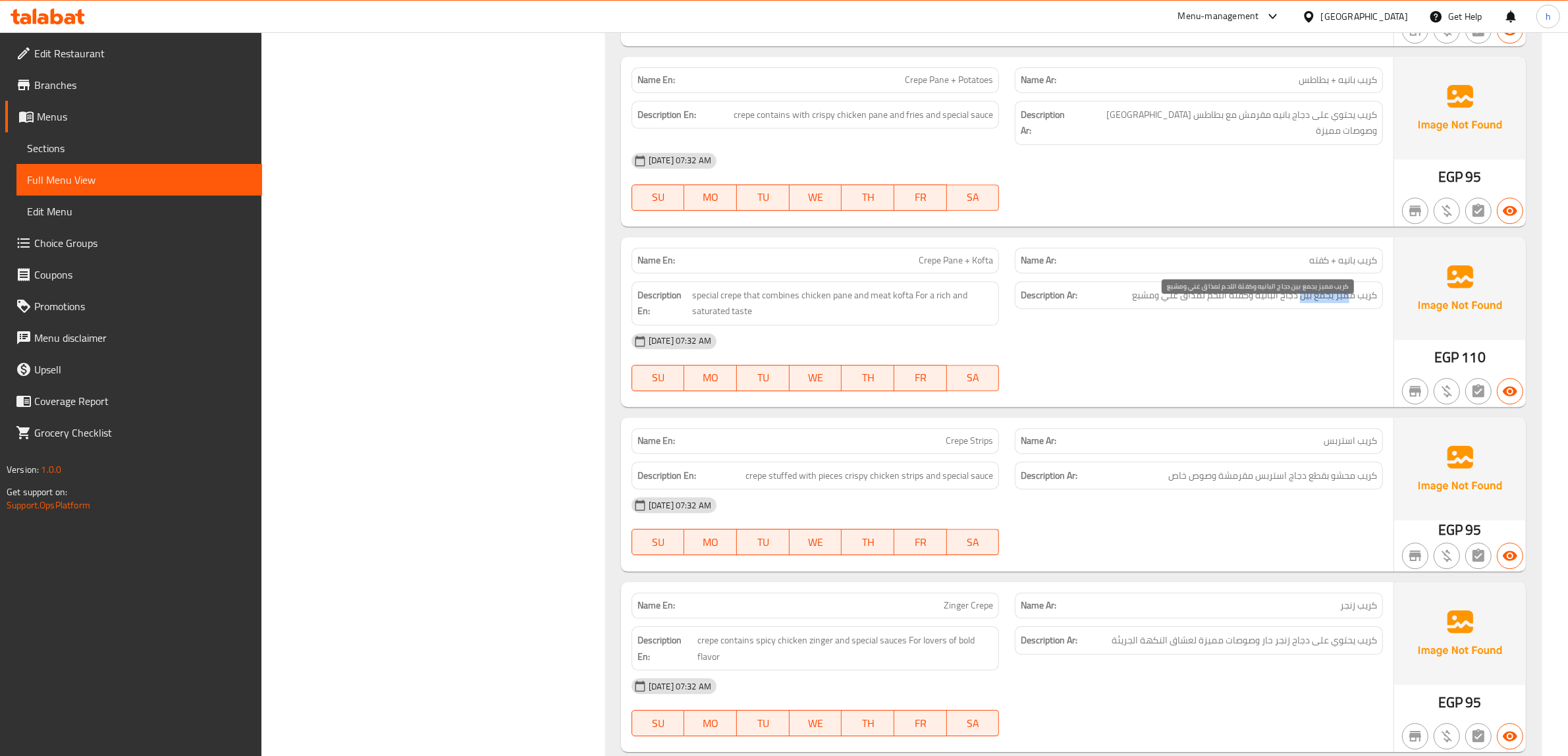
drag, startPoint x: 1348, startPoint y: 316, endPoint x: 1299, endPoint y: 320, distance: 49.2
click at [1299, 309] on div "Description Ar: كريب مميز يجمع بين دجاج البانيه وكفتة اللحم لمذاق غني ومشبع" at bounding box center [1198, 295] width 368 height 29
click at [1261, 303] on span "كريب مميز يجمع بين دجاج البانيه وكفتة اللحم لمذاق غني ومشبع" at bounding box center [1255, 295] width 245 height 16
drag, startPoint x: 1227, startPoint y: 317, endPoint x: 1210, endPoint y: 316, distance: 17.0
click at [1210, 303] on span "كريب مميز يجمع بين دجاج البانيه وكفتة اللحم لمذاق غني ومشبع" at bounding box center [1255, 295] width 245 height 16
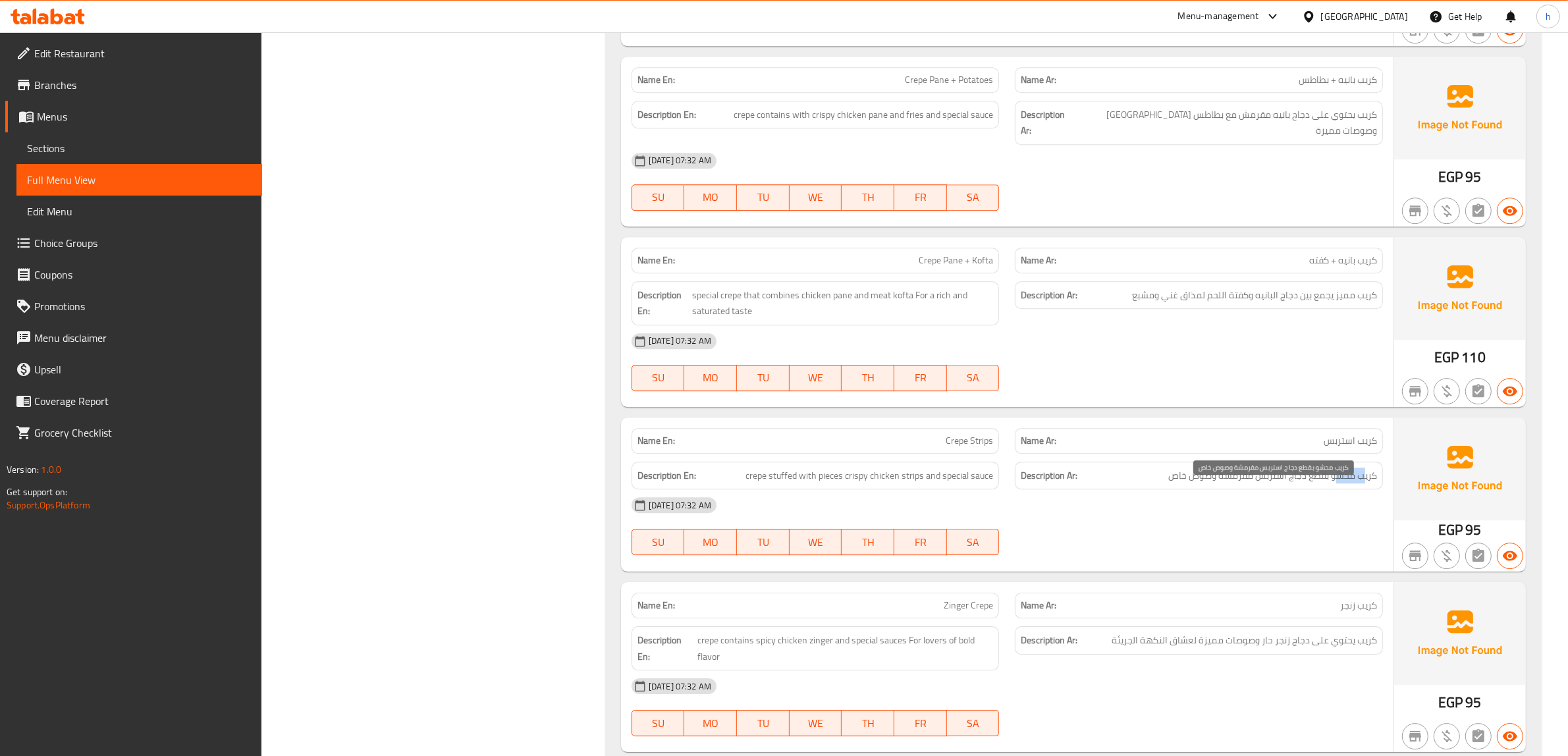
drag, startPoint x: 1355, startPoint y: 497, endPoint x: 1334, endPoint y: 501, distance: 21.4
click at [1335, 484] on span "كريب محشو بقطع دجاج استربس مقرمشة وصوص خاص" at bounding box center [1272, 476] width 209 height 16
click at [1333, 511] on div "[DATE] 07:32 AM" at bounding box center [1007, 504] width 767 height 31
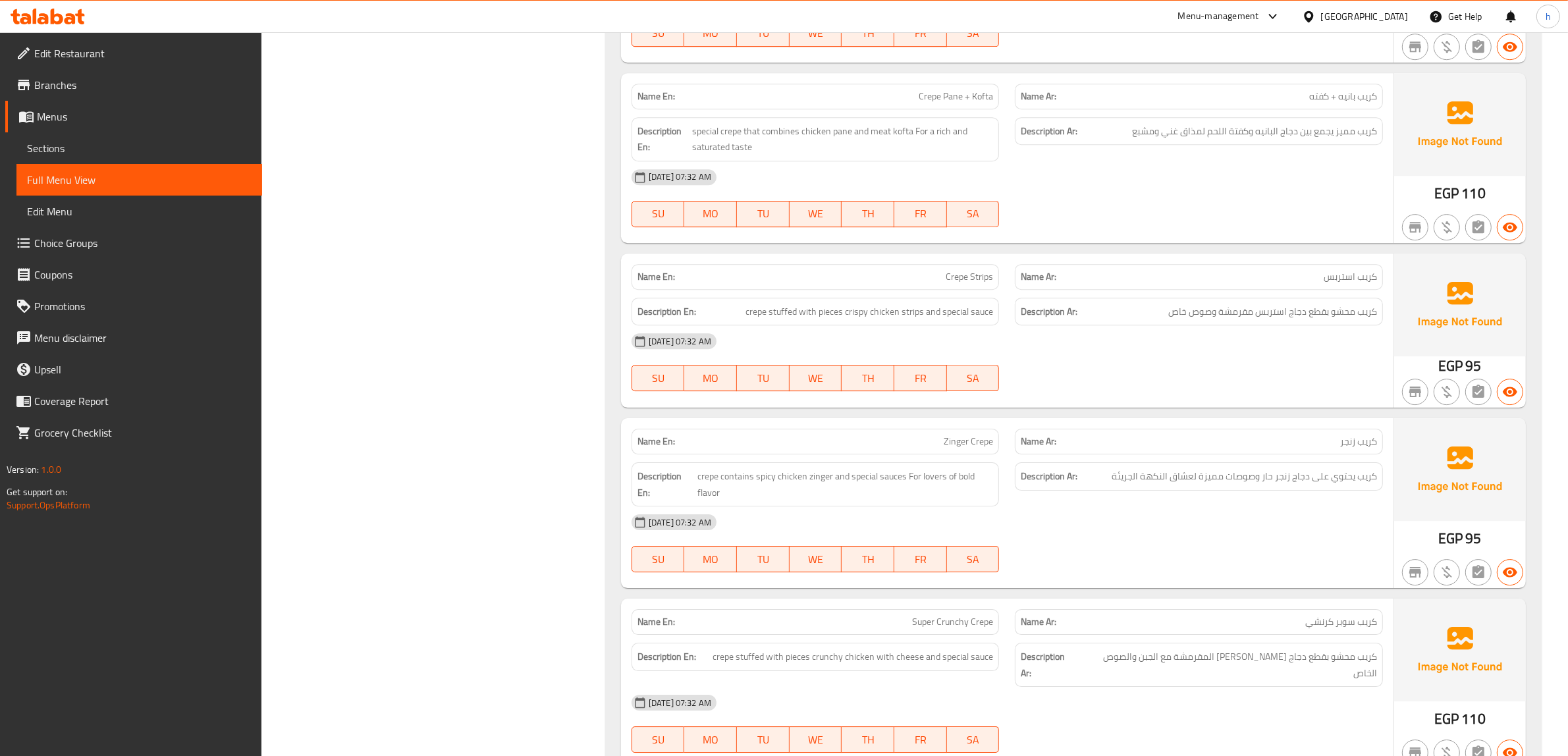
scroll to position [11384, 0]
drag, startPoint x: 1343, startPoint y: 496, endPoint x: 1308, endPoint y: 496, distance: 35.0
click at [1308, 484] on span "كريب يحتوي على دجاج زنجر حار وصوصات مميزة لعشاق النكهة الجريئة" at bounding box center [1244, 476] width 265 height 16
click at [1280, 484] on span "كريب يحتوي على دجاج زنجر حار وصوصات مميزة لعشاق النكهة الجريئة" at bounding box center [1244, 476] width 265 height 16
drag, startPoint x: 1267, startPoint y: 498, endPoint x: 1215, endPoint y: 496, distance: 52.0
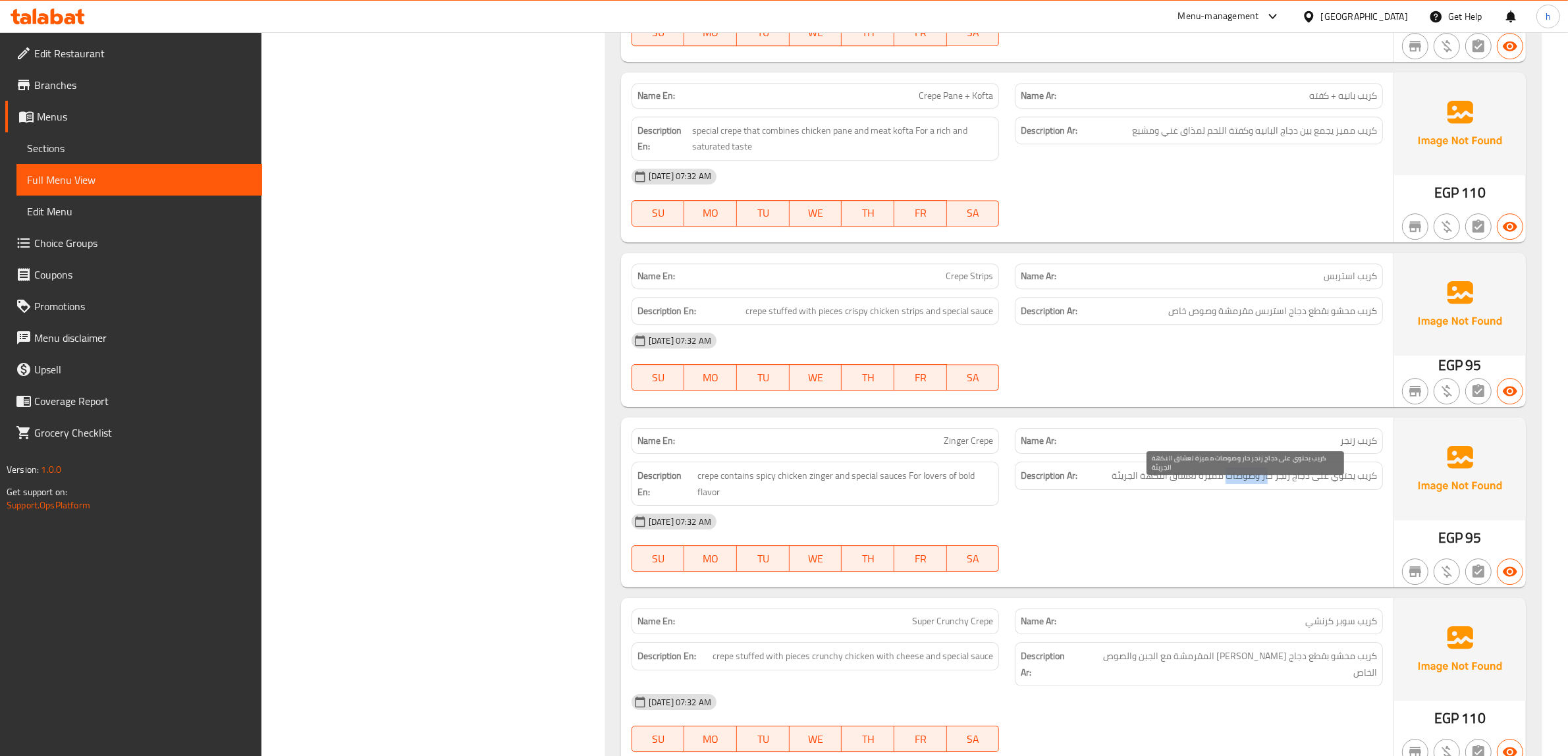
click at [1225, 484] on span "كريب يحتوي على دجاج زنجر حار وصوصات مميزة لعشاق النكهة الجريئة" at bounding box center [1244, 476] width 265 height 16
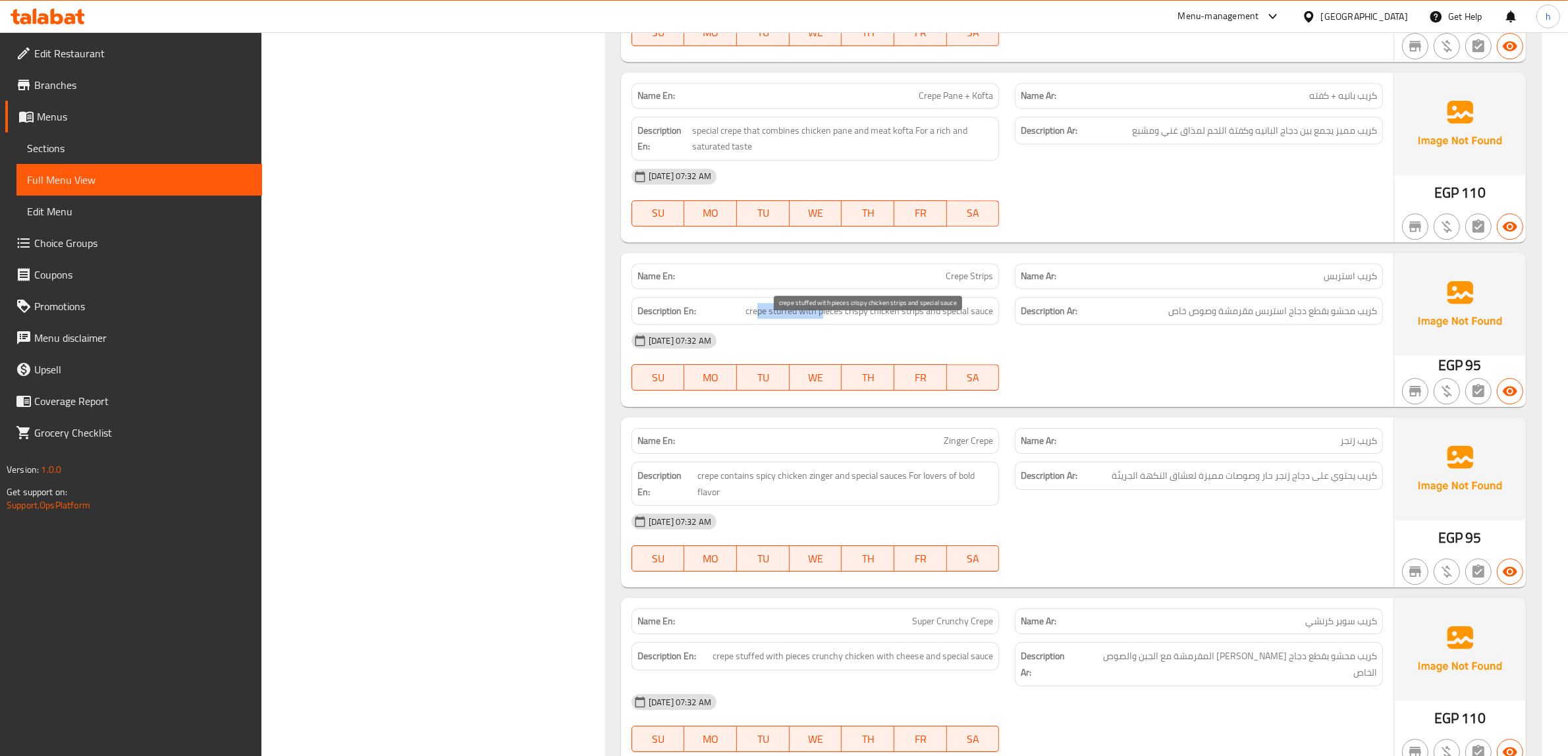
drag, startPoint x: 759, startPoint y: 326, endPoint x: 844, endPoint y: 328, distance: 85.0
click at [836, 320] on span "crepe stuffed with pieces crispy chicken strips and special sauce" at bounding box center [869, 311] width 248 height 16
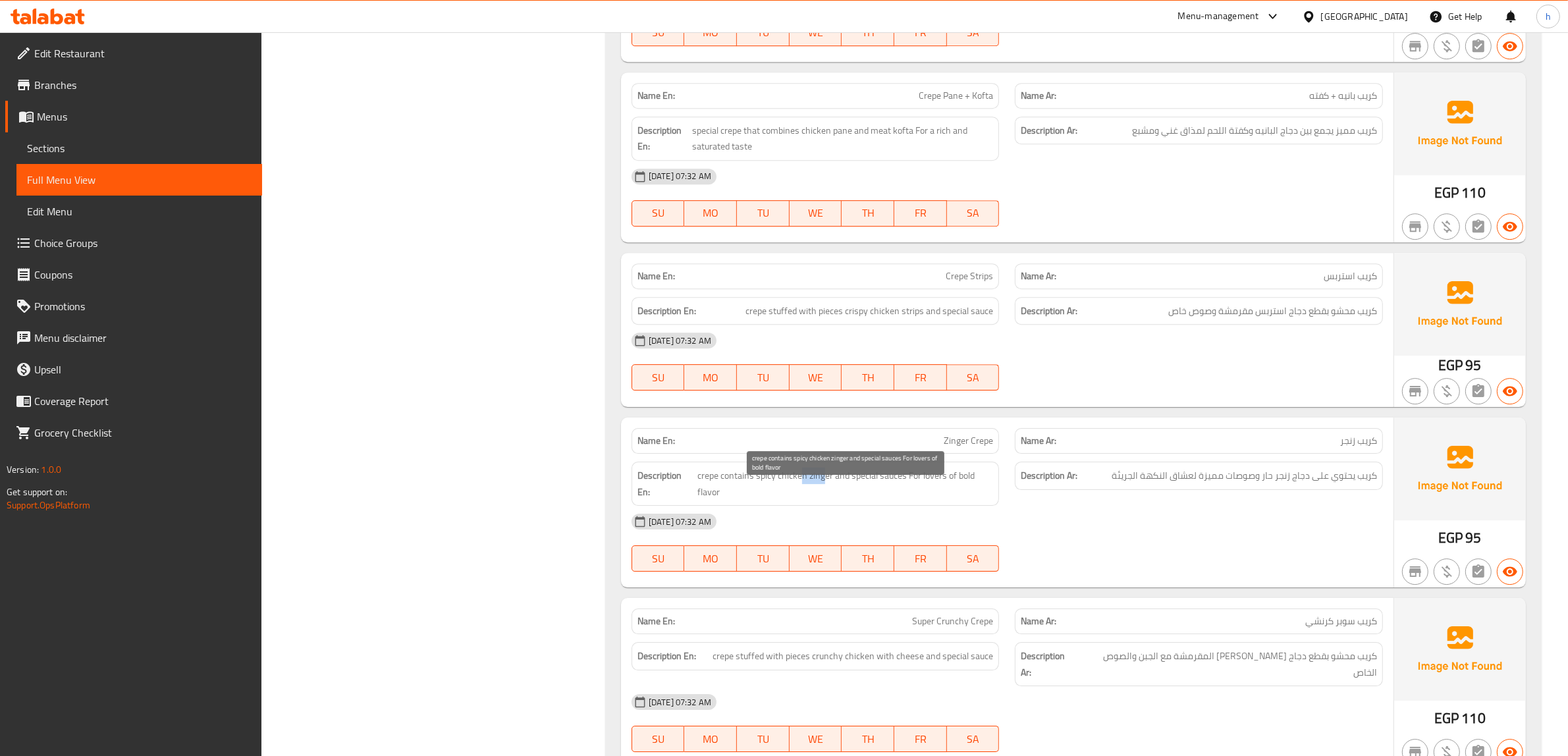
drag, startPoint x: 802, startPoint y: 494, endPoint x: 821, endPoint y: 492, distance: 19.1
click at [821, 492] on span "crepe contains spicy chicken zinger and special sauces For lovers of bold flavor" at bounding box center [845, 483] width 296 height 32
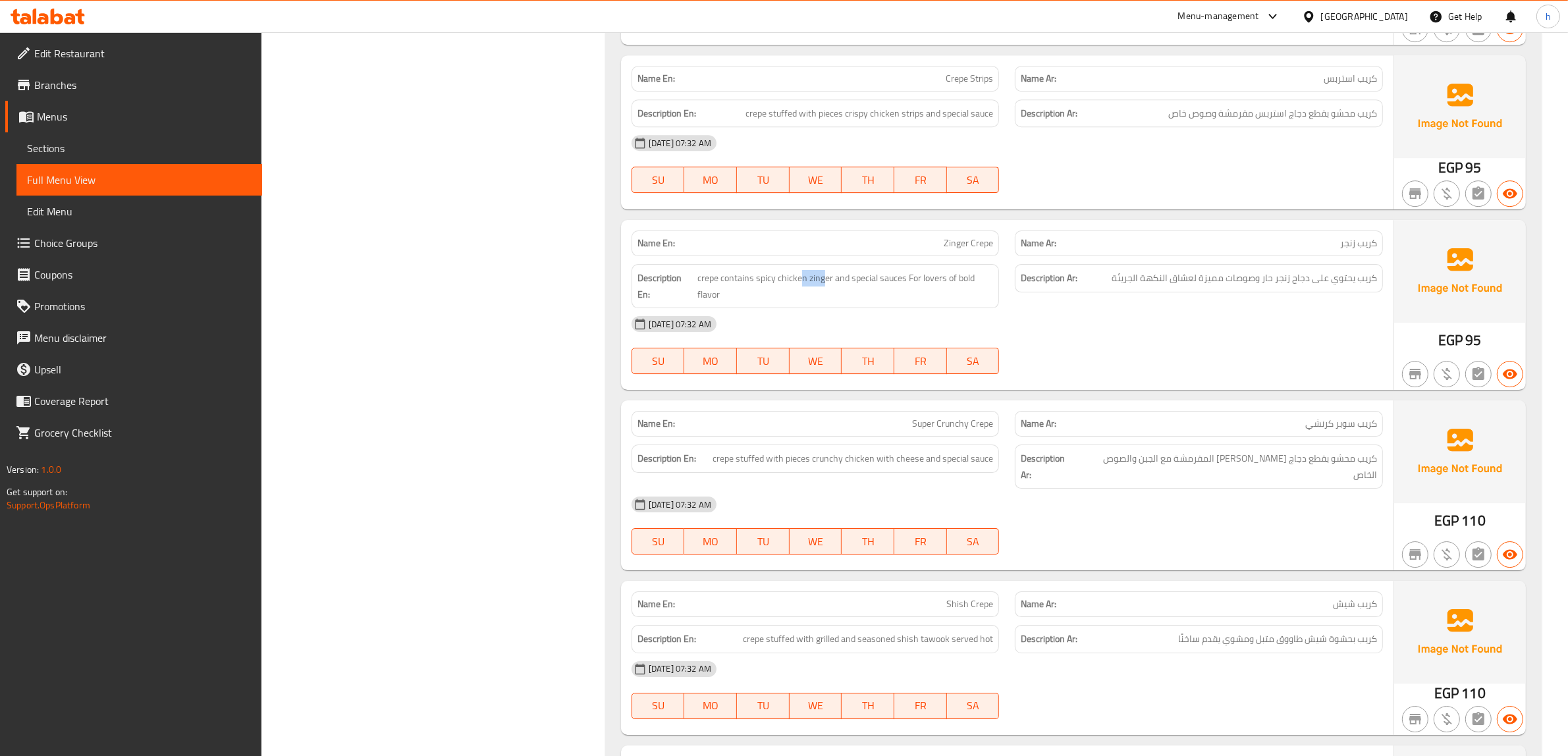
scroll to position [11630, 0]
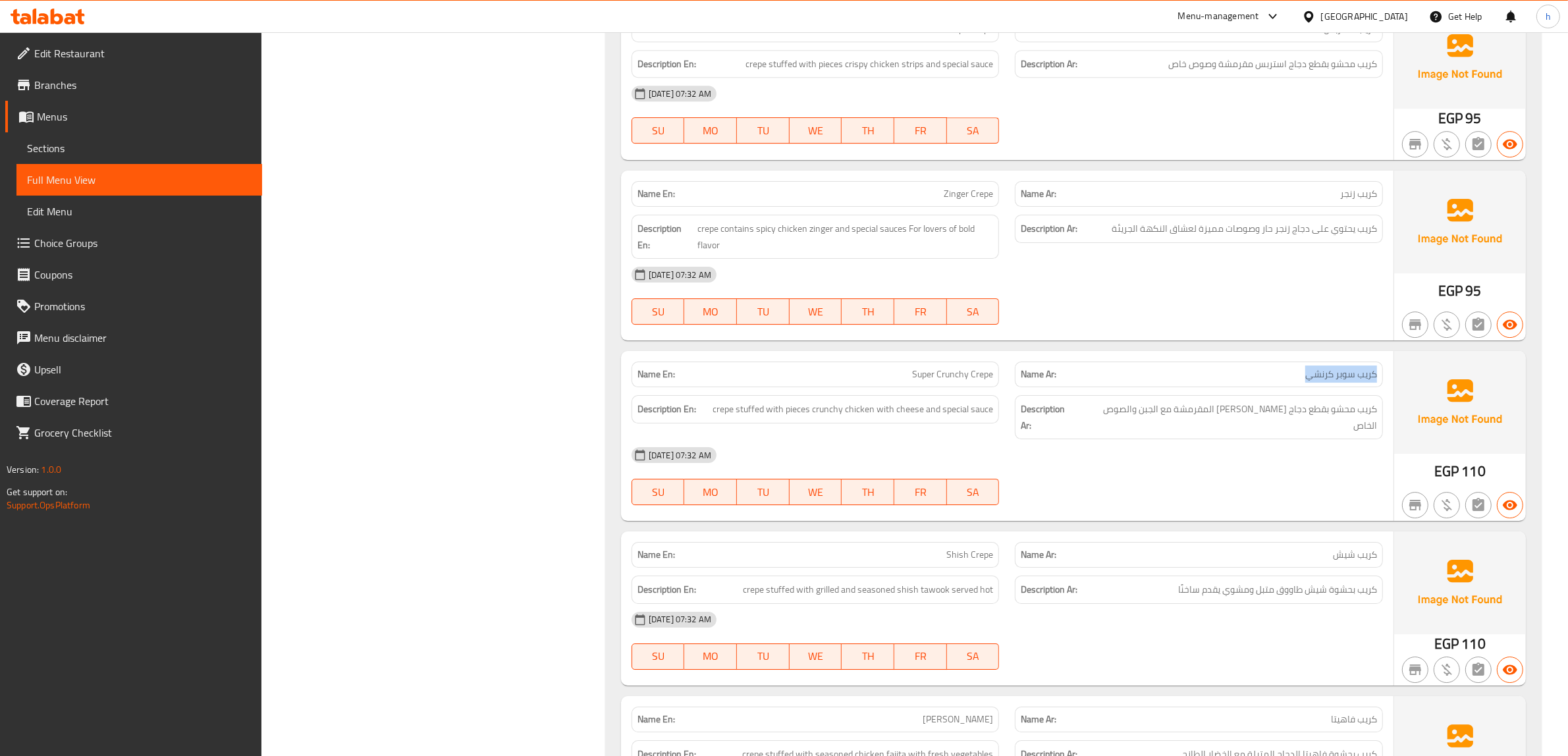
drag, startPoint x: 1286, startPoint y: 390, endPoint x: 1381, endPoint y: 392, distance: 95.0
click at [1381, 387] on div "Name Ar: كريب سوبر كرنشي" at bounding box center [1198, 375] width 368 height 26
click at [1337, 426] on span "كريب محشو بقطع دجاج كراشي المقرمشة مع الجبن والصوص الخاص" at bounding box center [1228, 417] width 297 height 32
drag, startPoint x: 1376, startPoint y: 427, endPoint x: 1118, endPoint y: 428, distance: 258.0
click at [1118, 428] on h6 "Description Ar: كريب محشو بقطع دجاج كراشي المقرمشة مع الجبن والصوص الخاص" at bounding box center [1199, 417] width 356 height 32
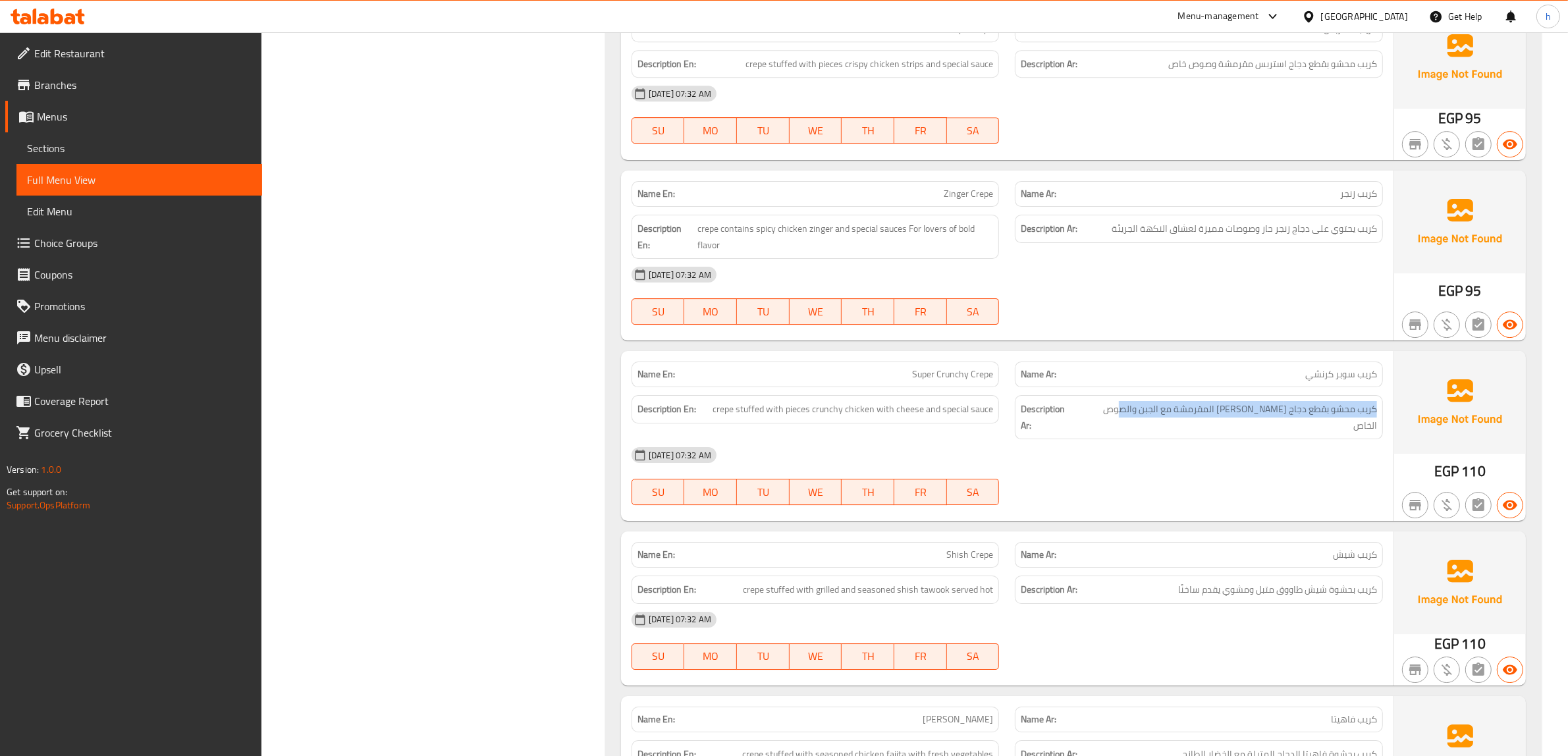
click at [1107, 420] on h6 "Description Ar: كريب محشو بقطع دجاج كراشي المقرمشة مع الجبن والصوص الخاص" at bounding box center [1199, 417] width 356 height 32
drag, startPoint x: 1105, startPoint y: 428, endPoint x: 1380, endPoint y: 434, distance: 275.1
click at [1380, 434] on div "Description Ar: كريب محشو بقطع دجاج كراشي المقرمشة مع الجبن والصوص الخاص" at bounding box center [1198, 417] width 368 height 44
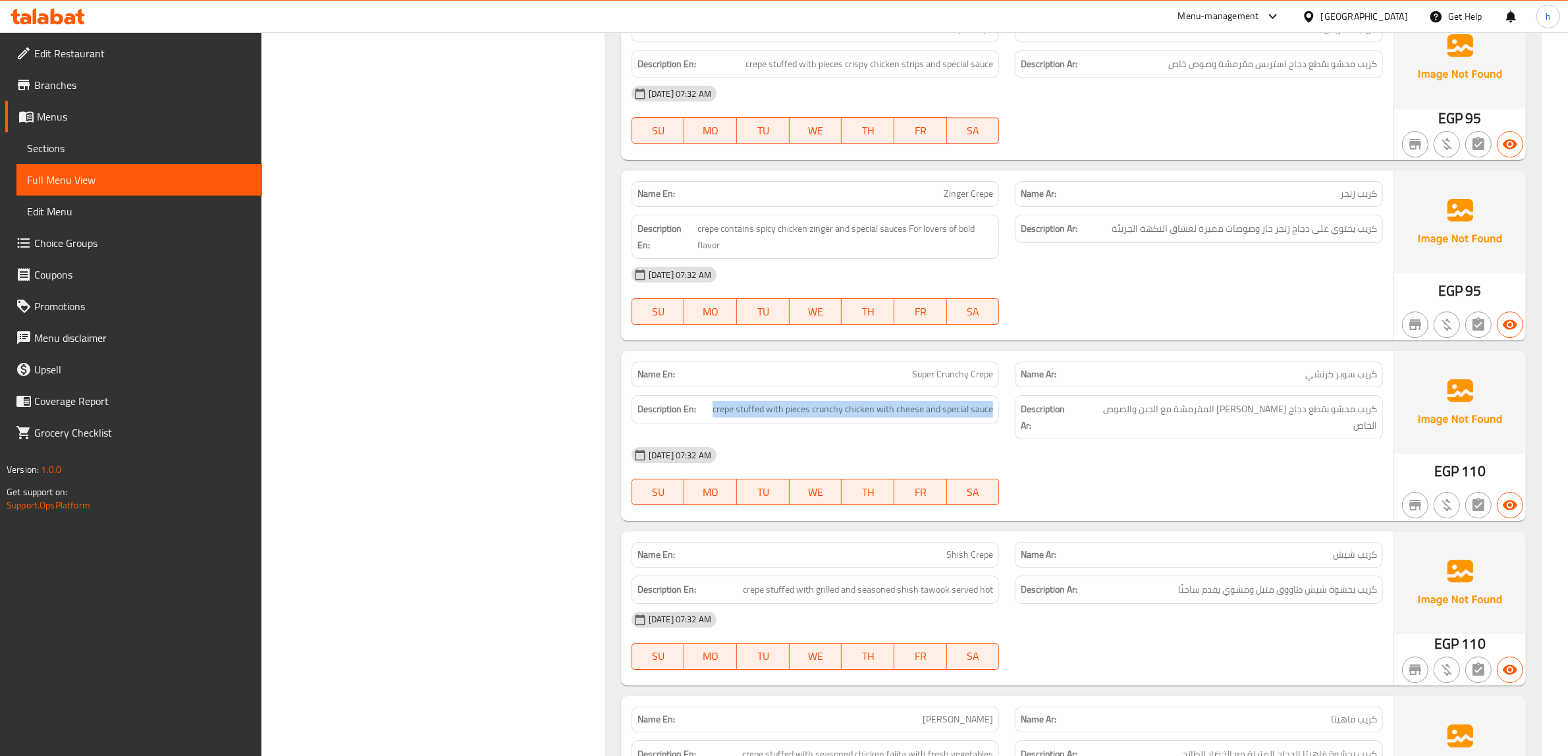
drag, startPoint x: 715, startPoint y: 426, endPoint x: 995, endPoint y: 433, distance: 280.1
click at [995, 424] on div "Description En: crepe stuffed with pieces crunchy chicken with cheese and speci…" at bounding box center [815, 409] width 368 height 29
click at [1101, 431] on h6 "Description Ar: كريب محشو بقطع دجاج كراشي المقرمشة مع الجبن والصوص الخاص" at bounding box center [1199, 417] width 356 height 32
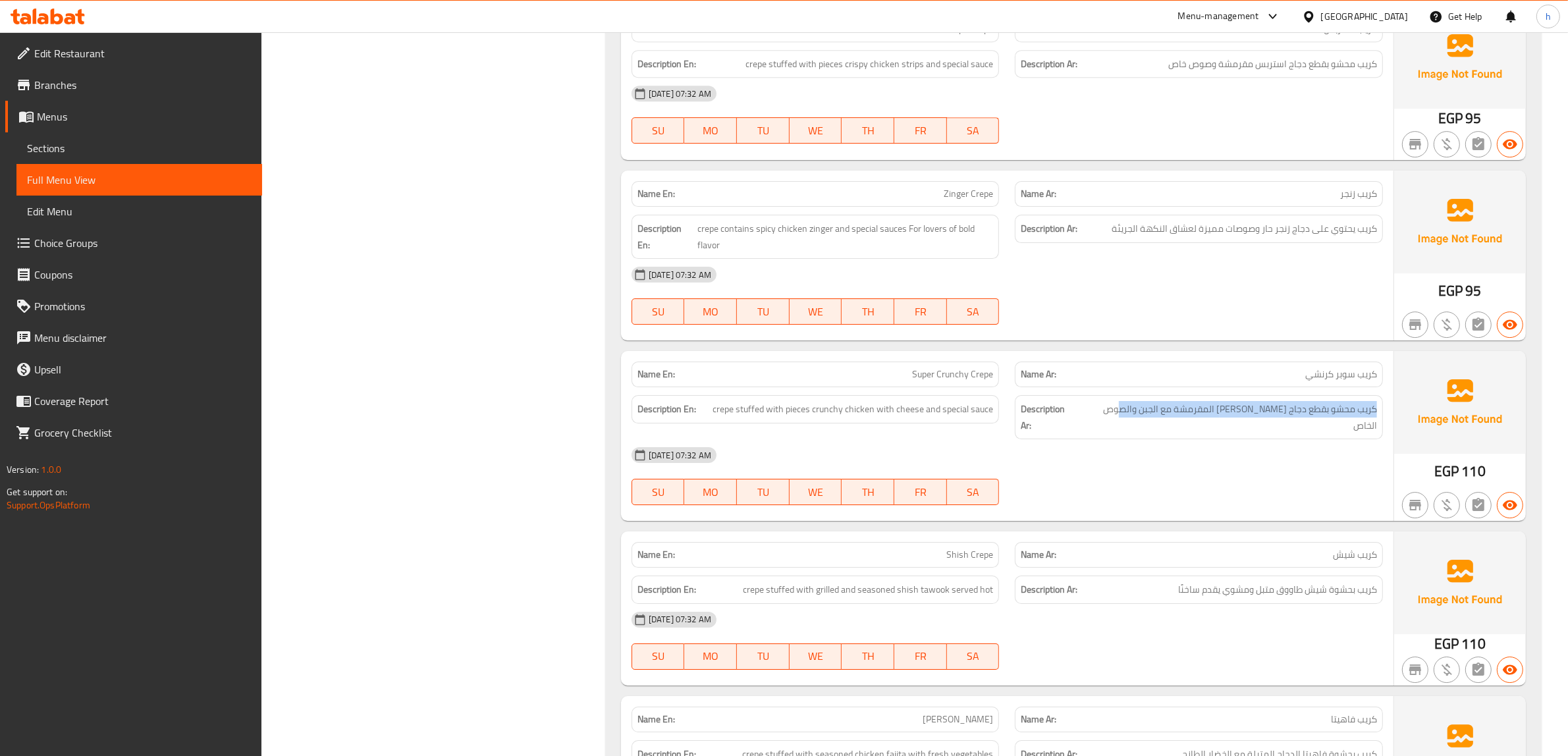
drag, startPoint x: 1100, startPoint y: 425, endPoint x: 1389, endPoint y: 430, distance: 289.0
click at [1389, 430] on div "Description Ar: كريب محشو بقطع دجاج كراشي المقرمشة مع الجبن والصوص الخاص" at bounding box center [1199, 417] width 384 height 60
drag, startPoint x: 739, startPoint y: 588, endPoint x: 993, endPoint y: 593, distance: 254.0
click at [993, 593] on div "Description En: crepe stuffed with grilled and seasoned shish tawook served hot" at bounding box center [815, 589] width 368 height 29
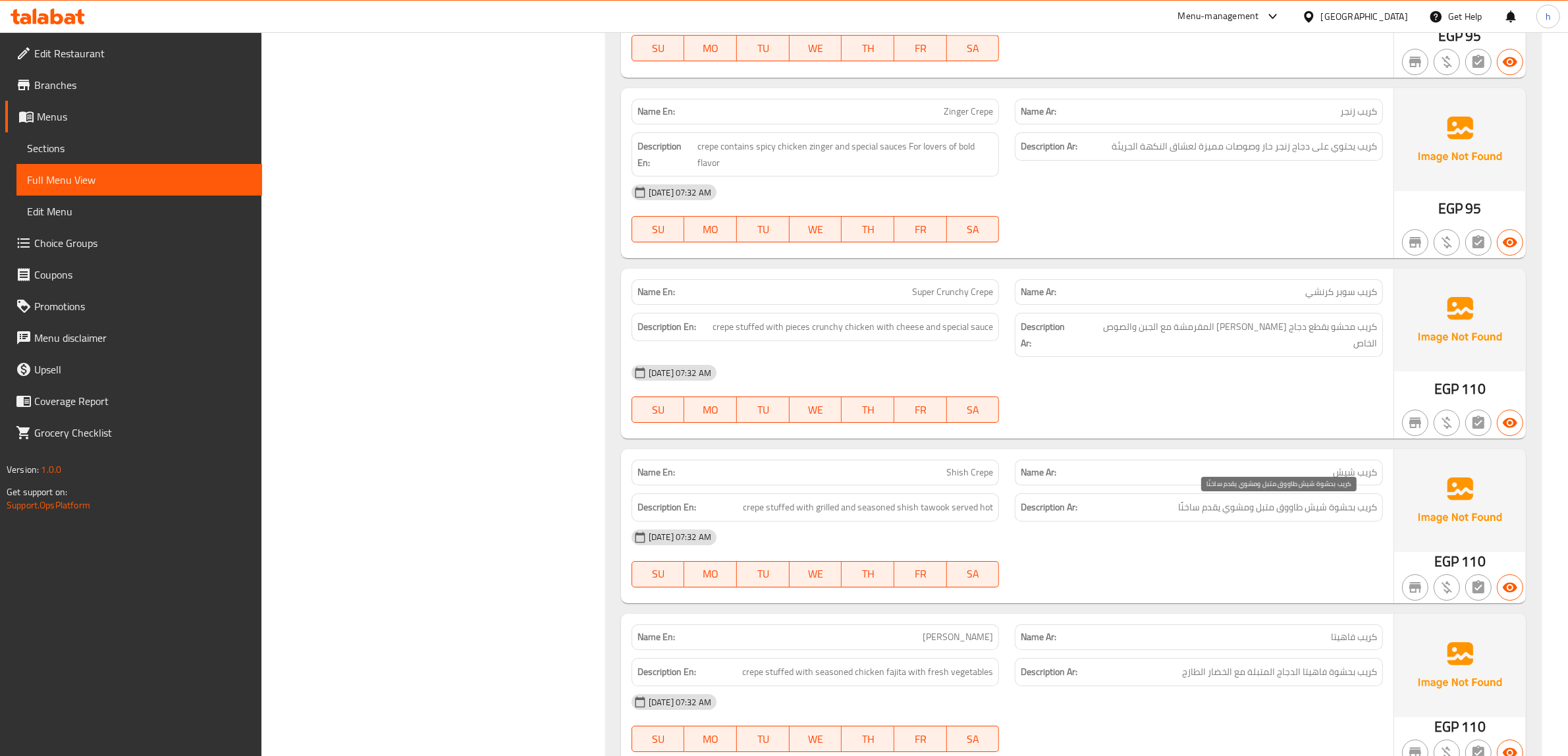
click at [1230, 514] on span "كريب بحشوة شيش طاووق متبل ومشوي يقدم ساخنًا" at bounding box center [1277, 507] width 199 height 16
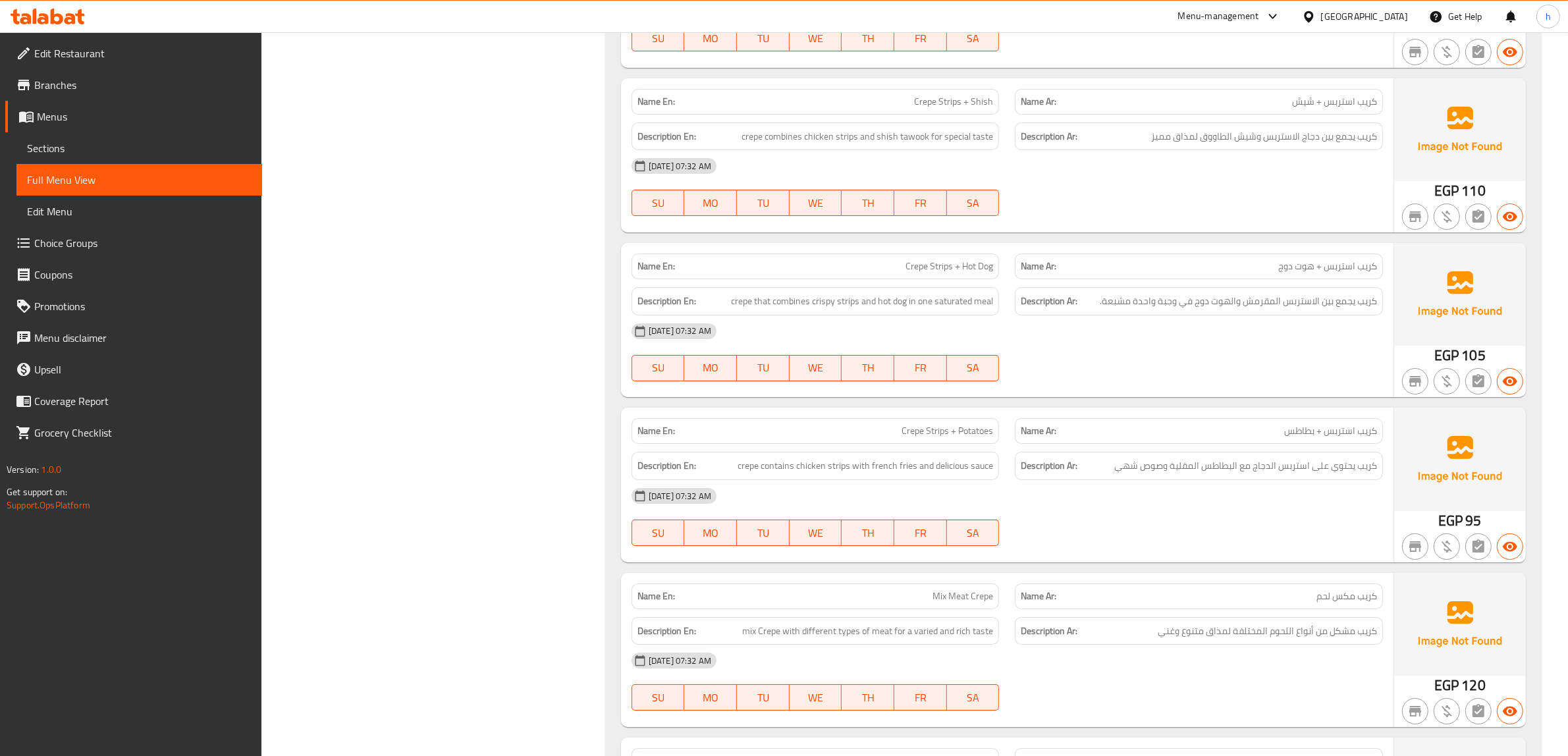
scroll to position [12454, 0]
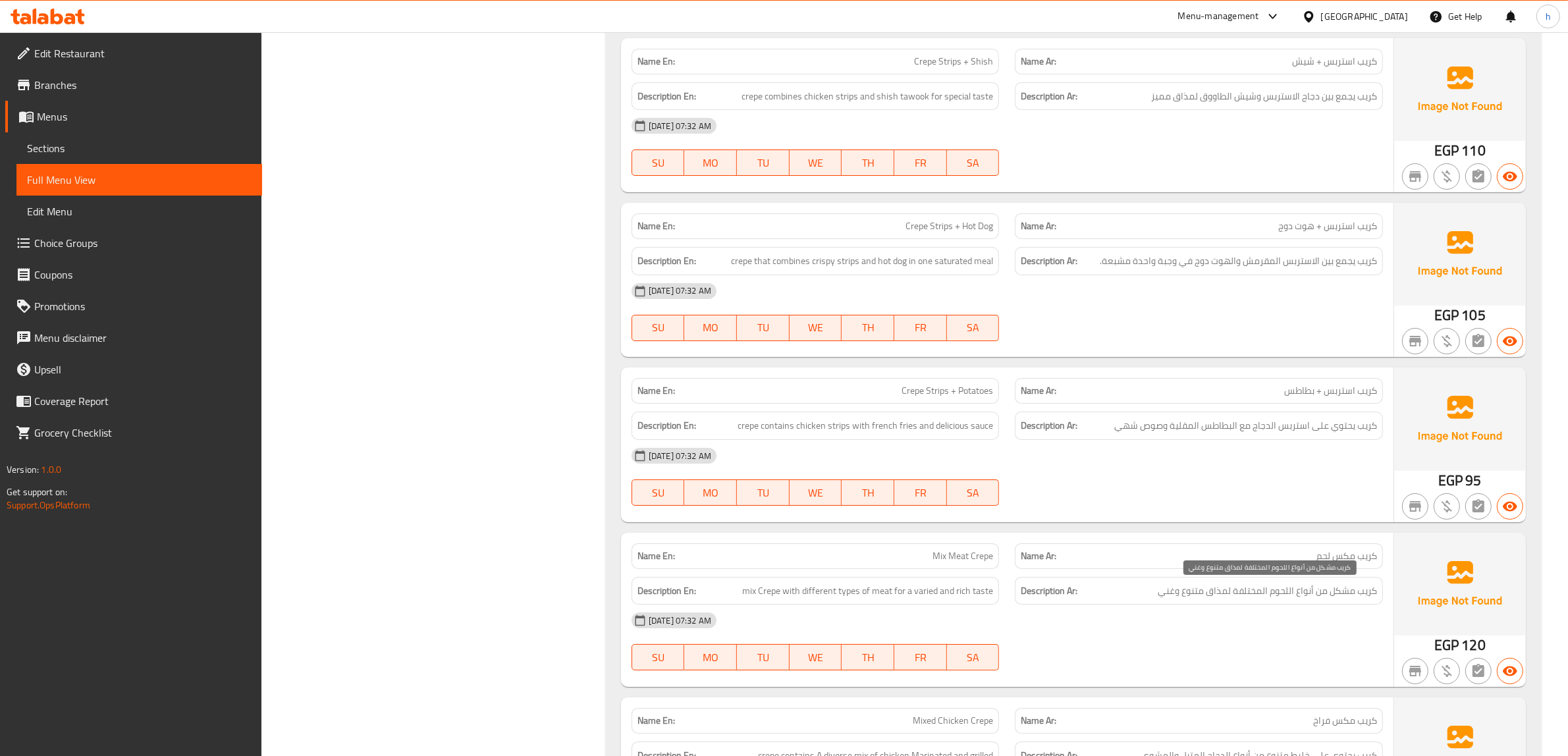
click at [1282, 591] on span "كريب مشكل من أنواع اللحوم المختلفة لمذاق متنوع وغني" at bounding box center [1267, 591] width 219 height 16
click at [1276, 647] on div "14-10-2025 07:32 AM SU MO TU WE TH FR SA" at bounding box center [1007, 641] width 767 height 73
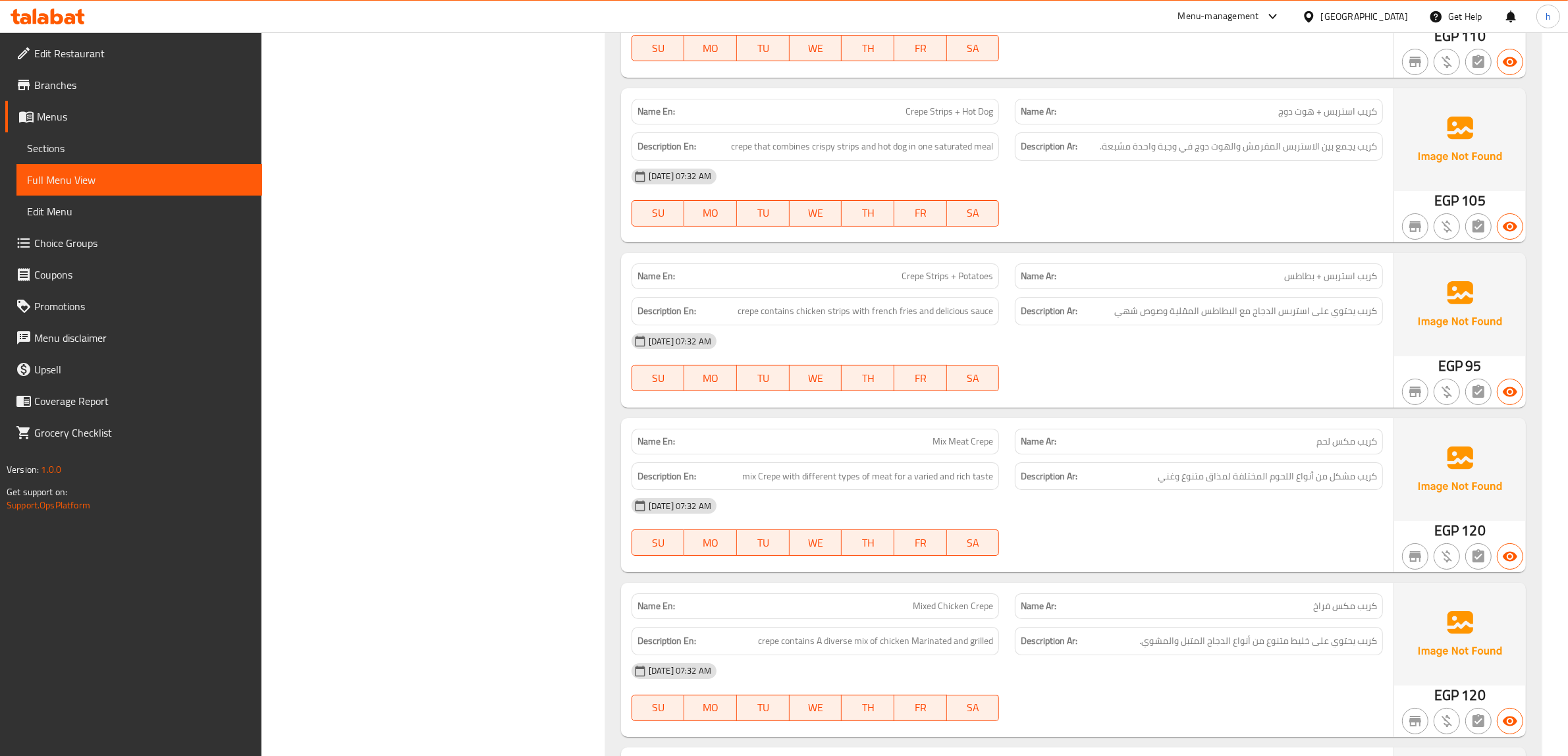
scroll to position [12618, 0]
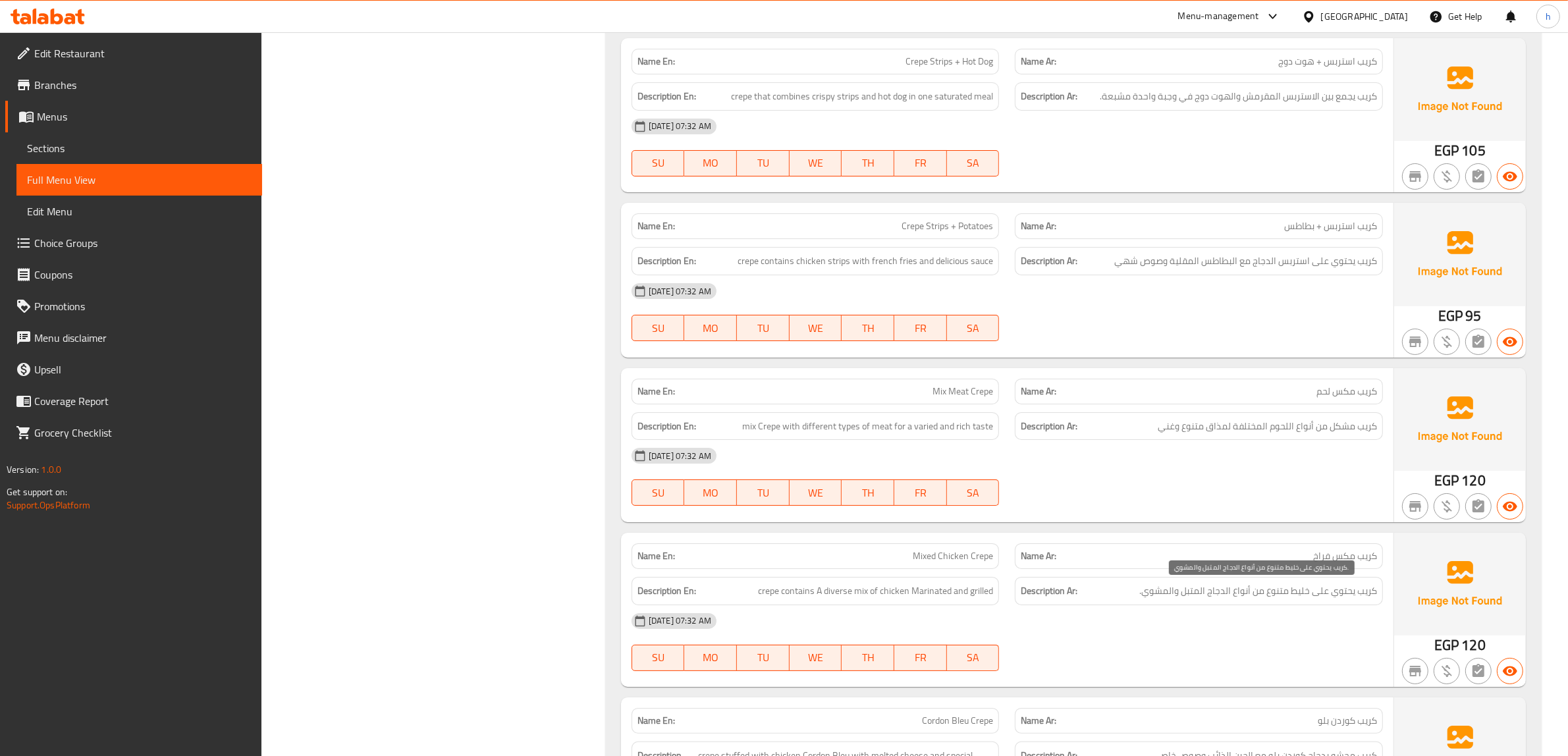
click at [1182, 596] on span "كريب يحتوي على خليط متنوع من أنواع الدجاج المتبل والمشوي." at bounding box center [1258, 591] width 238 height 16
click at [1190, 600] on div "Description Ar: كريب يحتوي على خليط متنوع من أنواع الدجاج المتبل والمشوي." at bounding box center [1198, 591] width 368 height 29
click at [1192, 593] on span "كريب يحتوي على خليط متنوع من أنواع الدجاج المتبل والمشوي." at bounding box center [1258, 591] width 238 height 16
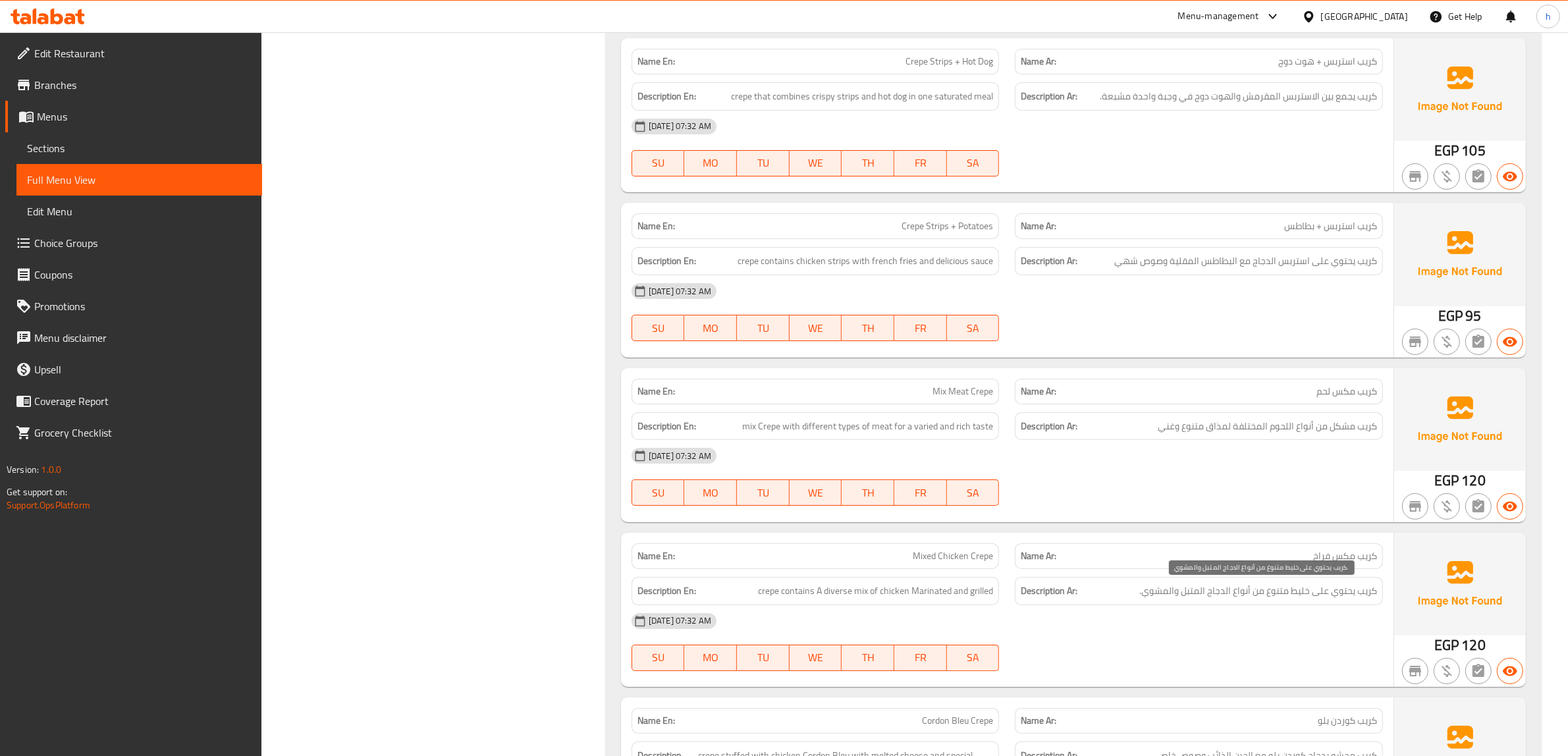
click at [1162, 591] on span "كريب يحتوي على خليط متنوع من أنواع الدجاج المتبل والمشوي." at bounding box center [1258, 591] width 238 height 16
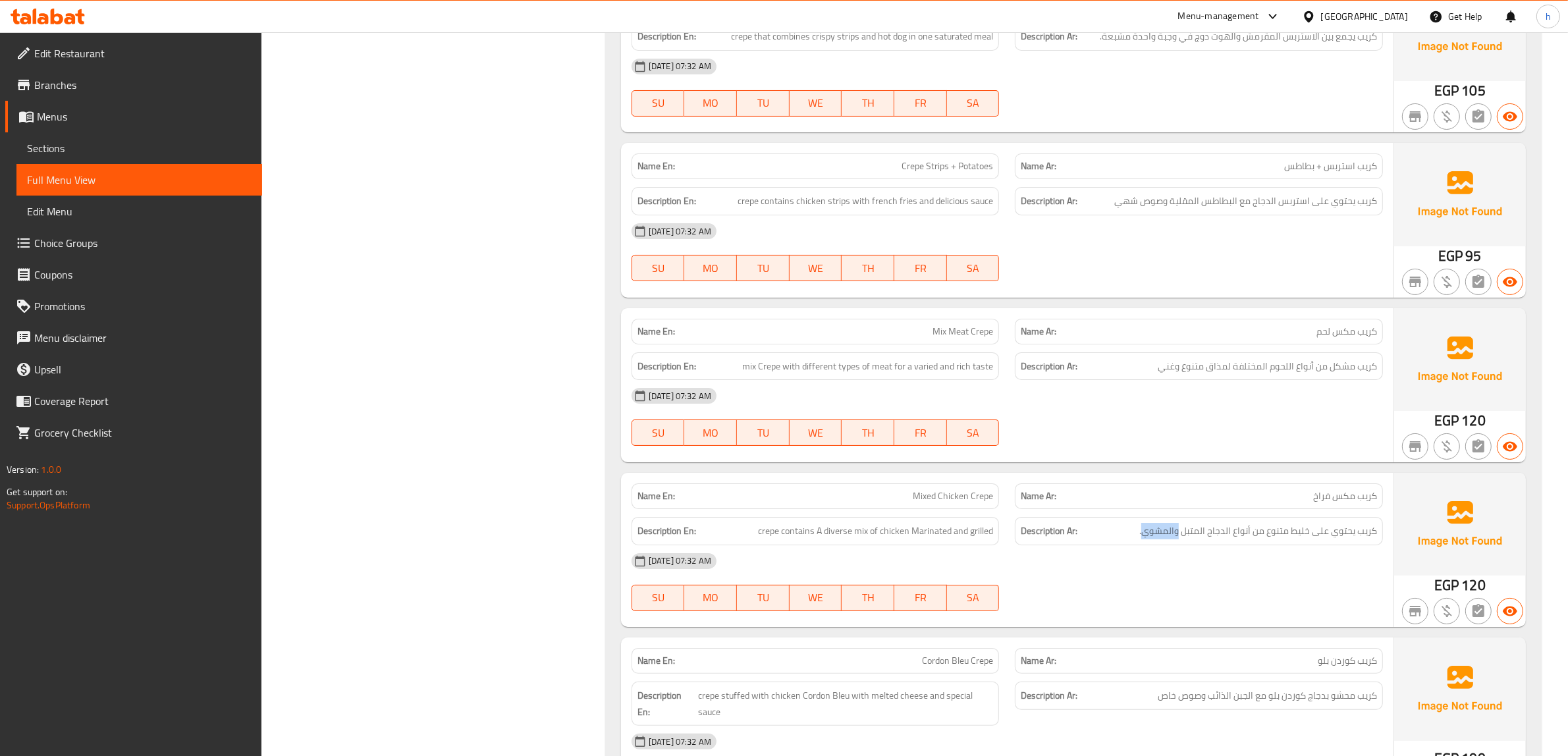
scroll to position [12783, 0]
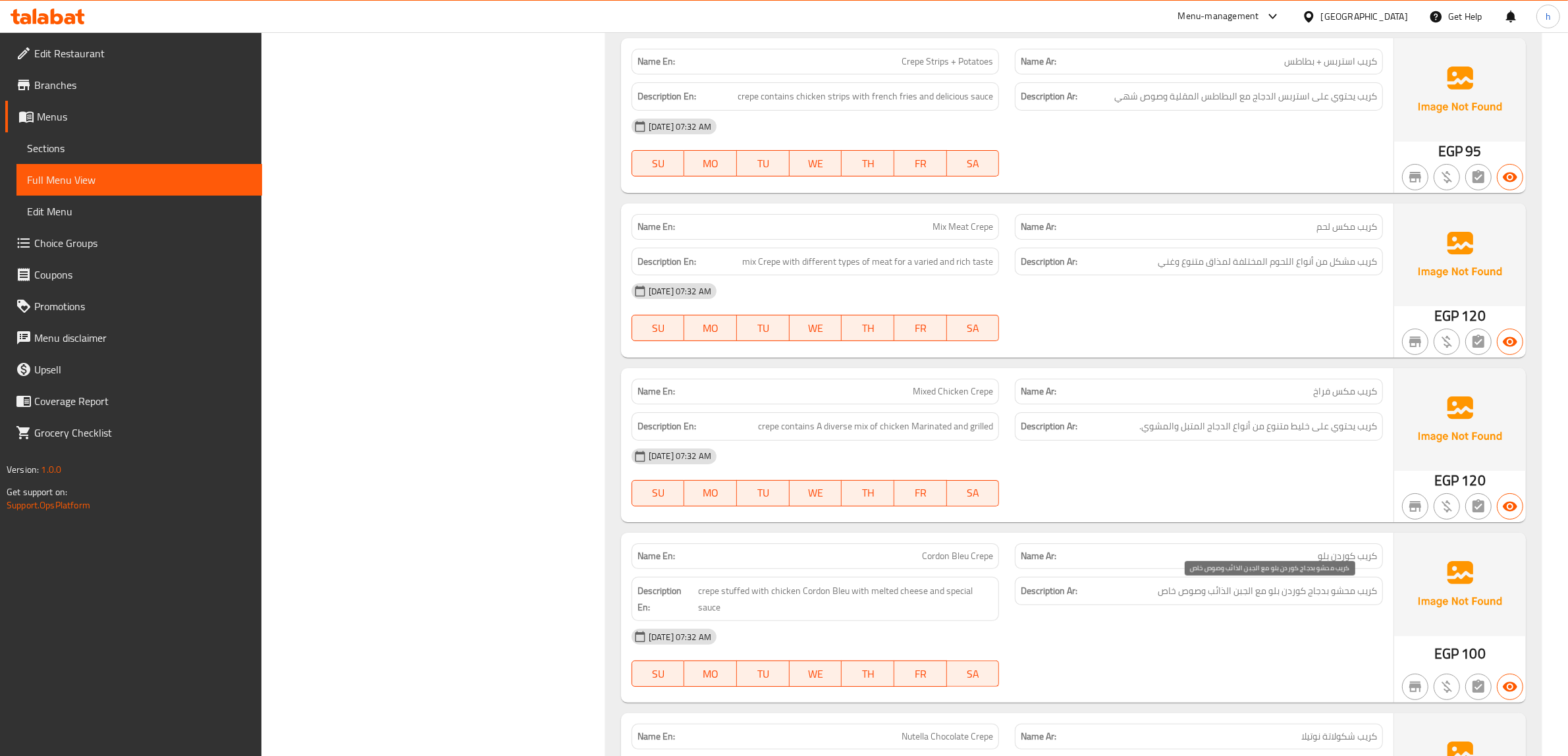
click at [1218, 590] on span "كريب محشو بدجاج كوردن بلو مع الجبن الذائب وصوص خاص" at bounding box center [1267, 591] width 219 height 16
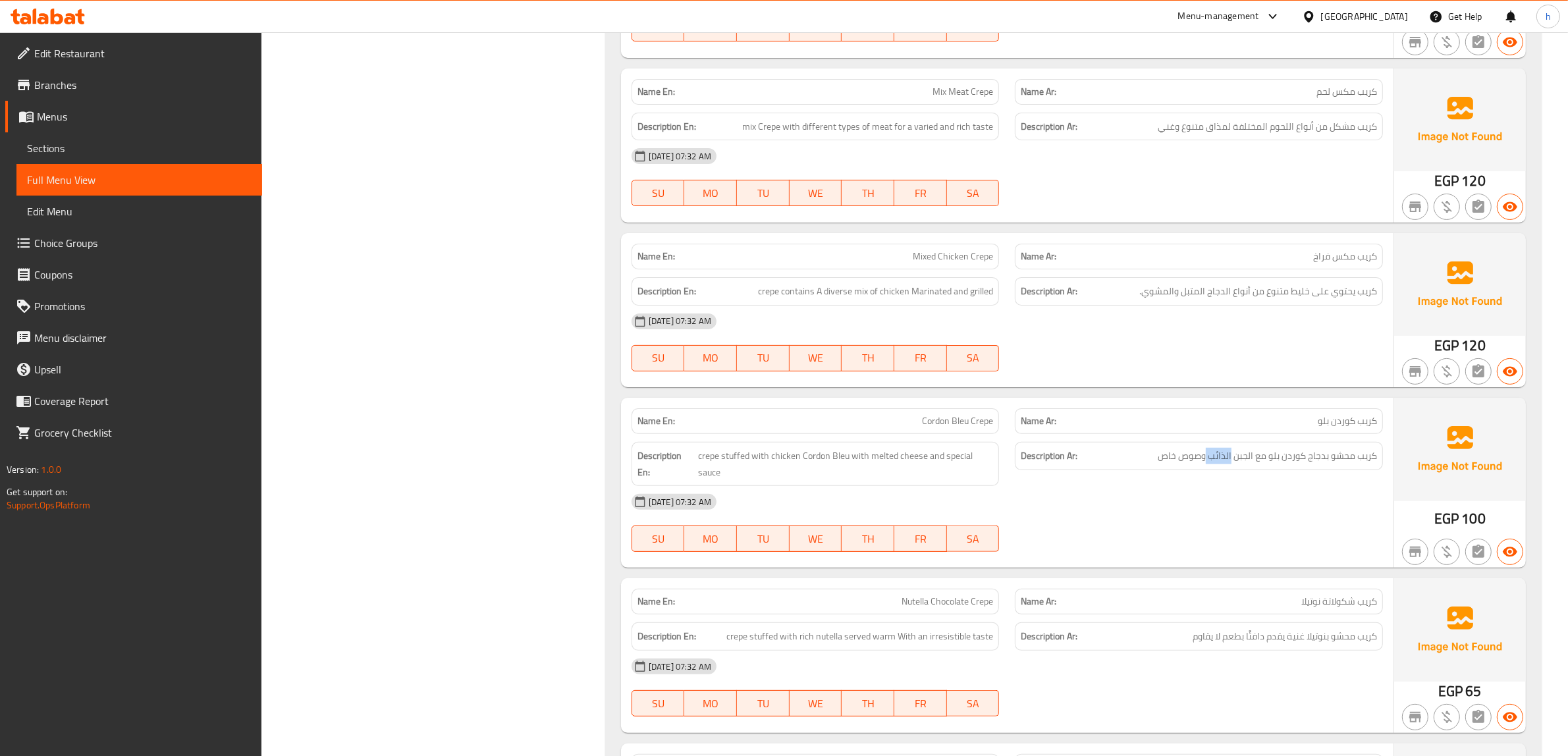
scroll to position [12947, 0]
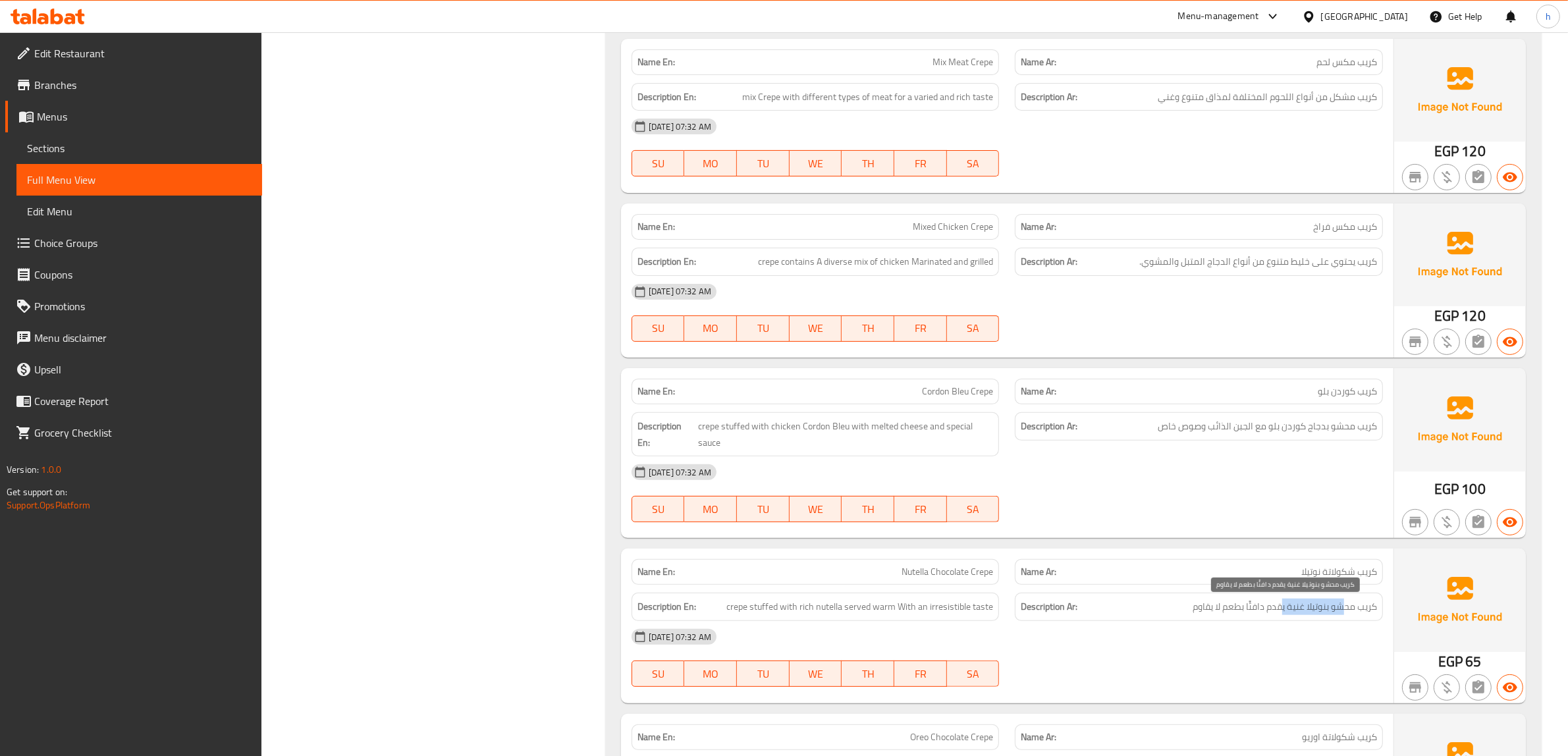
drag, startPoint x: 1341, startPoint y: 613, endPoint x: 1279, endPoint y: 613, distance: 62.0
click at [1279, 613] on span "كريب محشو بنوتيلا غنية يقدم دافئًا بطعم لا يقاوم" at bounding box center [1284, 606] width 184 height 16
click at [1320, 635] on div "[DATE] 07:32 AM" at bounding box center [1007, 636] width 767 height 31
drag, startPoint x: 1342, startPoint y: 606, endPoint x: 1271, endPoint y: 607, distance: 71.0
click at [1285, 607] on span "كريب محشو بنوتيلا غنية يقدم دافئًا بطعم لا يقاوم" at bounding box center [1284, 606] width 184 height 16
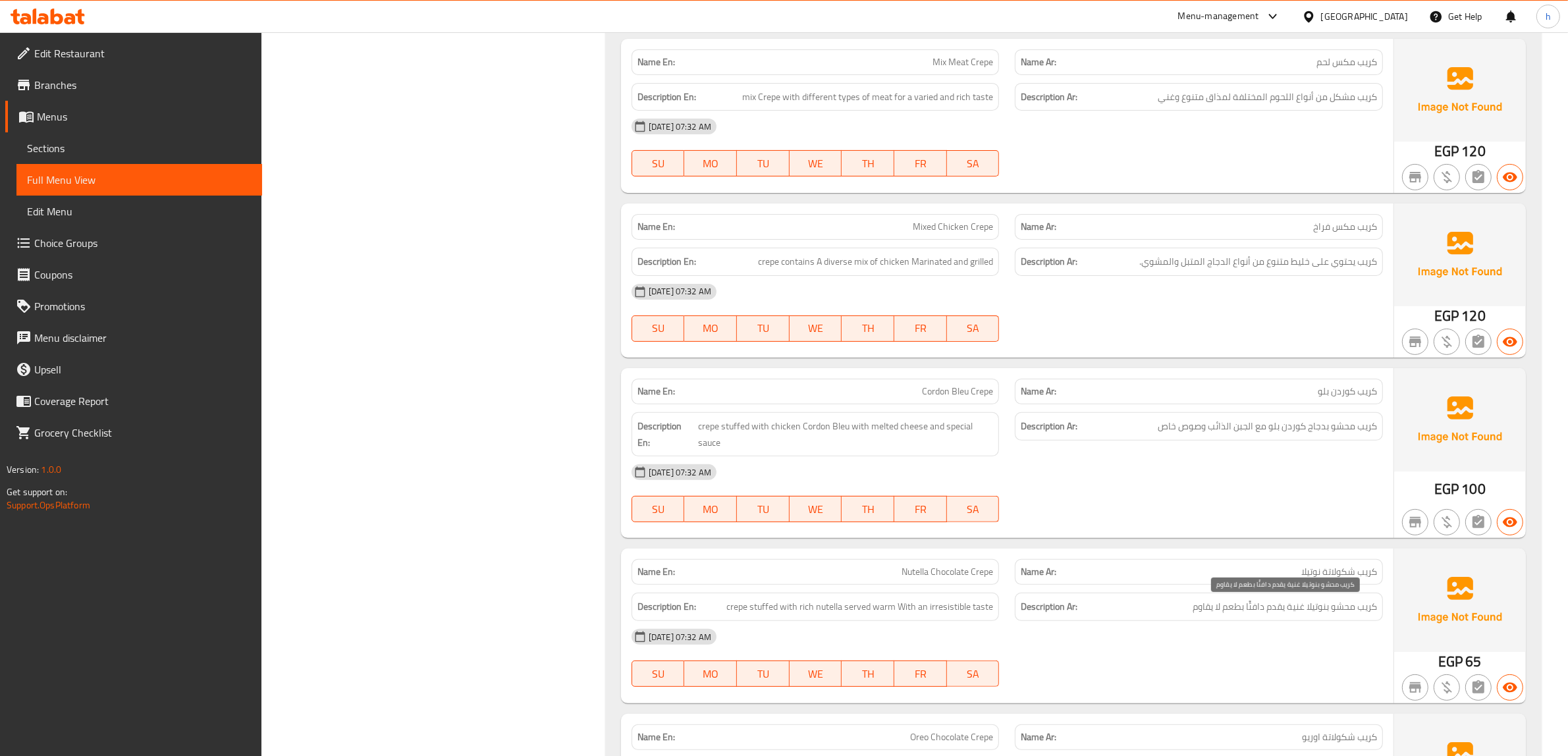
click at [1259, 607] on span "كريب محشو بنوتيلا غنية يقدم دافئًا بطعم لا يقاوم" at bounding box center [1284, 606] width 184 height 16
click at [1252, 610] on span "كريب محشو بنوتيلا غنية يقدم دافئًا بطعم لا يقاوم" at bounding box center [1284, 606] width 184 height 16
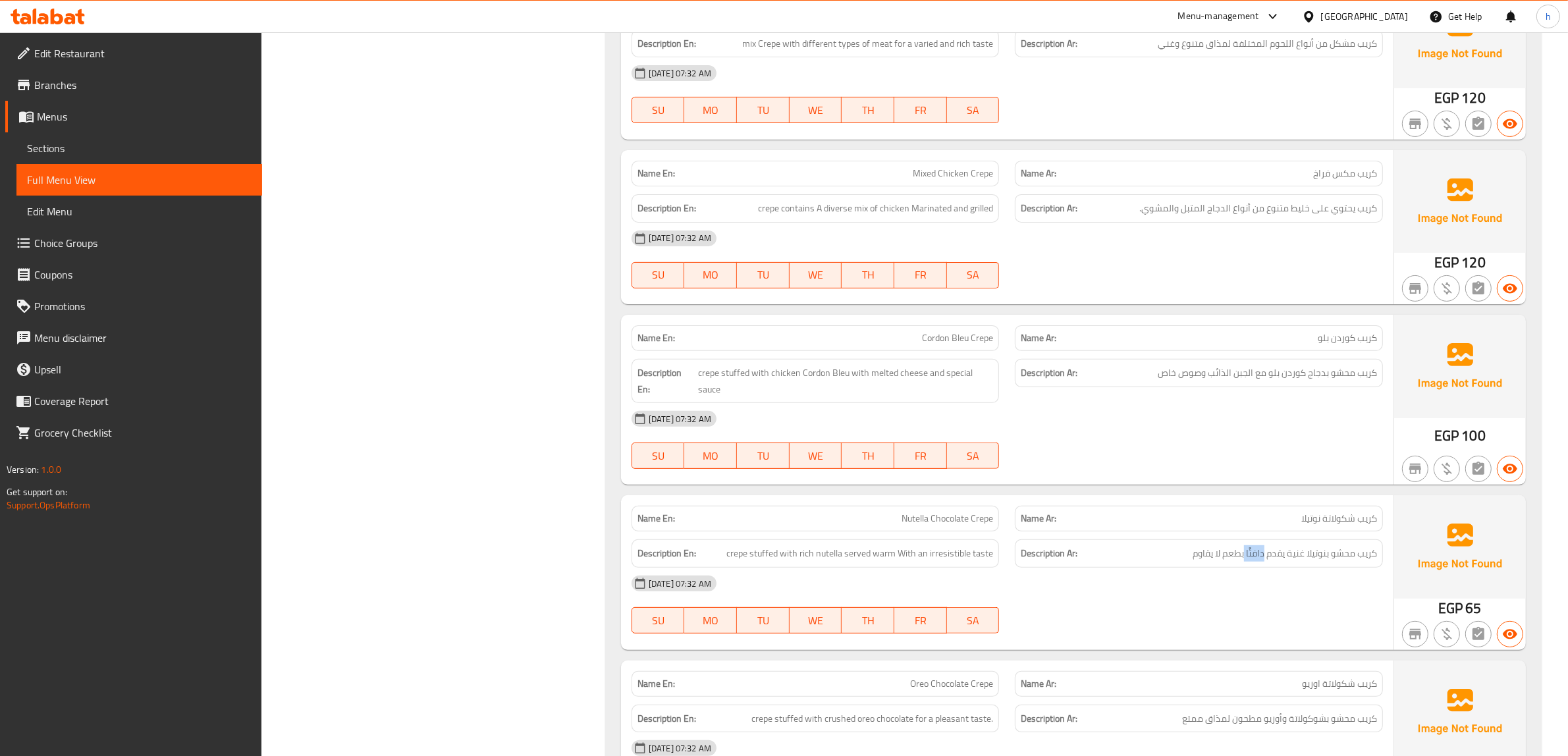
scroll to position [13112, 0]
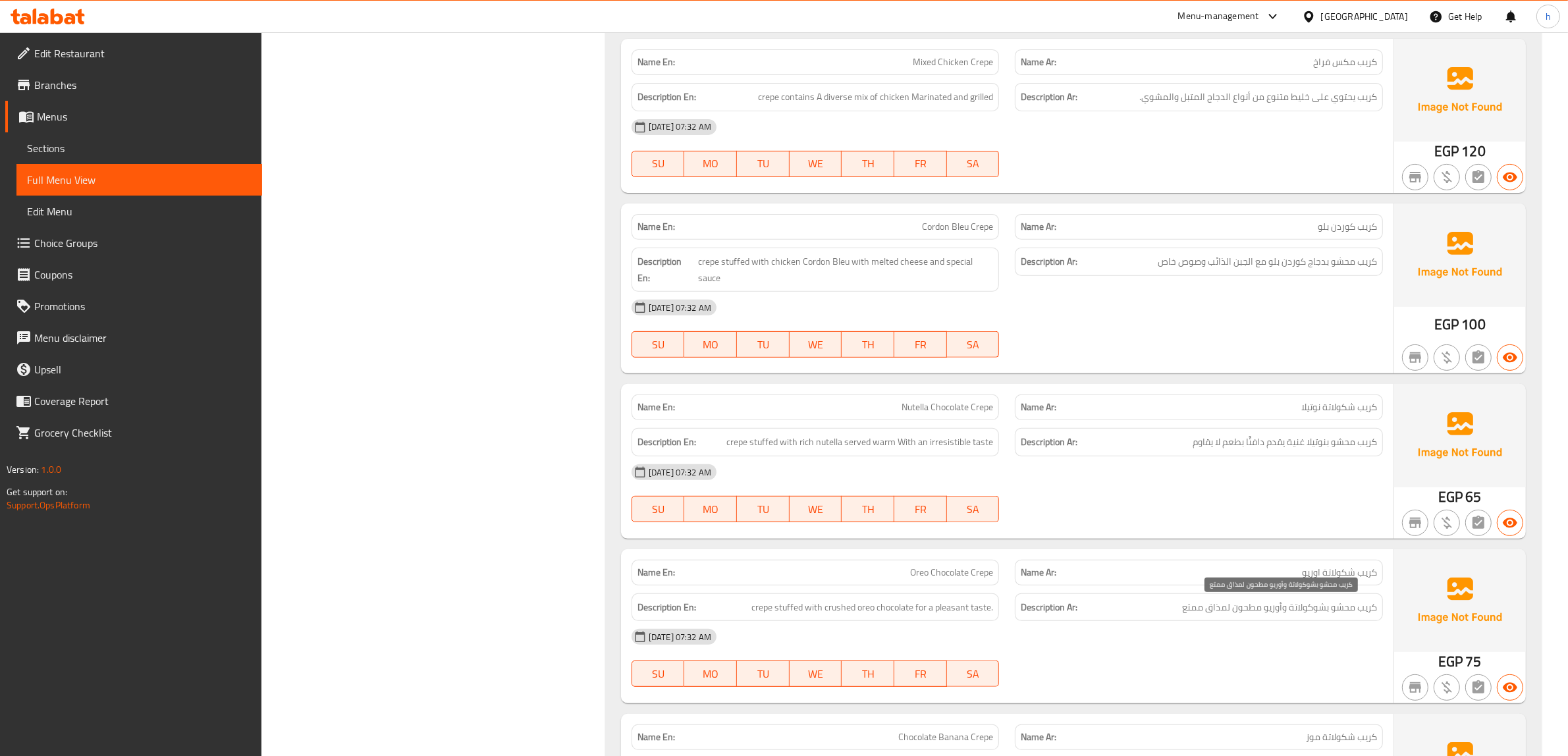
click at [1253, 613] on span "كريب محشو بشوكولاتة وأوريو مطحون لمذاق ممتع" at bounding box center [1279, 607] width 195 height 16
click at [1301, 653] on div "[DATE] 07:32 AM" at bounding box center [1007, 636] width 767 height 31
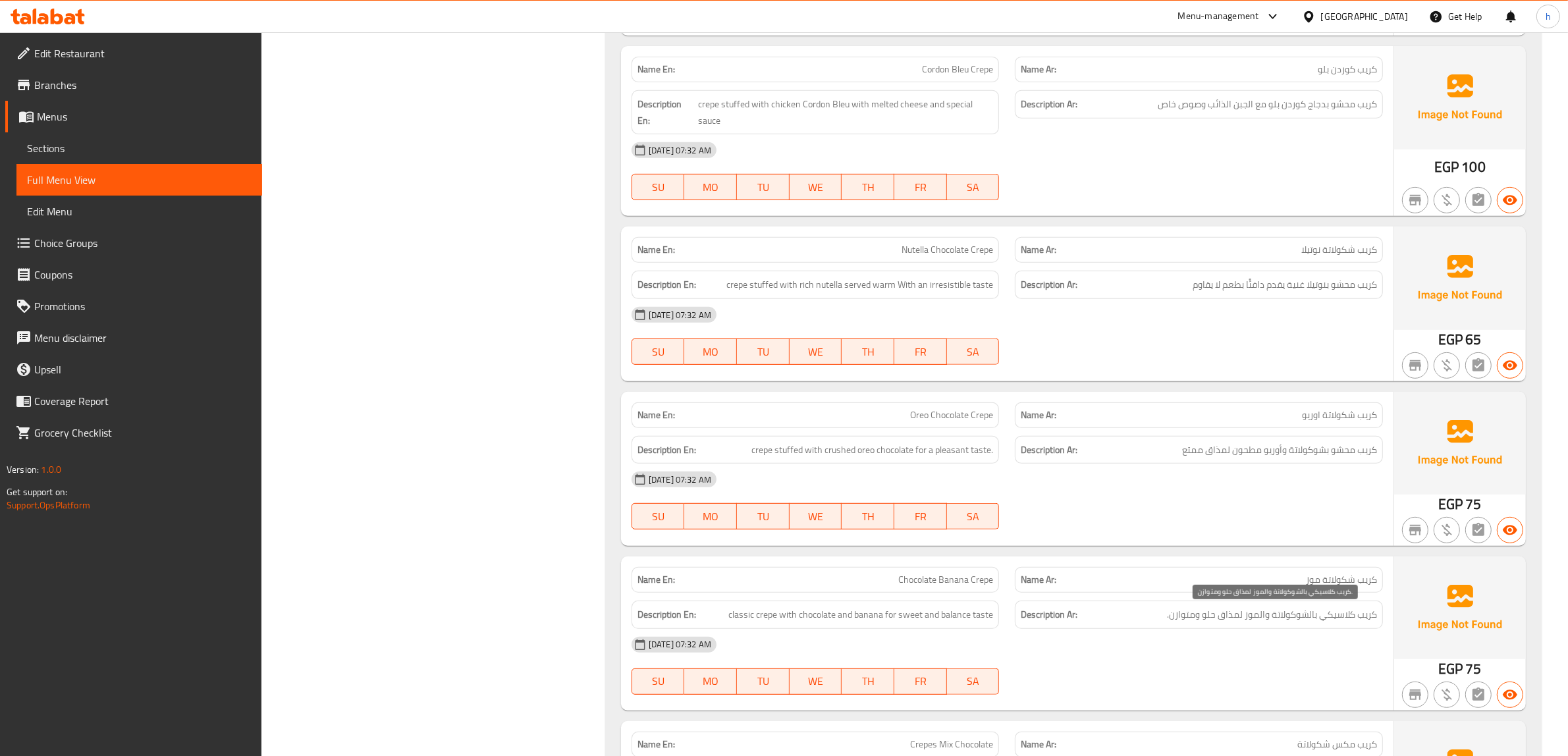
scroll to position [13276, 0]
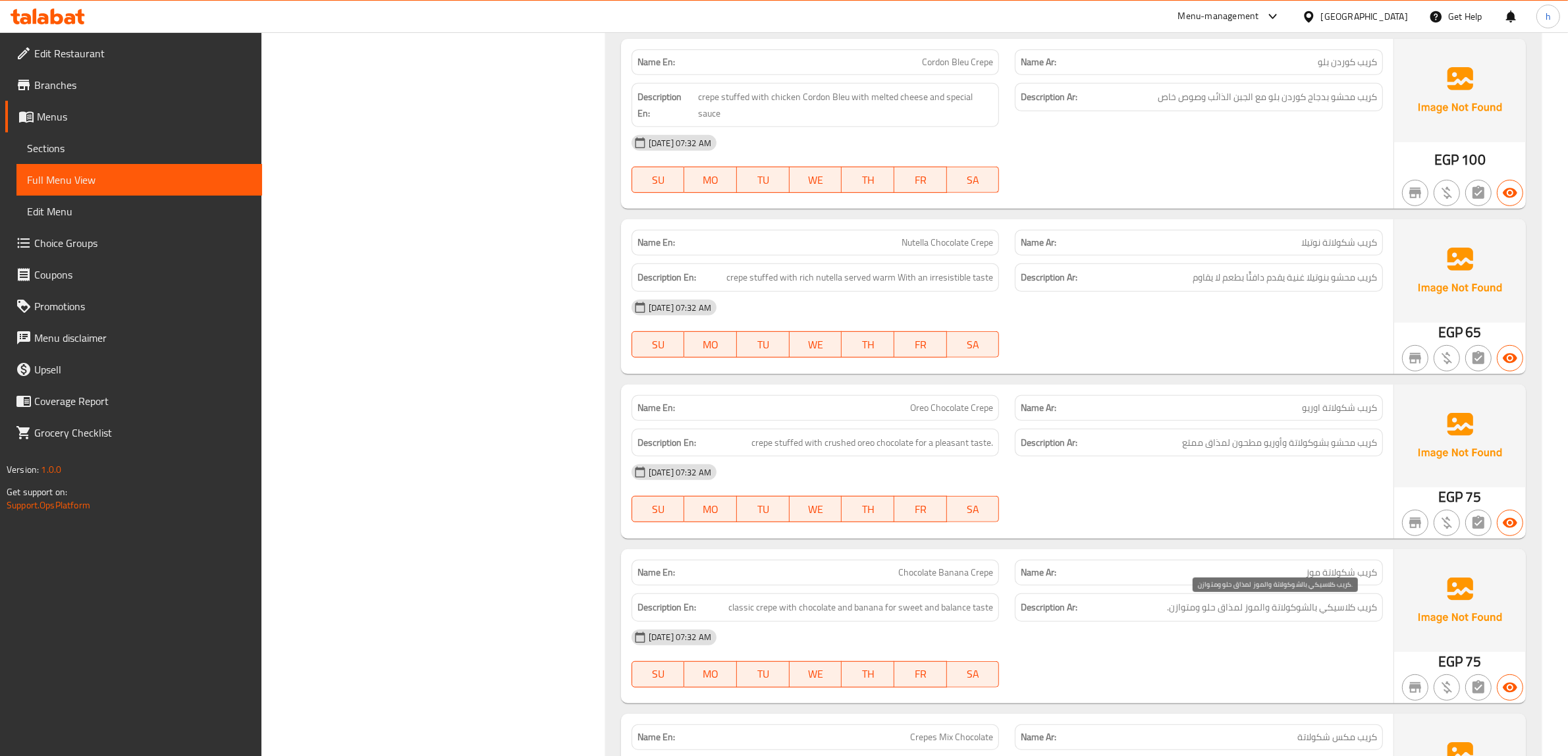
click at [1223, 604] on span "كريب كلاسيكي بالشوكولاتة والموز لمذاق حلو ومتوازن." at bounding box center [1272, 607] width 210 height 16
click at [1238, 449] on span "كريب محشو بشوكولاتة وأوريو مطحون لمذاق ممتع" at bounding box center [1279, 443] width 195 height 16
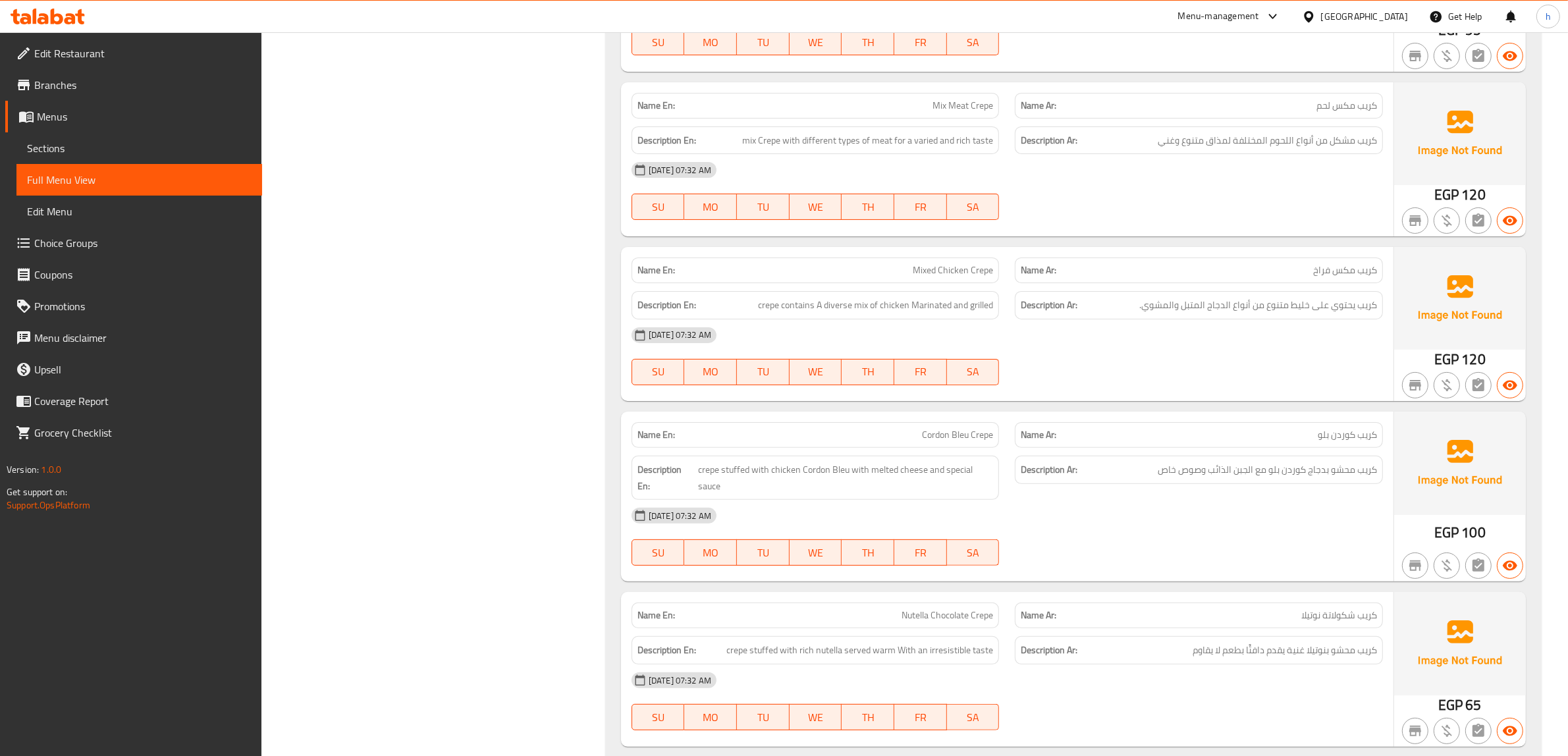
scroll to position [12865, 0]
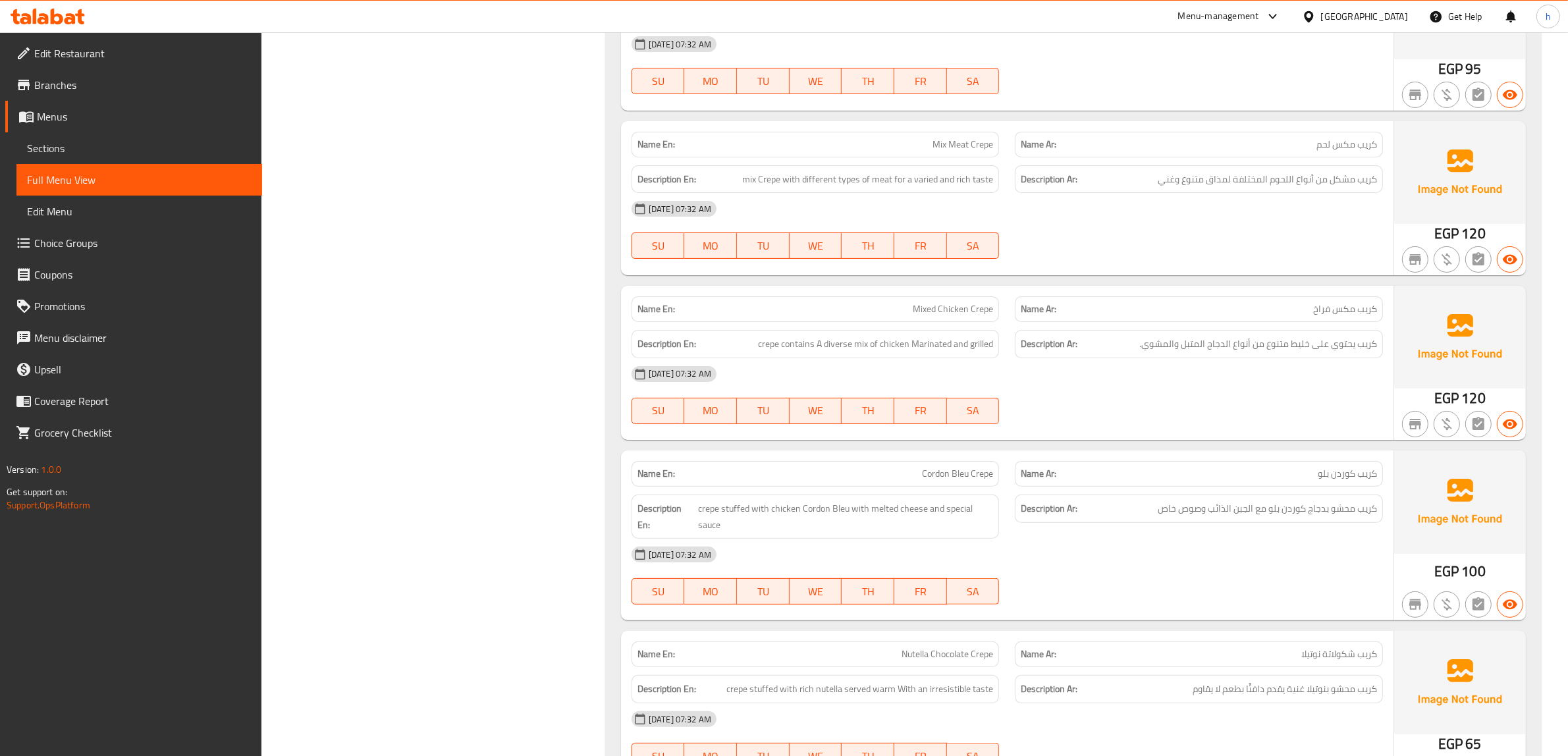
click at [1288, 177] on span "كريب مشكل من أنواع اللحوم المختلفة لمذاق متنوع وغني" at bounding box center [1267, 179] width 219 height 16
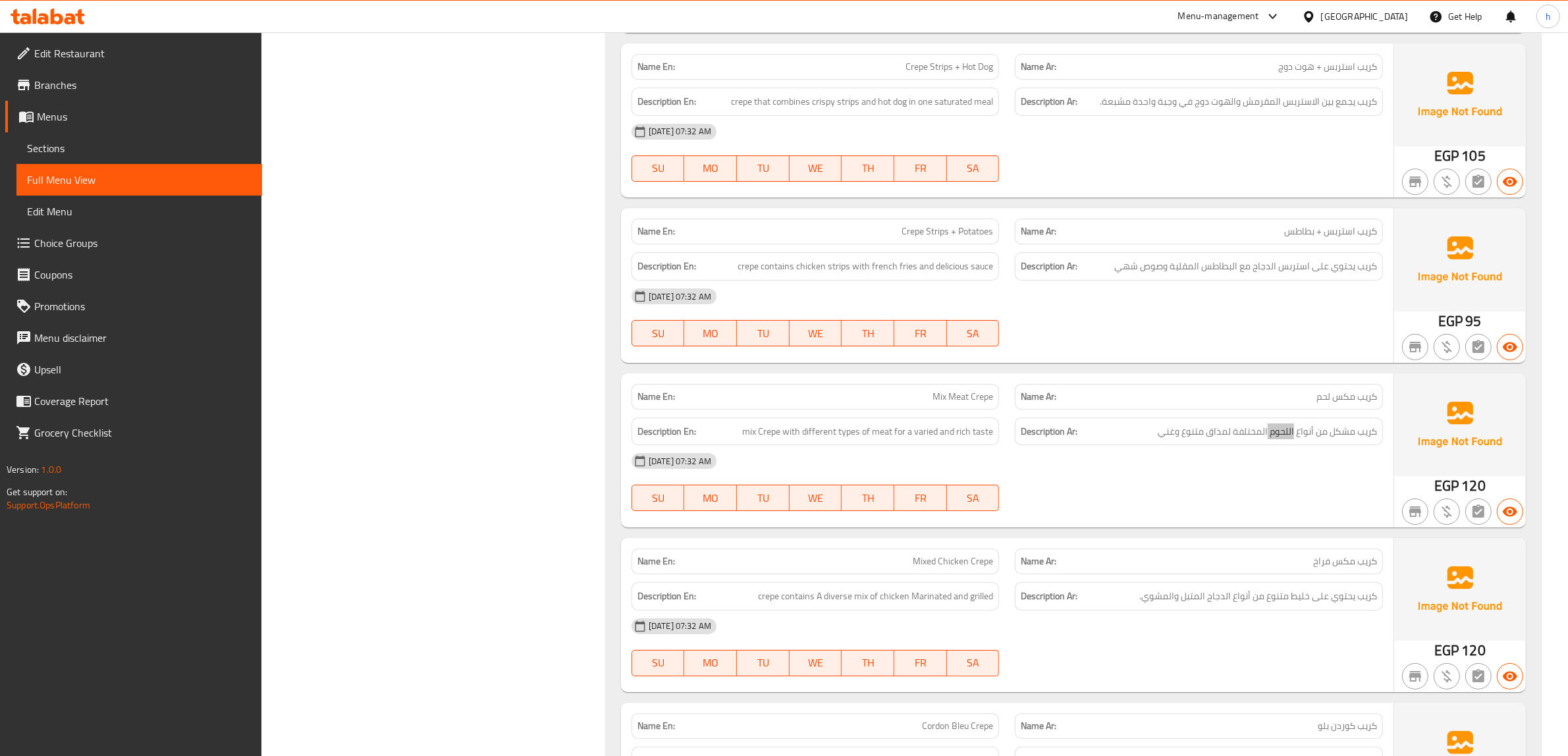
scroll to position [12612, 0]
click at [1333, 439] on span "كريب مشكل من أنواع اللحوم المختلفة لمذاق متنوع وغني" at bounding box center [1267, 432] width 219 height 16
click at [1308, 460] on div "[DATE] 07:32 AM" at bounding box center [1007, 462] width 767 height 31
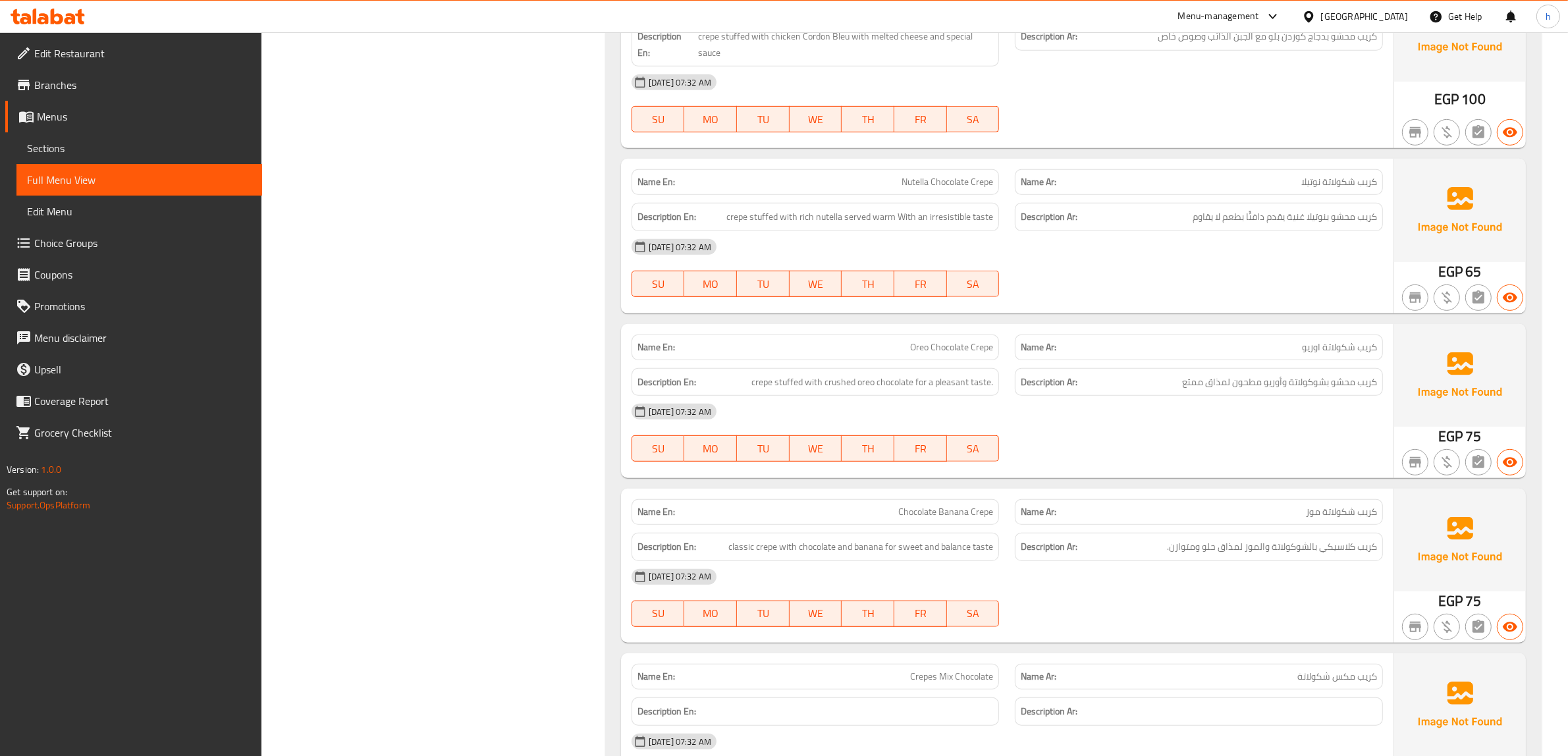
scroll to position [13352, 0]
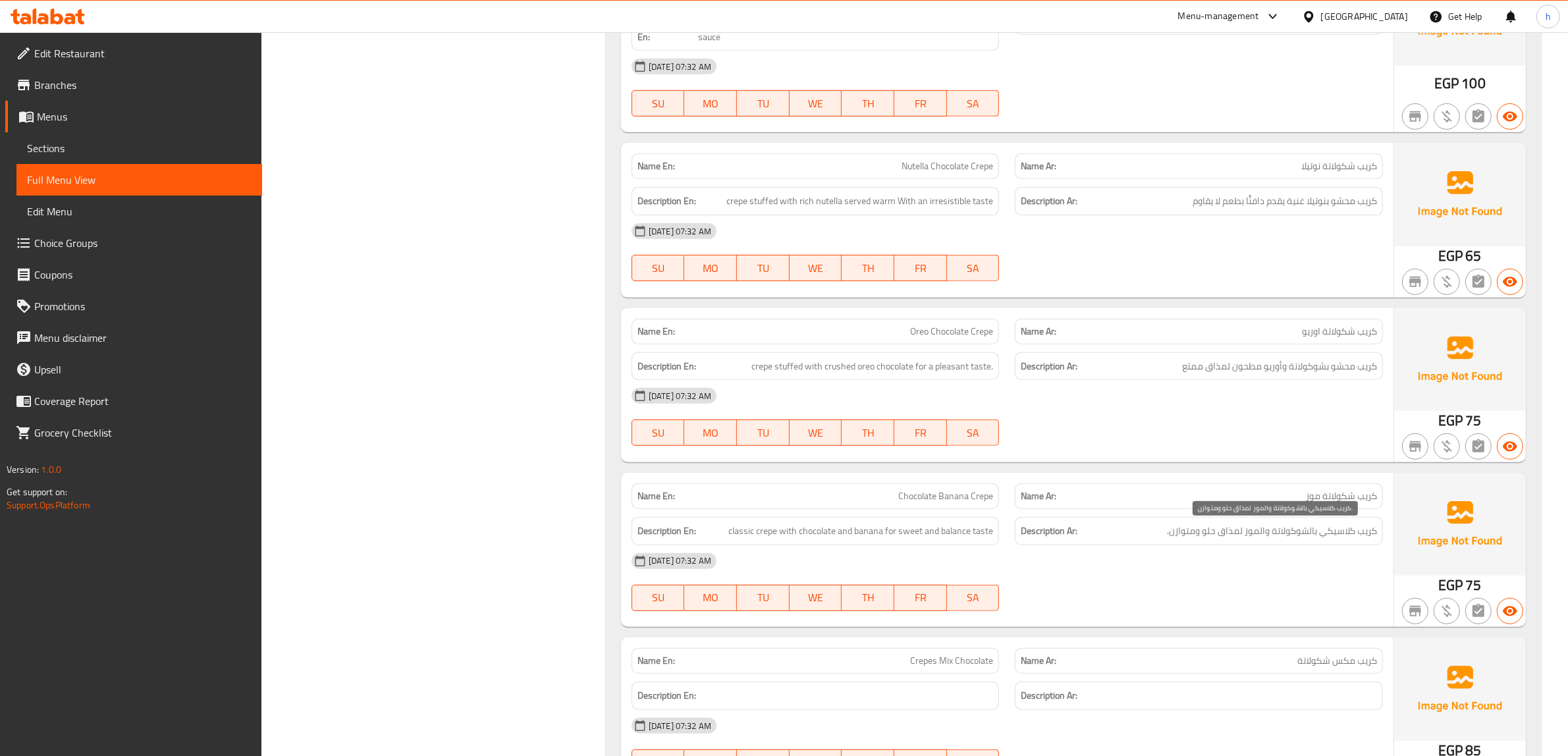
click at [1352, 524] on span "كريب كلاسيكي بالشوكولاتة والموز لمذاق حلو ومتوازن." at bounding box center [1272, 531] width 210 height 16
click at [1348, 535] on span "كريب كلاسيكي بالشوكولاتة والموز لمذاق حلو ومتوازن." at bounding box center [1272, 531] width 210 height 16
click at [1338, 578] on div "14-10-2025 07:32 AM SU MO TU WE TH FR SA" at bounding box center [1007, 582] width 767 height 73
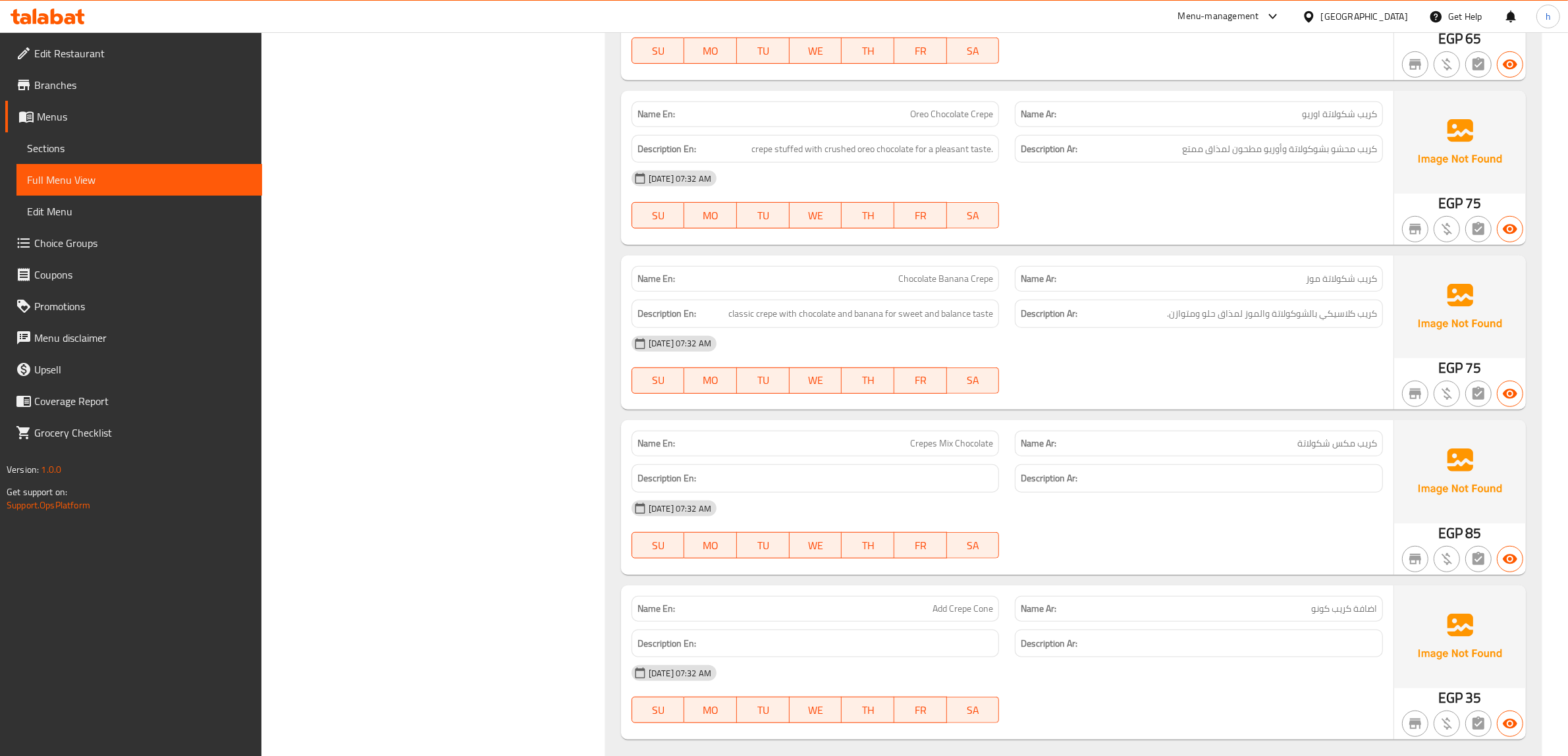
scroll to position [13600, 0]
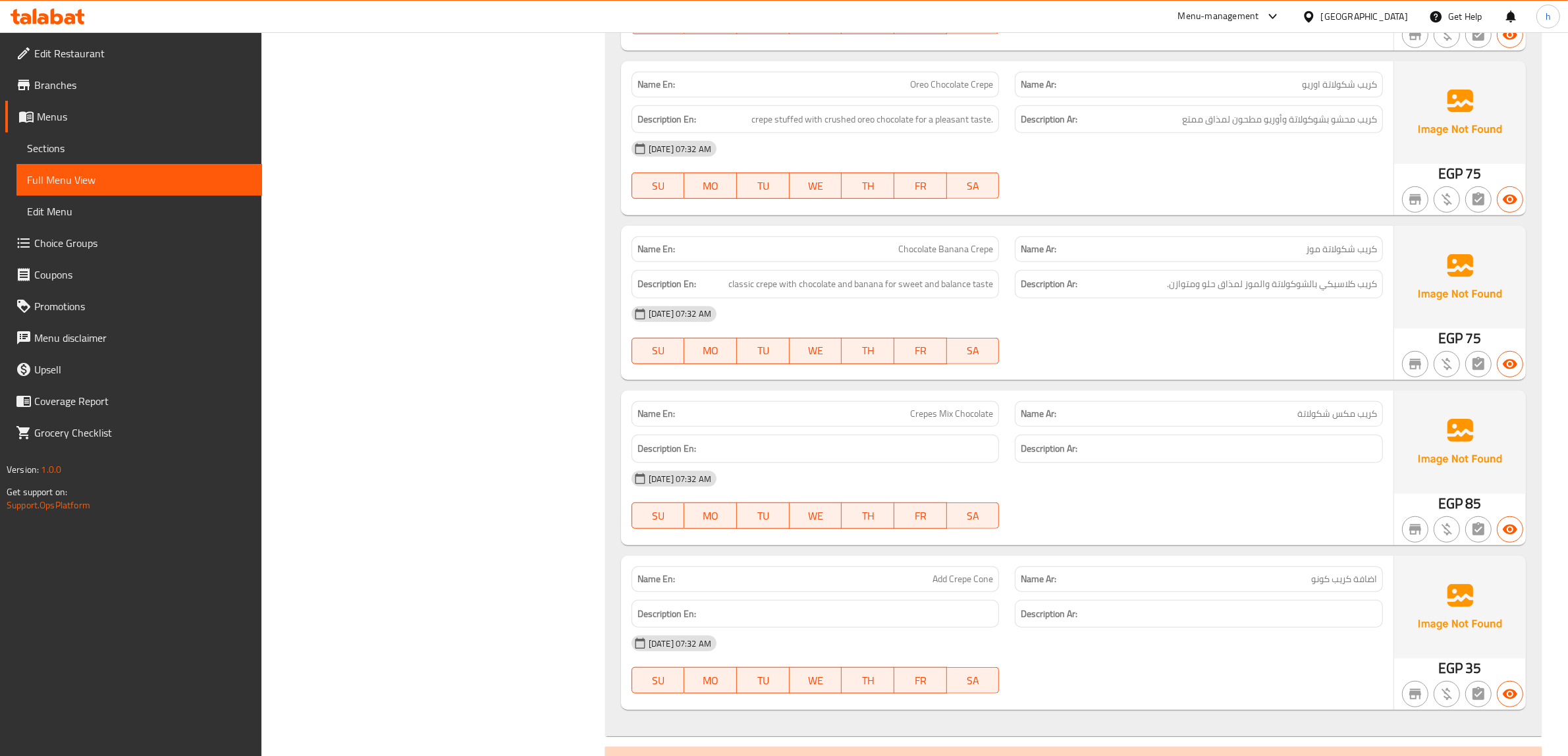
click at [71, 140] on span "Sections" at bounding box center [139, 148] width 224 height 16
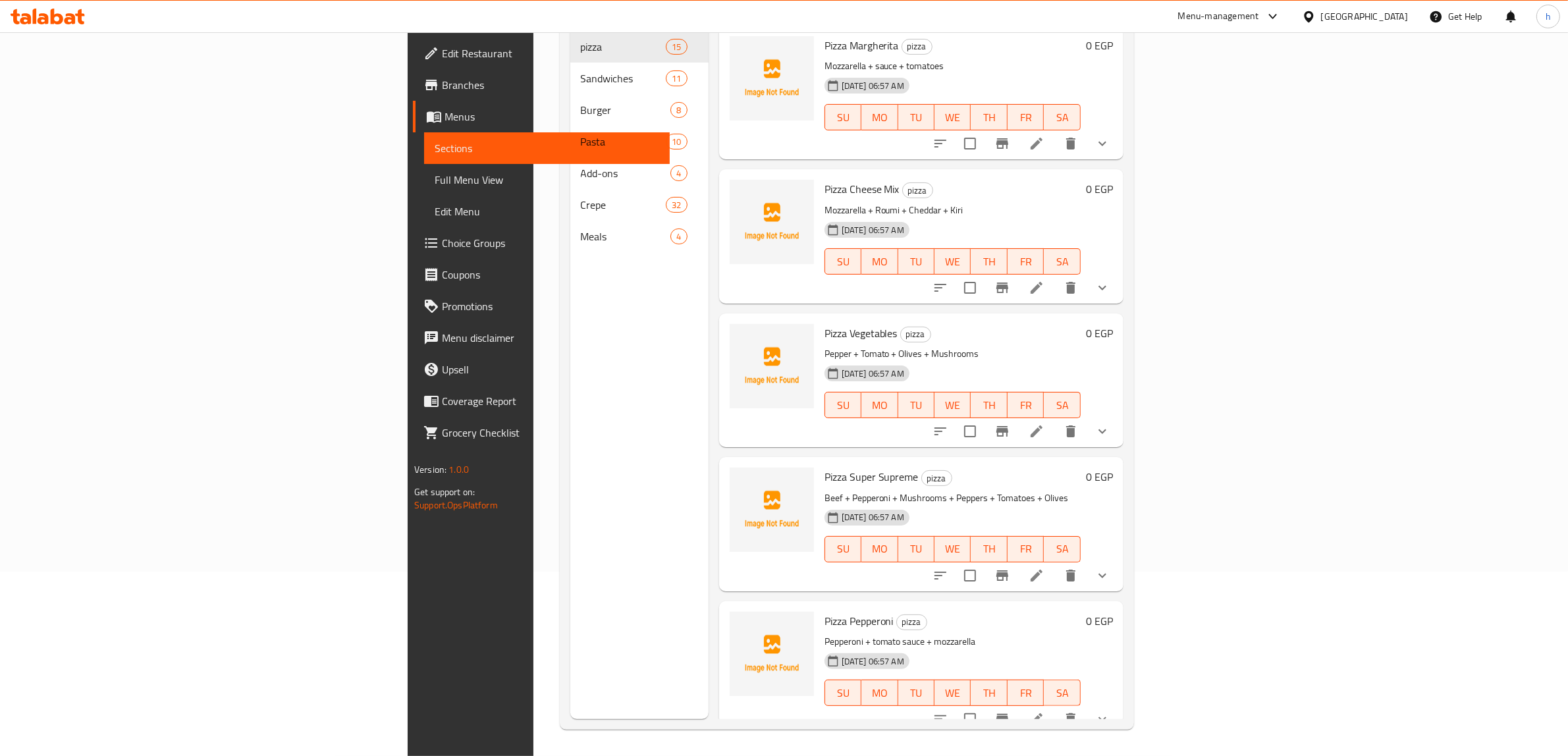
scroll to position [185, 0]
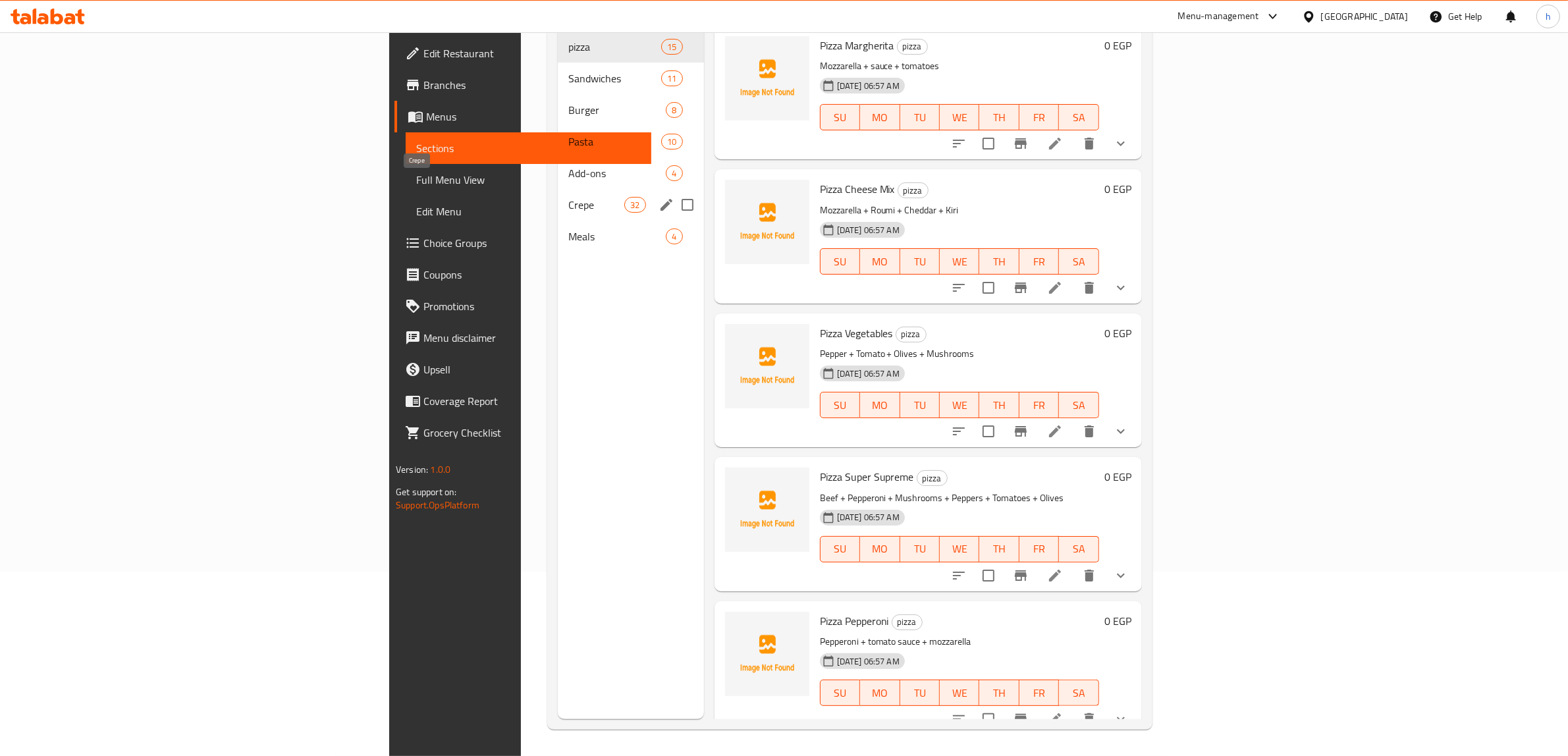
click at [568, 197] on span "Crepe" at bounding box center [596, 205] width 56 height 16
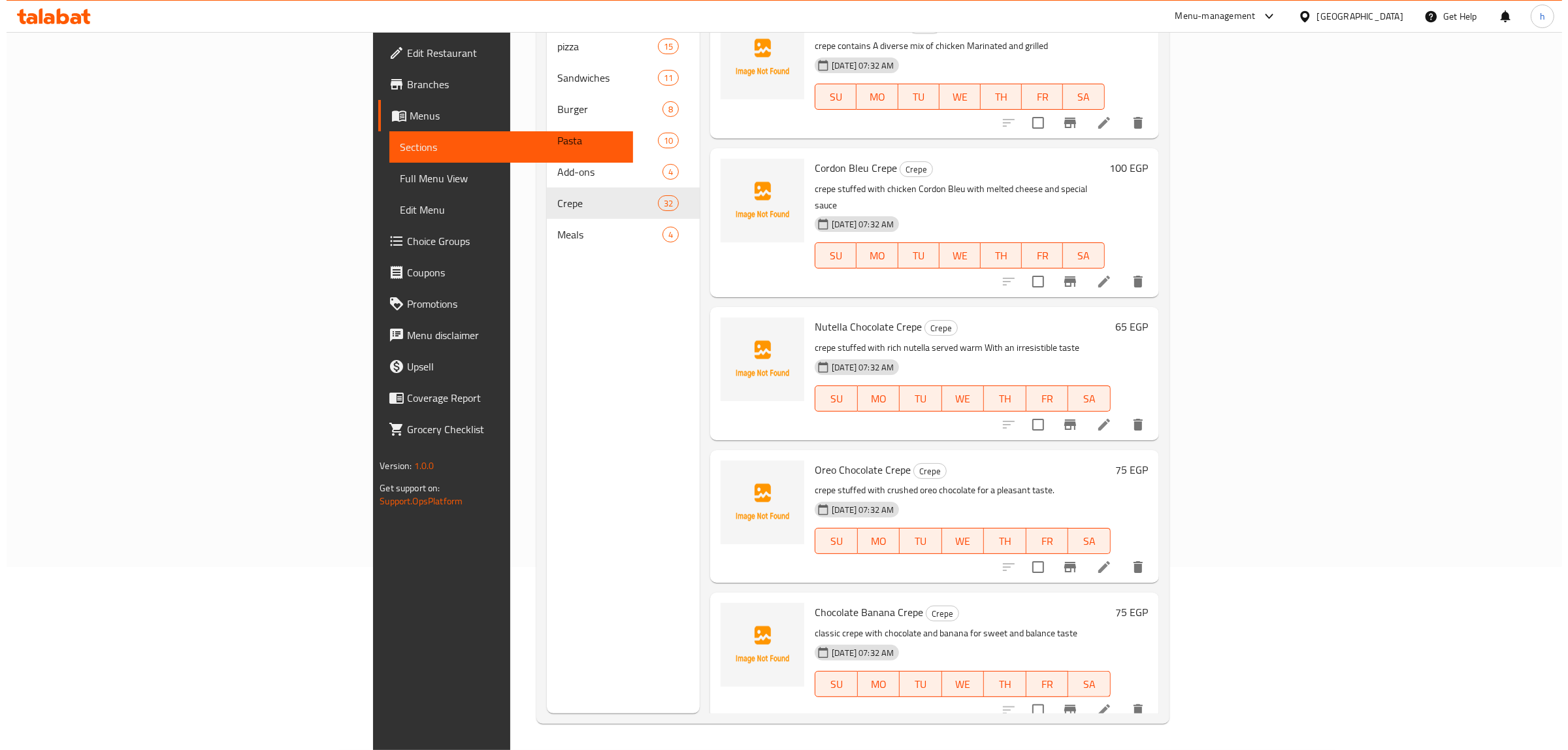
scroll to position [3807, 0]
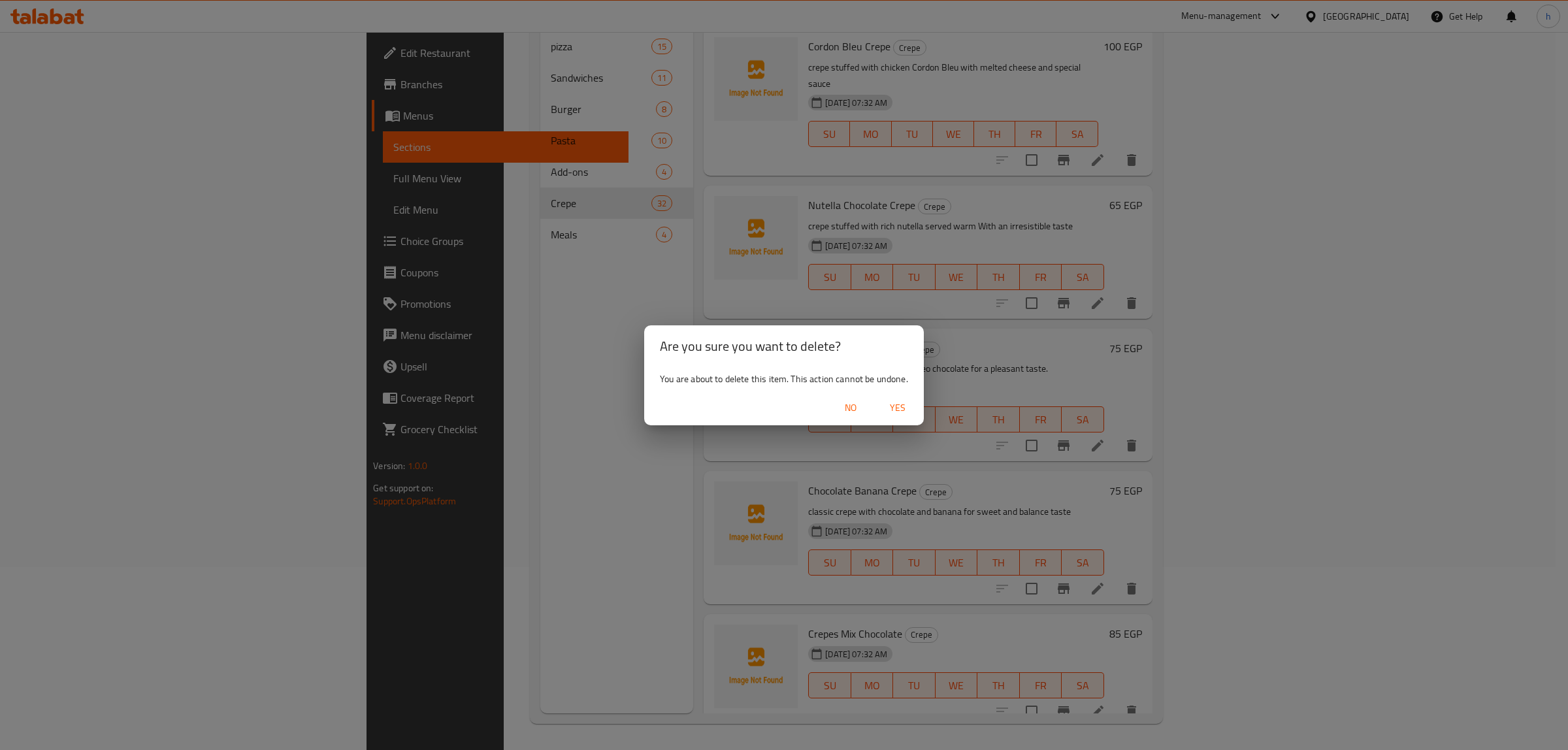
click at [895, 406] on span "Yes" at bounding box center [897, 408] width 31 height 16
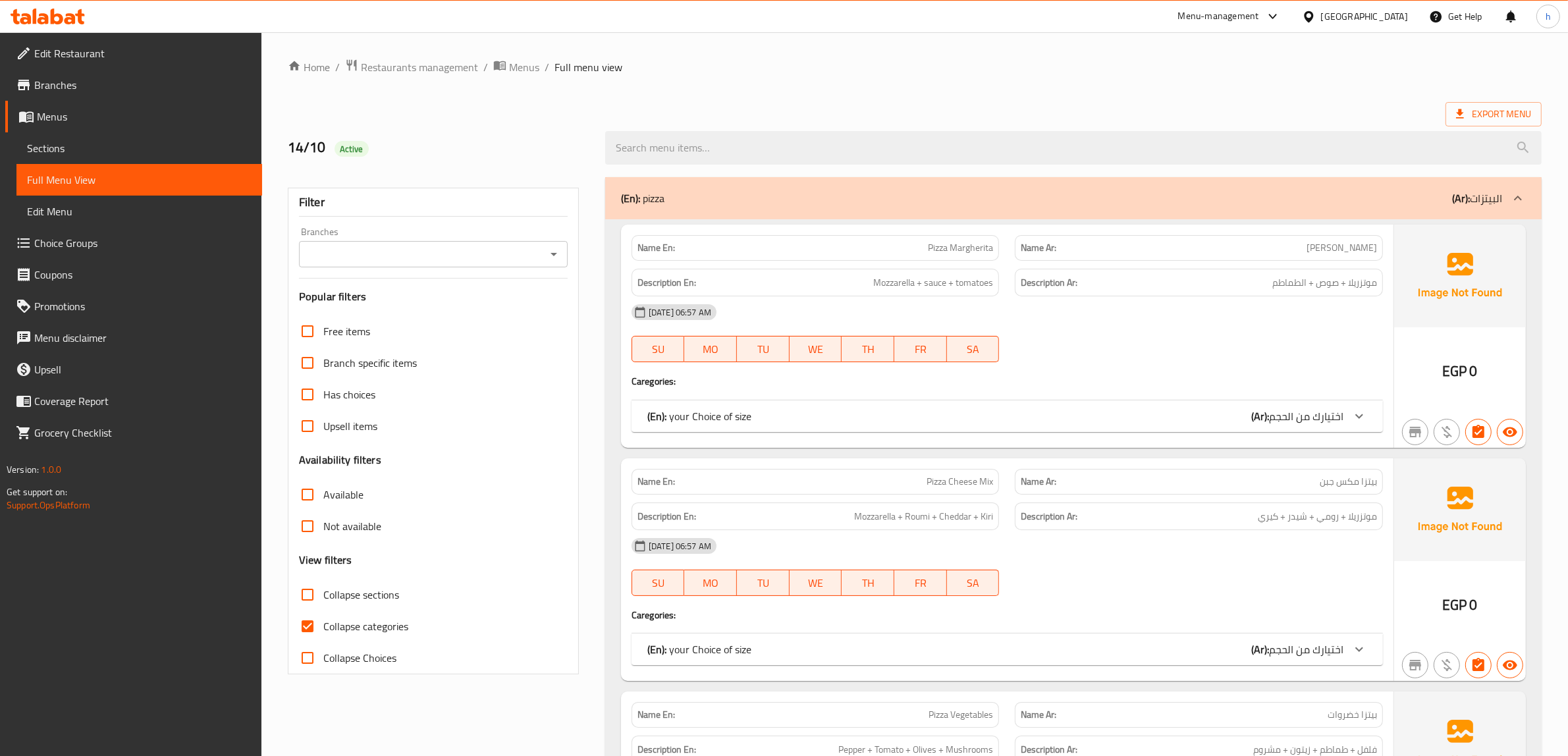
click at [152, 140] on span "Sections" at bounding box center [139, 148] width 224 height 16
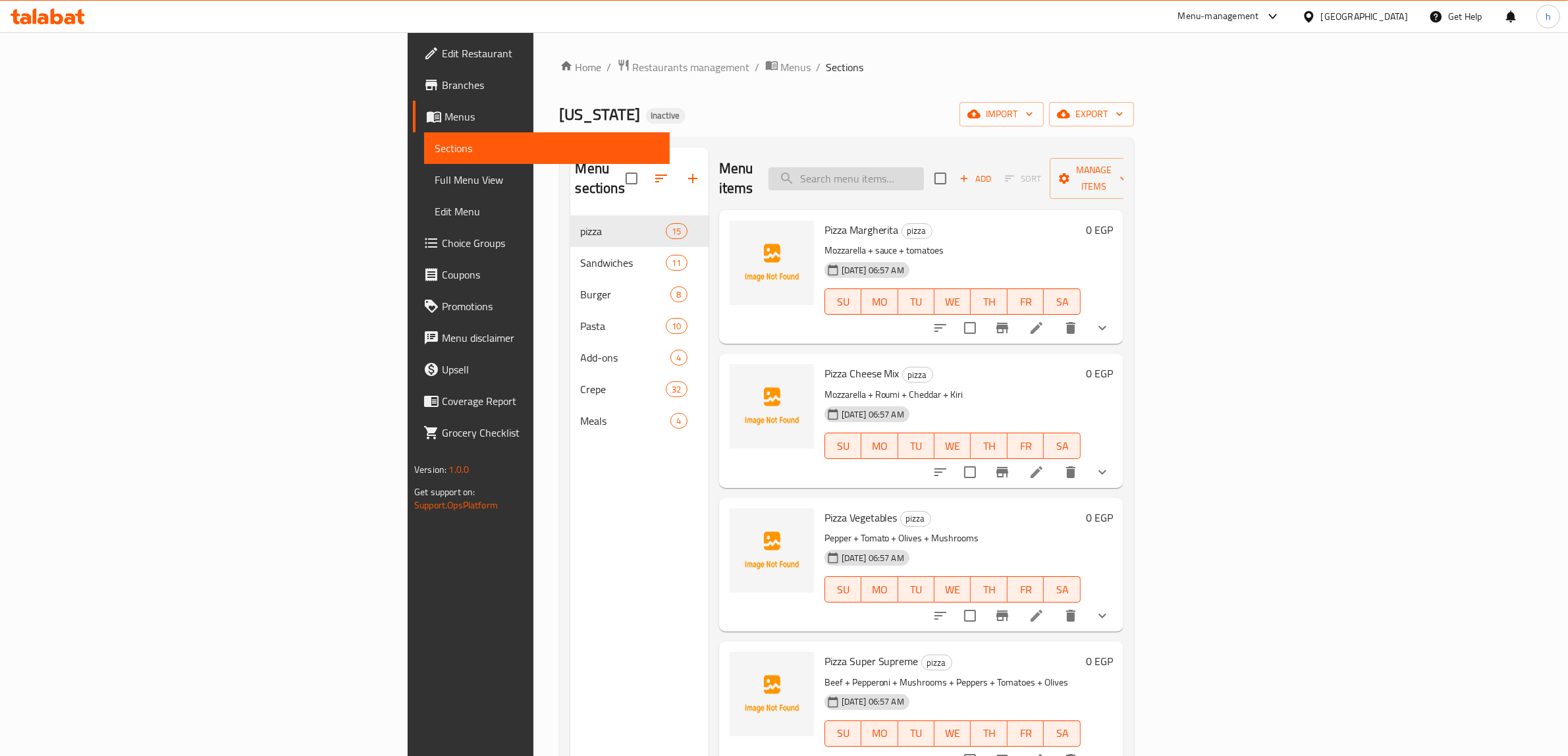
click at [924, 167] on input "search" at bounding box center [846, 179] width 156 height 23
paste input "Hotdog Crepe"
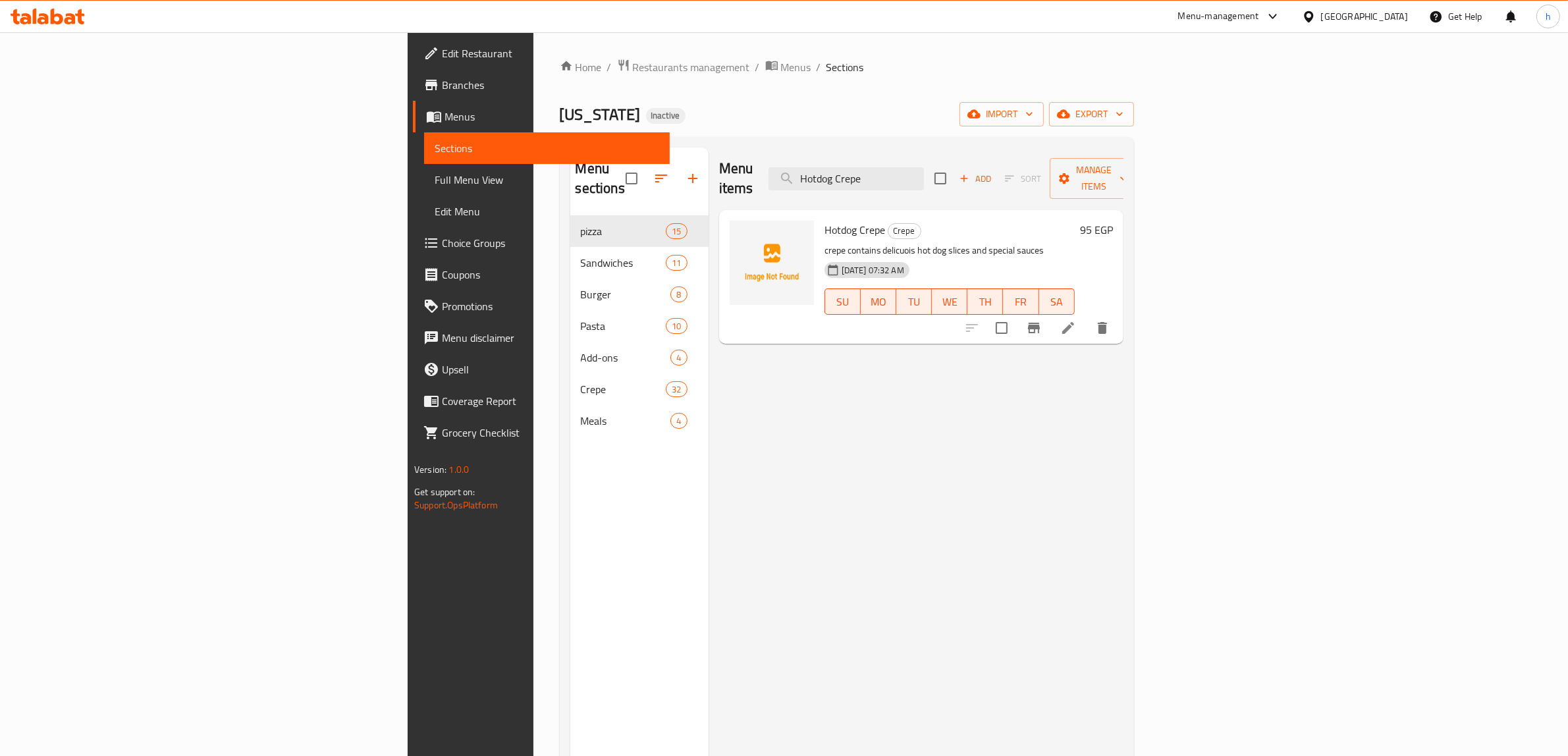
type input "Hotdog Crepe"
click at [1076, 320] on icon at bounding box center [1068, 328] width 16 height 16
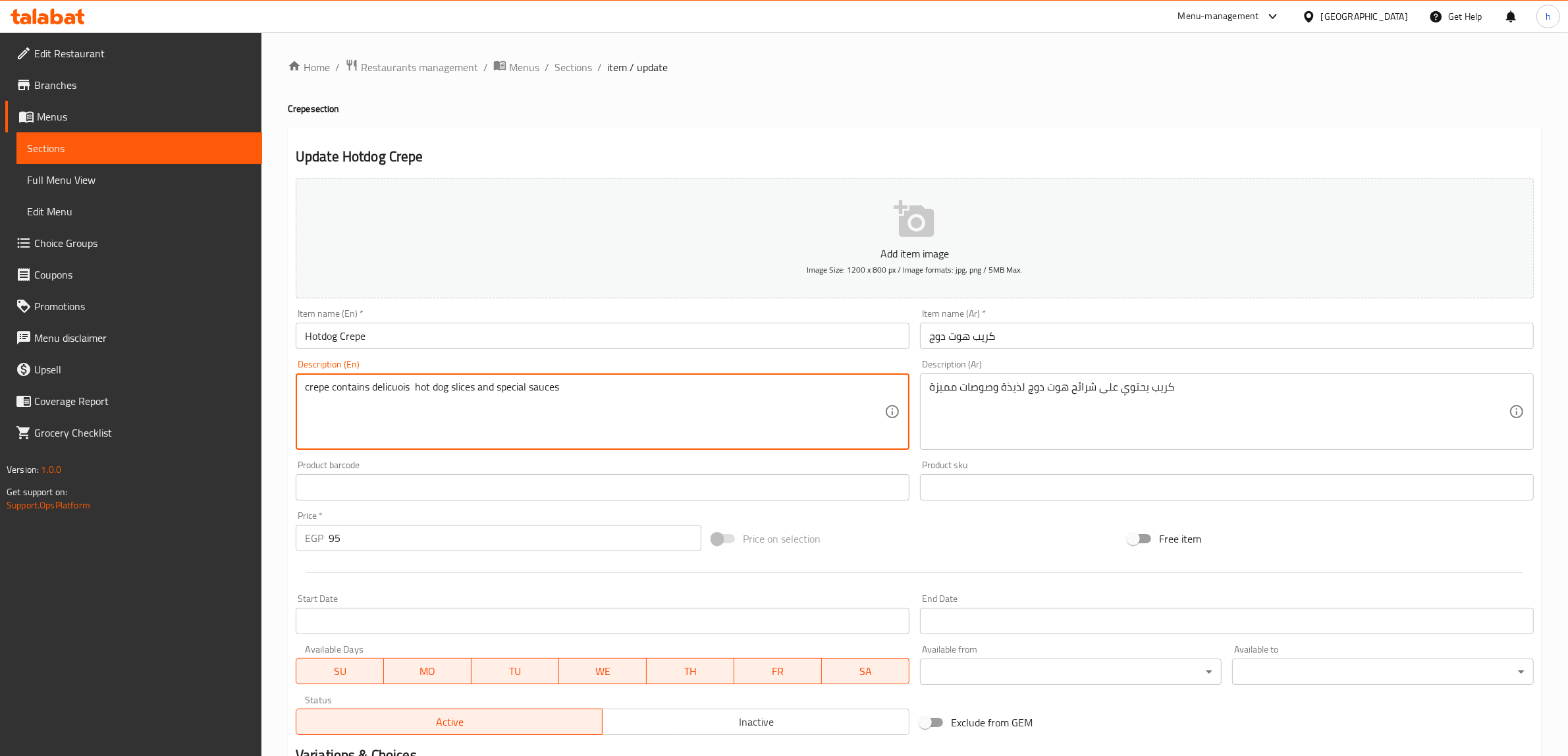
click at [384, 385] on textarea "crepe contains delicuois hot dog slices and special sauces" at bounding box center [594, 412] width 579 height 63
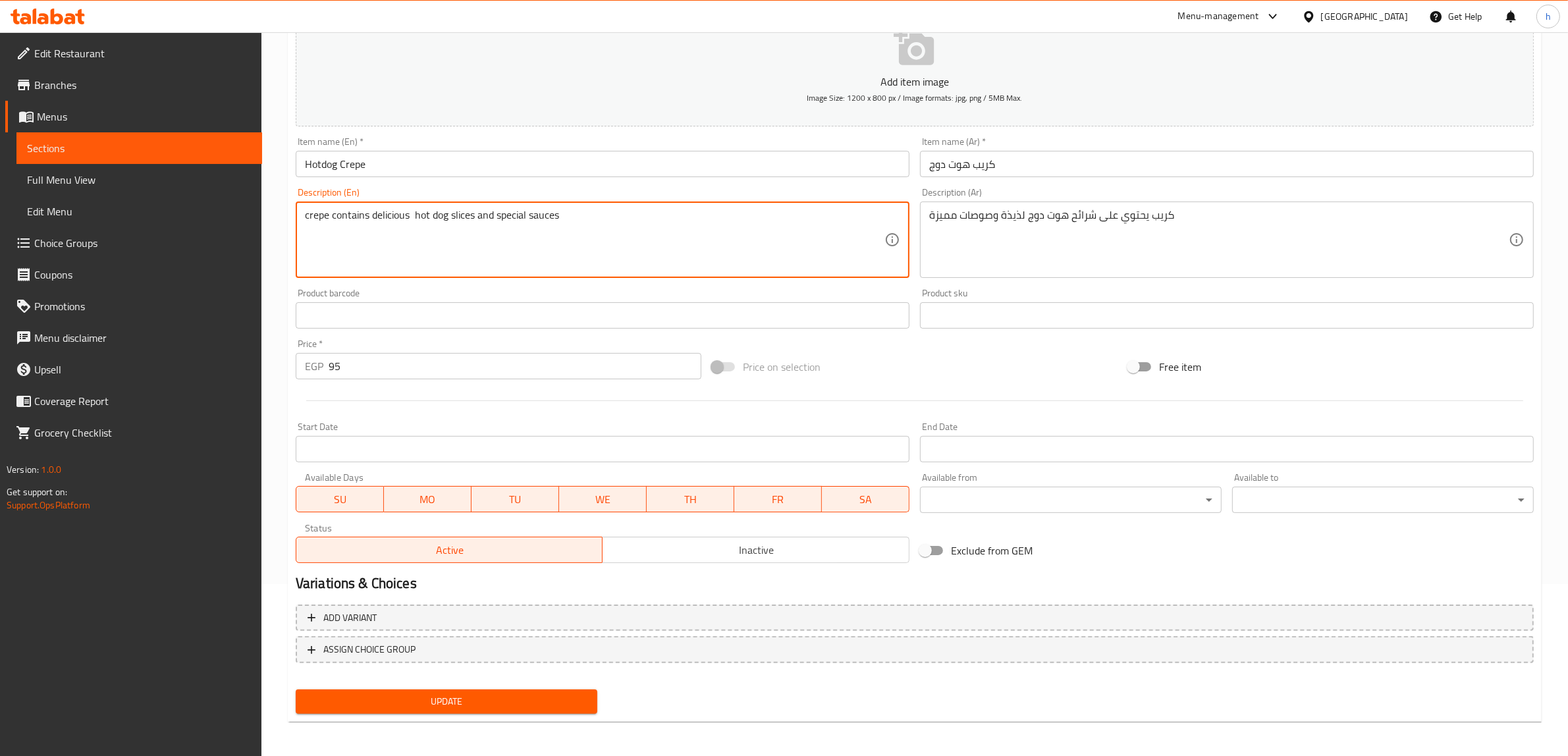
type textarea "crepe contains delicious hot dog slices and special sauces"
click at [449, 710] on button "Update" at bounding box center [447, 702] width 302 height 24
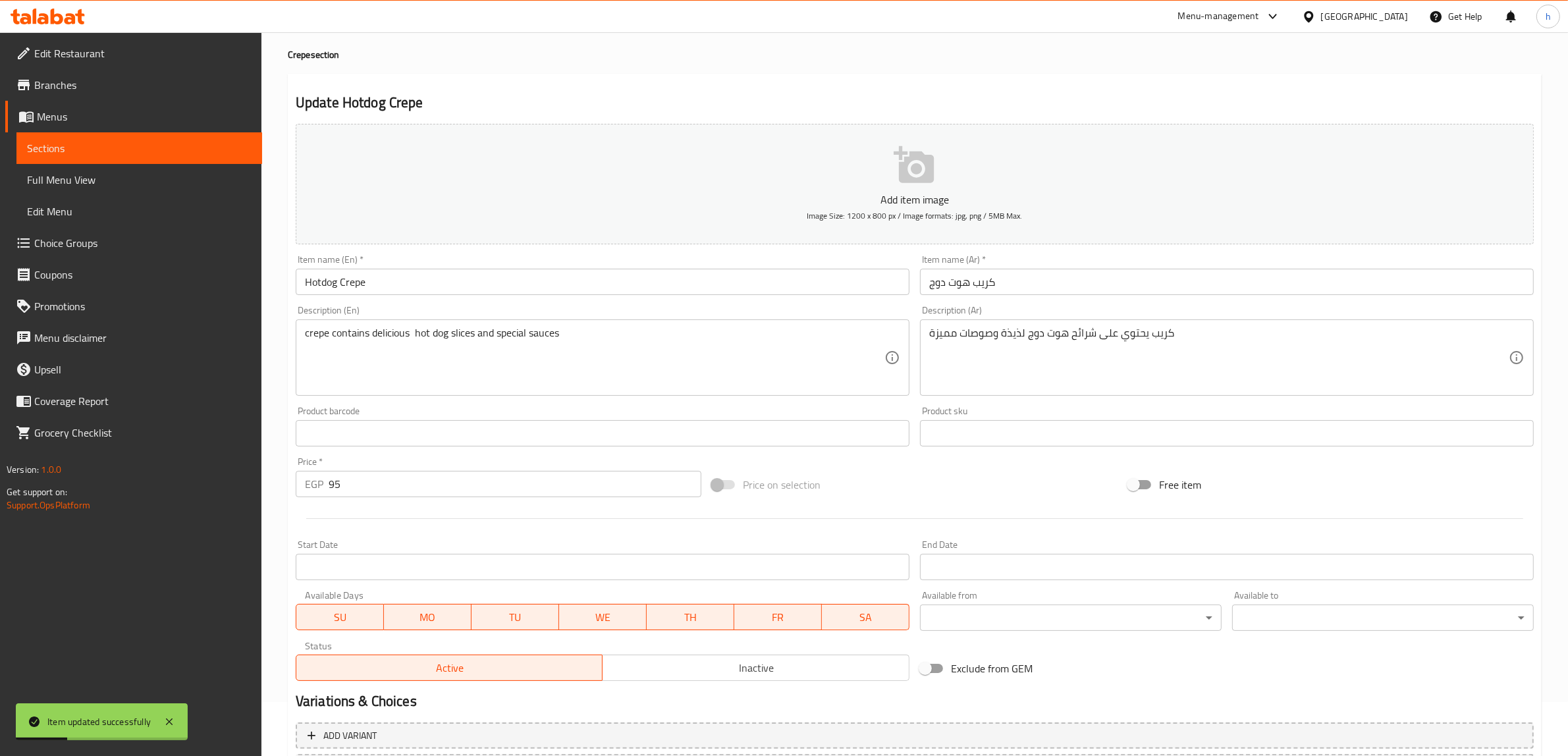
scroll to position [0, 0]
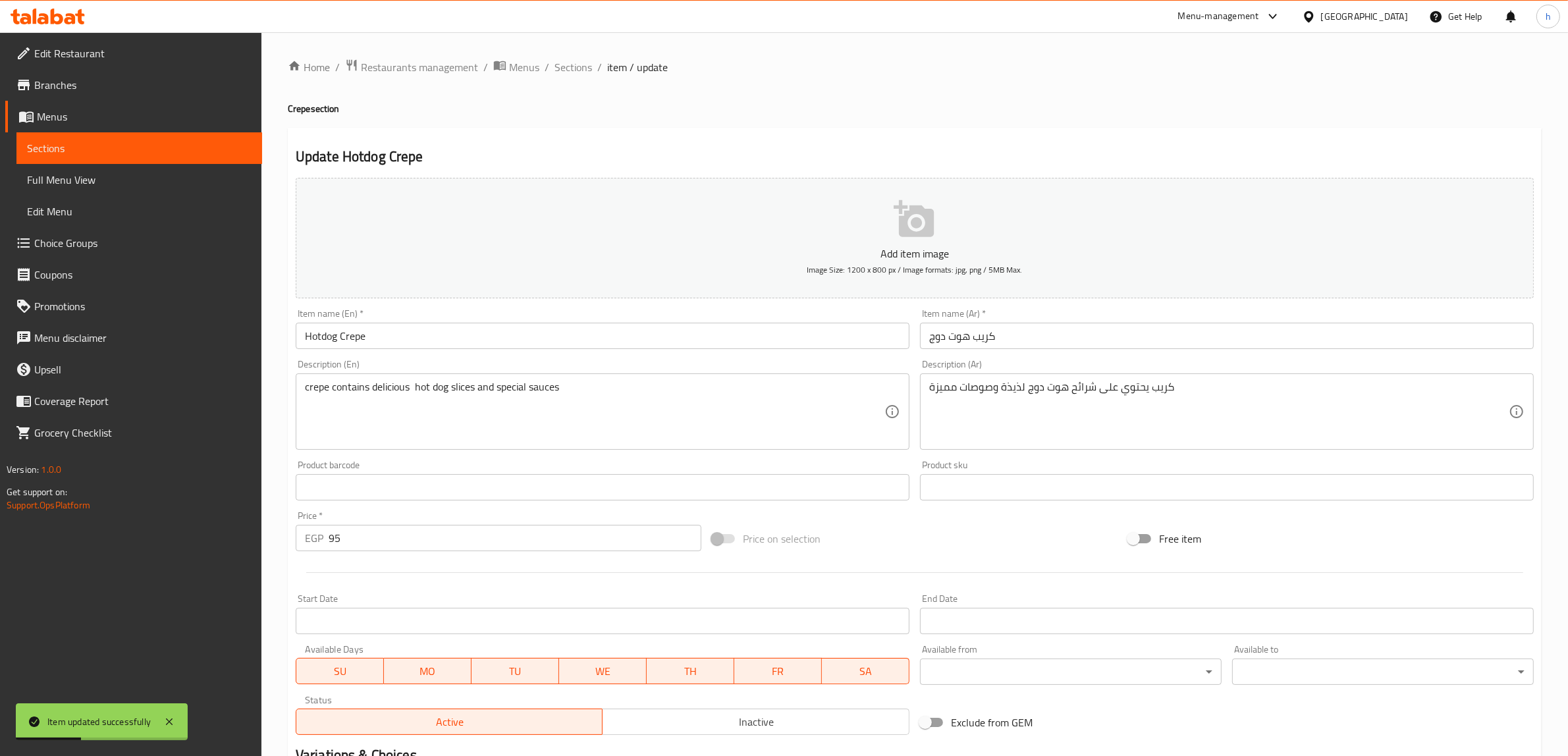
click at [571, 80] on div "Home / Restaurants management / Menus / Sections / item / update Crepe section …" at bounding box center [915, 481] width 1254 height 845
click at [573, 66] on span "Sections" at bounding box center [573, 67] width 37 height 16
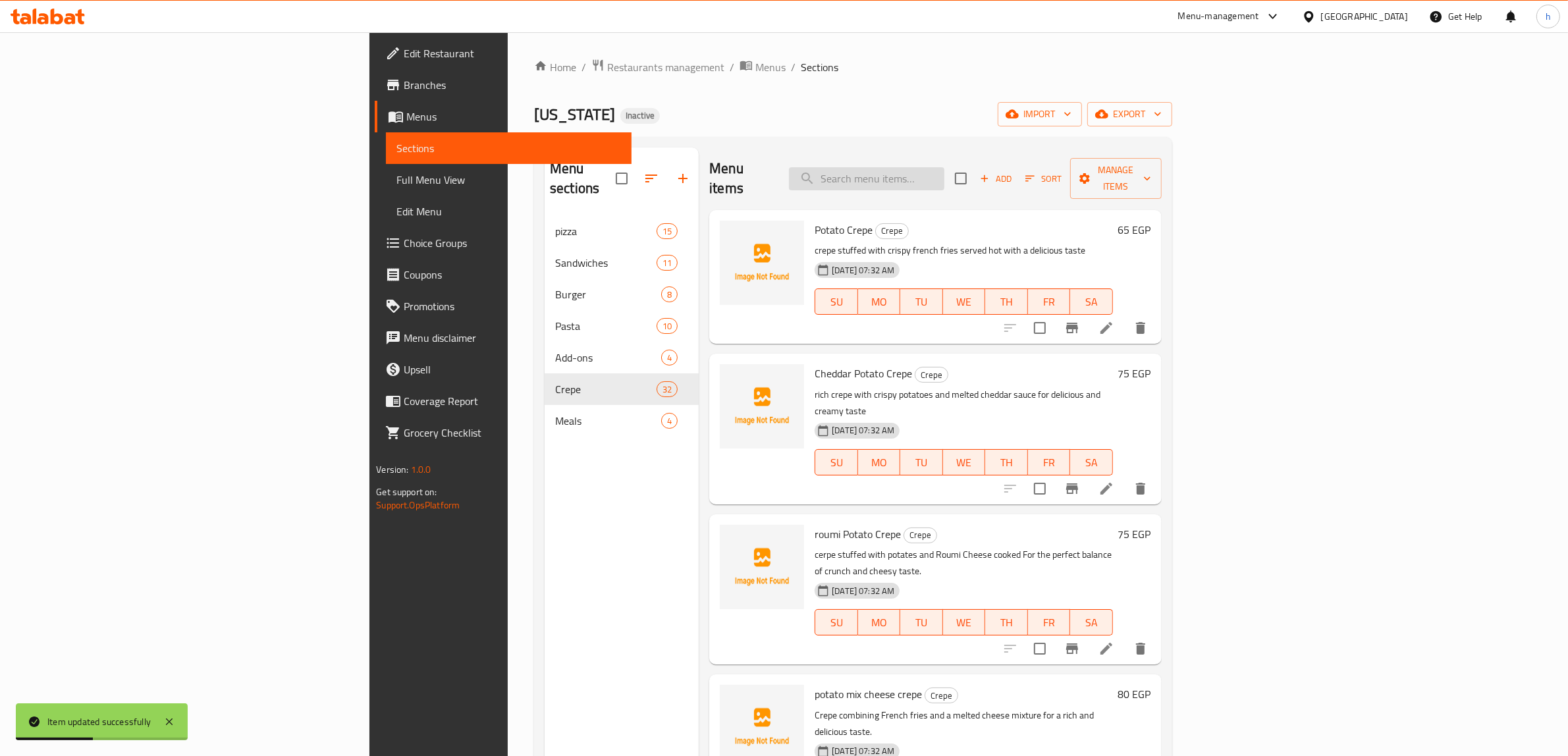
click at [944, 173] on input "search" at bounding box center [866, 179] width 156 height 23
drag, startPoint x: 963, startPoint y: 173, endPoint x: 1010, endPoint y: 303, distance: 138.2
paste input "كريببرجر تشيكن"
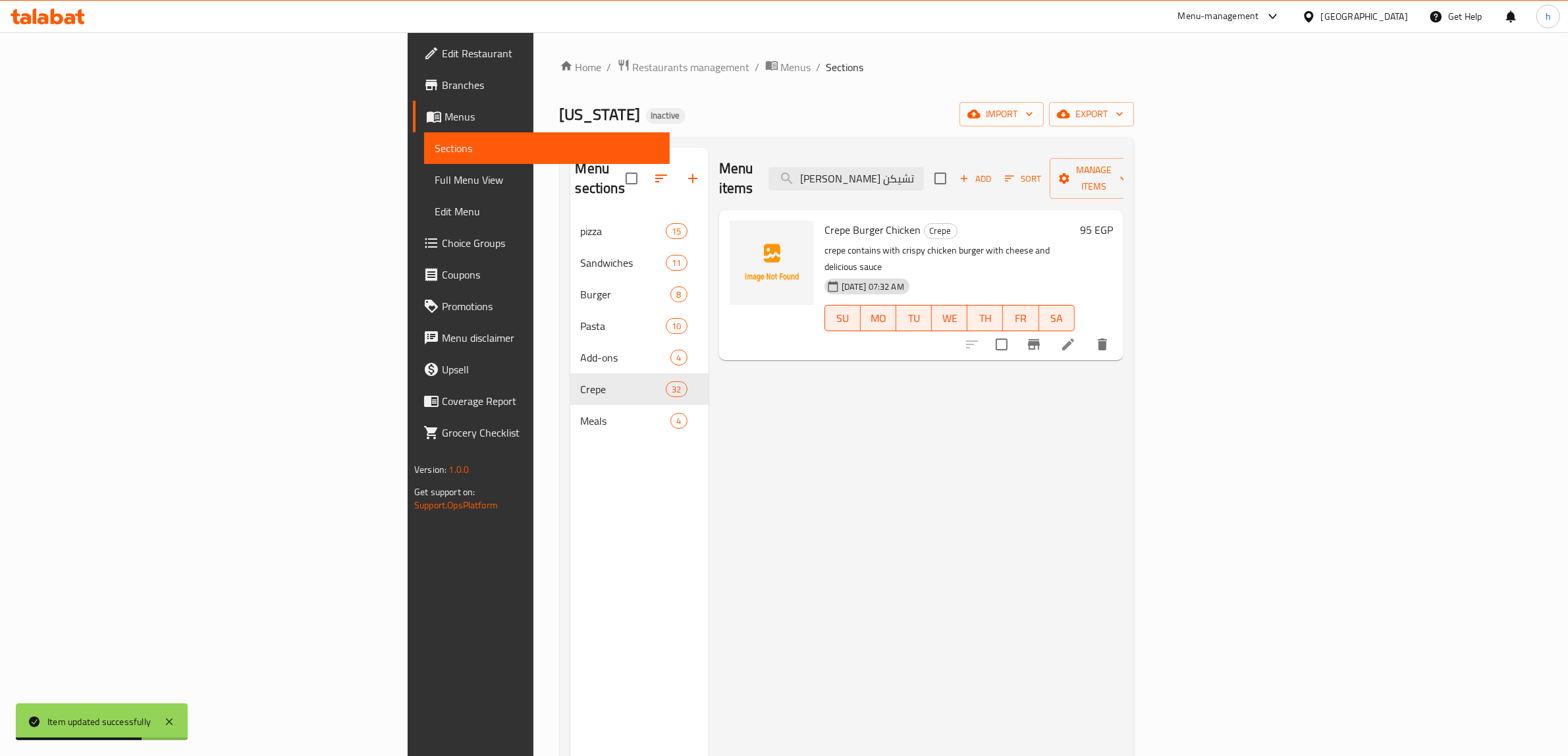
type input "كريببرجر تشيكن"
click at [1087, 332] on li at bounding box center [1068, 344] width 37 height 24
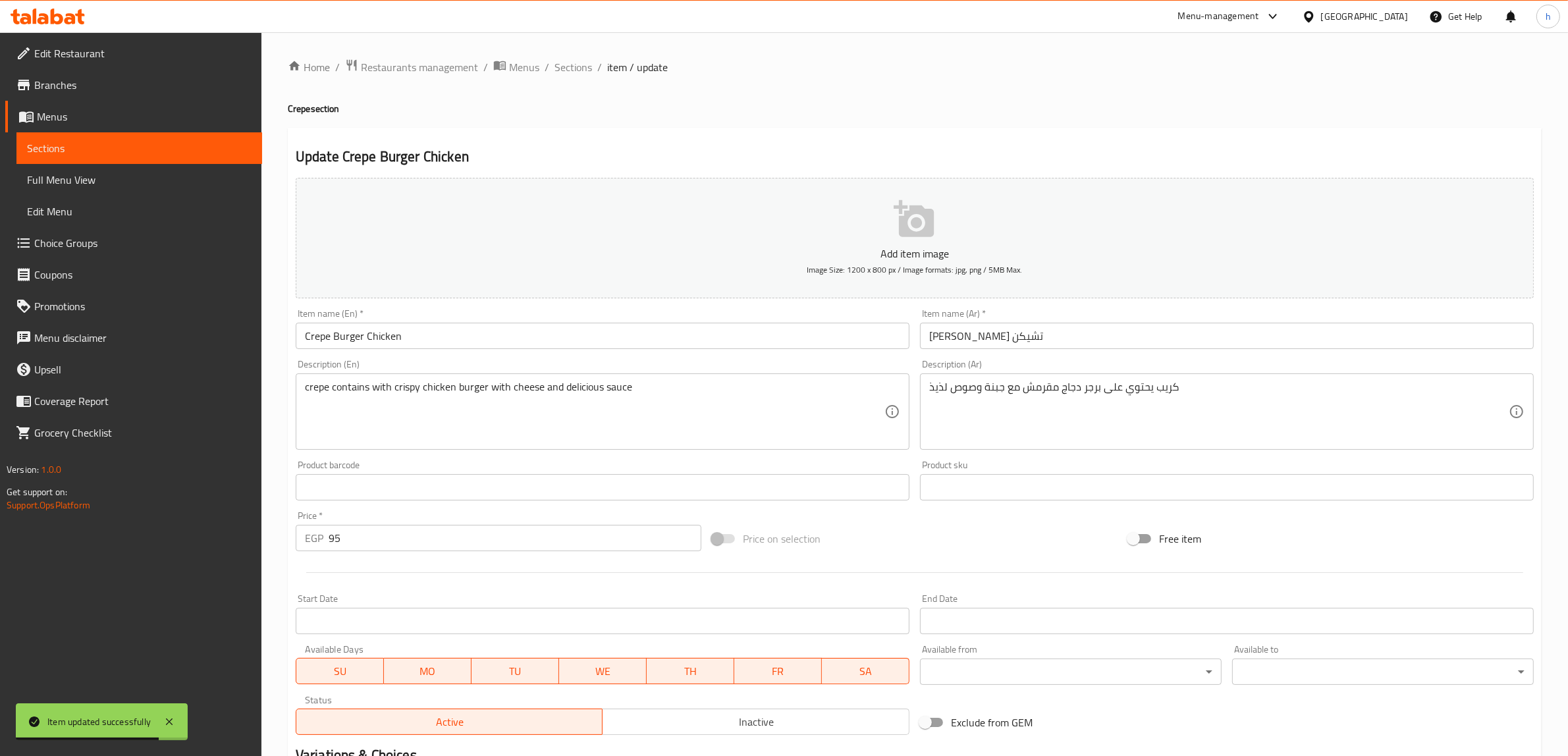
click at [1174, 343] on input "كريببرجر تشيكن" at bounding box center [1227, 335] width 614 height 27
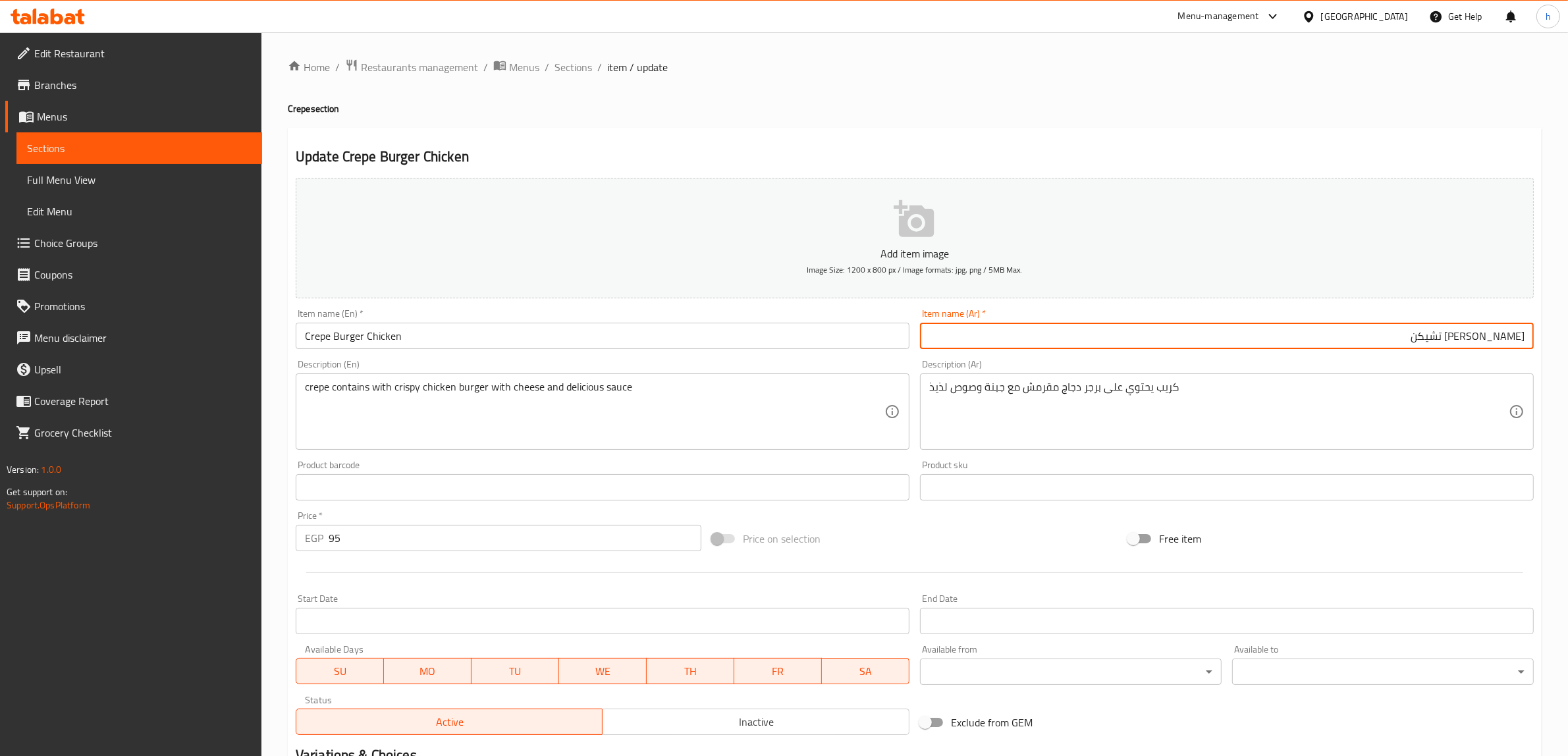
click at [1505, 339] on input "كريببرجر تشيكن" at bounding box center [1227, 335] width 614 height 27
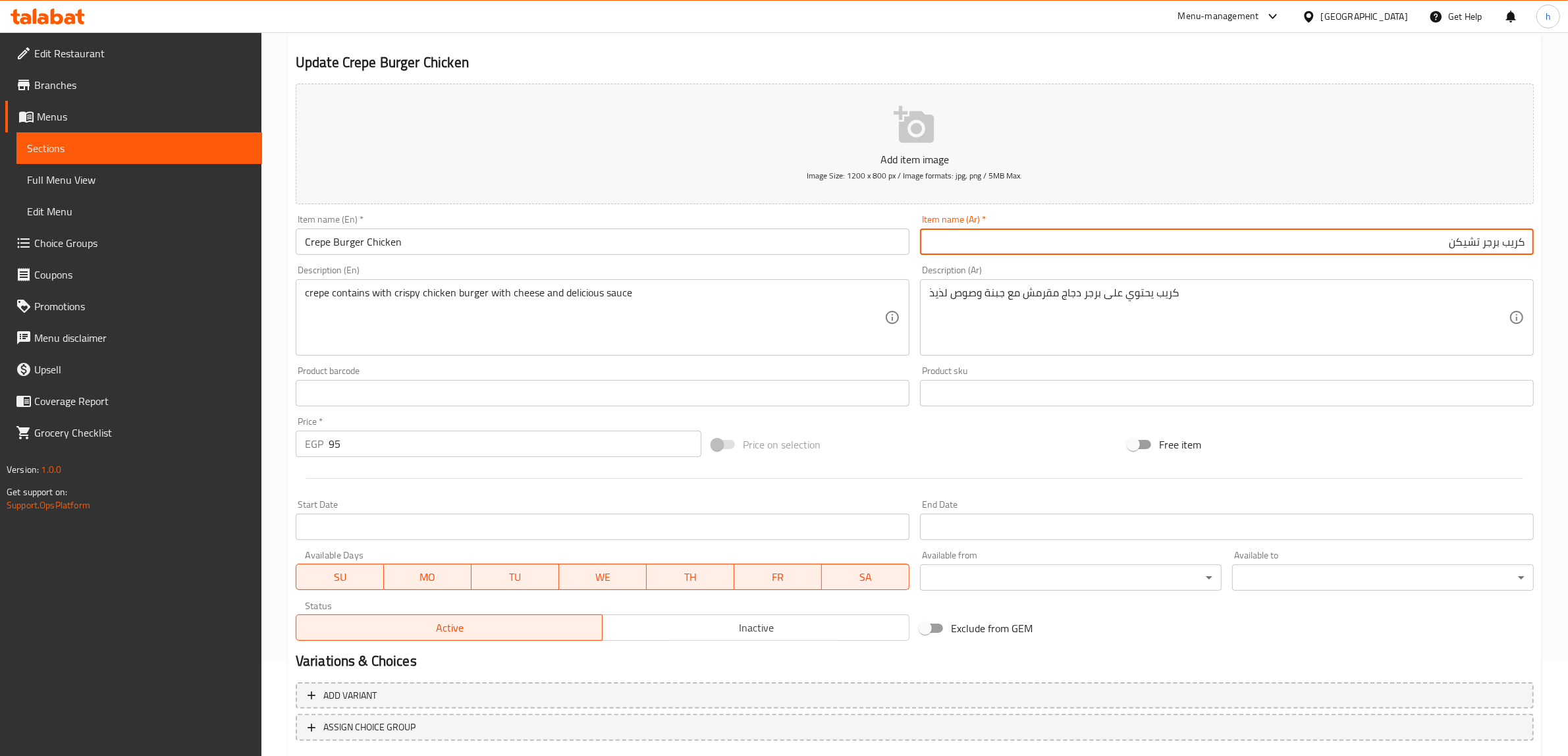
scroll to position [172, 0]
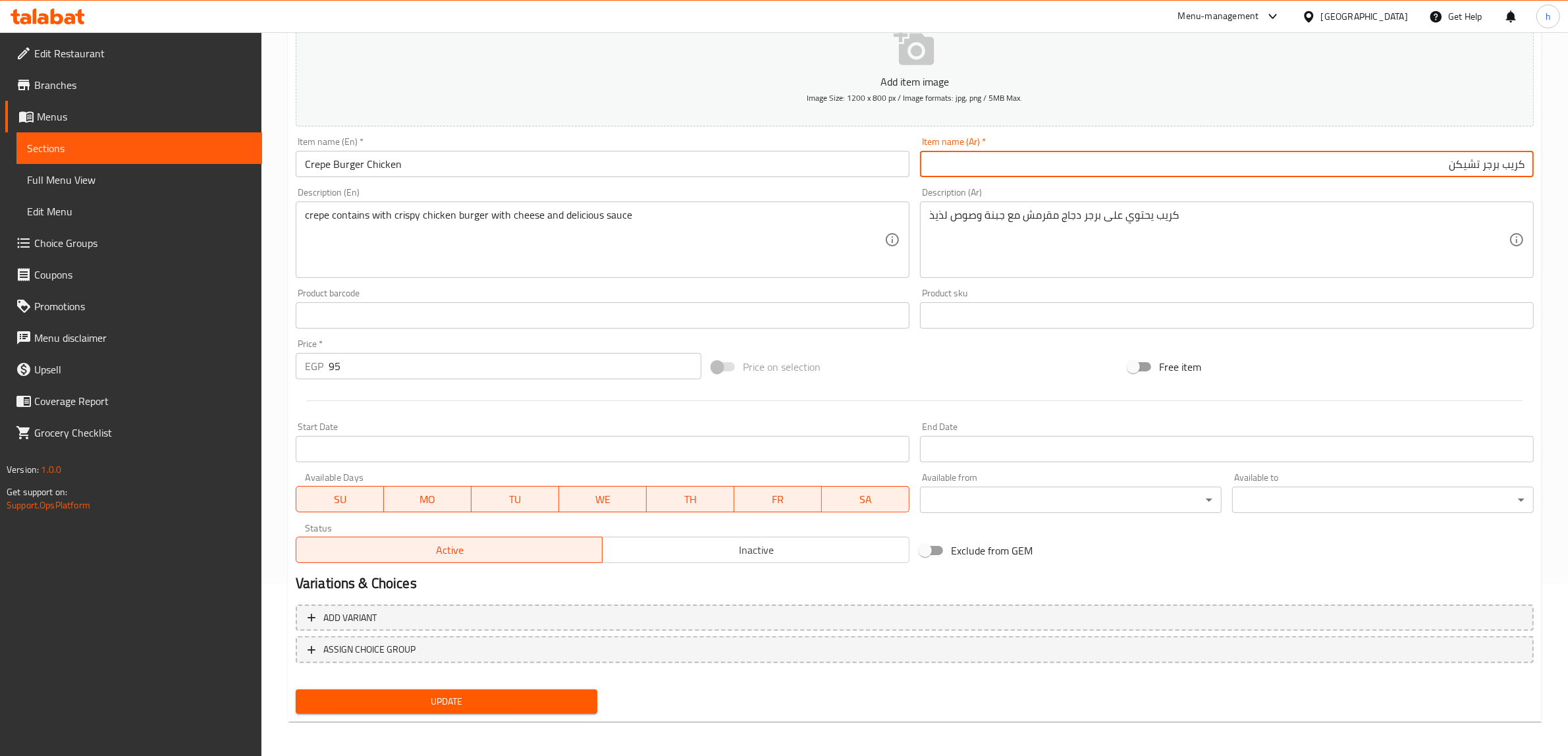
type input "كريب برجر تشيكن"
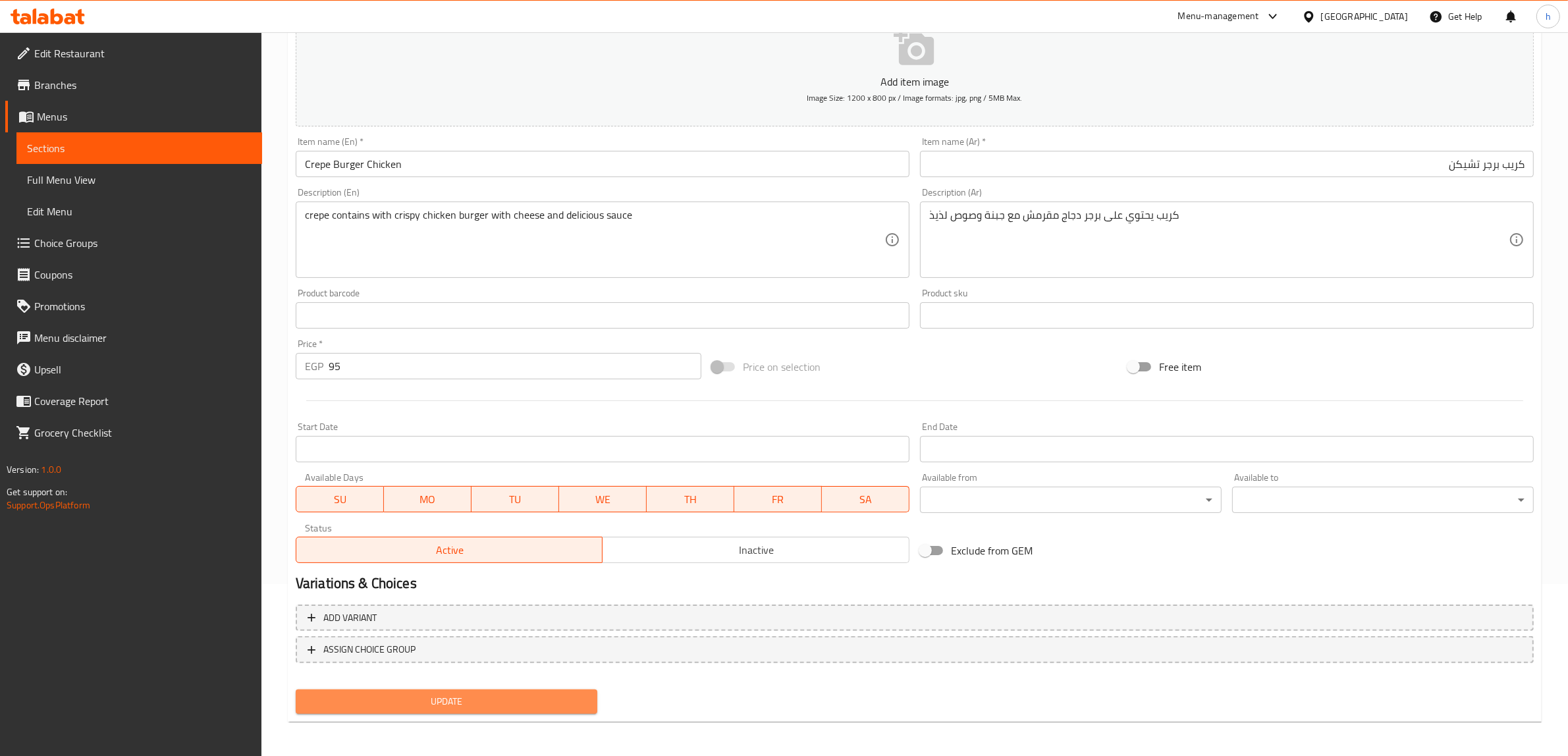
click at [464, 689] on button "Update" at bounding box center [447, 702] width 302 height 24
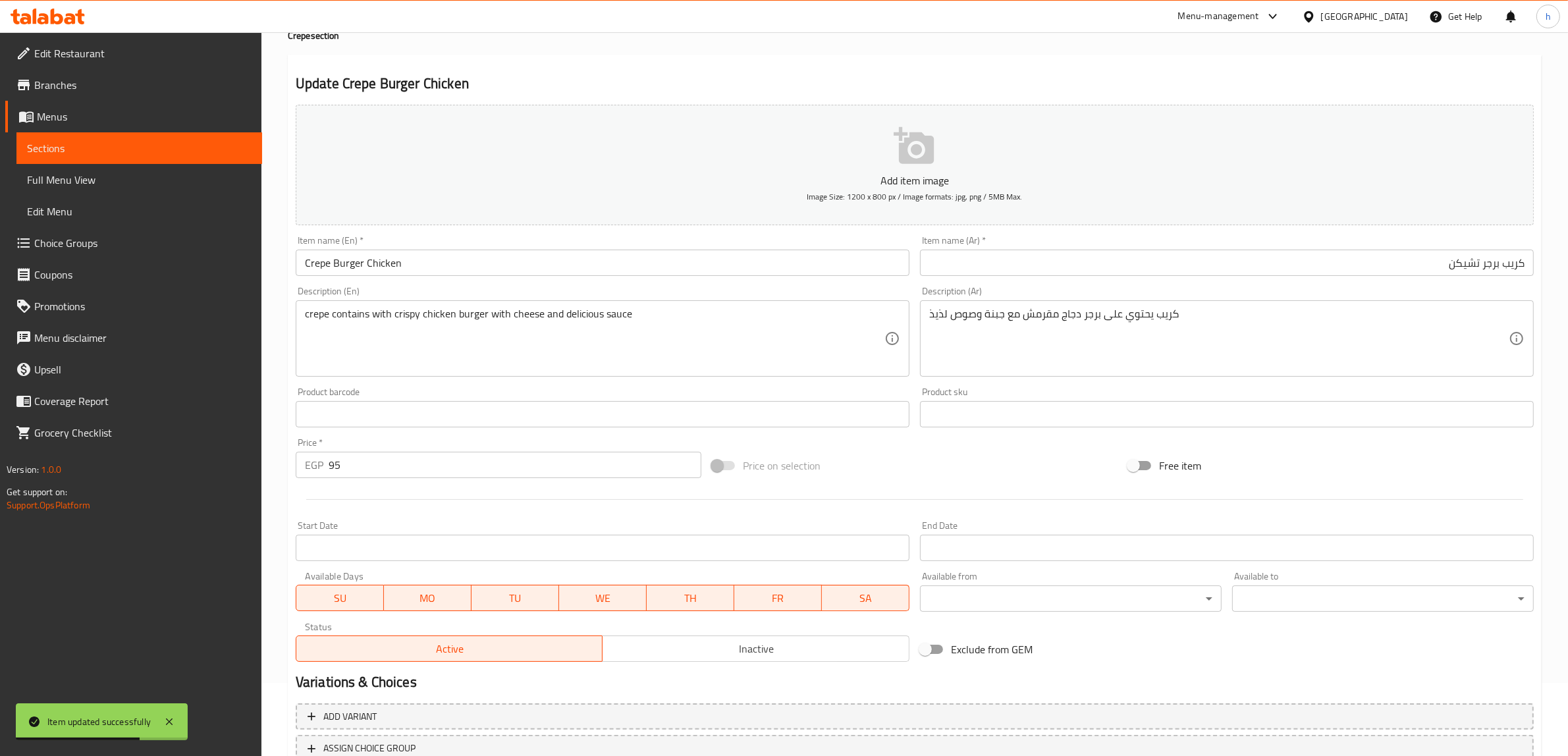
scroll to position [0, 0]
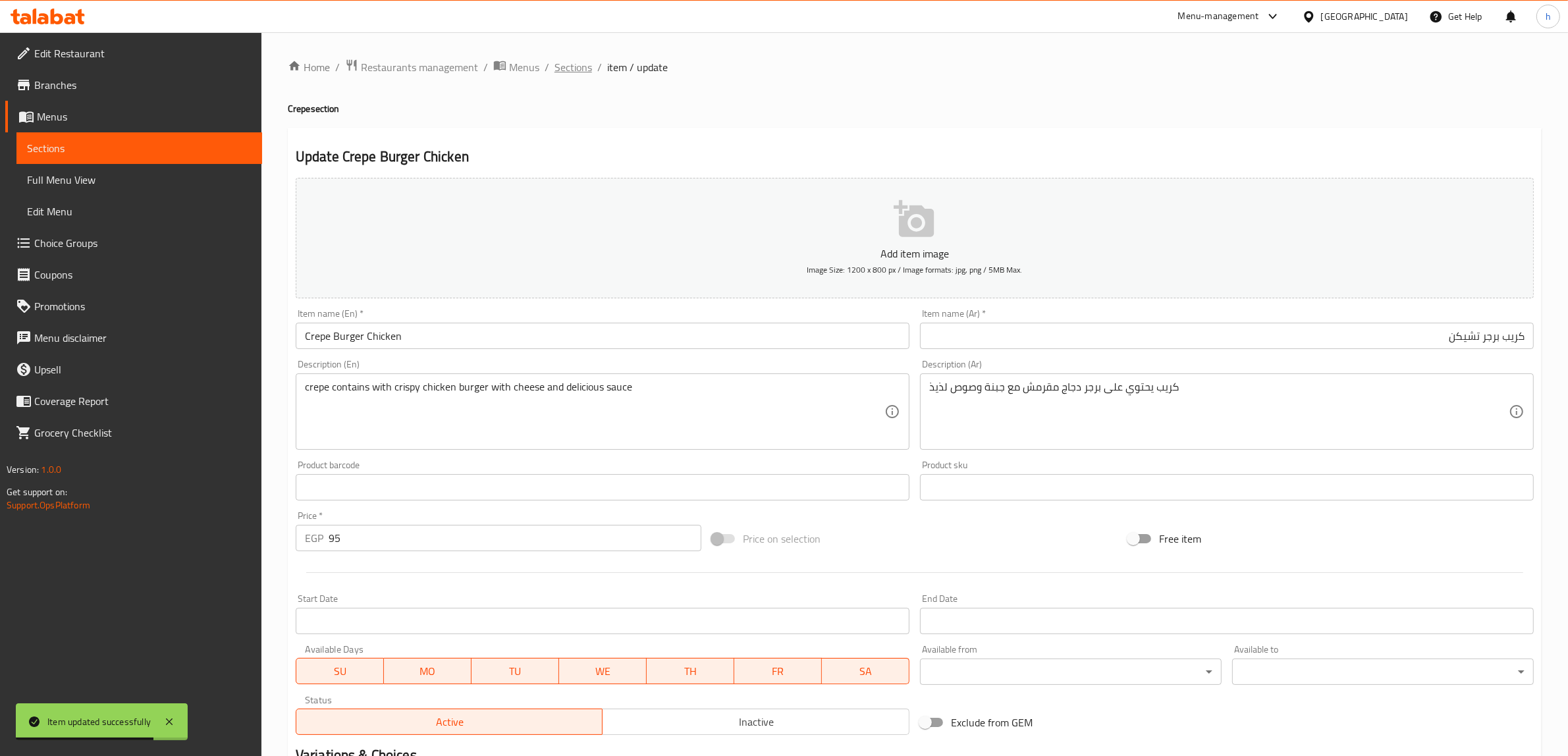
click at [574, 67] on span "Sections" at bounding box center [573, 67] width 37 height 16
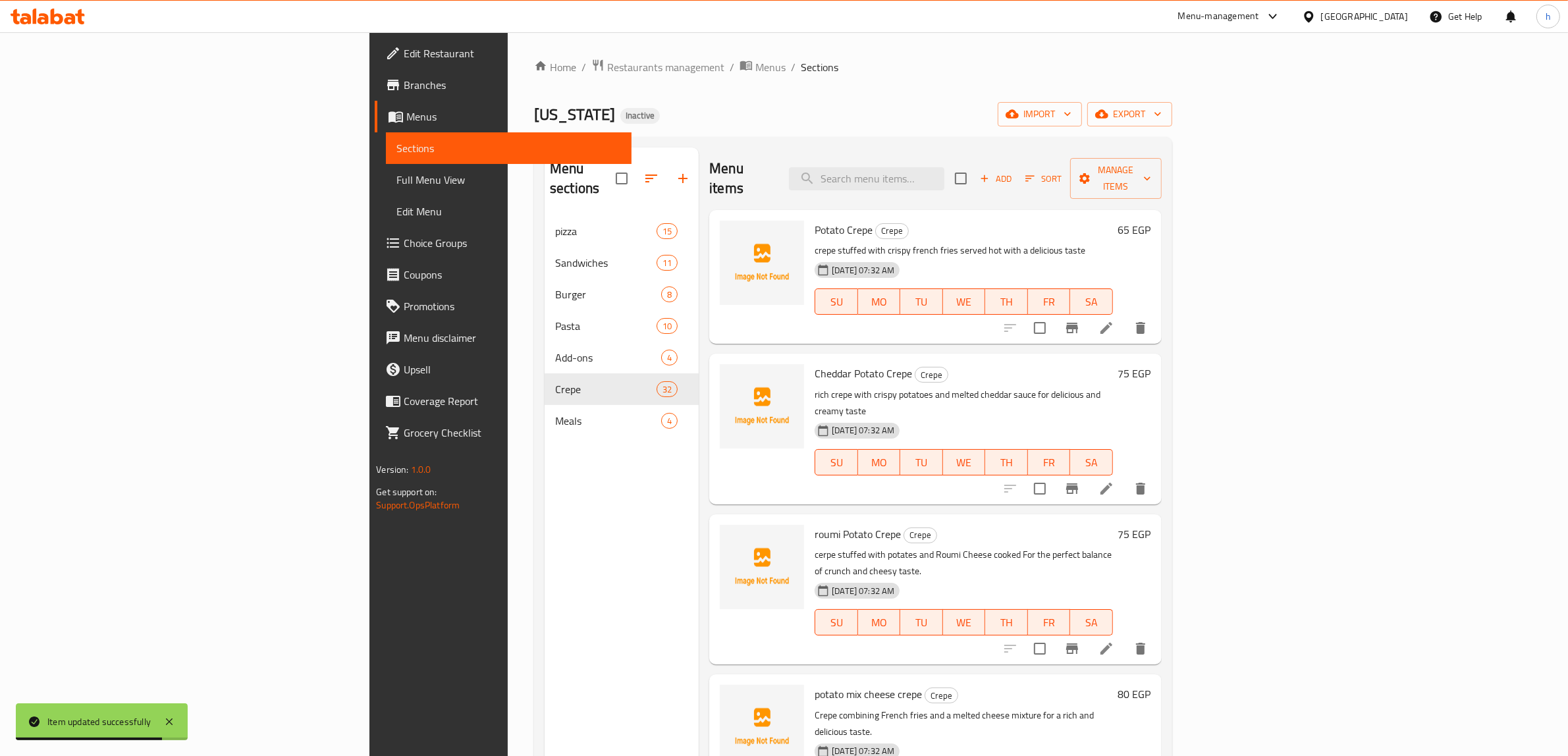
click at [994, 156] on div "Menu items Add Sort Manage items" at bounding box center [935, 179] width 451 height 63
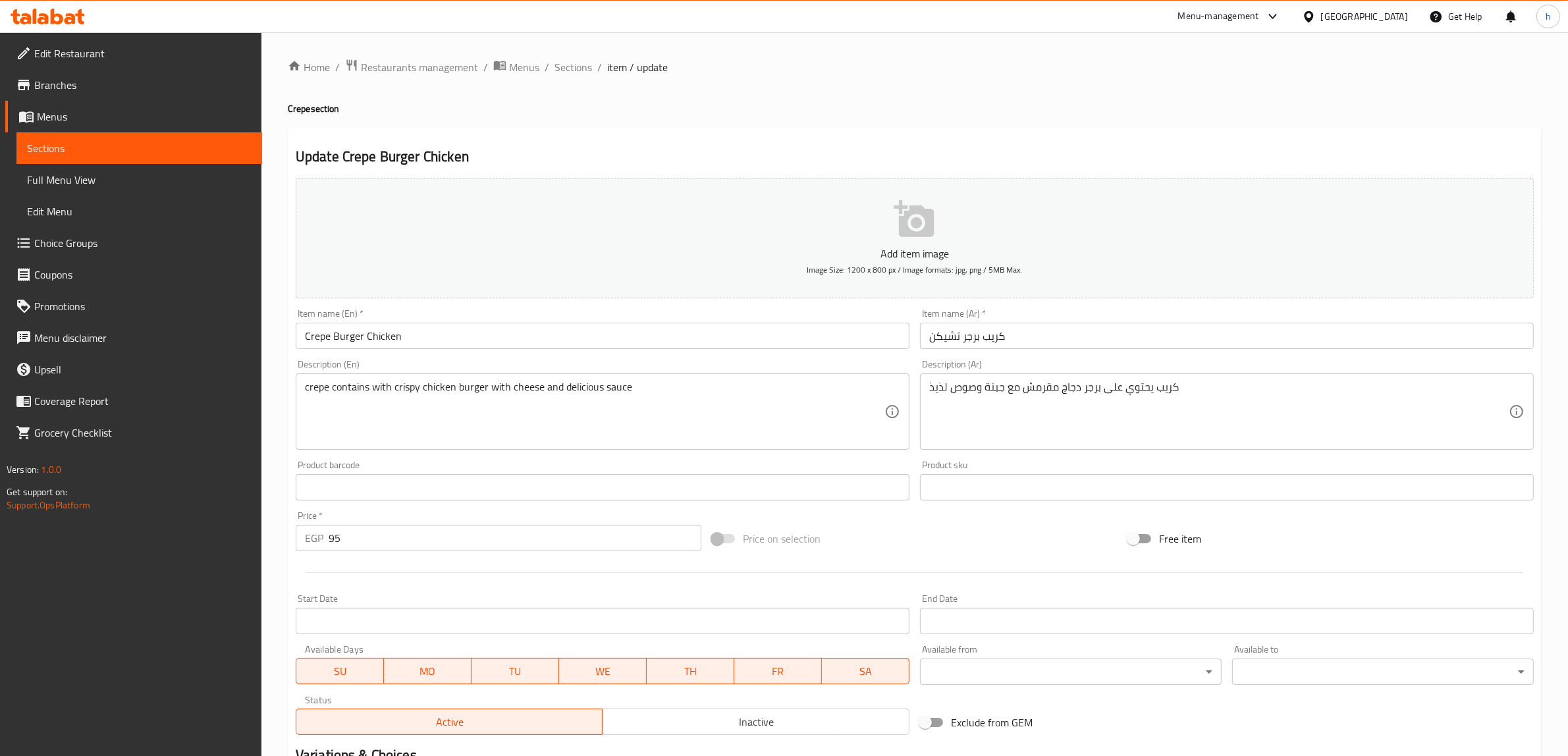
click at [597, 68] on li "/" at bounding box center [599, 67] width 5 height 16
click at [580, 70] on span "Sections" at bounding box center [573, 67] width 37 height 16
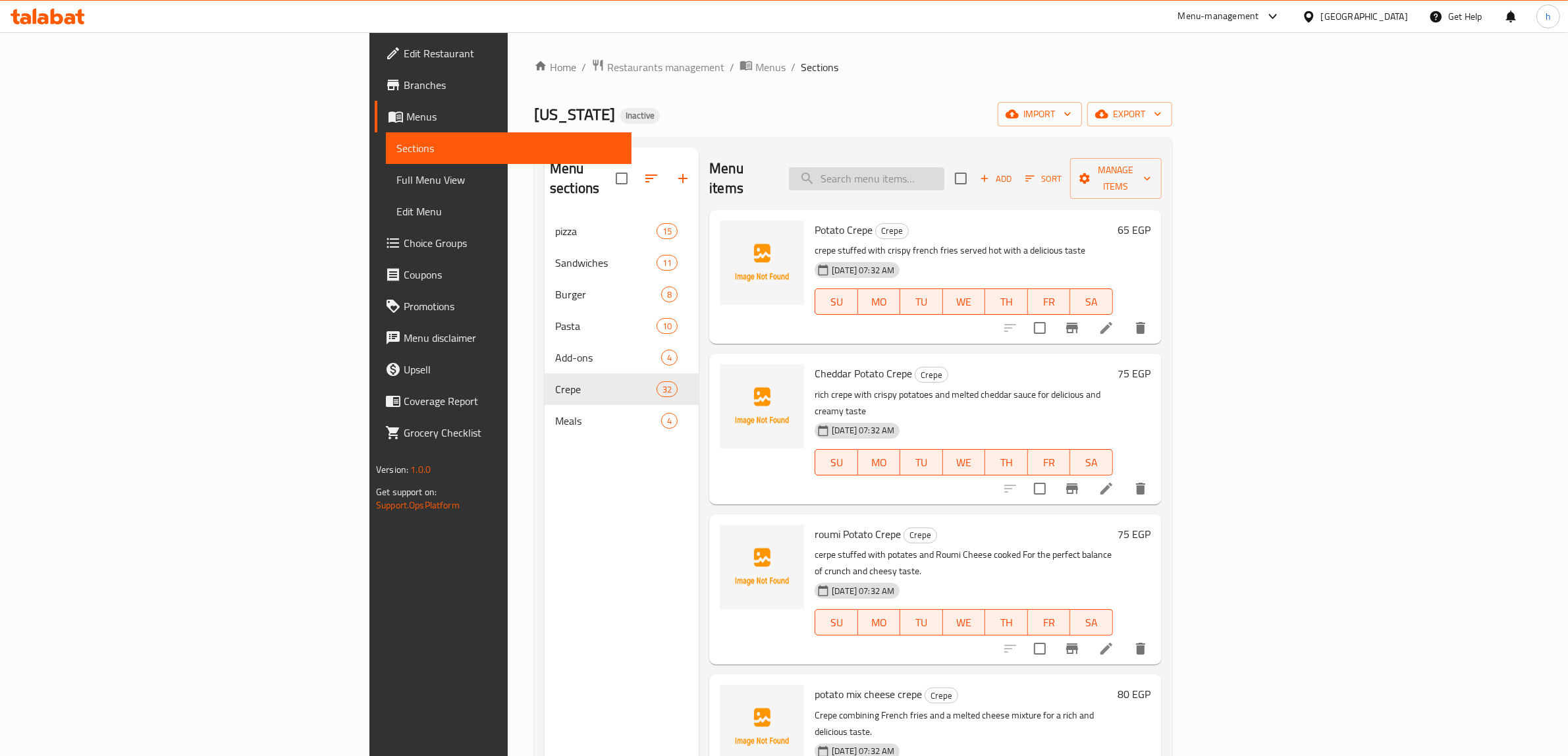
click at [937, 177] on input "search" at bounding box center [866, 179] width 156 height 23
paste input "Beef Crepe Burger"
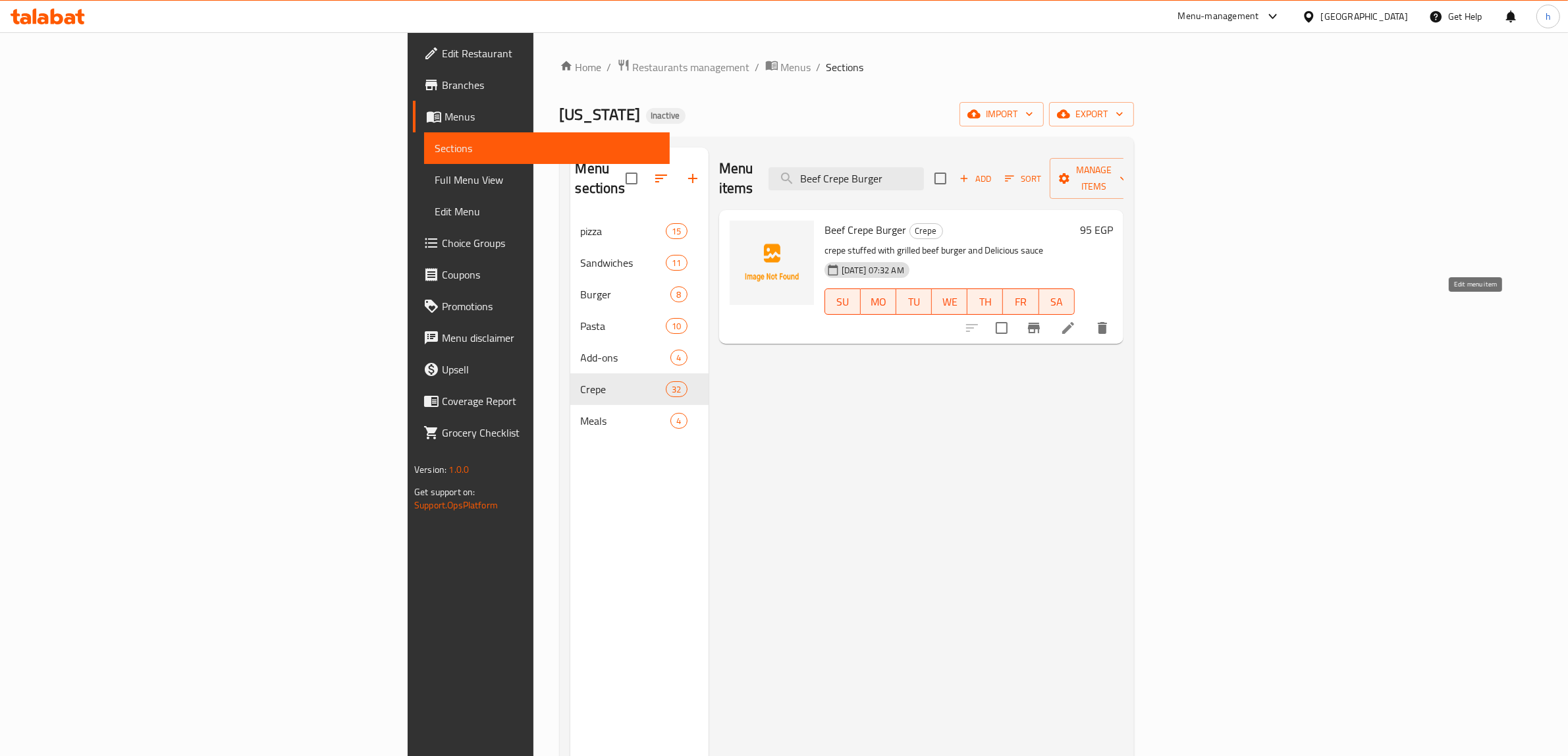
type input "Beef Crepe Burger"
click at [1076, 320] on icon at bounding box center [1068, 328] width 16 height 16
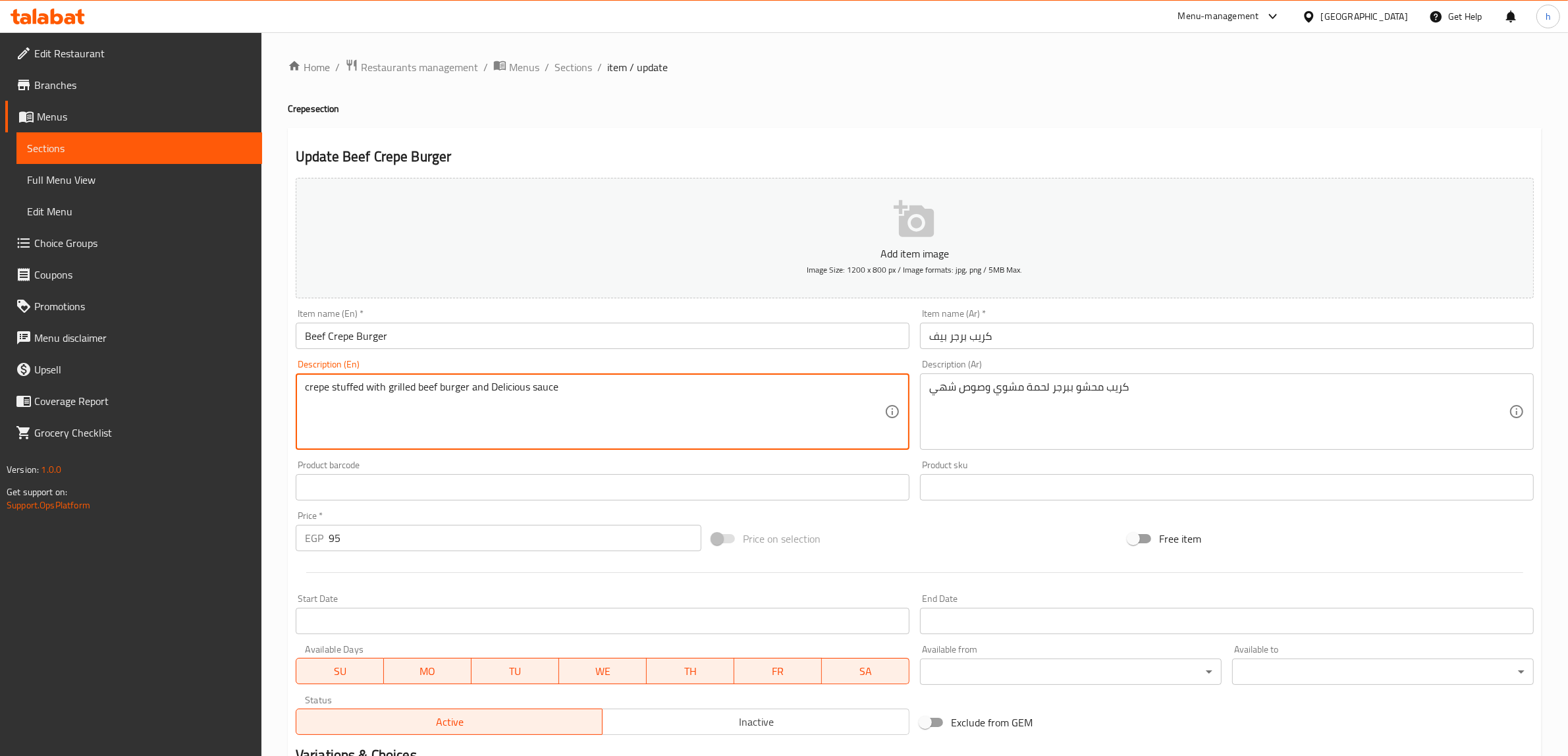
click at [423, 385] on textarea "crepe stuffed with grilled beef burger and Delicious sauce" at bounding box center [594, 412] width 579 height 63
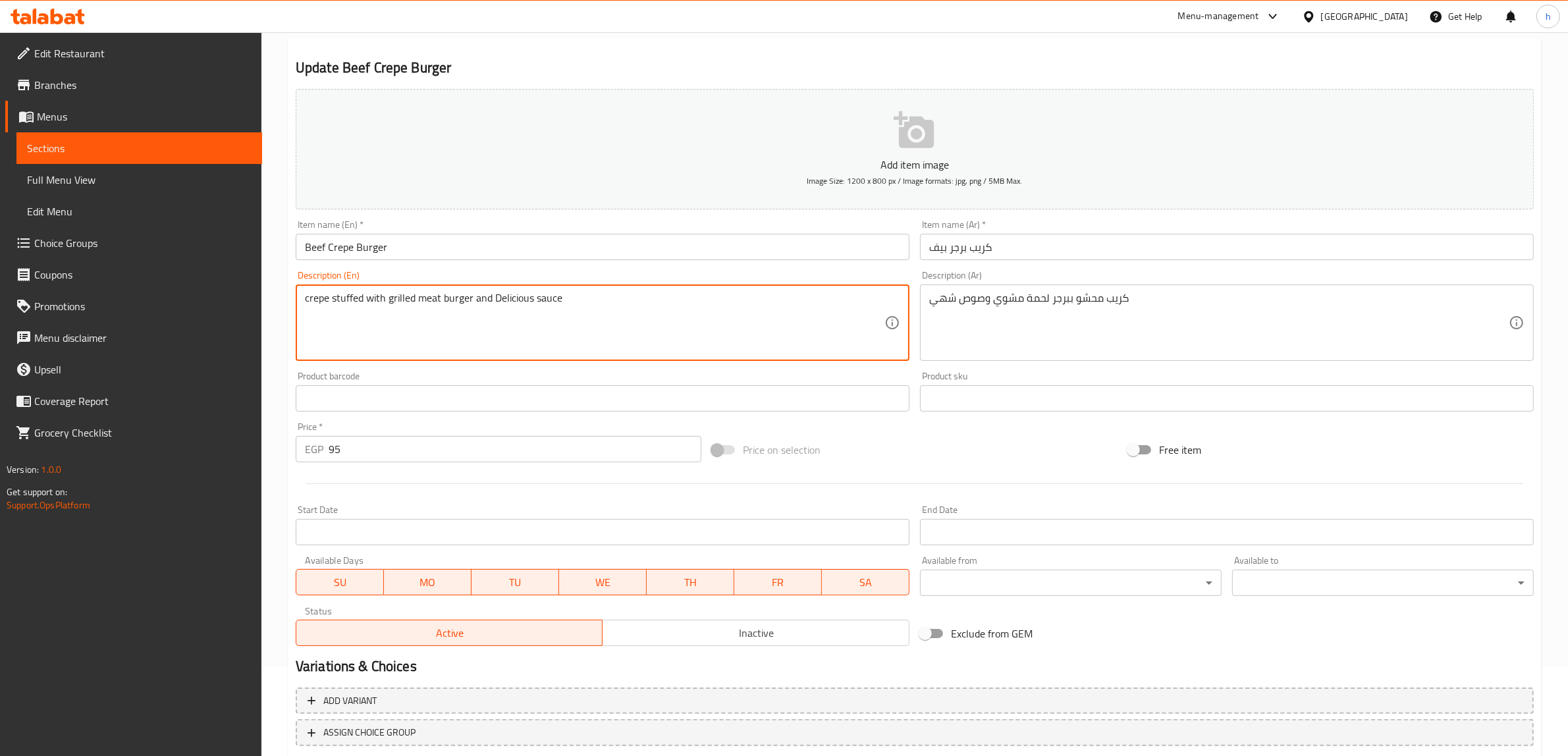
scroll to position [172, 0]
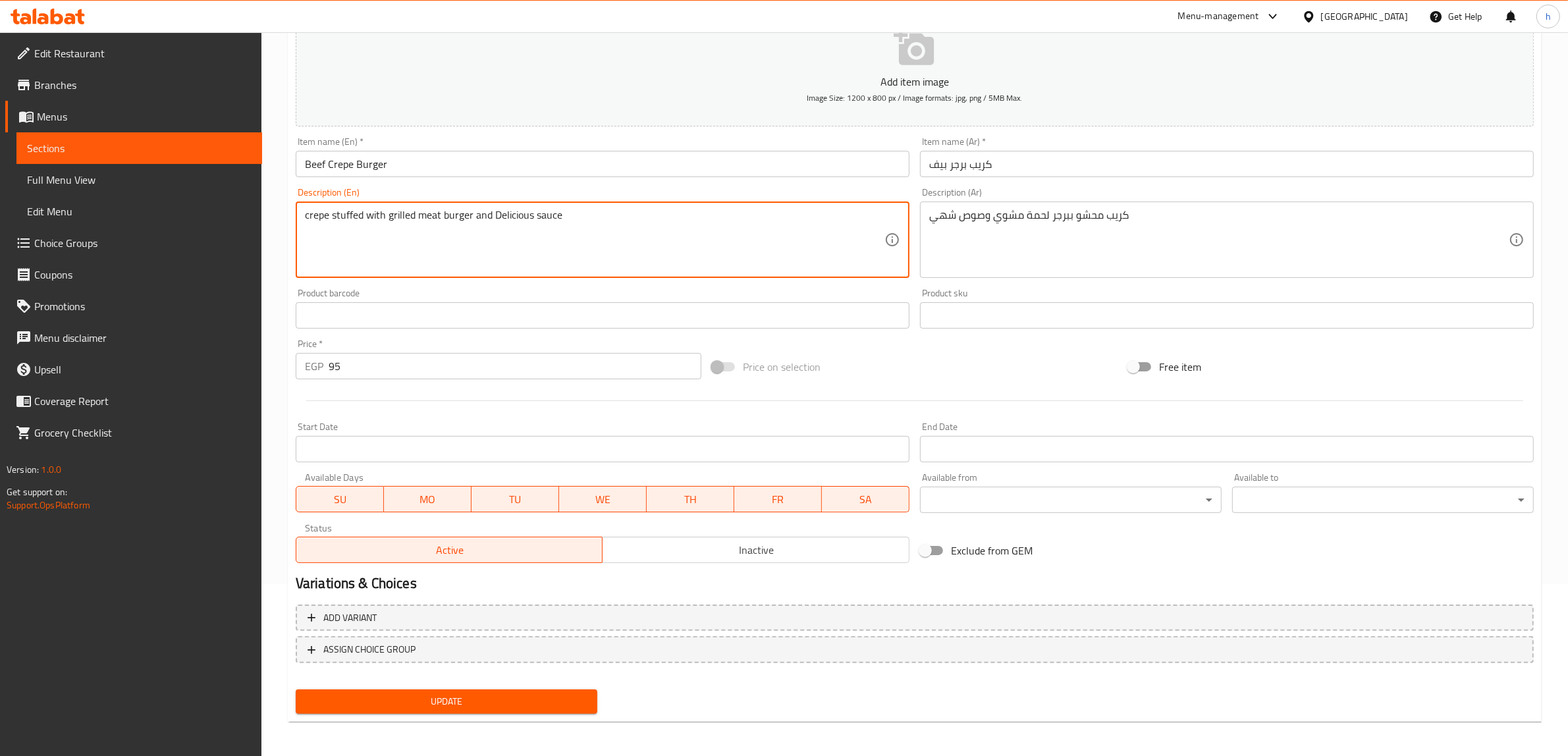
type textarea "crepe stuffed with grilled meat burger and Delicious sauce"
click at [447, 709] on button "Update" at bounding box center [447, 702] width 302 height 24
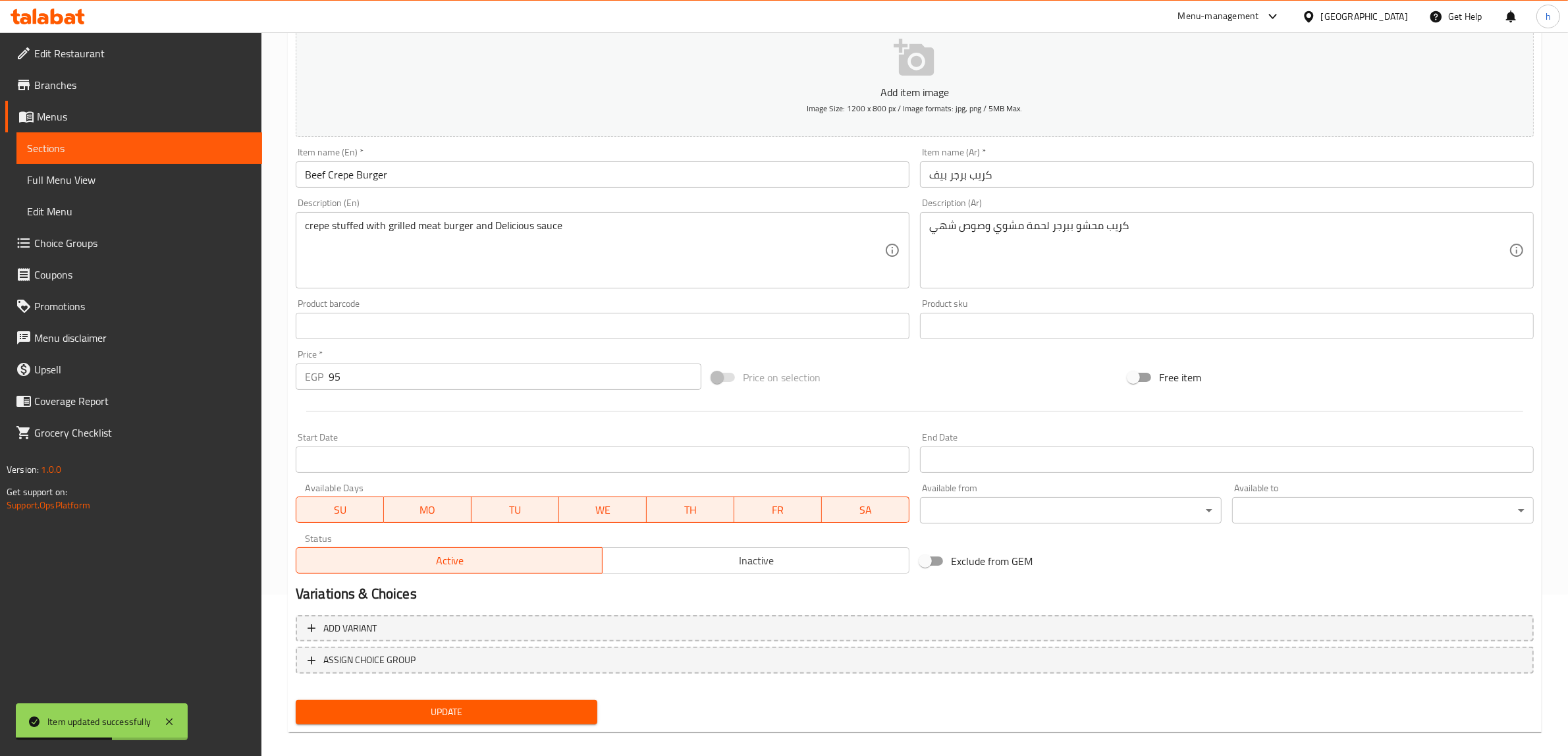
scroll to position [0, 0]
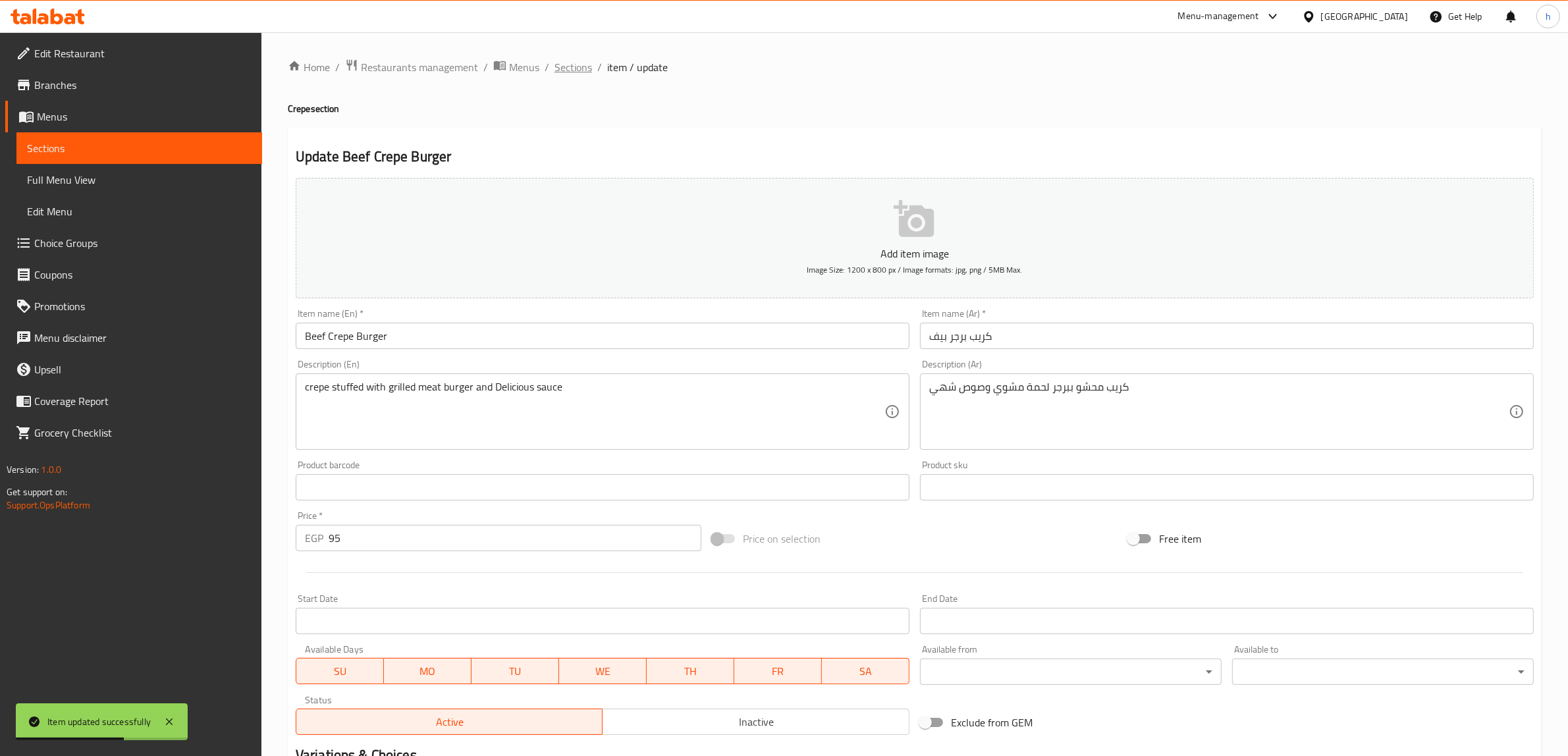
click at [573, 64] on span "Sections" at bounding box center [573, 67] width 37 height 16
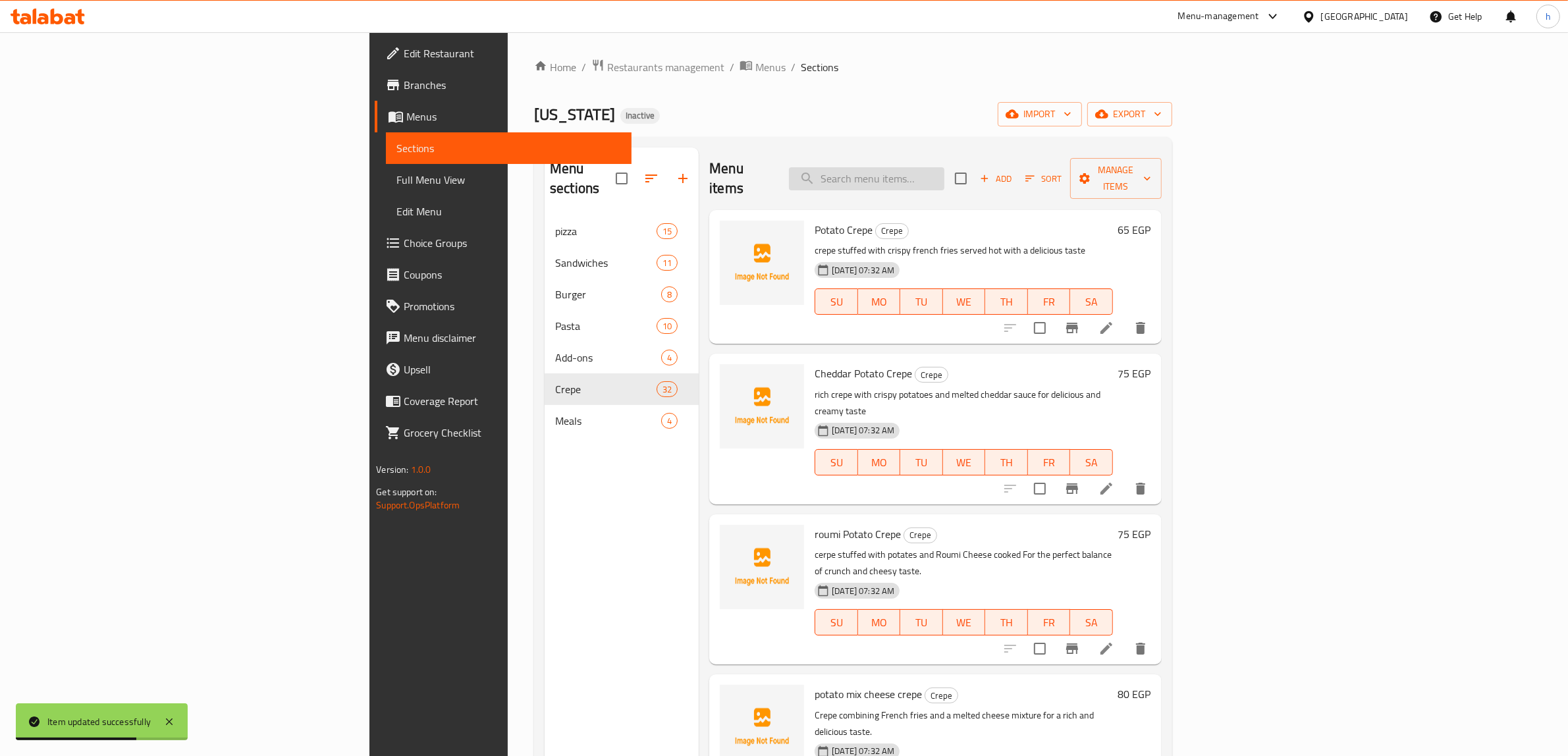
click at [944, 172] on input "search" at bounding box center [866, 179] width 156 height 23
paste input "Crepe Pane + Hot Dog"
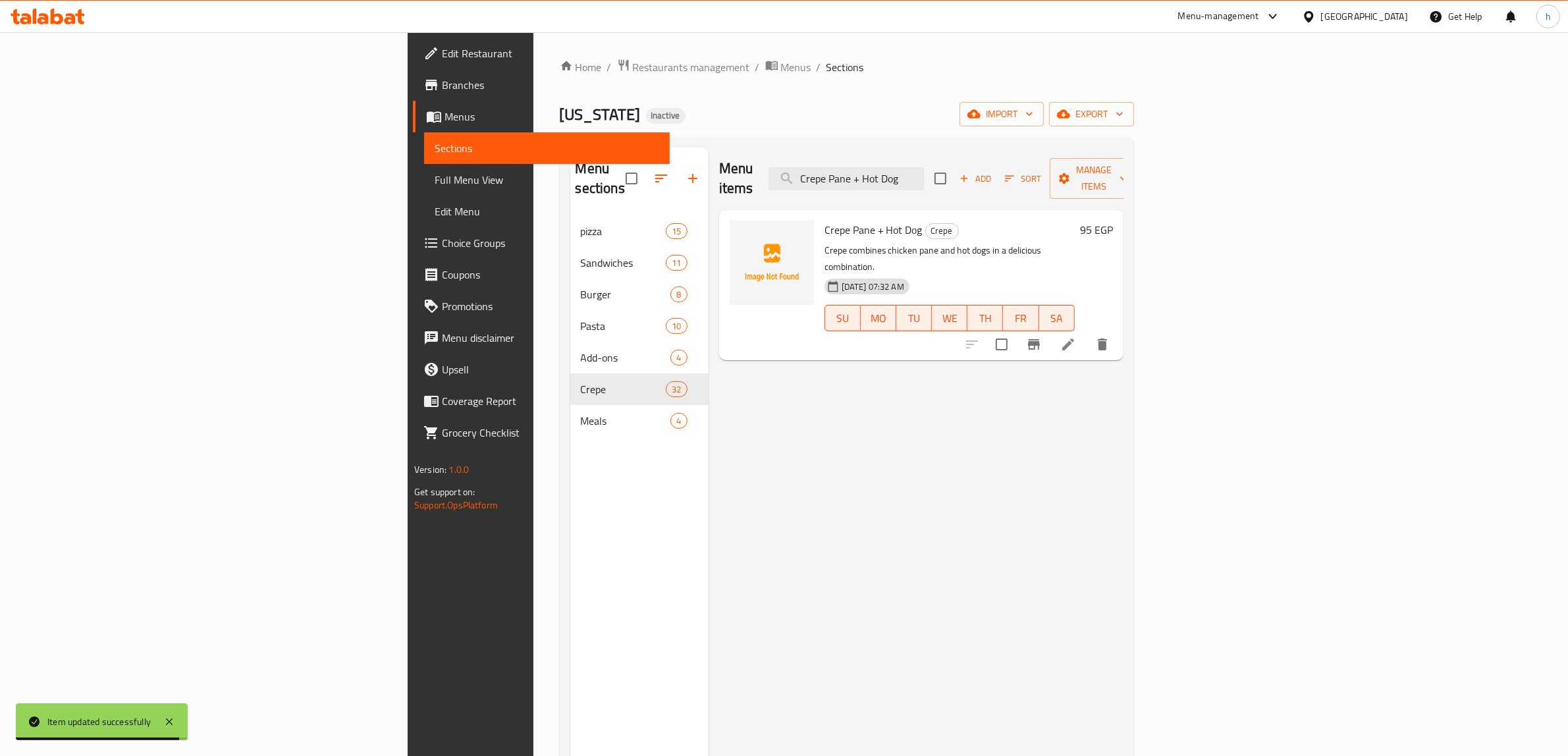
type input "Crepe Pane + Hot Dog"
click at [1076, 337] on icon at bounding box center [1068, 344] width 16 height 16
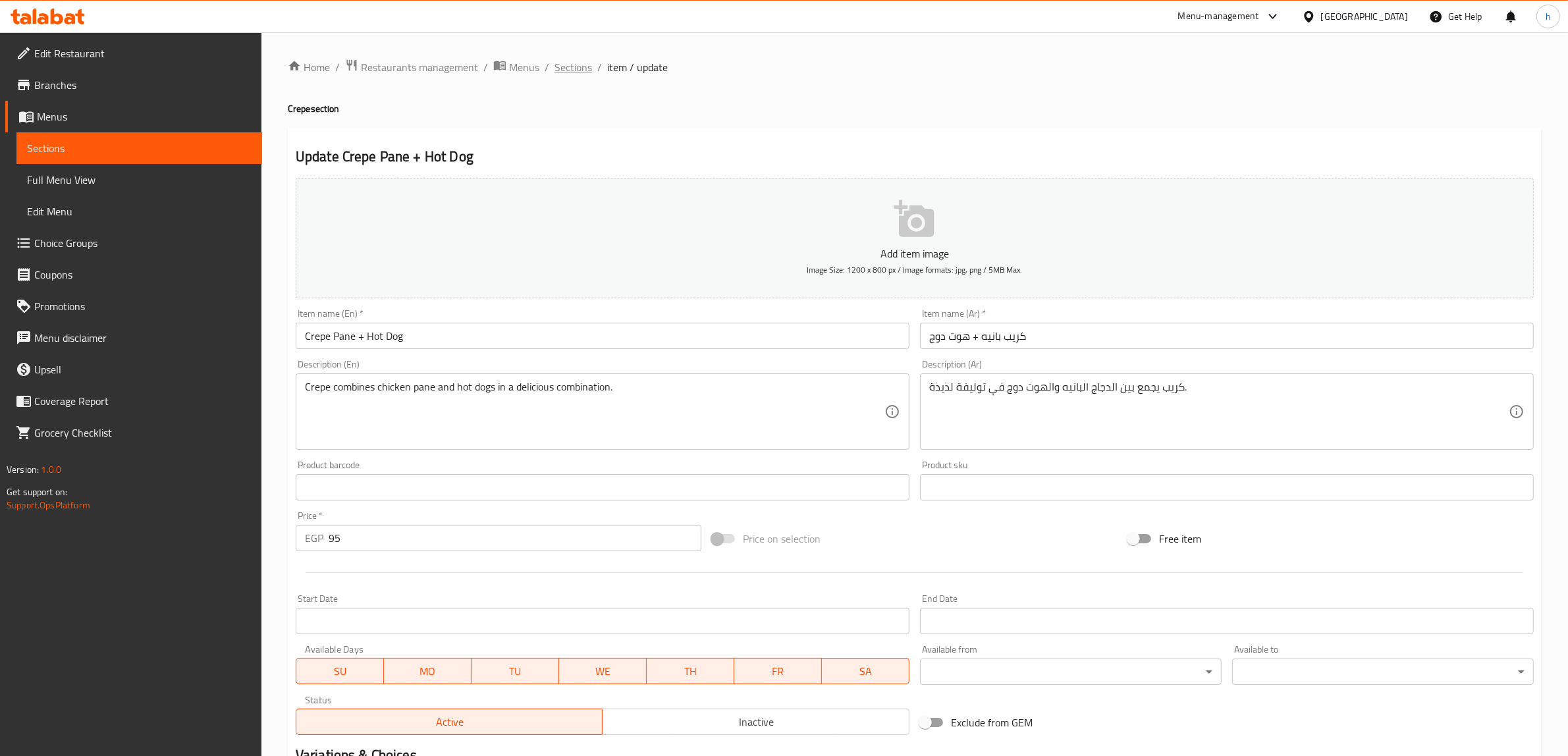
click at [565, 68] on span "Sections" at bounding box center [573, 67] width 37 height 16
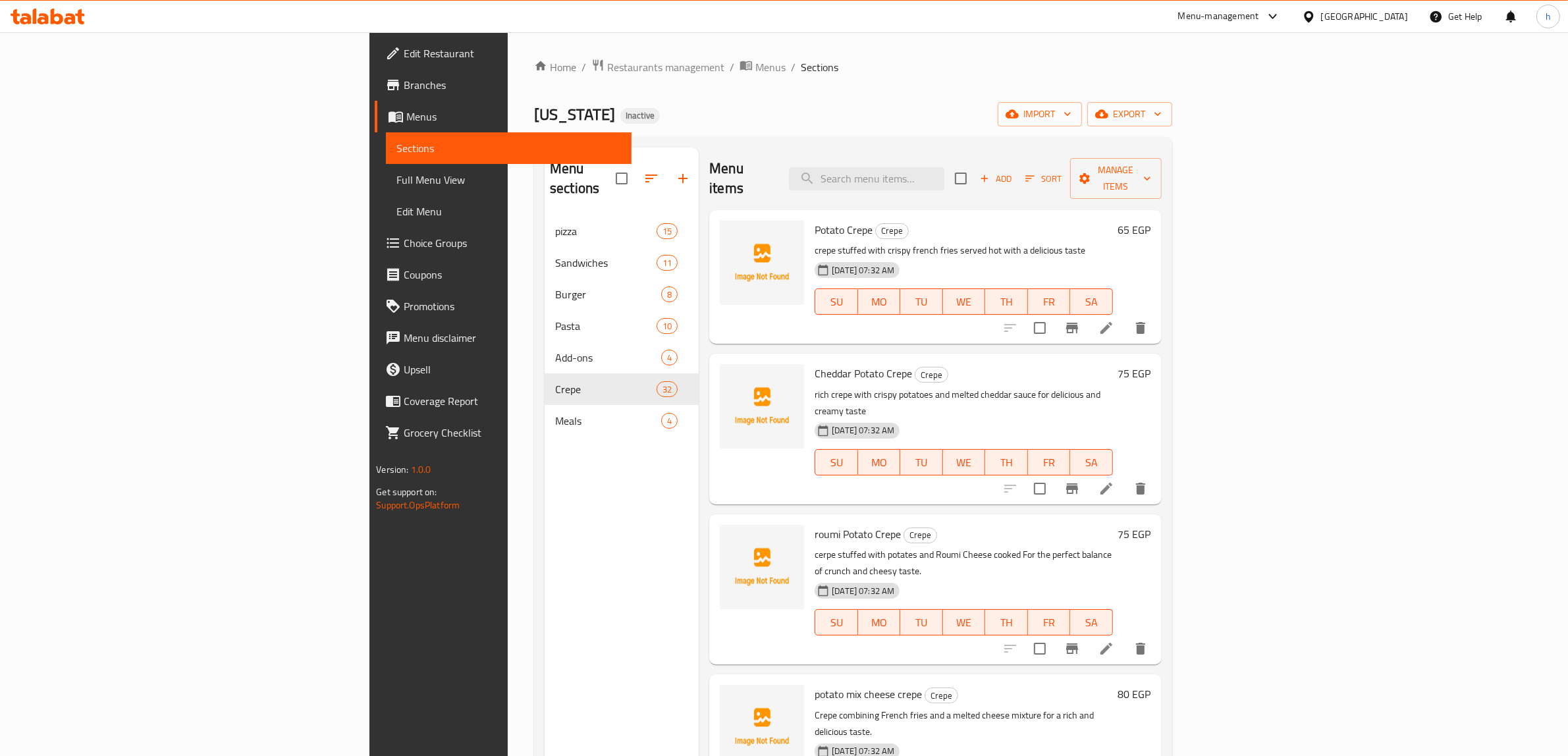
click at [404, 84] on span "Branches" at bounding box center [513, 84] width 218 height 16
click at [404, 239] on span "Choice Groups" at bounding box center [513, 243] width 218 height 16
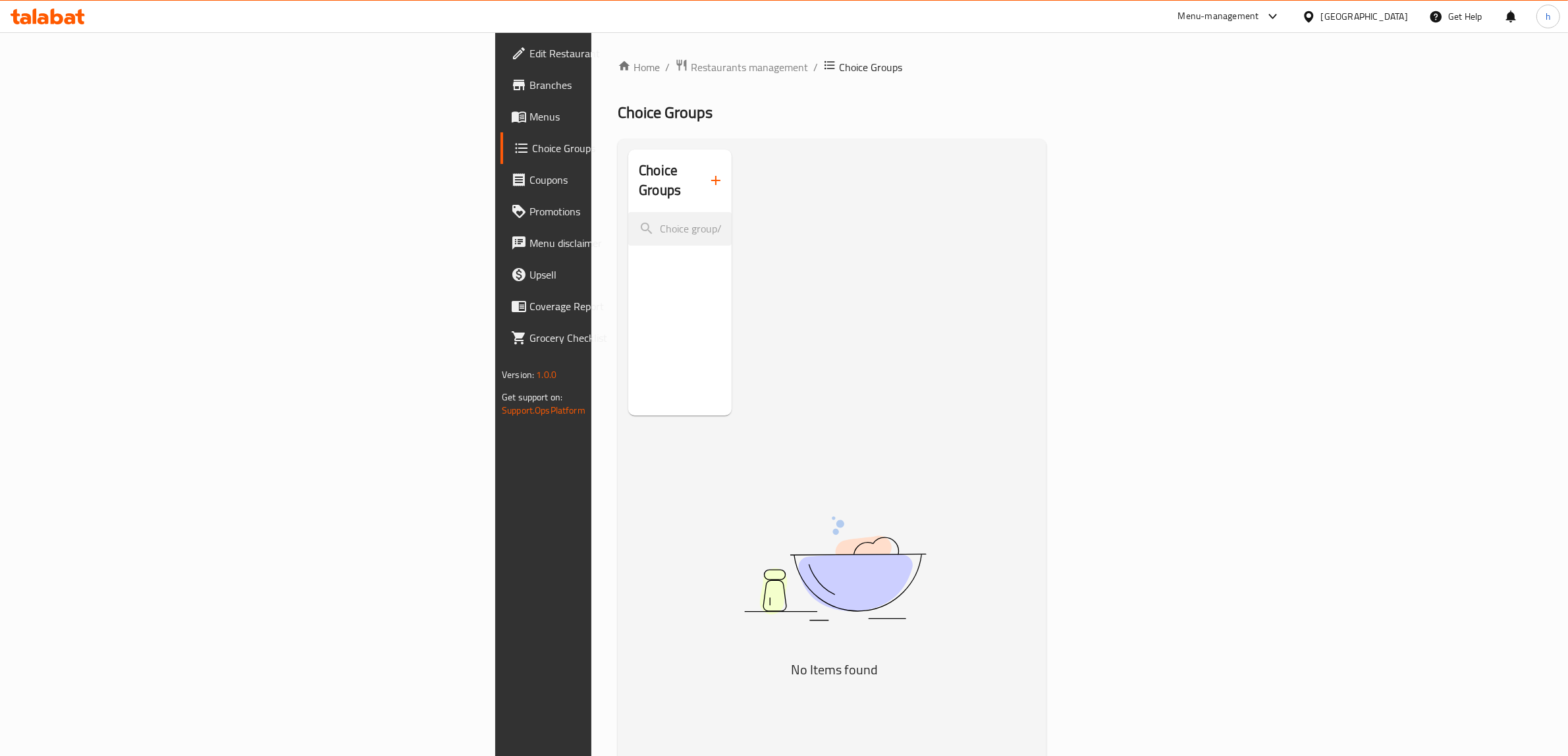
click at [530, 122] on span "Menus" at bounding box center [638, 116] width 218 height 16
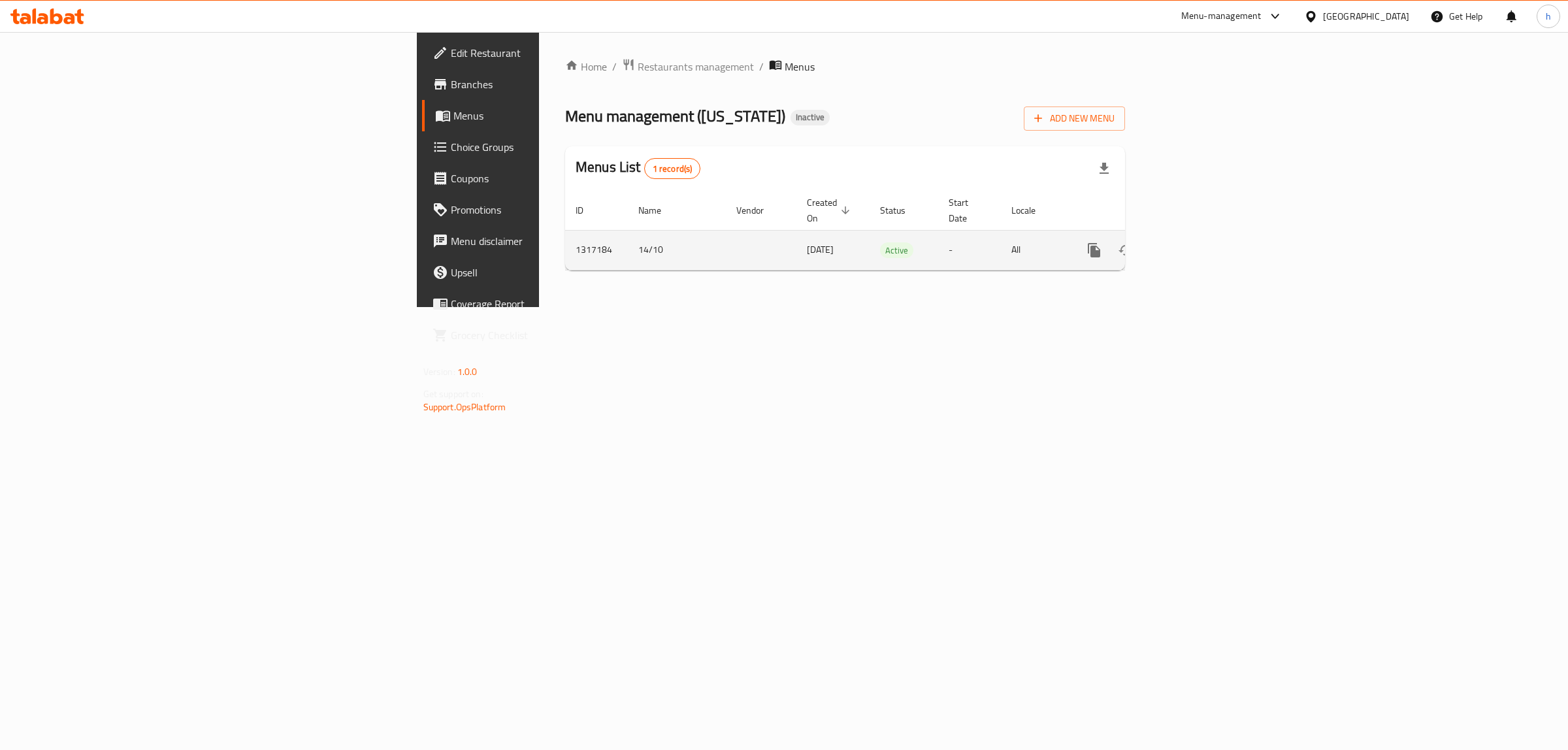
click at [1196, 242] on icon "enhanced table" at bounding box center [1188, 250] width 16 height 16
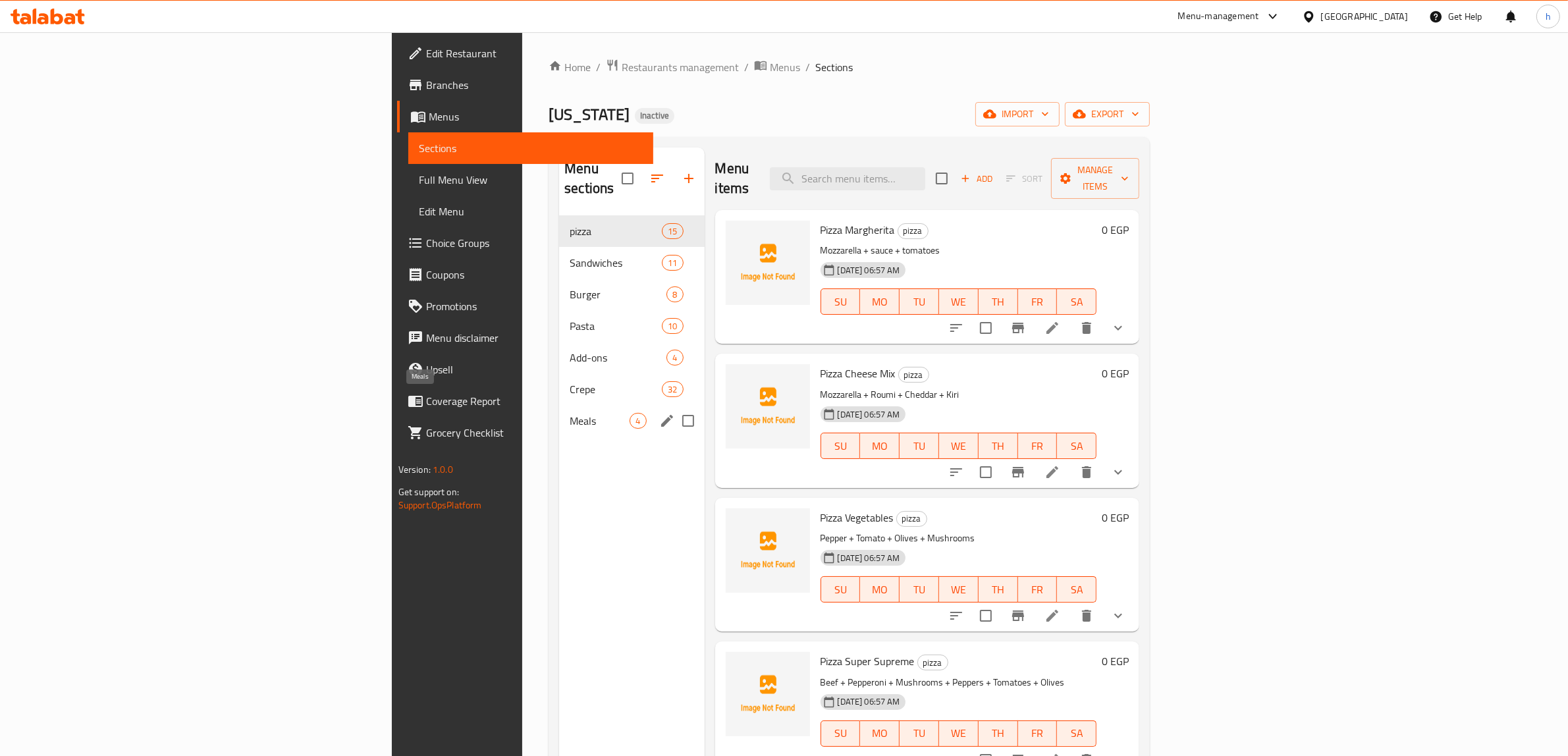
click at [570, 381] on span "Crepe" at bounding box center [616, 389] width 92 height 16
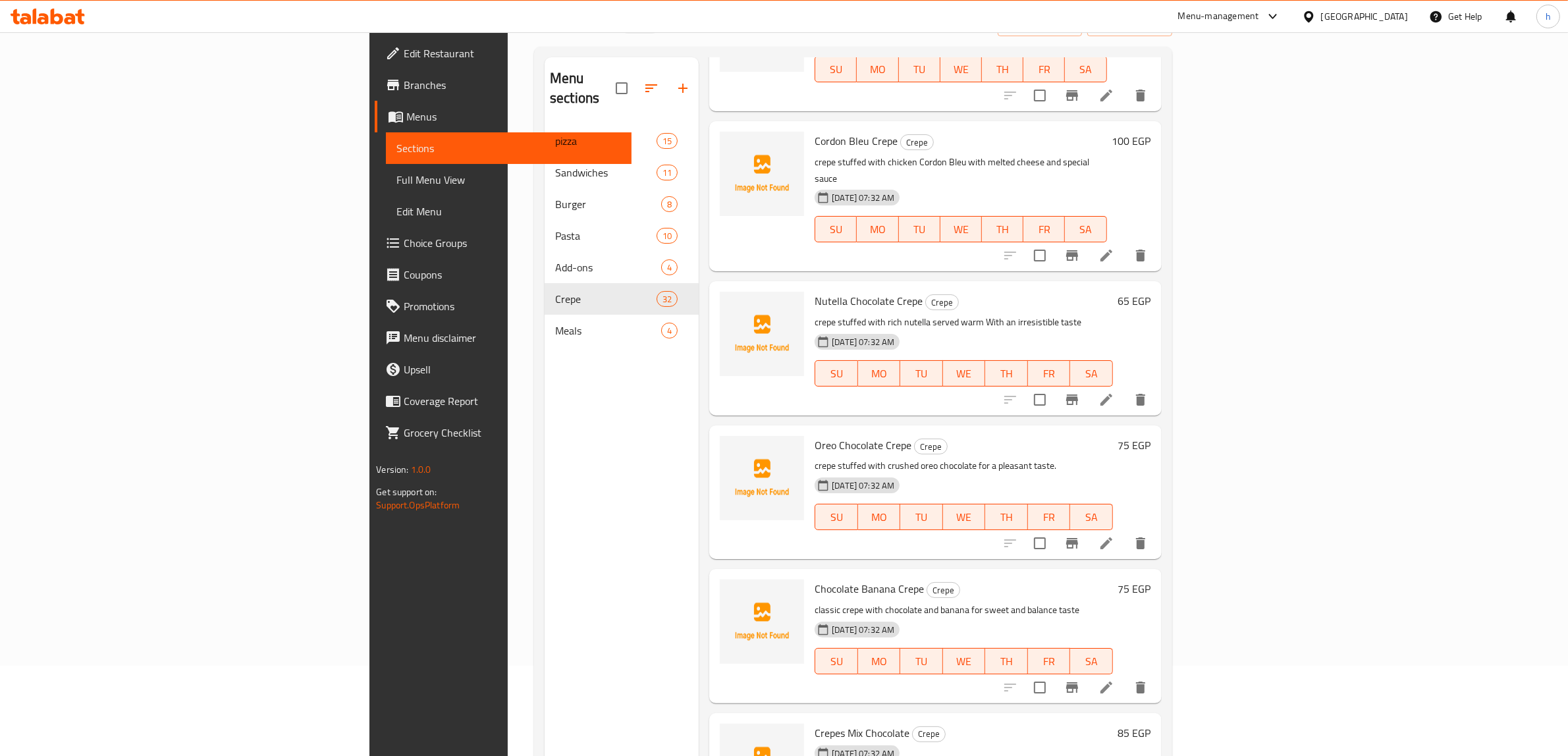
scroll to position [185, 0]
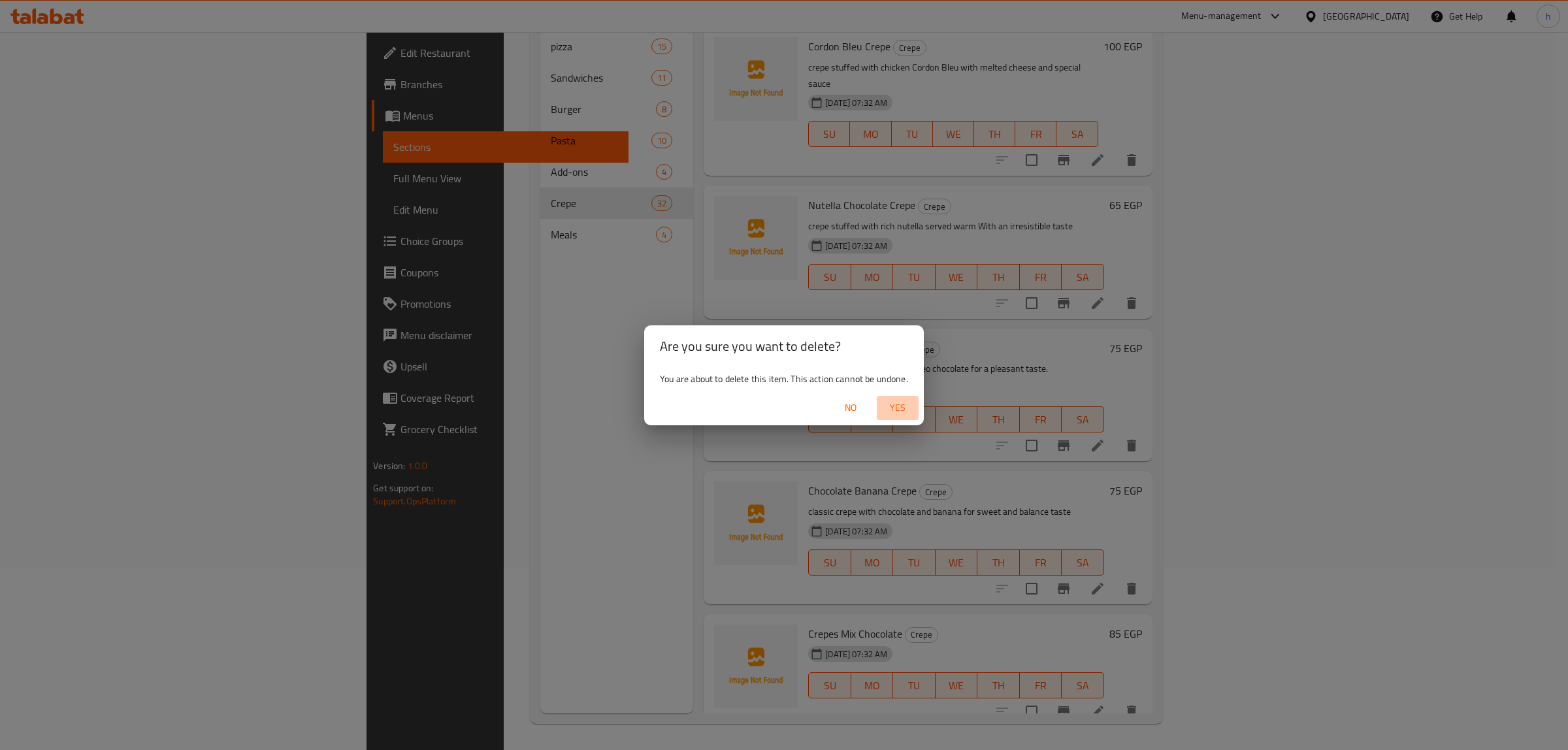
click at [900, 410] on span "Yes" at bounding box center [897, 408] width 31 height 16
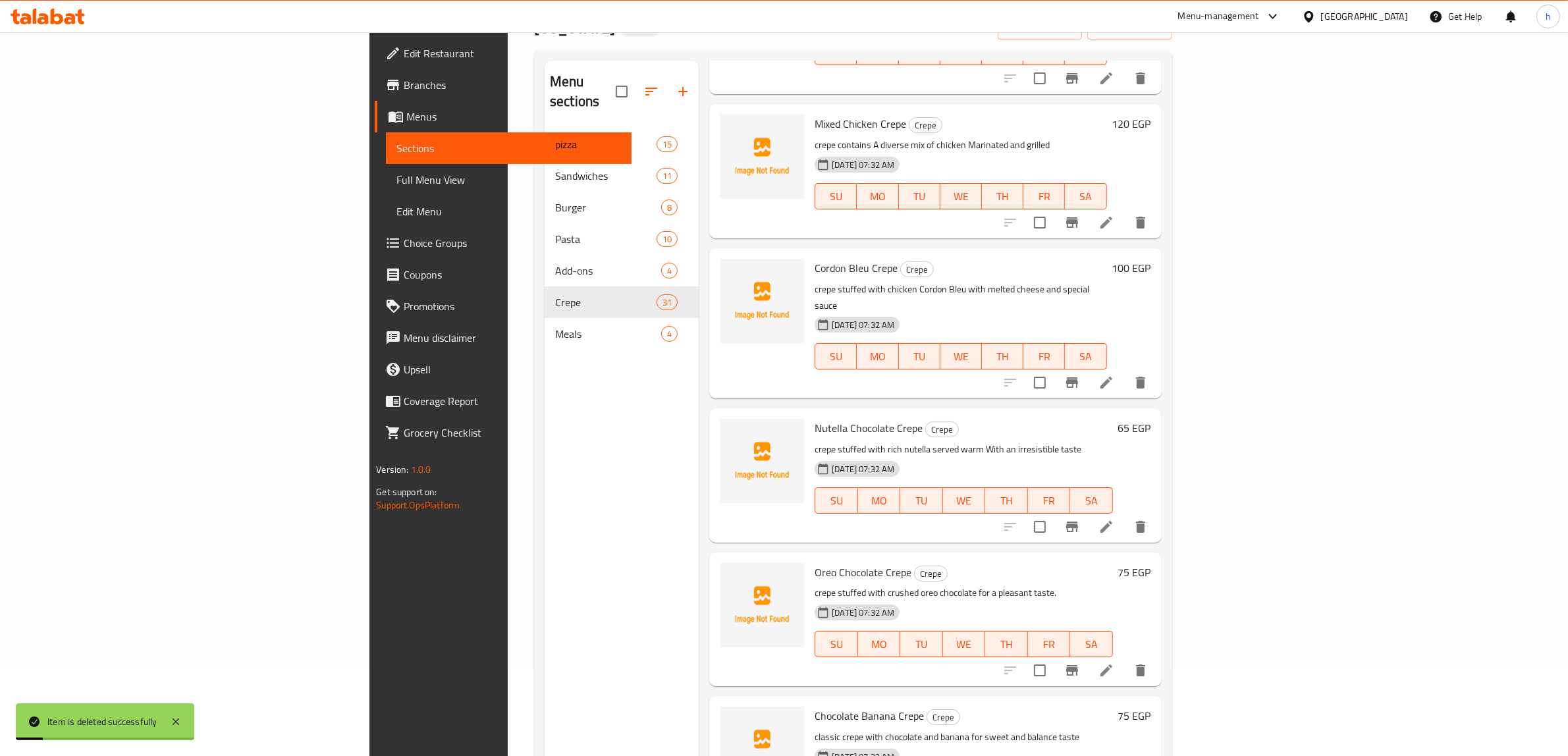
scroll to position [0, 0]
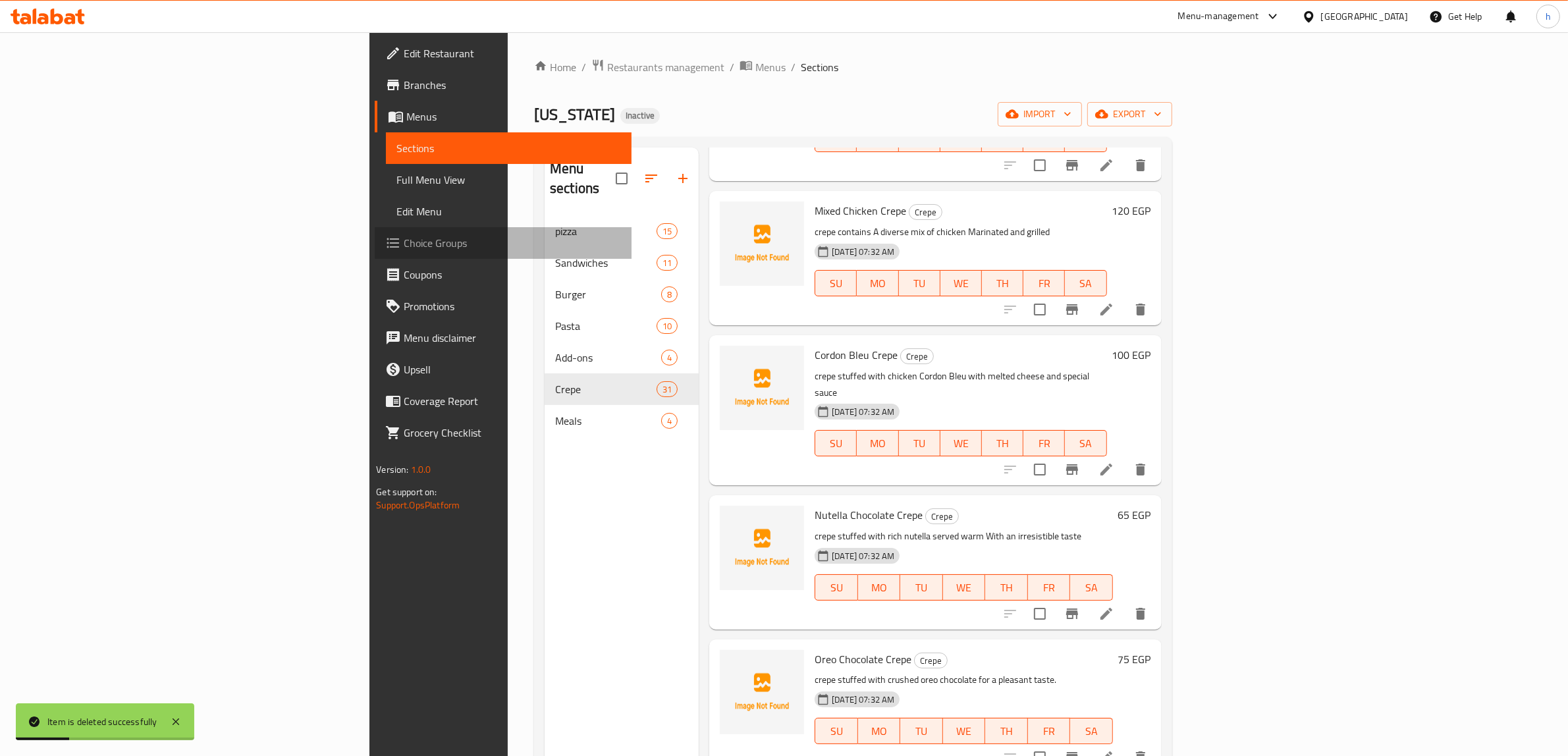
click at [404, 247] on span "Choice Groups" at bounding box center [513, 243] width 218 height 16
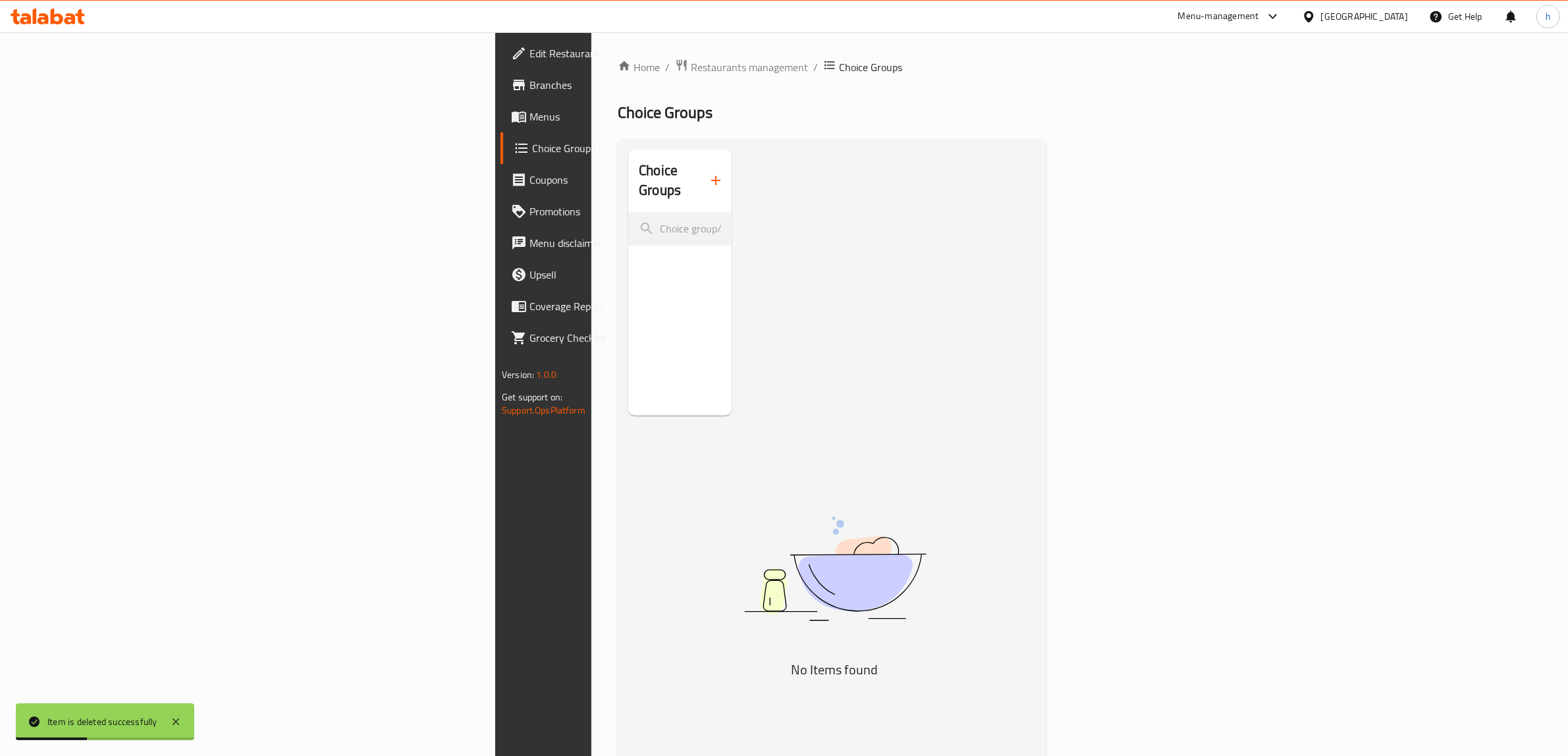
click at [708, 177] on icon "button" at bounding box center [715, 180] width 16 height 16
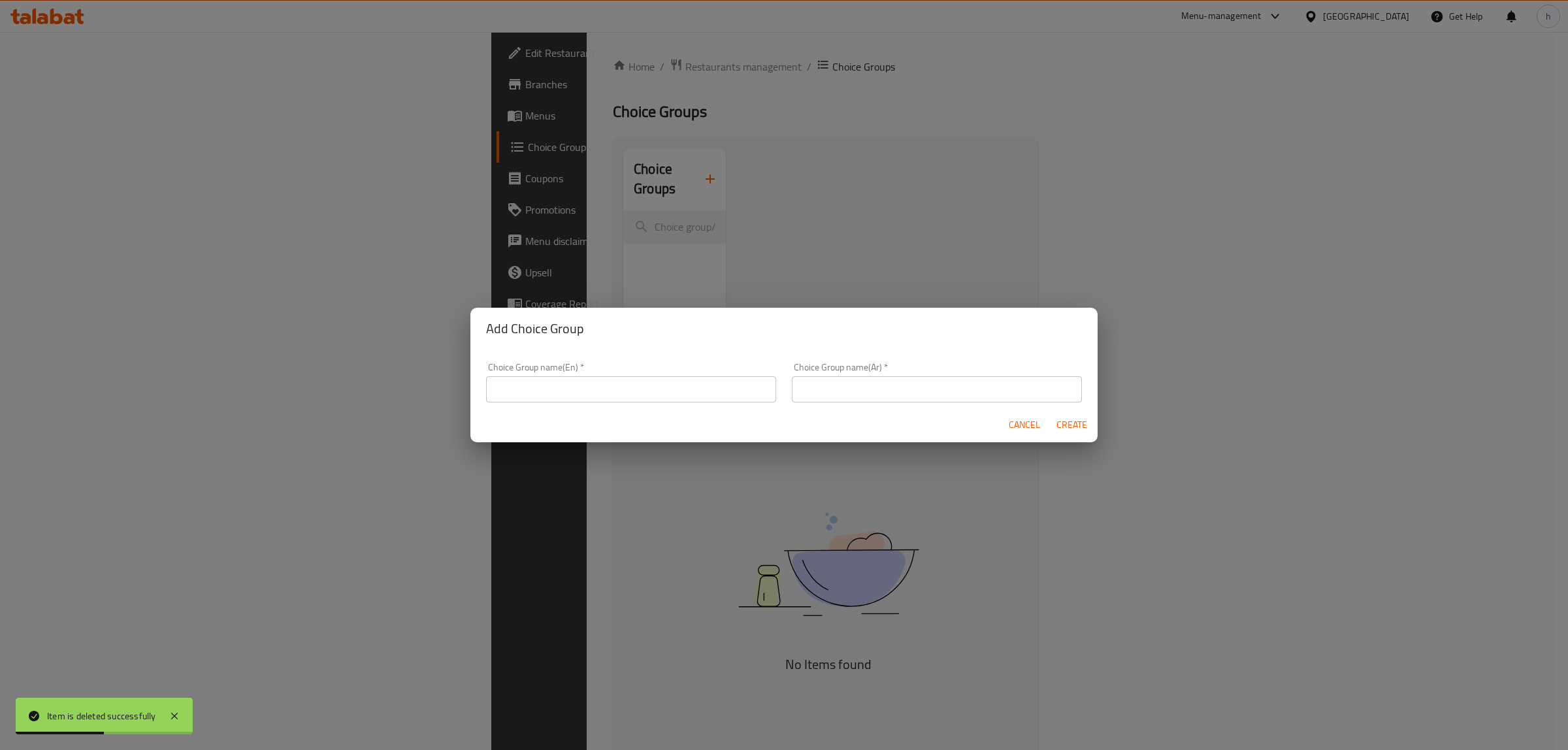
click at [600, 386] on input "text" at bounding box center [631, 389] width 290 height 26
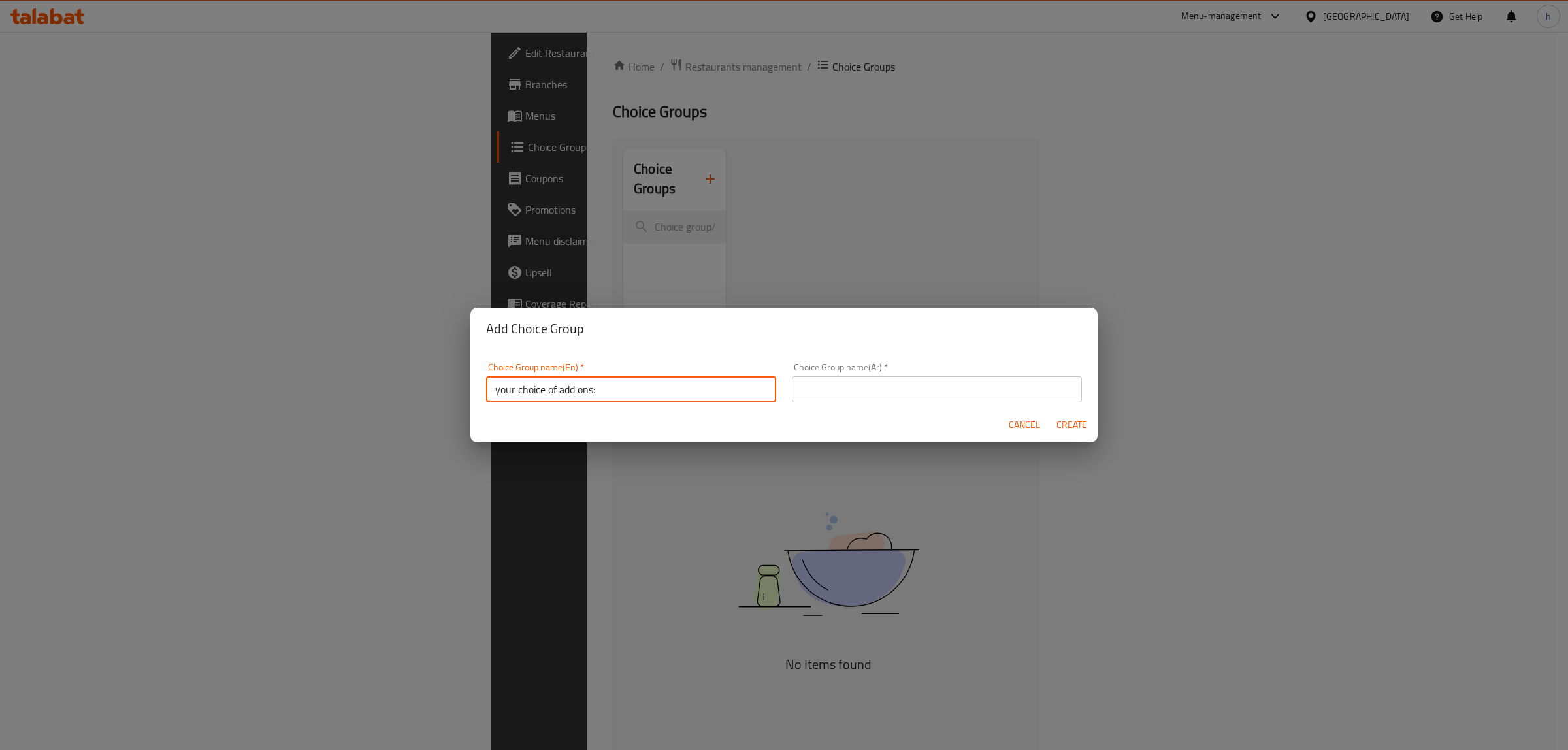
type input "your choice of add ons:"
click at [853, 393] on input "text" at bounding box center [937, 389] width 290 height 26
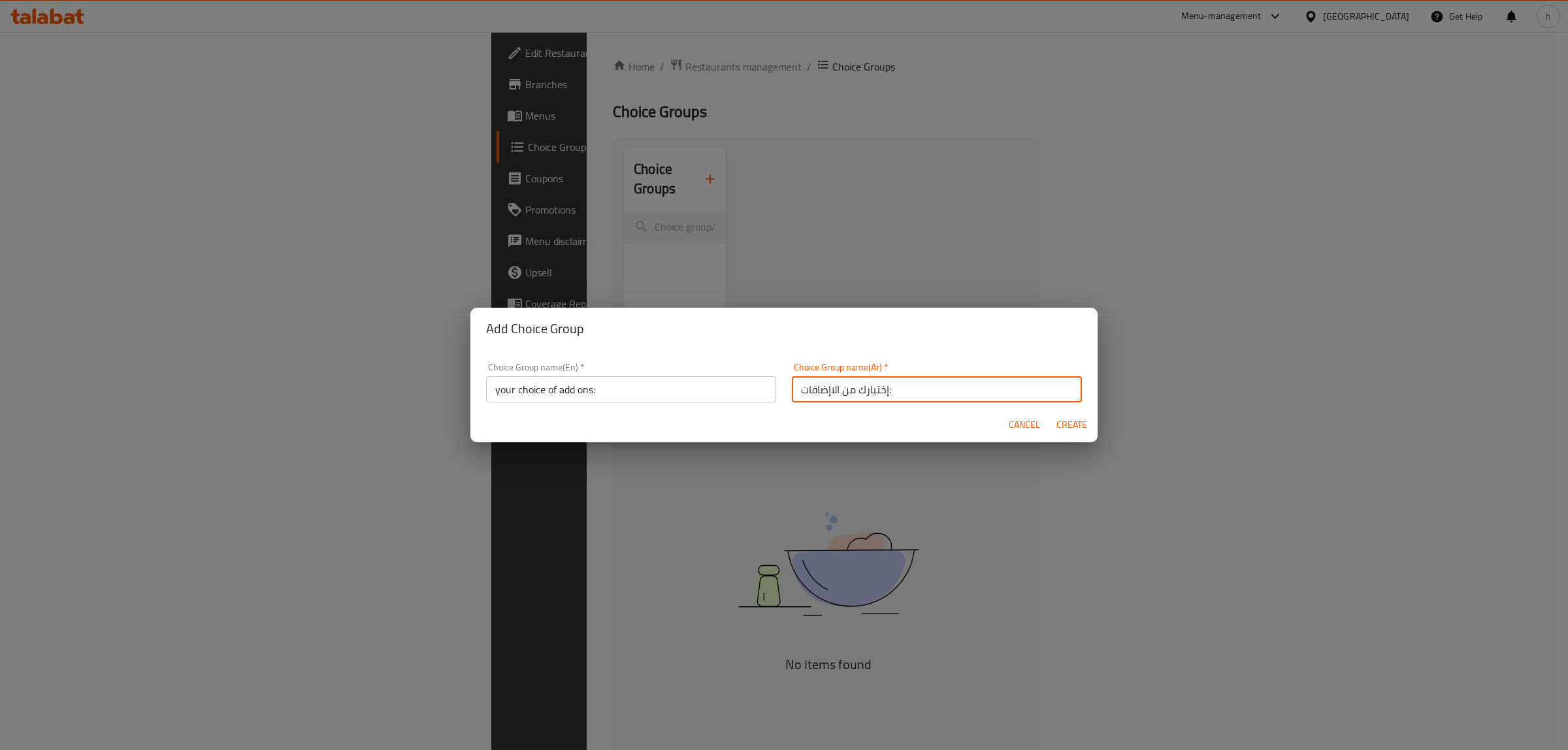
type input "إختيارك من الاإضافات:"
click at [1080, 424] on span "Create" at bounding box center [1071, 425] width 31 height 16
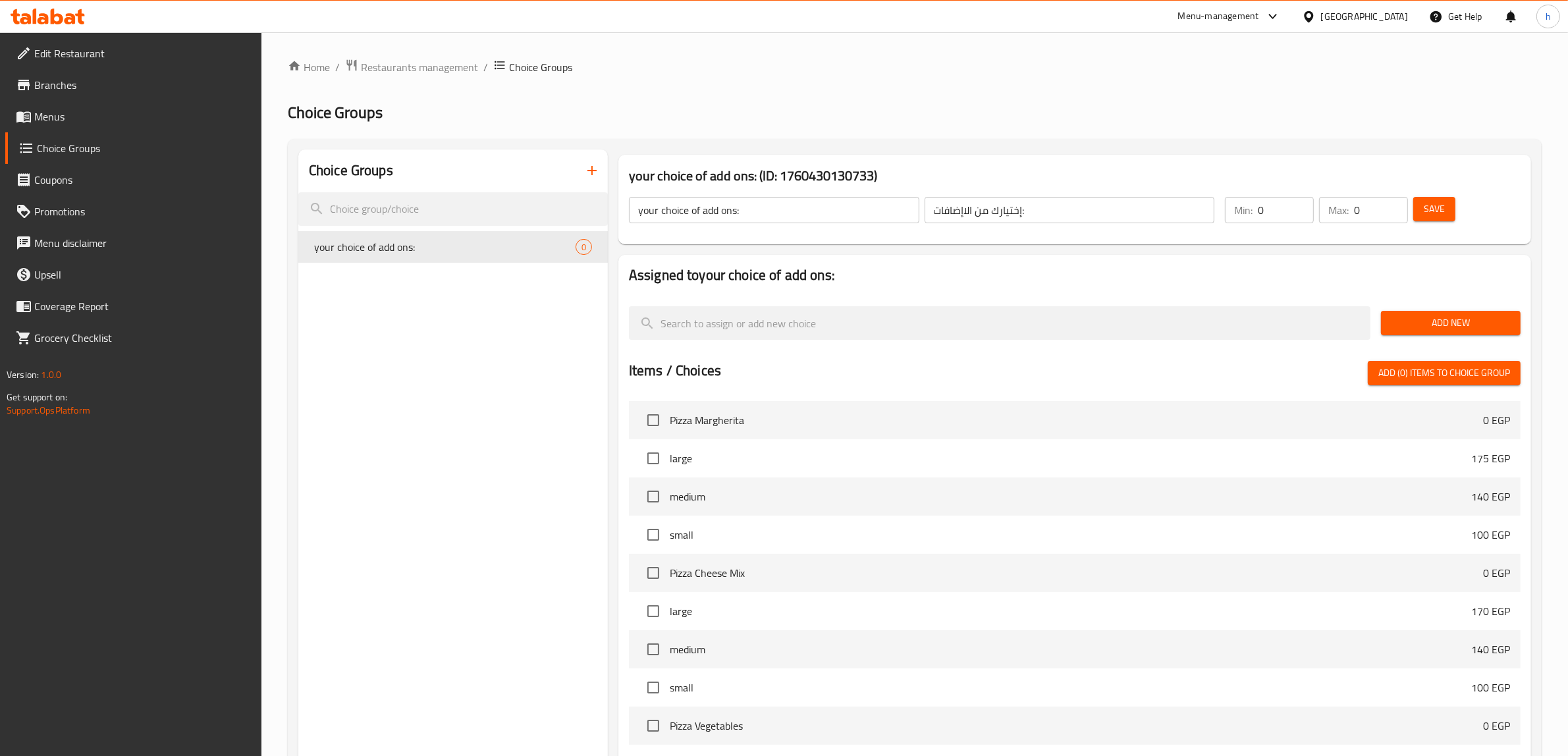
click at [1282, 216] on input "0" at bounding box center [1286, 210] width 56 height 27
type input "1"
click at [1303, 209] on input "1" at bounding box center [1286, 210] width 56 height 27
click at [1365, 208] on input "0" at bounding box center [1380, 210] width 54 height 27
type input "1"
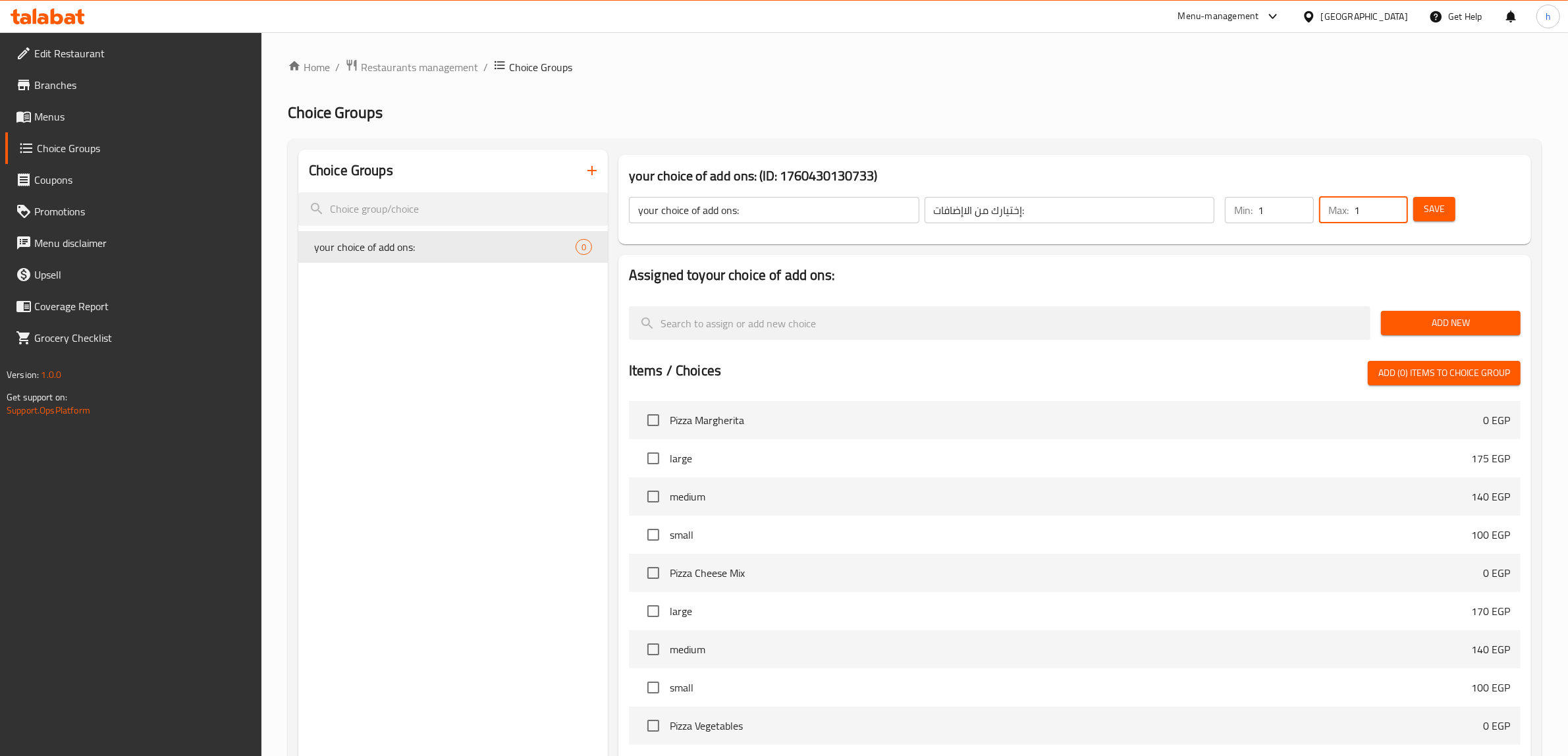
click at [1391, 205] on input "1" at bounding box center [1380, 210] width 54 height 27
click at [1289, 209] on input "1" at bounding box center [1286, 210] width 56 height 27
type input "0"
click at [1374, 211] on input "1" at bounding box center [1380, 210] width 54 height 27
click at [1374, 211] on input "number" at bounding box center [1380, 210] width 54 height 27
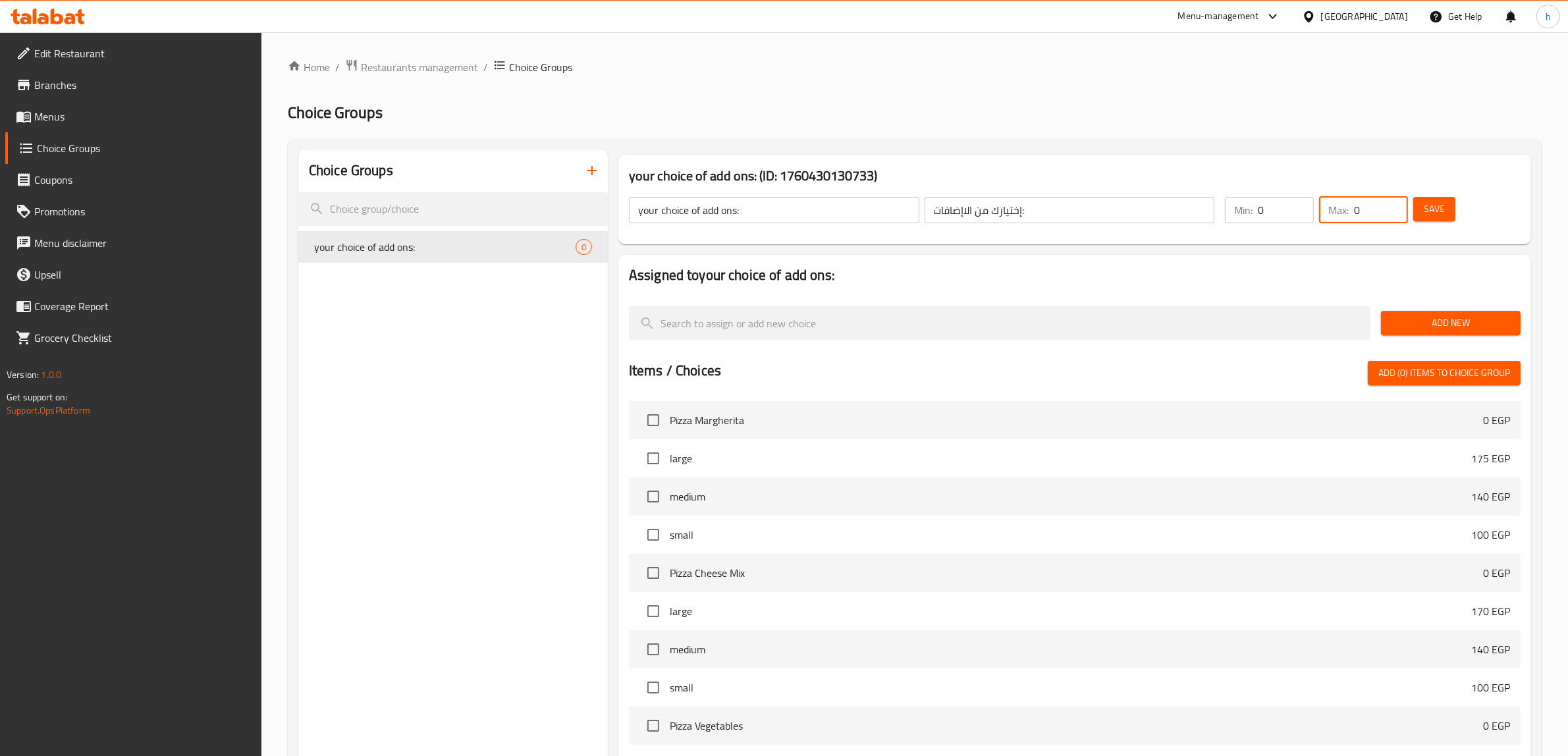
type input "0"
click at [1410, 322] on span "Add New" at bounding box center [1450, 323] width 118 height 16
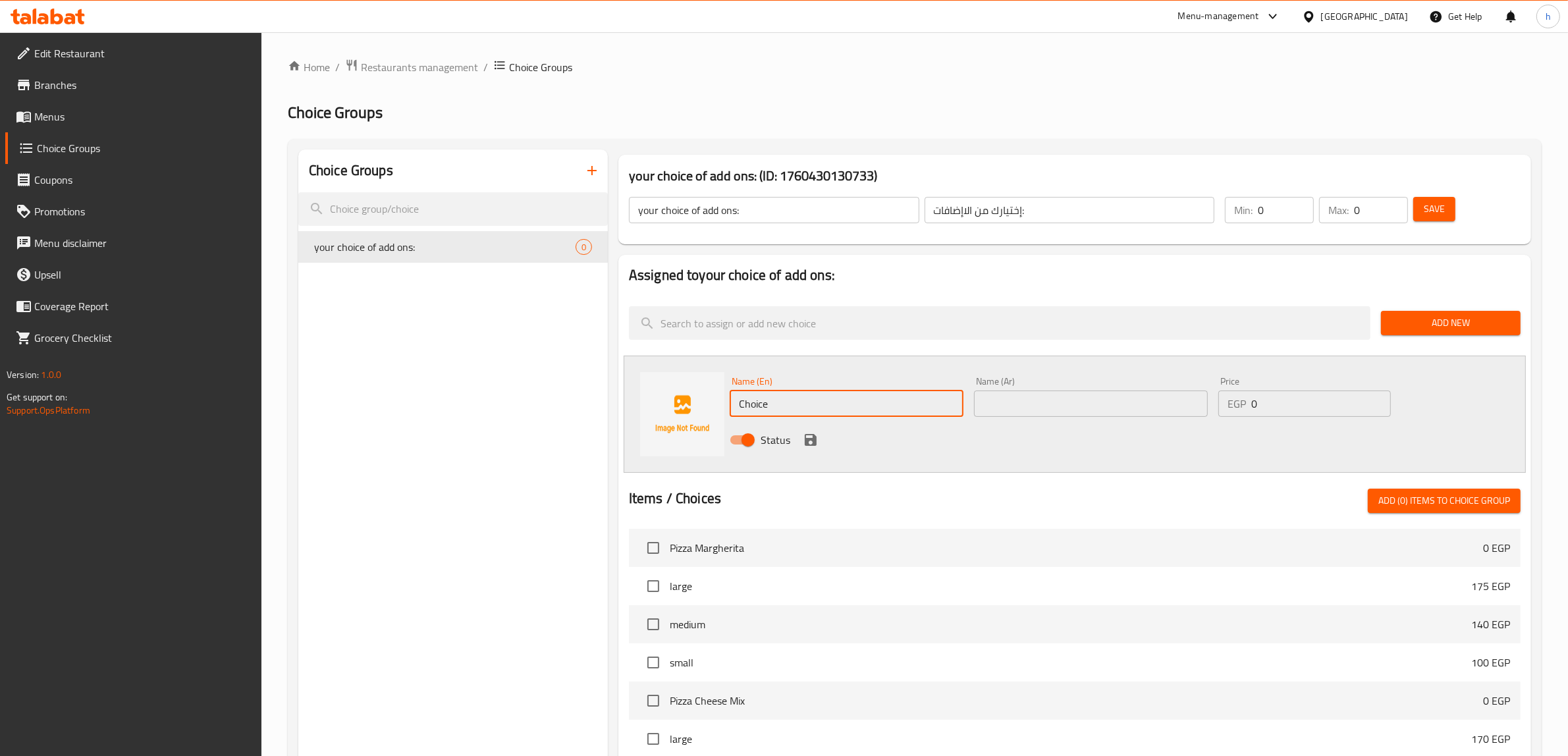
click at [817, 406] on input "Choice" at bounding box center [847, 403] width 234 height 27
type input "ك"
type input "ش"
type input "إ"
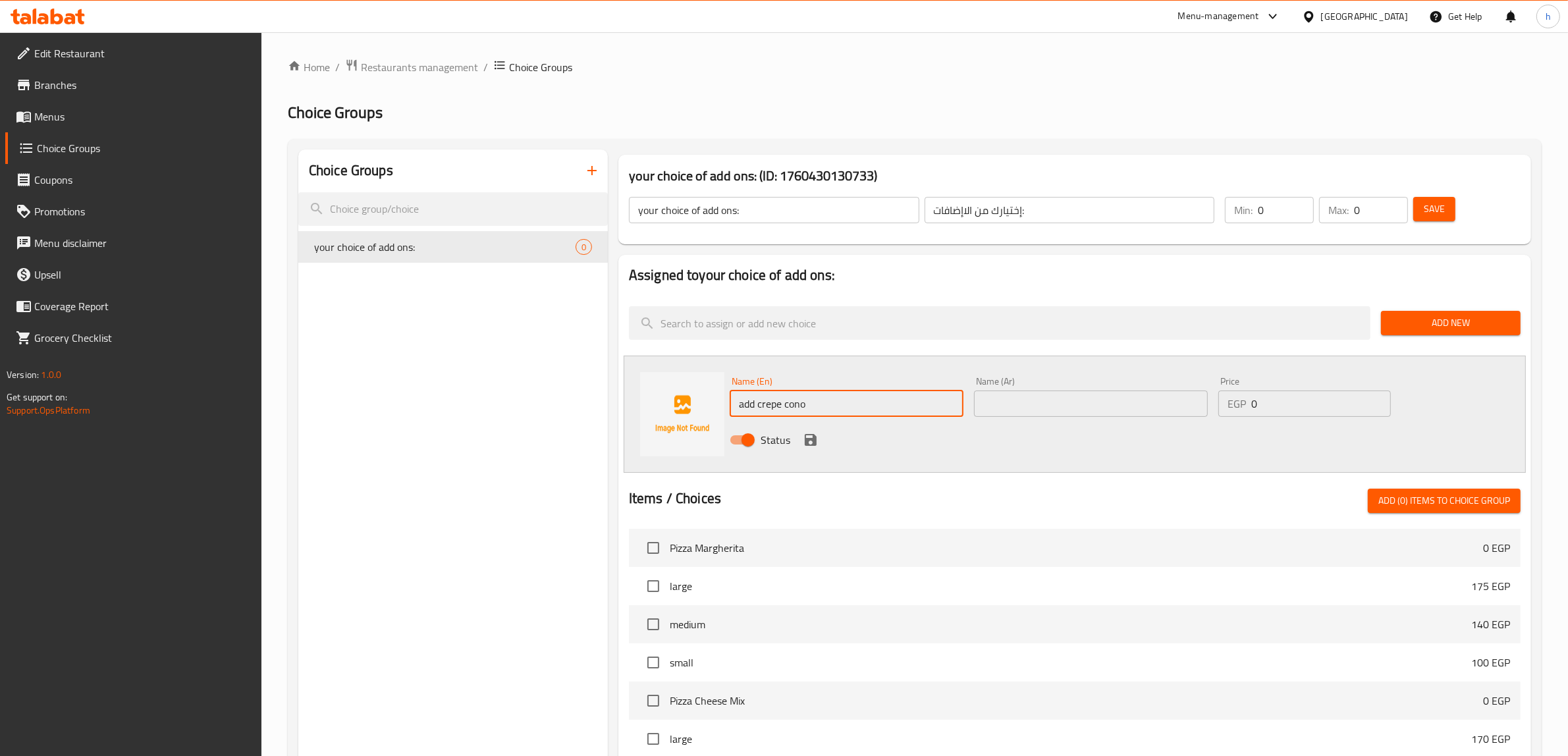
type input "add crepe cono"
click at [1051, 407] on input "text" at bounding box center [1091, 403] width 234 height 27
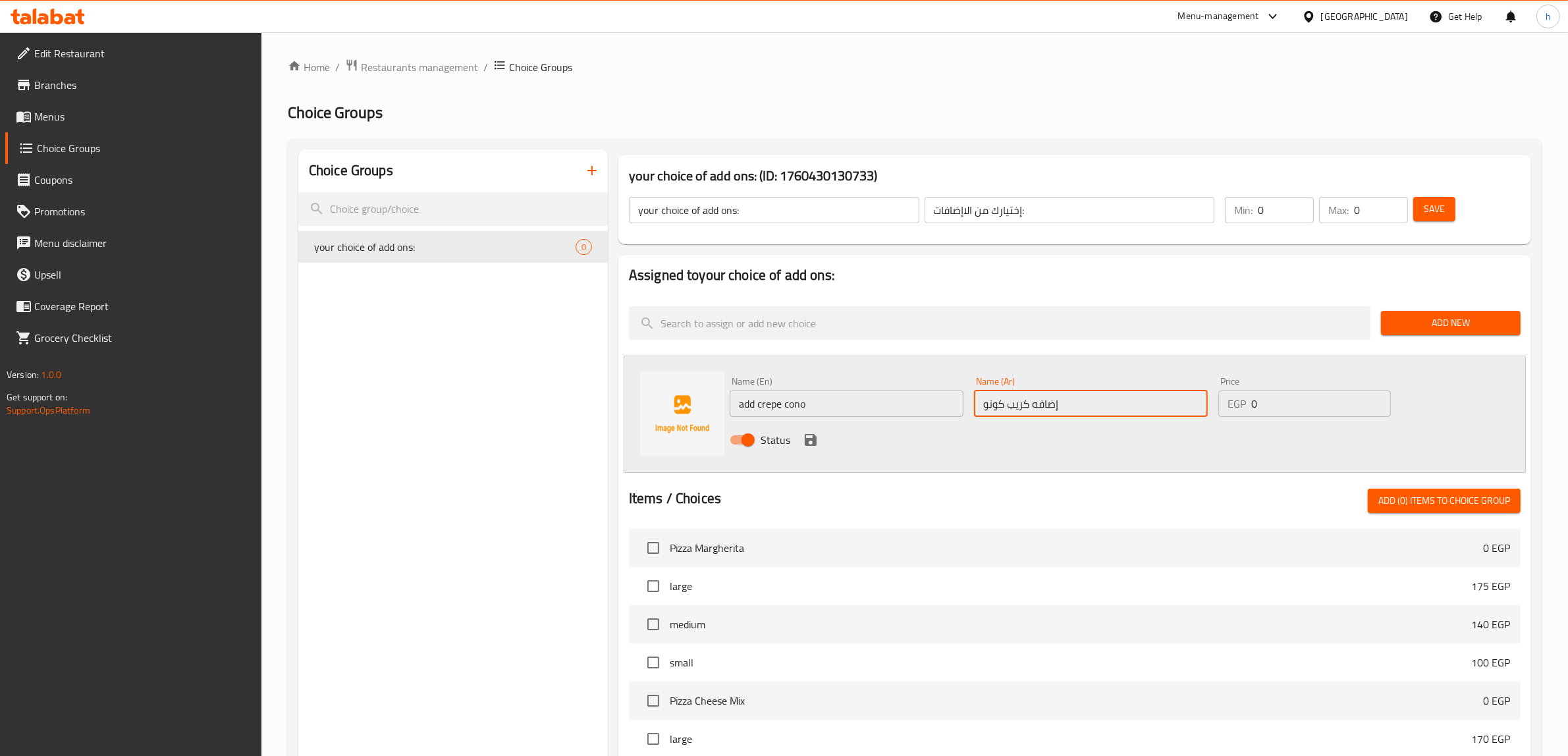
type input "إضافه كريب كونو"
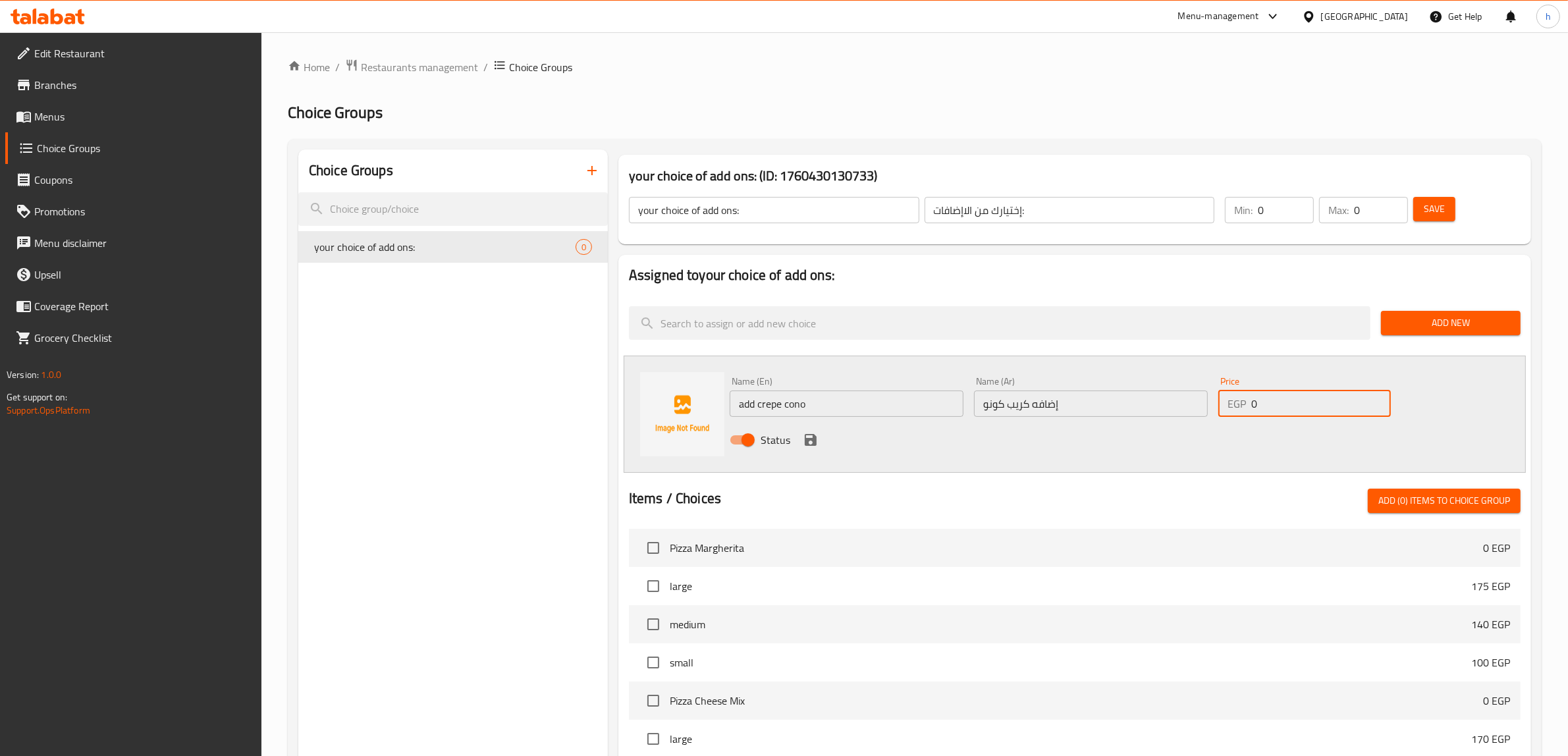
drag, startPoint x: 1307, startPoint y: 411, endPoint x: 1248, endPoint y: 410, distance: 59.0
click at [1248, 410] on div "EGP 0 Price" at bounding box center [1304, 403] width 173 height 27
type input "35"
click at [802, 433] on icon "save" at bounding box center [810, 439] width 16 height 16
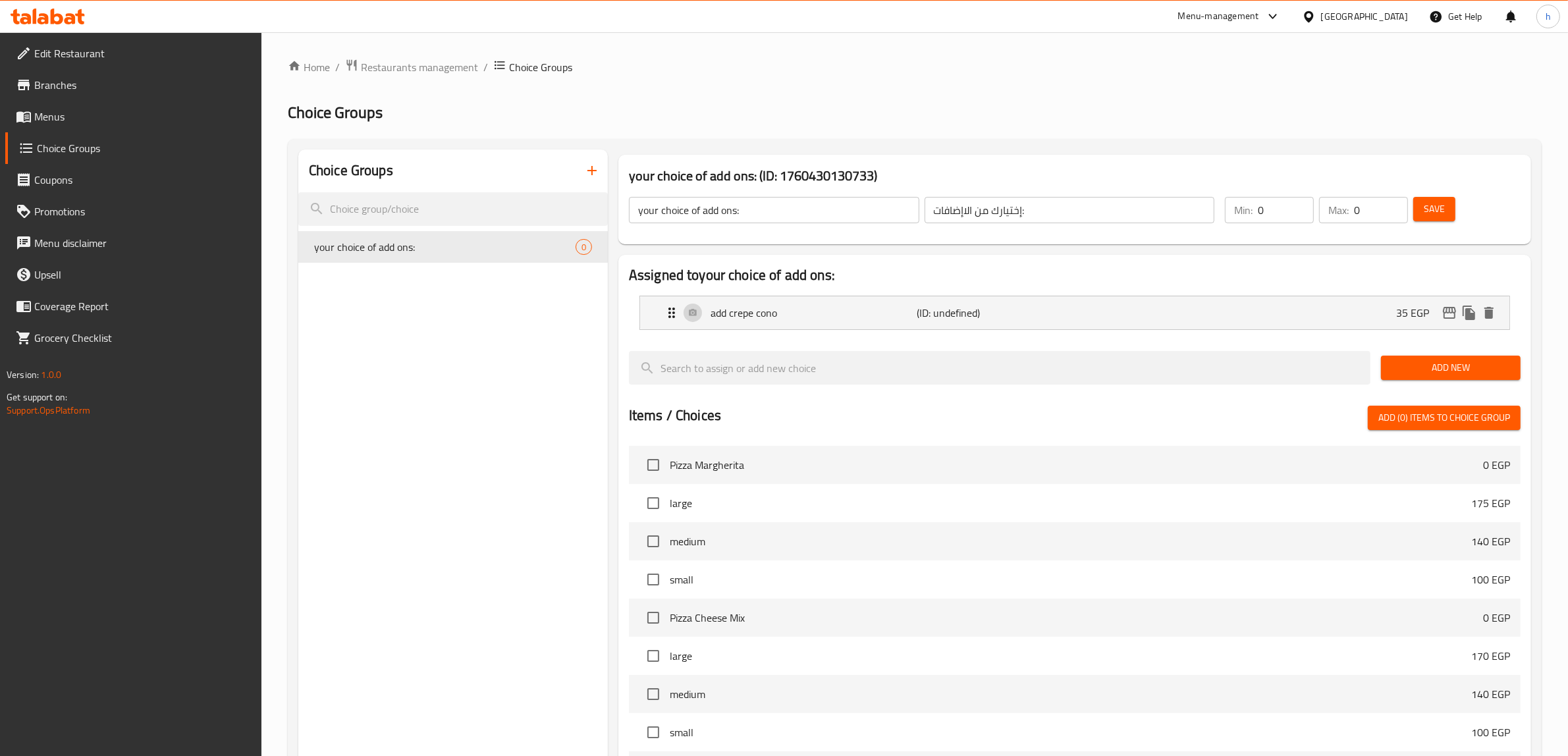
click at [1449, 211] on button "Save" at bounding box center [1434, 209] width 42 height 24
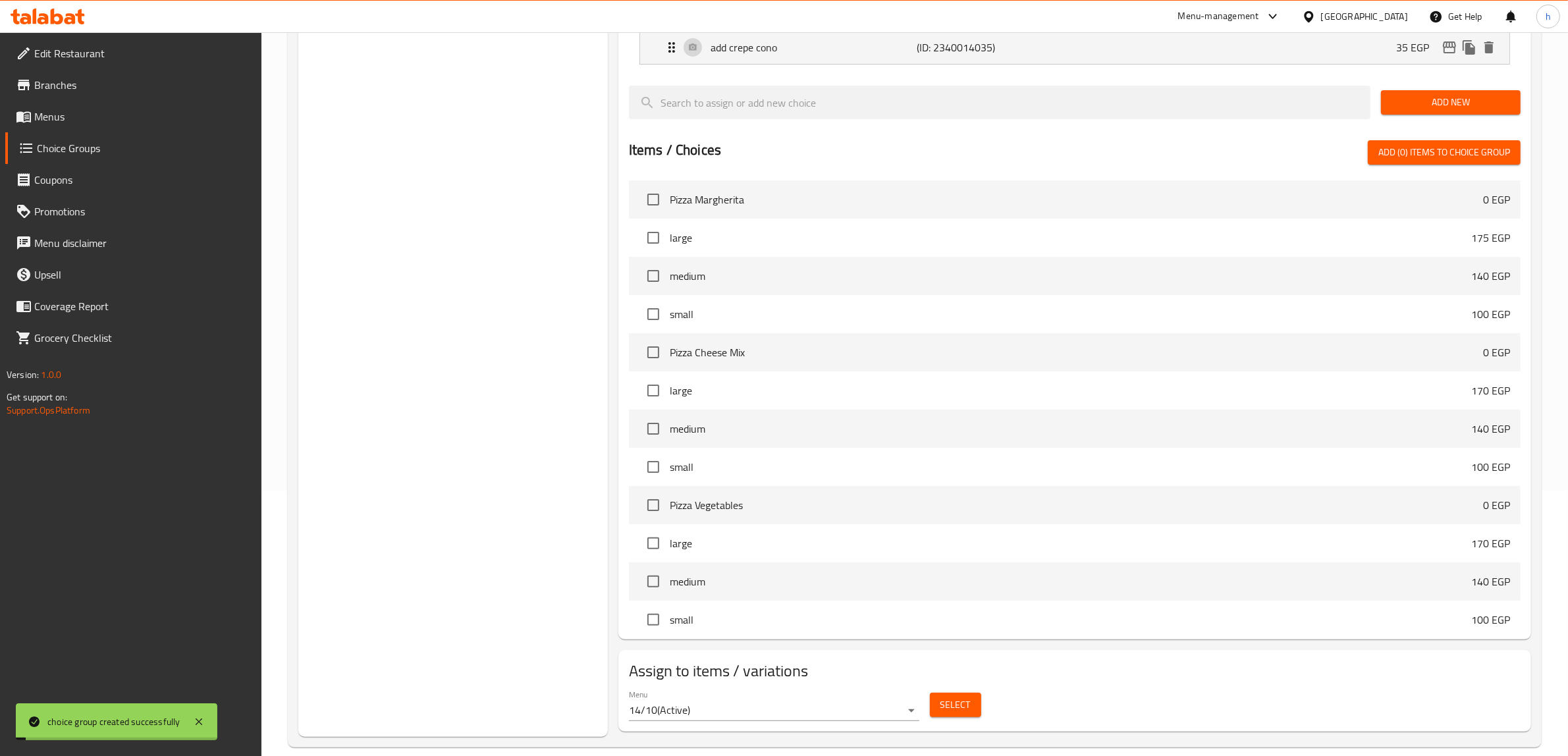
scroll to position [283, 0]
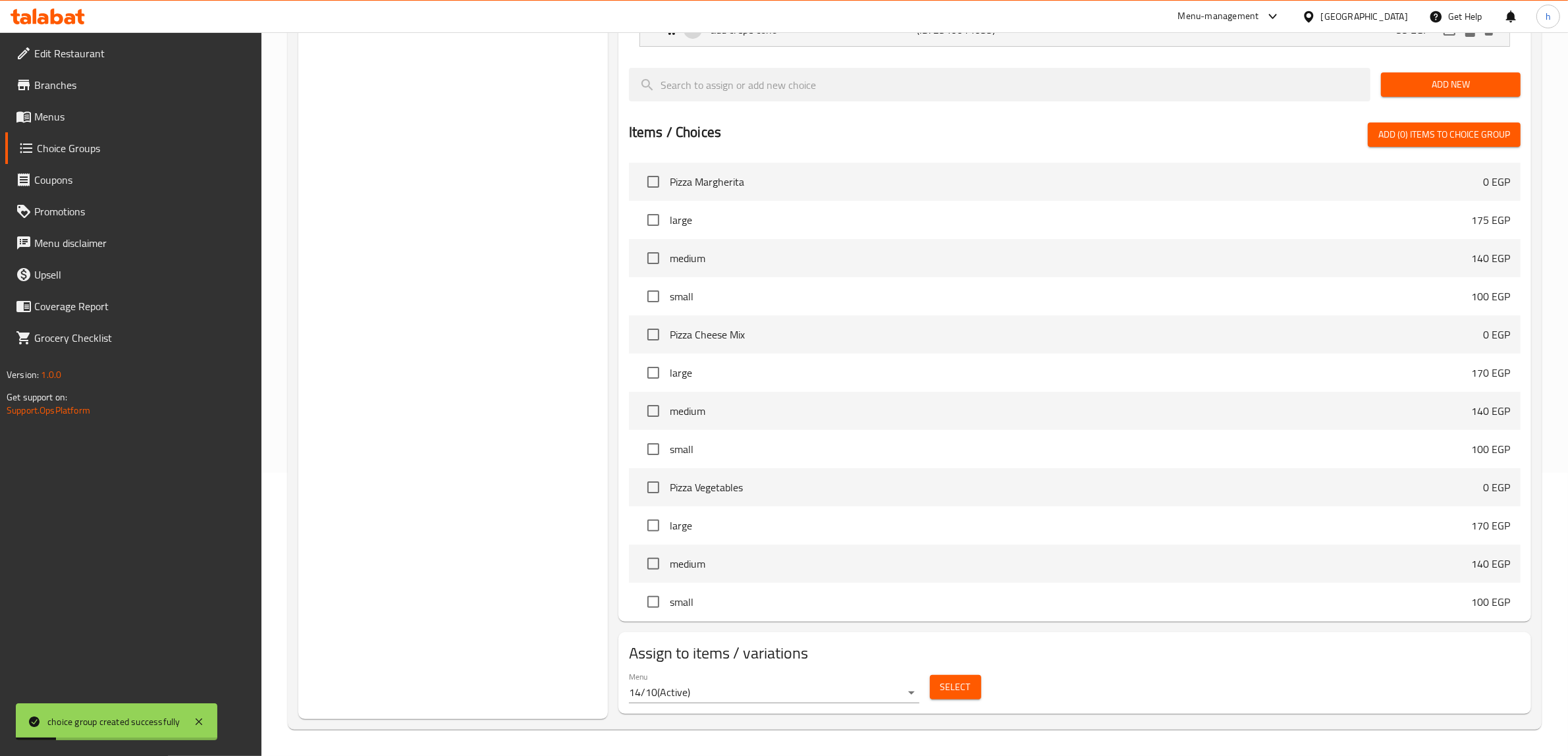
click at [939, 674] on div "Select" at bounding box center [955, 687] width 62 height 35
click at [955, 686] on span "Select" at bounding box center [955, 687] width 31 height 16
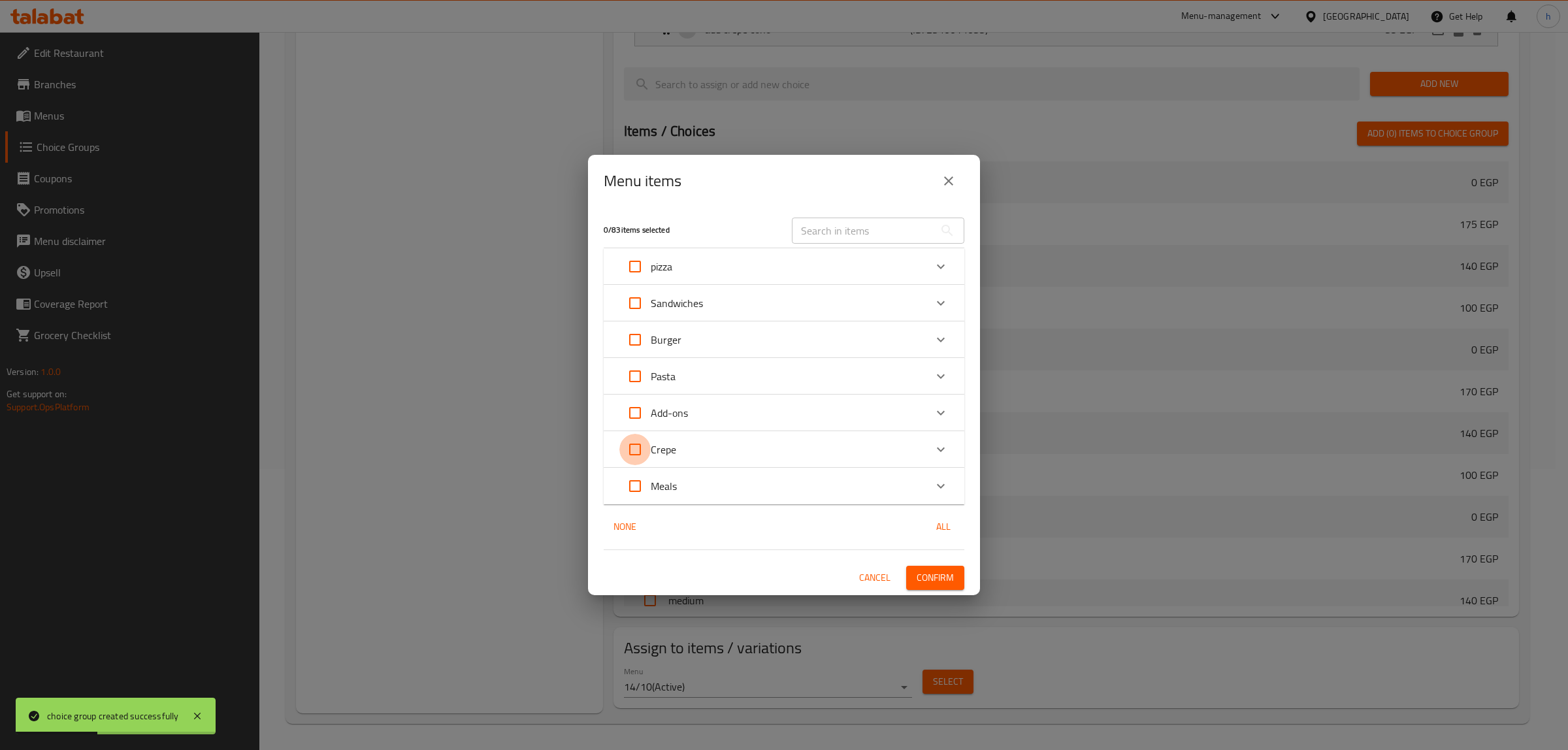
click at [639, 454] on input "Expand" at bounding box center [635, 449] width 31 height 31
checkbox input "true"
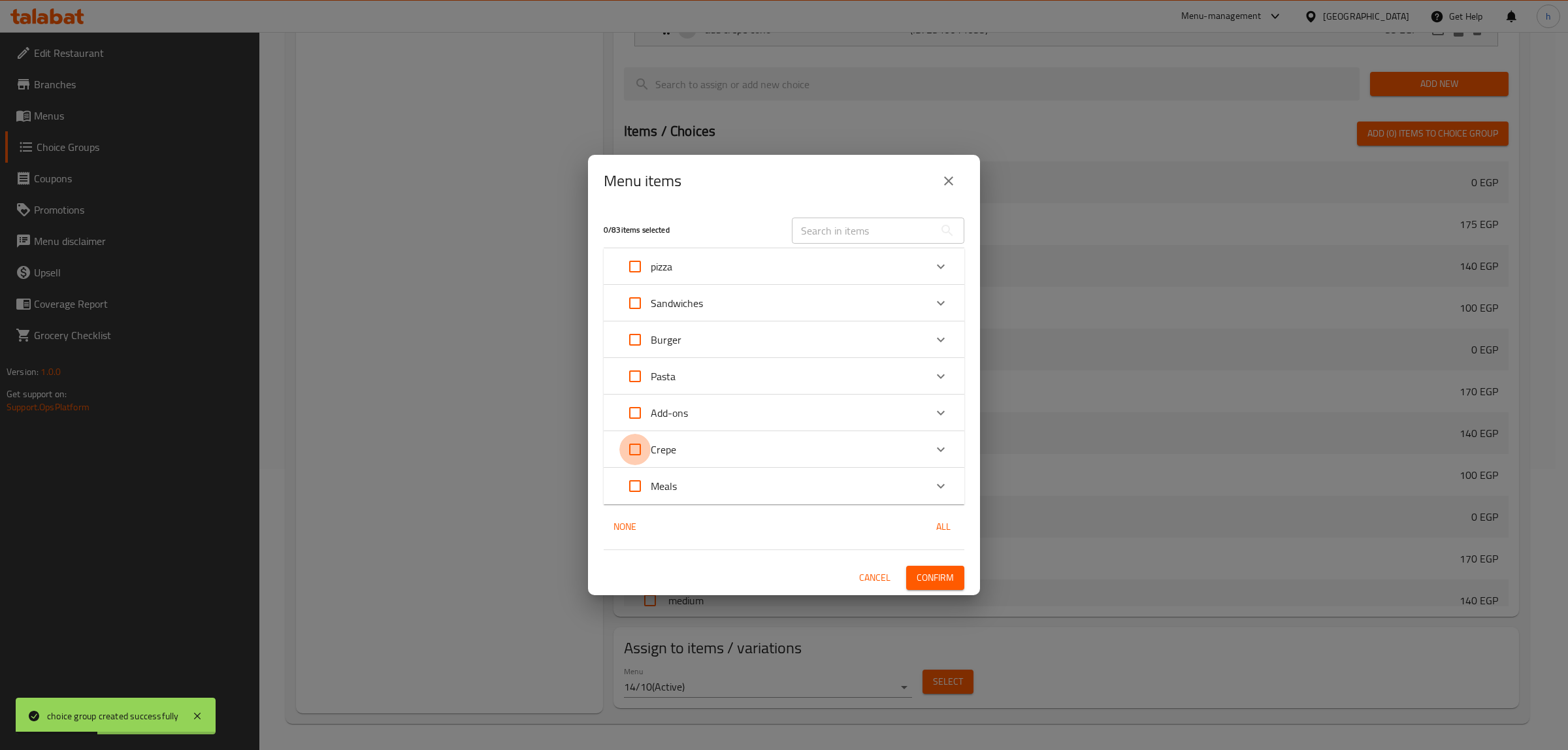
checkbox input "true"
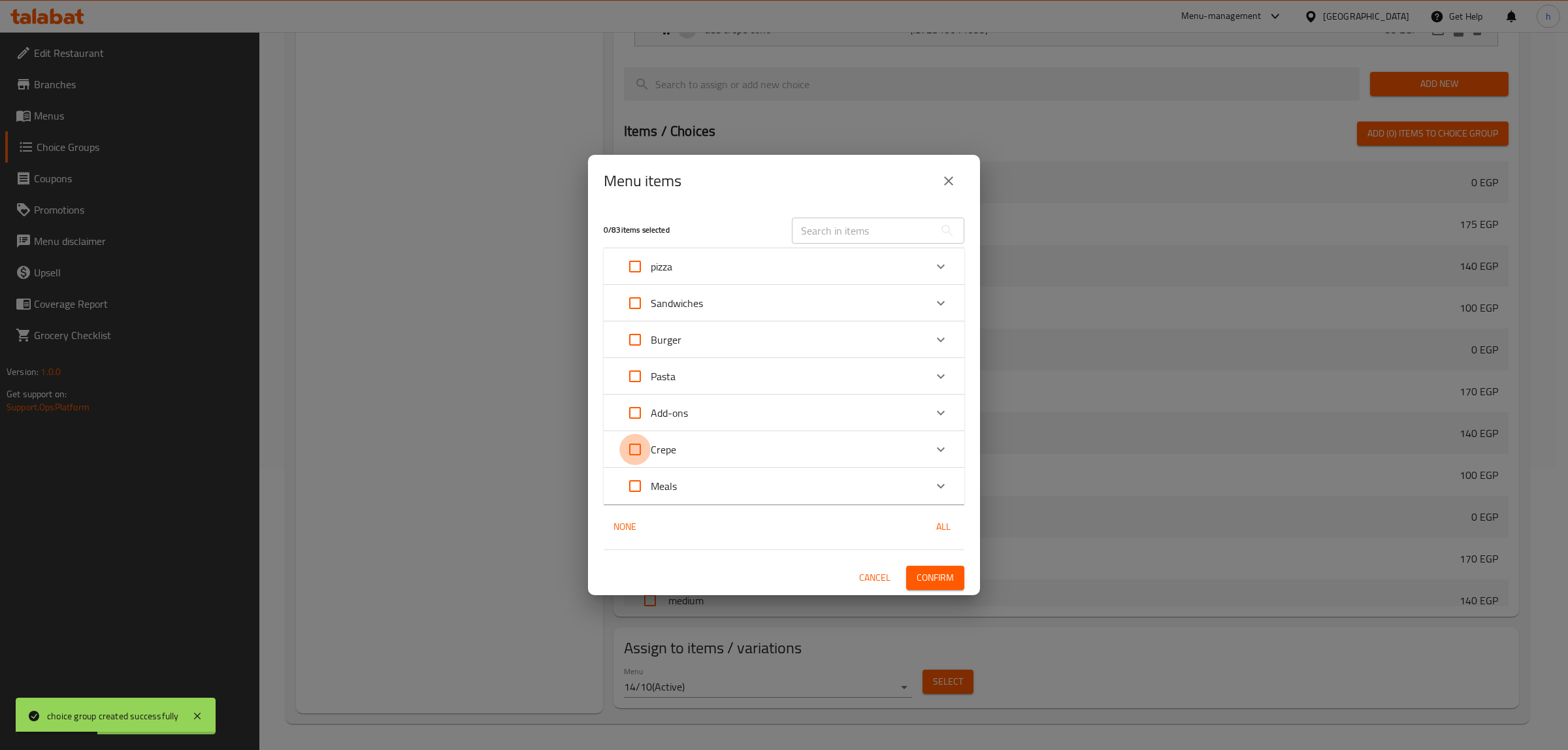
checkbox input "true"
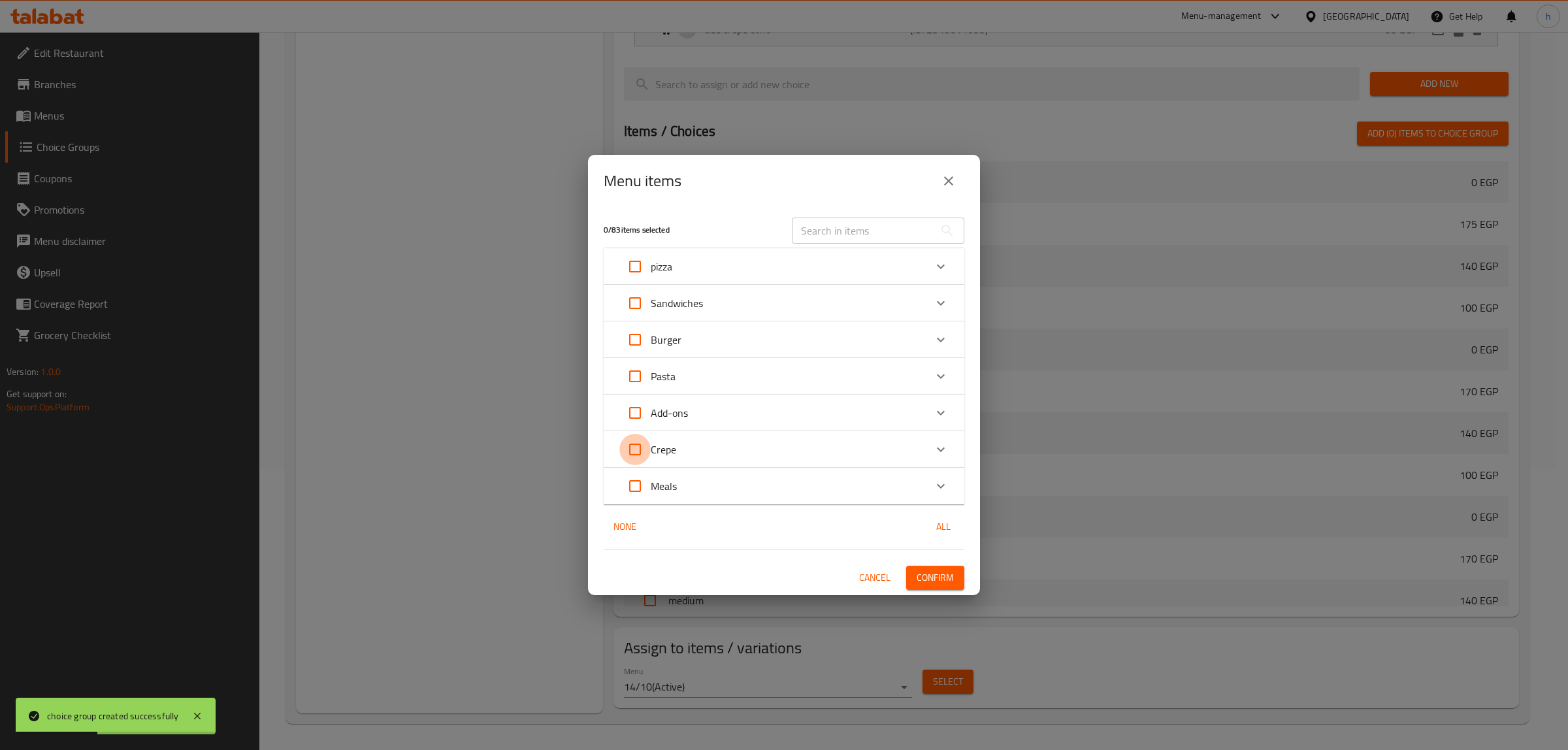
checkbox input "true"
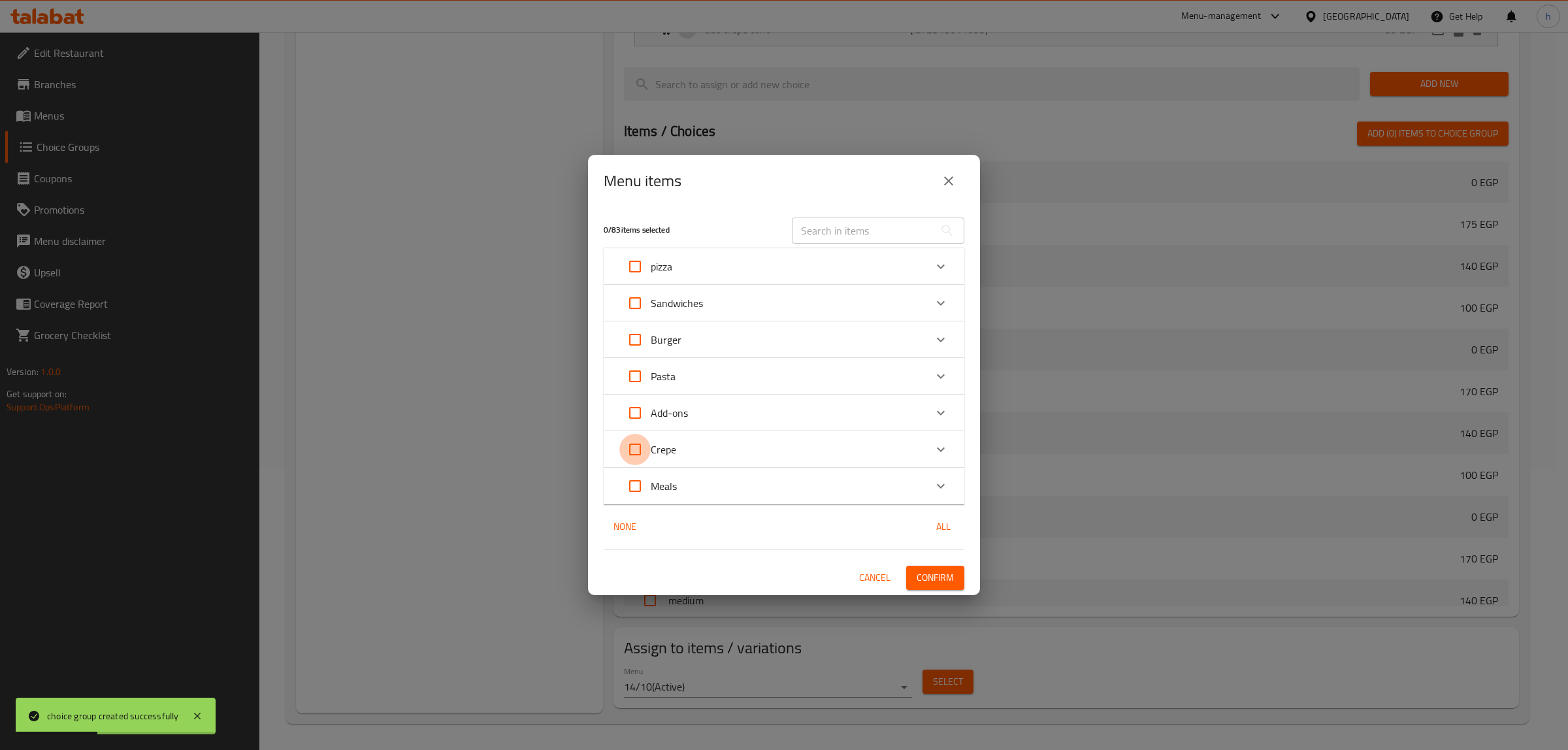
checkbox input "true"
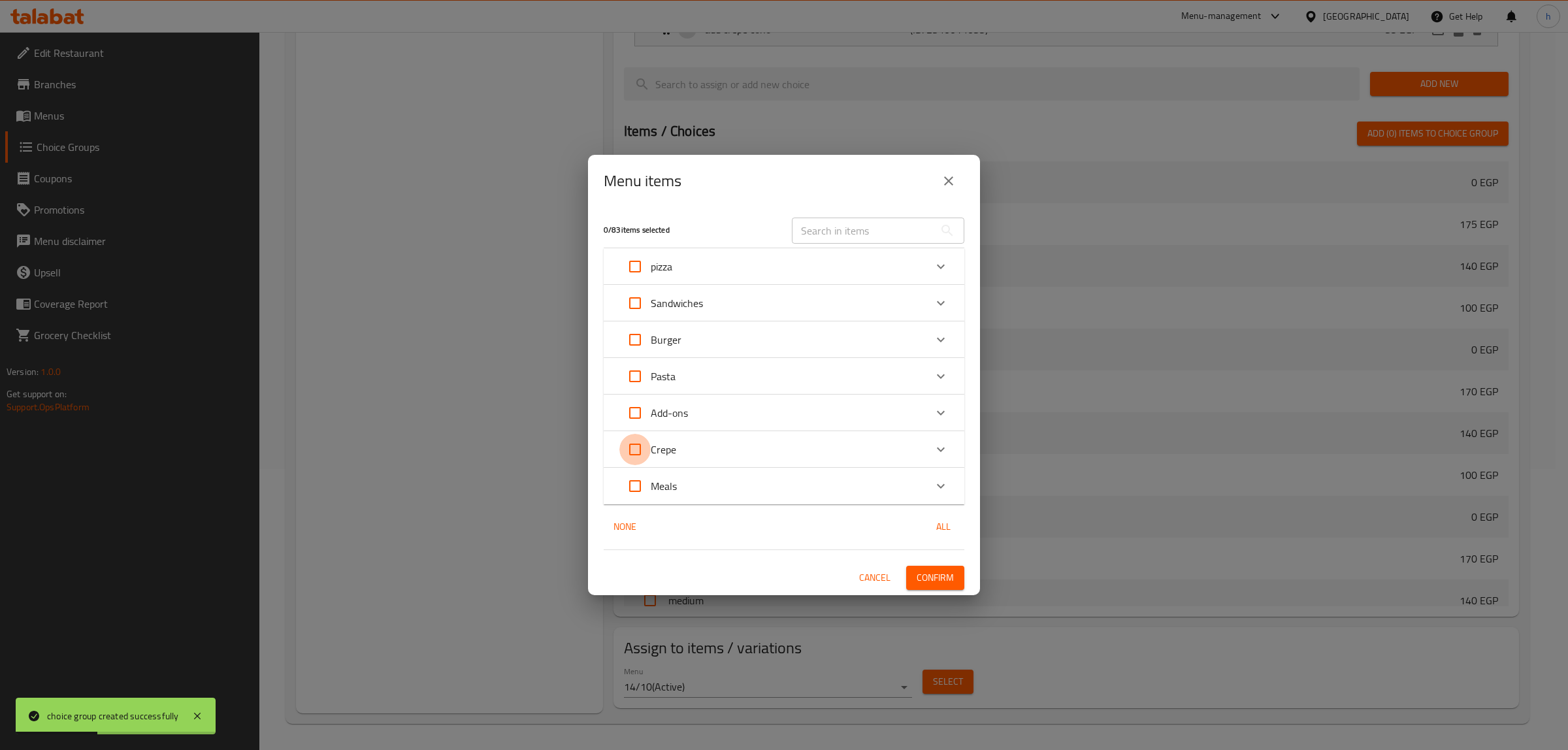
checkbox input "true"
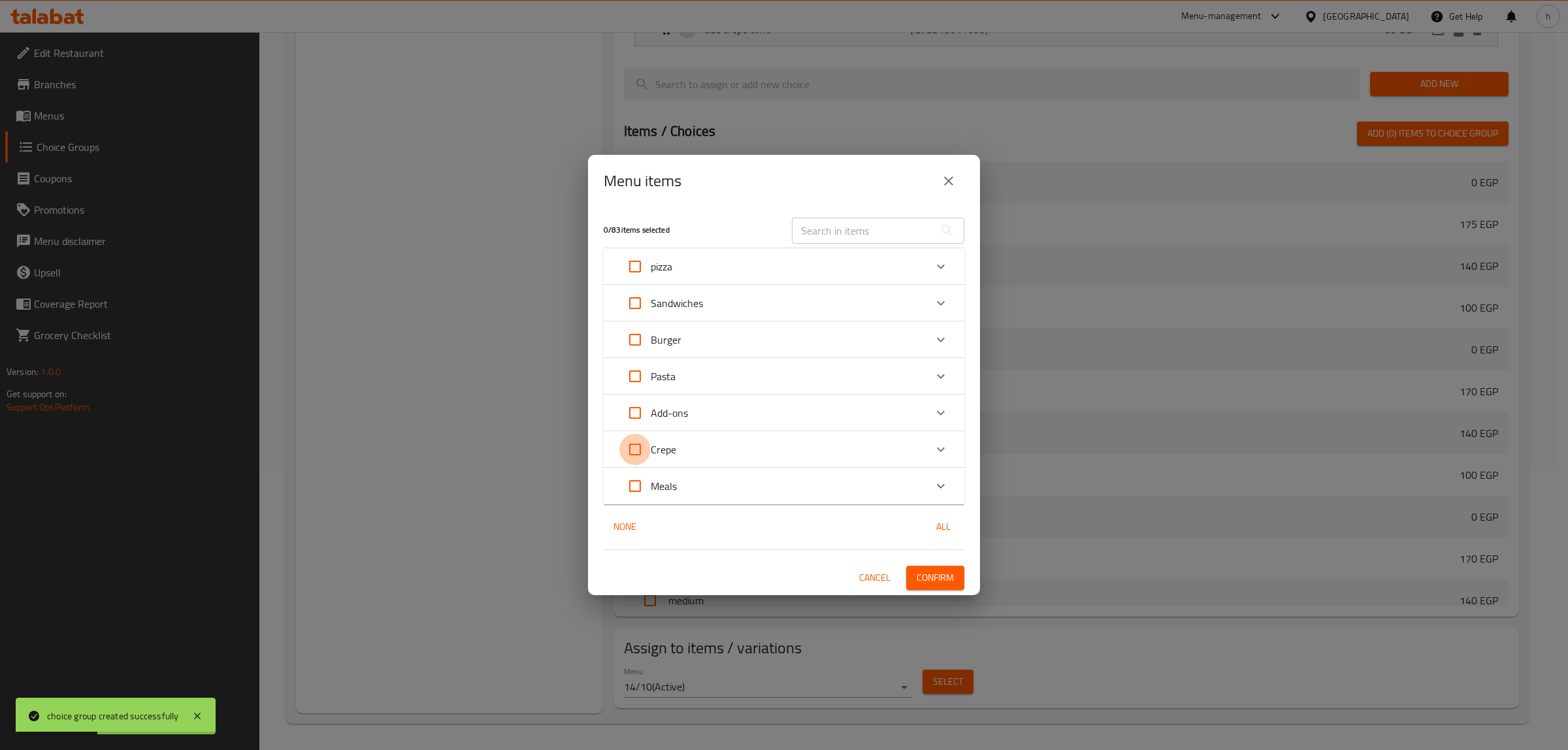
checkbox input "true"
click at [939, 572] on span "Confirm" at bounding box center [935, 577] width 37 height 16
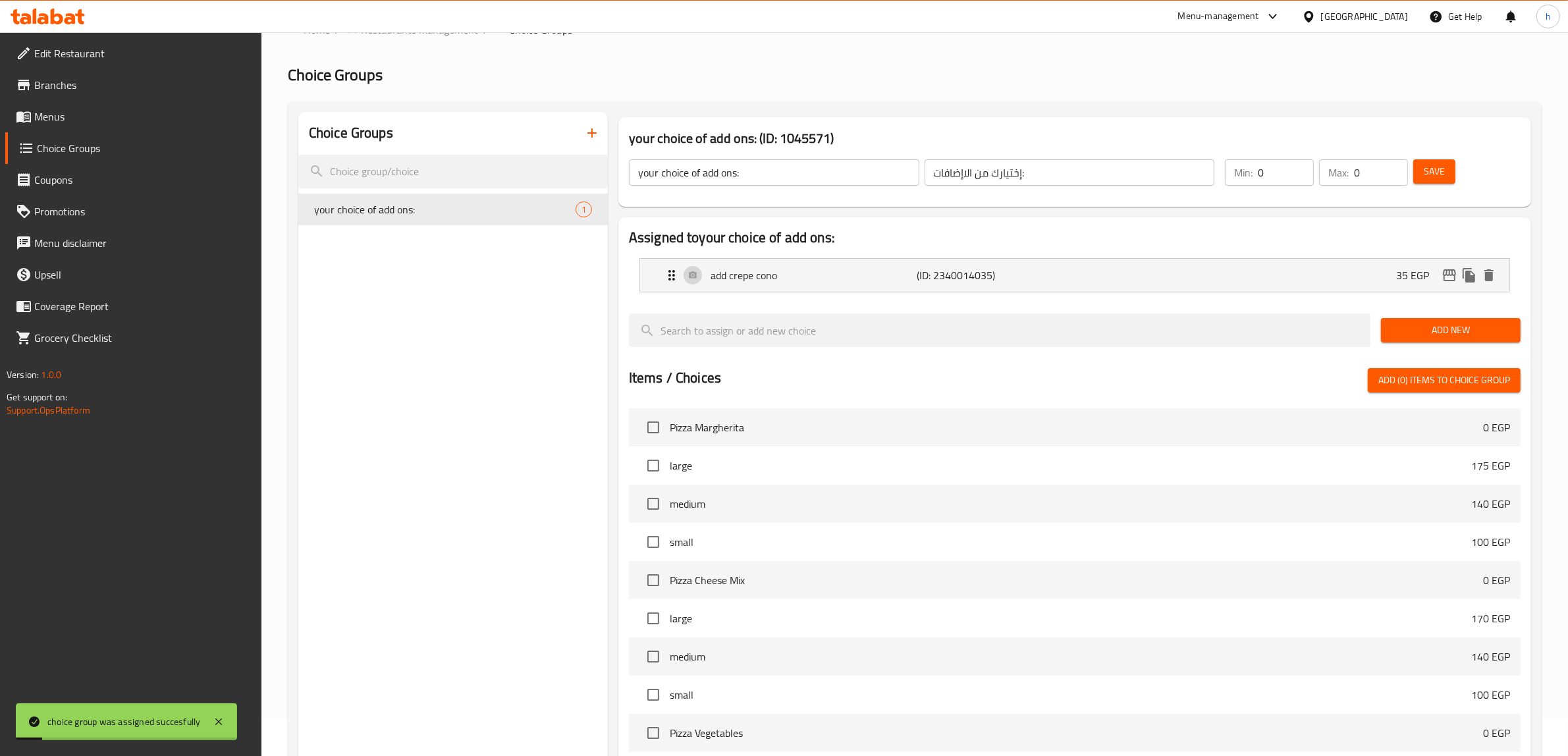
scroll to position [0, 0]
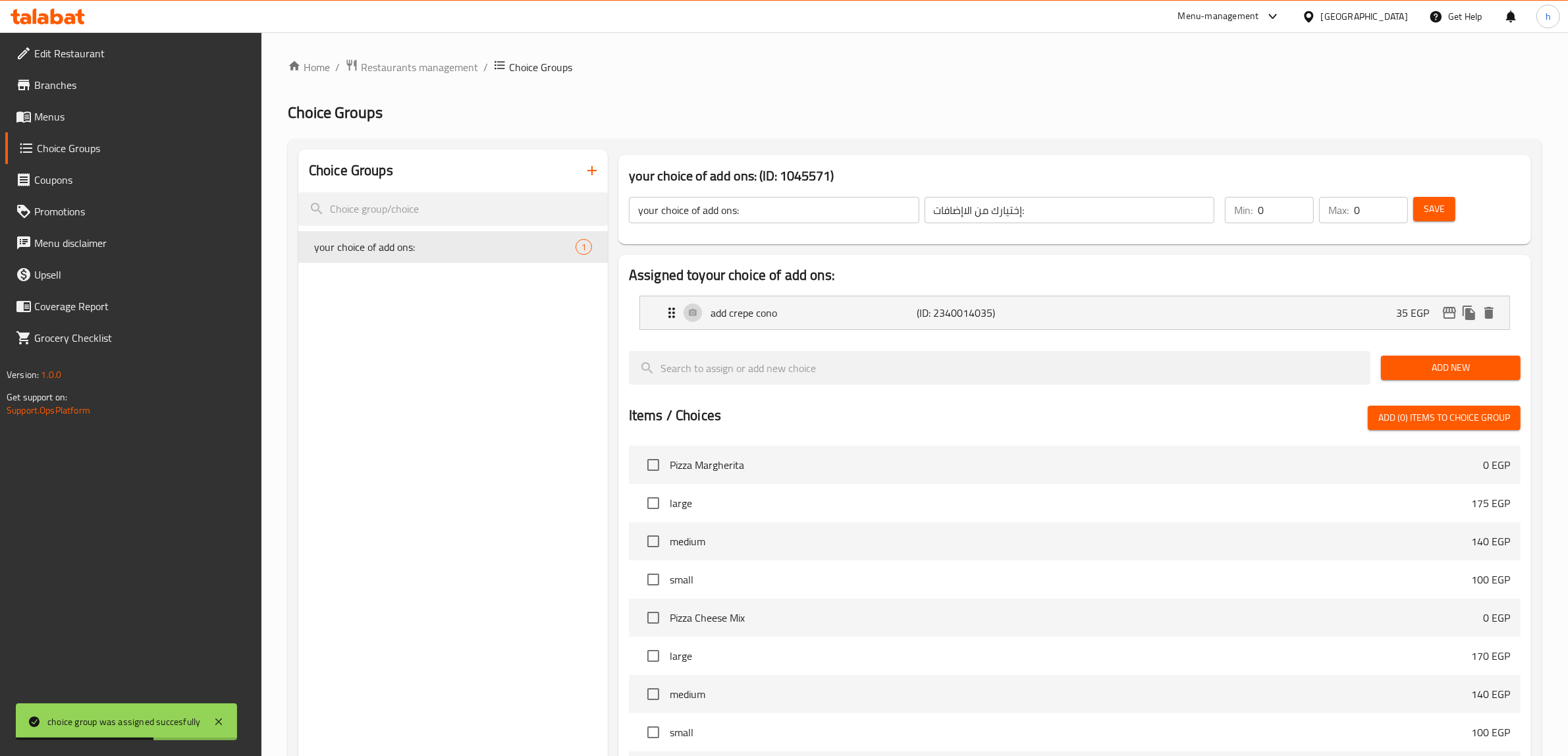
click at [61, 120] on span "Menus" at bounding box center [143, 116] width 218 height 16
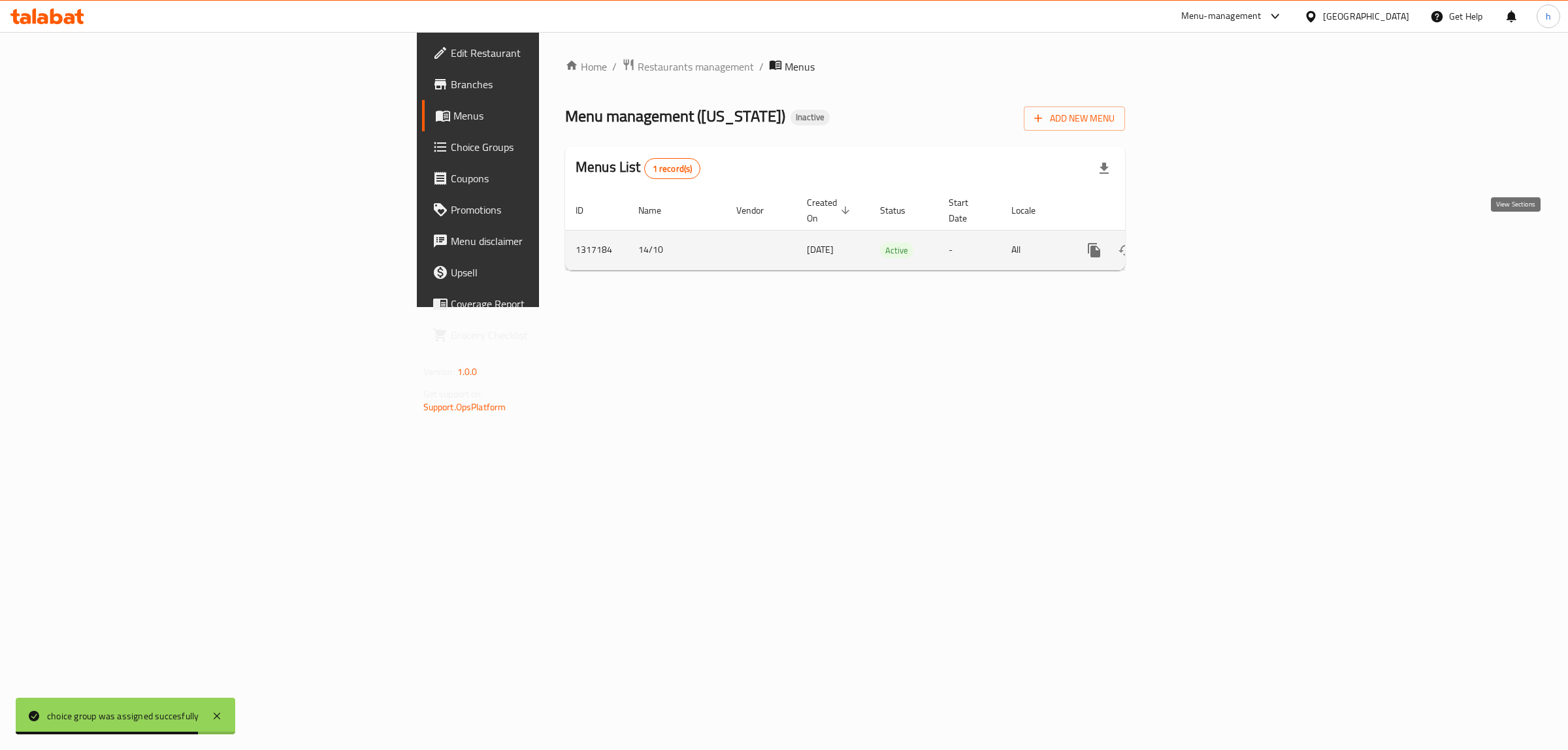
click at [1196, 242] on icon "enhanced table" at bounding box center [1188, 250] width 16 height 16
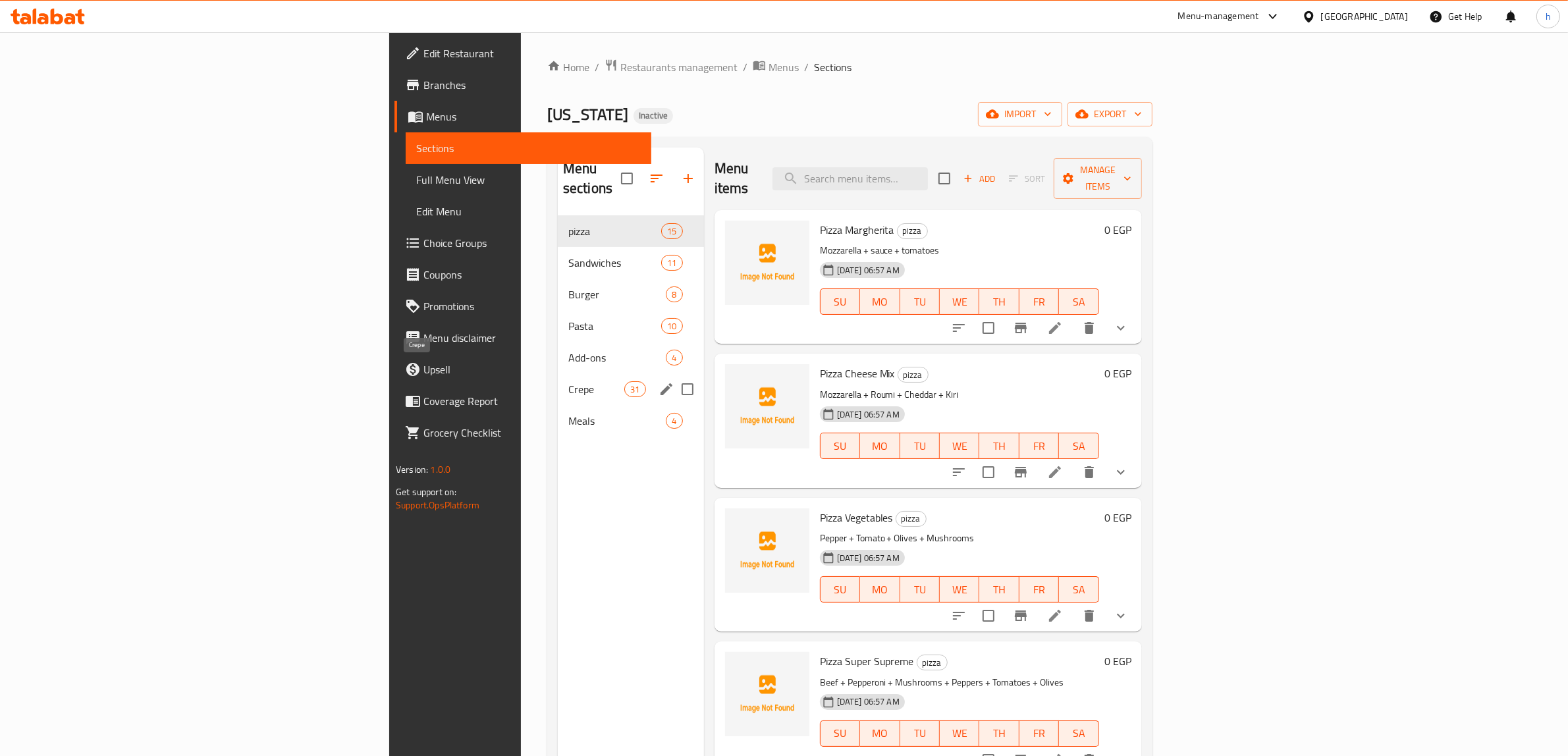
click at [568, 381] on span "Crepe" at bounding box center [596, 389] width 56 height 16
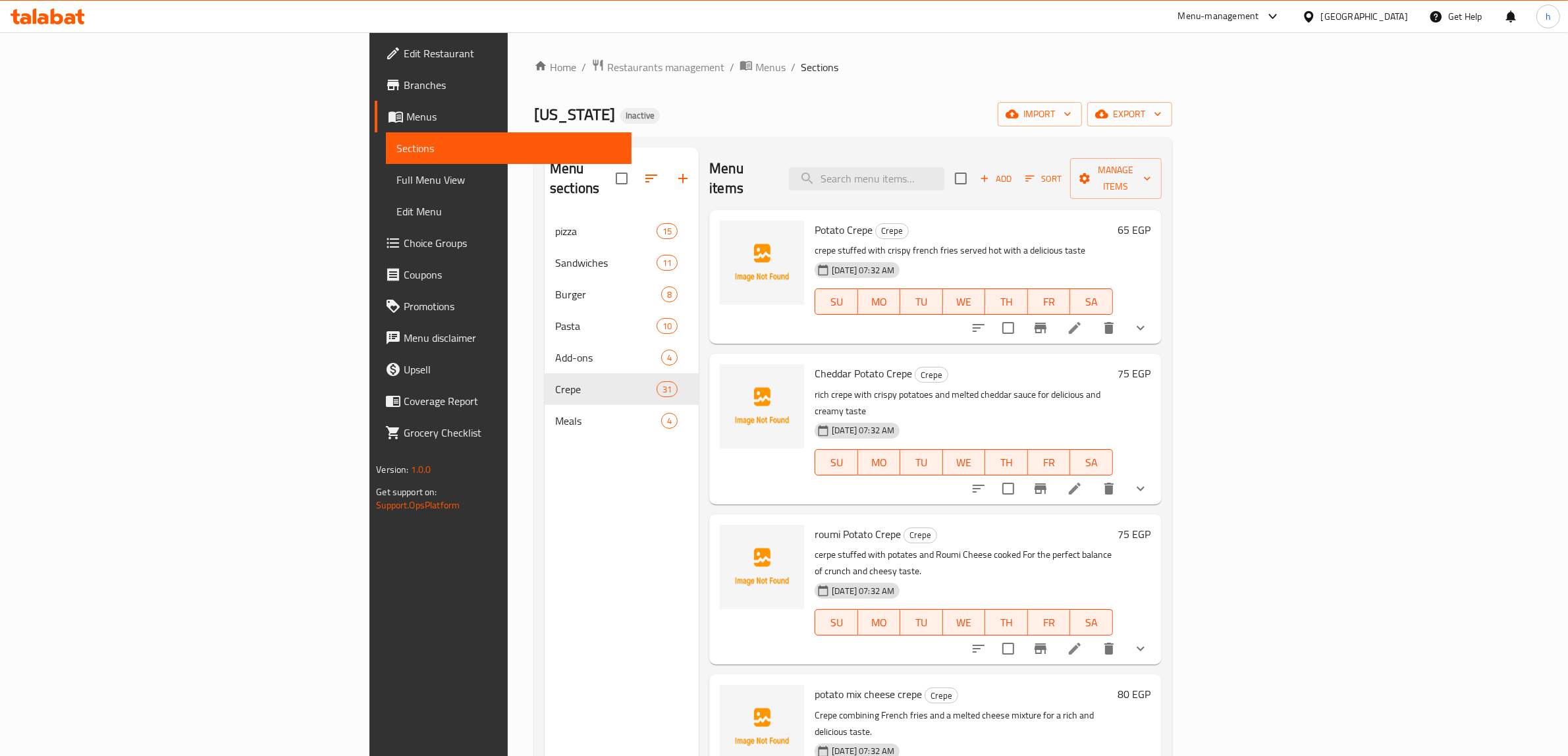
click at [1148, 320] on icon "show more" at bounding box center [1140, 328] width 16 height 16
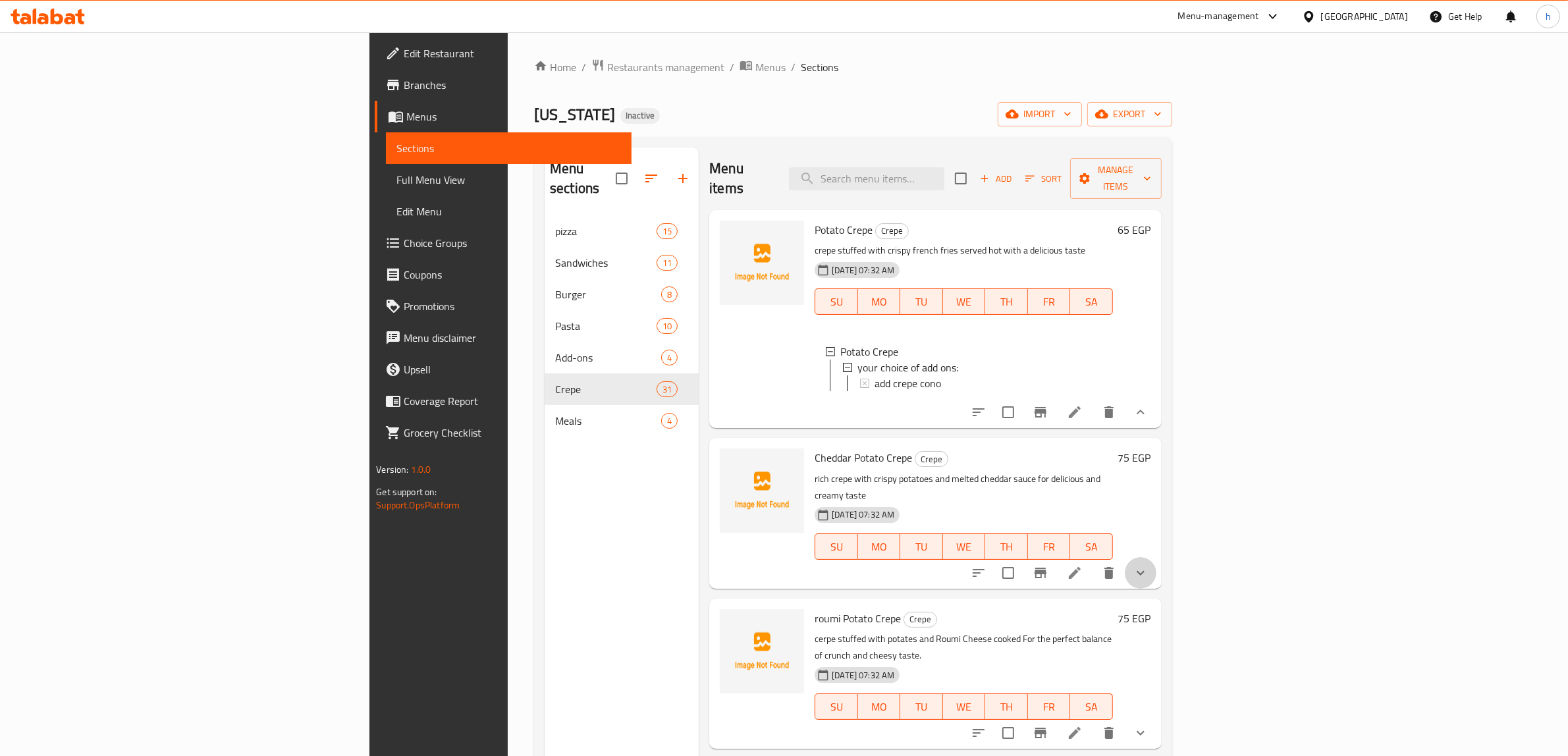
click at [1156, 557] on button "show more" at bounding box center [1140, 572] width 31 height 31
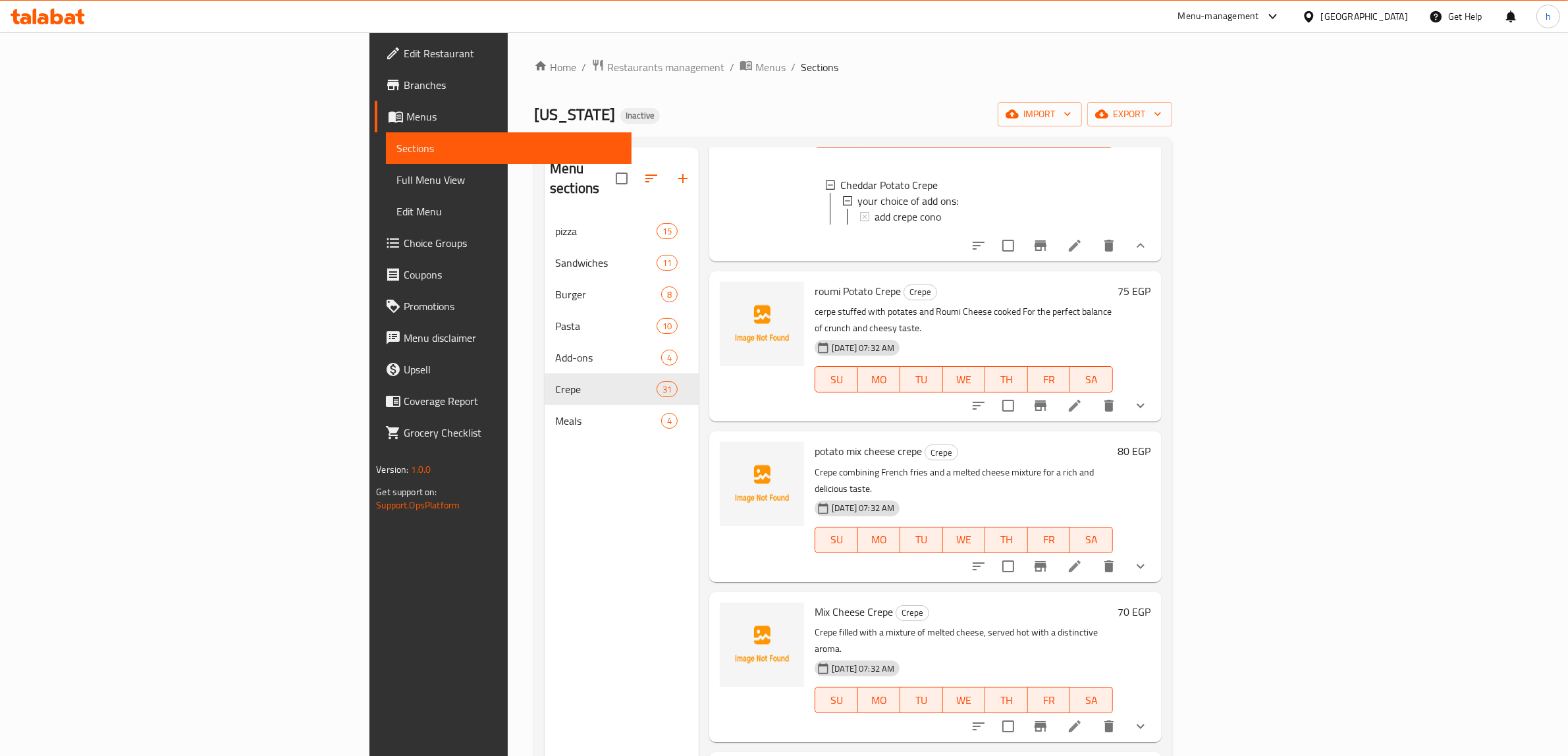
click at [1148, 558] on icon "show more" at bounding box center [1140, 566] width 16 height 16
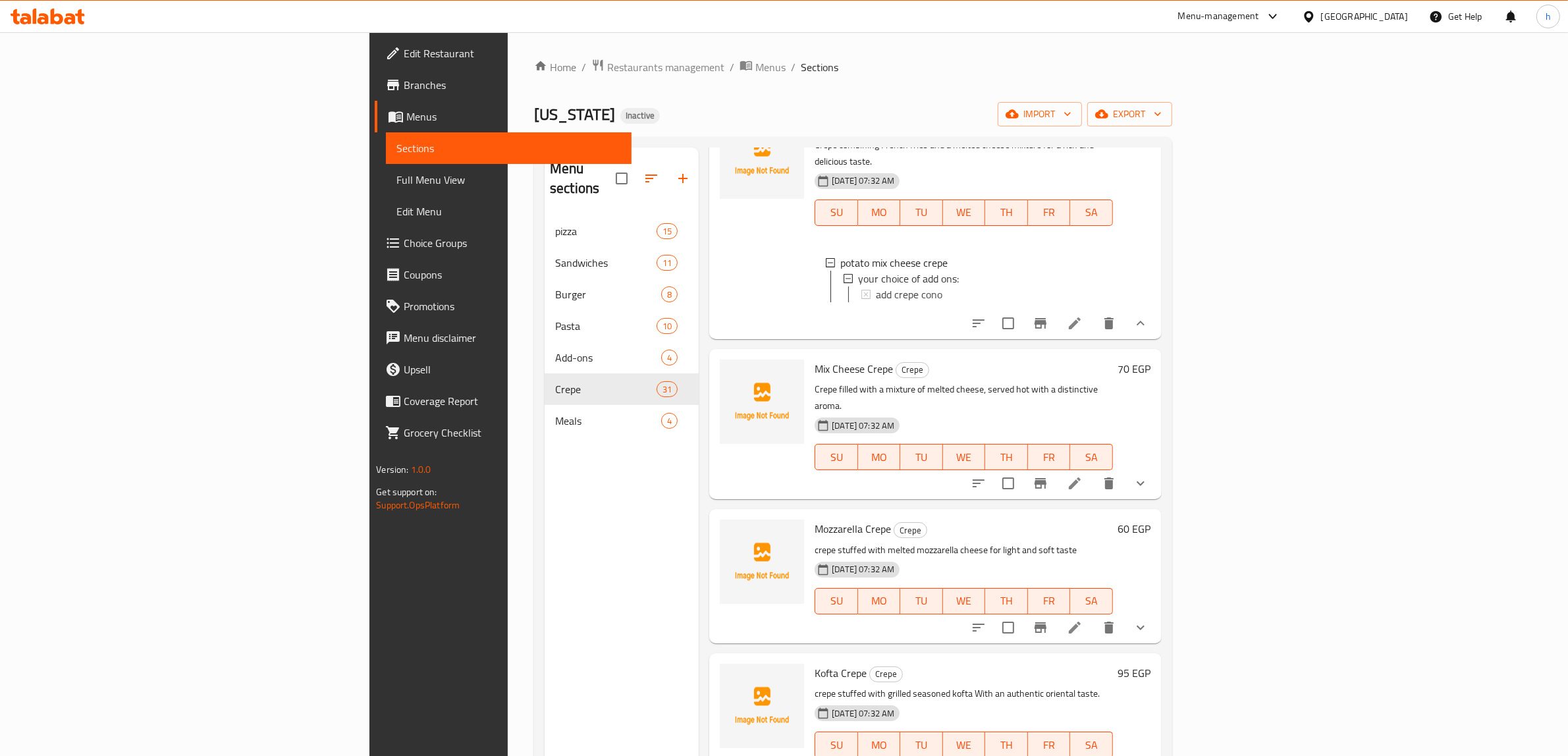
scroll to position [823, 0]
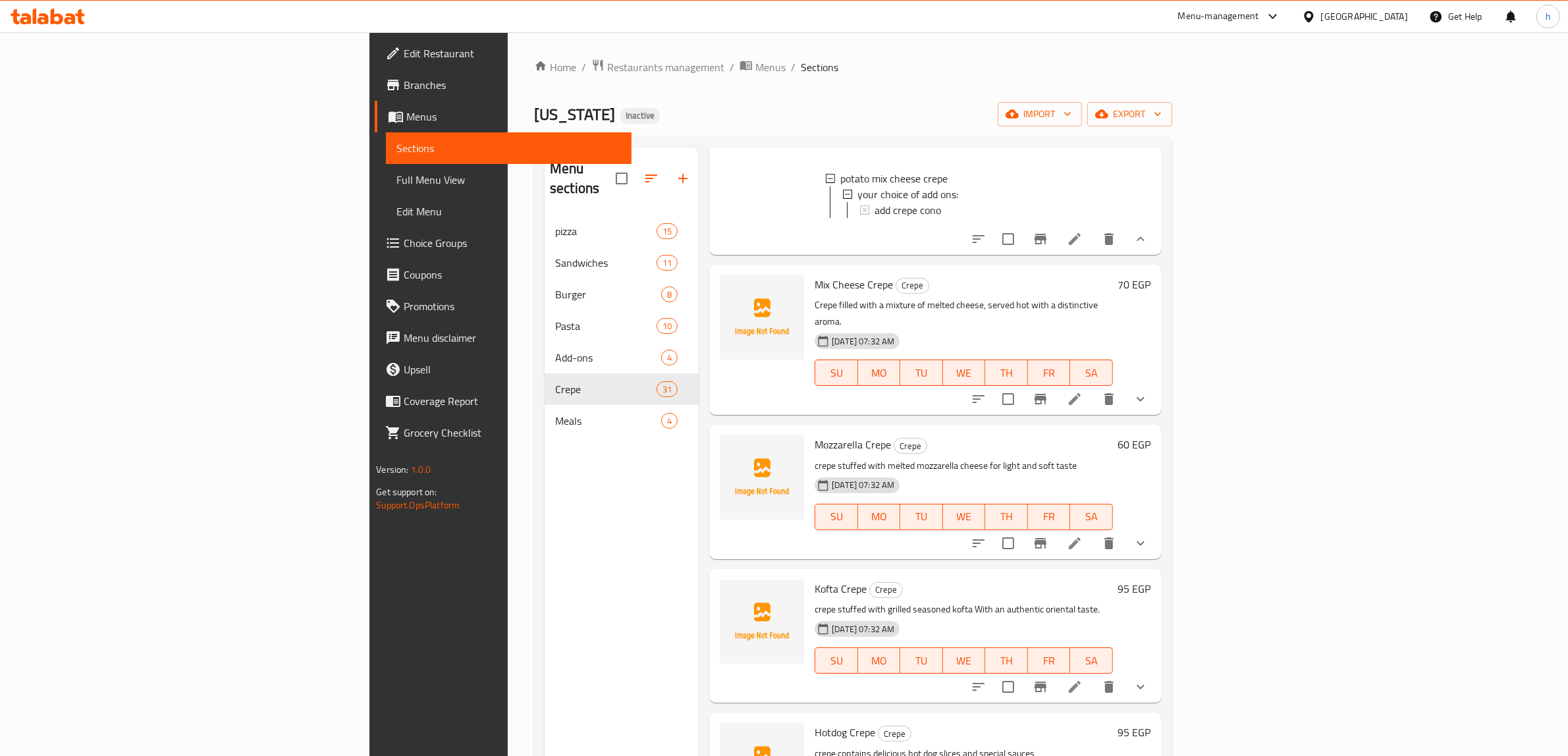
click at [396, 182] on span "Full Menu View" at bounding box center [509, 179] width 224 height 16
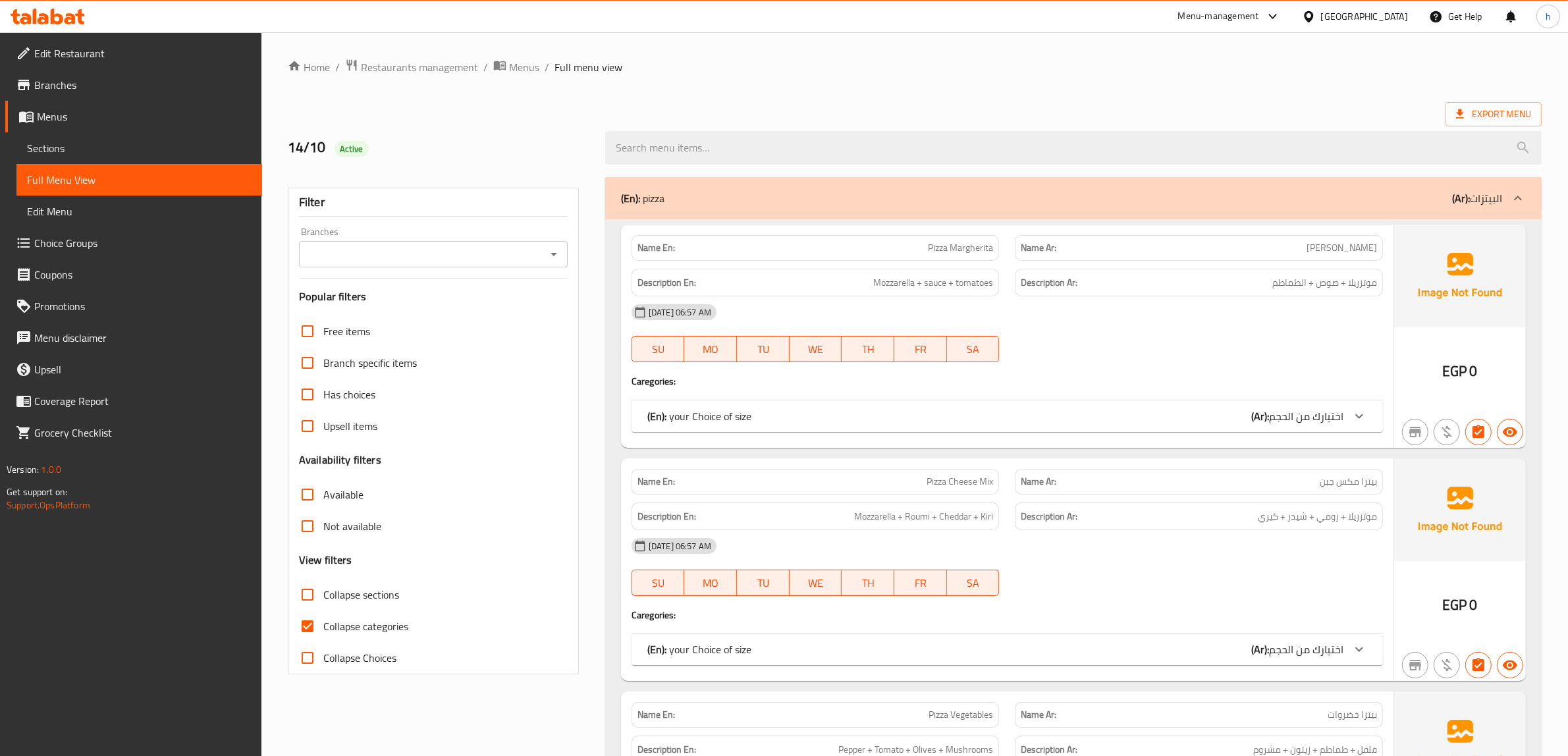
click at [360, 593] on span "Collapse sections" at bounding box center [360, 594] width 75 height 16
click at [323, 593] on input "Collapse sections" at bounding box center [307, 594] width 31 height 31
checkbox input "true"
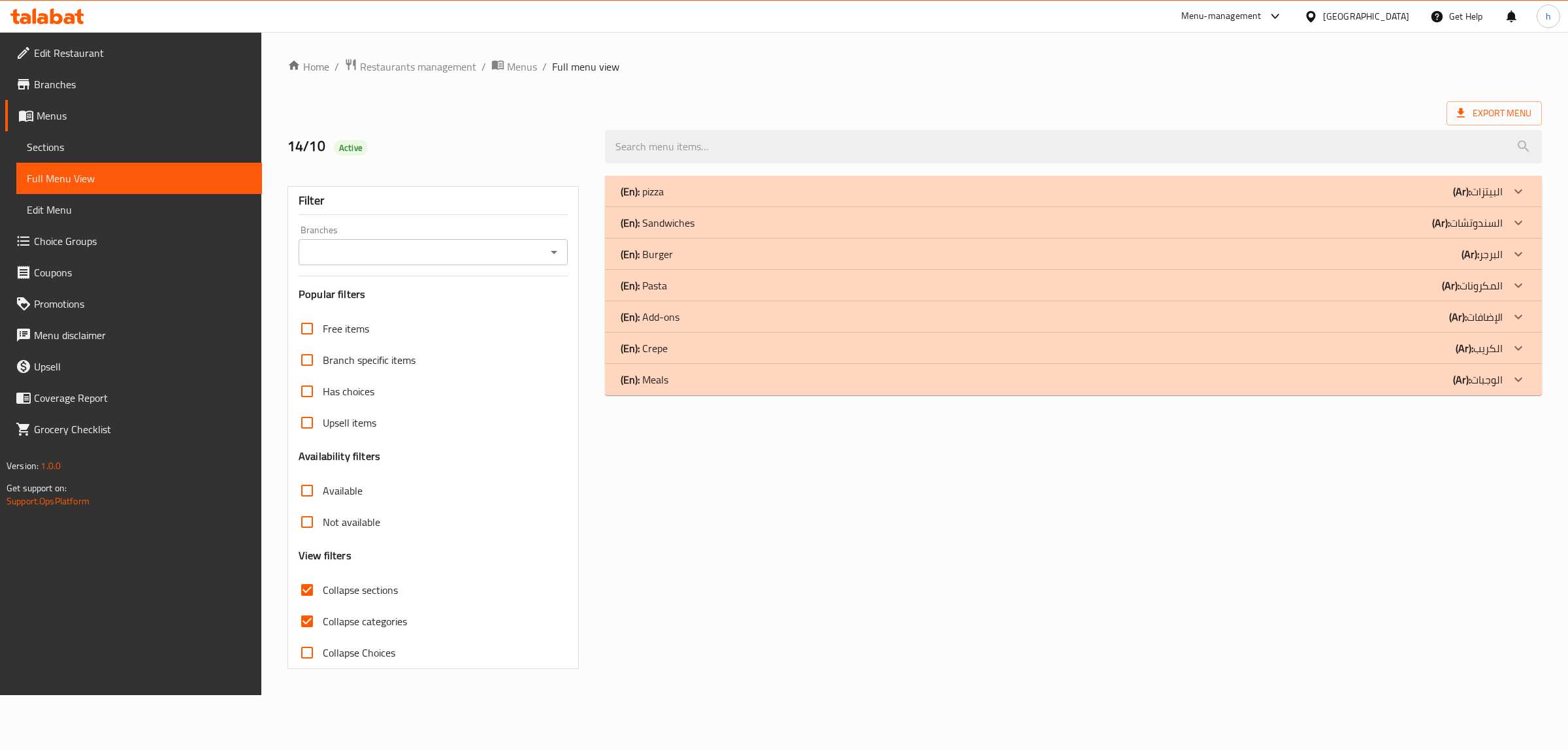
click at [1471, 351] on b "(Ar):" at bounding box center [1465, 348] width 18 height 20
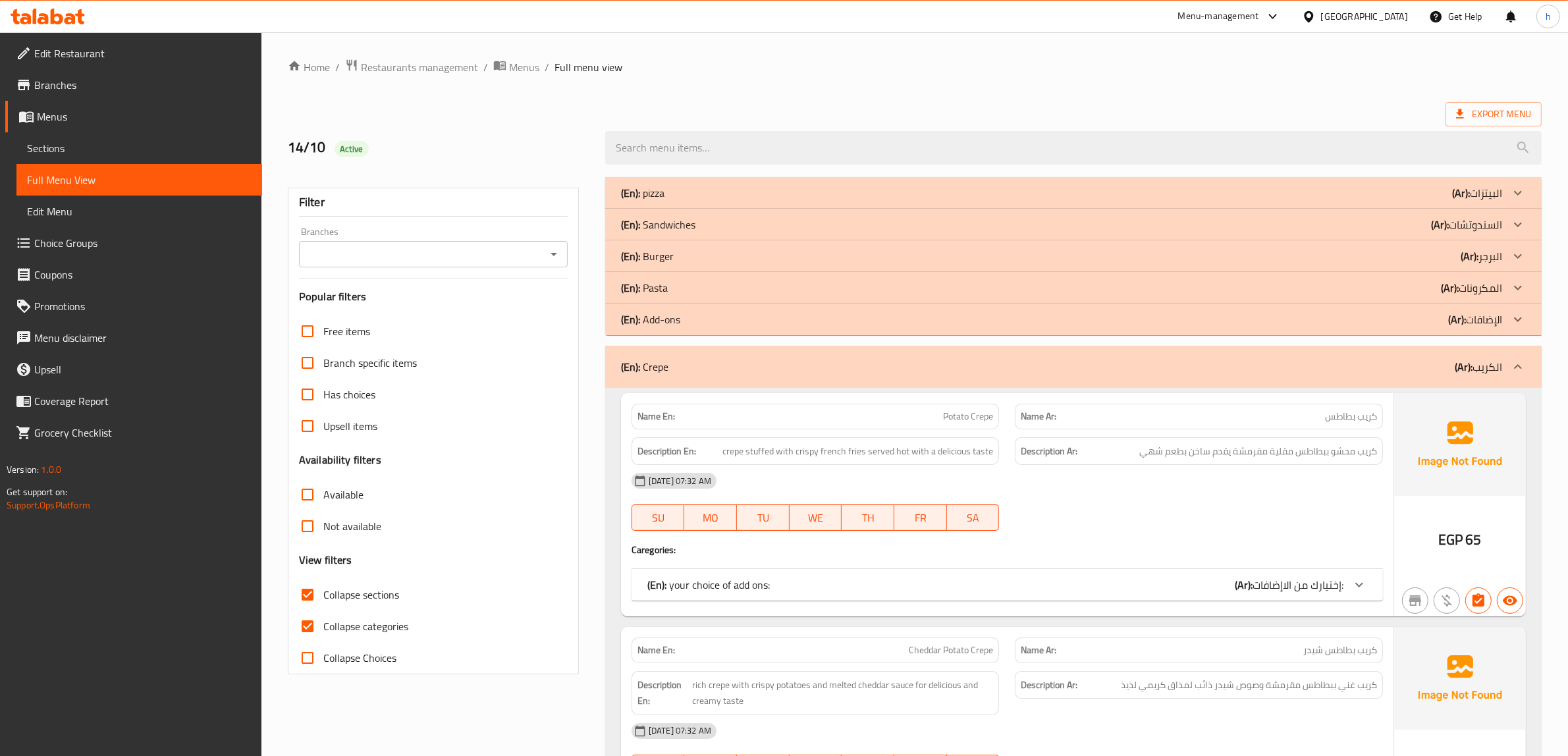
click at [354, 626] on span "Collapse categories" at bounding box center [365, 625] width 85 height 16
click at [323, 626] on input "Collapse categories" at bounding box center [307, 626] width 31 height 31
checkbox input "false"
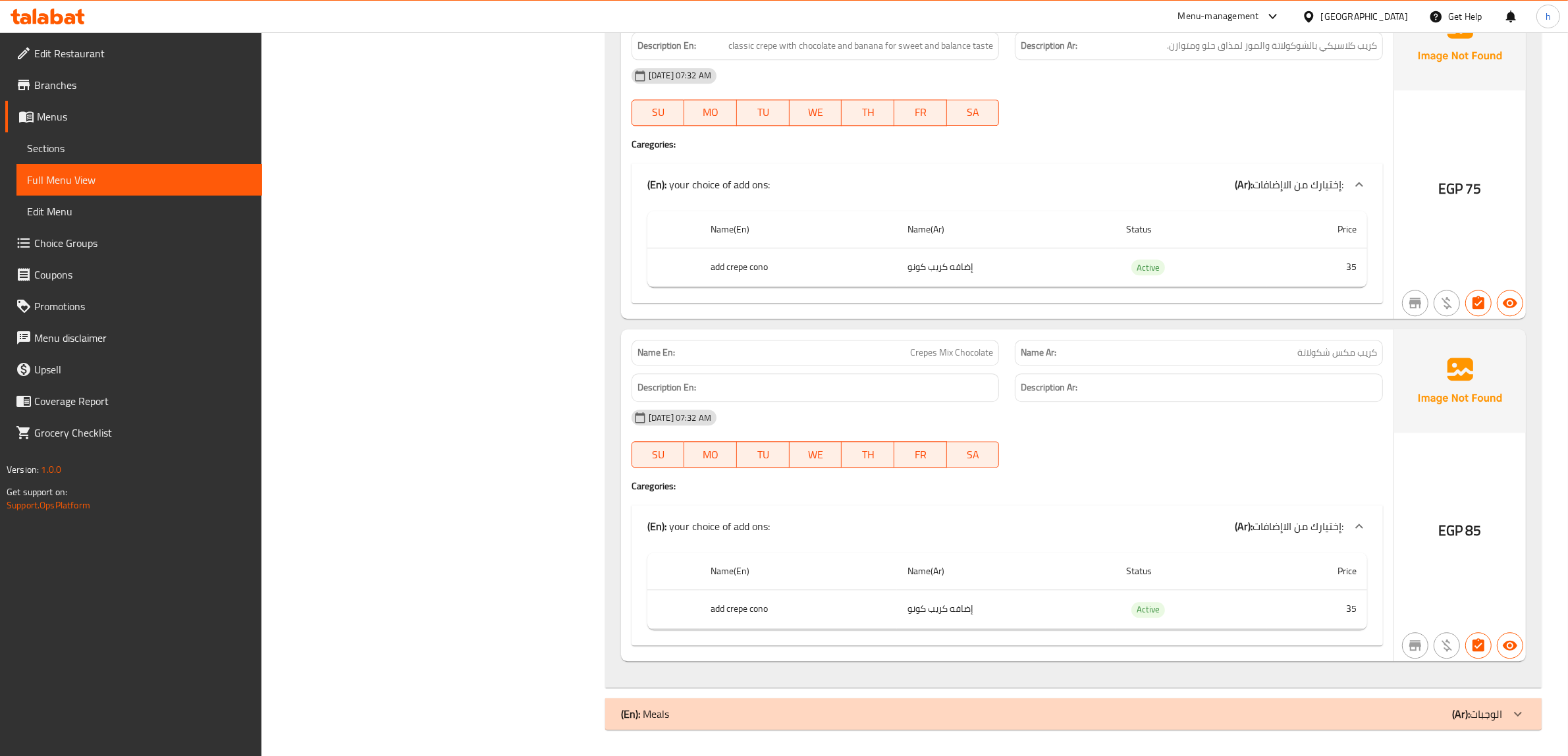
scroll to position [10473, 0]
click at [1436, 716] on div "(En): Meals (Ar): الوجبات" at bounding box center [1061, 713] width 881 height 16
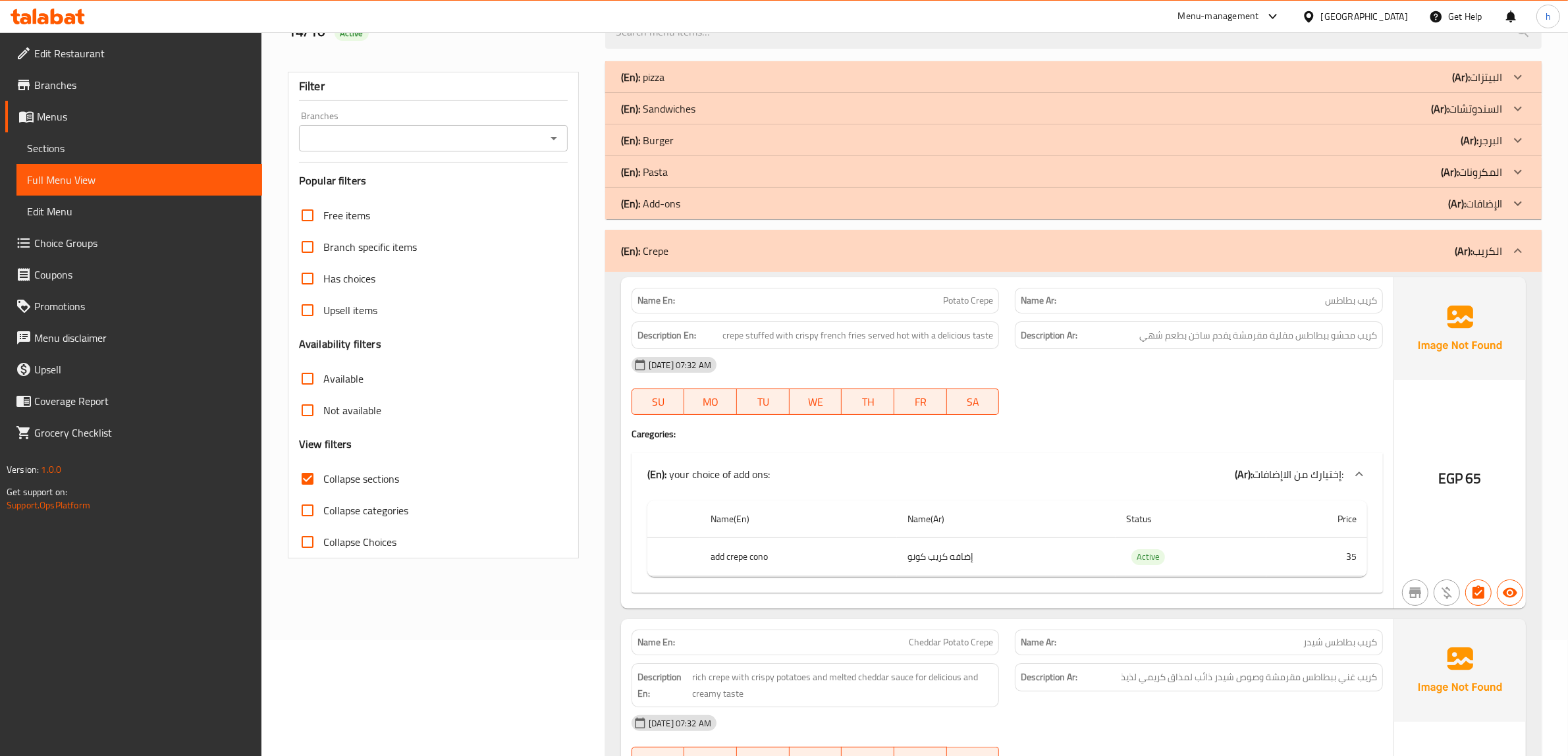
scroll to position [0, 0]
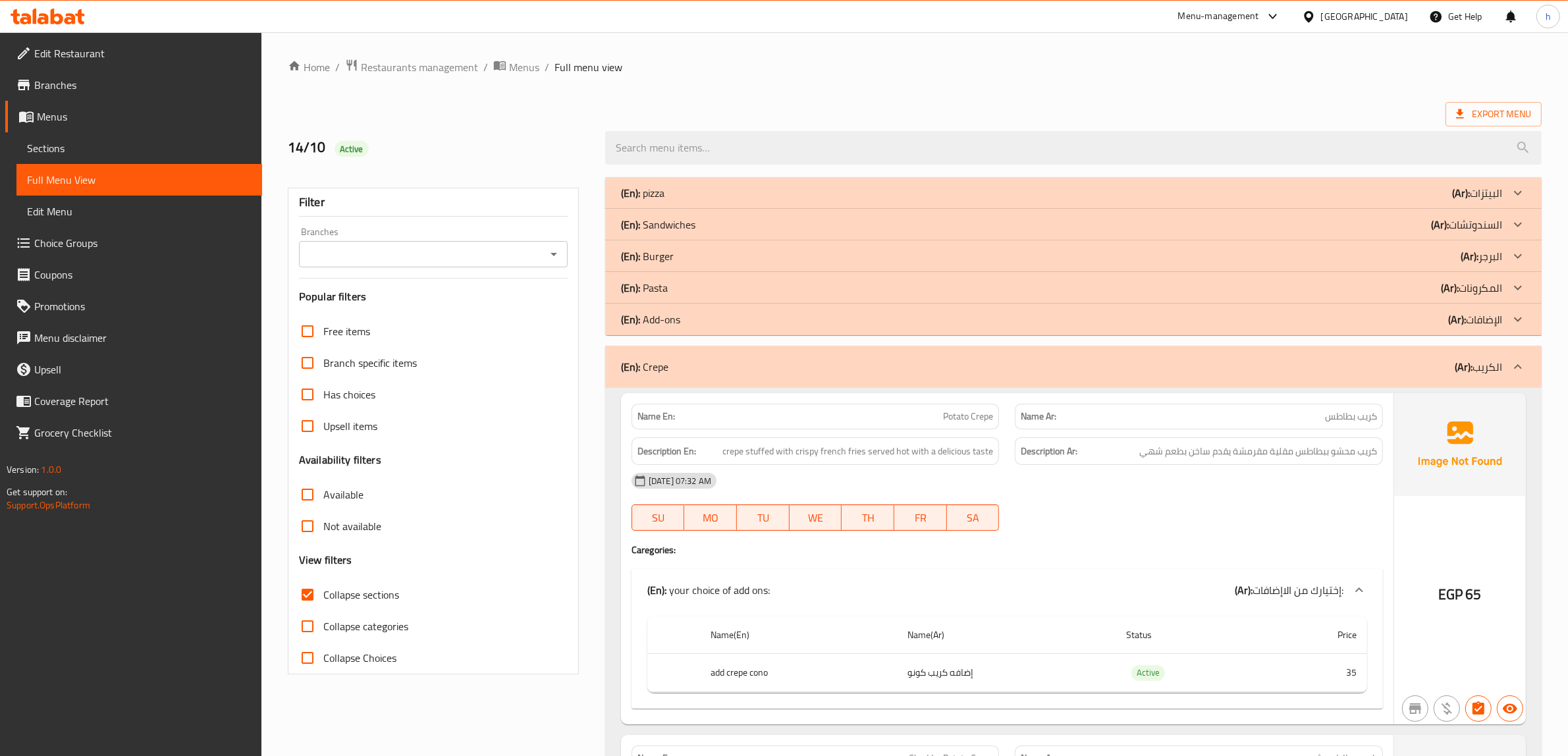
click at [107, 239] on span "Choice Groups" at bounding box center [143, 243] width 218 height 16
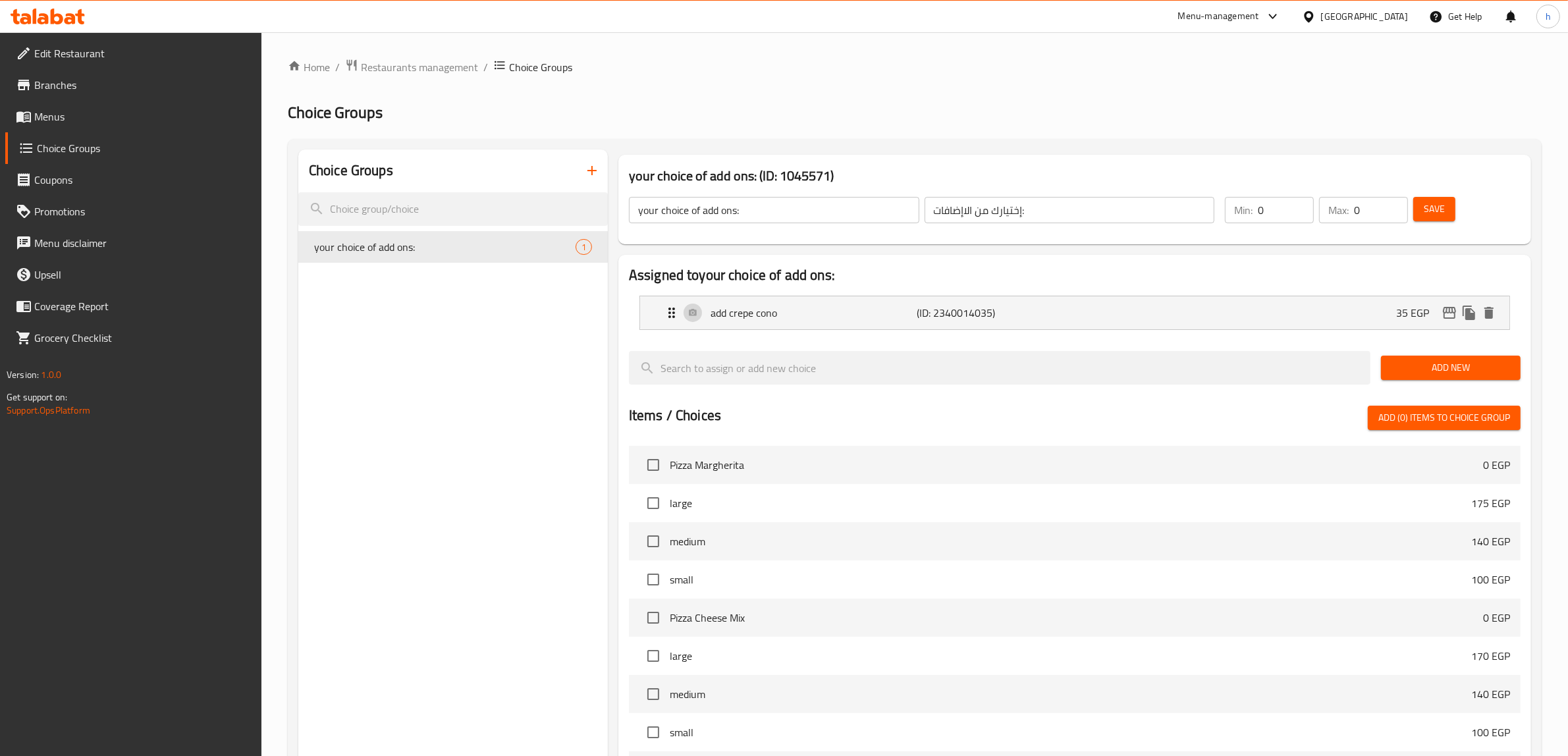
click at [79, 120] on span "Menus" at bounding box center [143, 116] width 218 height 16
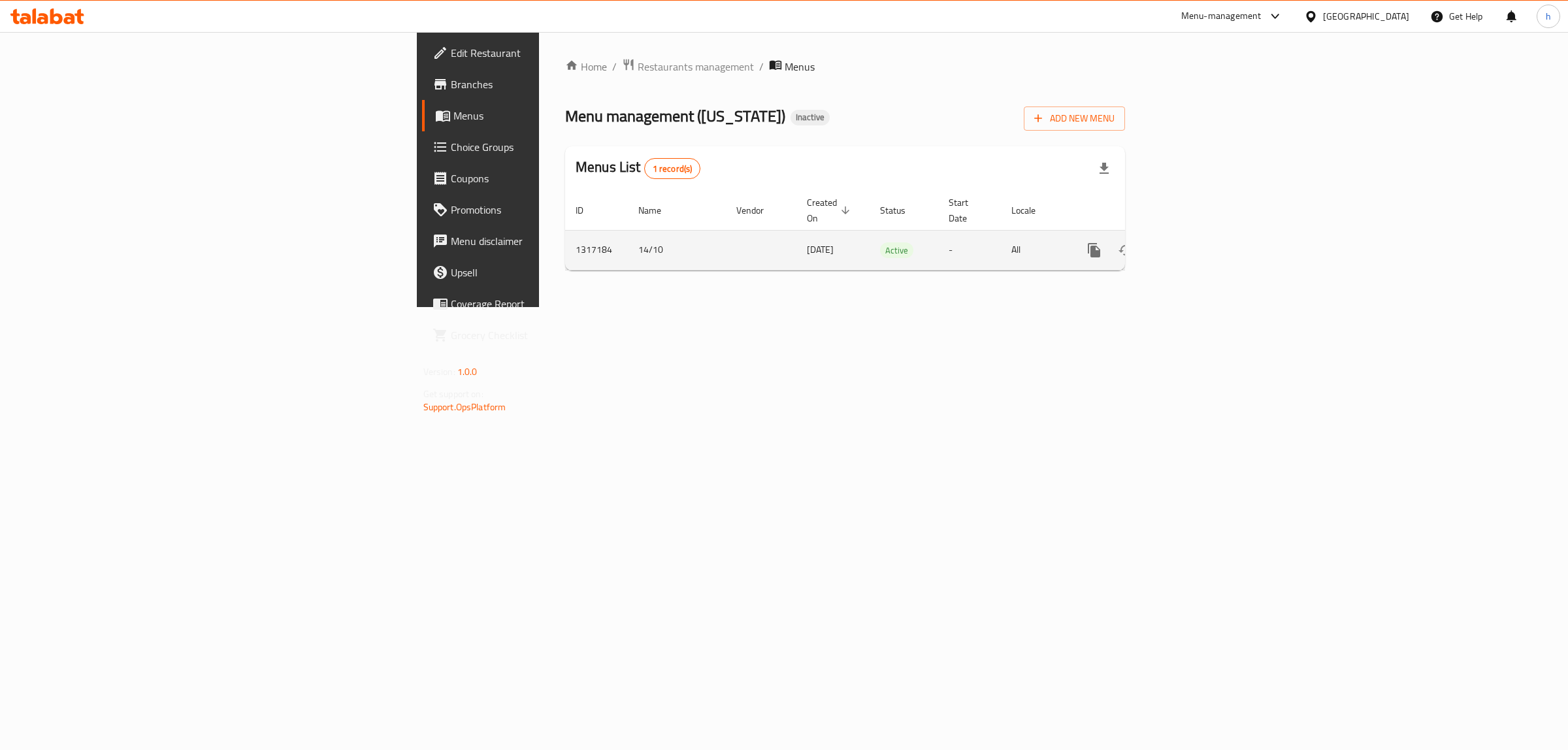
click at [1194, 244] on icon "enhanced table" at bounding box center [1188, 250] width 11 height 11
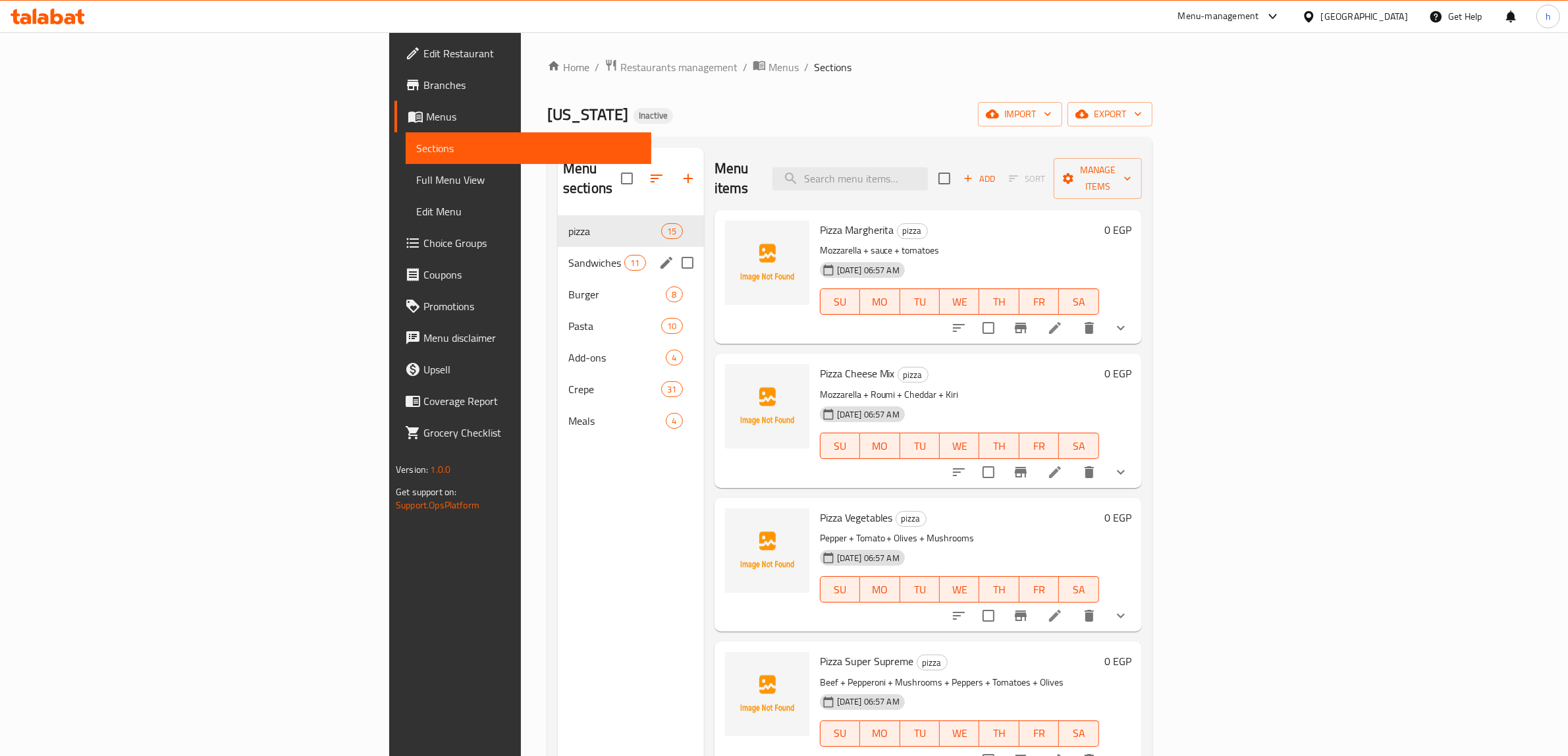
click at [568, 255] on span "Sandwiches" at bounding box center [596, 262] width 56 height 16
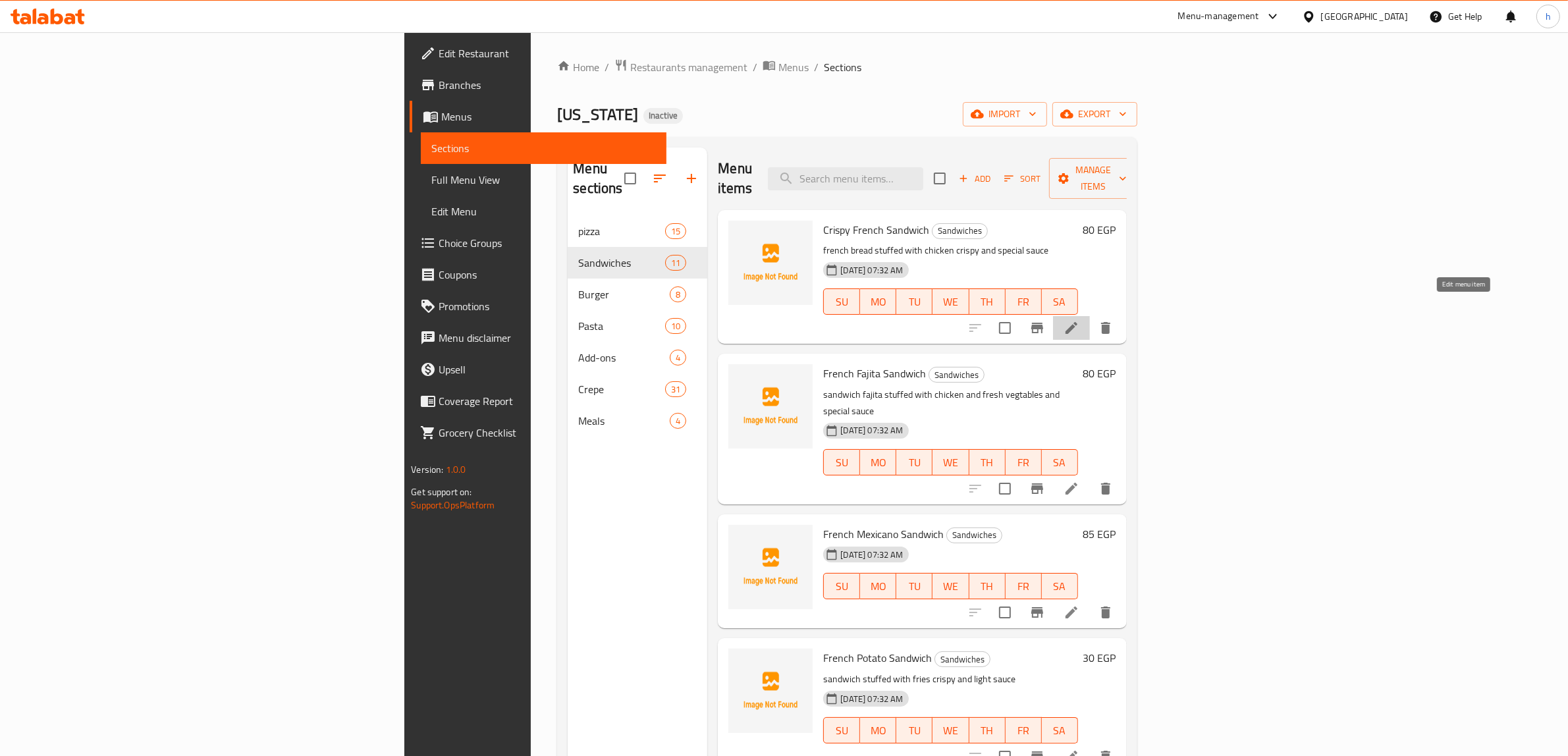
click at [1077, 322] on icon at bounding box center [1071, 328] width 12 height 12
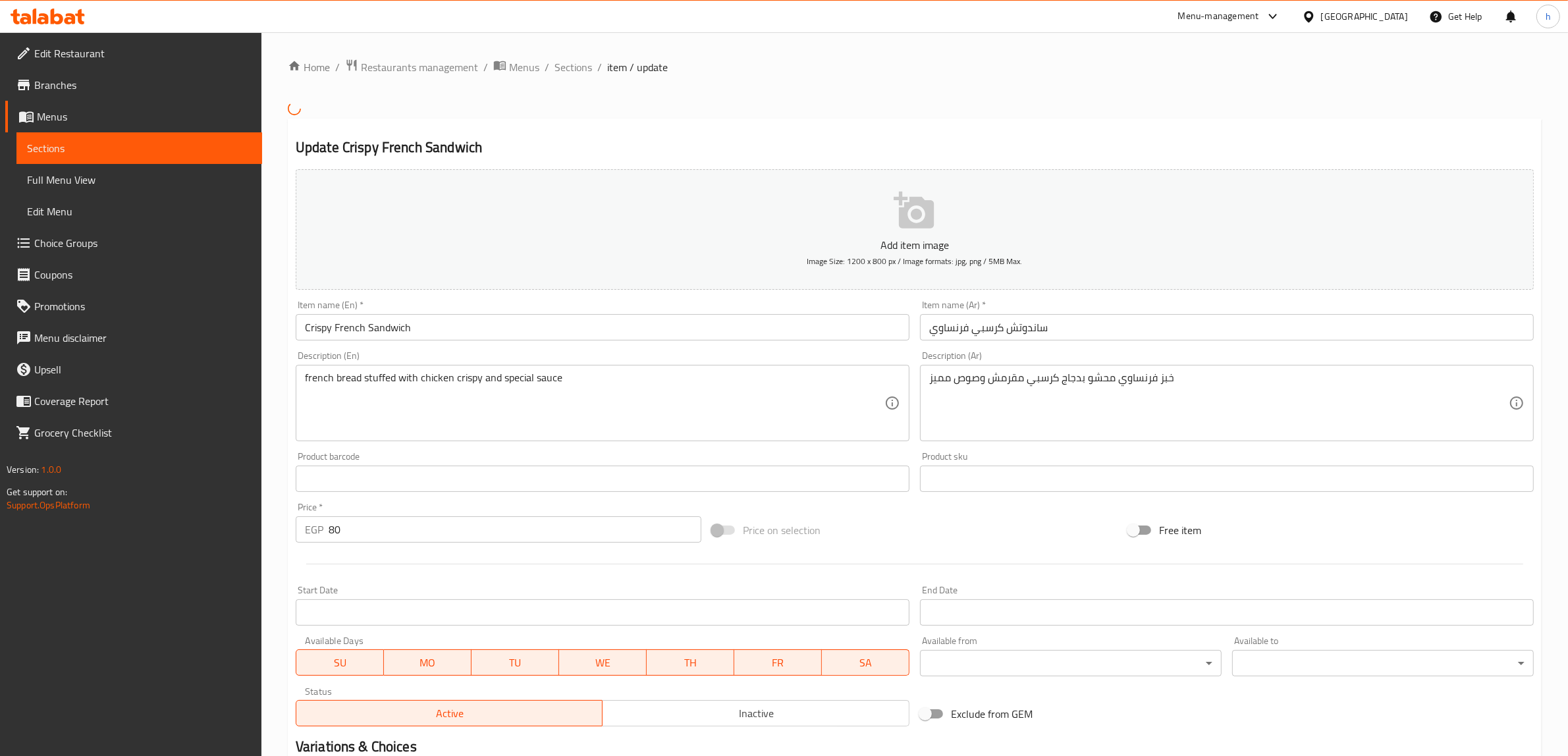
click at [596, 322] on input "Crispy French Sandwich" at bounding box center [602, 327] width 614 height 27
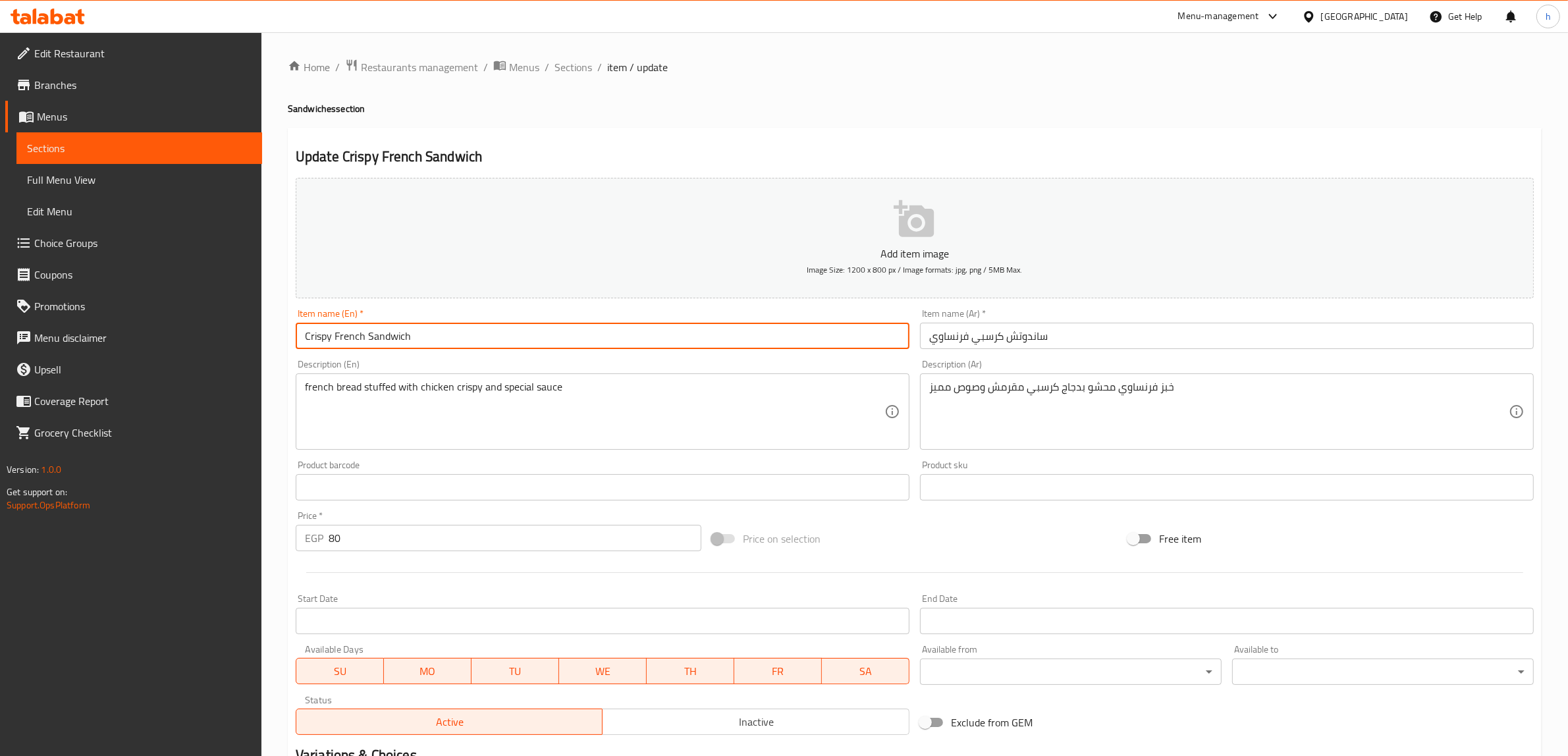
click at [301, 343] on input "Crispy French Sandwich" at bounding box center [602, 335] width 614 height 27
click at [317, 334] on input "meduim Crispy French Sandwich" at bounding box center [602, 335] width 614 height 27
type input "medium Crispy French Sandwich"
click at [1144, 343] on input "ساندوتش كرسبي فرنساوي" at bounding box center [1227, 335] width 614 height 27
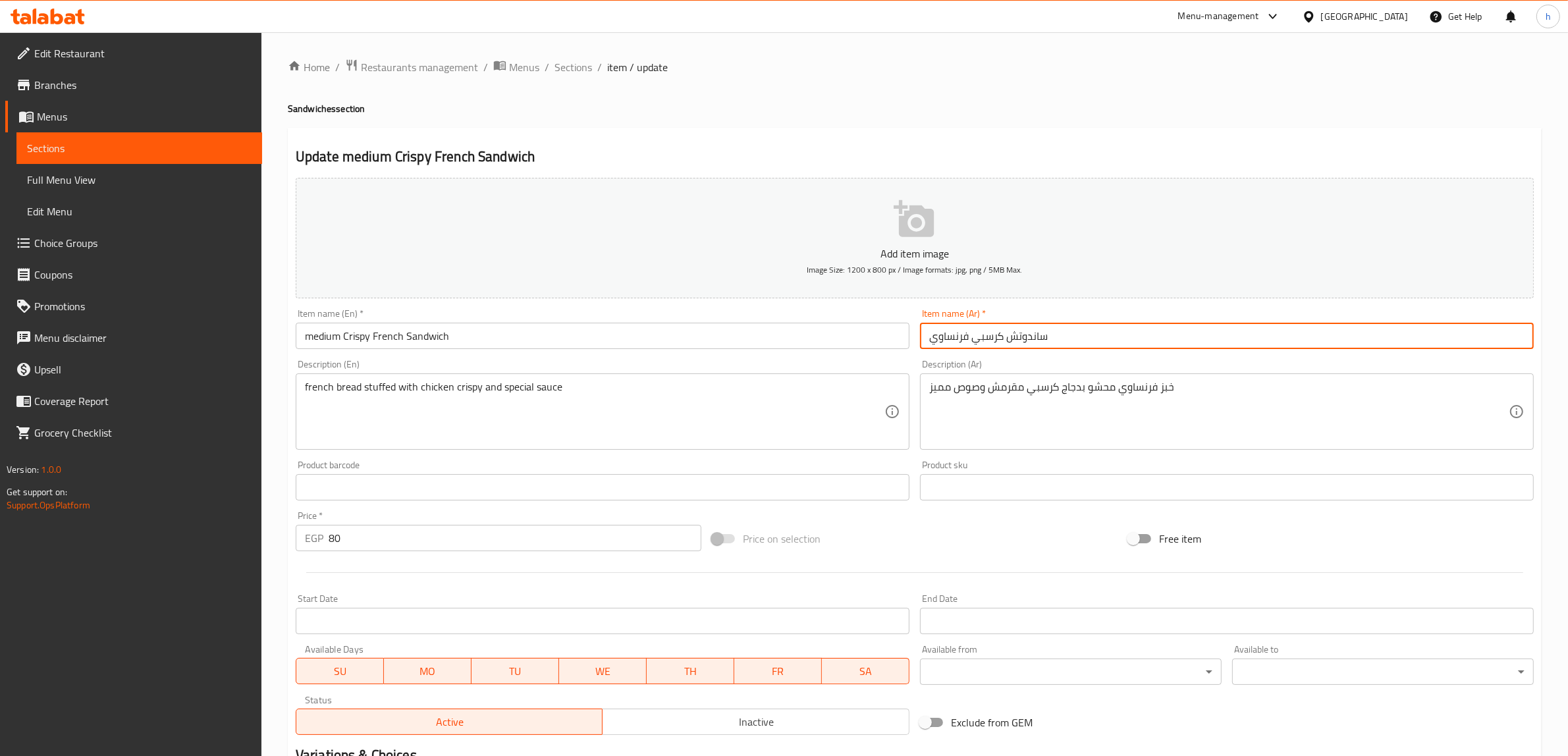
click at [928, 343] on input "ساندوتش كرسبي فرنساوي" at bounding box center [1227, 335] width 614 height 27
drag, startPoint x: 1084, startPoint y: 337, endPoint x: 1051, endPoint y: 337, distance: 33.0
click at [1051, 337] on input "وسط ساندوتش كرسبي فرنساوي" at bounding box center [1227, 335] width 614 height 27
click at [1051, 332] on input "ساندوتش كرسبي فرنساوي" at bounding box center [1227, 335] width 614 height 27
click at [933, 336] on input "ساندوتش كرسبي فرنساوي وسط" at bounding box center [1227, 335] width 614 height 27
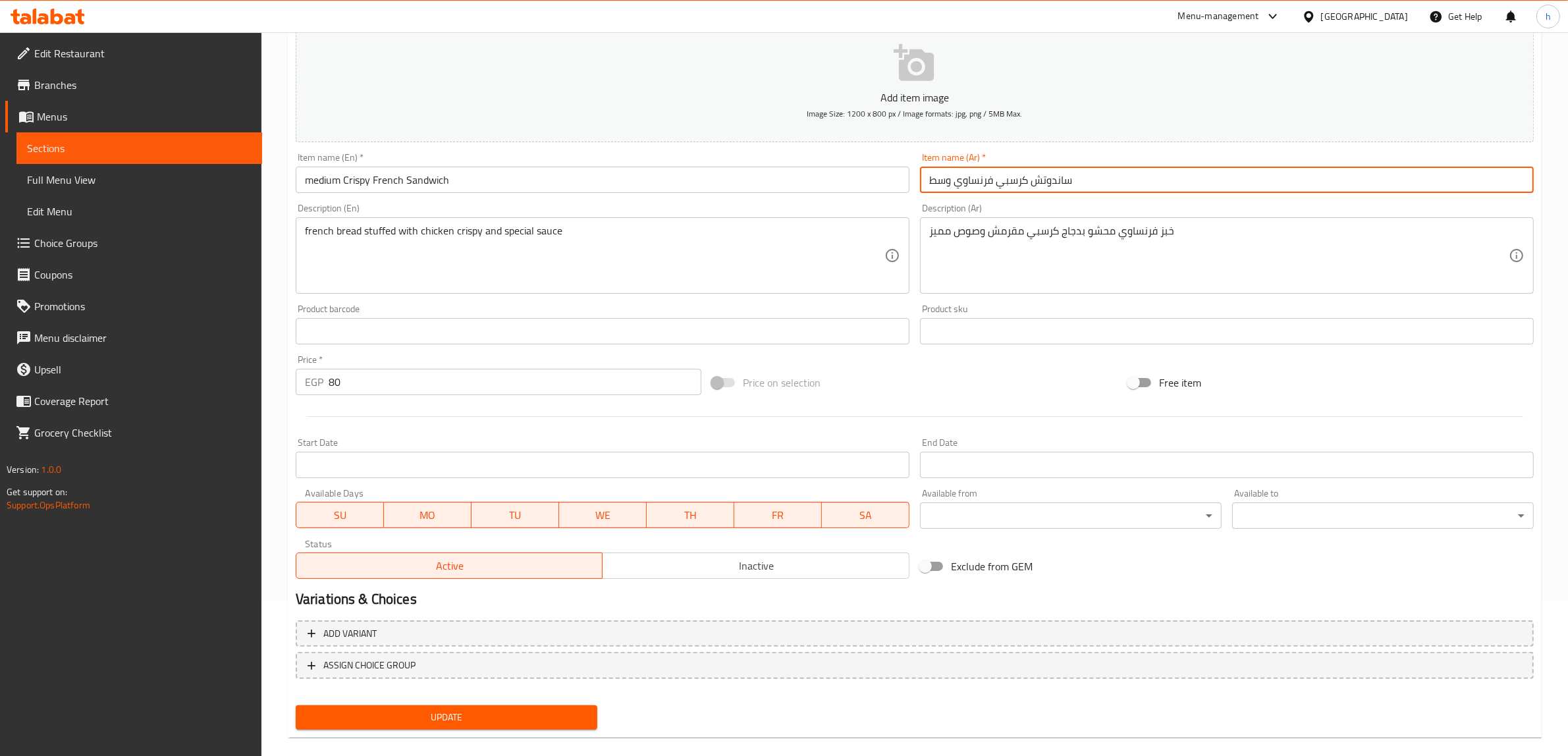
scroll to position [172, 0]
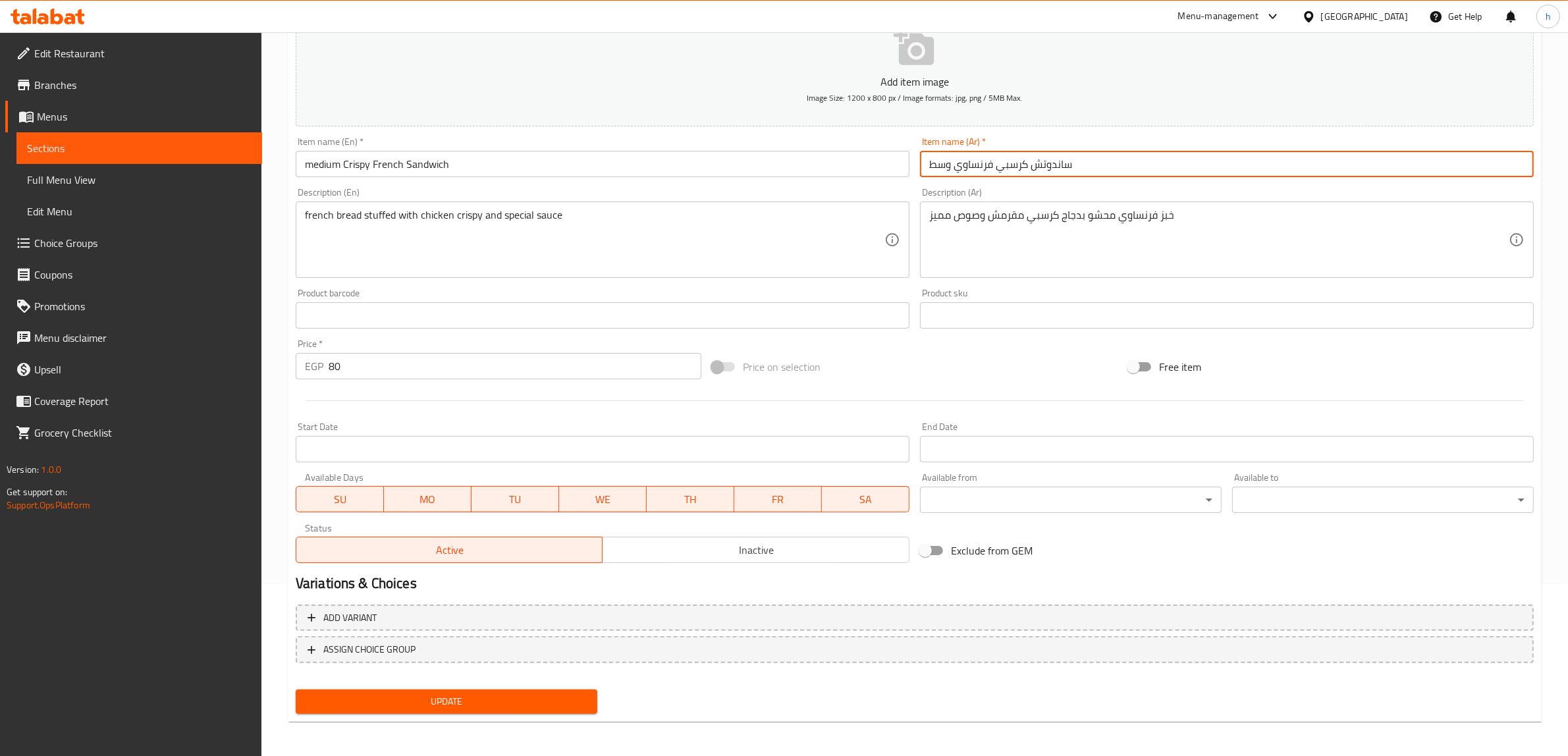
type input "ساندوتش كرسبي فرنساوي وسط"
click at [521, 697] on span "Update" at bounding box center [446, 702] width 281 height 16
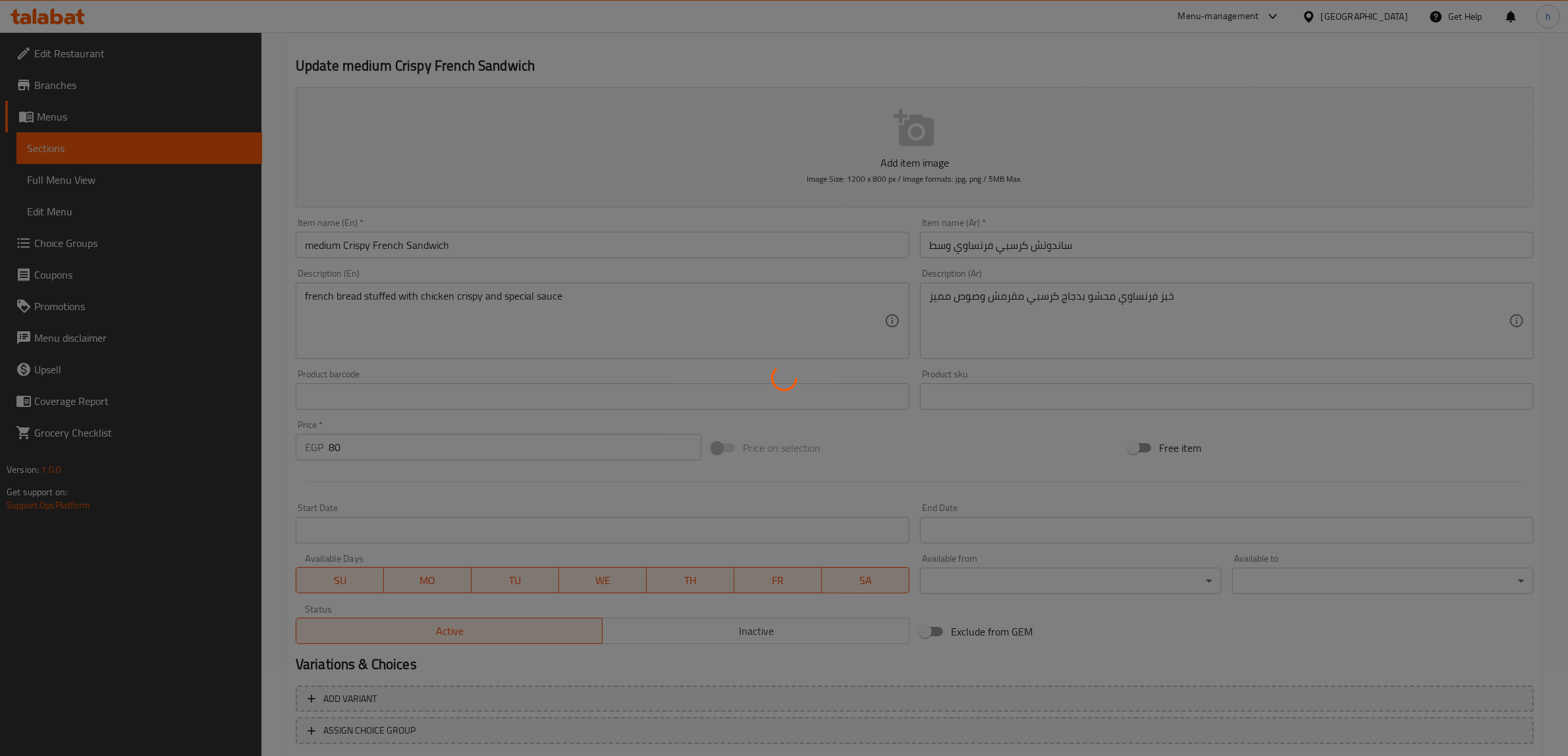
scroll to position [0, 0]
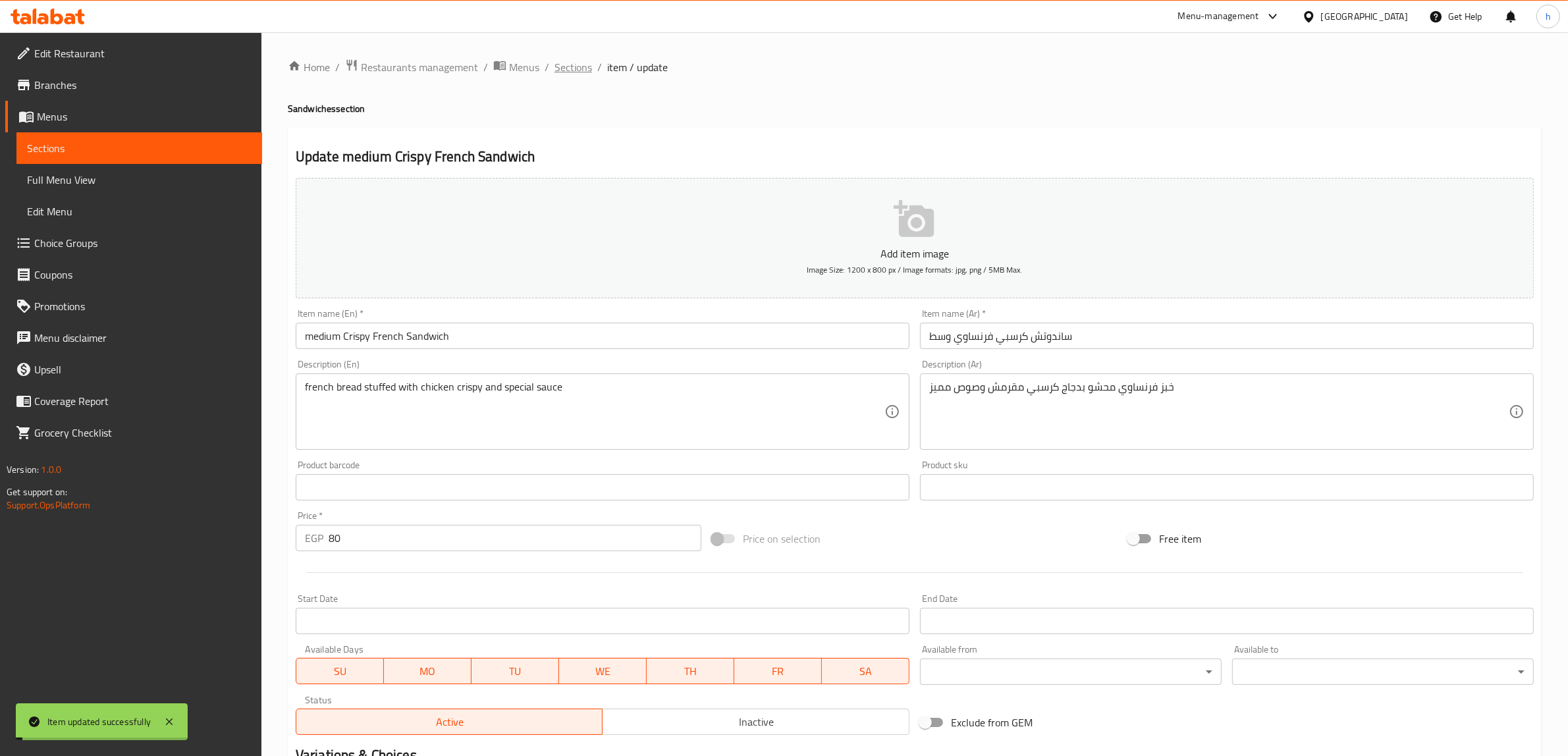
click at [577, 67] on span "Sections" at bounding box center [573, 67] width 37 height 16
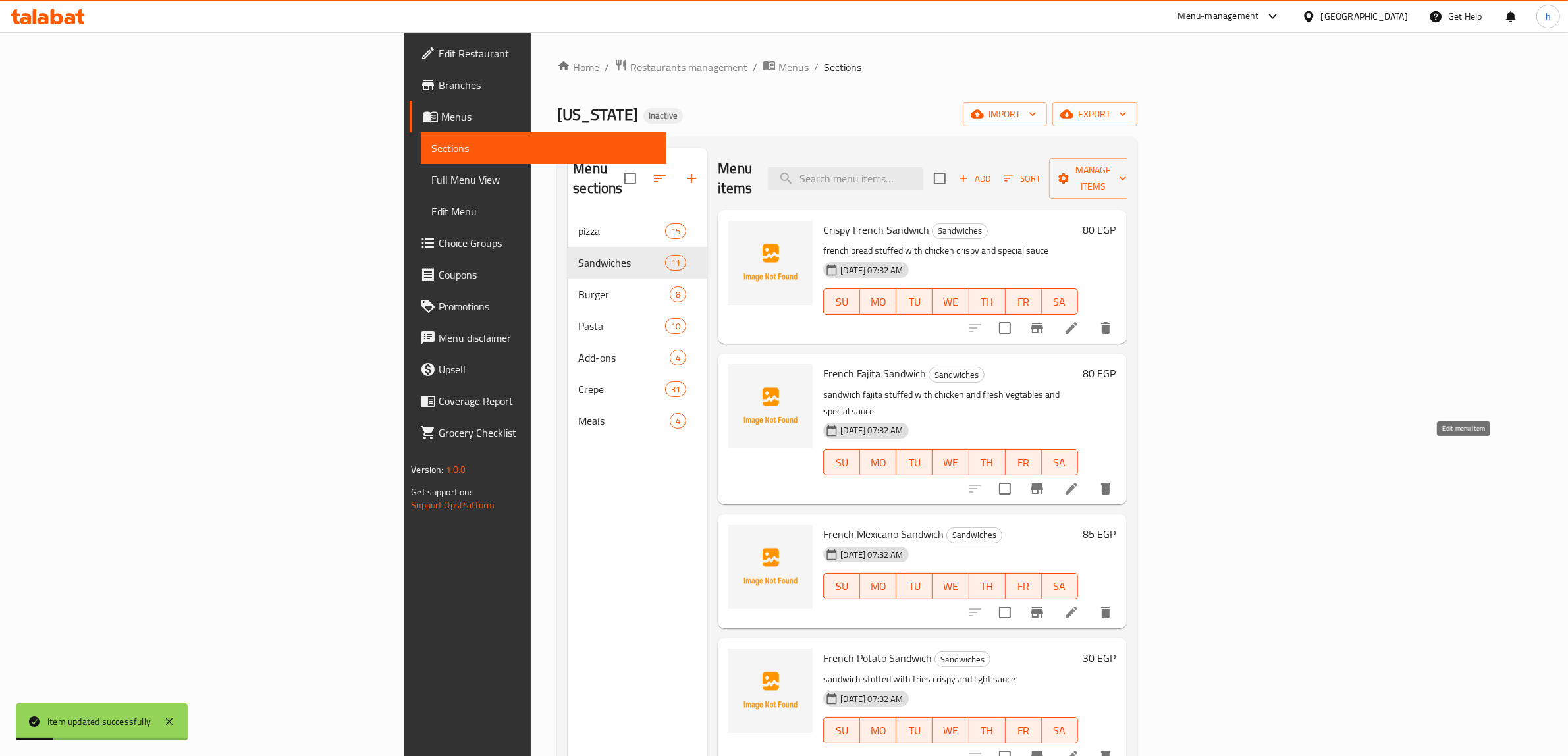
click at [1079, 481] on icon at bounding box center [1071, 488] width 16 height 16
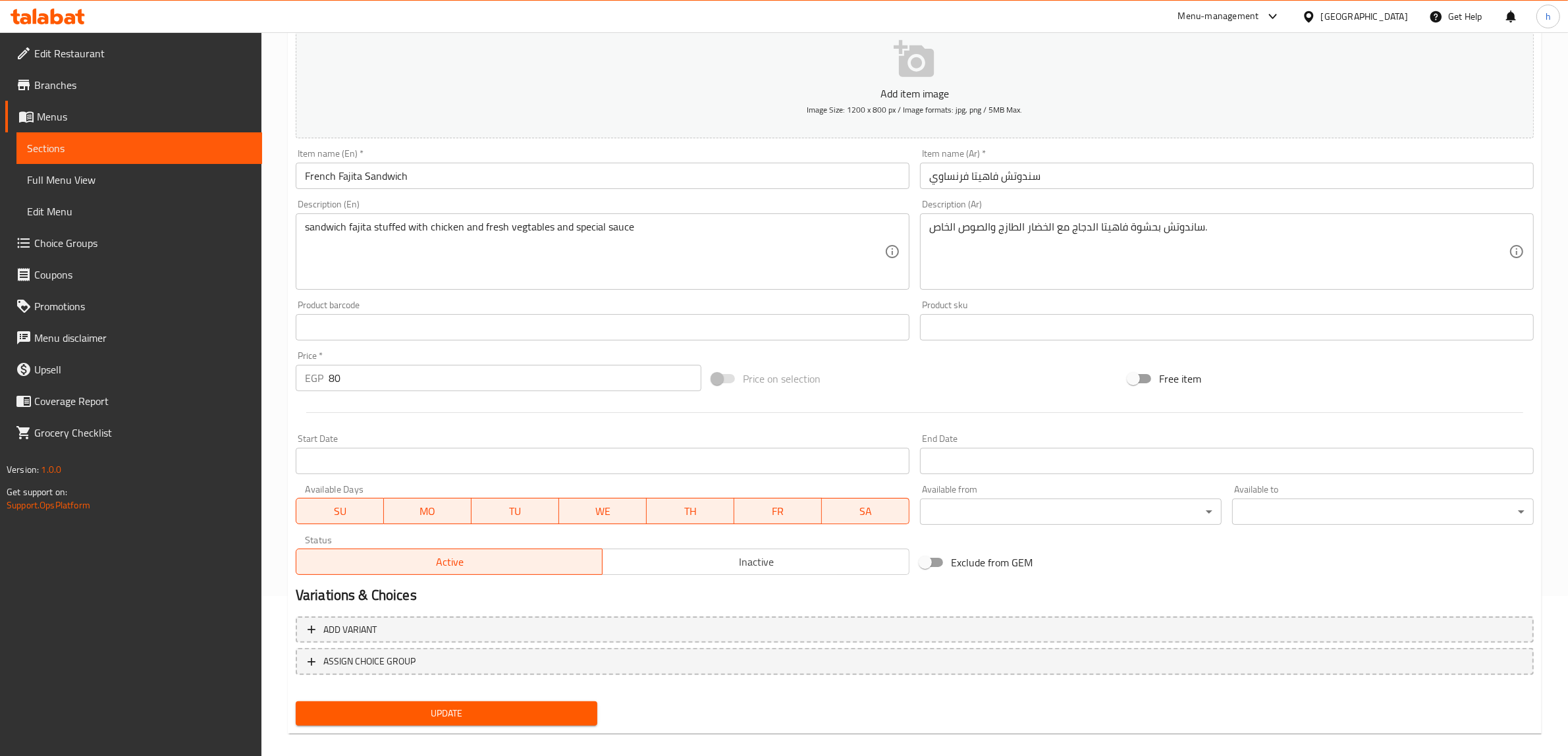
scroll to position [172, 0]
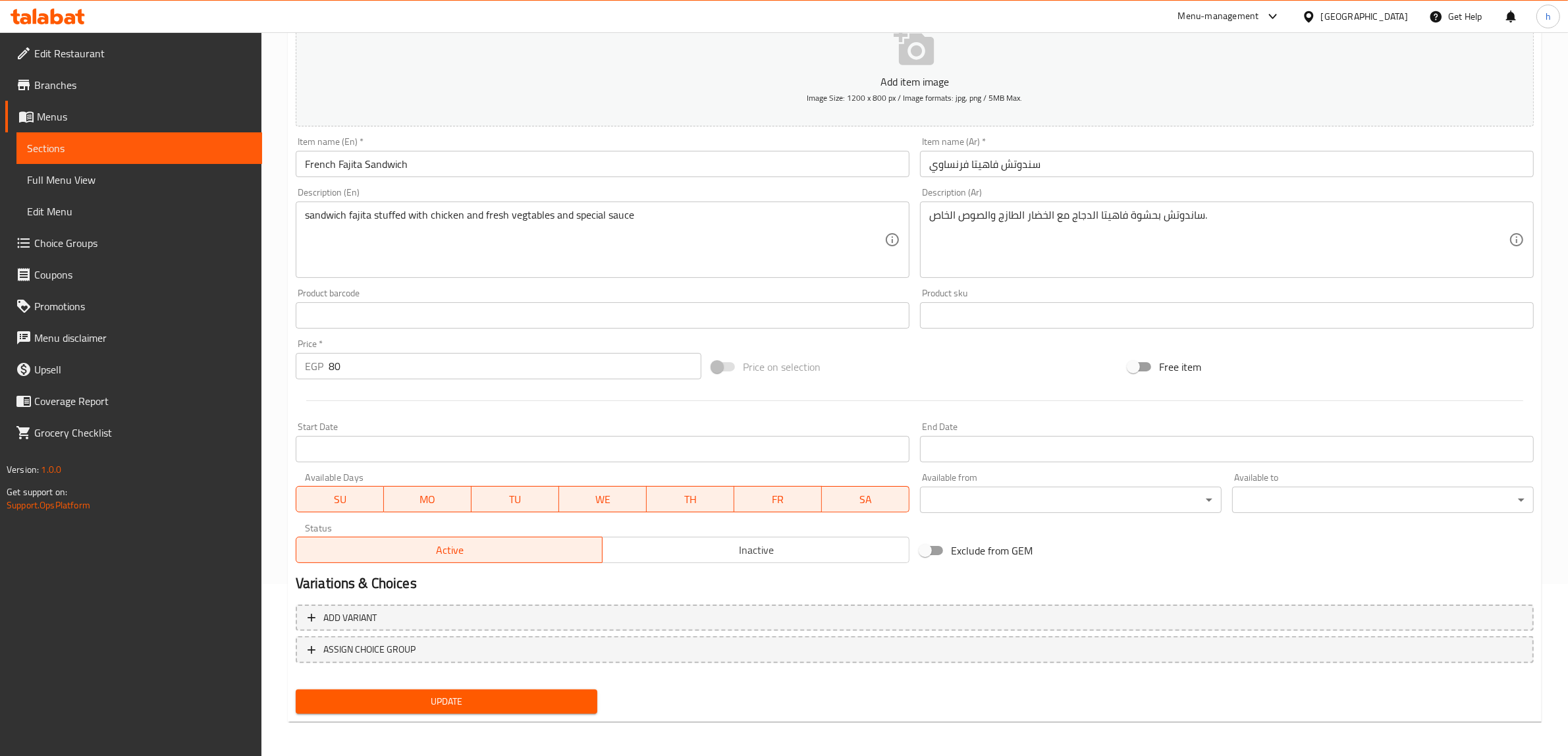
click at [427, 169] on input "French Fajita Sandwich" at bounding box center [602, 164] width 614 height 27
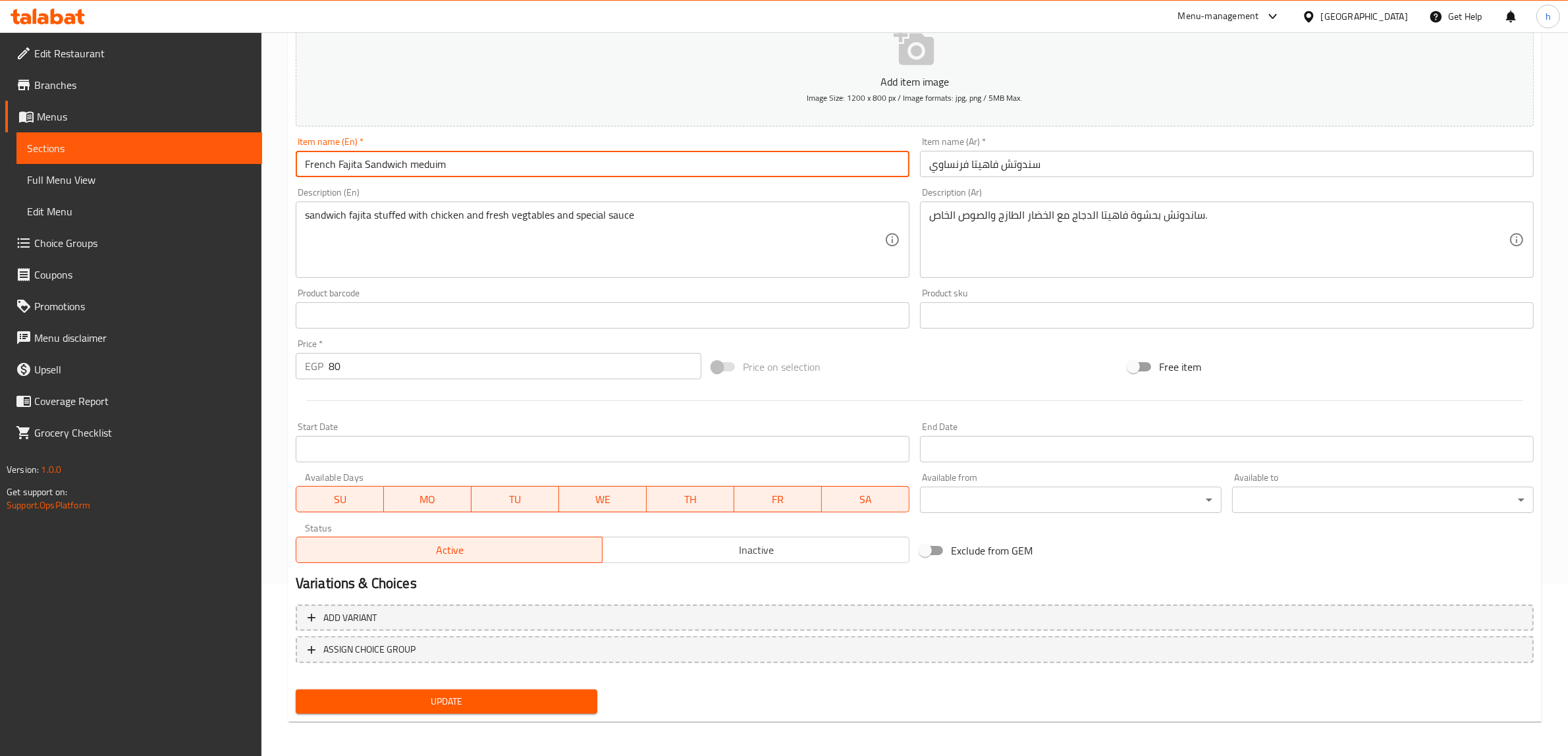
type input "French Fajita Sandwich meduim"
click at [566, 179] on div "Item name (En)   * French Fajita Sandwich meduim Item name (En) *" at bounding box center [602, 157] width 624 height 51
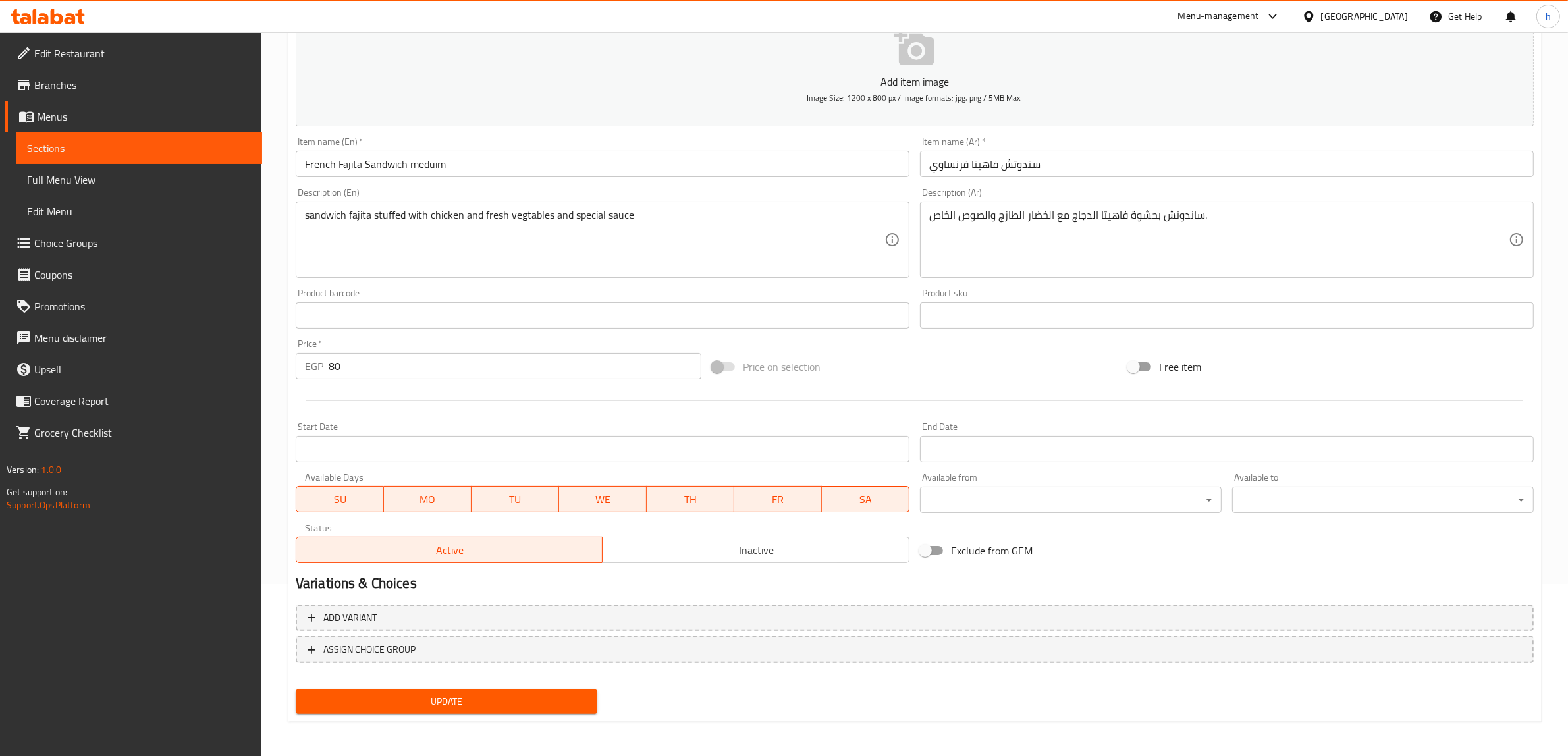
click at [1051, 153] on input "سندوتش فاهيتا فرنساوي" at bounding box center [1227, 164] width 614 height 27
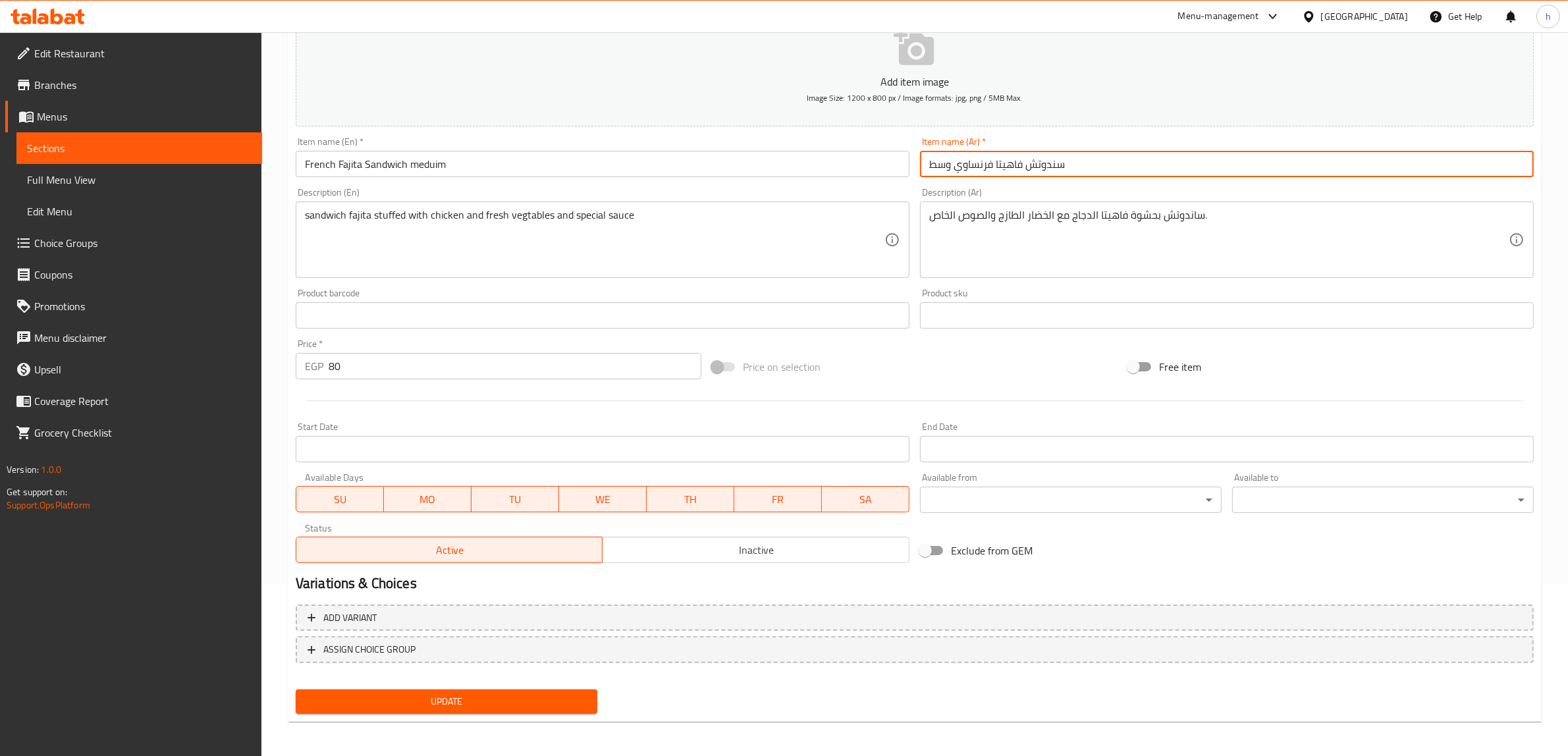
type input "سندوتش فاهيتا فرنساوي وسط"
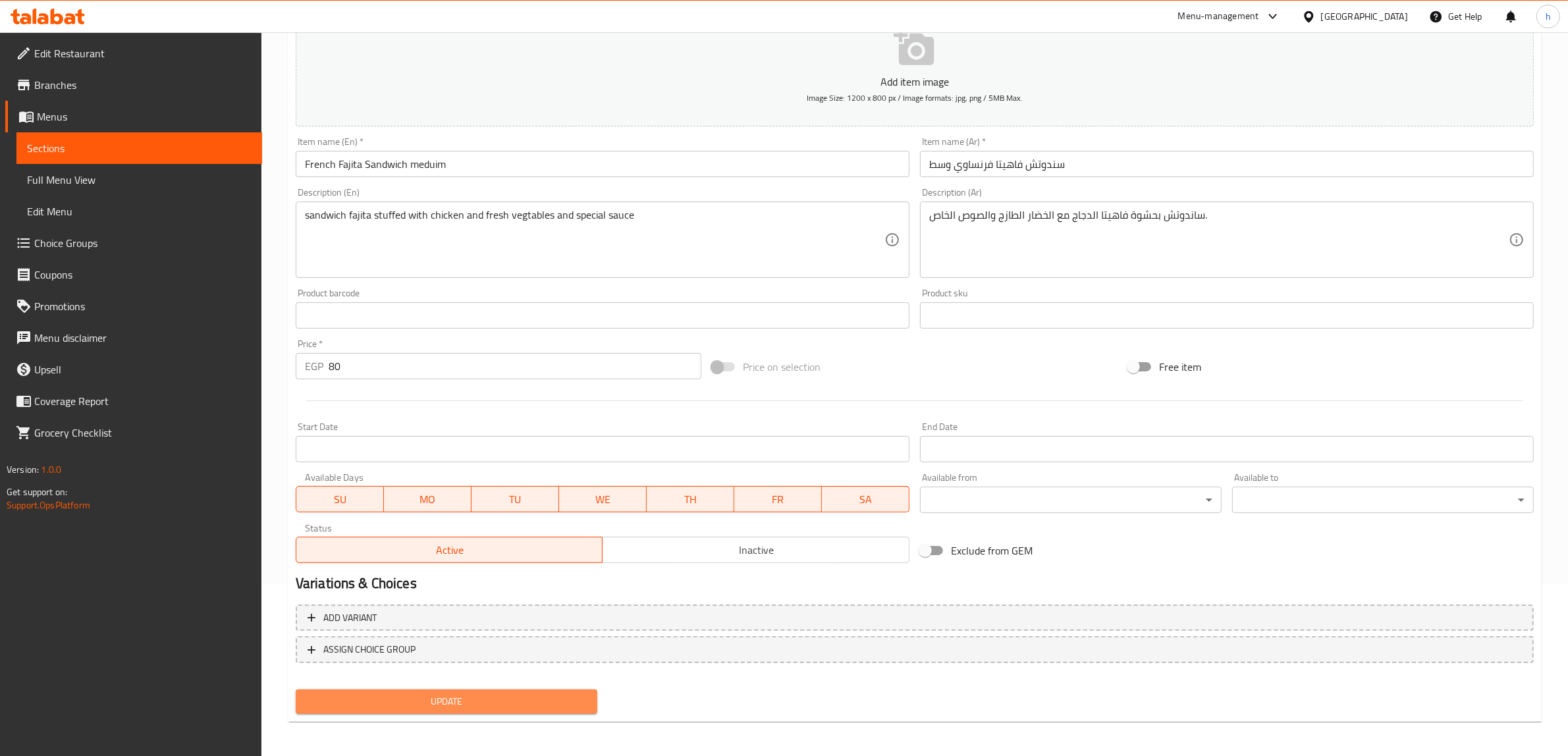
click at [529, 693] on span "Update" at bounding box center [446, 702] width 281 height 16
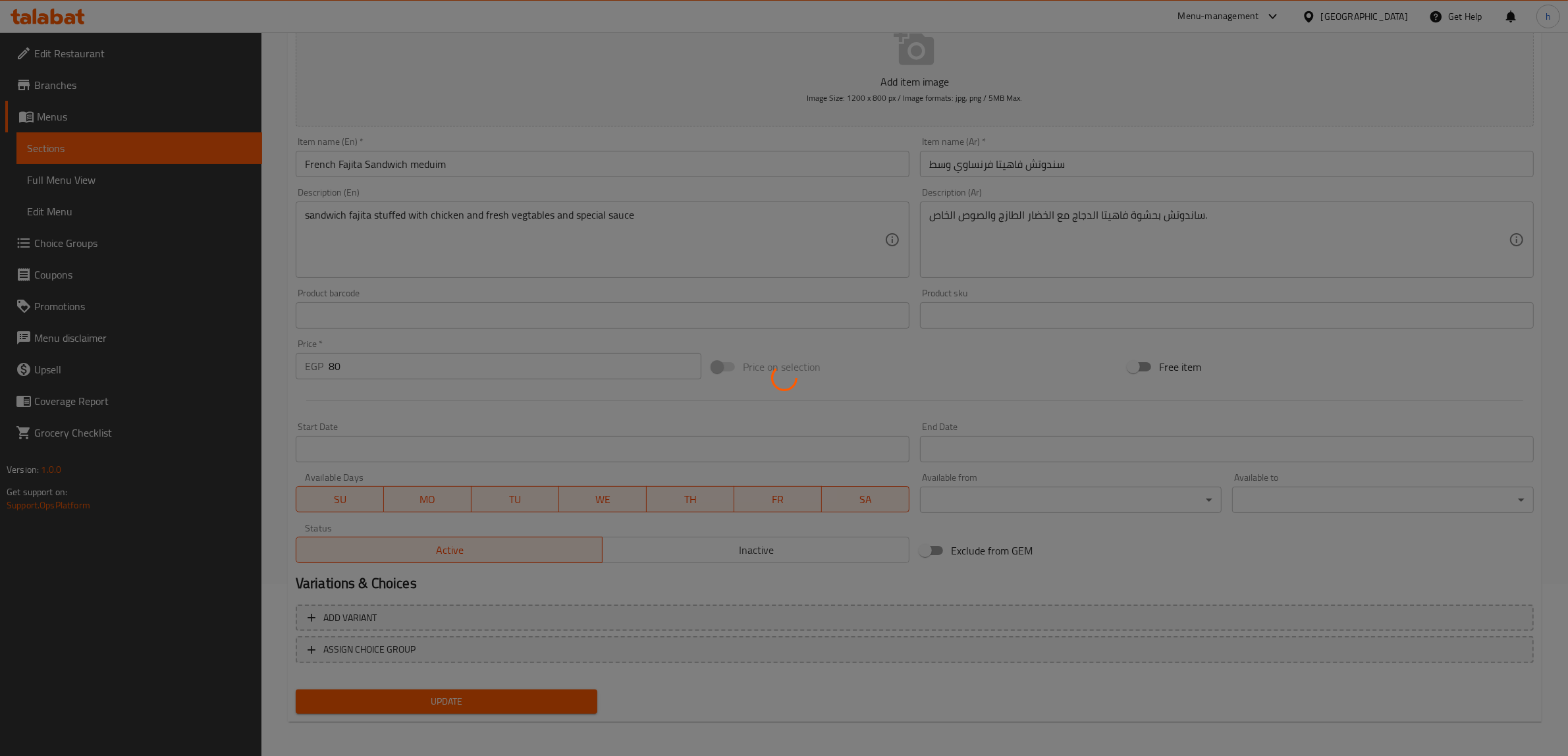
scroll to position [0, 0]
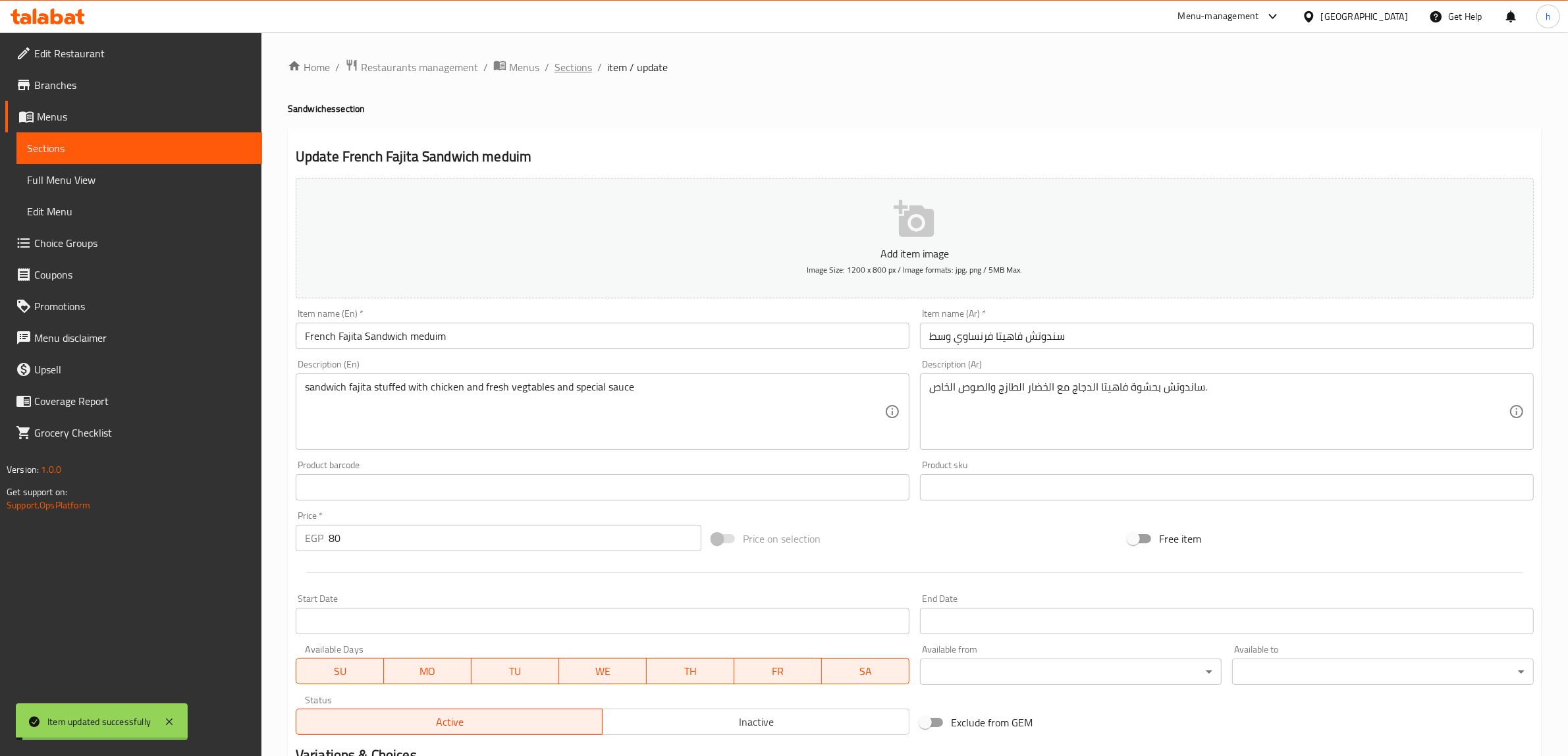
click at [581, 70] on span "Sections" at bounding box center [573, 67] width 37 height 16
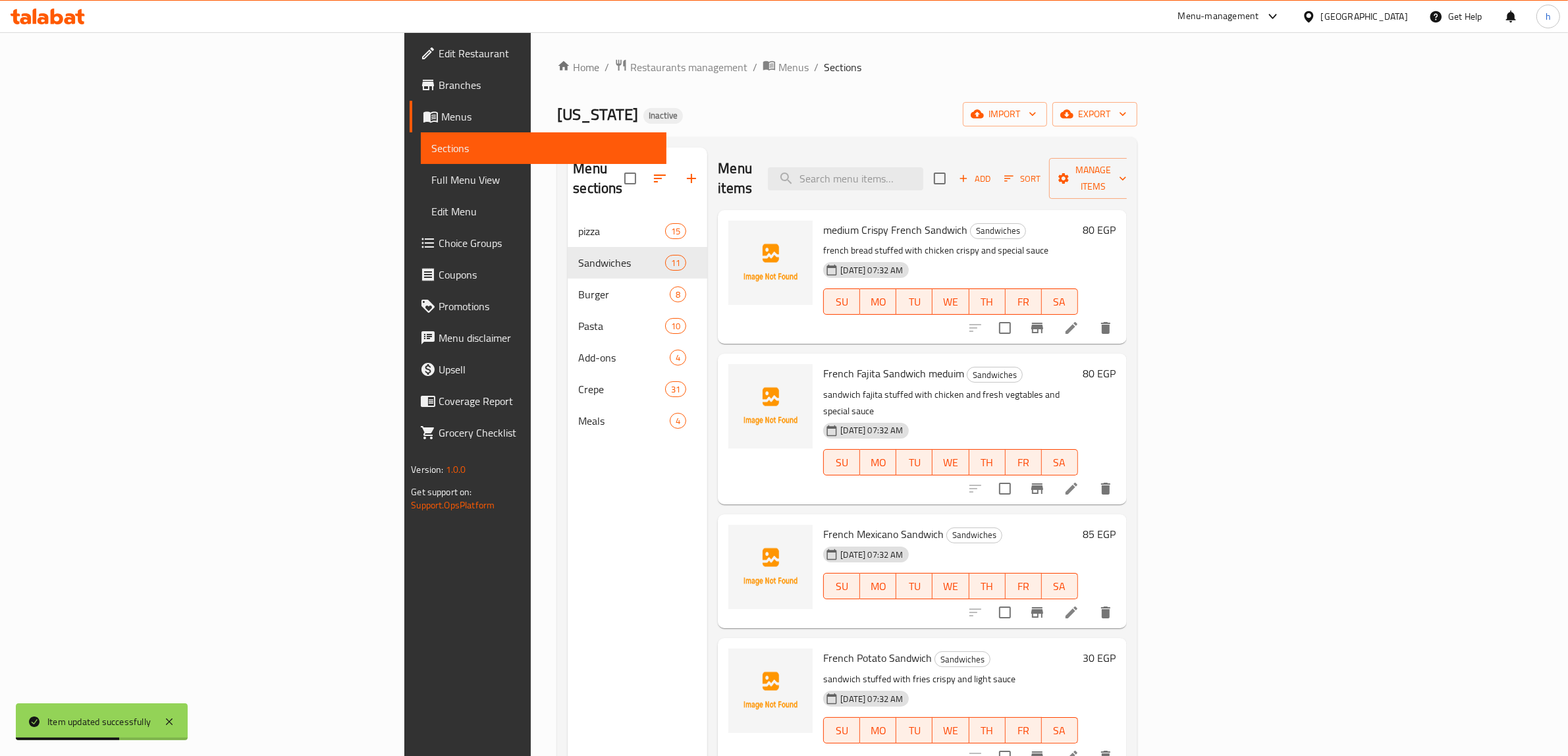
click at [1077, 483] on icon at bounding box center [1071, 488] width 12 height 12
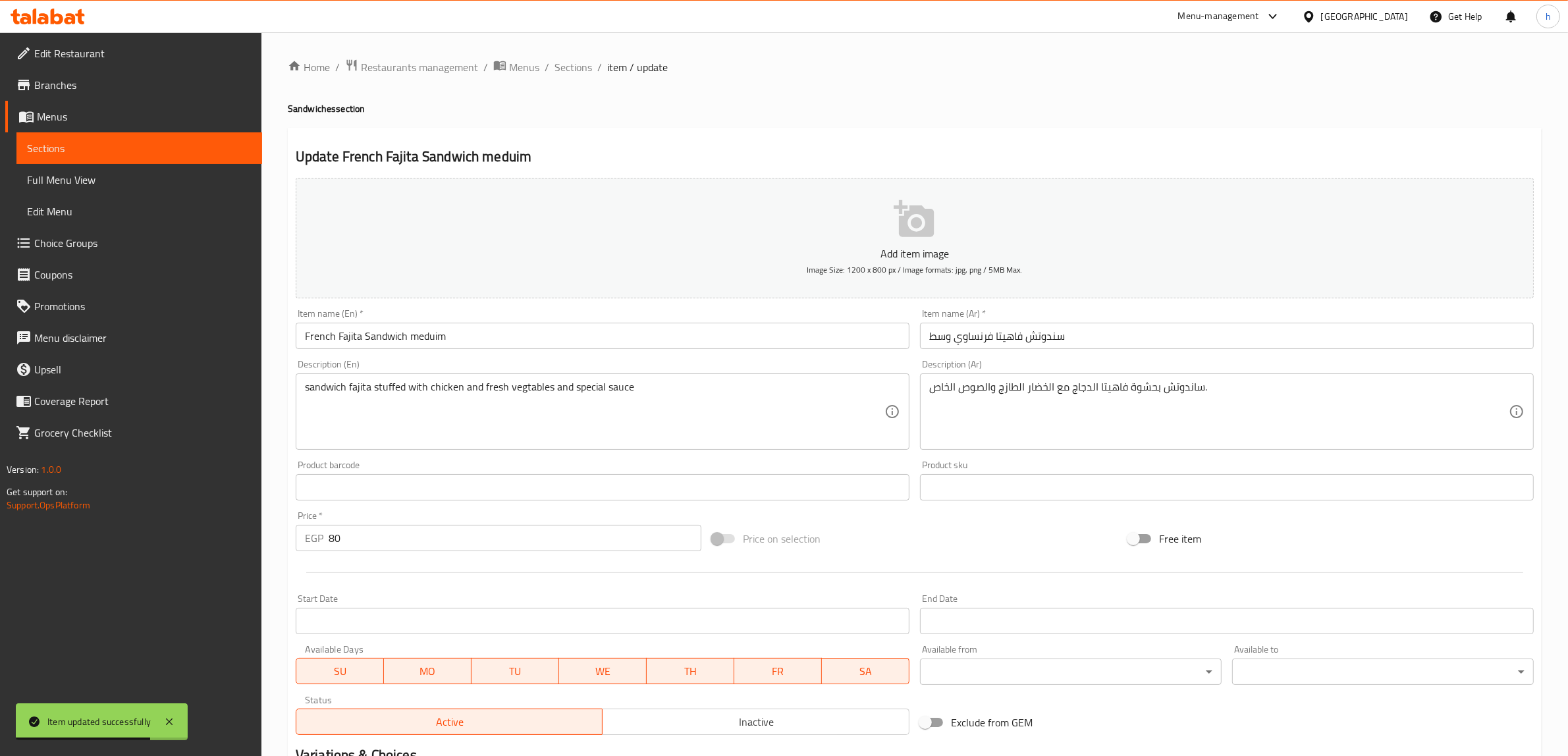
click at [426, 341] on input "French Fajita Sandwich meduim" at bounding box center [602, 335] width 614 height 27
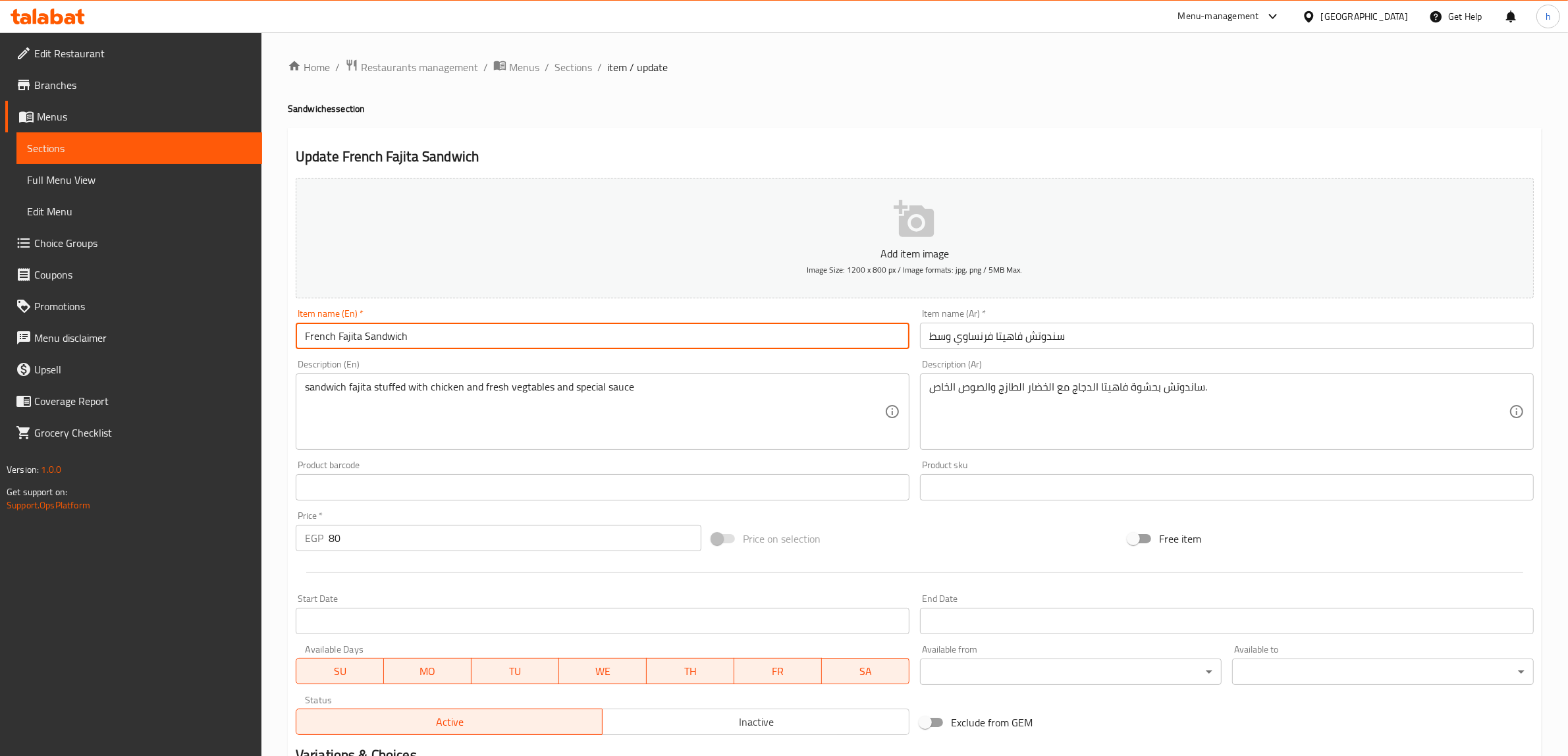
click at [304, 339] on input "French Fajita Sandwich" at bounding box center [602, 335] width 614 height 27
paste input "meduim"
click at [330, 337] on input "meduim French Fajita Sandwich" at bounding box center [602, 335] width 614 height 27
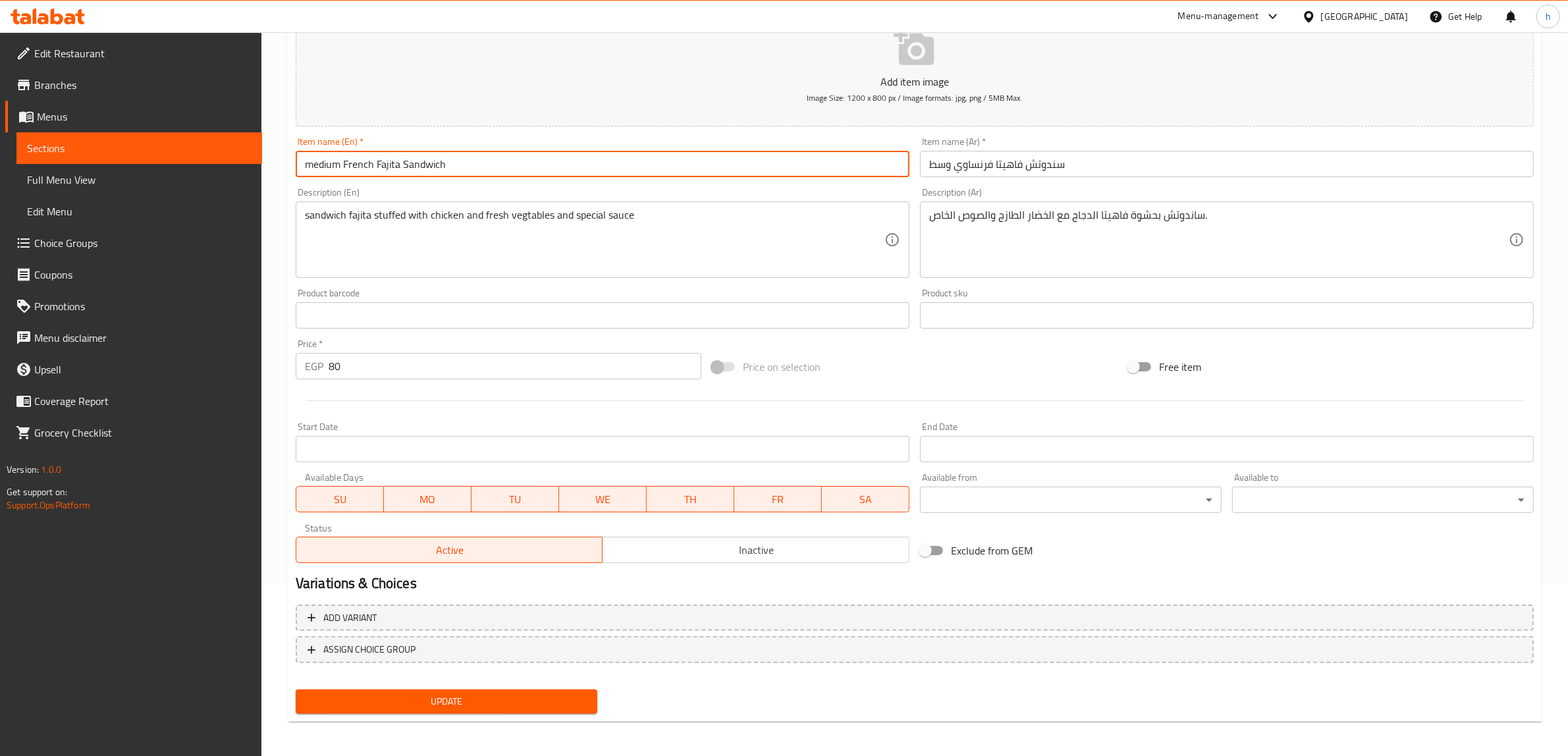
type input "medium French Fajita Sandwich"
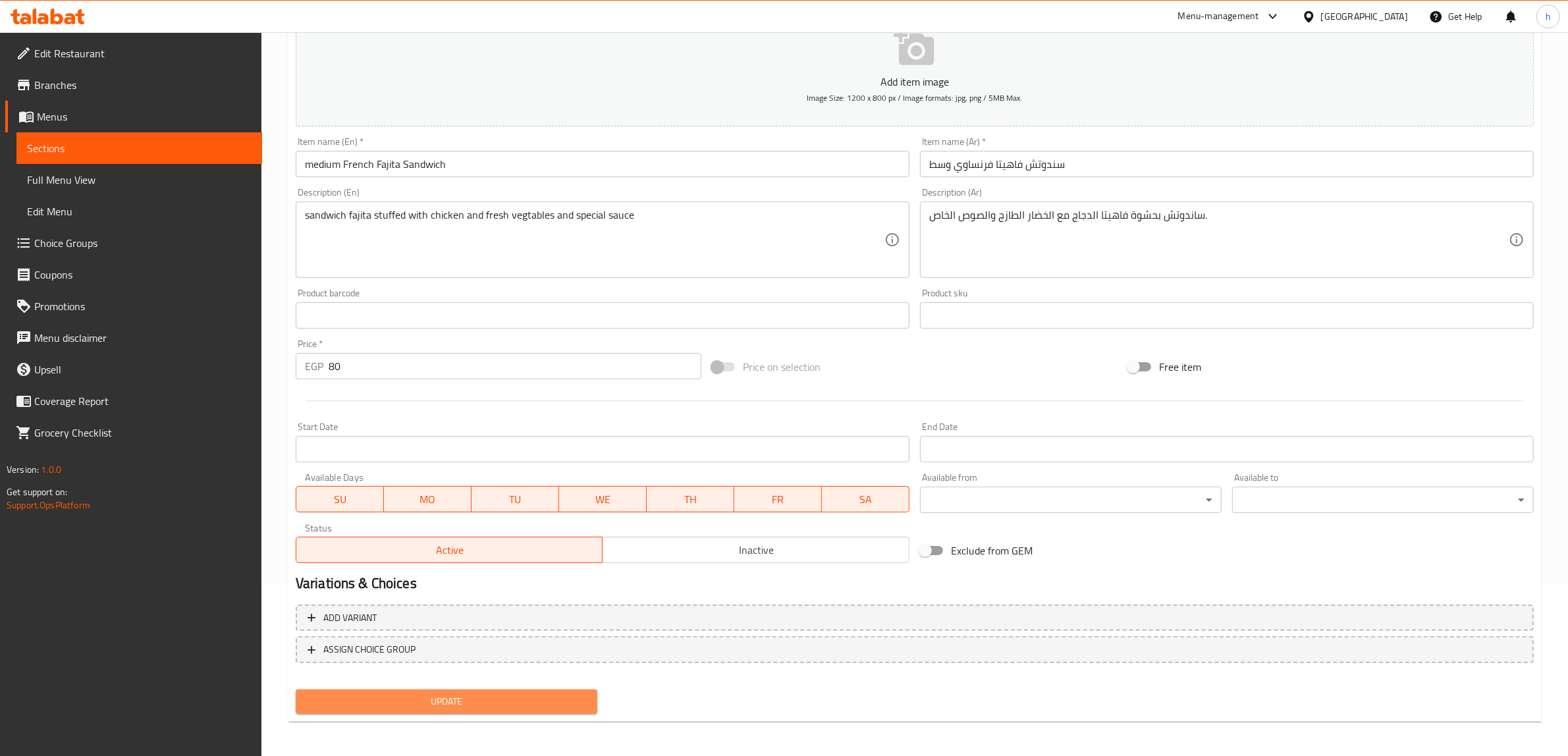
click at [531, 701] on span "Update" at bounding box center [446, 702] width 281 height 16
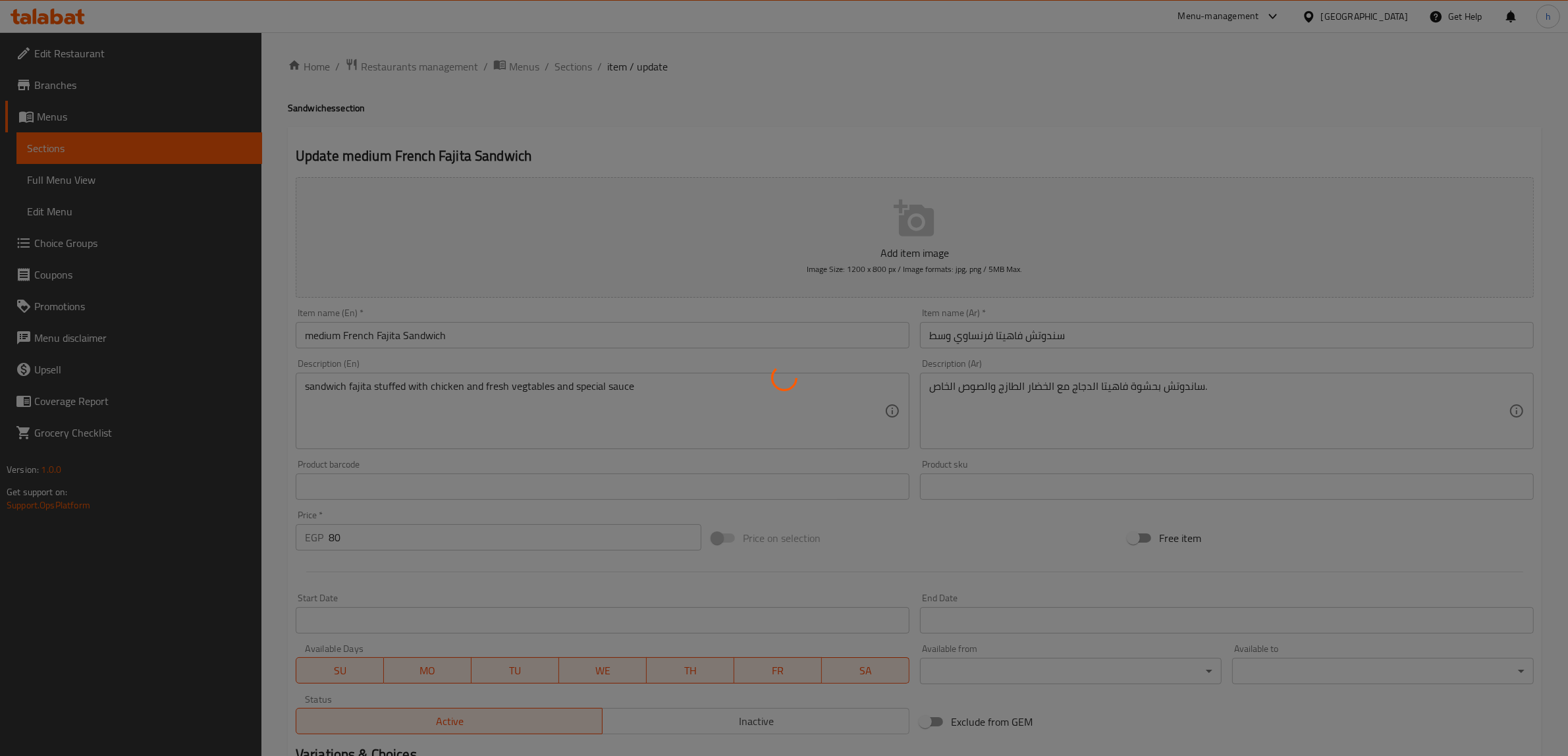
scroll to position [0, 0]
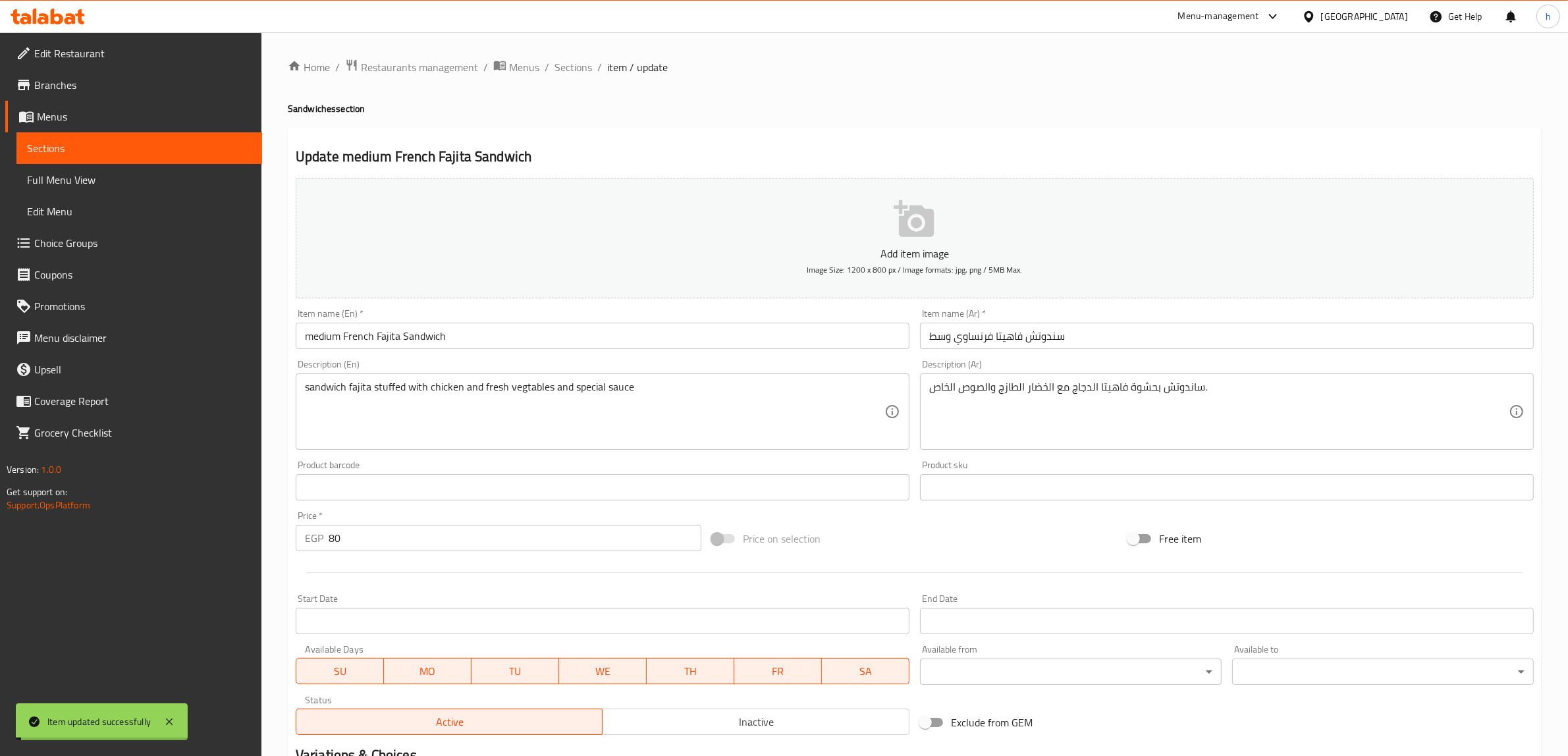
click at [573, 73] on span "Sections" at bounding box center [573, 67] width 37 height 16
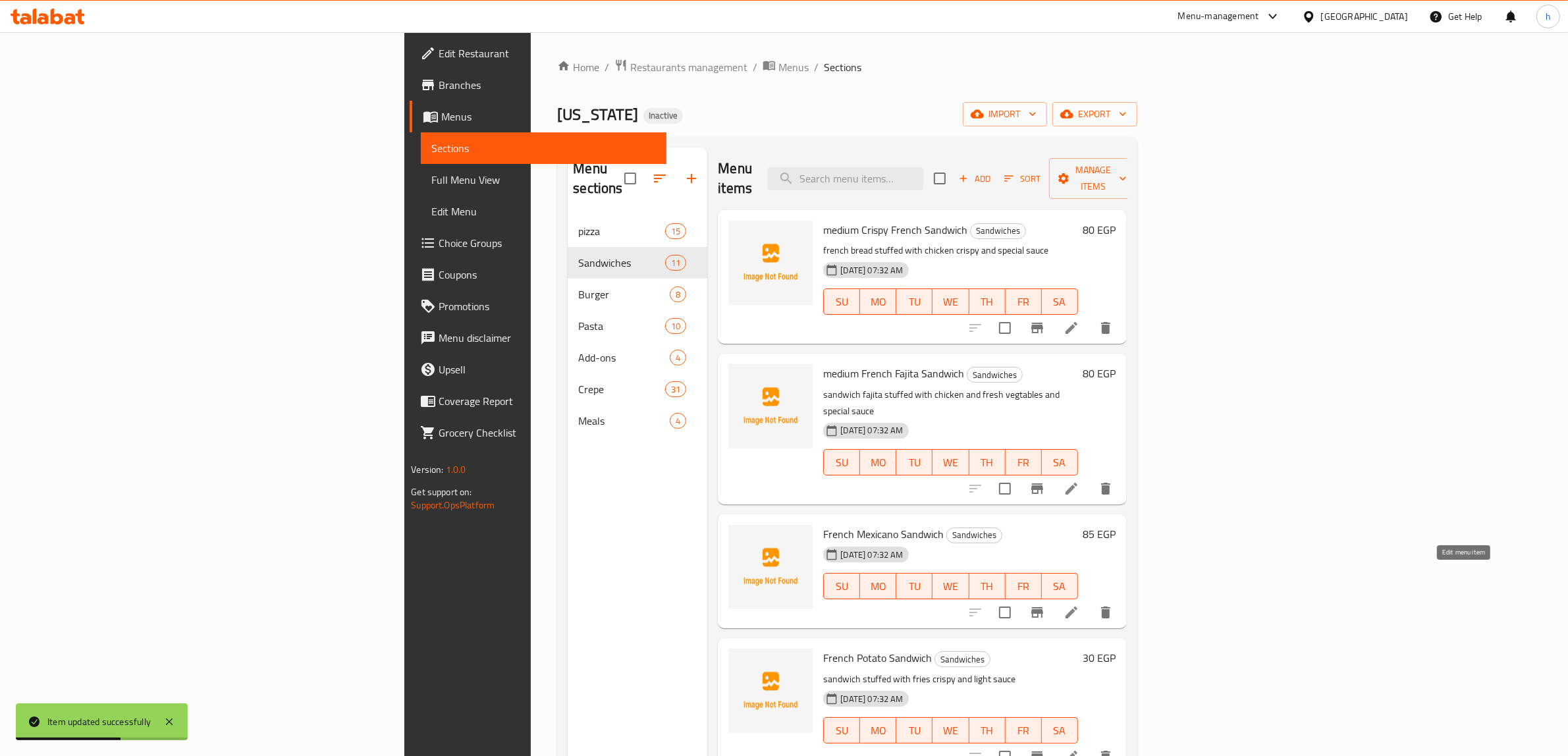
click at [1079, 604] on icon at bounding box center [1071, 612] width 16 height 16
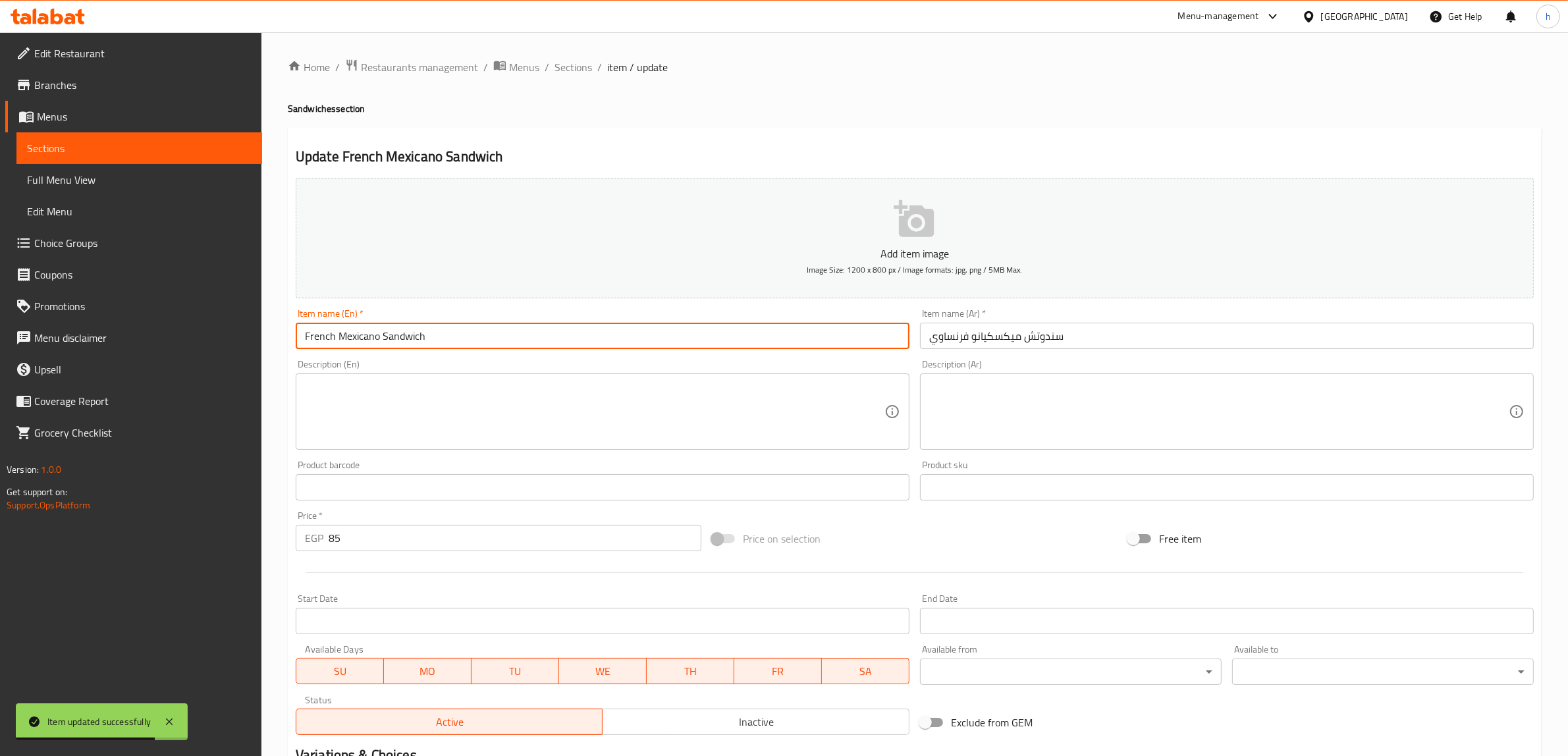
click at [307, 334] on input "French Mexicano Sandwich" at bounding box center [602, 335] width 614 height 27
click at [330, 340] on input "meduim French Mexicano Sandwich" at bounding box center [602, 335] width 614 height 27
type input "medium French Mexicano Sandwich"
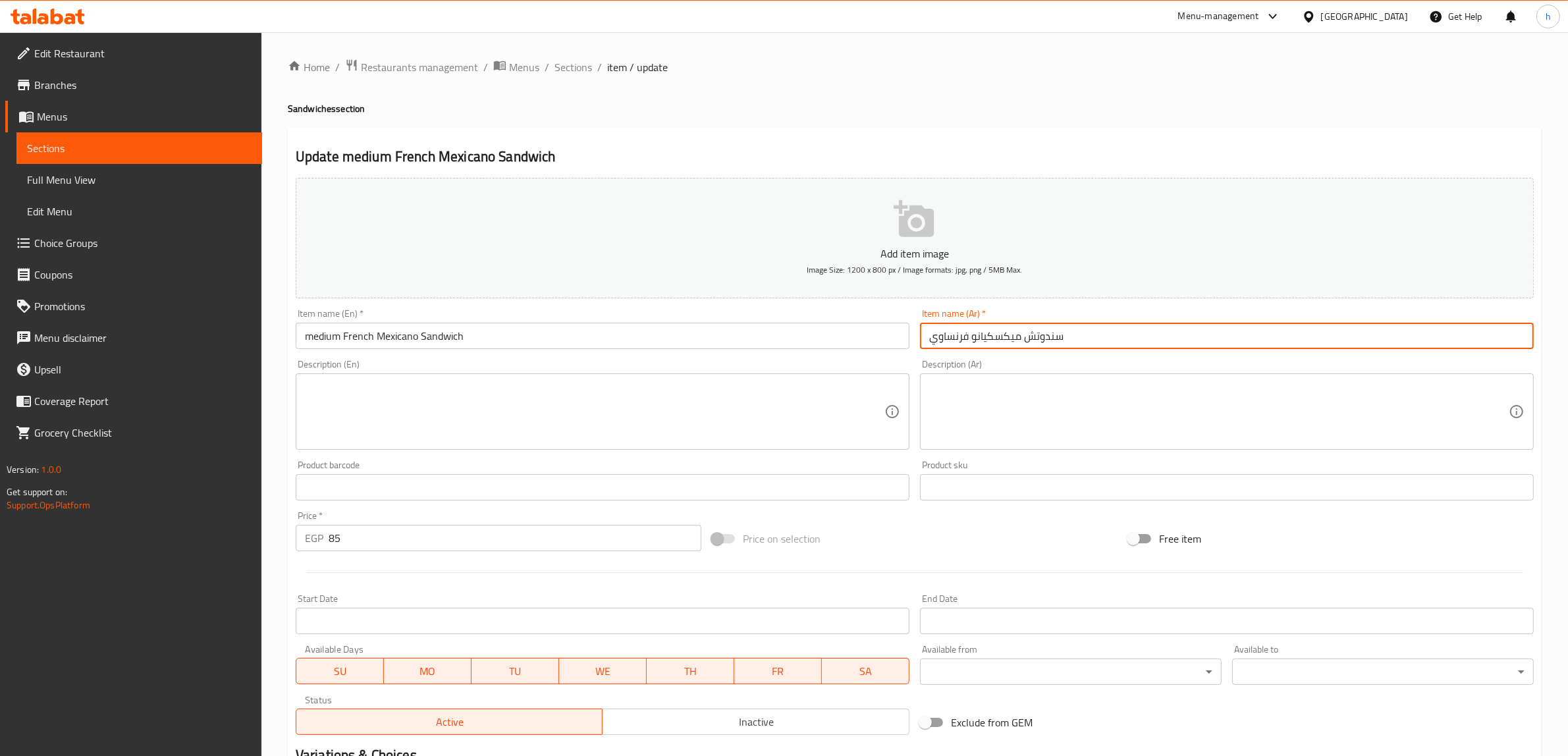
click at [932, 332] on input "سندوتش ميكسكيانو فرنساوي" at bounding box center [1227, 335] width 614 height 27
click at [1087, 330] on input "سندوتش ميكسكيانو فرنساوي" at bounding box center [1227, 335] width 614 height 27
click at [936, 343] on input "سندوتش ميكسكيانو فرنساوي وسط" at bounding box center [1227, 335] width 614 height 27
click at [928, 343] on input "سندوتش ميكسكيانو فرنساوي وسط" at bounding box center [1227, 335] width 614 height 27
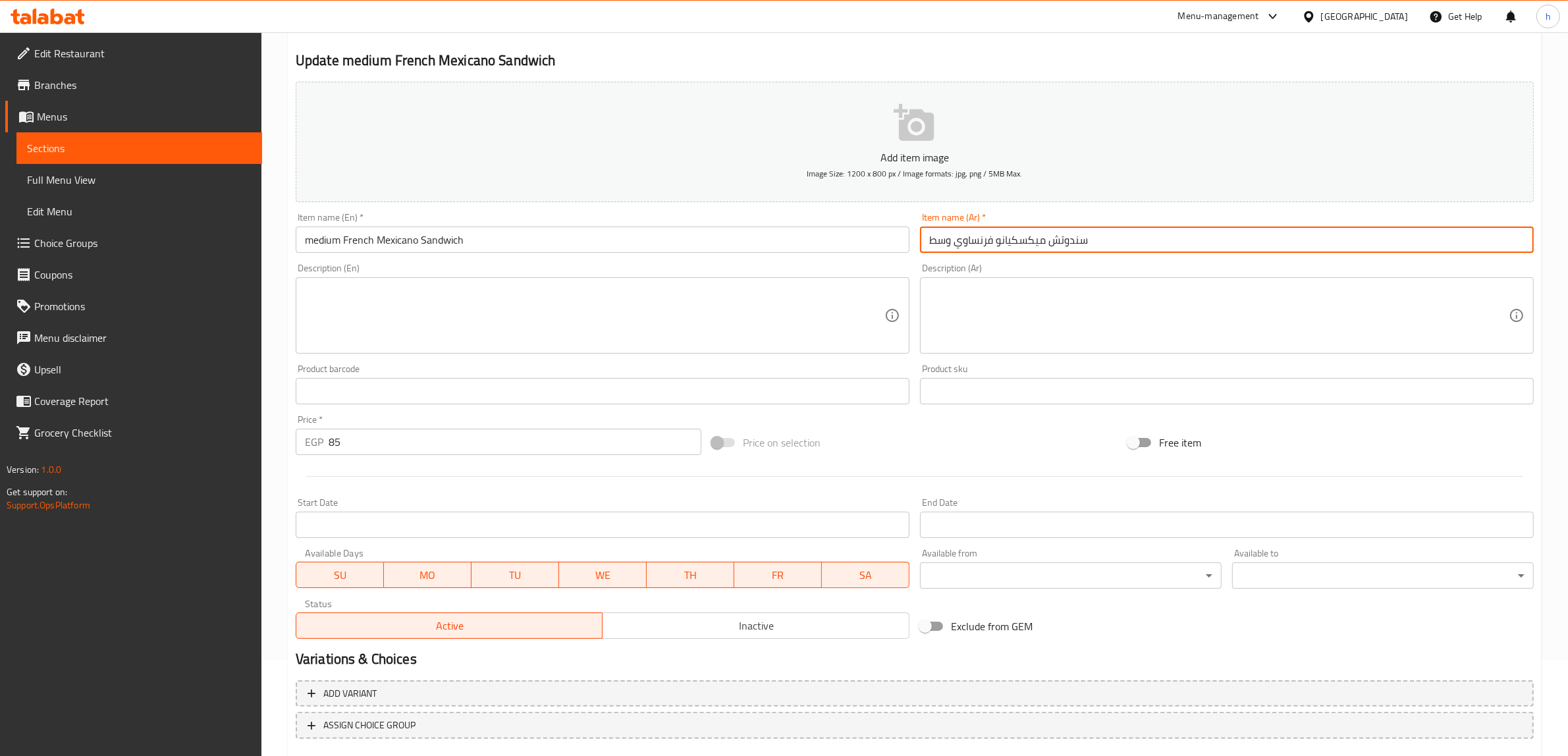
scroll to position [172, 0]
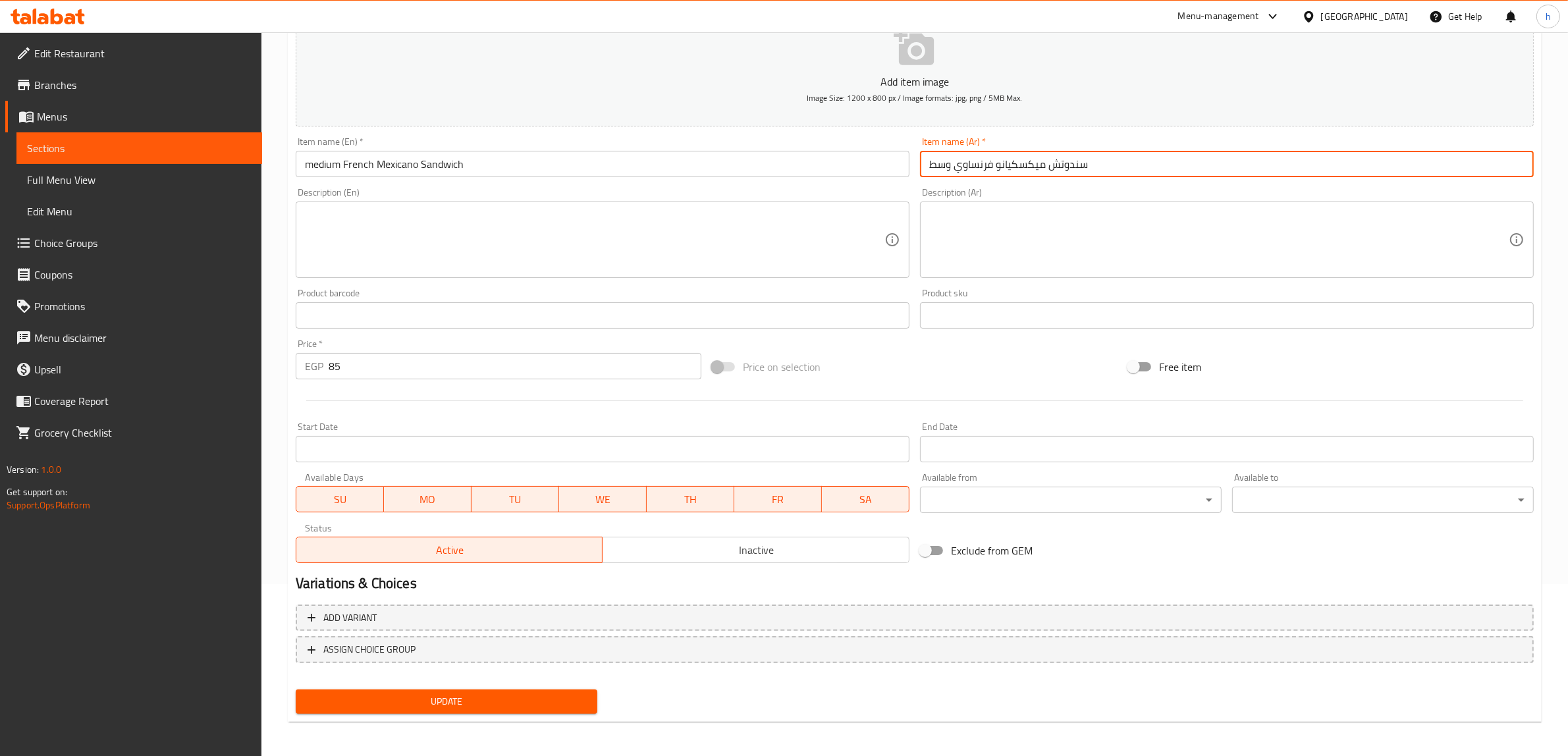
type input "سندوتش ميكسكيانو فرنساوي وسط"
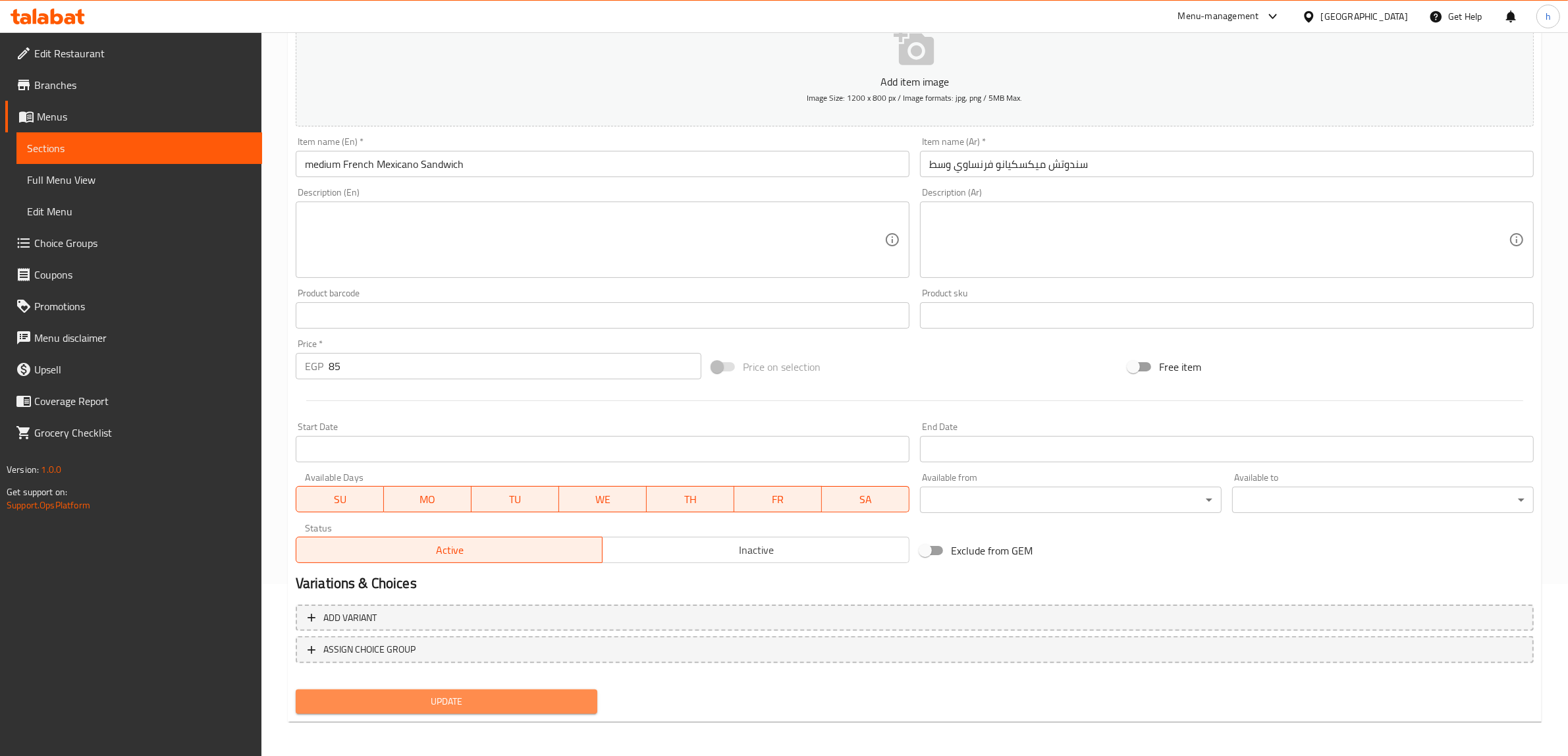
click at [517, 695] on span "Update" at bounding box center [446, 702] width 281 height 16
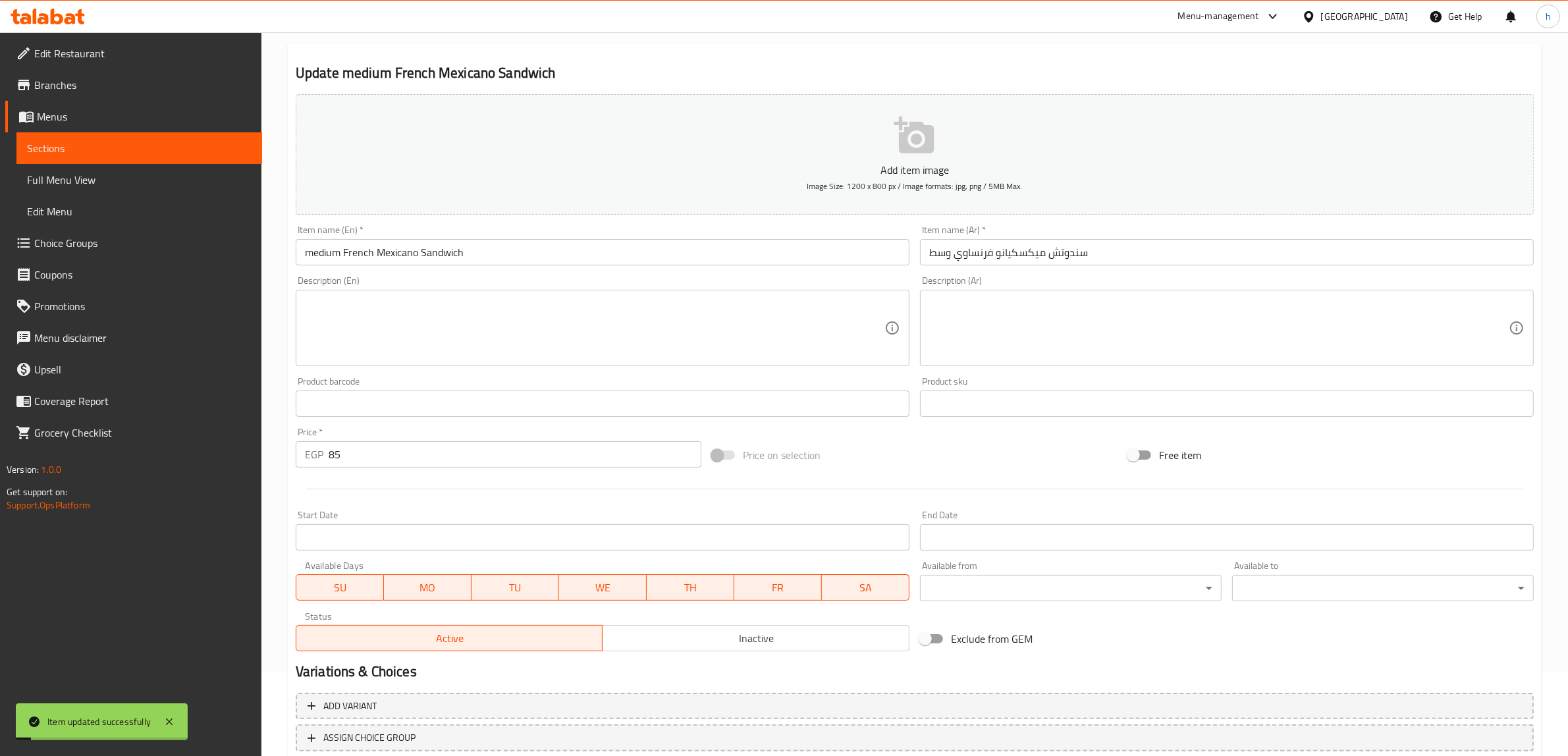
scroll to position [0, 0]
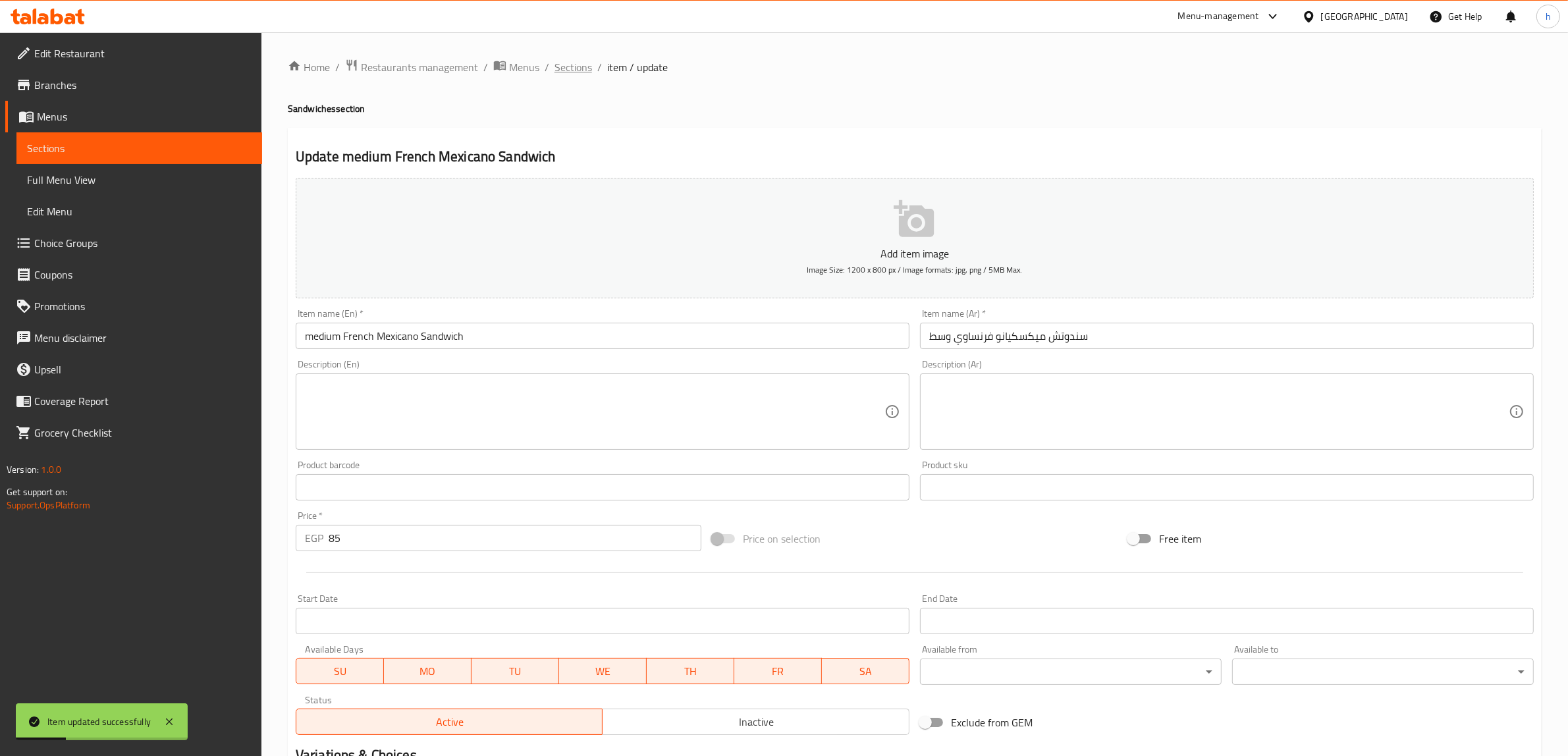
click at [572, 73] on span "Sections" at bounding box center [573, 67] width 37 height 16
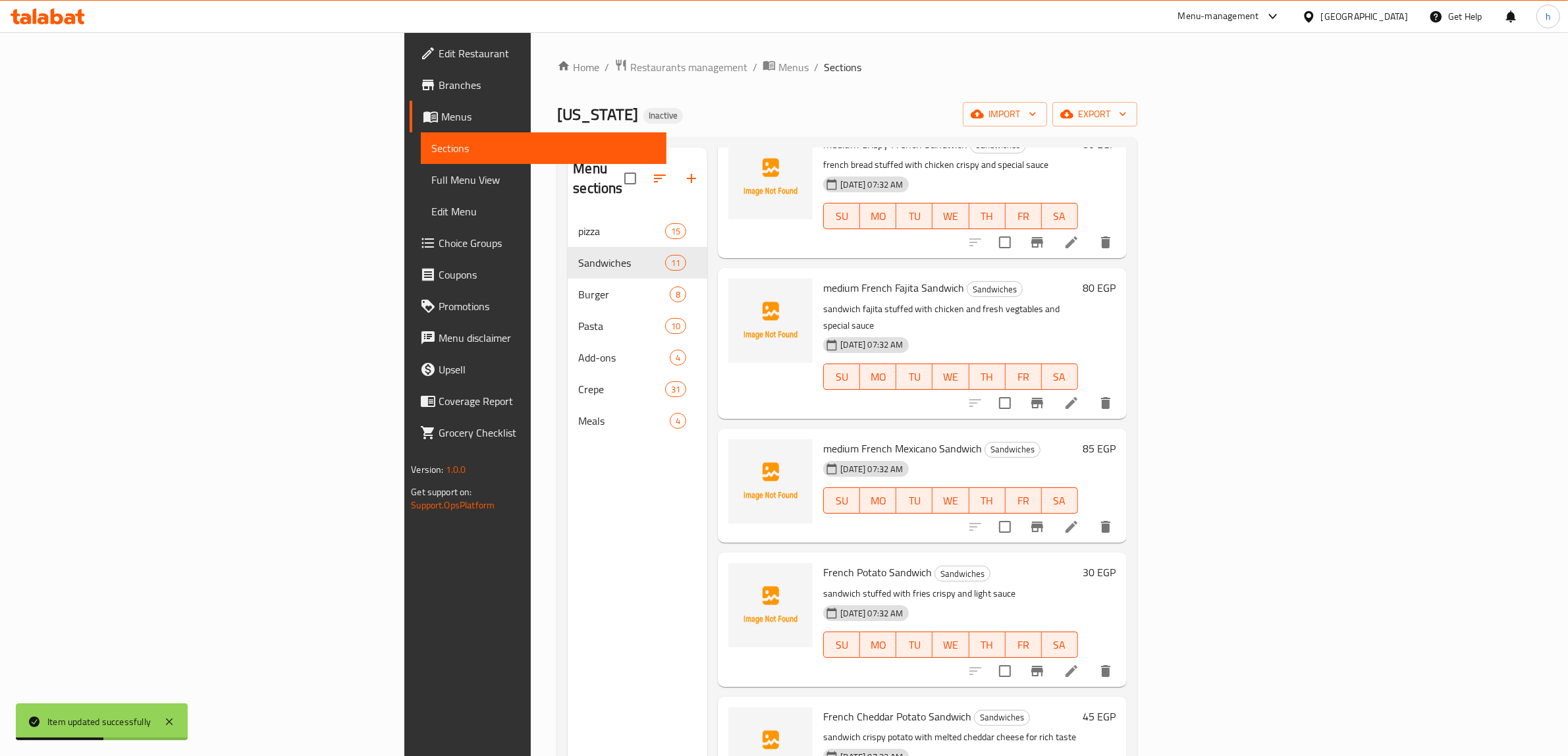
scroll to position [165, 0]
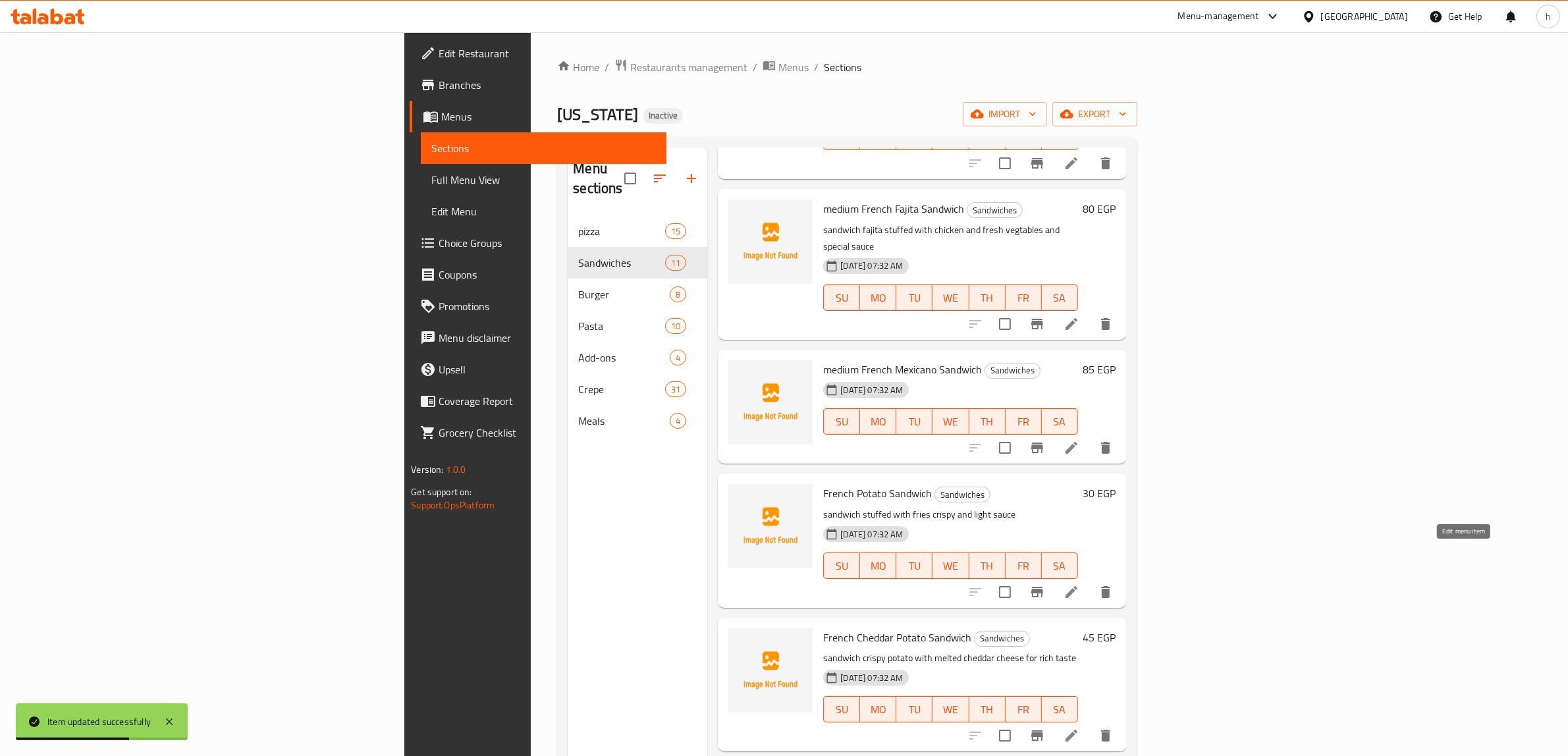
click at [1079, 584] on icon at bounding box center [1071, 591] width 16 height 16
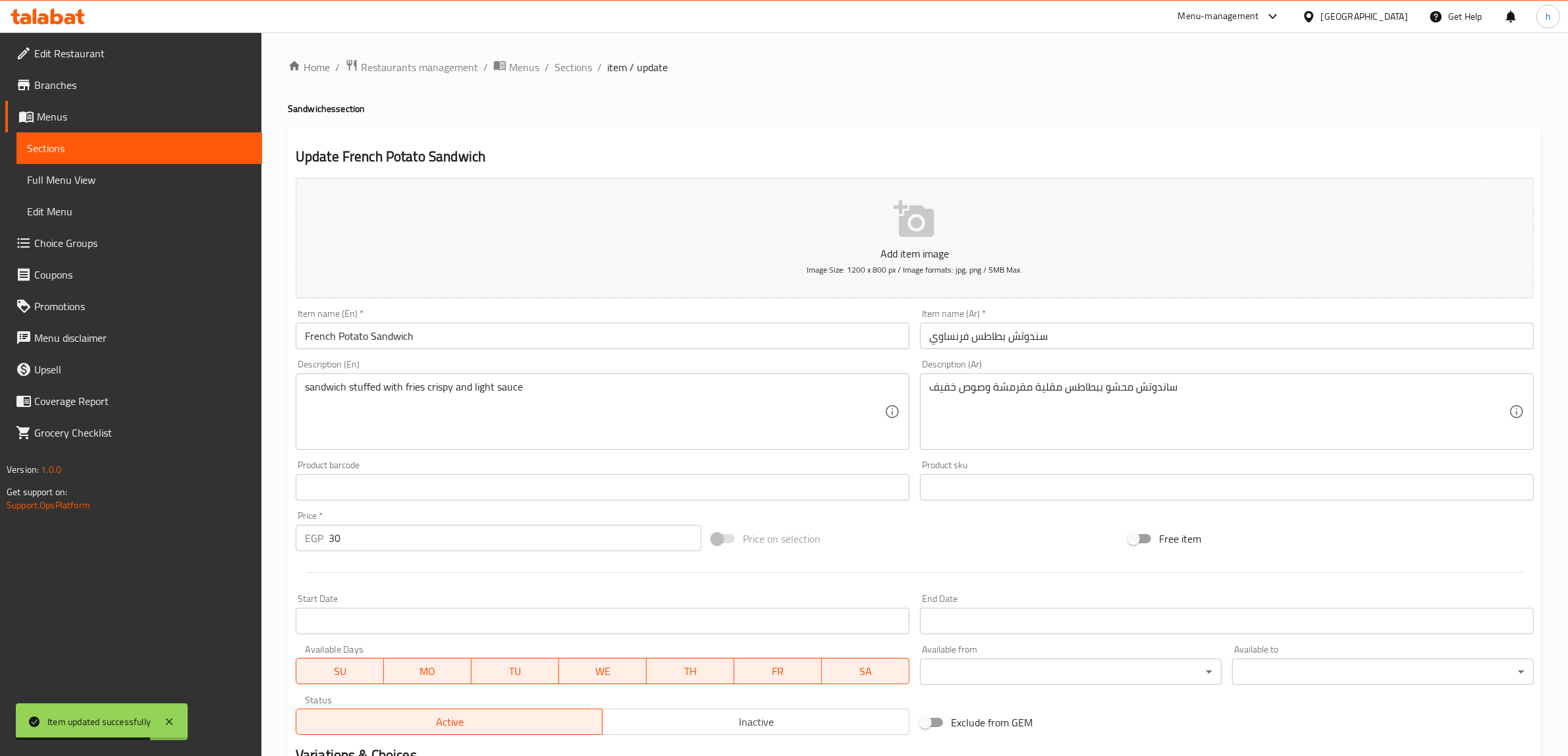
click at [309, 330] on input "French Potato Sandwich" at bounding box center [602, 335] width 614 height 27
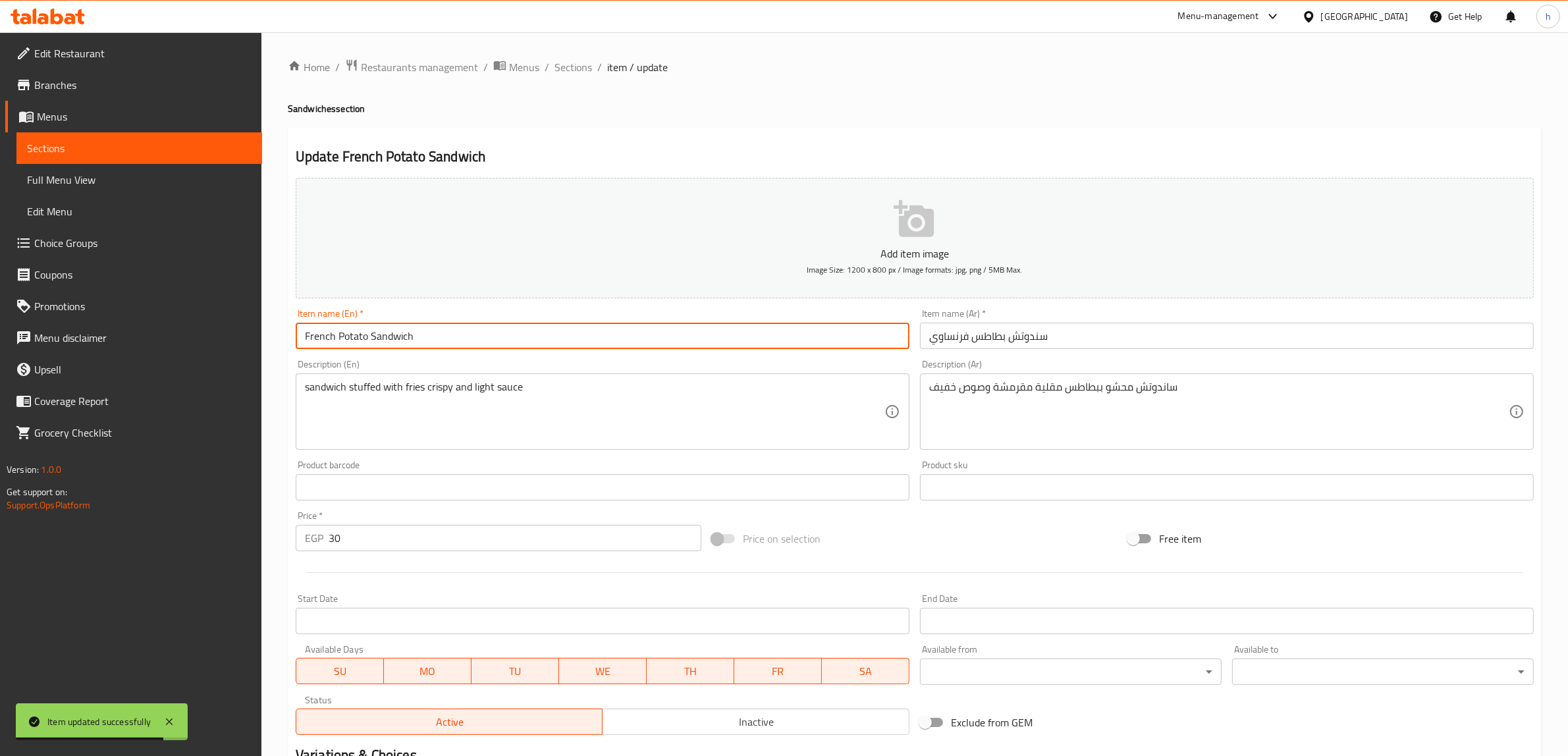
click at [307, 329] on input "French Potato Sandwich" at bounding box center [602, 335] width 614 height 27
click at [322, 332] on input "meduim French Potato Sandwich" at bounding box center [602, 335] width 614 height 27
type input "medium French Potato Sandwich"
click at [1092, 341] on input "سندوتش بطاطس فرنساوي" at bounding box center [1227, 335] width 614 height 27
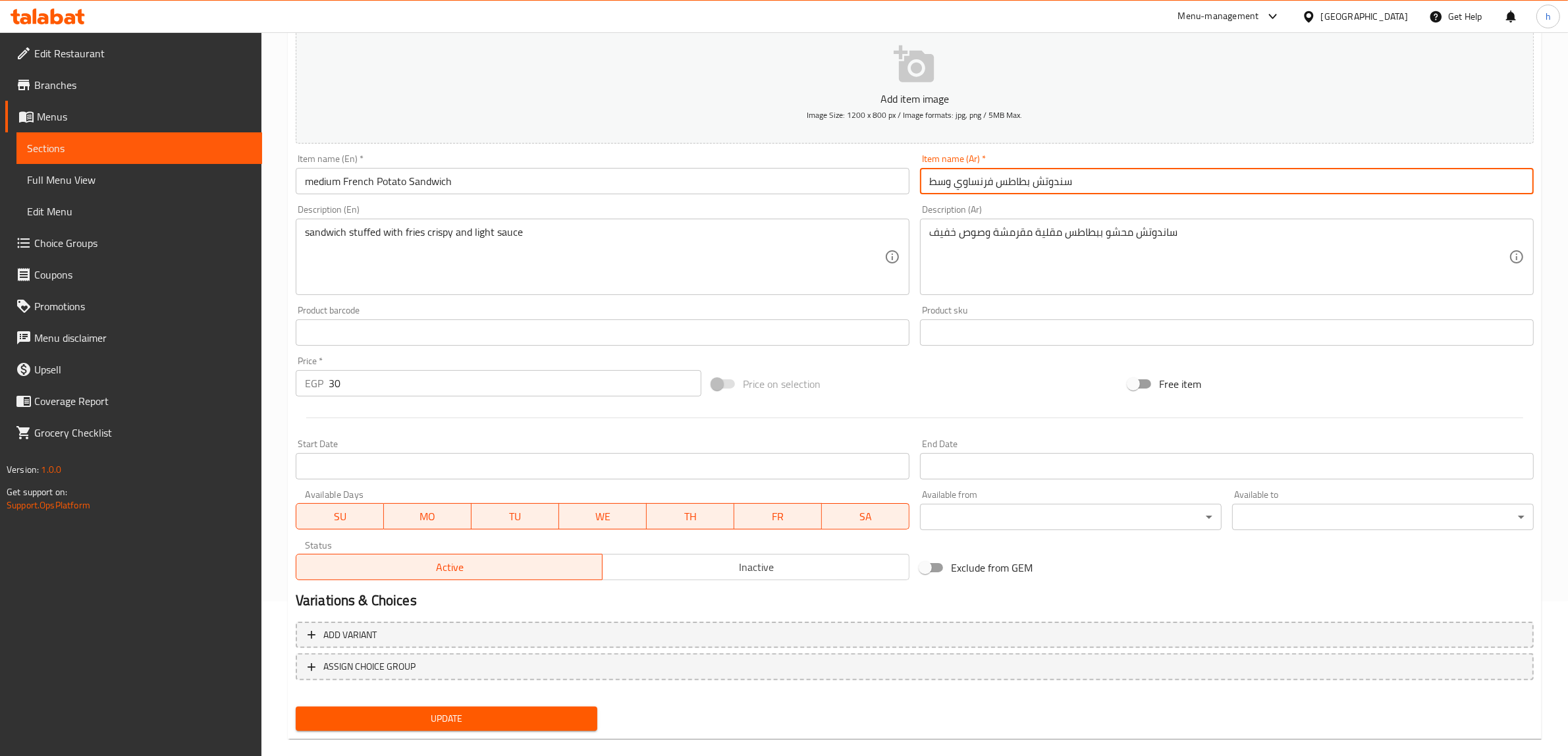
scroll to position [172, 0]
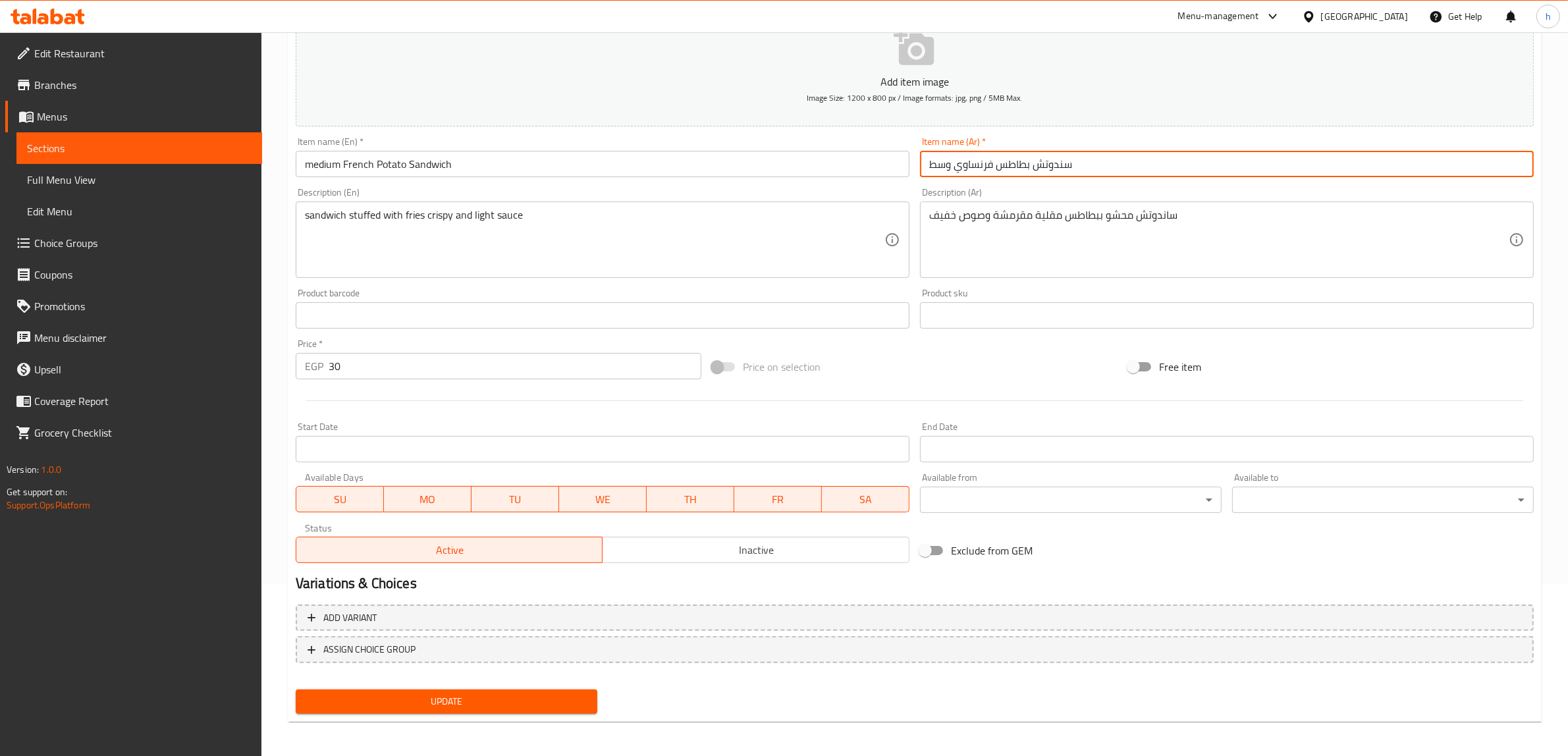
type input "سندوتش بطاطس فرنساوي وسط"
click at [514, 690] on button "Update" at bounding box center [447, 702] width 302 height 24
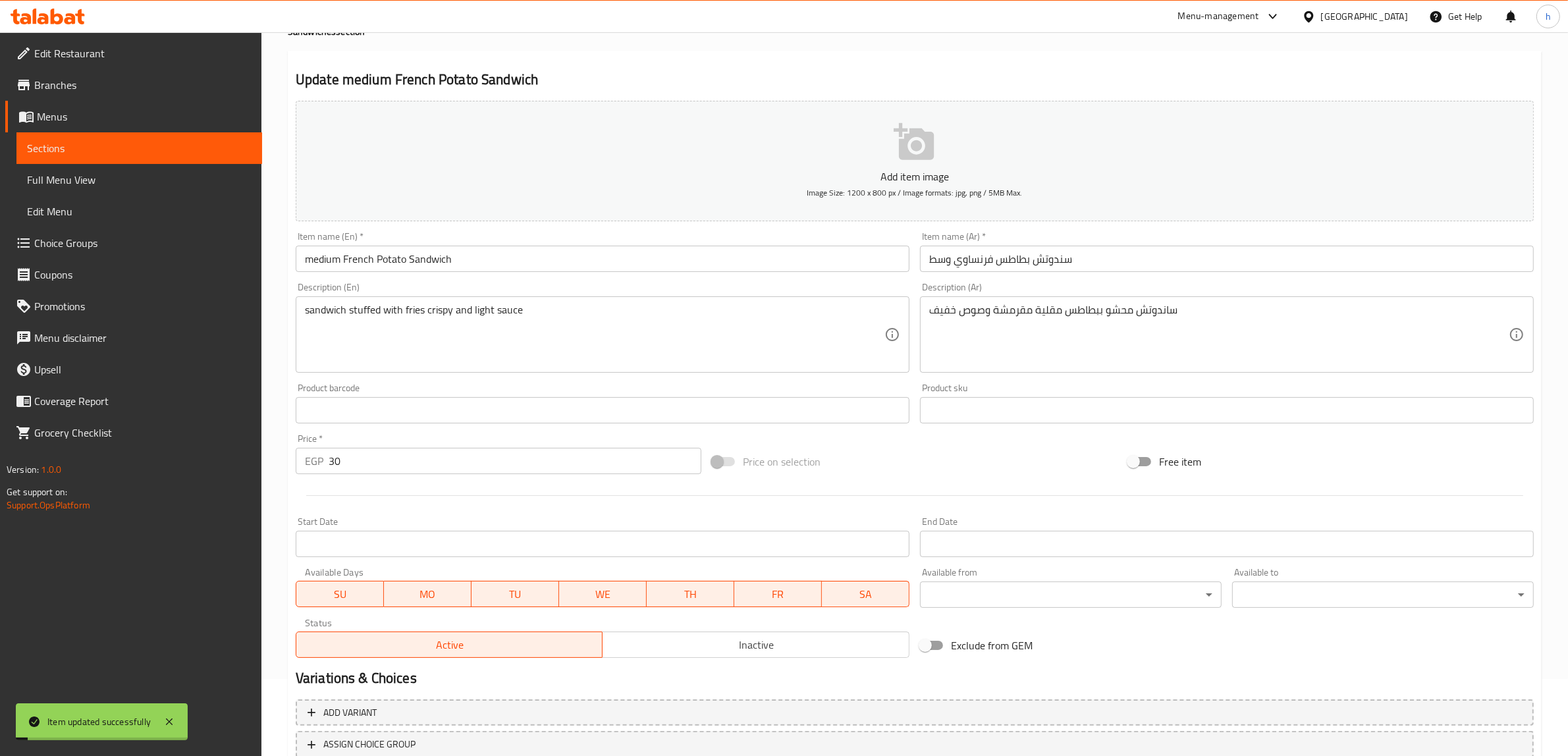
scroll to position [0, 0]
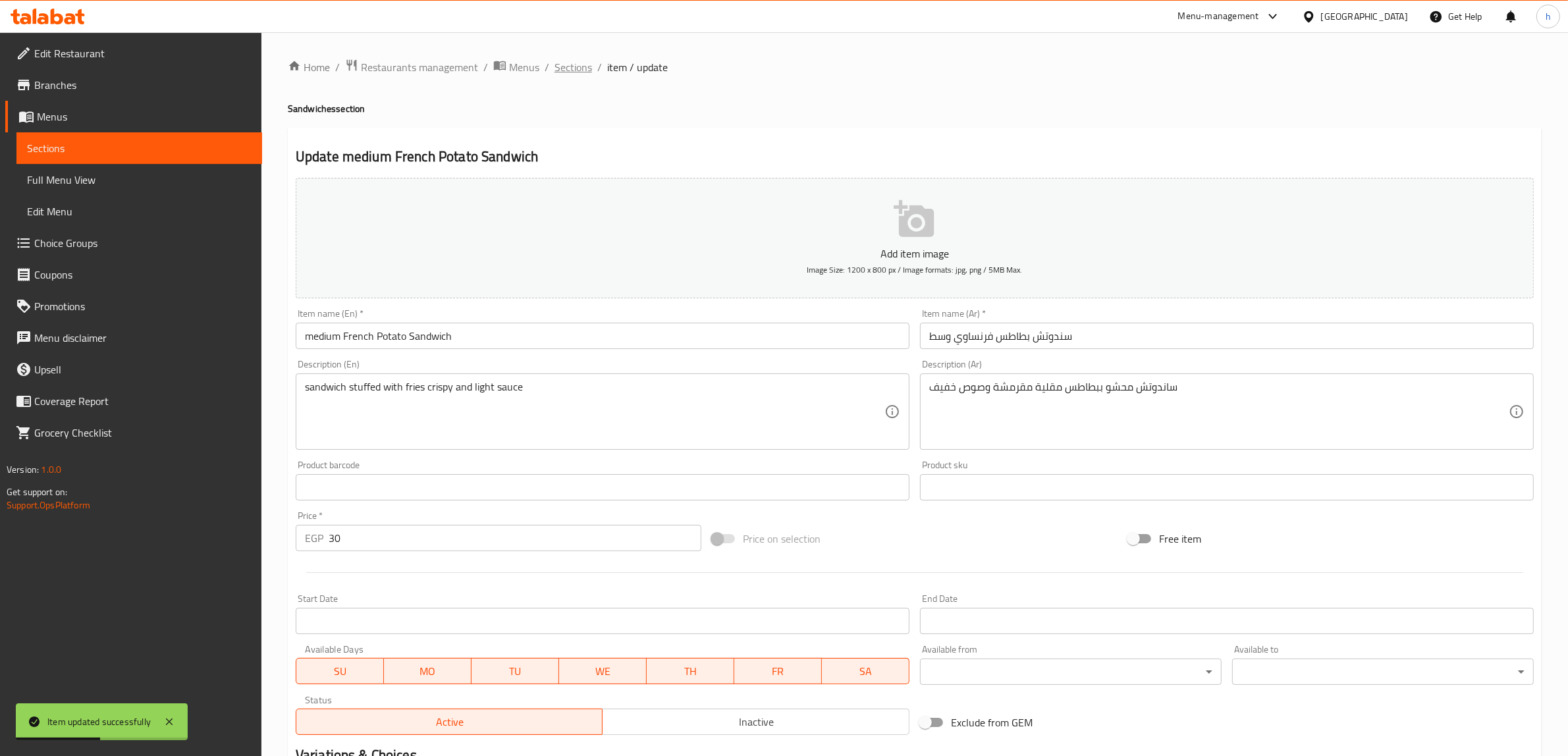
click at [580, 68] on span "Sections" at bounding box center [573, 67] width 37 height 16
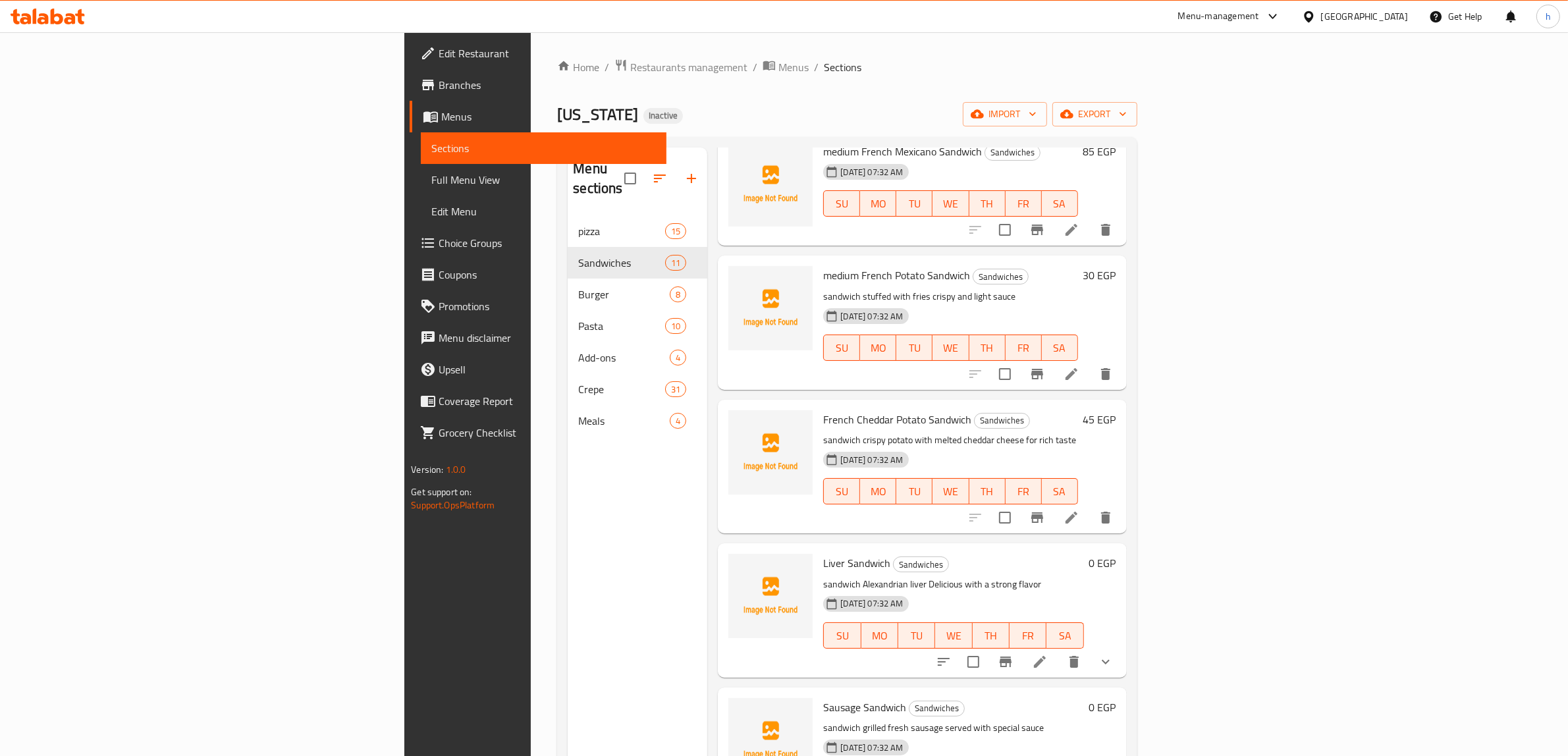
scroll to position [411, 0]
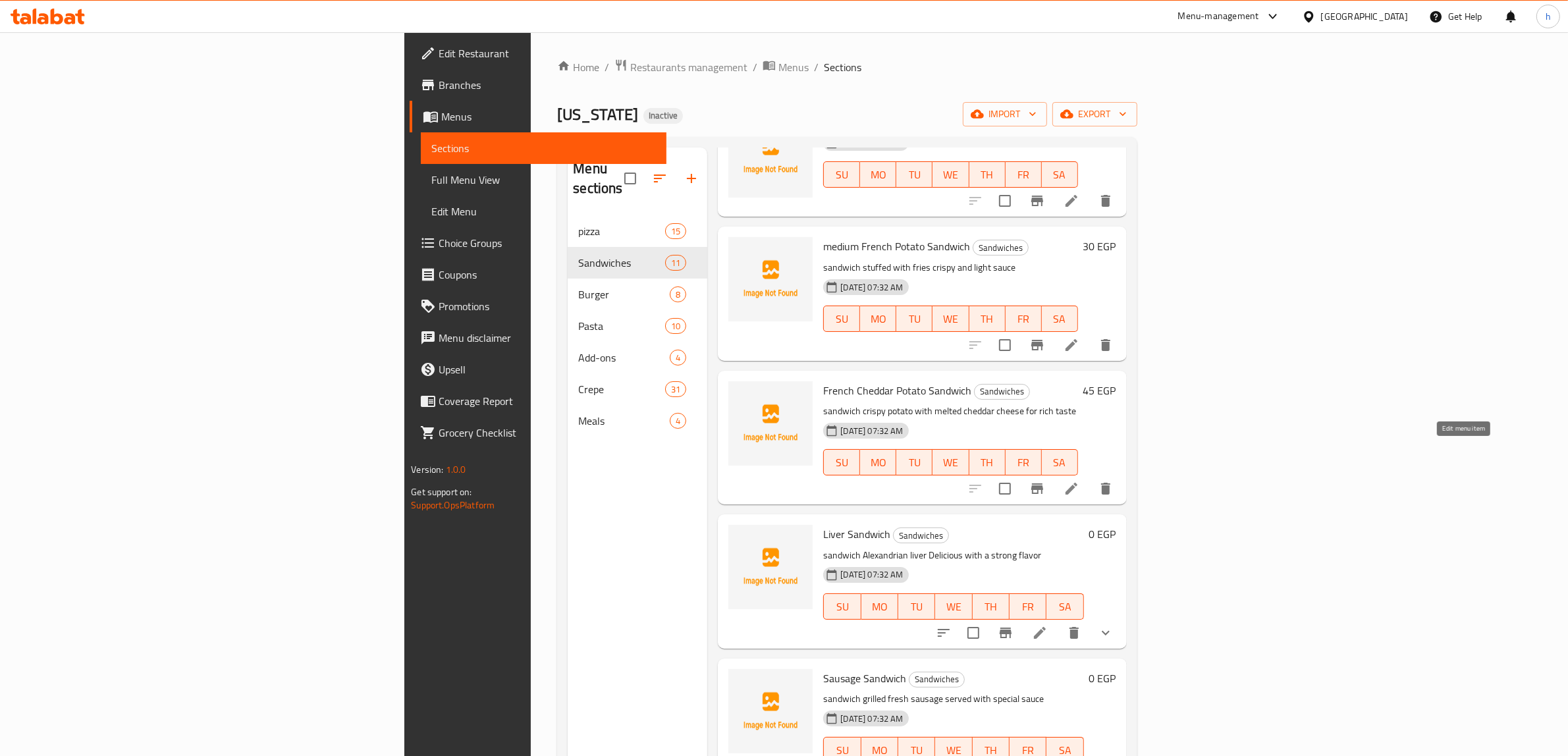
click at [1077, 483] on icon at bounding box center [1071, 488] width 12 height 12
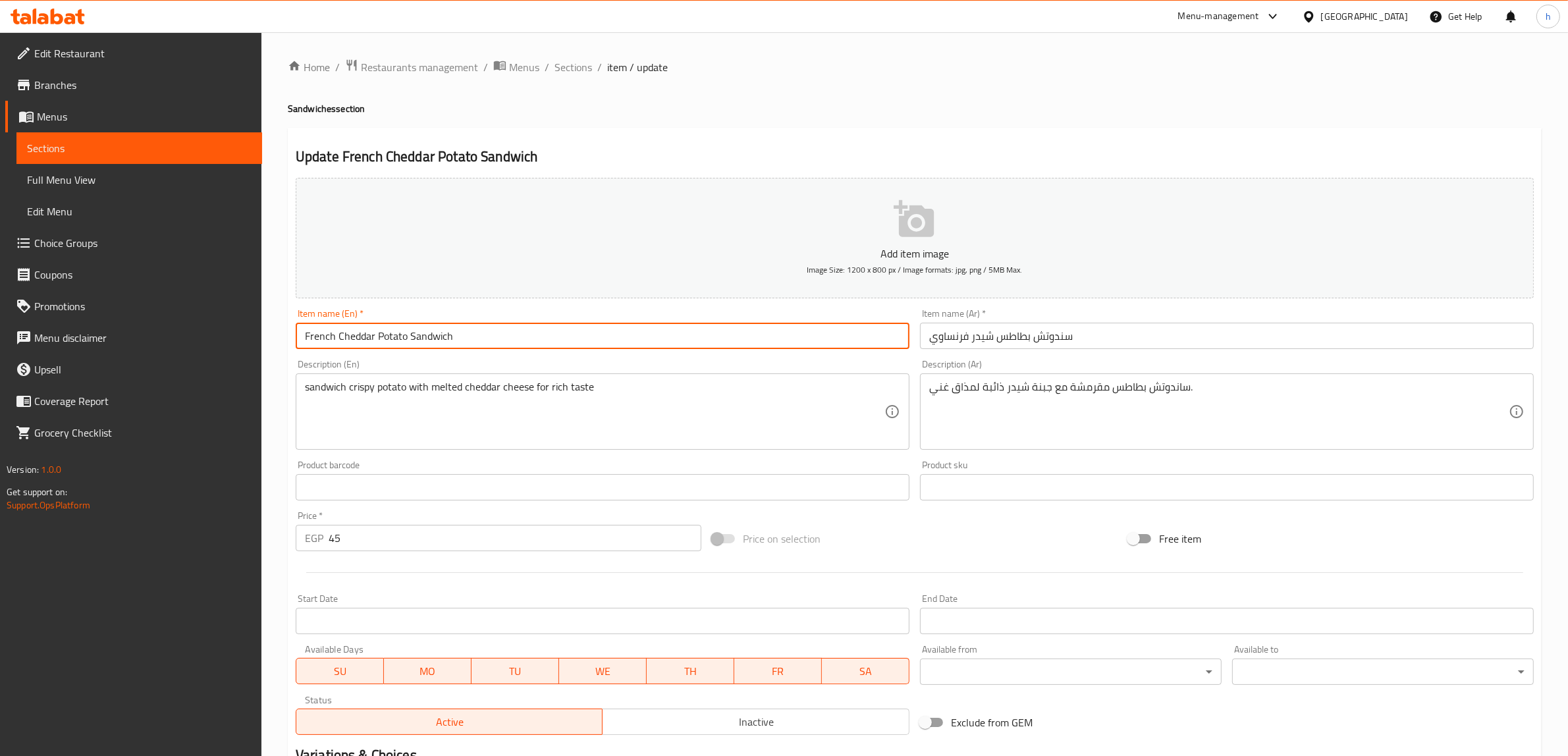
click at [303, 327] on input "French Cheddar Potato Sandwich" at bounding box center [602, 335] width 614 height 27
click at [320, 339] on input "meduim French Cheddar Potato Sandwich" at bounding box center [602, 335] width 614 height 27
type input "medium French Cheddar Potato Sandwich"
click at [1154, 344] on input "سندوتش بطاطس شيدر فرنساوي" at bounding box center [1227, 335] width 614 height 27
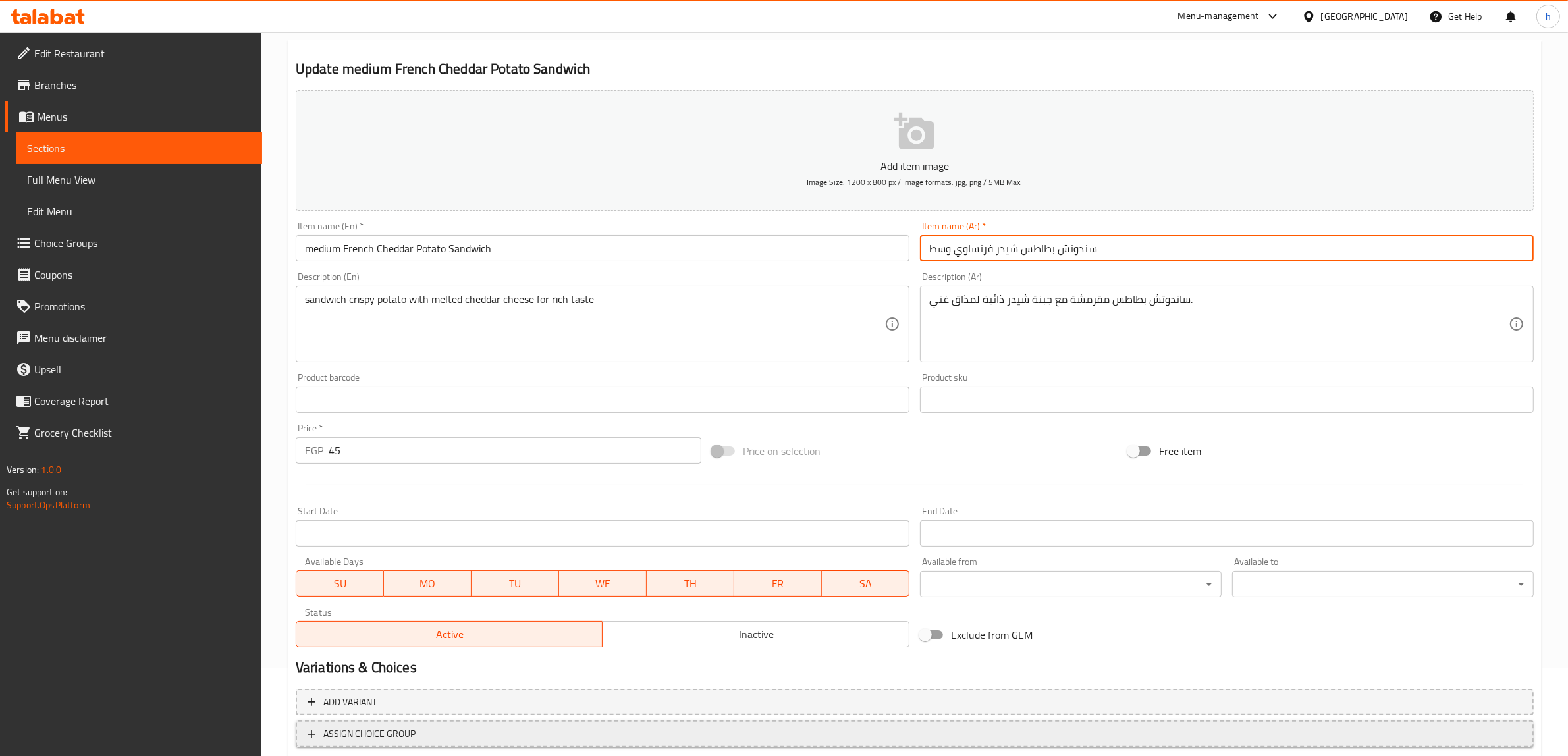
scroll to position [172, 0]
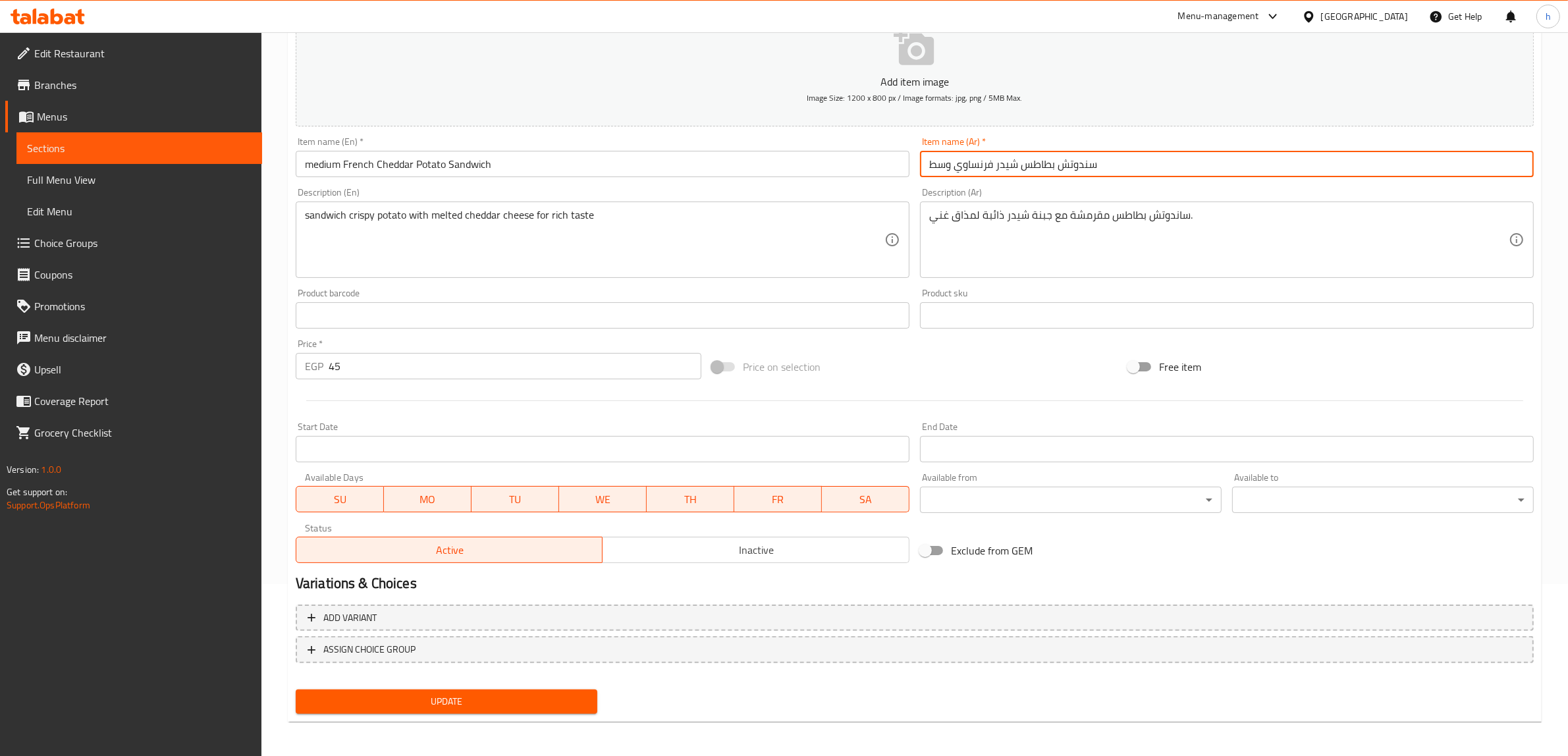
type input "سندوتش بطاطس شيدر فرنساوي وسط"
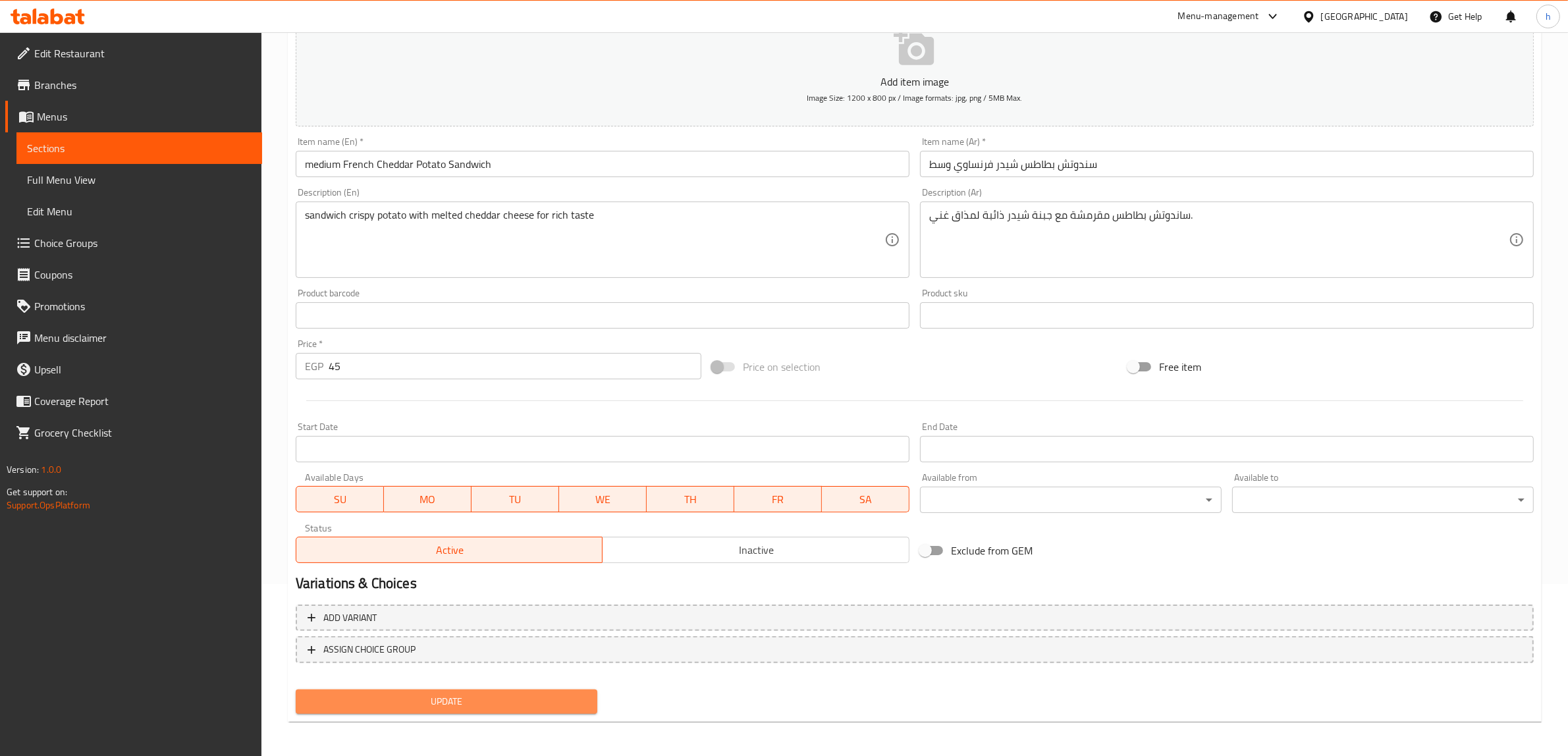
click at [538, 703] on span "Update" at bounding box center [446, 702] width 281 height 16
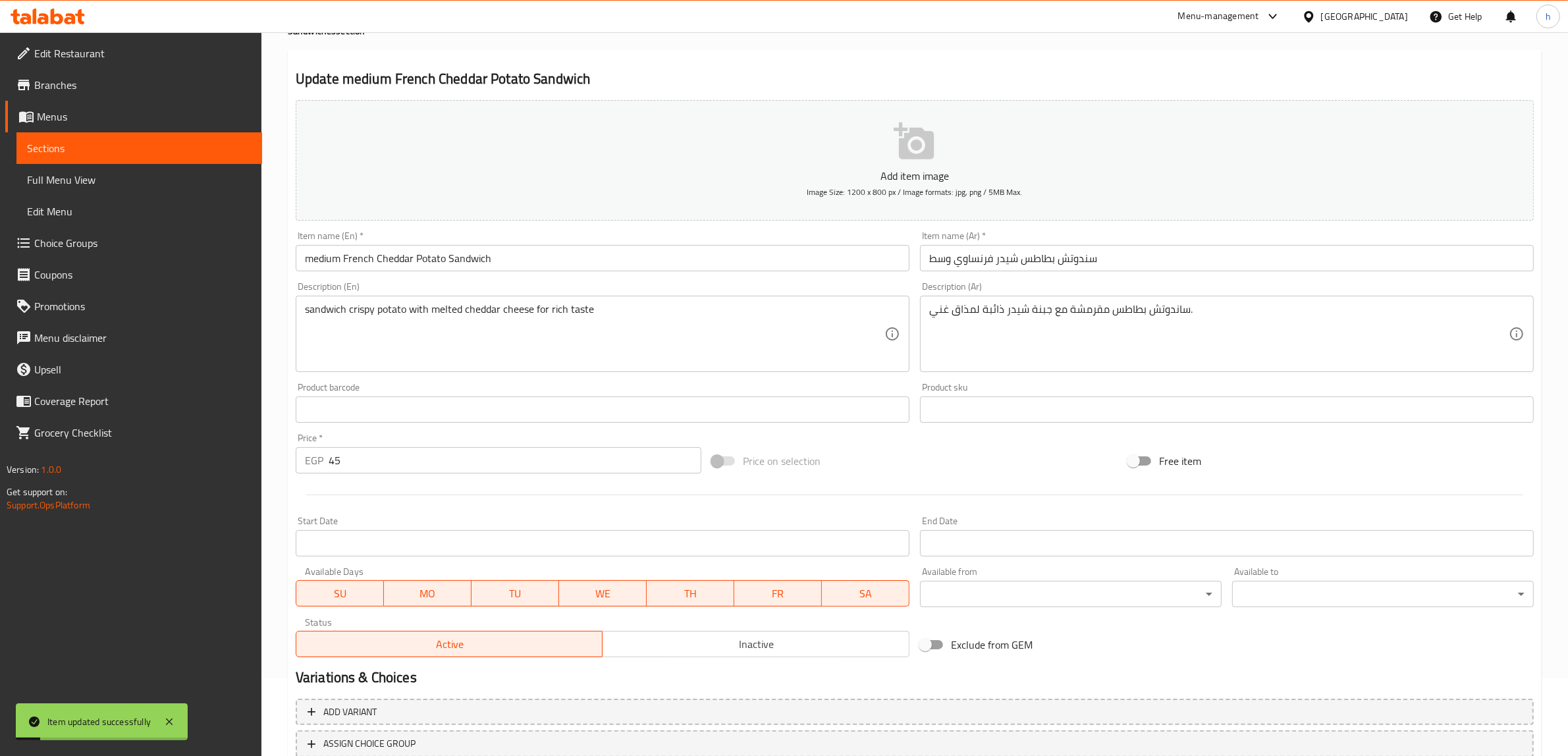
scroll to position [0, 0]
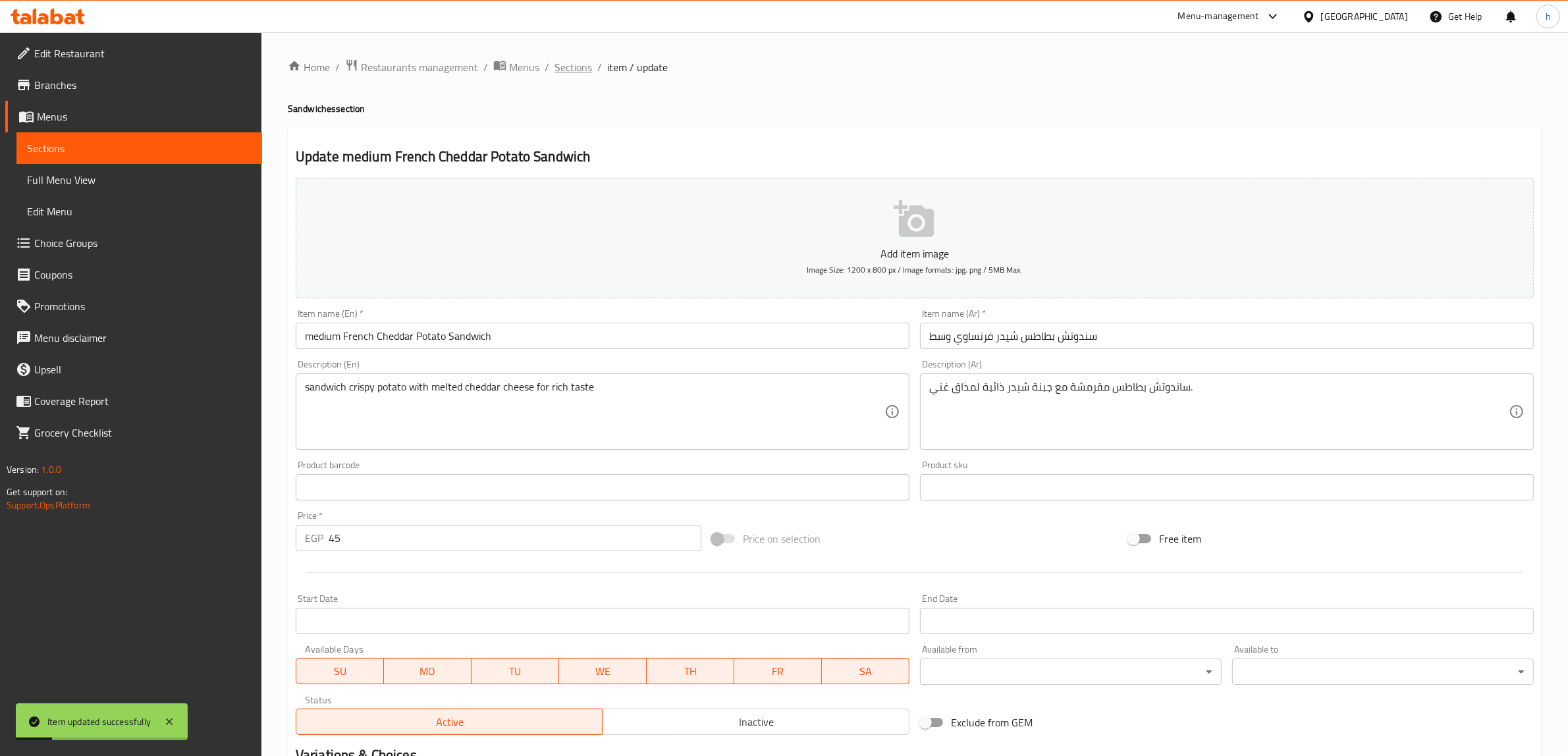
click at [587, 68] on span "Sections" at bounding box center [573, 67] width 37 height 16
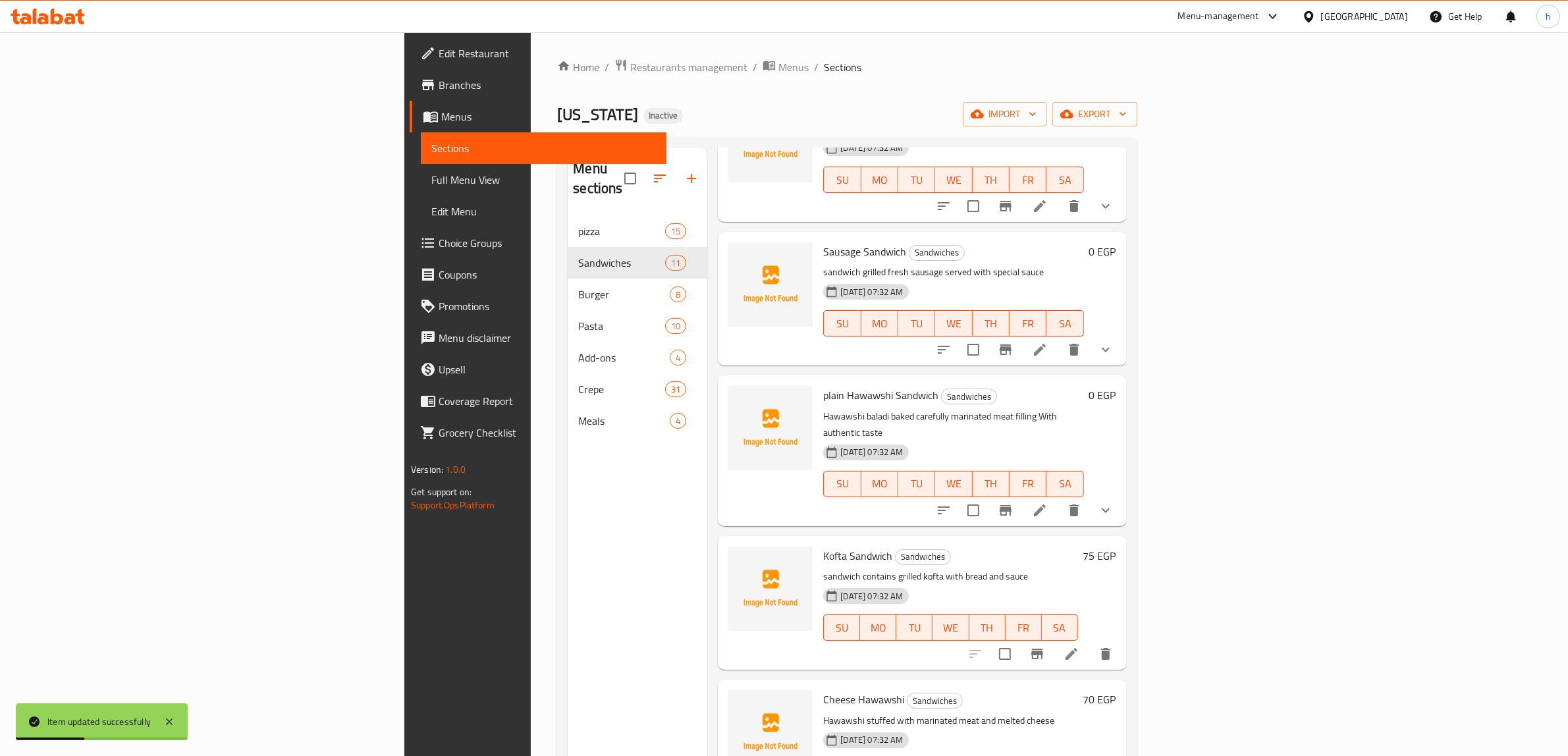
scroll to position [185, 0]
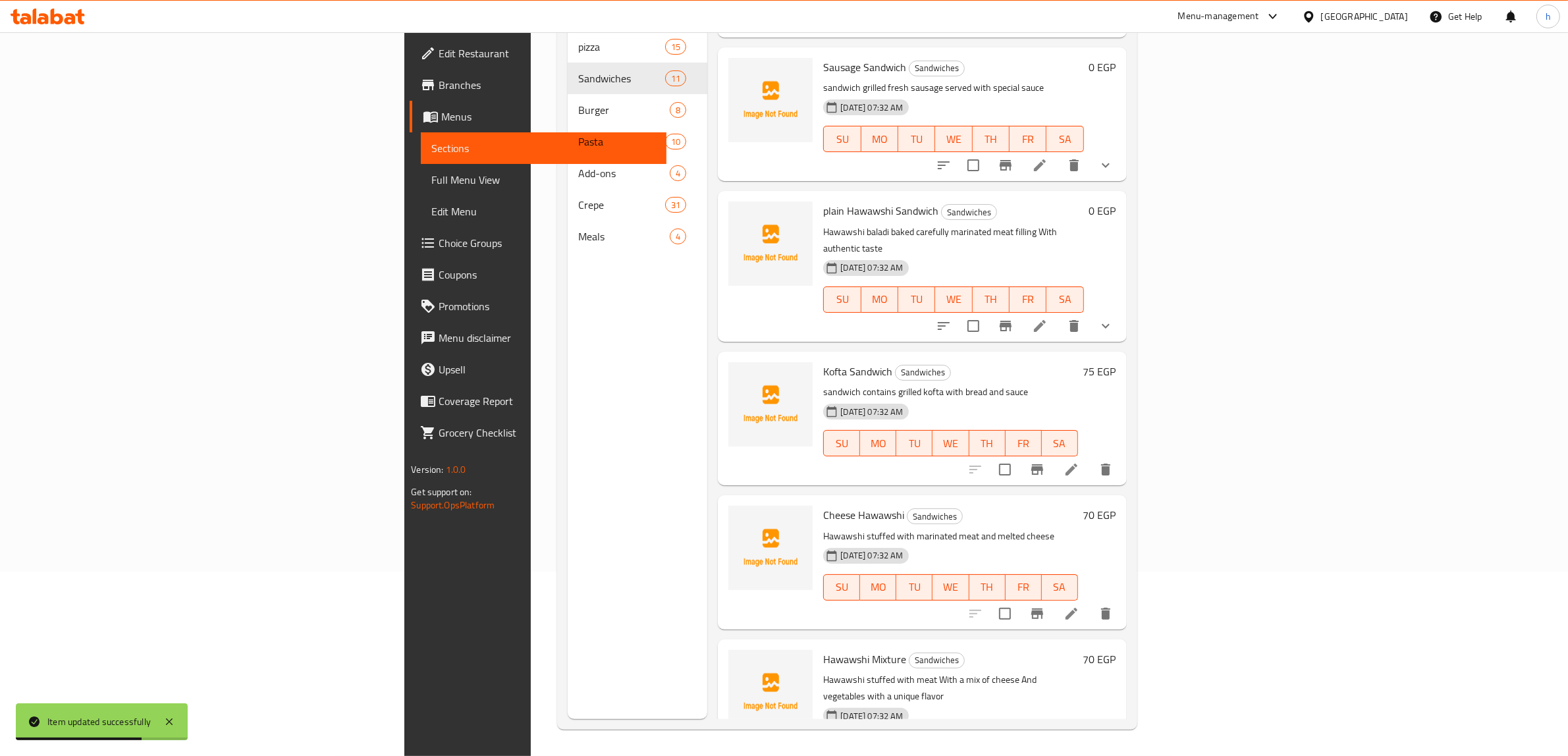
click at [1121, 453] on div at bounding box center [1040, 469] width 162 height 31
click at [1079, 462] on icon at bounding box center [1071, 469] width 16 height 16
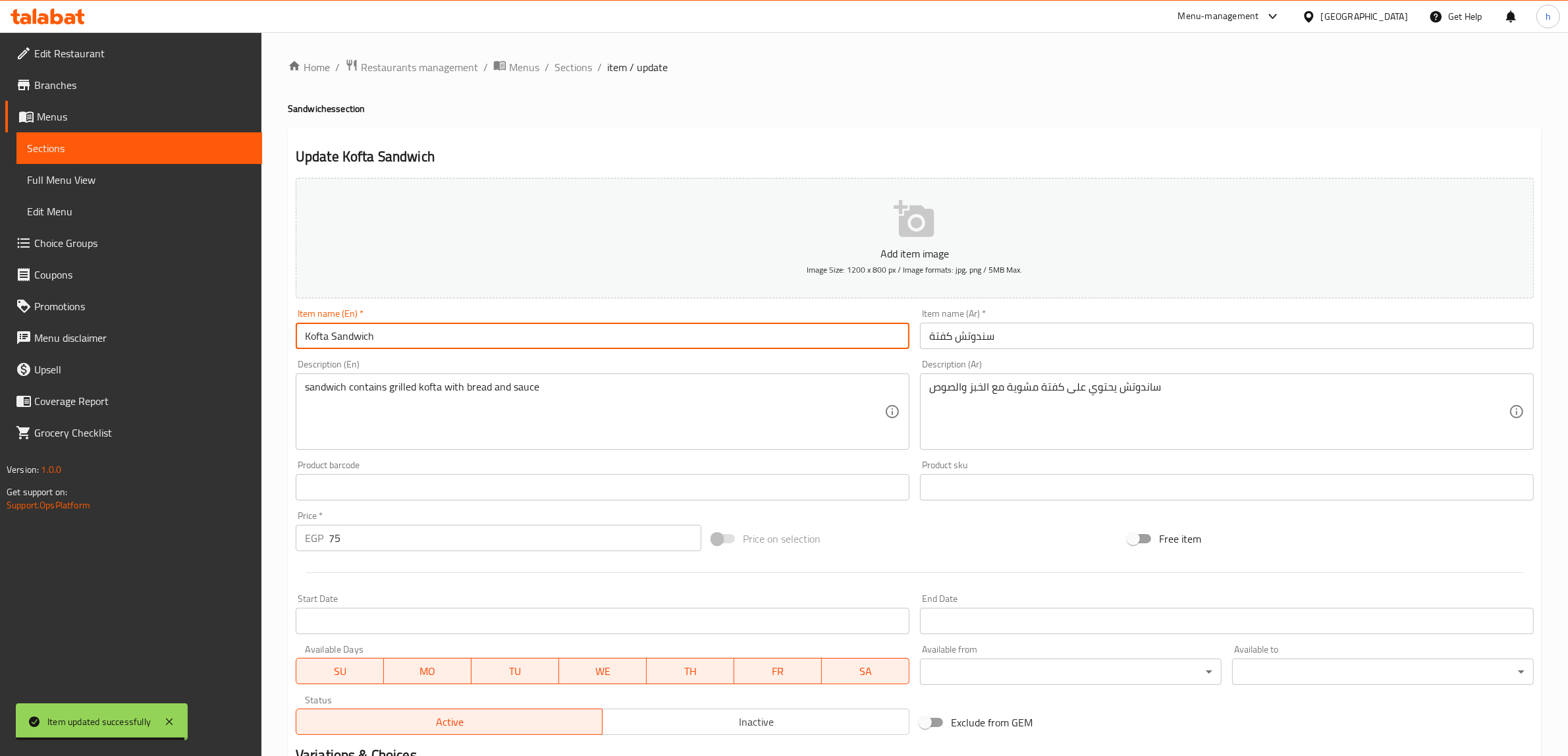
click at [300, 337] on input "Kofta Sandwich" at bounding box center [602, 335] width 614 height 27
click at [331, 341] on input "meduim Kofta Sandwich" at bounding box center [602, 335] width 614 height 27
type input "medium Kofta Sandwich"
click at [1042, 343] on input "سندوتش كفتة" at bounding box center [1227, 335] width 614 height 27
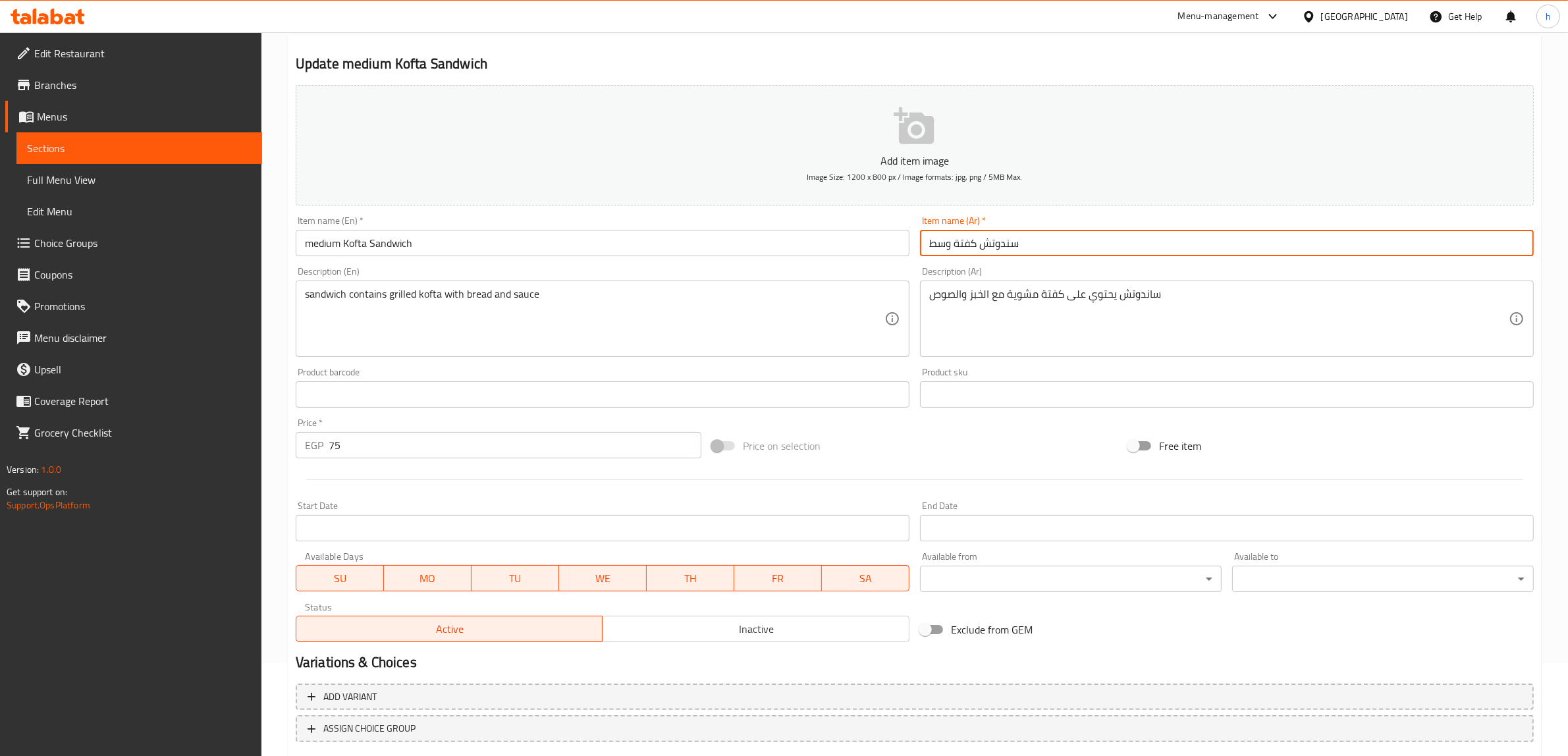
scroll to position [172, 0]
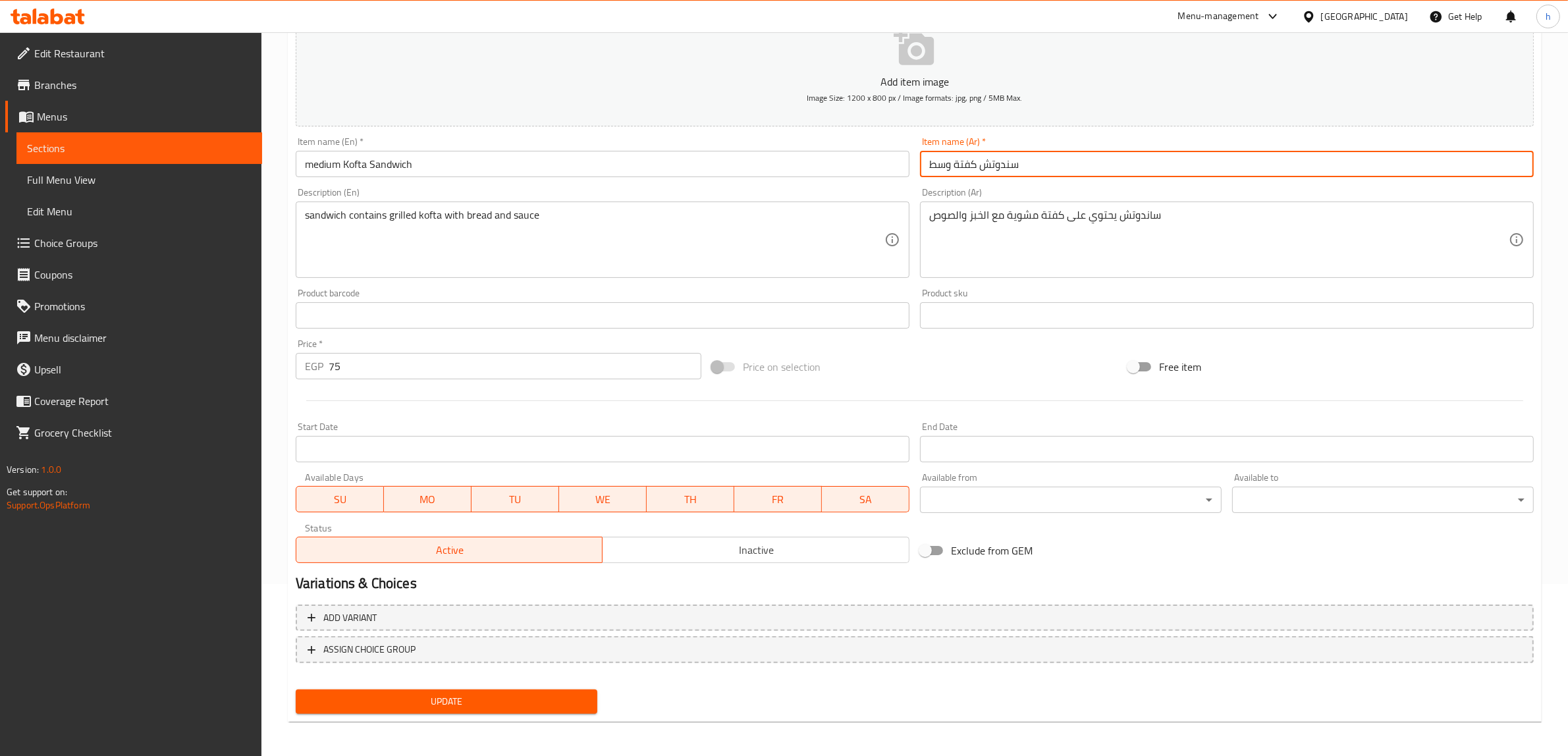
type input "سندوتش كفتة وسط"
click at [545, 696] on span "Update" at bounding box center [446, 702] width 281 height 16
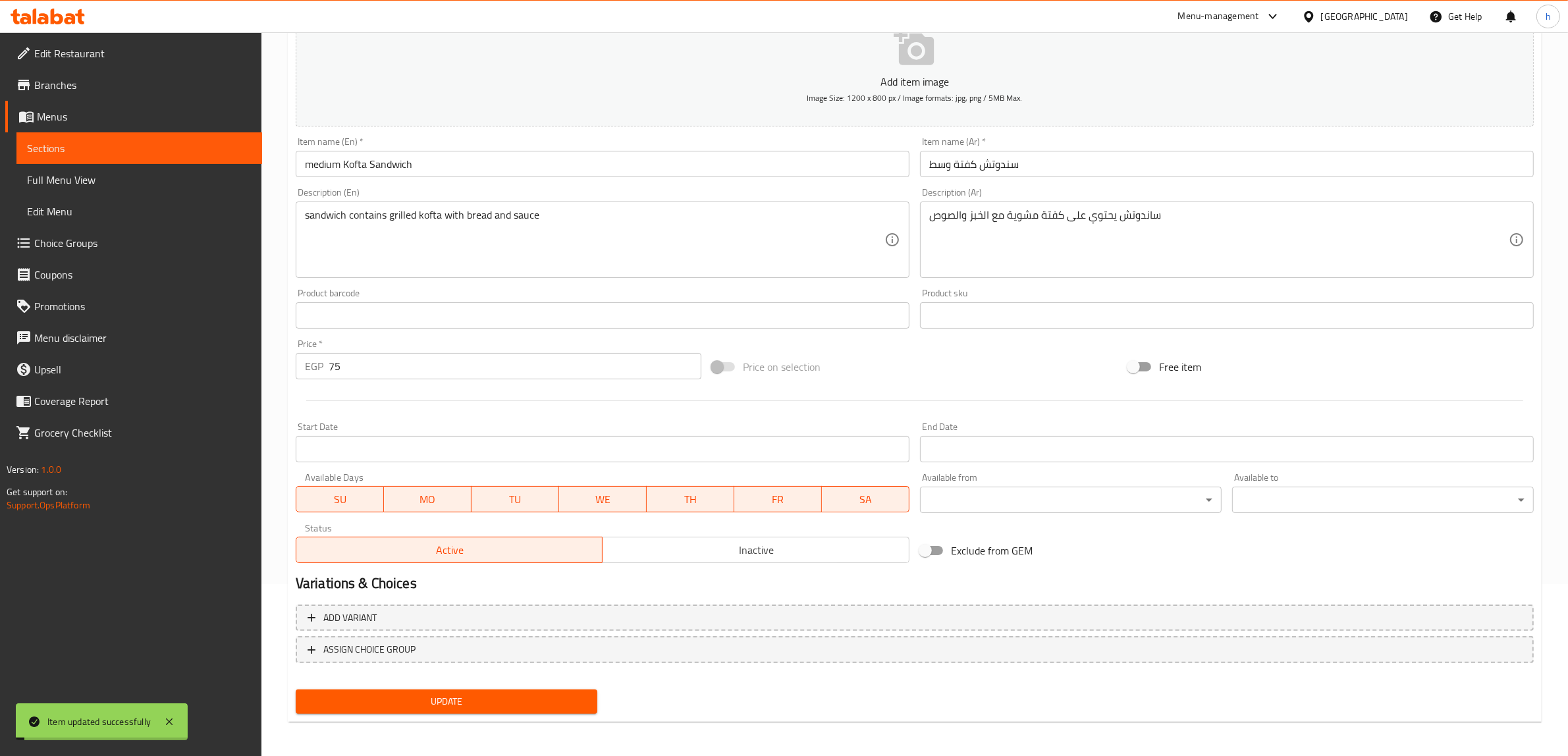
scroll to position [0, 0]
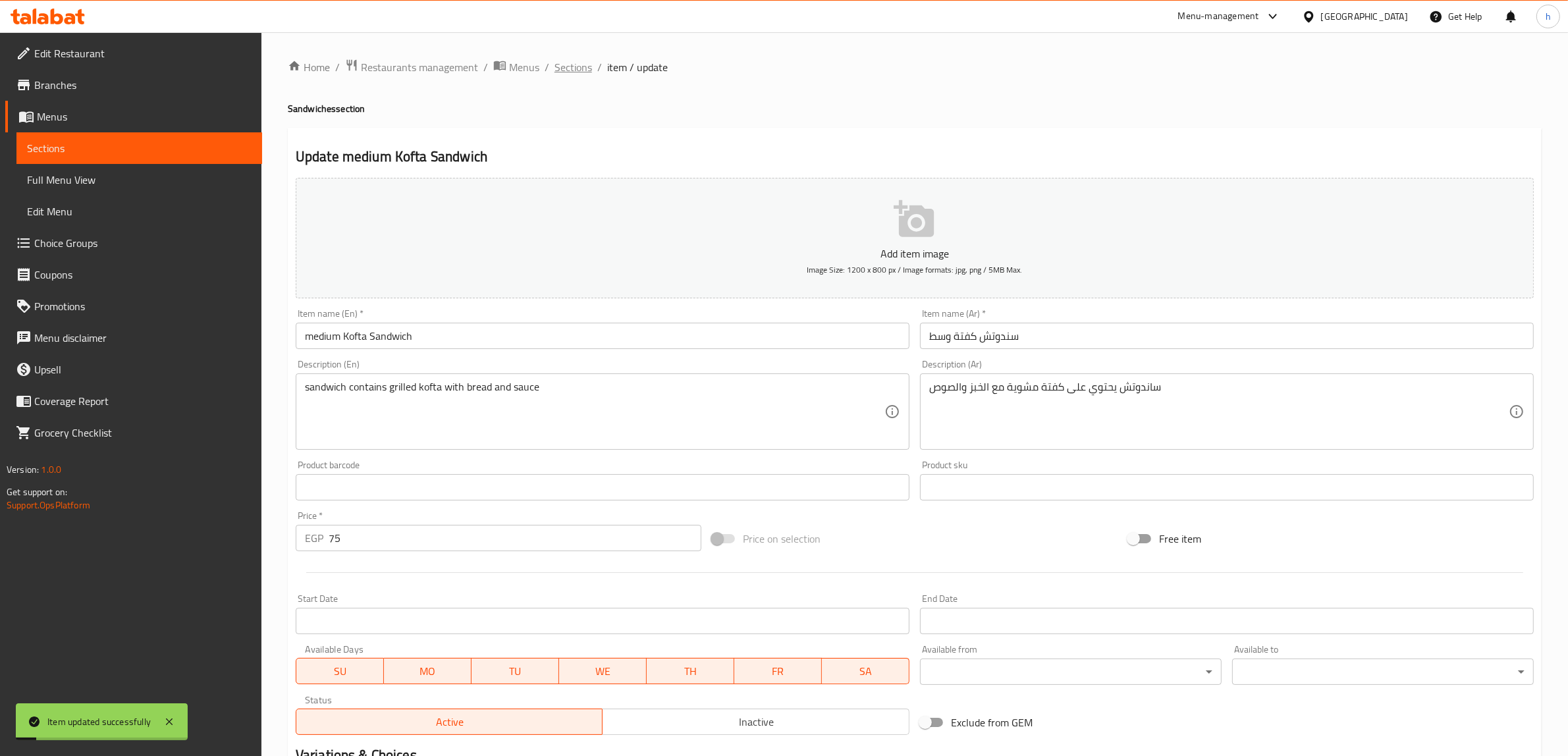
click at [581, 61] on span "Sections" at bounding box center [573, 67] width 37 height 16
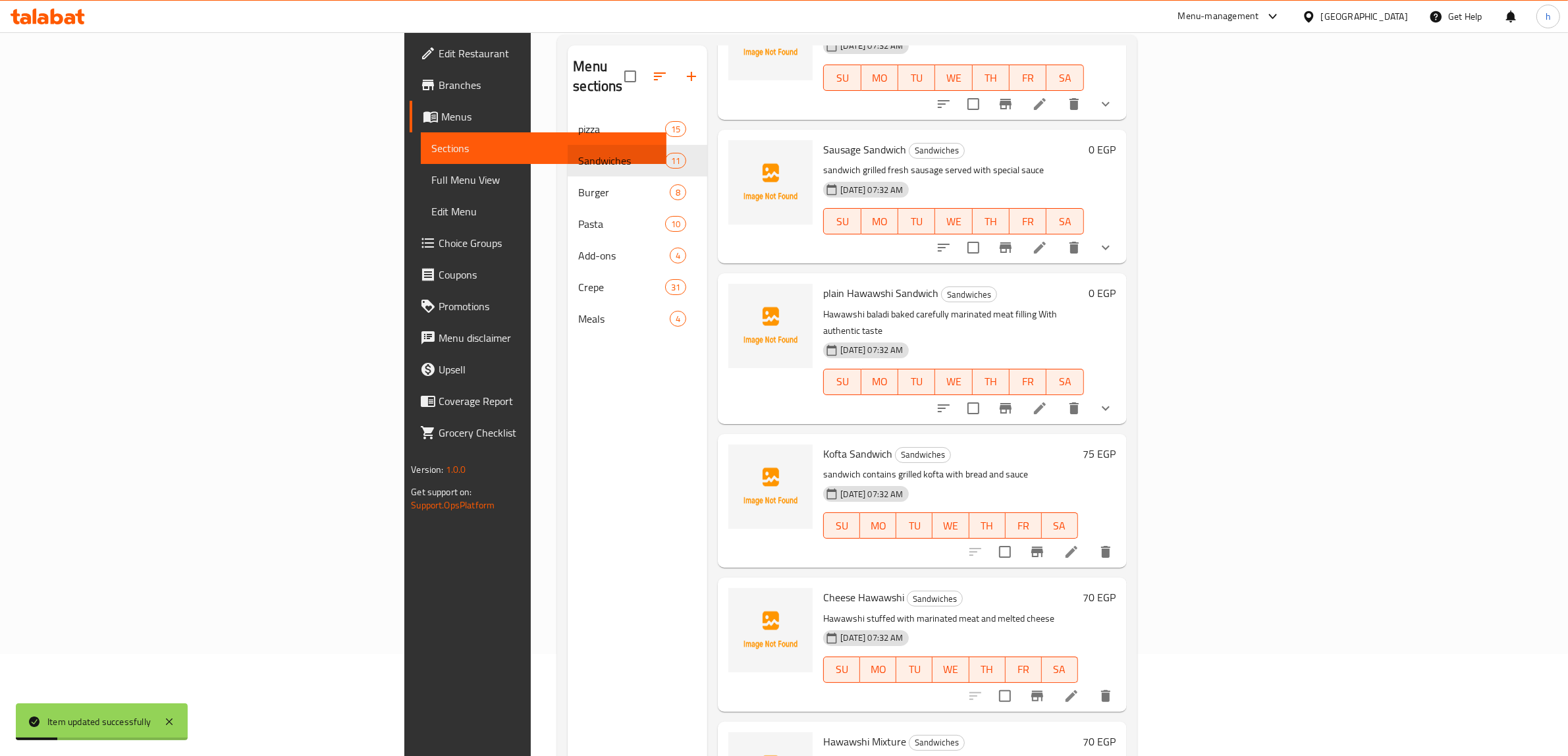
scroll to position [185, 0]
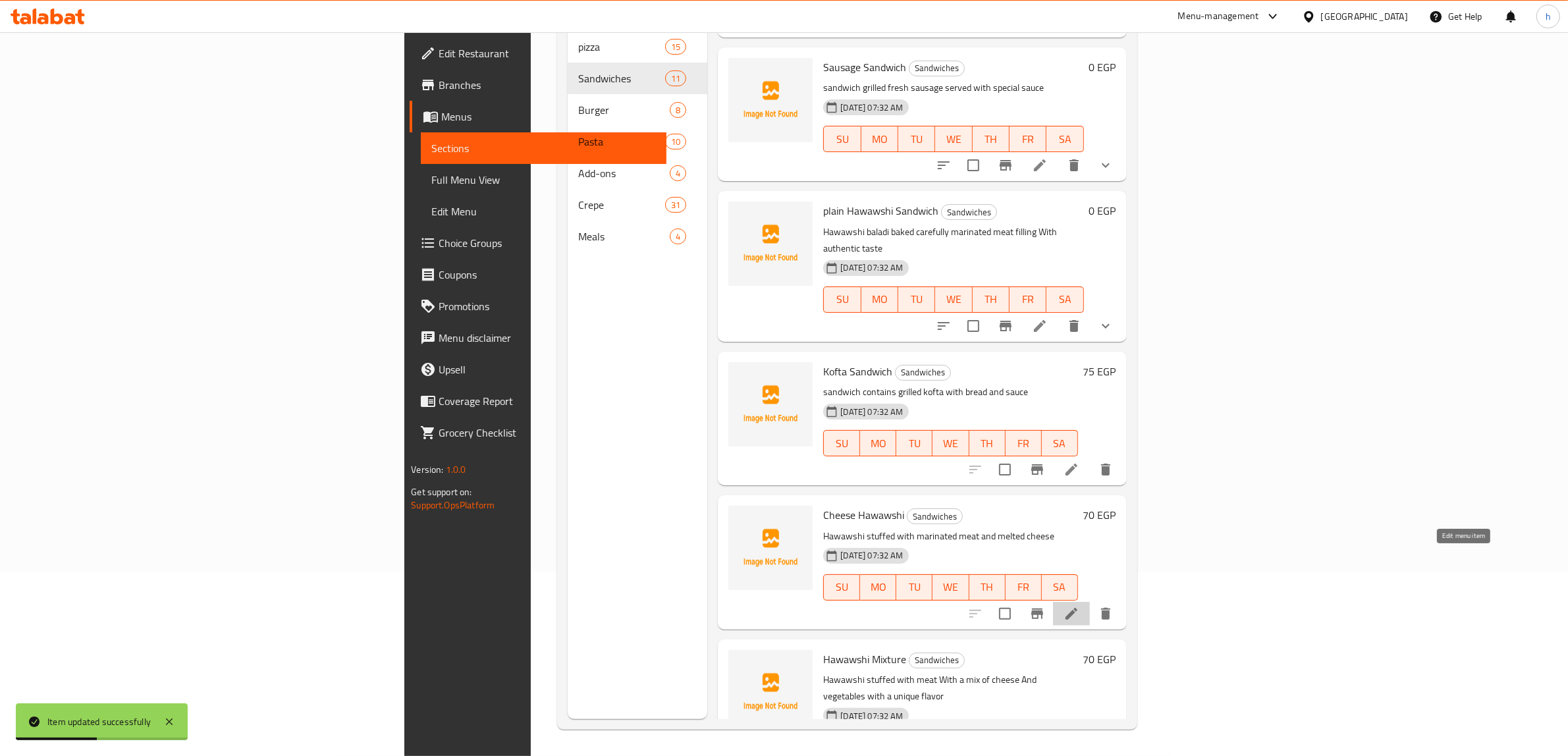
click at [1077, 608] on icon at bounding box center [1071, 613] width 12 height 12
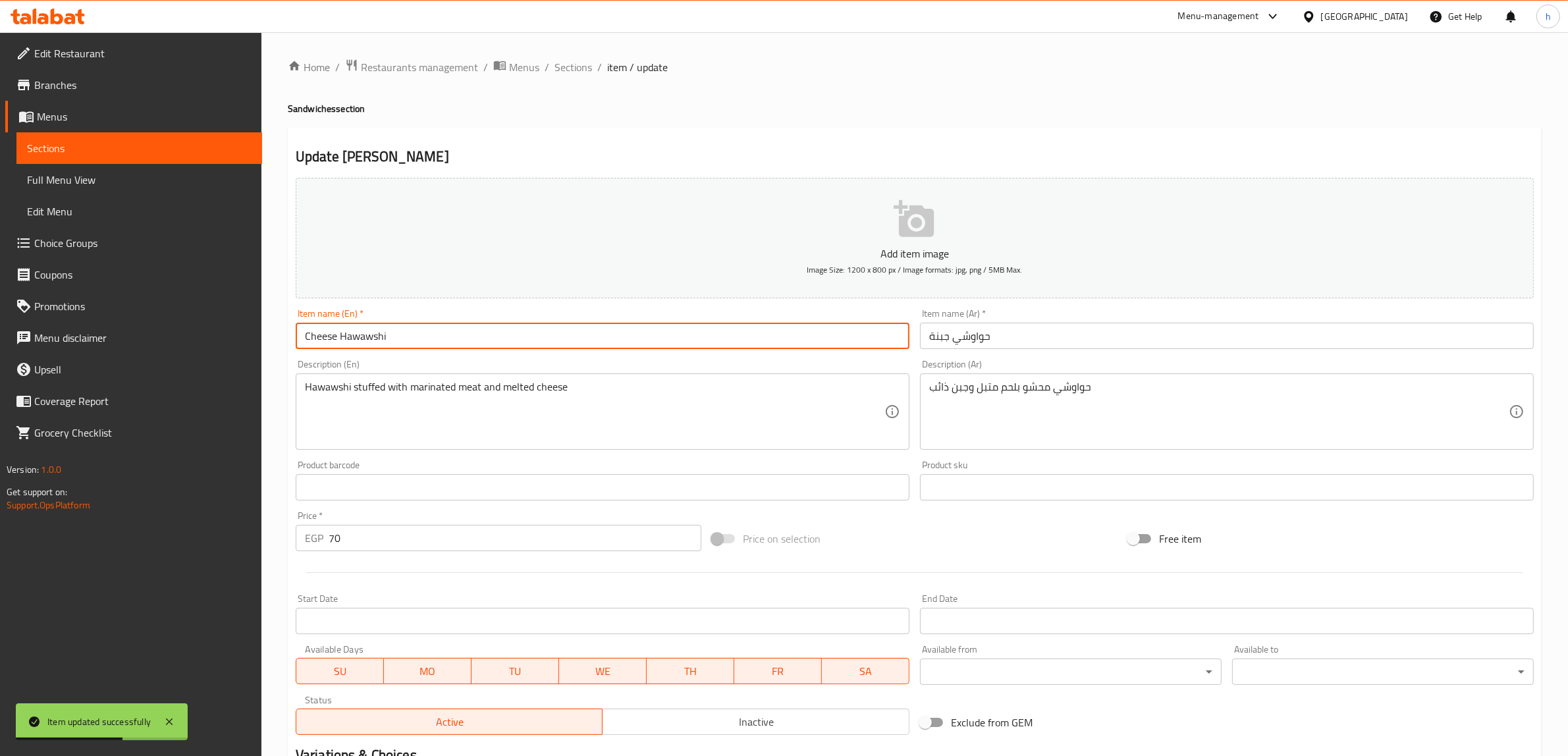
click at [301, 337] on input "Cheese Hawawshi" at bounding box center [602, 335] width 614 height 27
click at [311, 337] on input "meduim [PERSON_NAME]" at bounding box center [602, 335] width 614 height 27
type input "medium [PERSON_NAME]"
click at [1006, 343] on input "حواوشي جبنة" at bounding box center [1227, 335] width 614 height 27
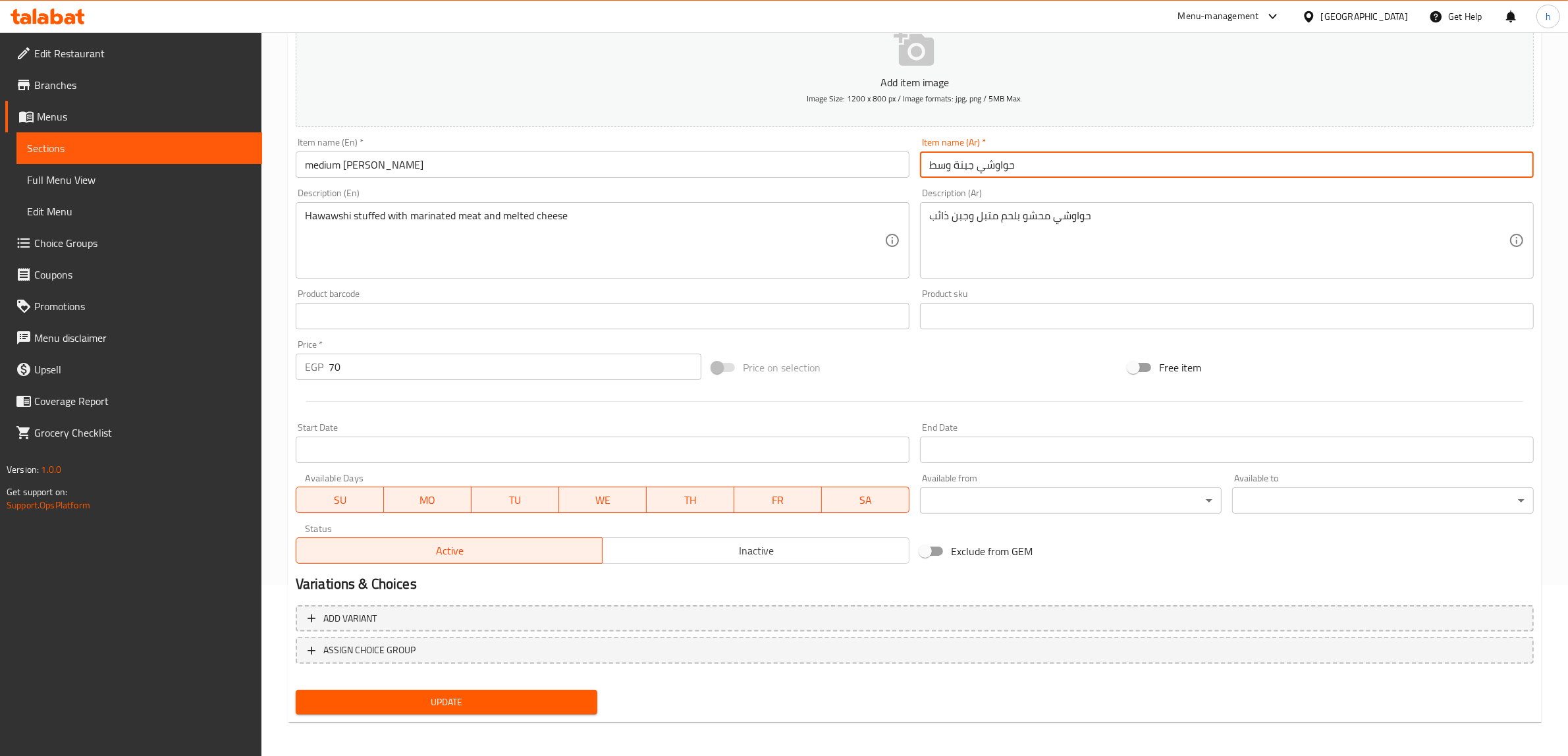
scroll to position [172, 0]
type input "حواوشي جبنة وسط"
click at [474, 690] on button "Update" at bounding box center [447, 702] width 302 height 24
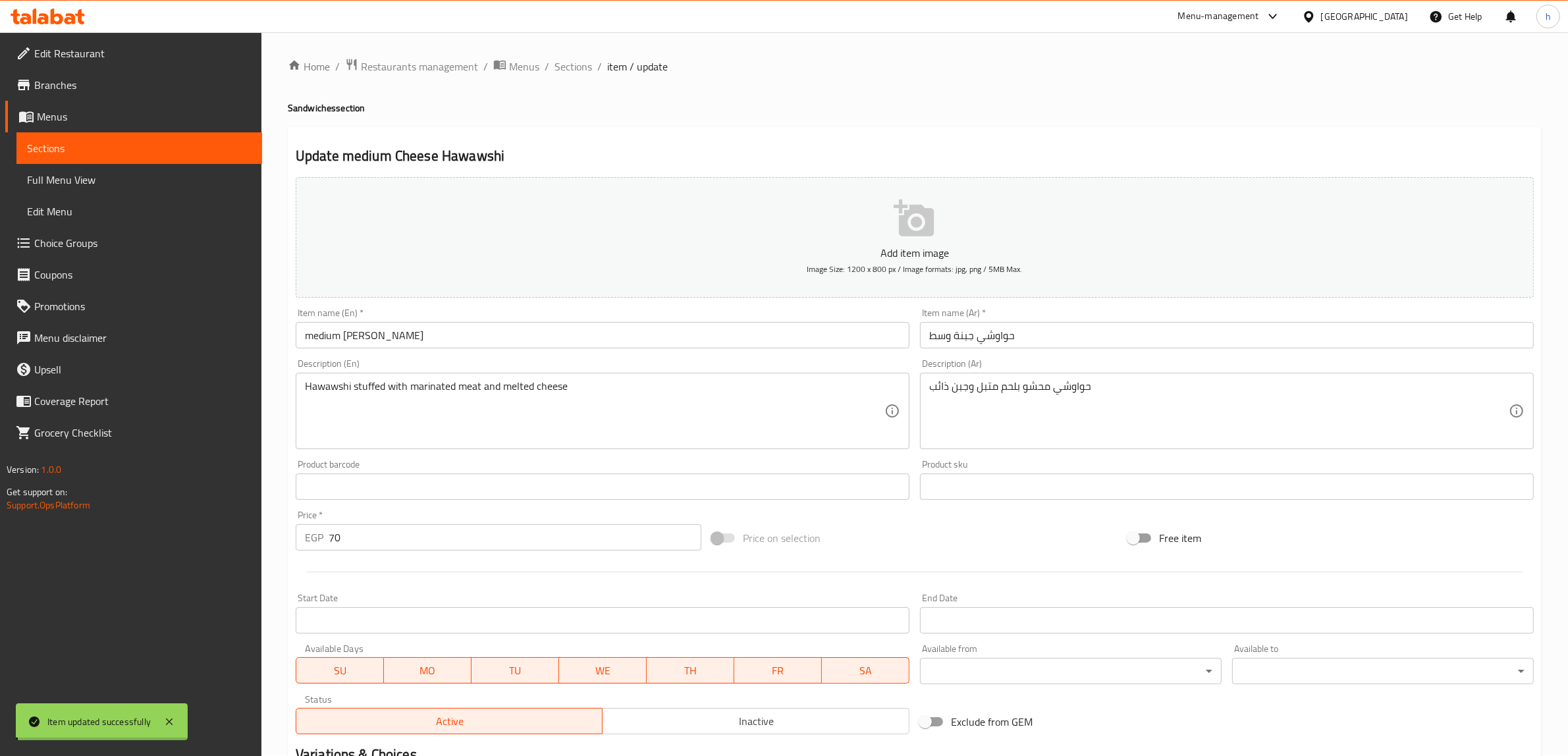
scroll to position [0, 0]
click at [579, 68] on span "Sections" at bounding box center [573, 67] width 37 height 16
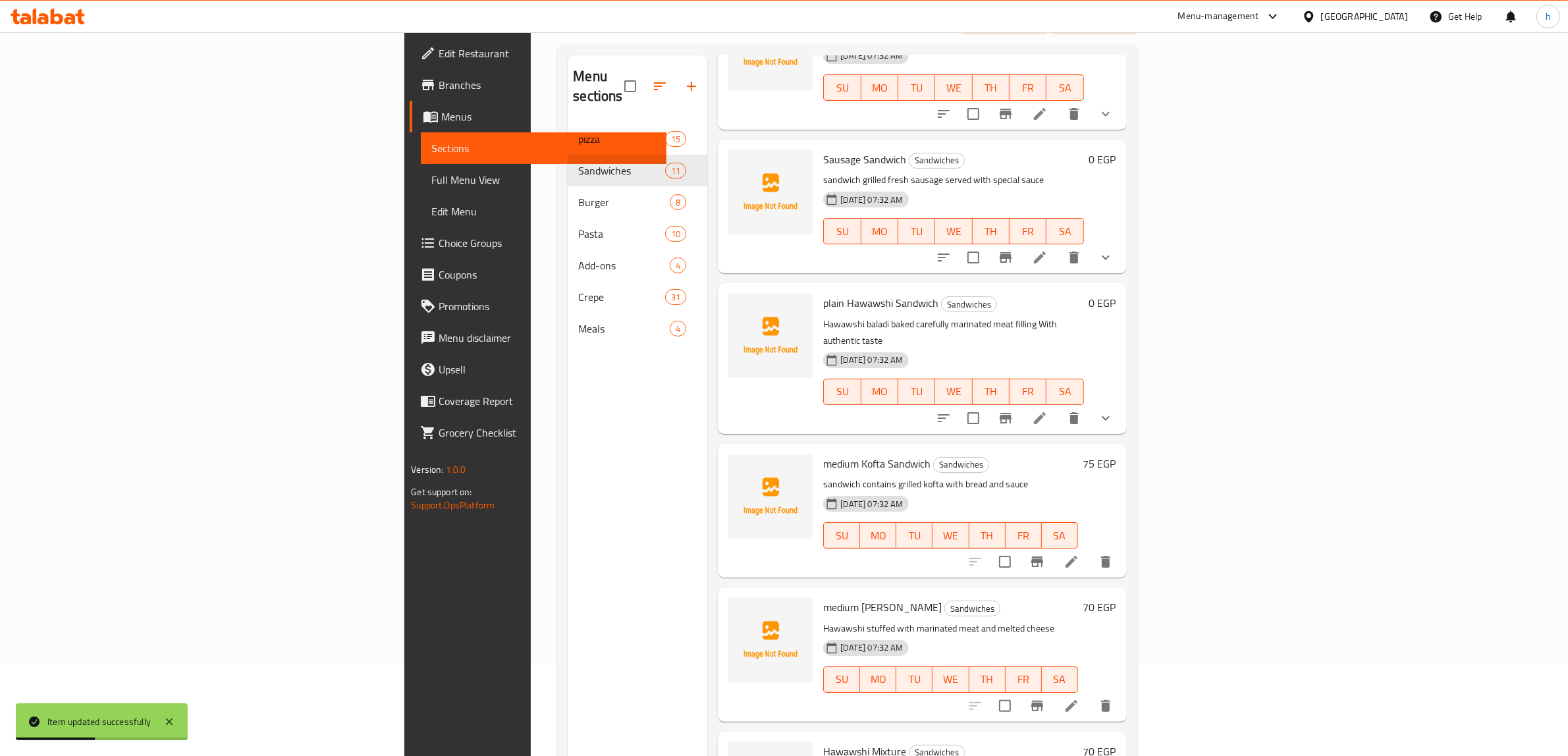
scroll to position [185, 0]
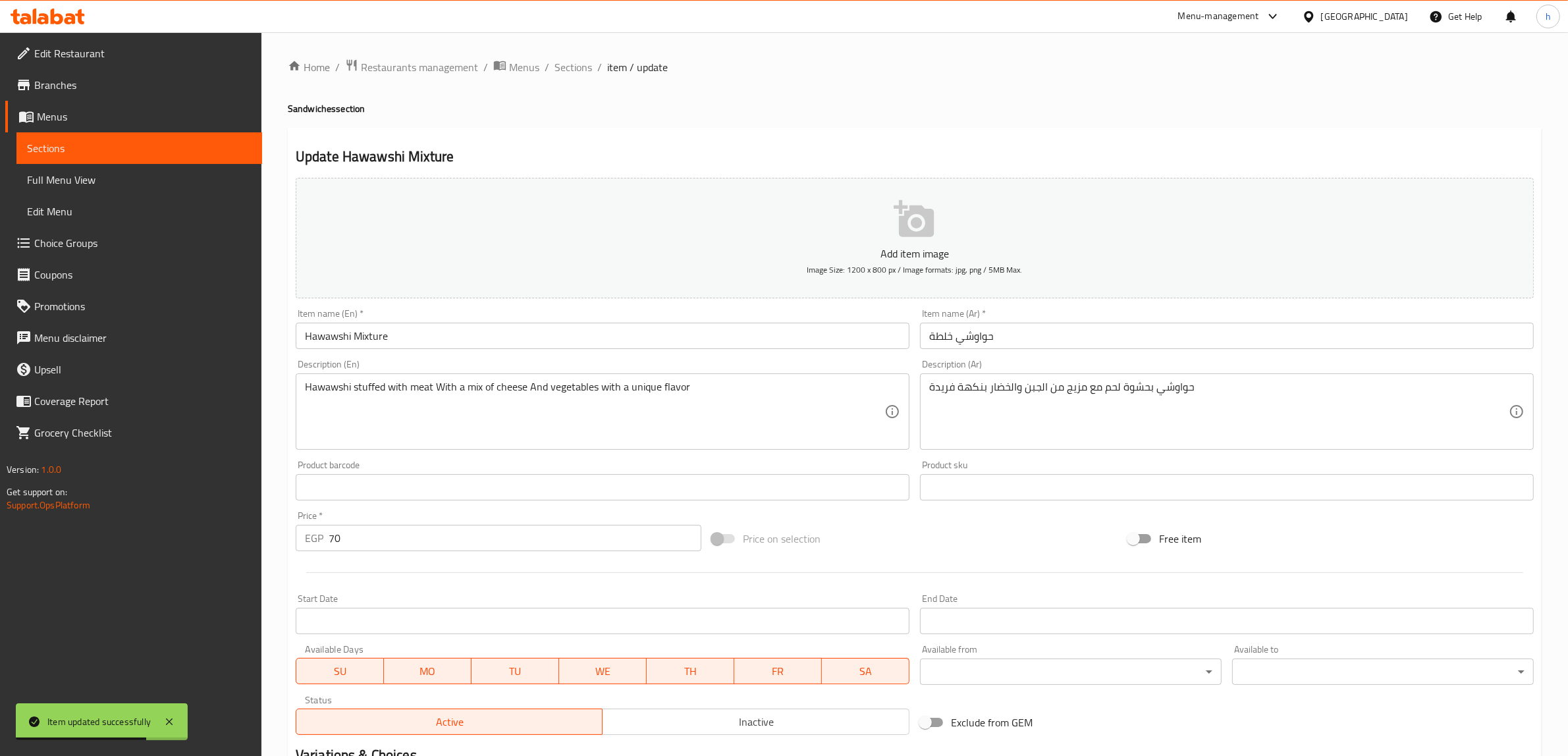
click at [304, 336] on input "Hawawshi Mixture" at bounding box center [602, 335] width 614 height 27
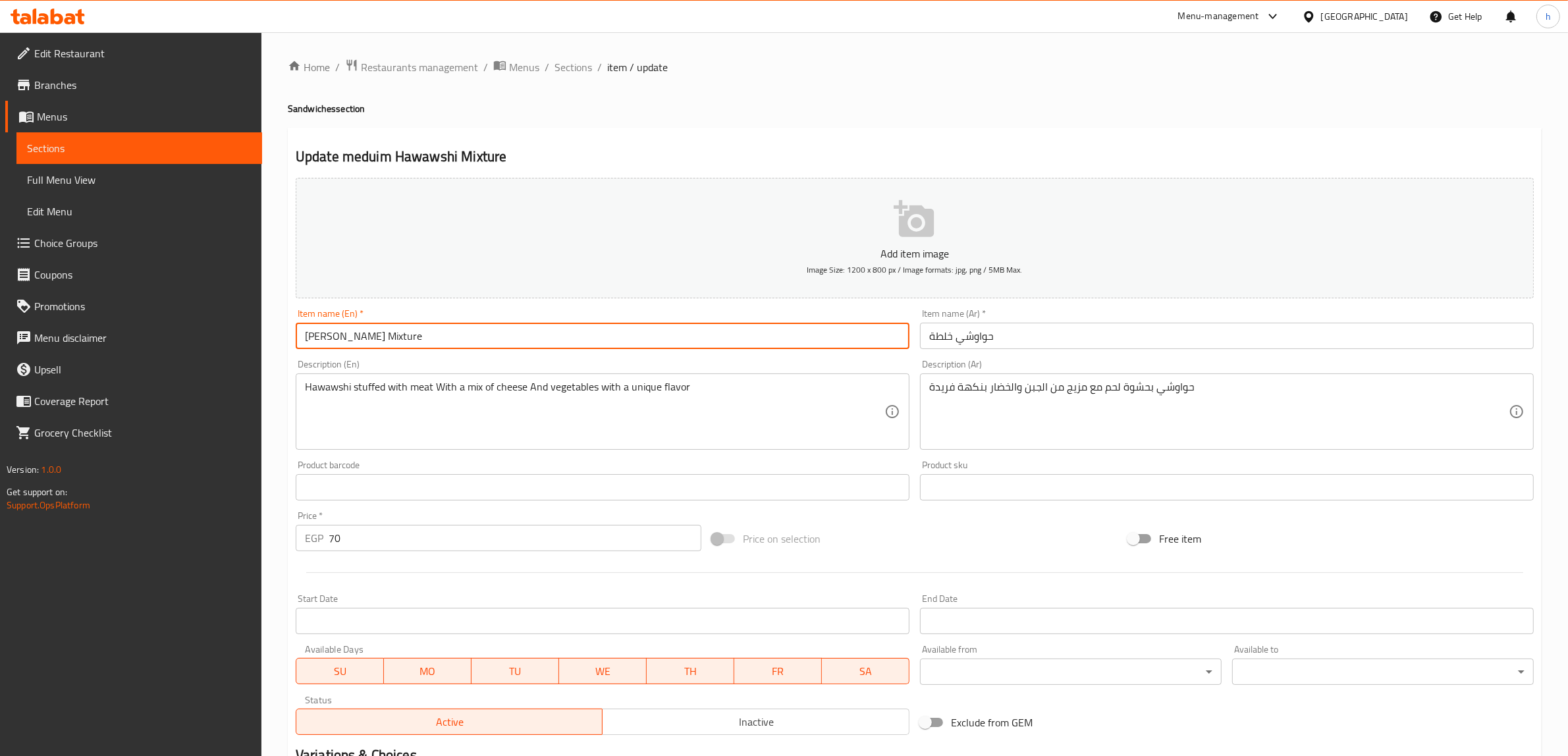
click at [322, 336] on input "[PERSON_NAME] Mixture" at bounding box center [602, 335] width 614 height 27
type input "medium Hawawshi Mixture"
click at [1068, 337] on input "حواوشي خلطة" at bounding box center [1227, 335] width 614 height 27
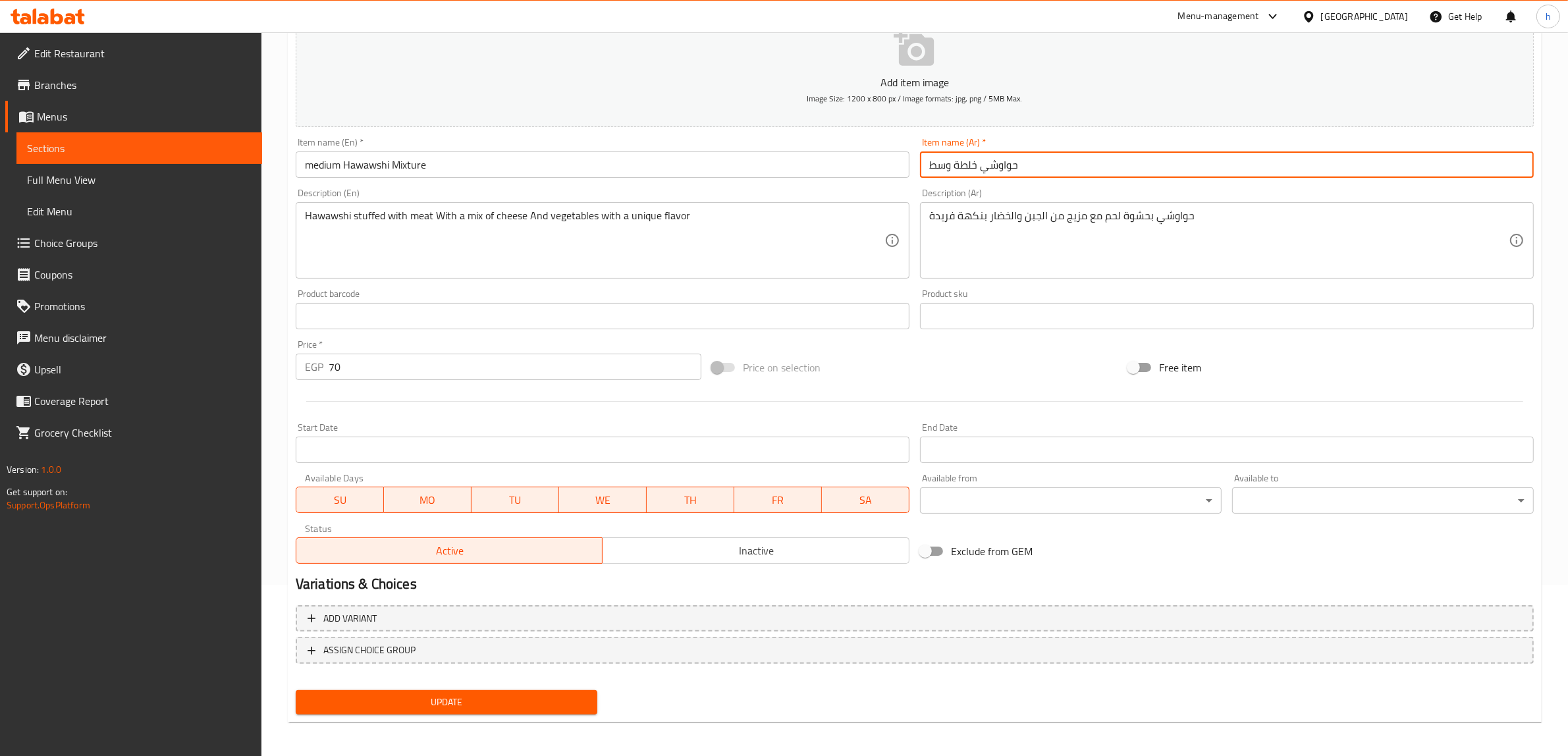
scroll to position [172, 0]
type input "حواوشي خلطة وسط"
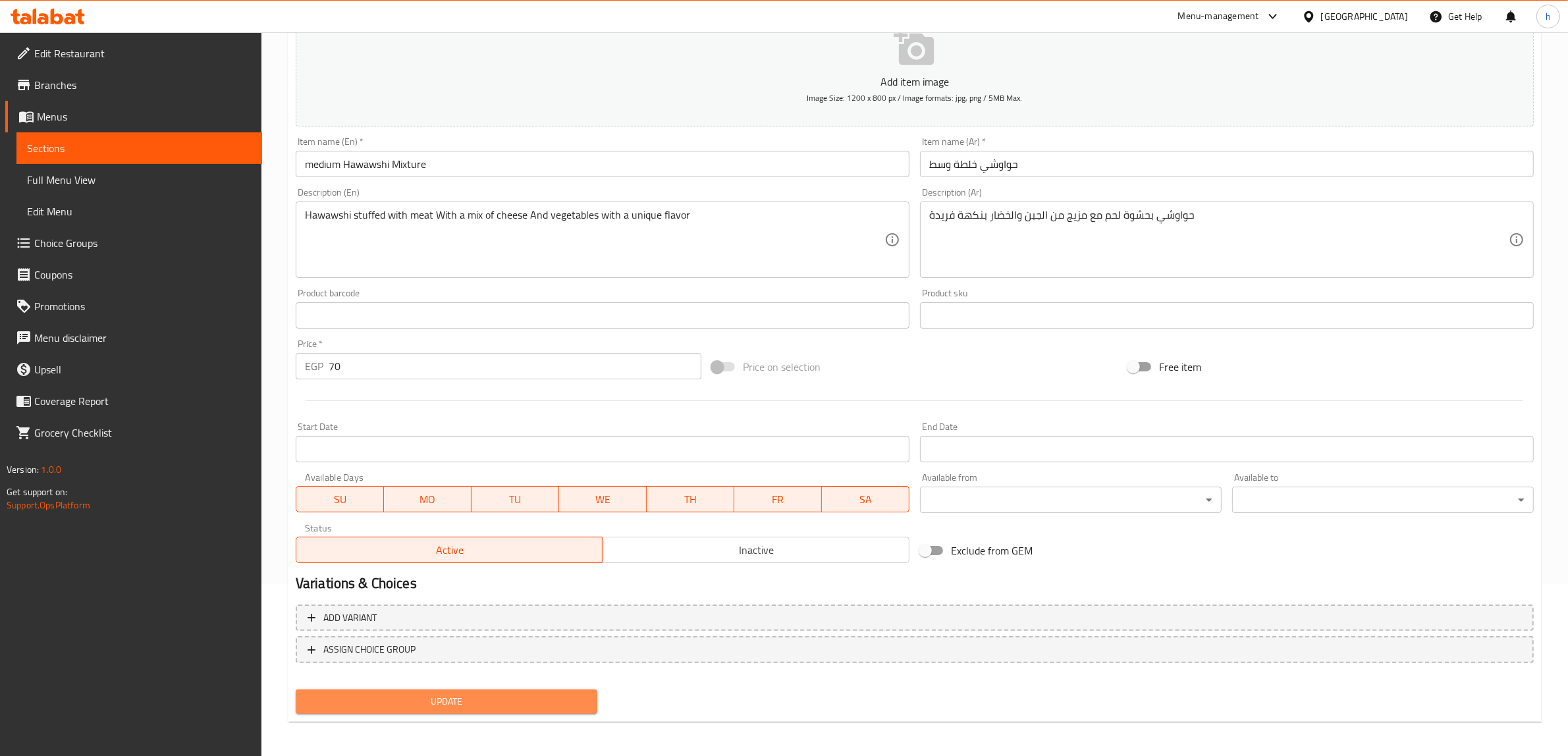
click at [456, 703] on span "Update" at bounding box center [446, 702] width 281 height 16
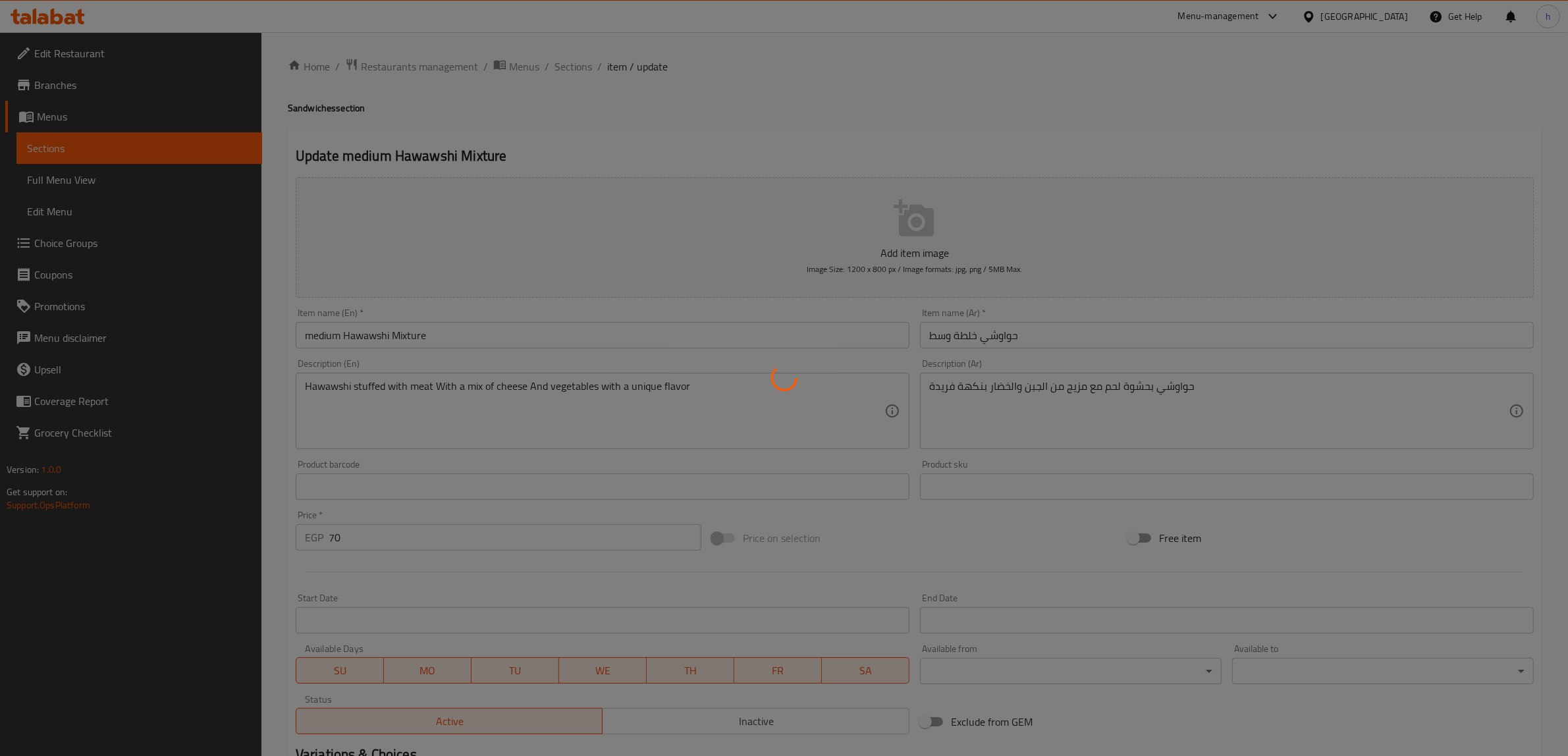
scroll to position [0, 0]
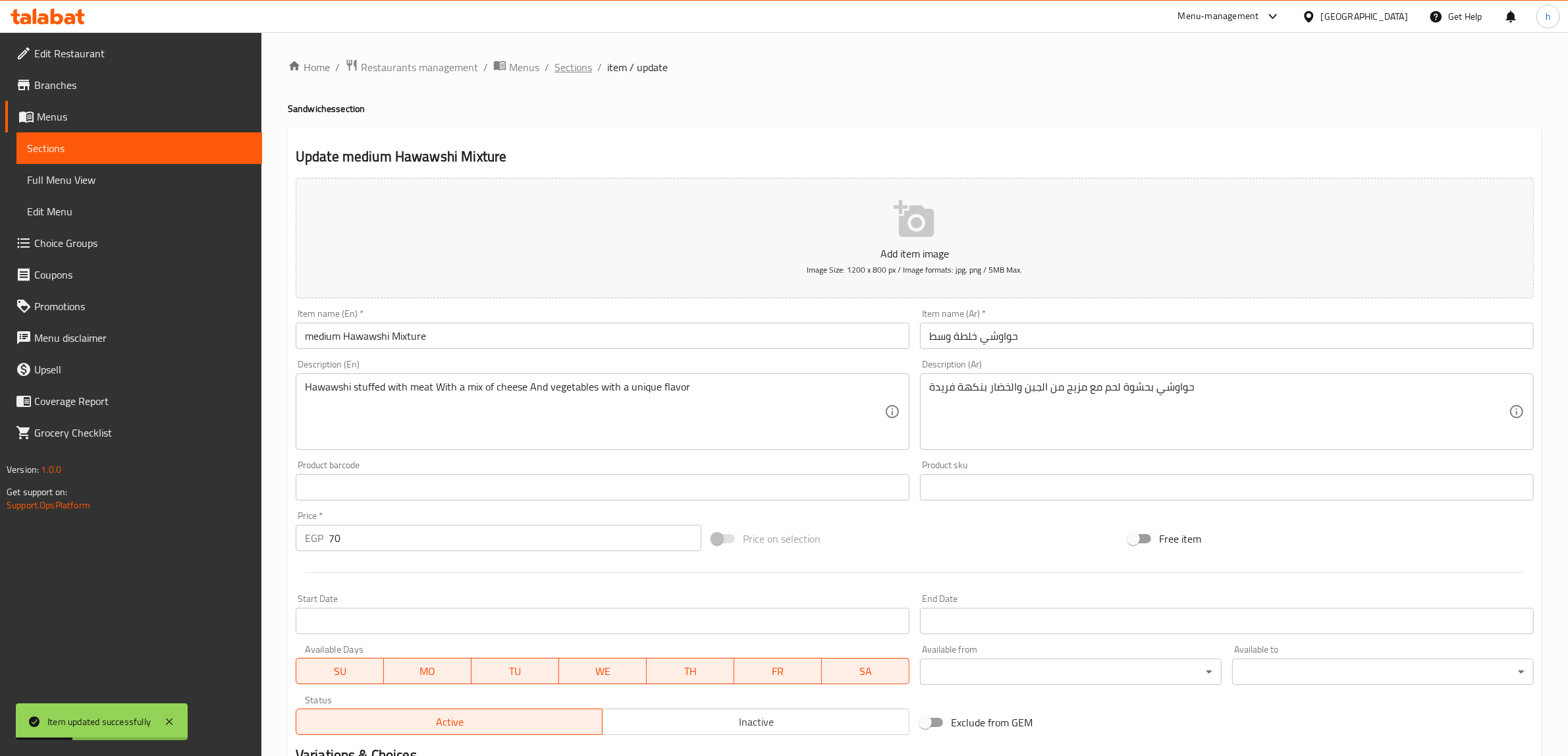
click at [562, 73] on span "Sections" at bounding box center [573, 67] width 37 height 16
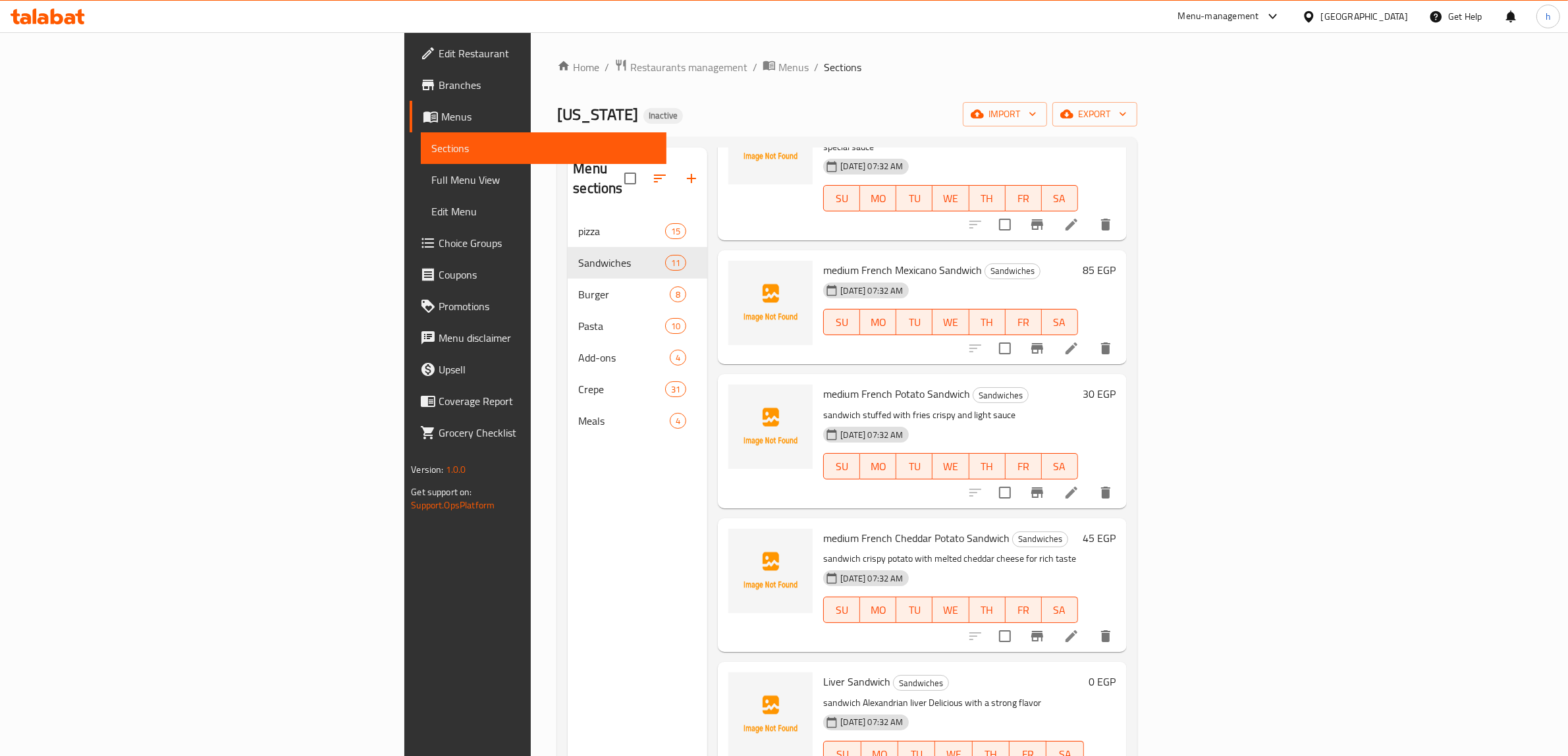
scroll to position [411, 0]
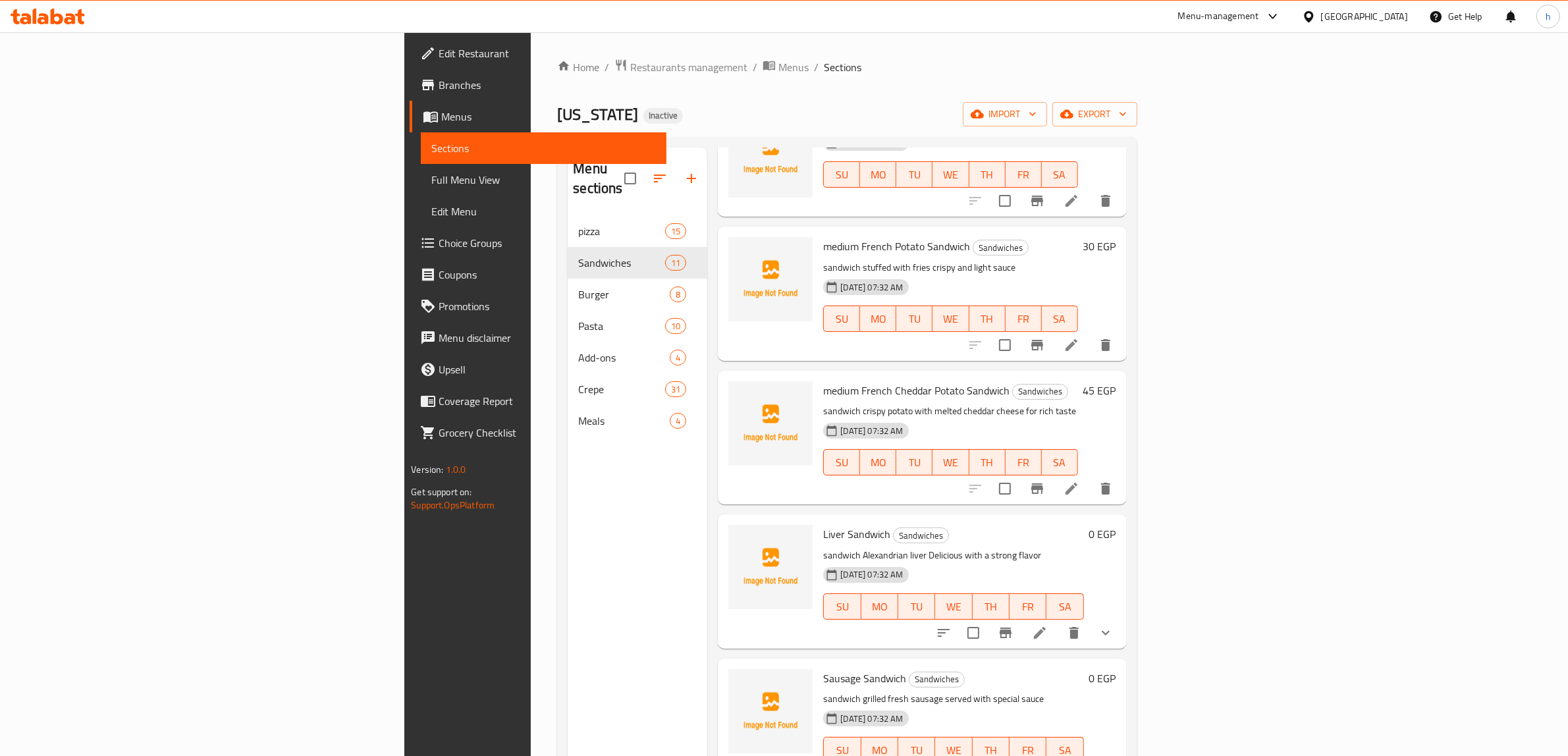
click at [431, 182] on span "Full Menu View" at bounding box center [543, 179] width 224 height 16
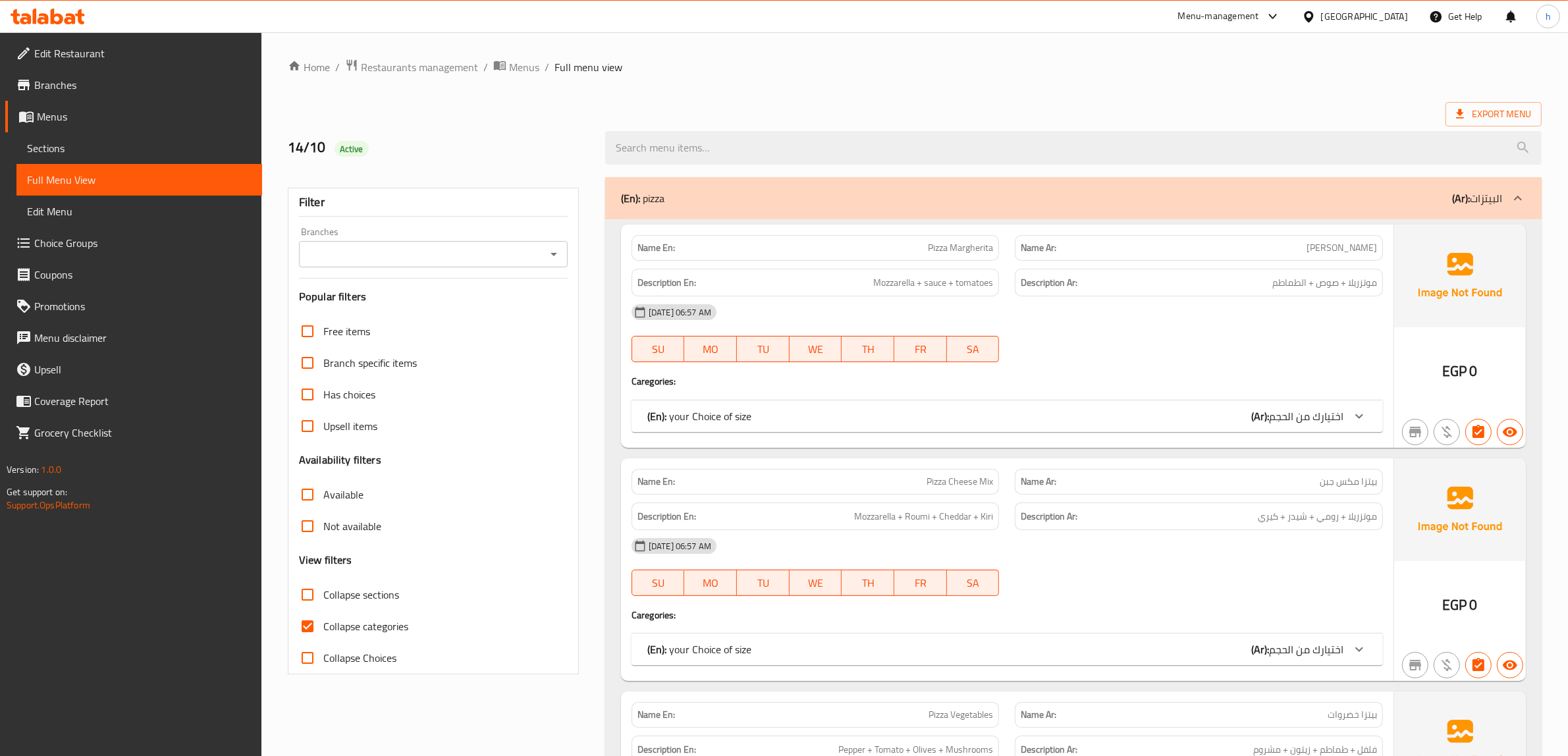
click at [364, 600] on span "Collapse sections" at bounding box center [360, 594] width 75 height 16
click at [323, 600] on input "Collapse sections" at bounding box center [307, 594] width 31 height 31
checkbox input "true"
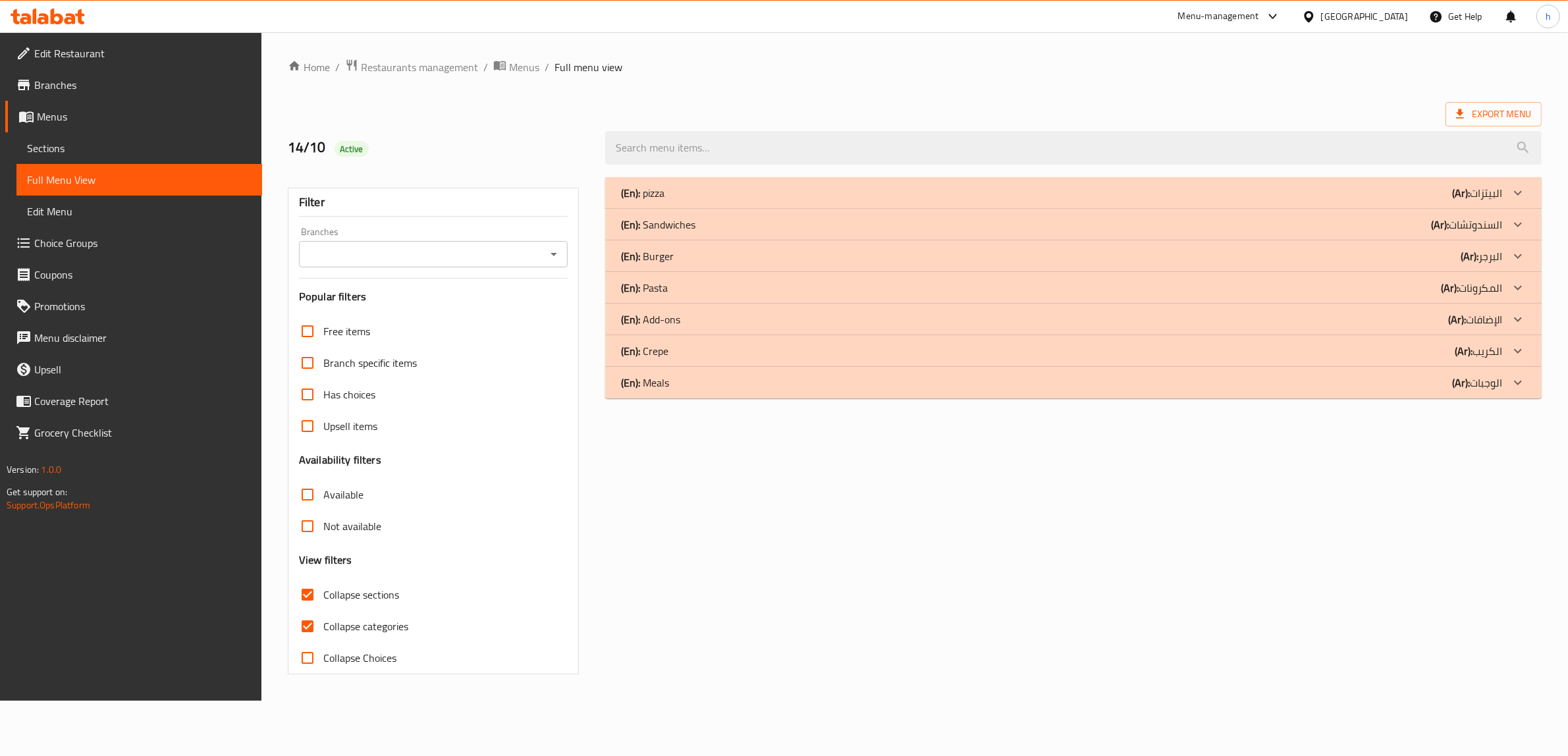
click at [371, 621] on span "Collapse categories" at bounding box center [365, 625] width 85 height 16
click at [323, 621] on input "Collapse categories" at bounding box center [307, 626] width 31 height 31
checkbox input "false"
click at [1427, 224] on div "(En): Sandwiches (Ar): السندوتشات" at bounding box center [1070, 224] width 889 height 16
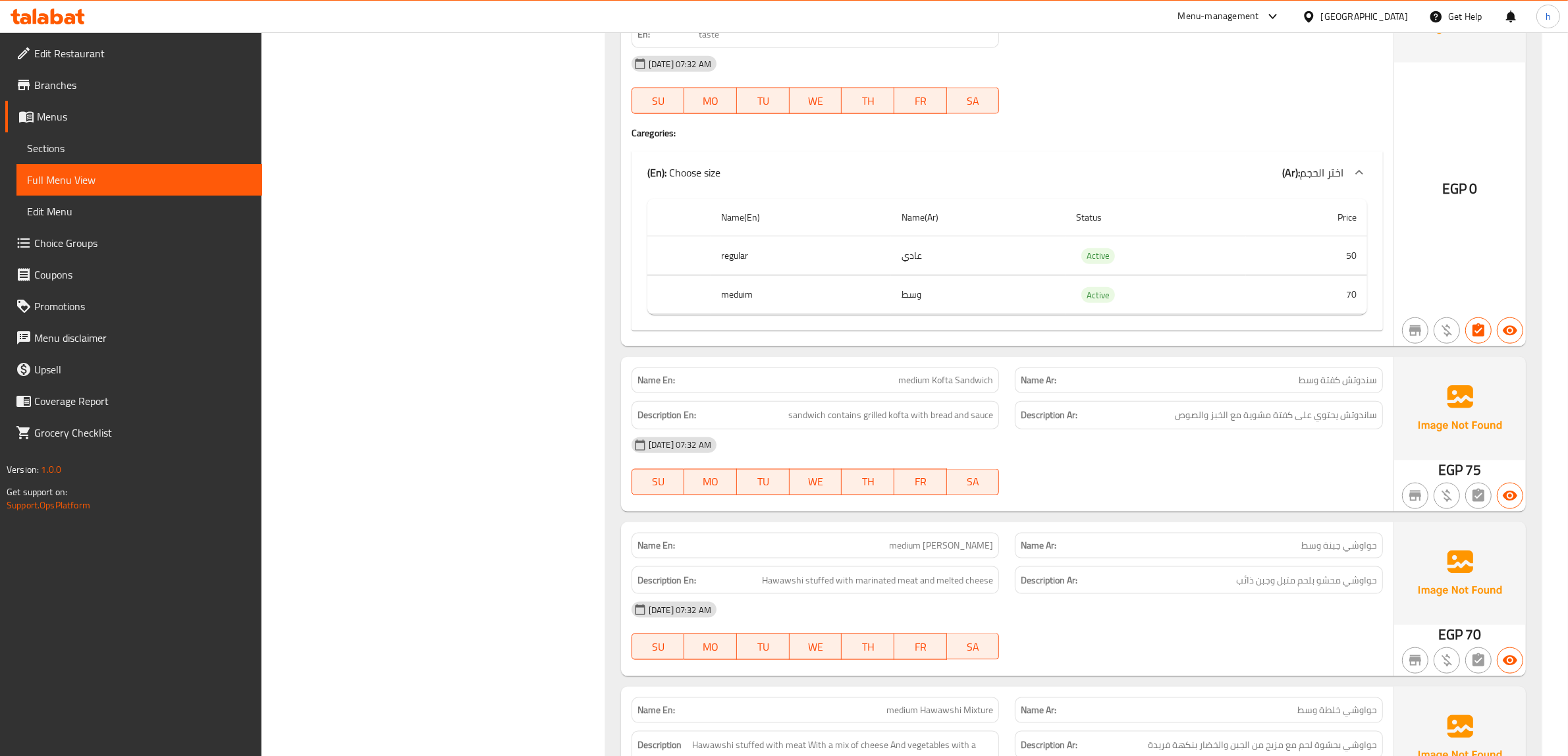
scroll to position [2205, 0]
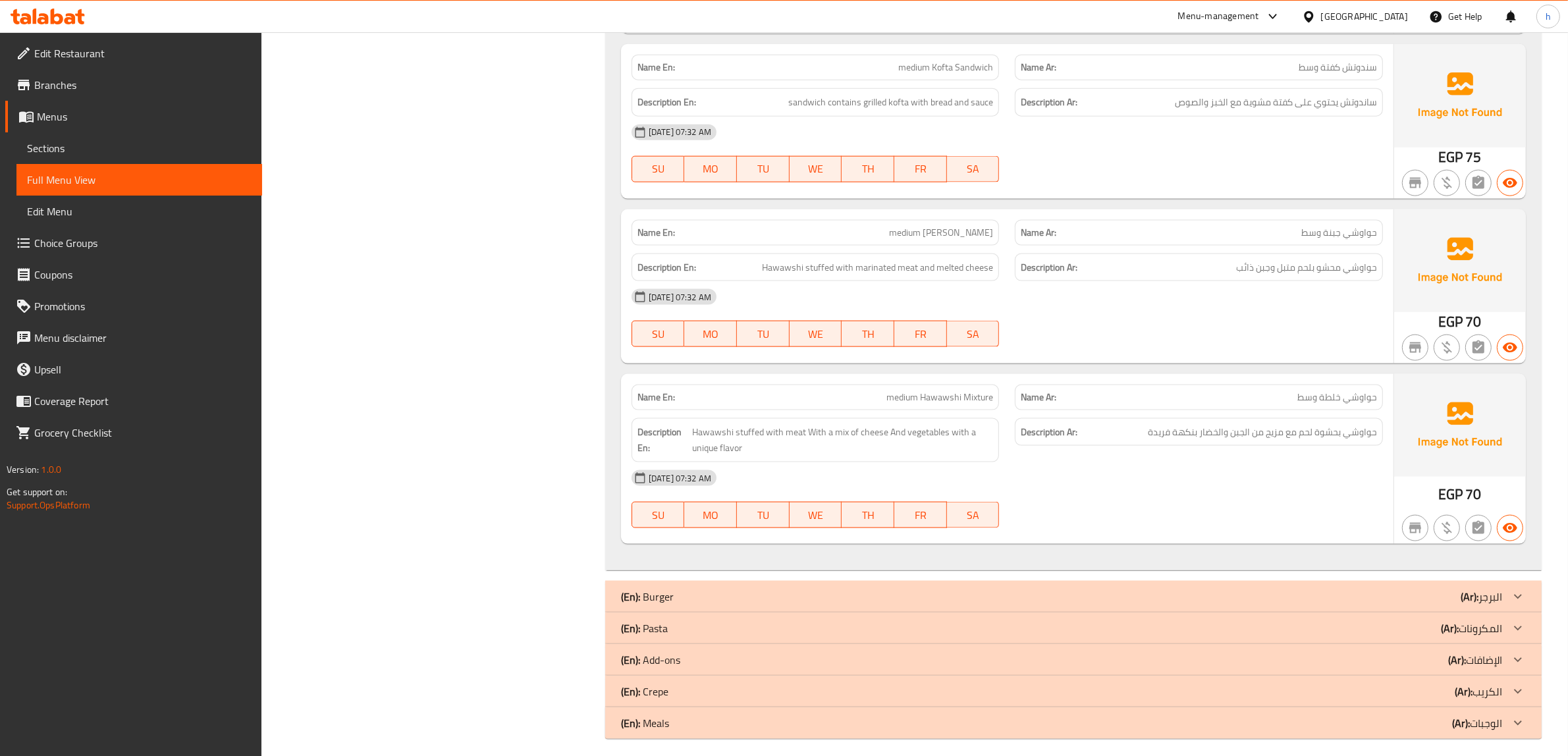
click at [1381, 621] on div "(En): Pasta (Ar): المكرونات" at bounding box center [1061, 628] width 881 height 16
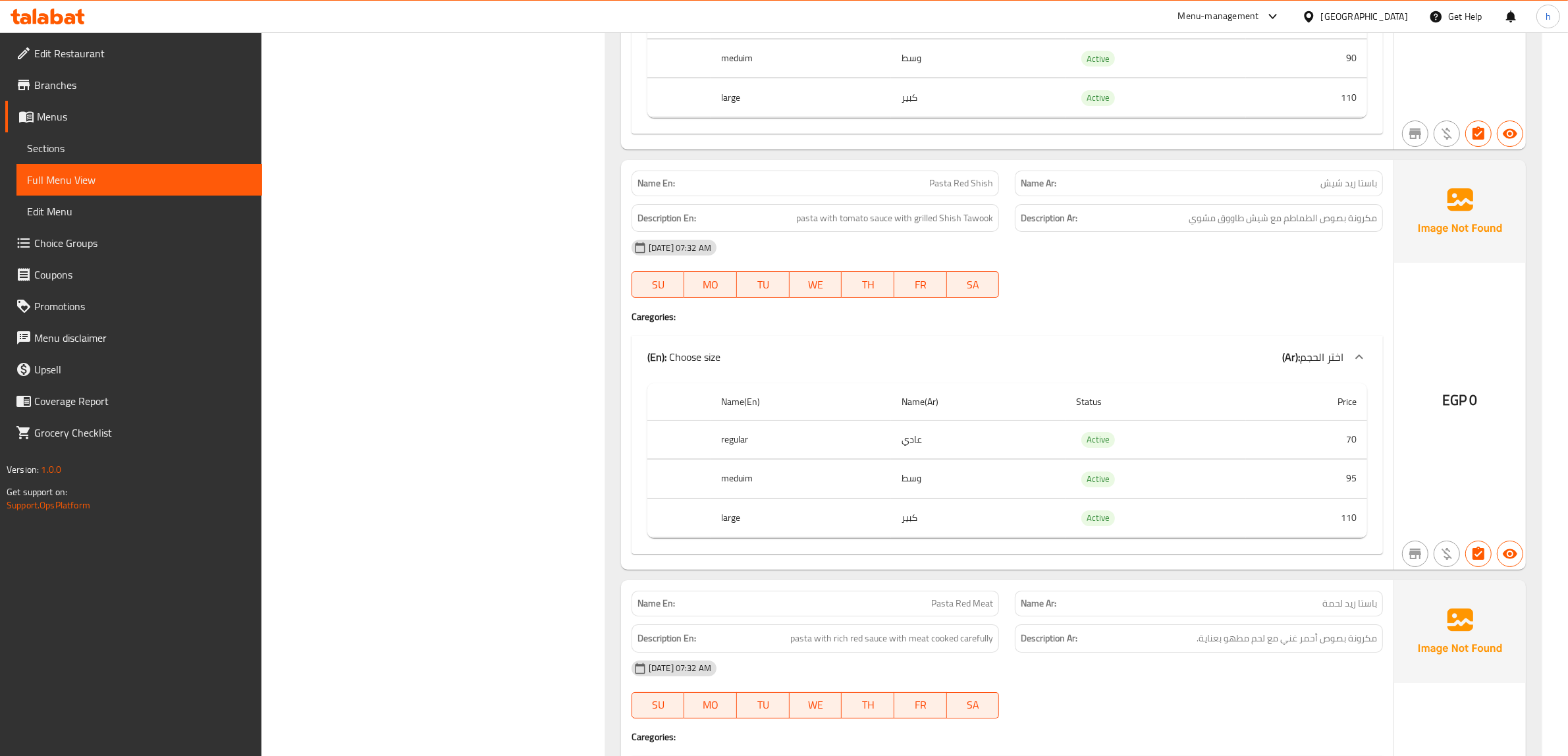
scroll to position [6486, 0]
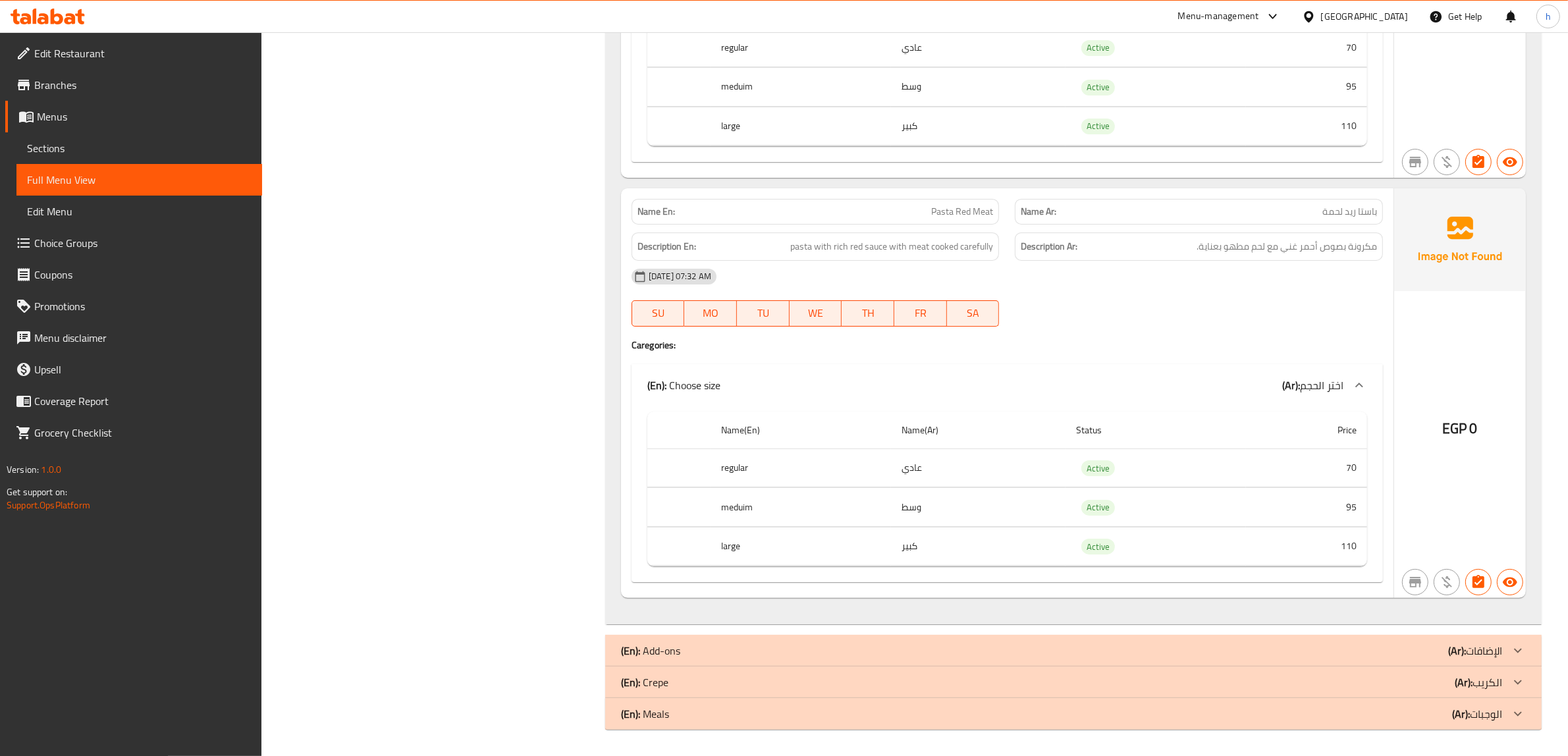
click at [1391, 649] on div "(En): Add-ons (Ar): الإضافات" at bounding box center [1061, 650] width 881 height 16
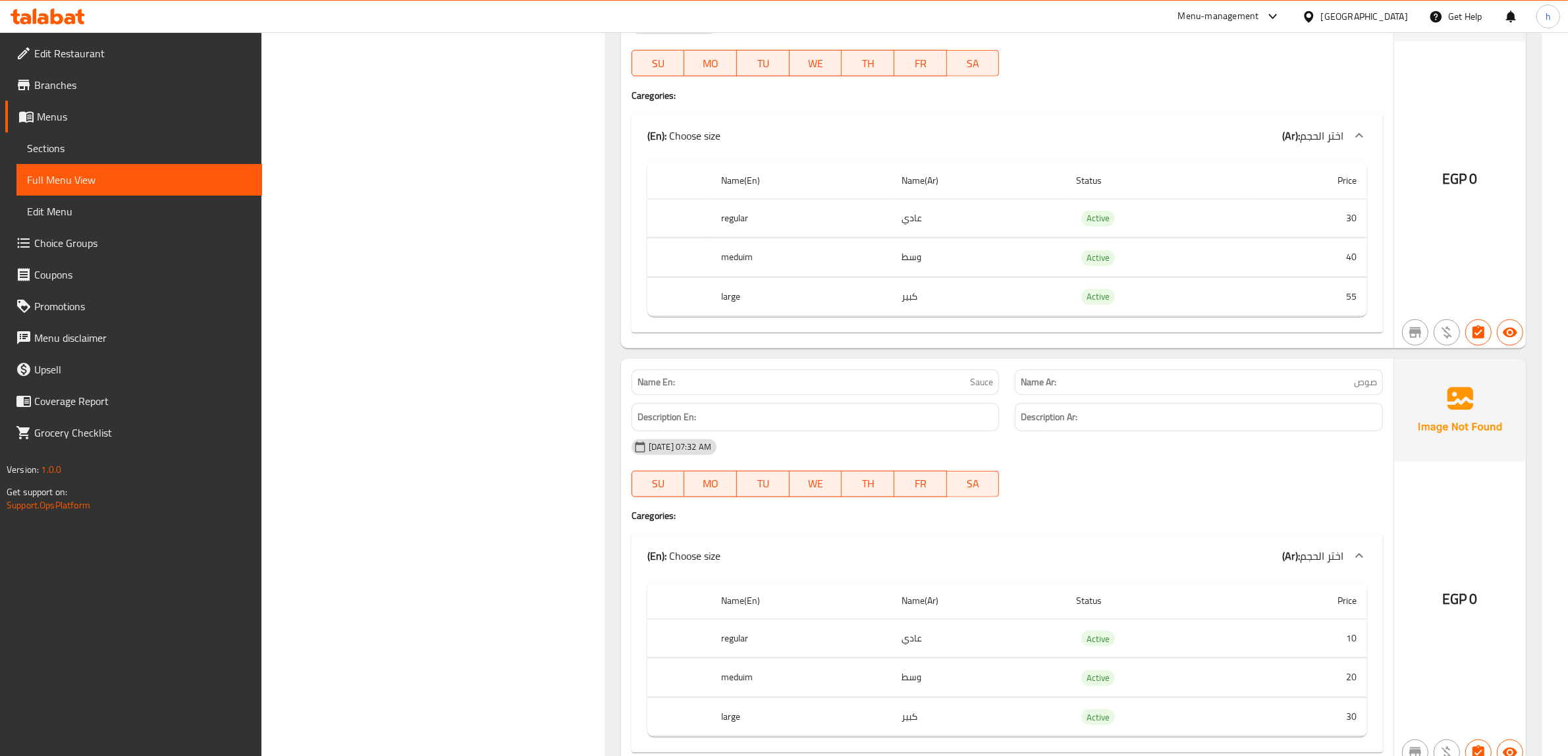
scroll to position [8220, 0]
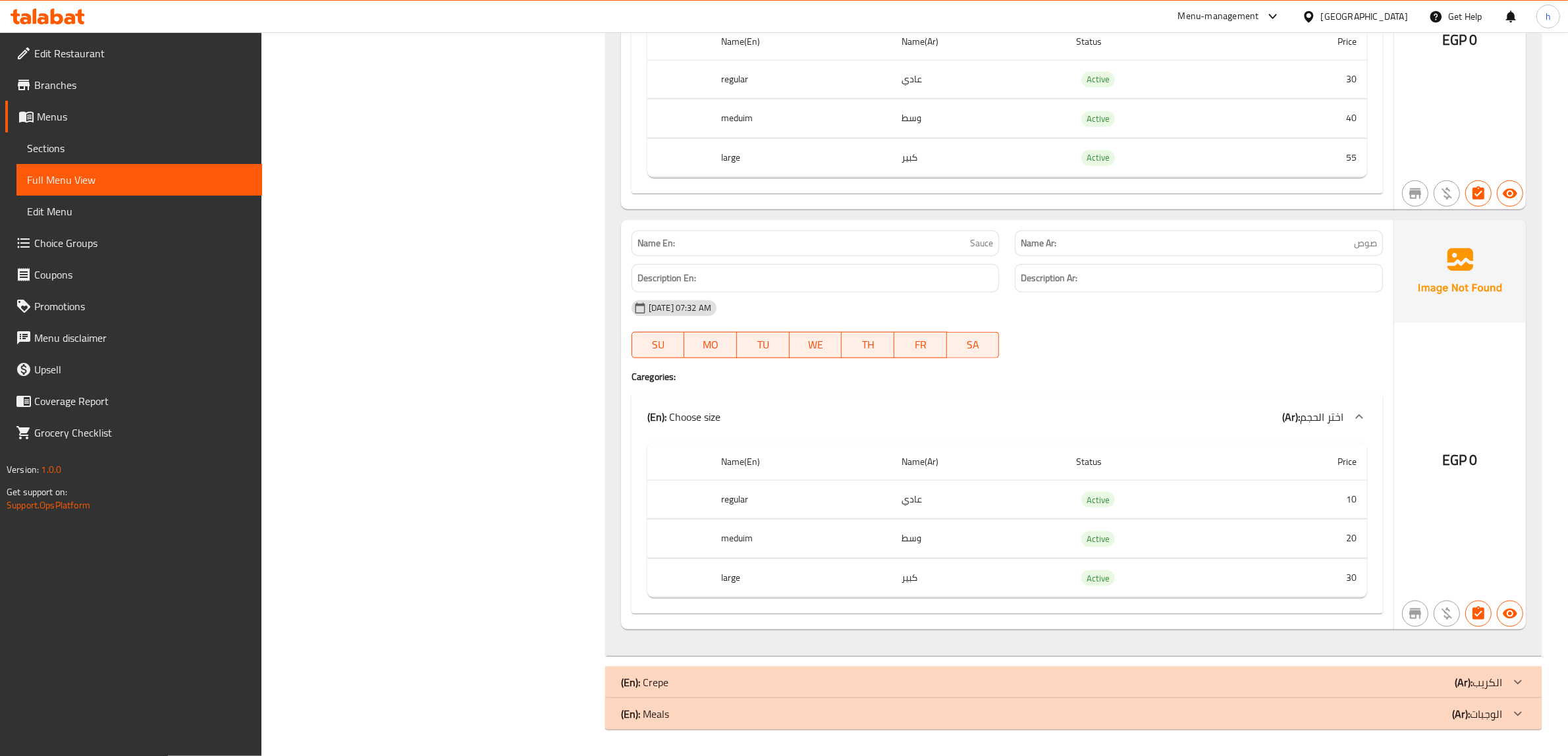
click at [1403, 685] on div "(En): Crepe (Ar): الكريب" at bounding box center [1061, 682] width 881 height 16
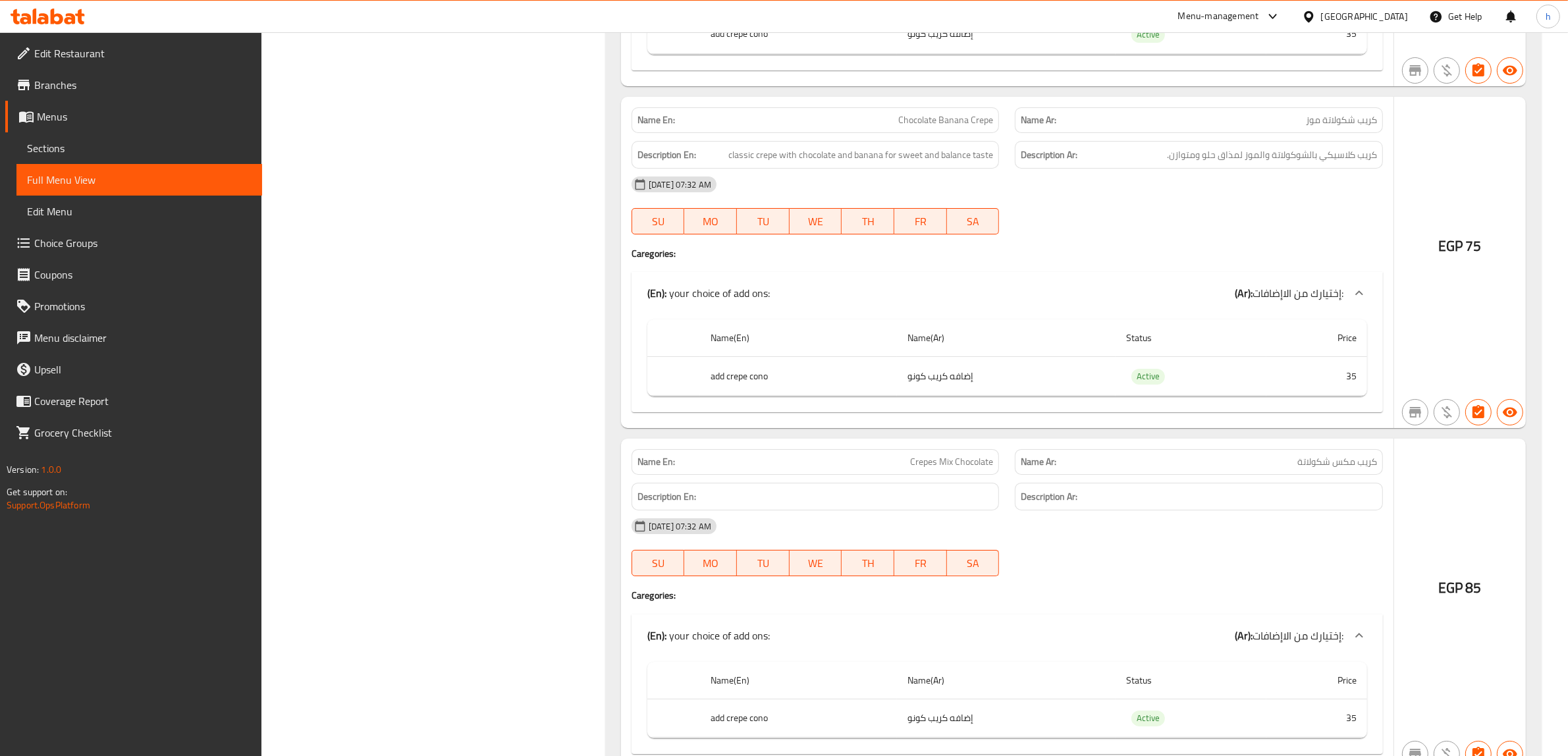
scroll to position [19014, 0]
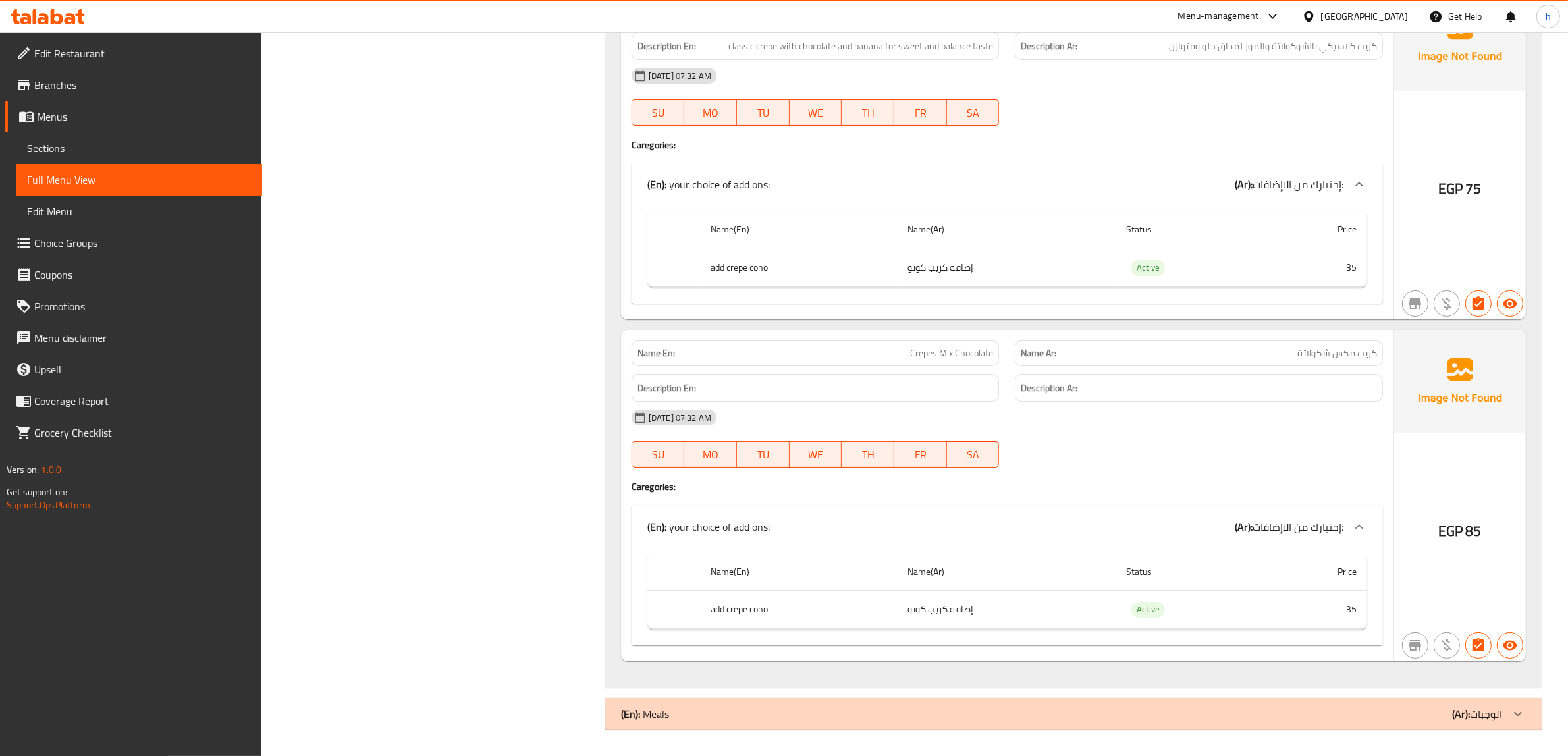
click at [1476, 719] on p "(Ar): الوجبات" at bounding box center [1477, 713] width 50 height 16
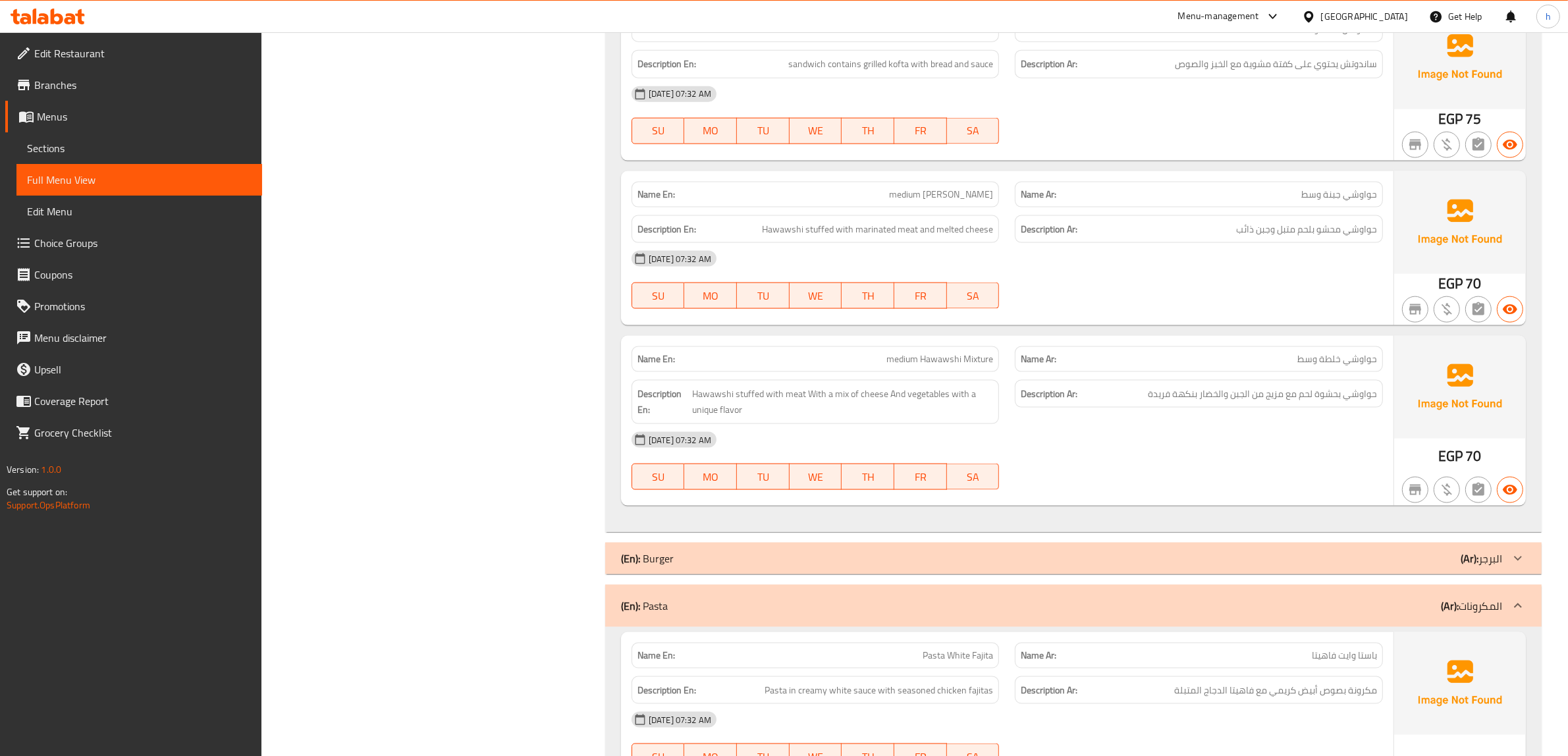
scroll to position [0, 0]
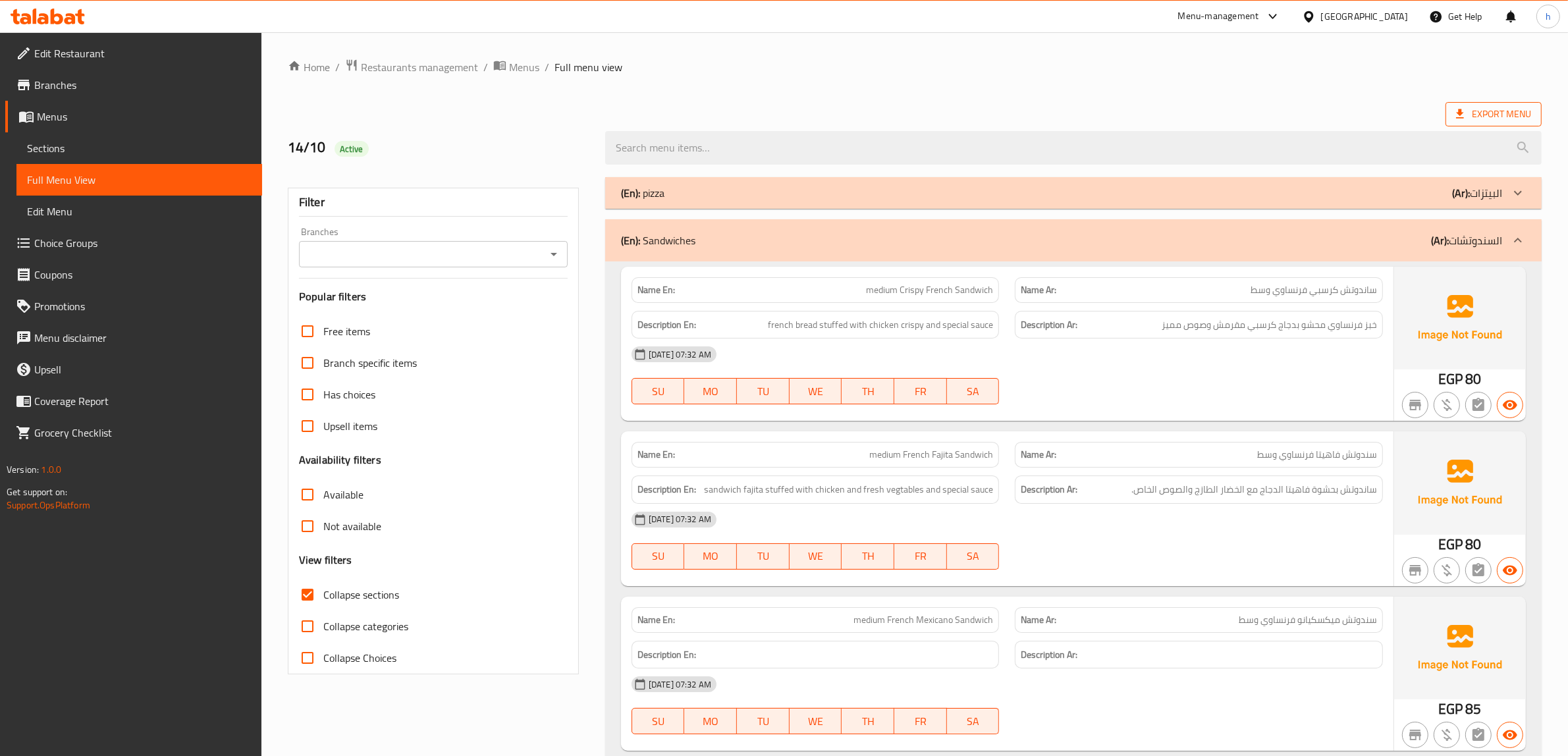
click at [1499, 107] on span "Export Menu" at bounding box center [1493, 114] width 75 height 16
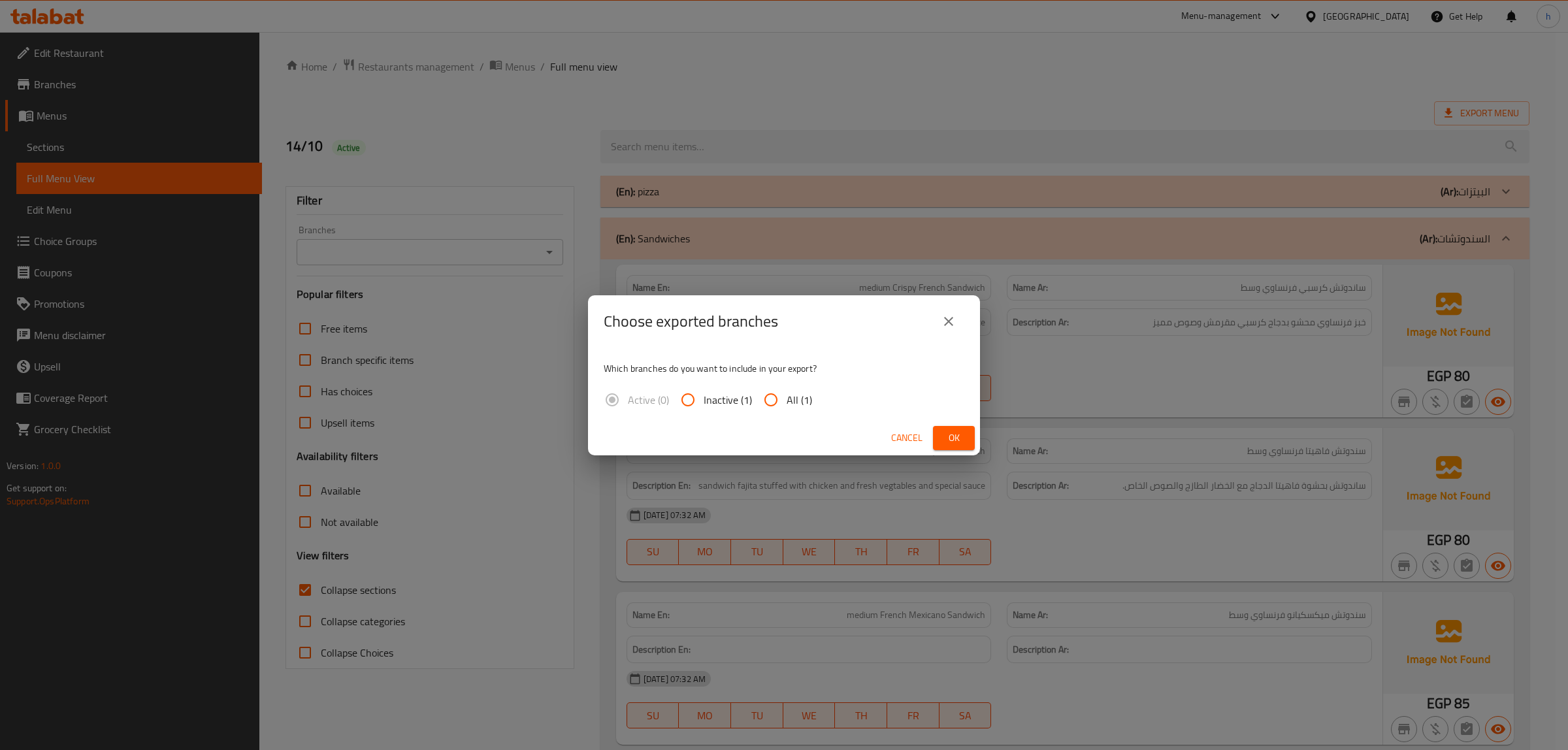
click at [787, 405] on span "All (1)" at bounding box center [800, 399] width 26 height 16
click at [785, 405] on input "All (1)" at bounding box center [771, 399] width 31 height 31
radio input "true"
click at [962, 436] on span "Ok" at bounding box center [953, 438] width 21 height 16
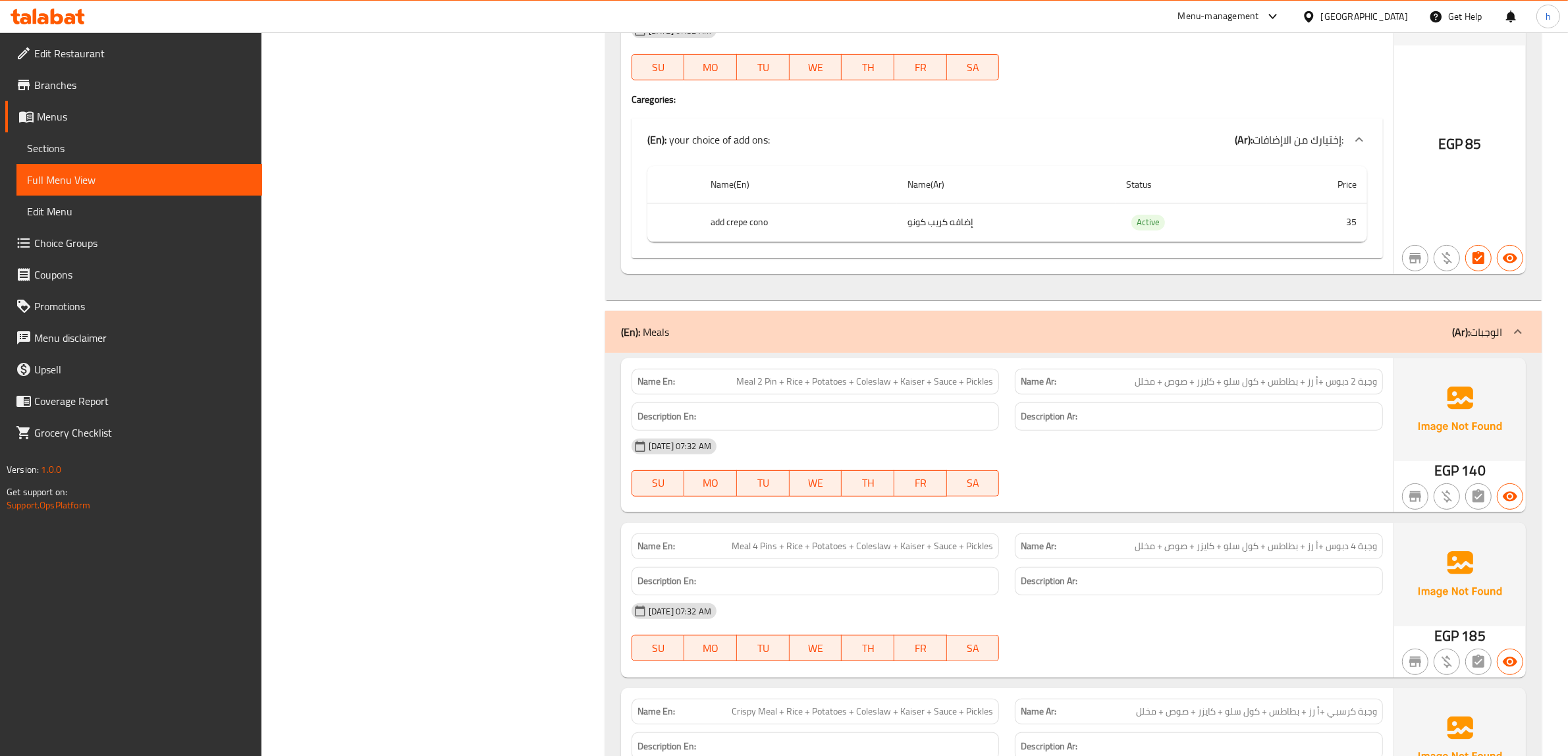
scroll to position [19586, 0]
